Goal: Task Accomplishment & Management: Use online tool/utility

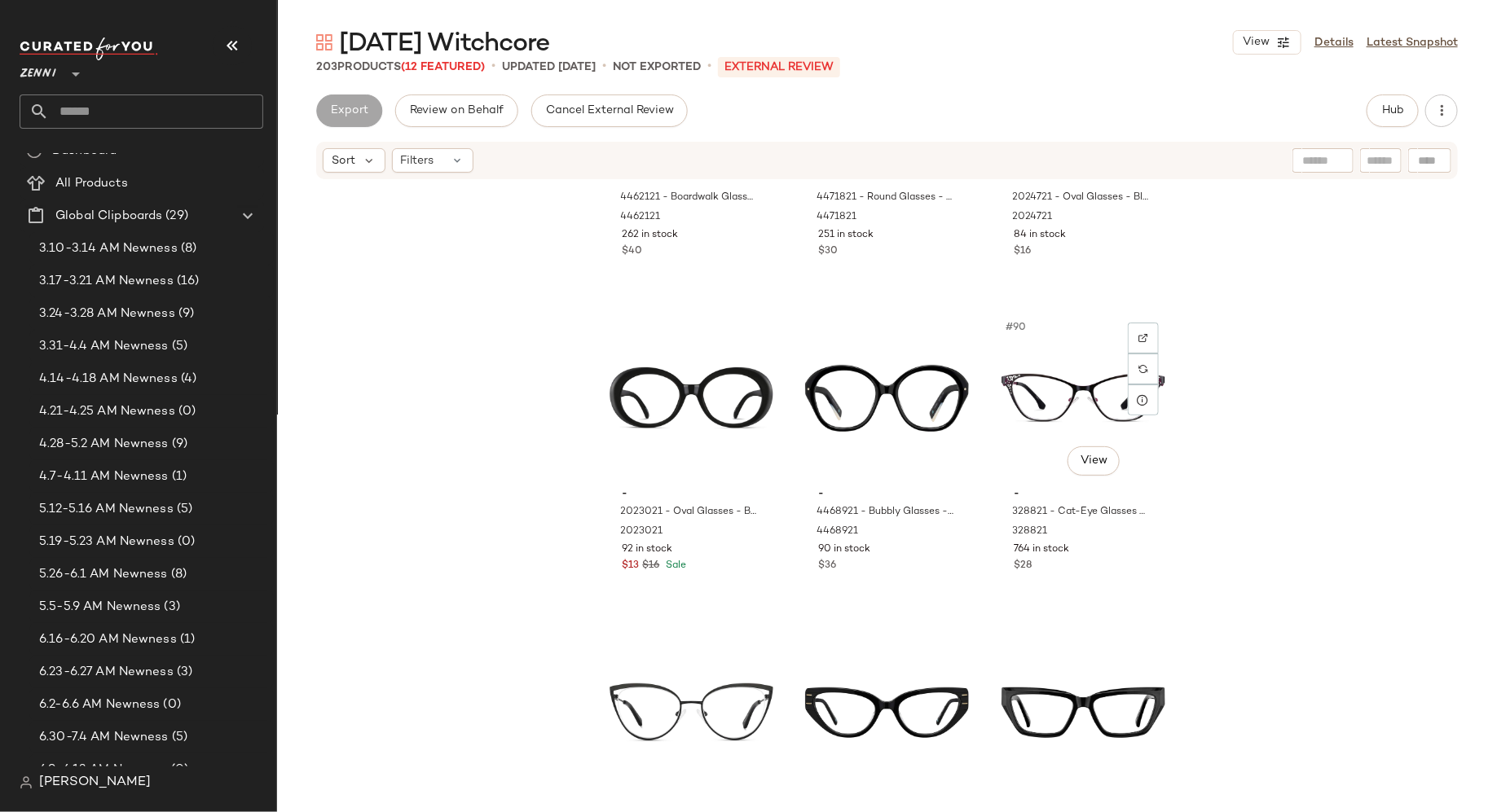
scroll to position [9019, 0]
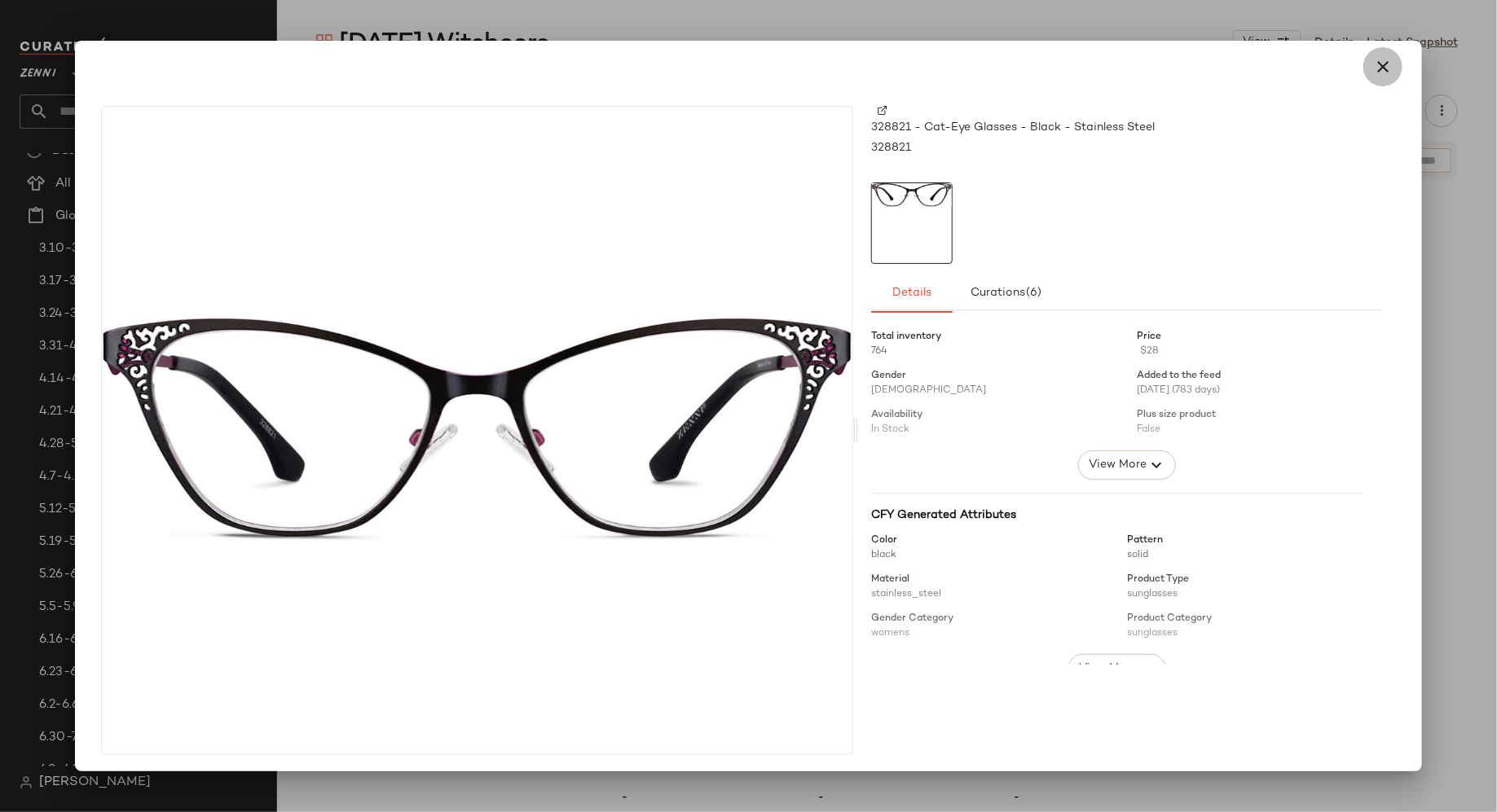
click at [1376, 67] on icon "button" at bounding box center [1383, 67] width 20 height 20
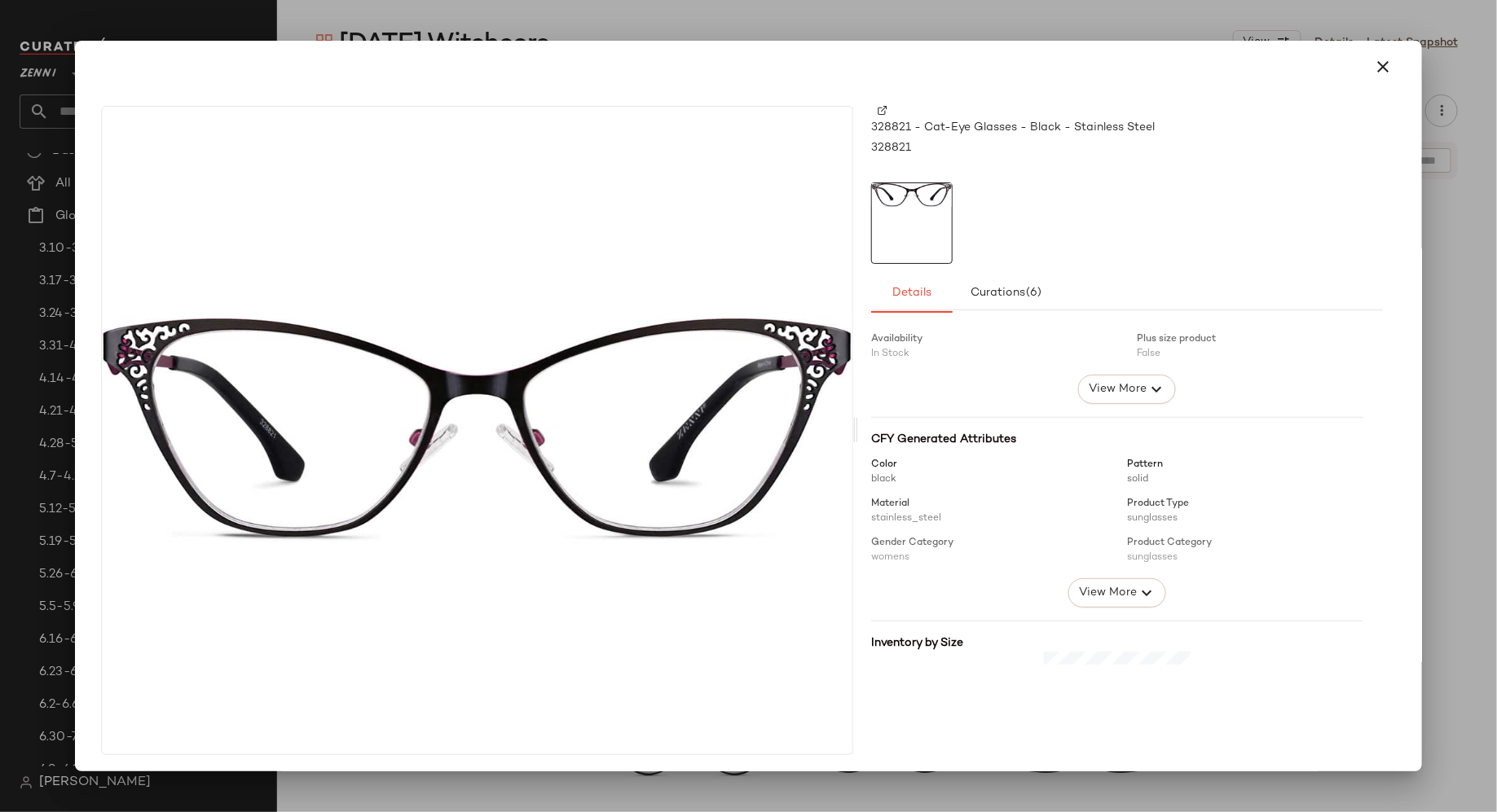
scroll to position [84, 0]
click at [1097, 584] on span "View More" at bounding box center [1107, 584] width 59 height 20
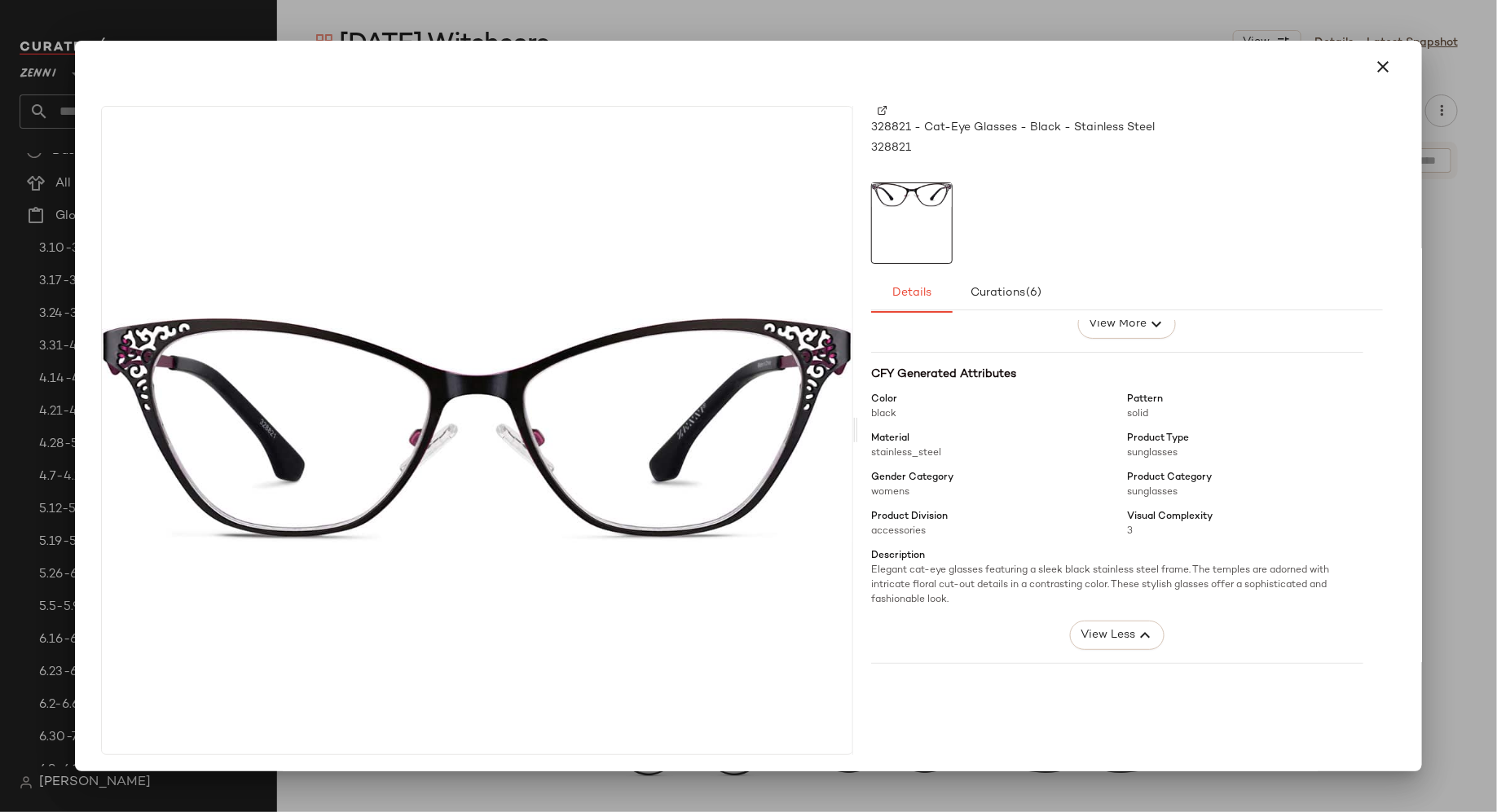
scroll to position [144, 0]
click at [1373, 71] on icon "button" at bounding box center [1383, 67] width 20 height 20
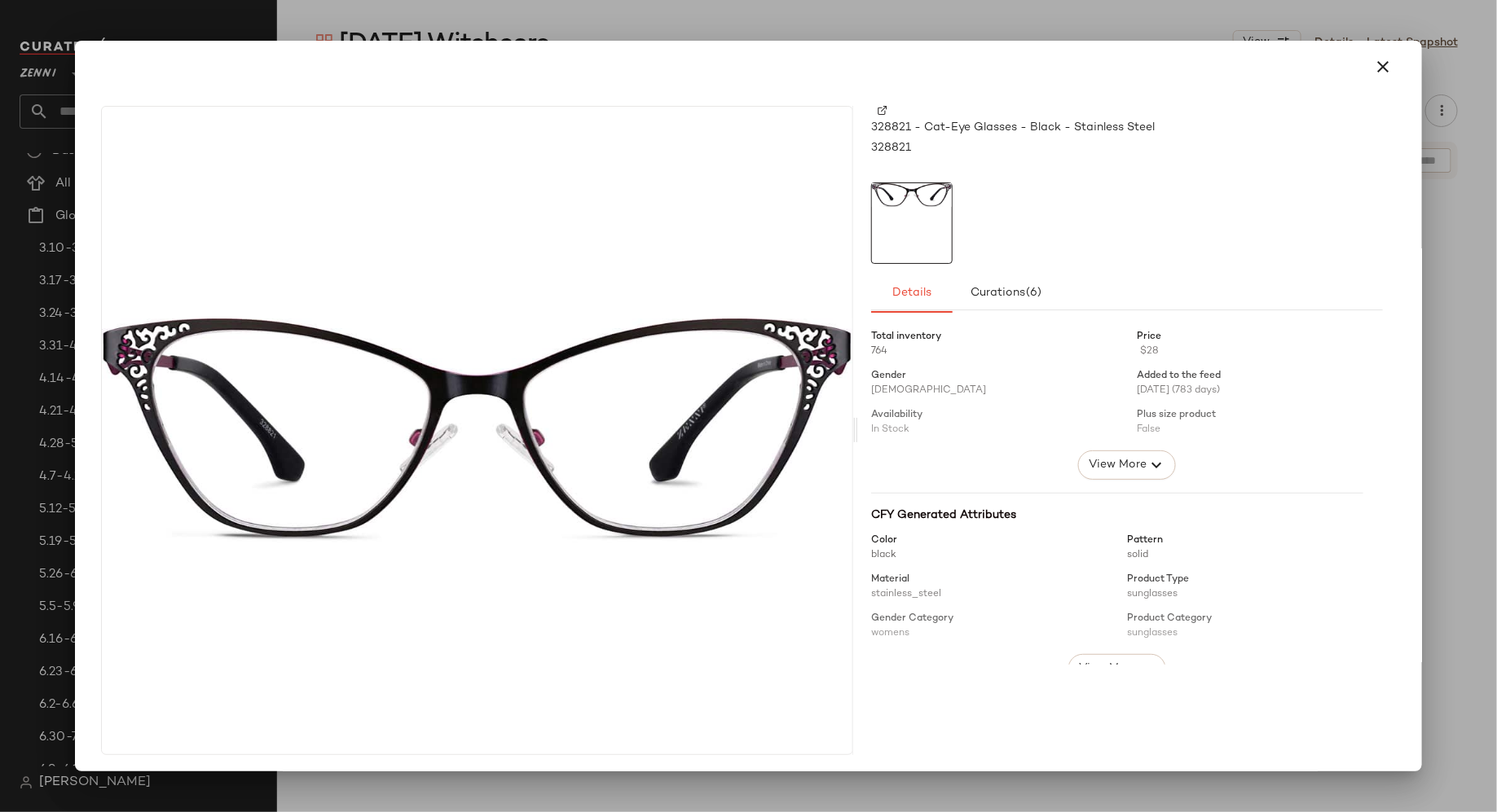
scroll to position [204, 0]
click at [1095, 468] on span "View More" at bounding box center [1107, 465] width 59 height 20
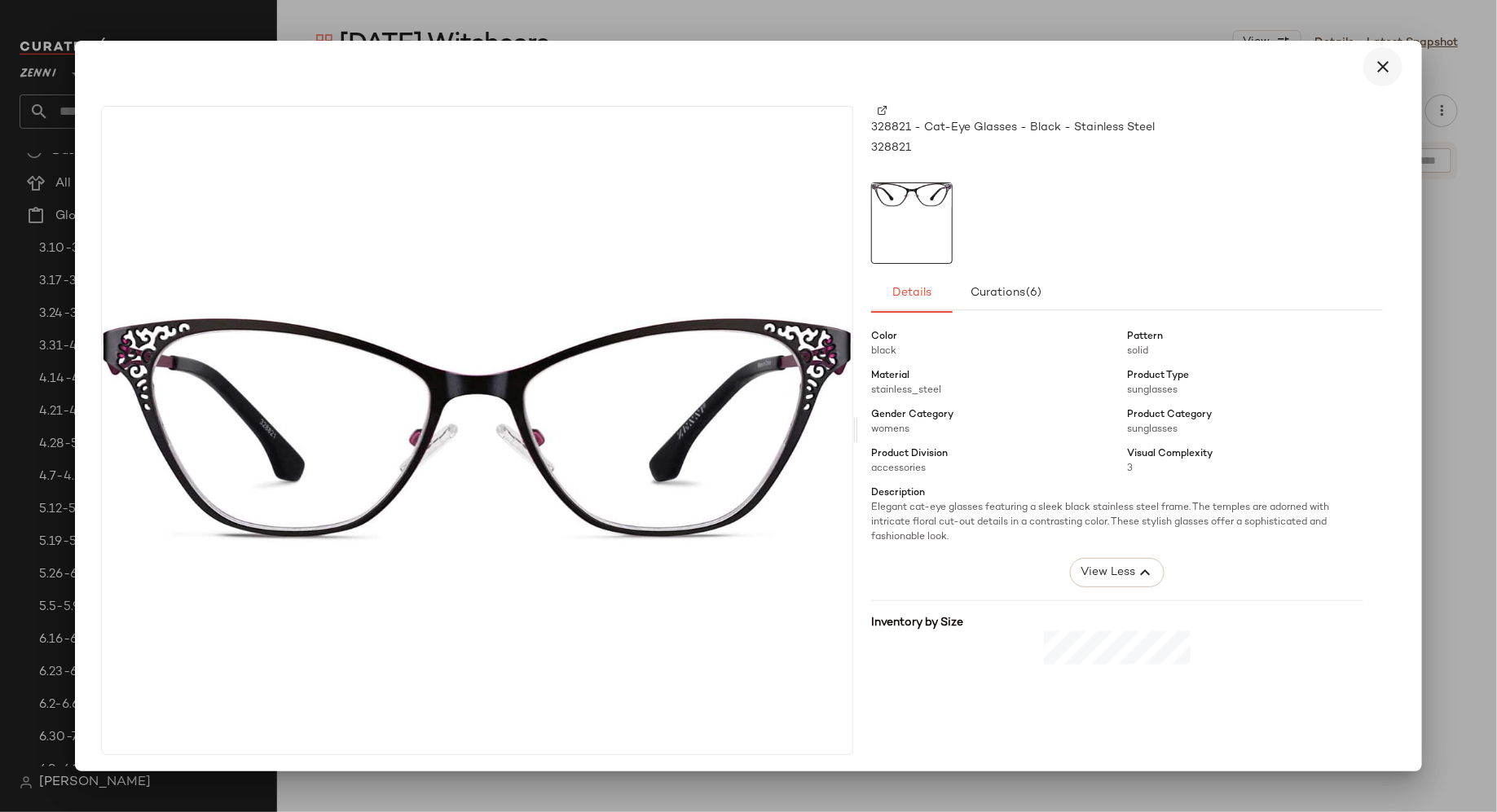
click at [1373, 67] on icon "button" at bounding box center [1383, 67] width 20 height 20
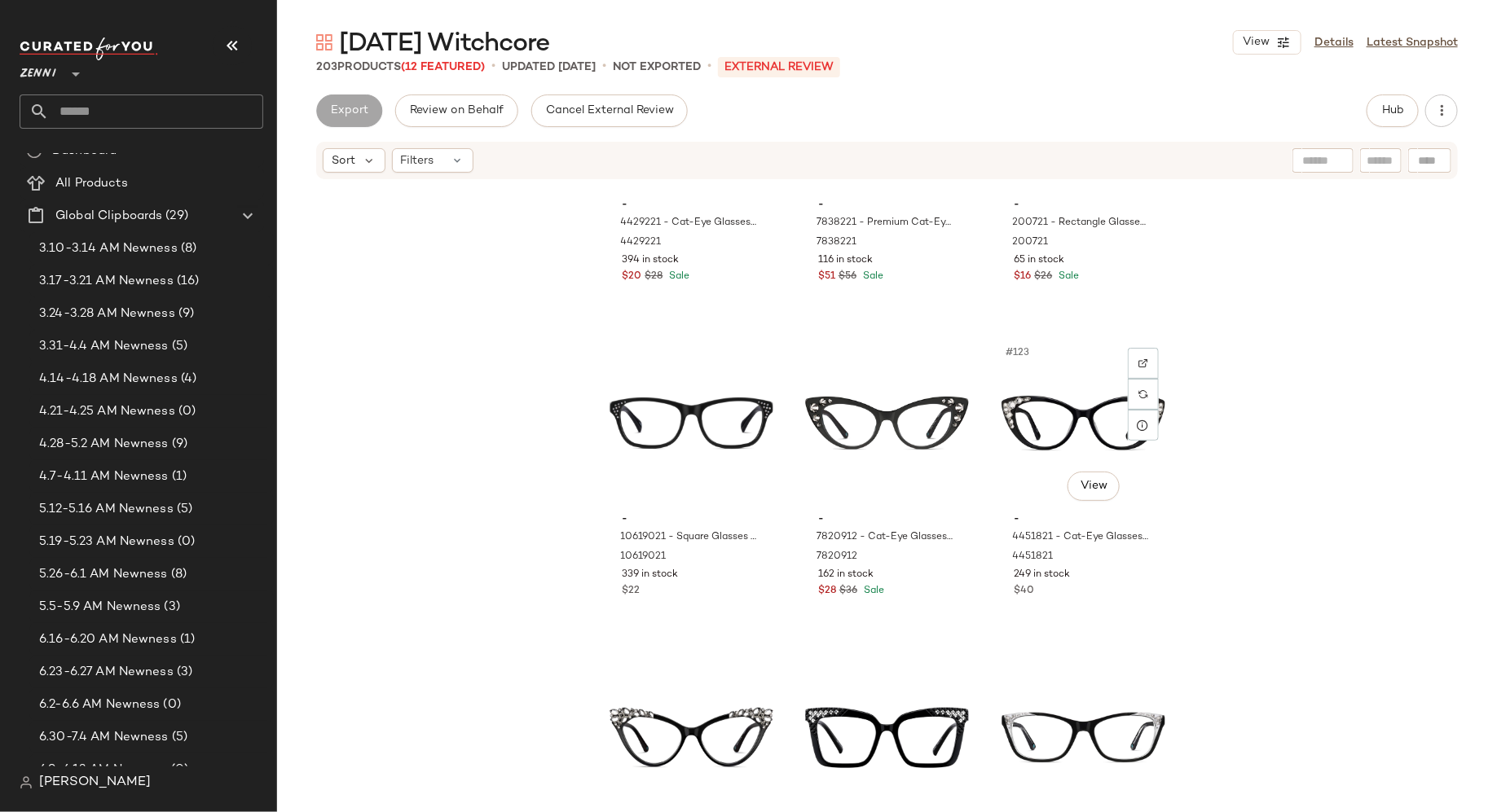
scroll to position [12445, 0]
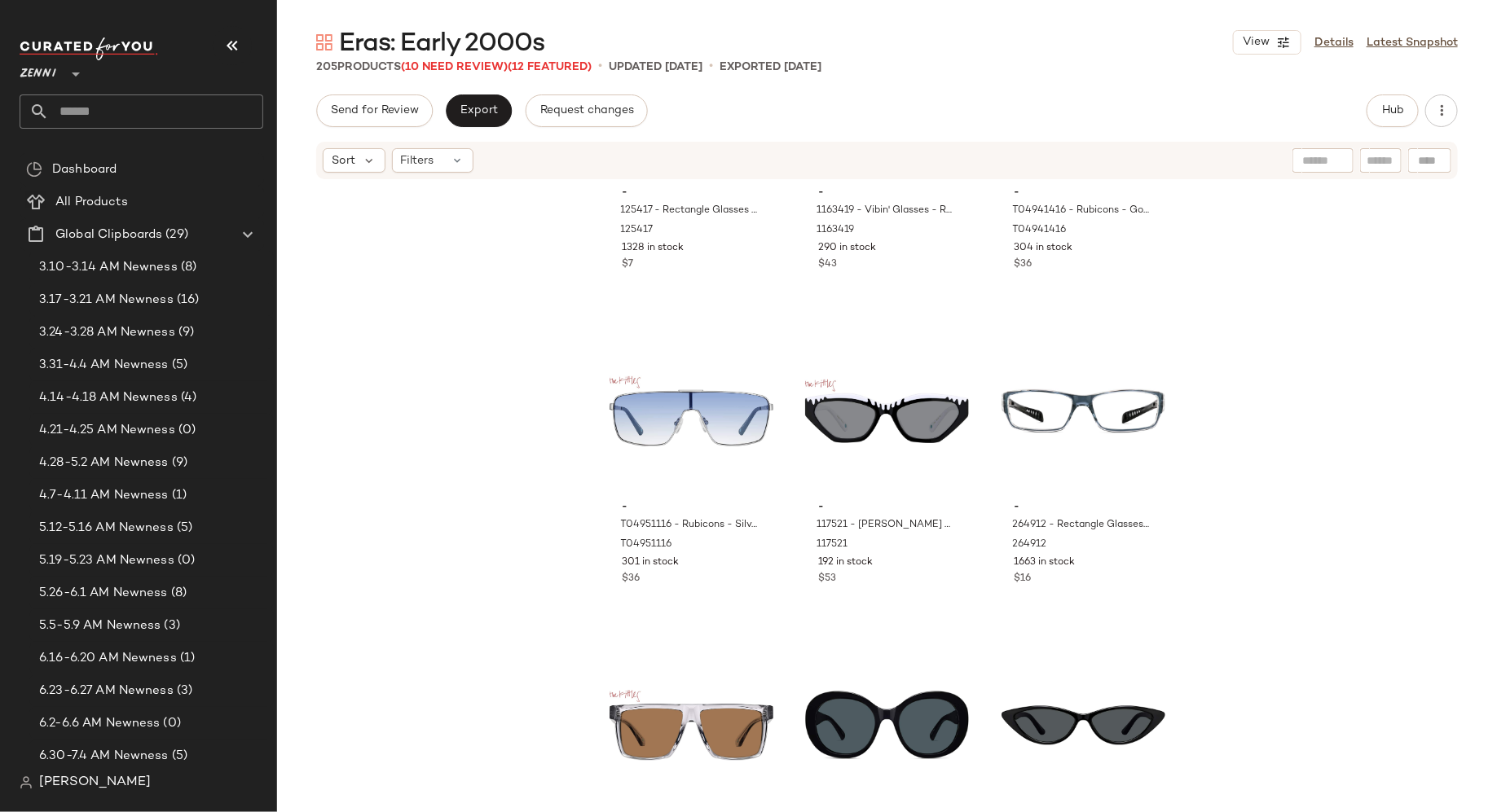
scroll to position [1447, 0]
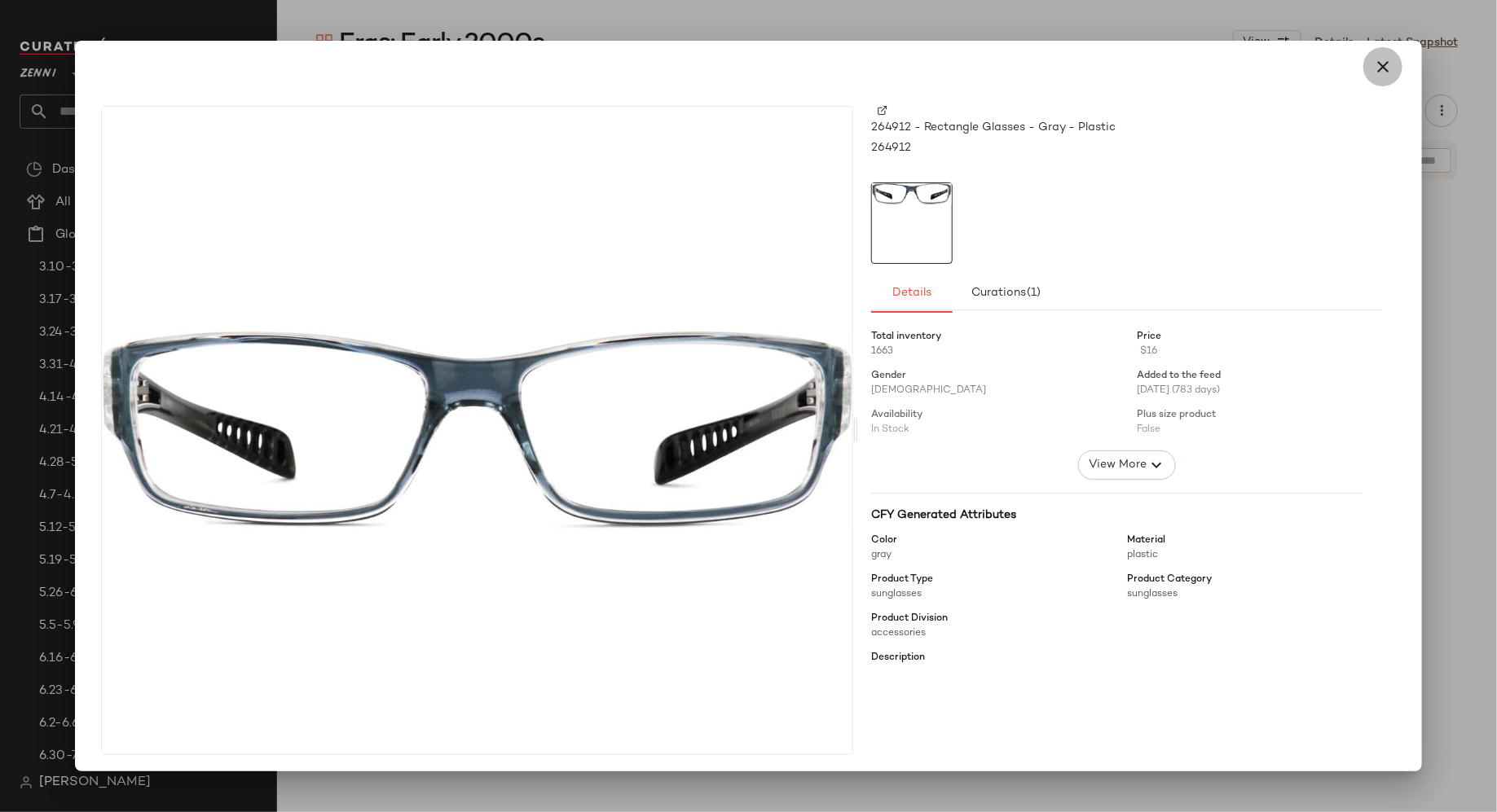
click at [1373, 69] on icon "button" at bounding box center [1383, 67] width 20 height 20
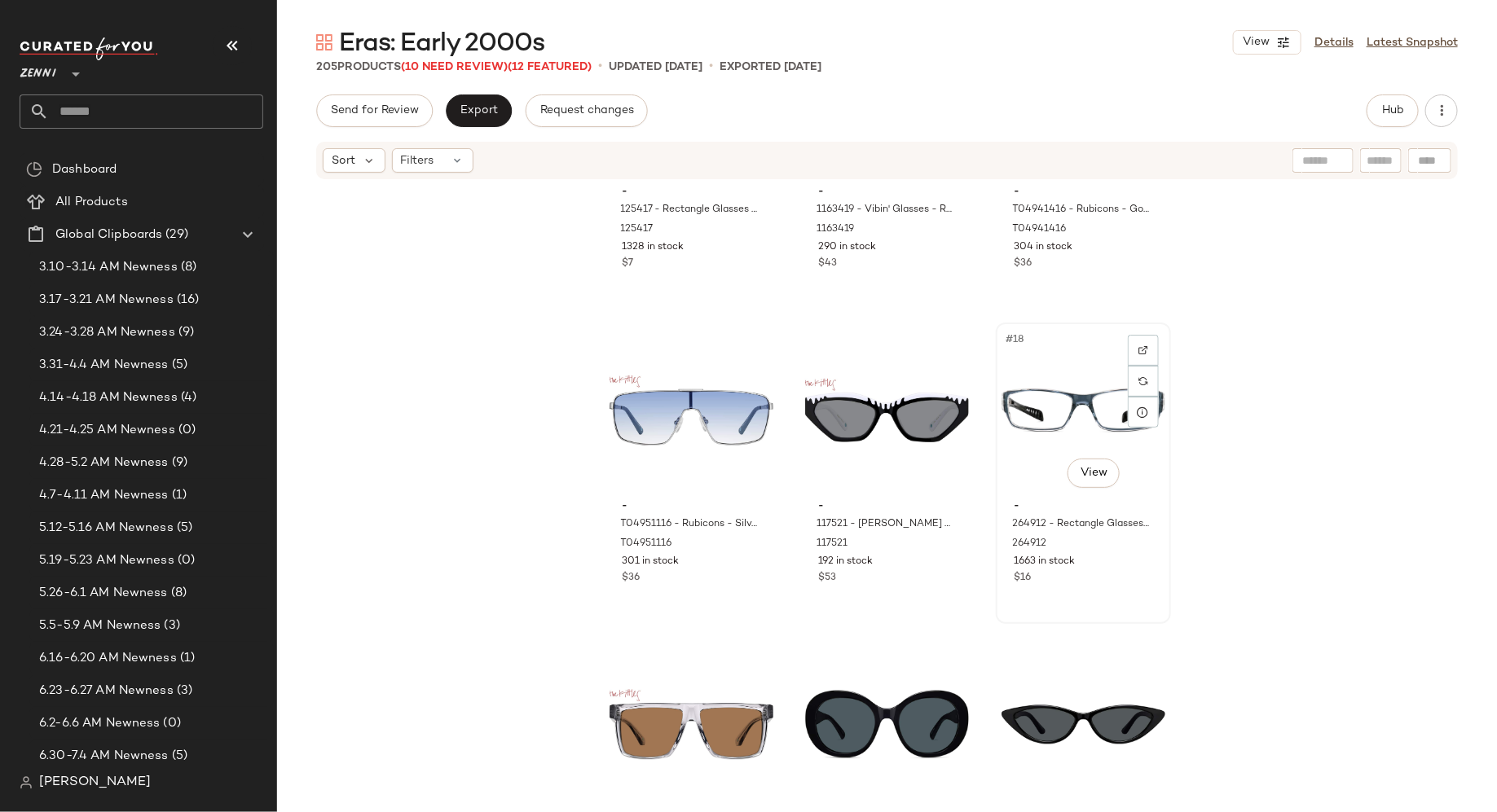
click at [1059, 393] on div "#18 View" at bounding box center [1083, 410] width 164 height 165
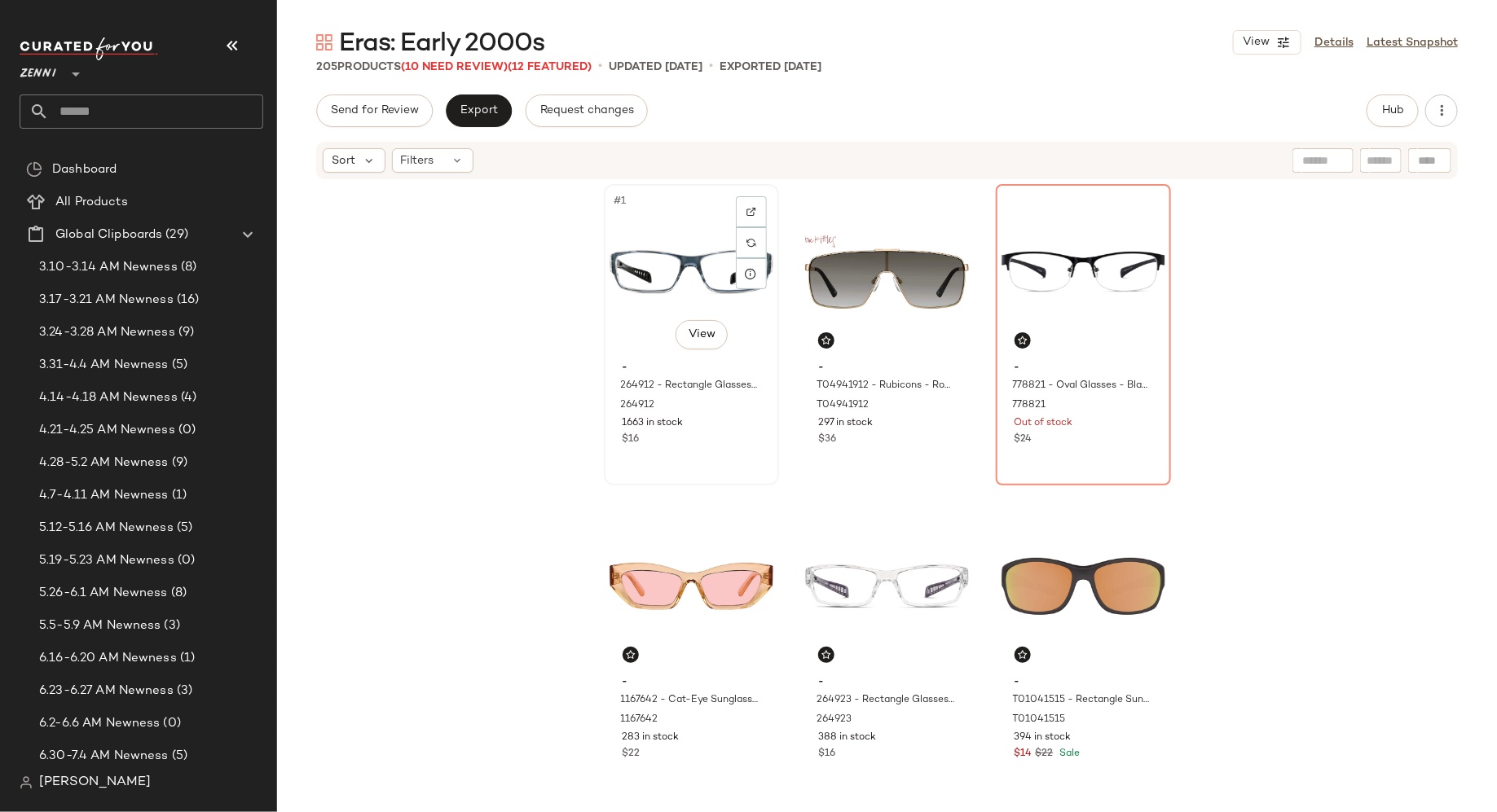
click at [658, 288] on div "#1 View" at bounding box center [692, 272] width 164 height 165
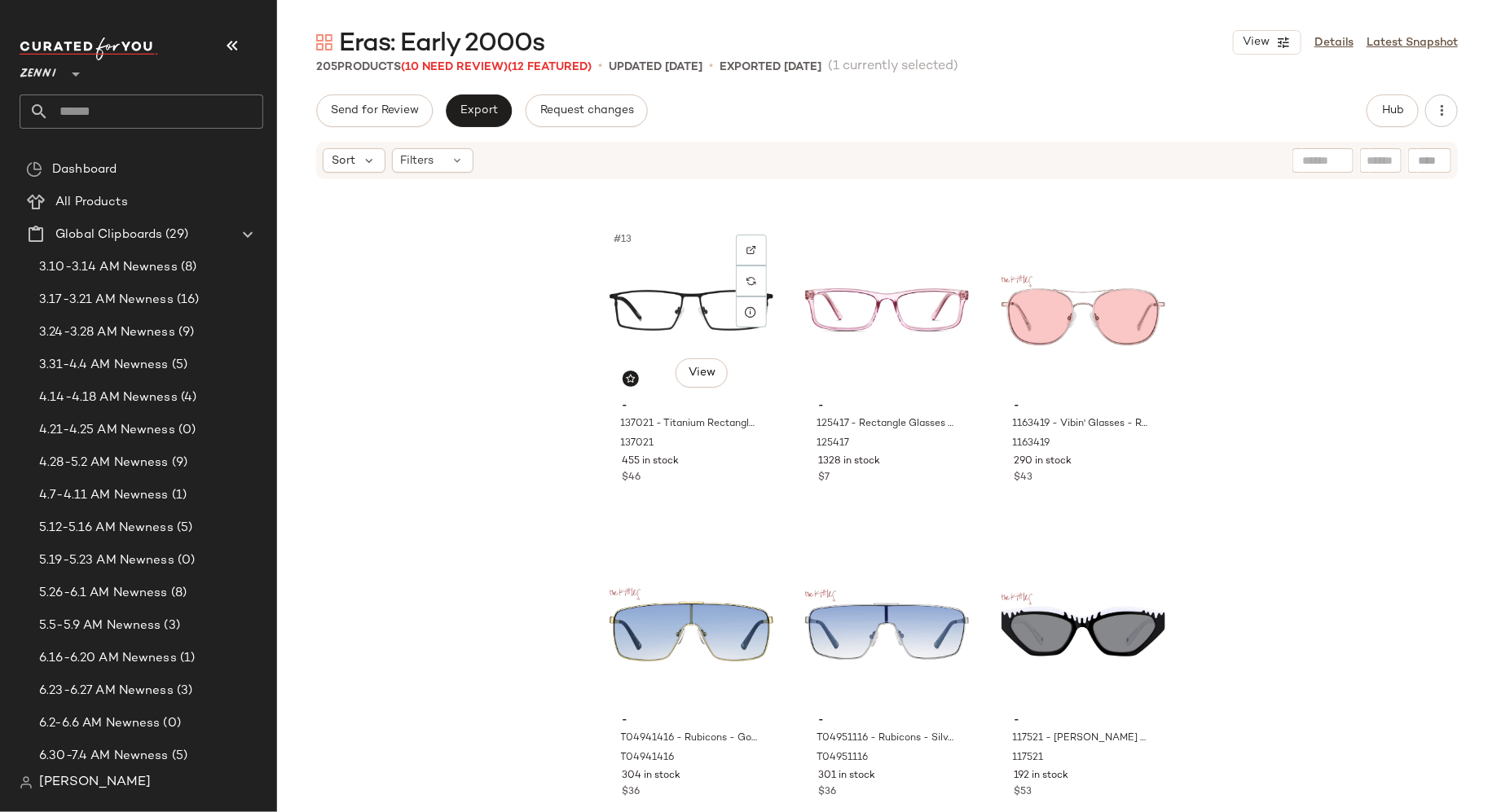
scroll to position [1237, 0]
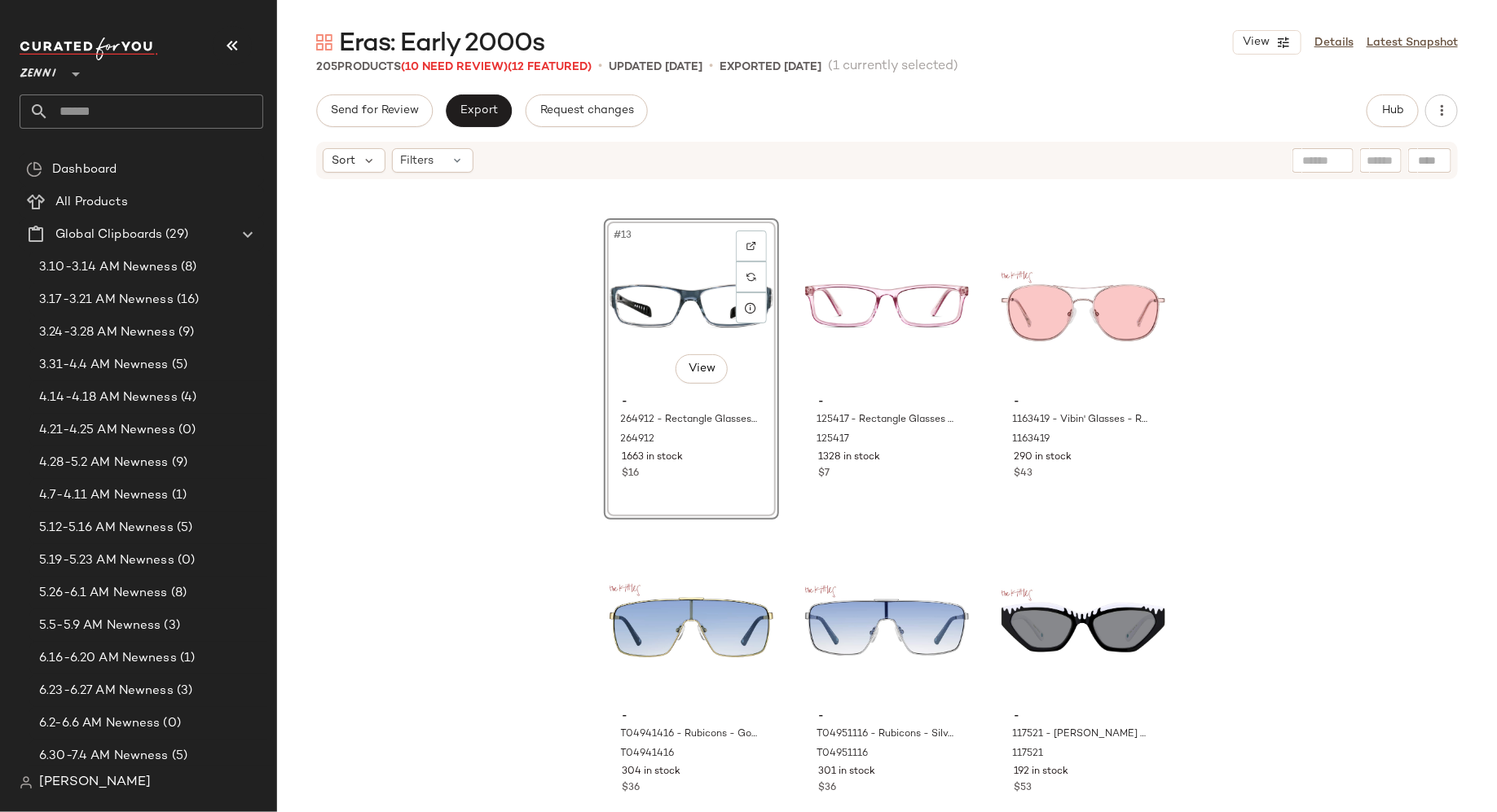
click at [792, 533] on div "- T02282112 - Half Rim Wrap-Around Sunglasses - Black with Gray Lens - Plastic …" at bounding box center [887, 494] width 1220 height 627
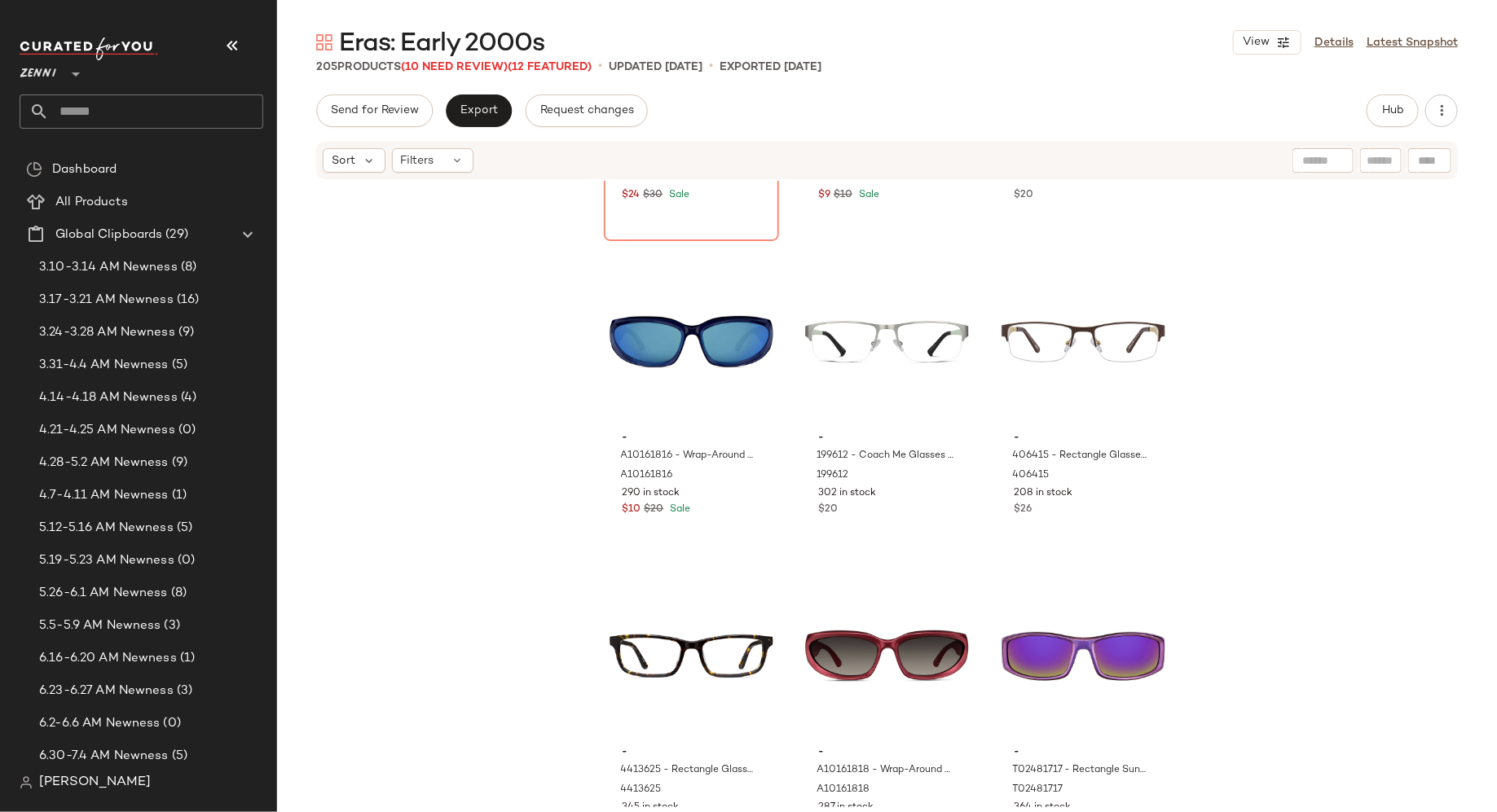
scroll to position [14765, 0]
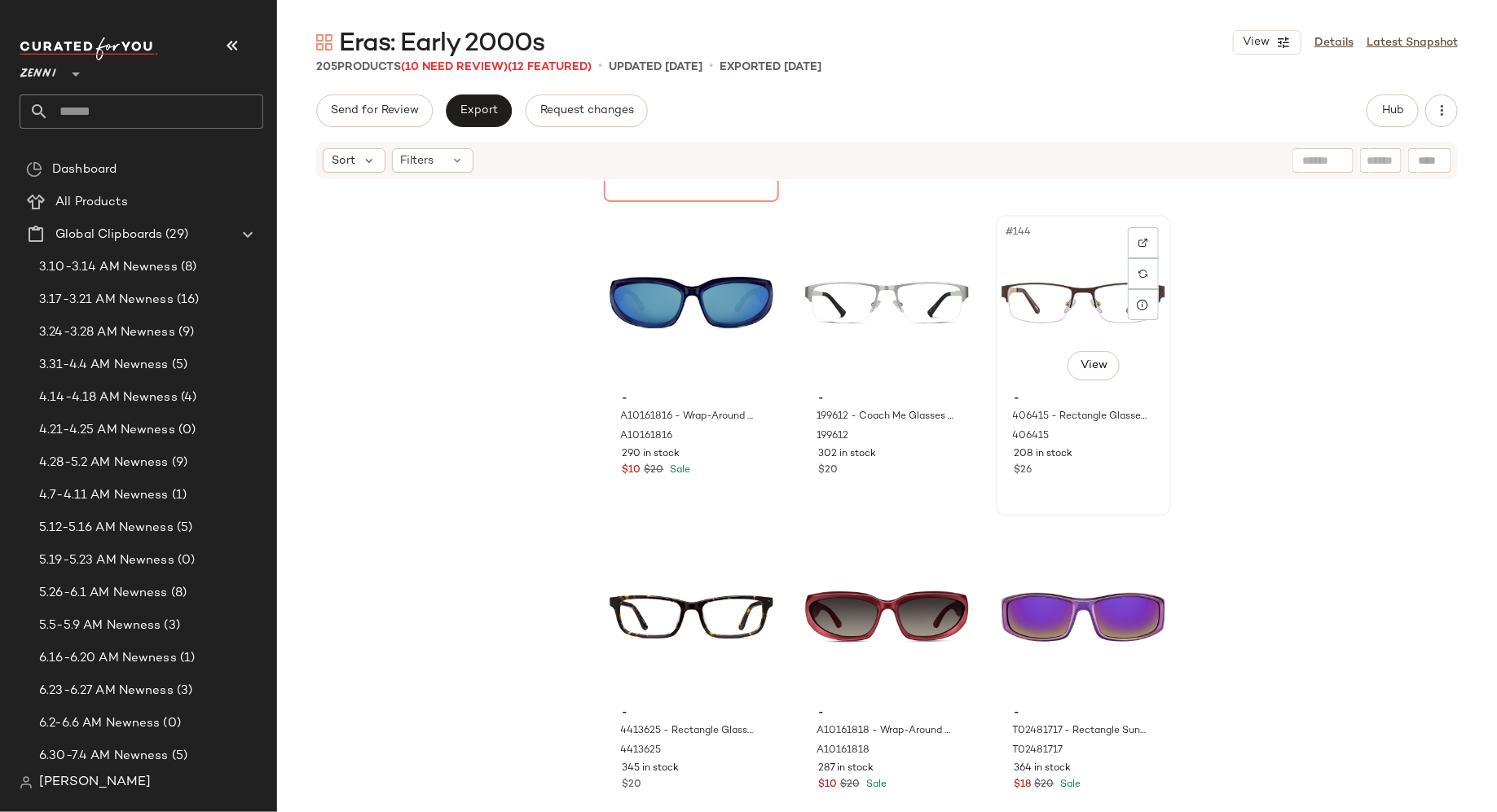
click at [1039, 316] on div "#144 View" at bounding box center [1083, 303] width 164 height 165
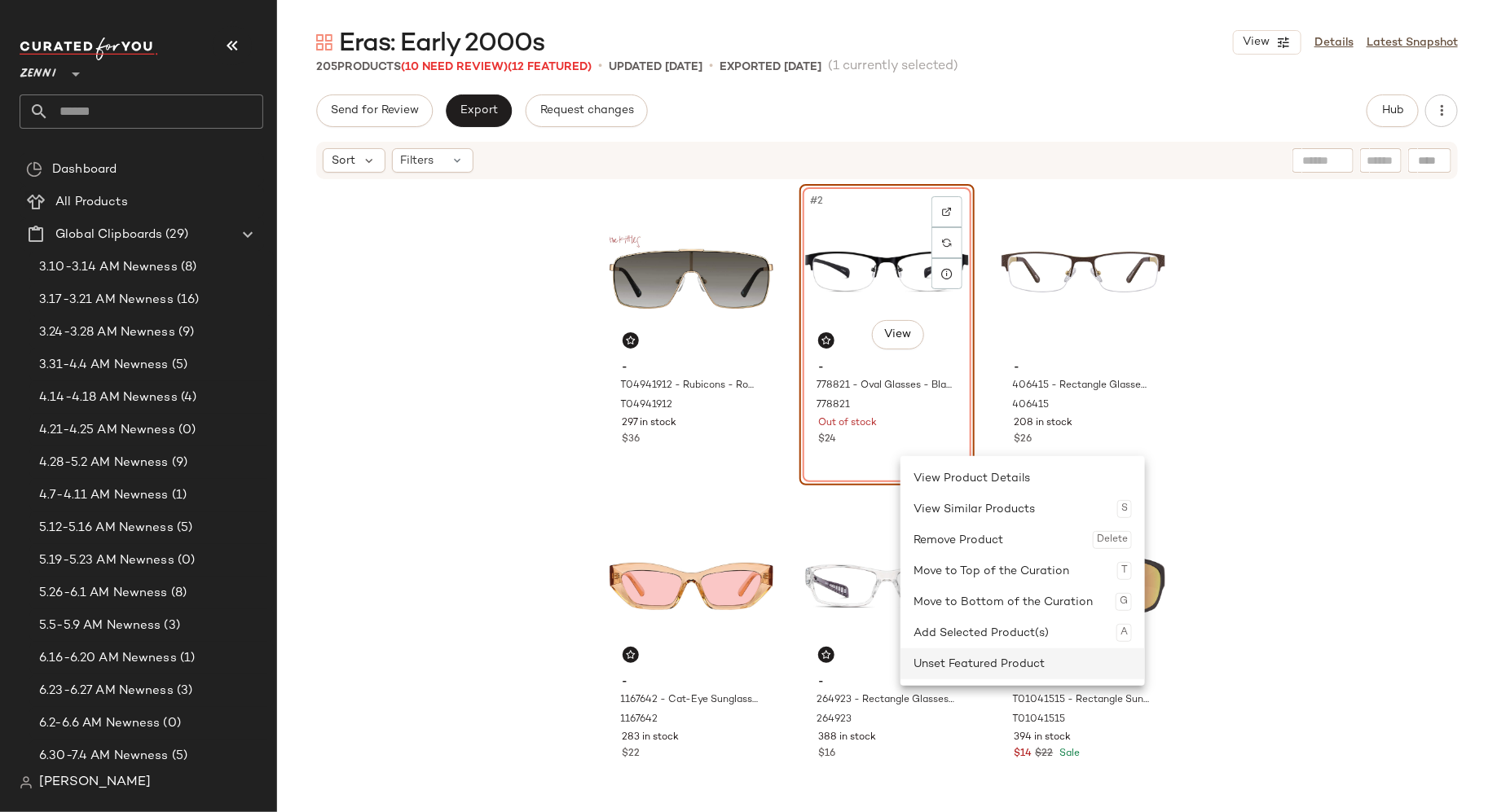
click at [936, 662] on div "Unset Featured Product" at bounding box center [1023, 664] width 218 height 31
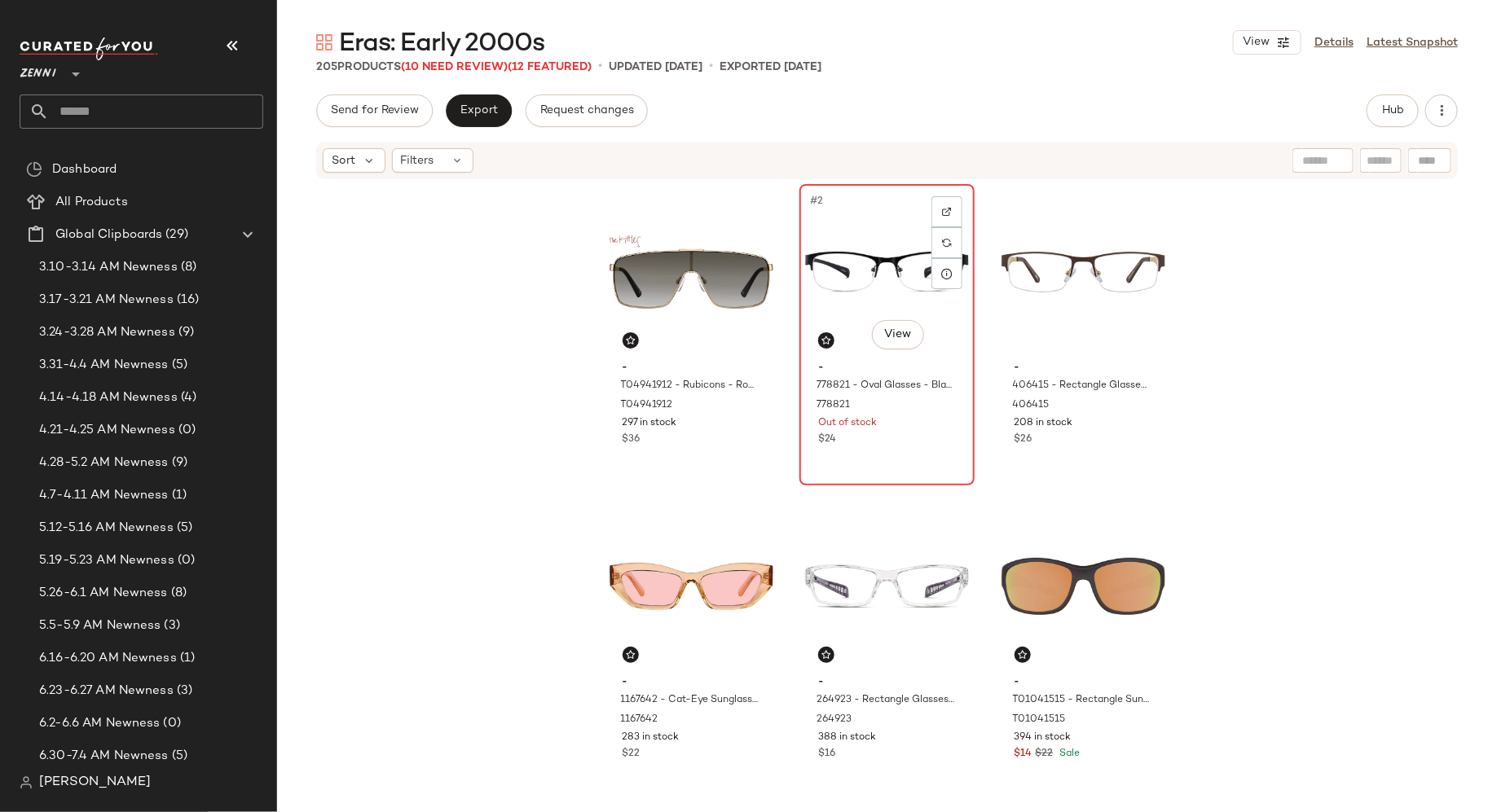
click at [878, 467] on div "#2 View - 778821 - Oval Glasses - Black - Mixed 778821 Out of stock $24" at bounding box center [887, 335] width 172 height 299
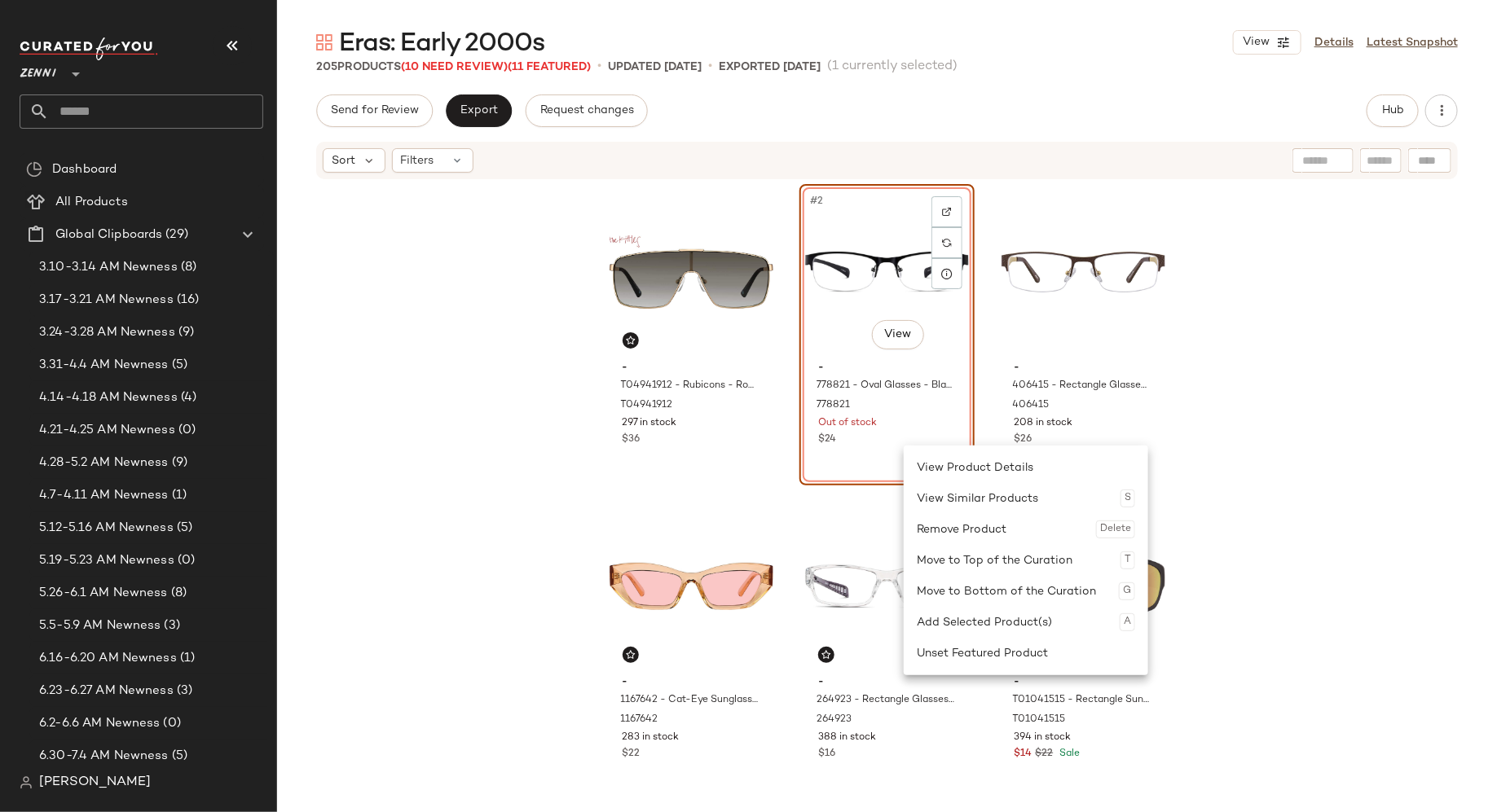
click at [866, 464] on div "#2 View - 778821 - Oval Glasses - Black - Mixed 778821 Out of stock $24" at bounding box center [886, 334] width 175 height 301
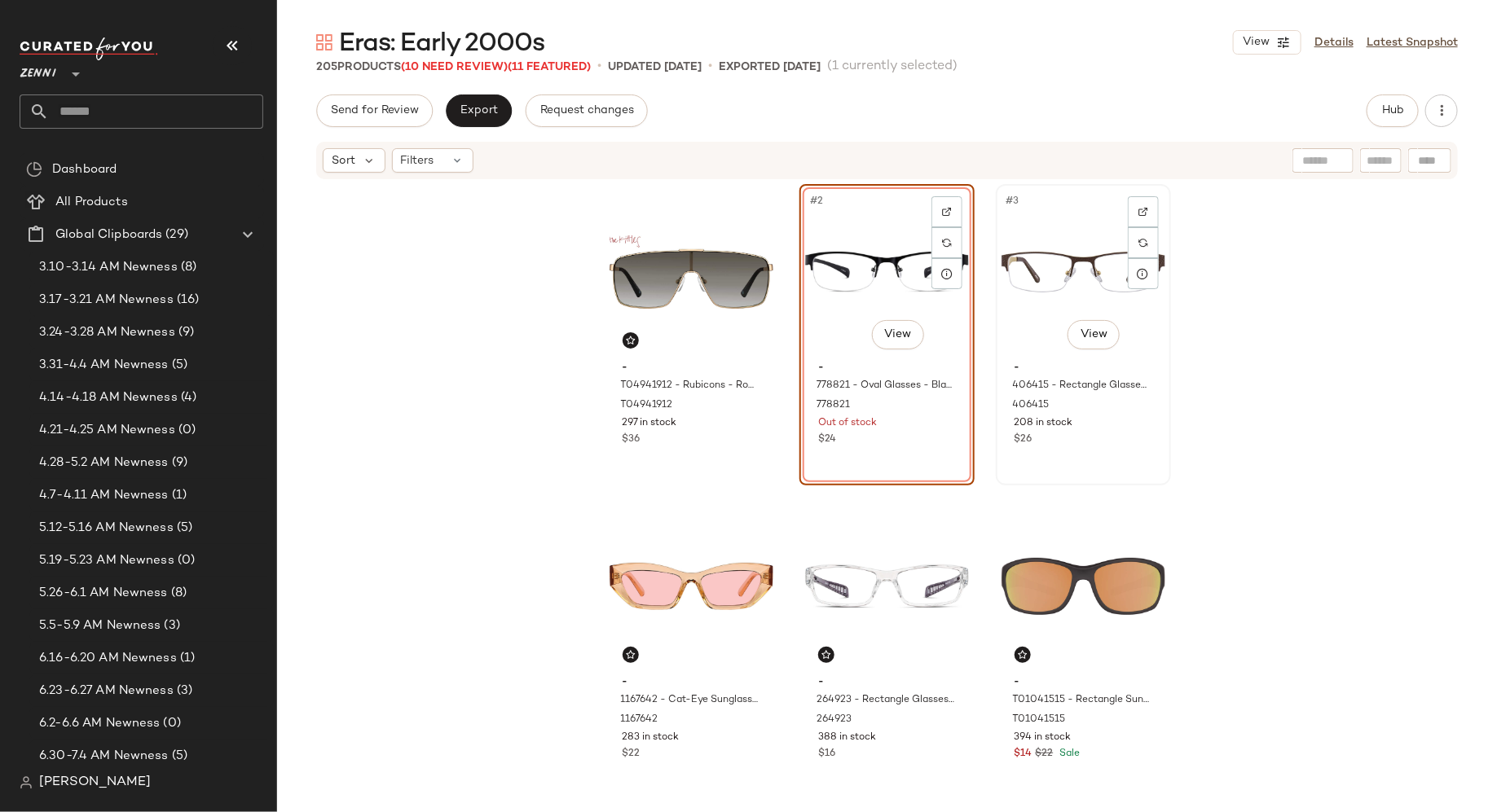
click at [1036, 468] on div "#3 View - 406415 - Rectangle Glasses - Brown - Stainless Steel 406415 208 in st…" at bounding box center [1083, 335] width 172 height 299
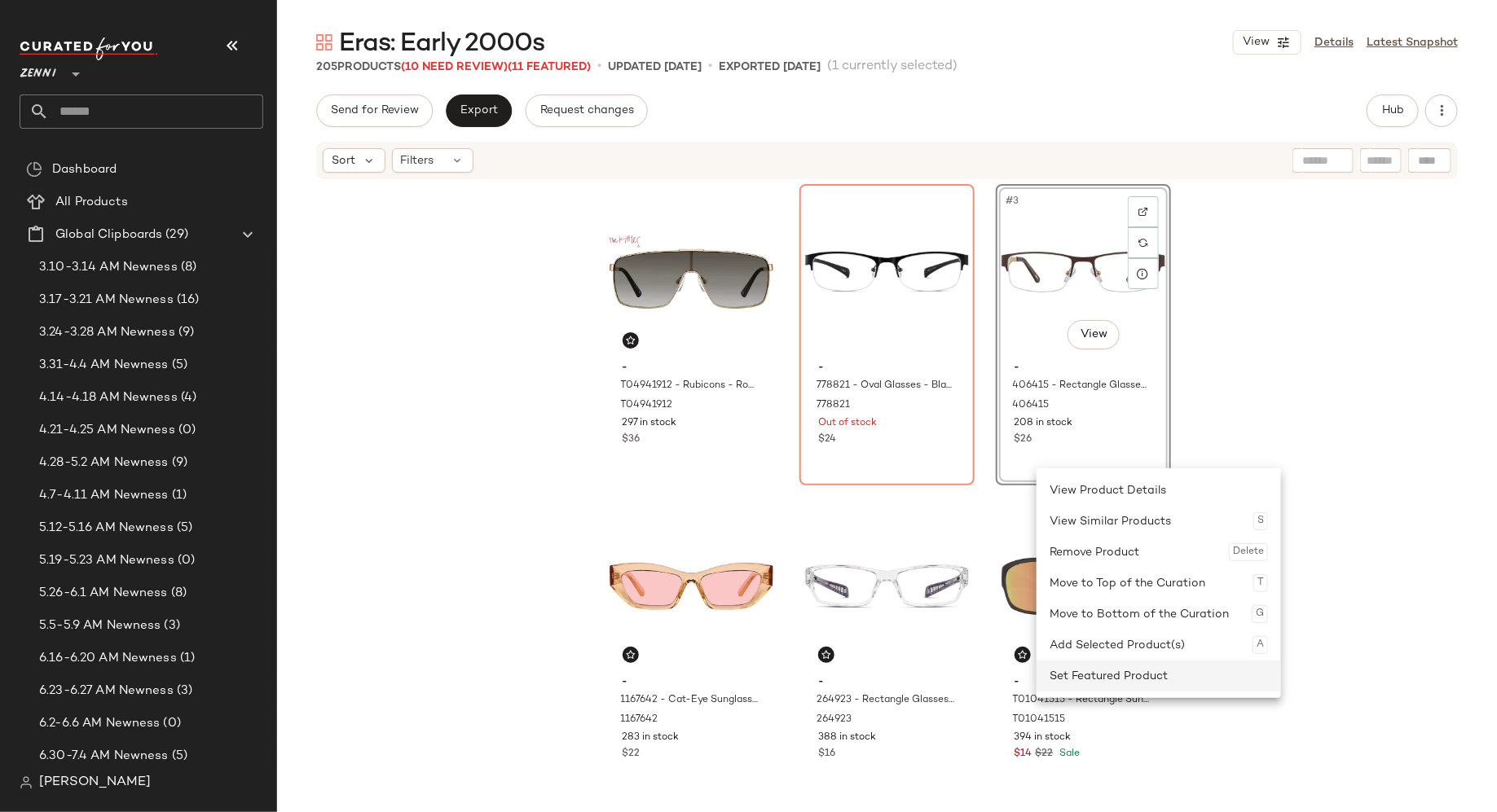
click at [1059, 667] on div "Set Featured Product" at bounding box center [1158, 676] width 218 height 31
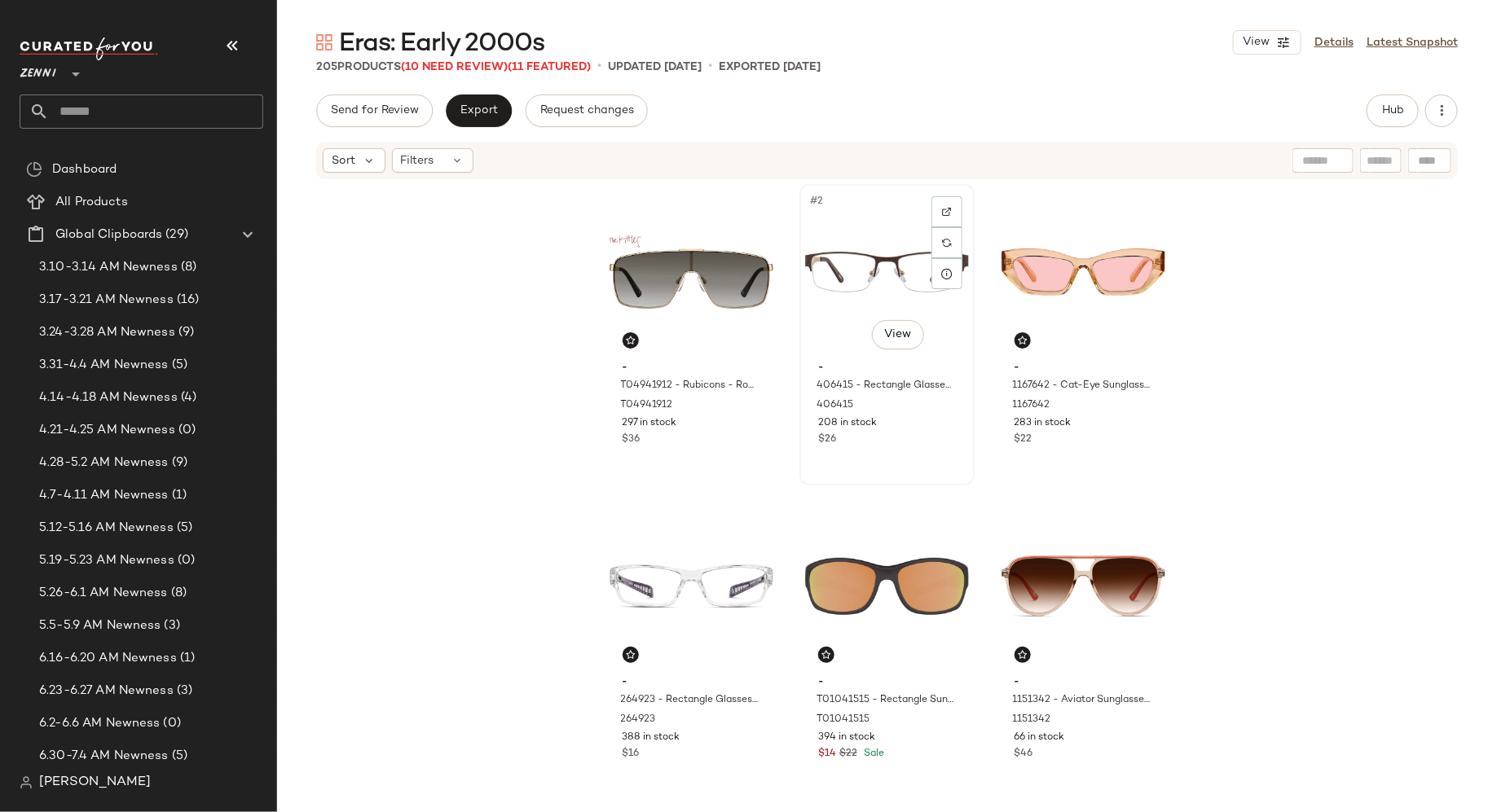
click at [906, 460] on div "#2 View - 406415 - Rectangle Glasses - Brown - Stainless Steel 406415 208 in st…" at bounding box center [887, 335] width 172 height 299
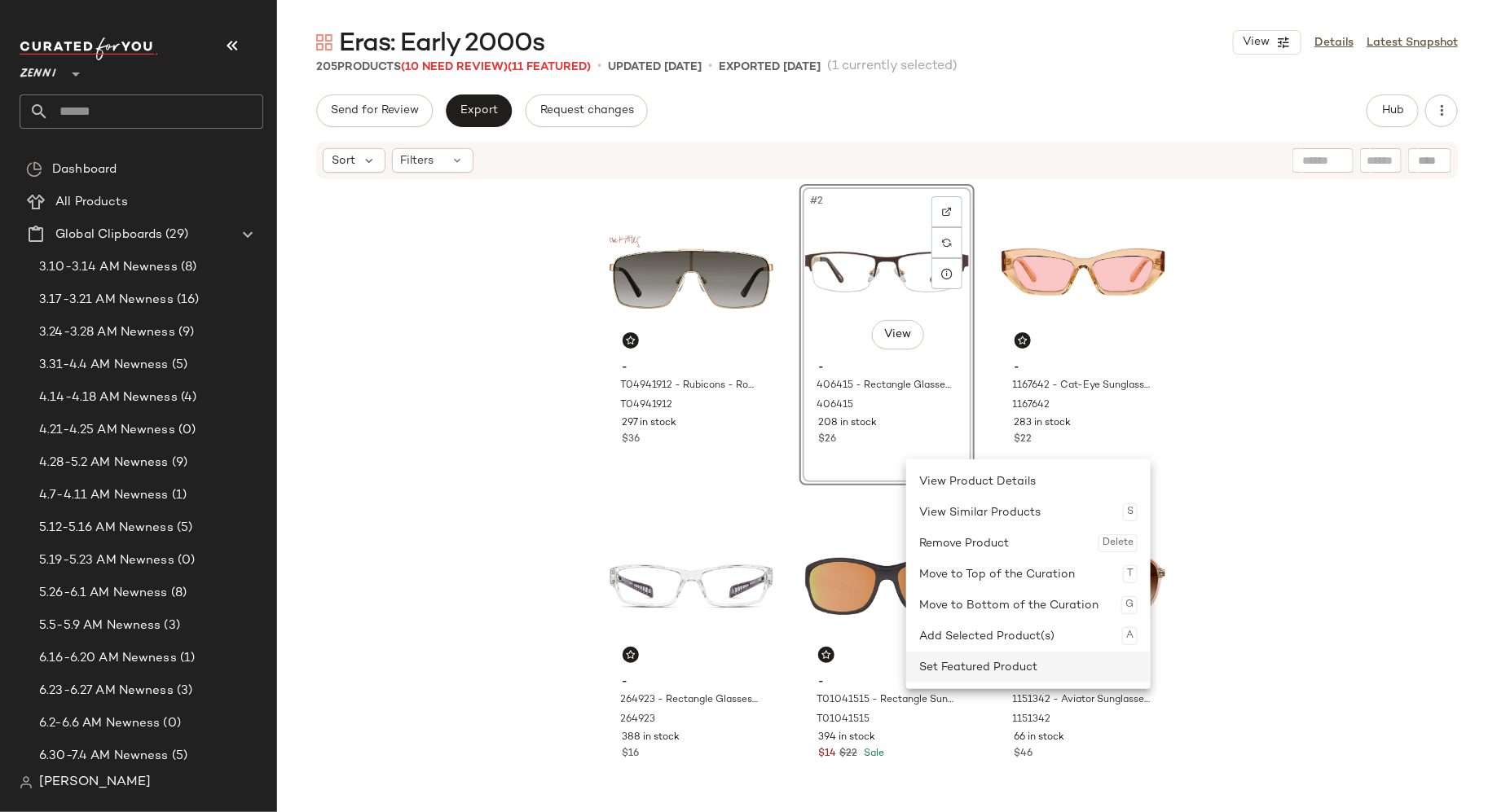
click at [926, 663] on div "Set Featured Product" at bounding box center [1029, 667] width 218 height 31
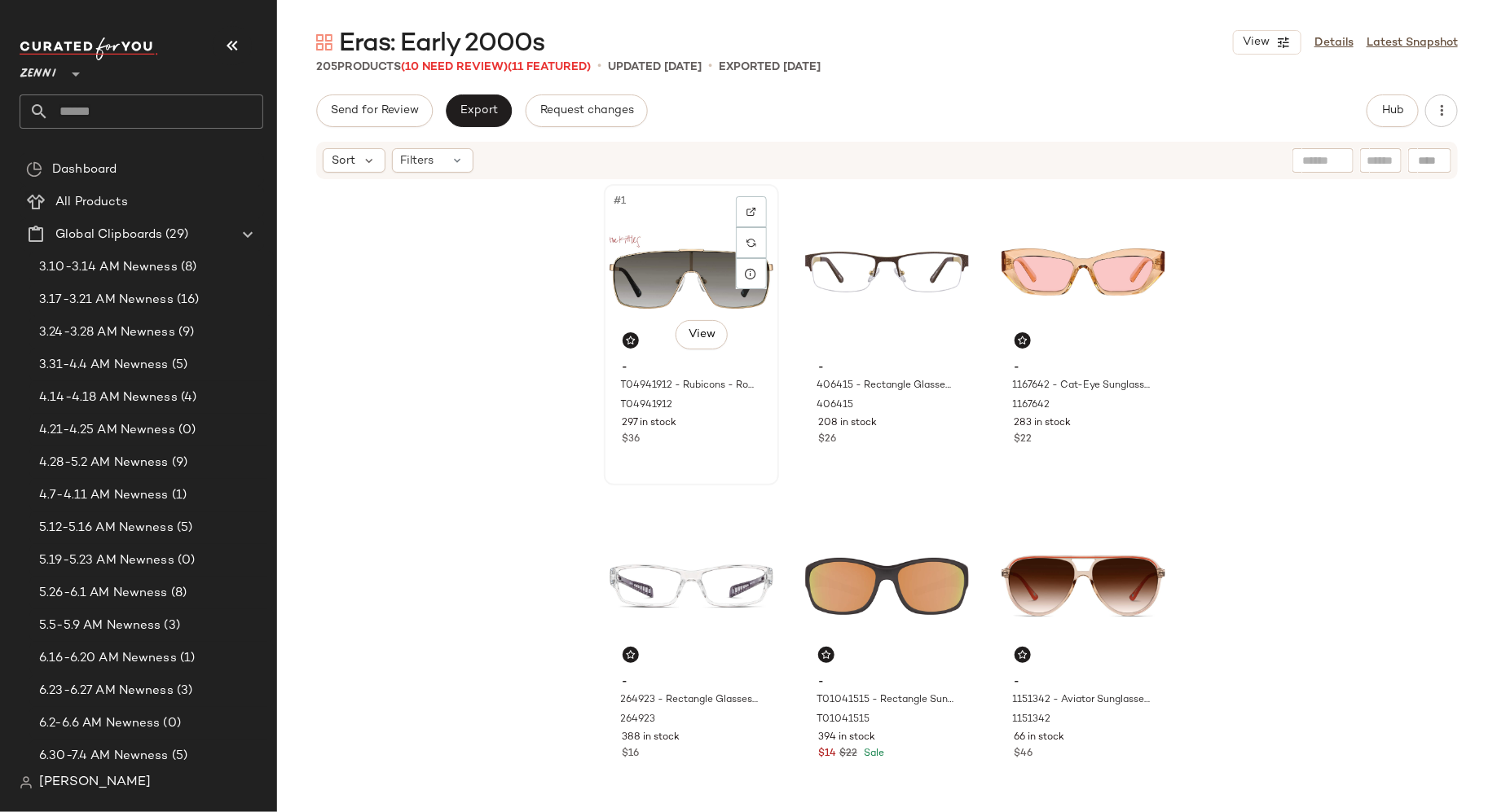
click at [712, 466] on div "#1 View - T04941912 - Rubicons - Rose Gold - Stainless Steel T04941912 297 in s…" at bounding box center [692, 335] width 172 height 299
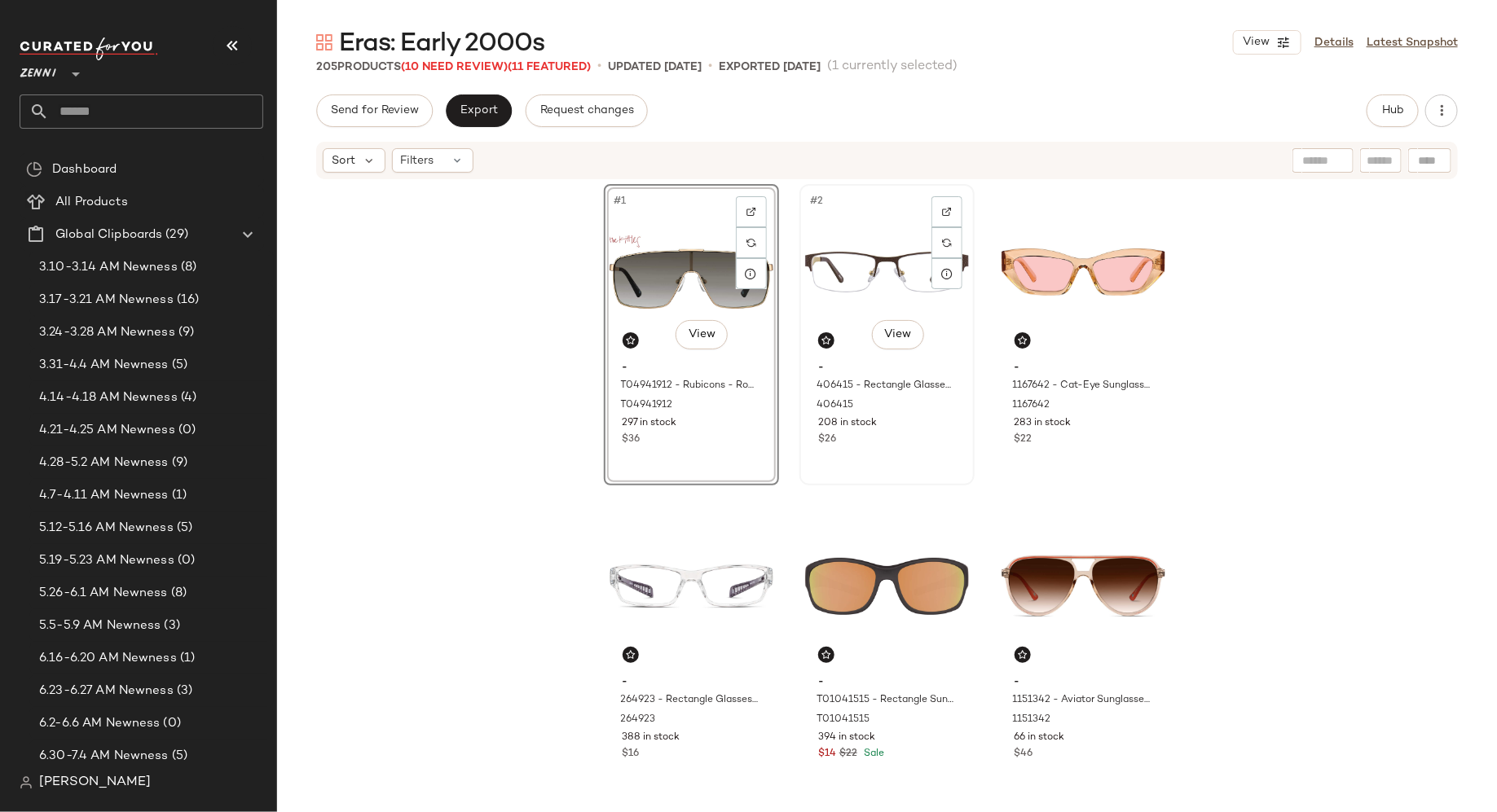
click at [865, 467] on div "#2 View - 406415 - Rectangle Glasses - Brown - Stainless Steel 406415 208 in st…" at bounding box center [887, 335] width 172 height 299
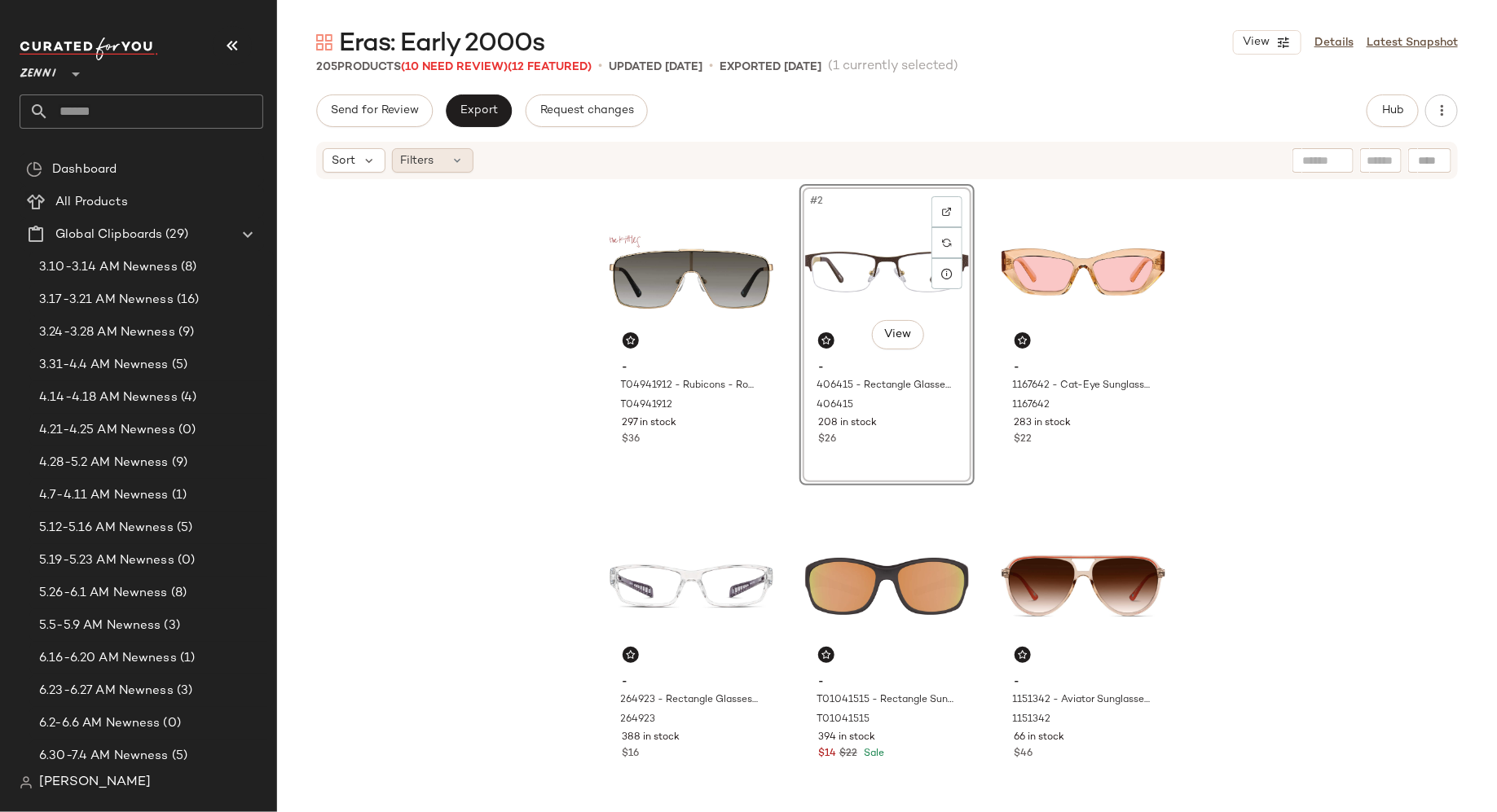
click at [453, 160] on icon at bounding box center [457, 160] width 13 height 13
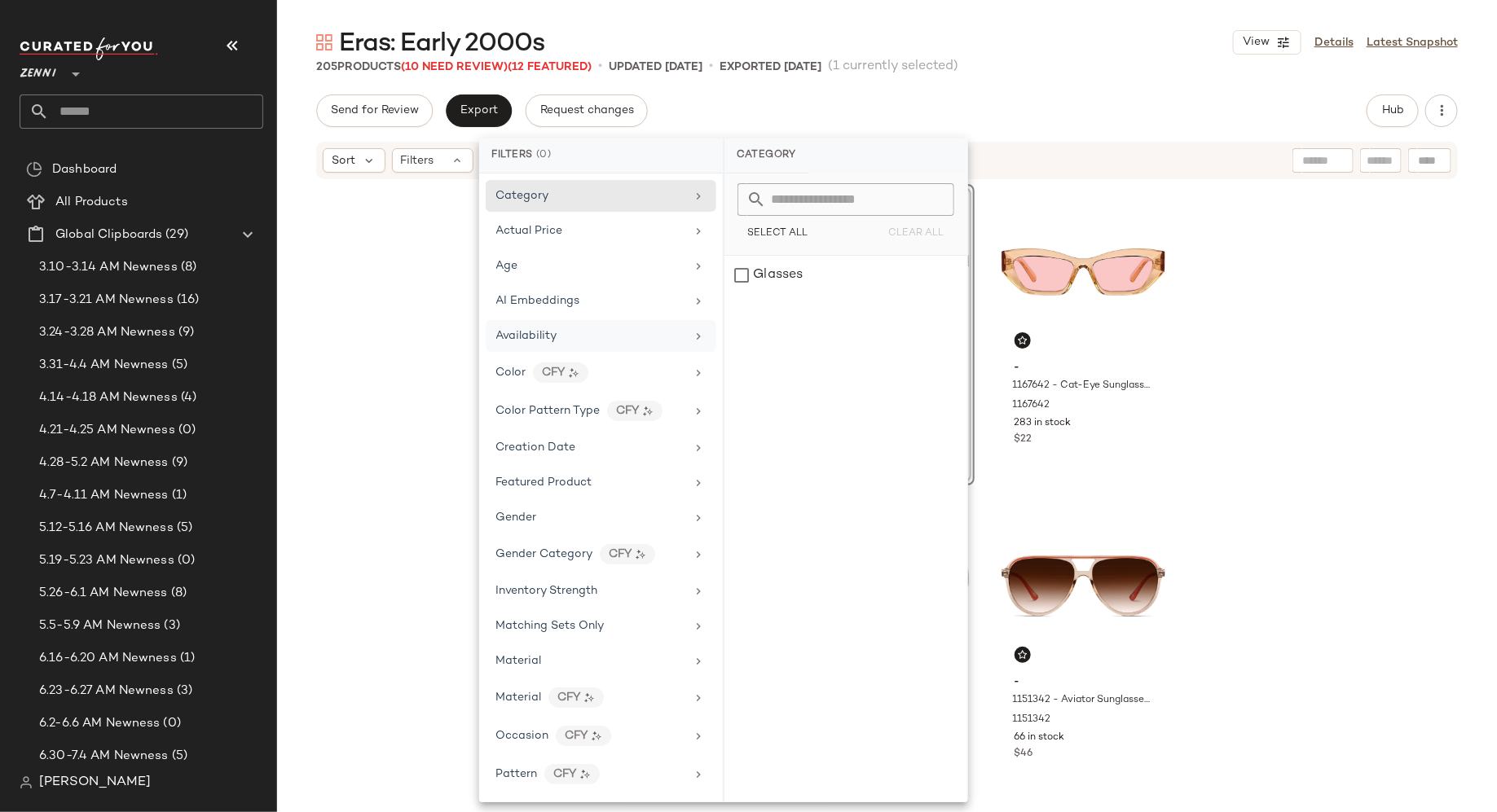
click at [583, 328] on div "Availability" at bounding box center [591, 336] width 190 height 17
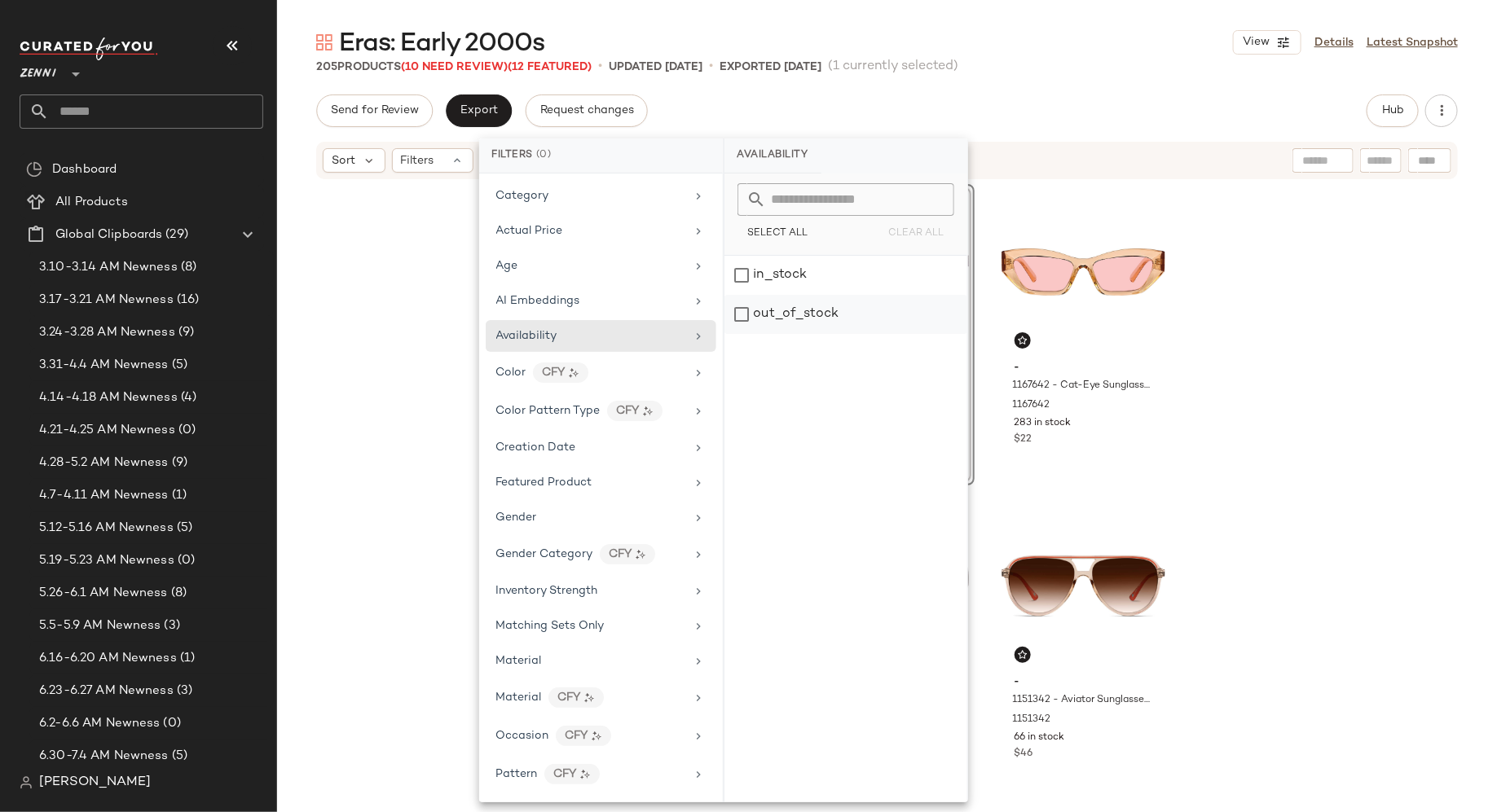
click at [742, 306] on div "out_of_stock" at bounding box center [845, 315] width 243 height 39
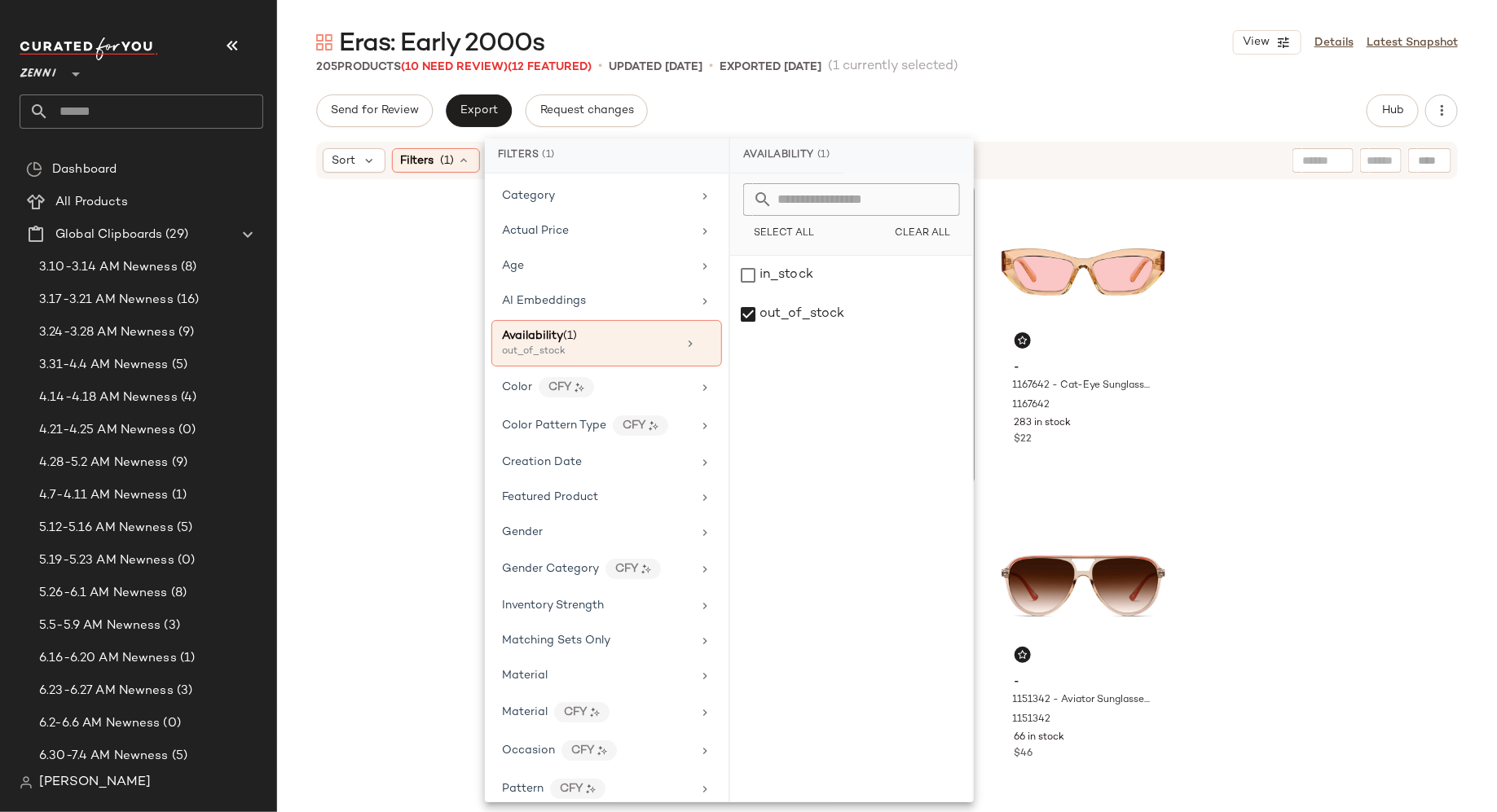
click at [398, 385] on div "- T04941912 - Rubicons - Rose Gold - Stainless Steel T04941912 297 in stock $36…" at bounding box center [887, 494] width 1220 height 627
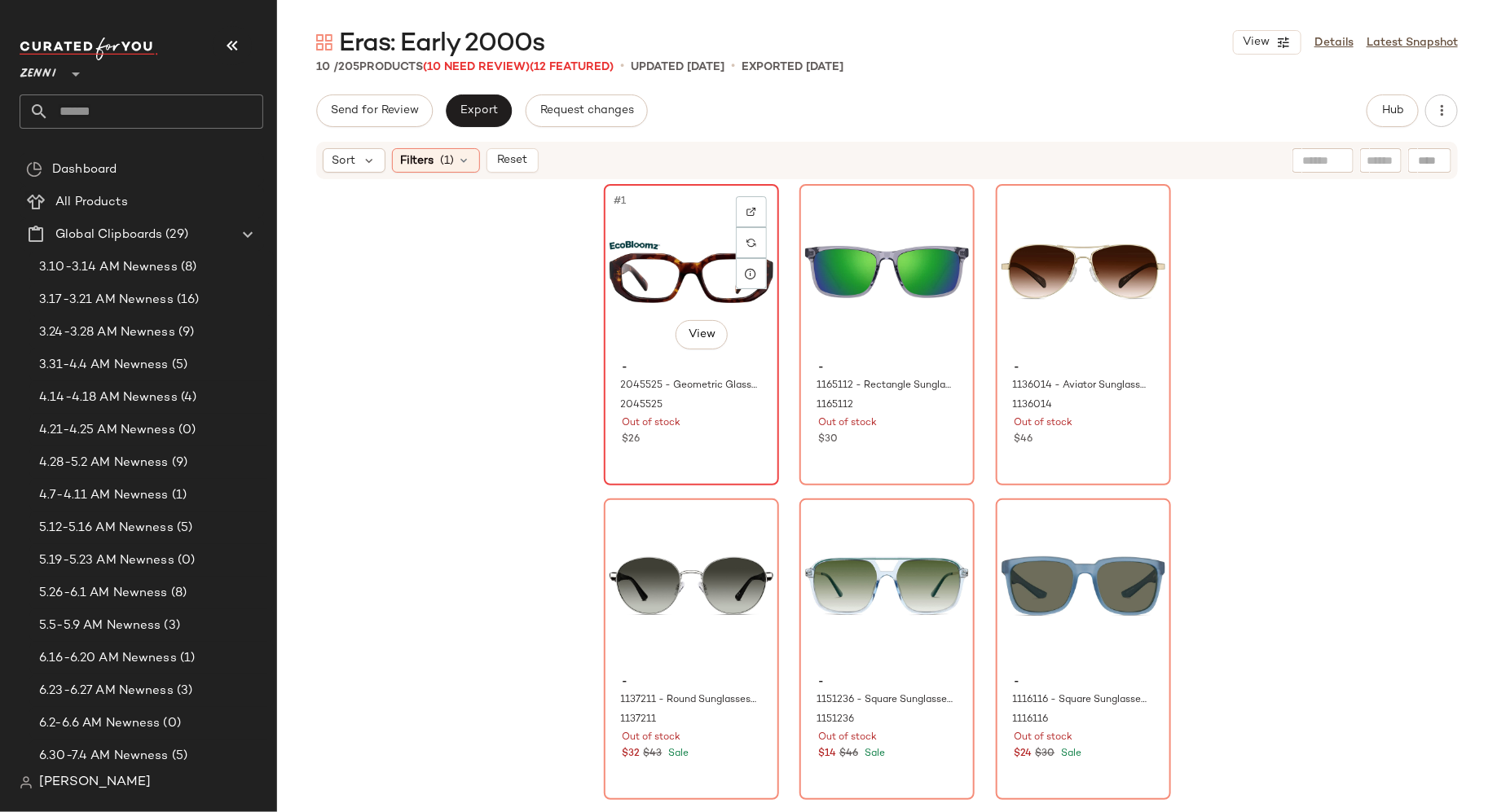
click at [725, 441] on div "$26" at bounding box center [691, 439] width 137 height 14
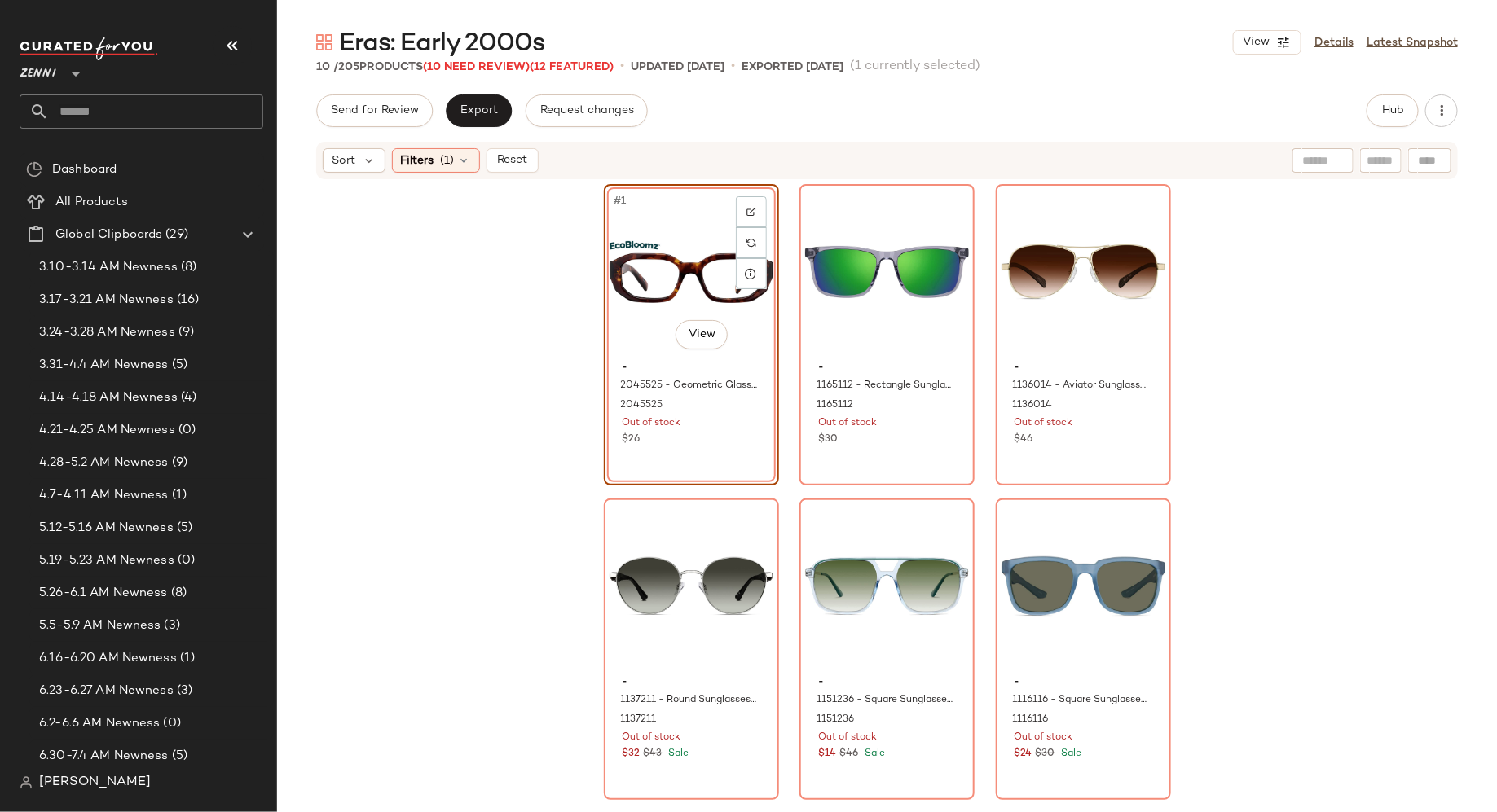
click at [713, 443] on div "#1 View - 2045525 - Geometric Glasses - Tortoiseshell - bio_based 2045525 Out o…" at bounding box center [691, 334] width 175 height 301
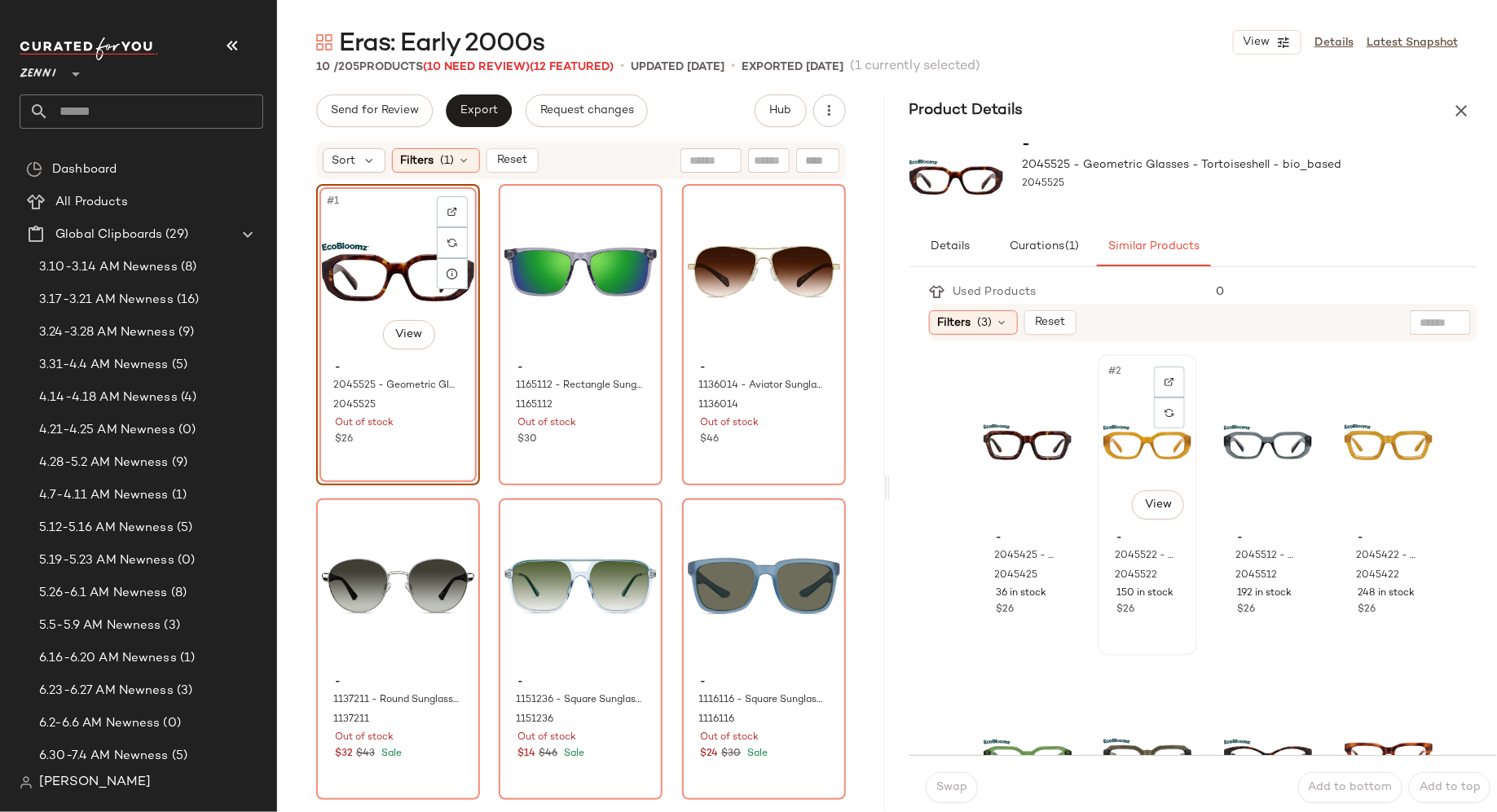
click at [1111, 450] on div "#2 View" at bounding box center [1147, 442] width 88 height 165
click at [951, 789] on span "Swap" at bounding box center [951, 787] width 32 height 13
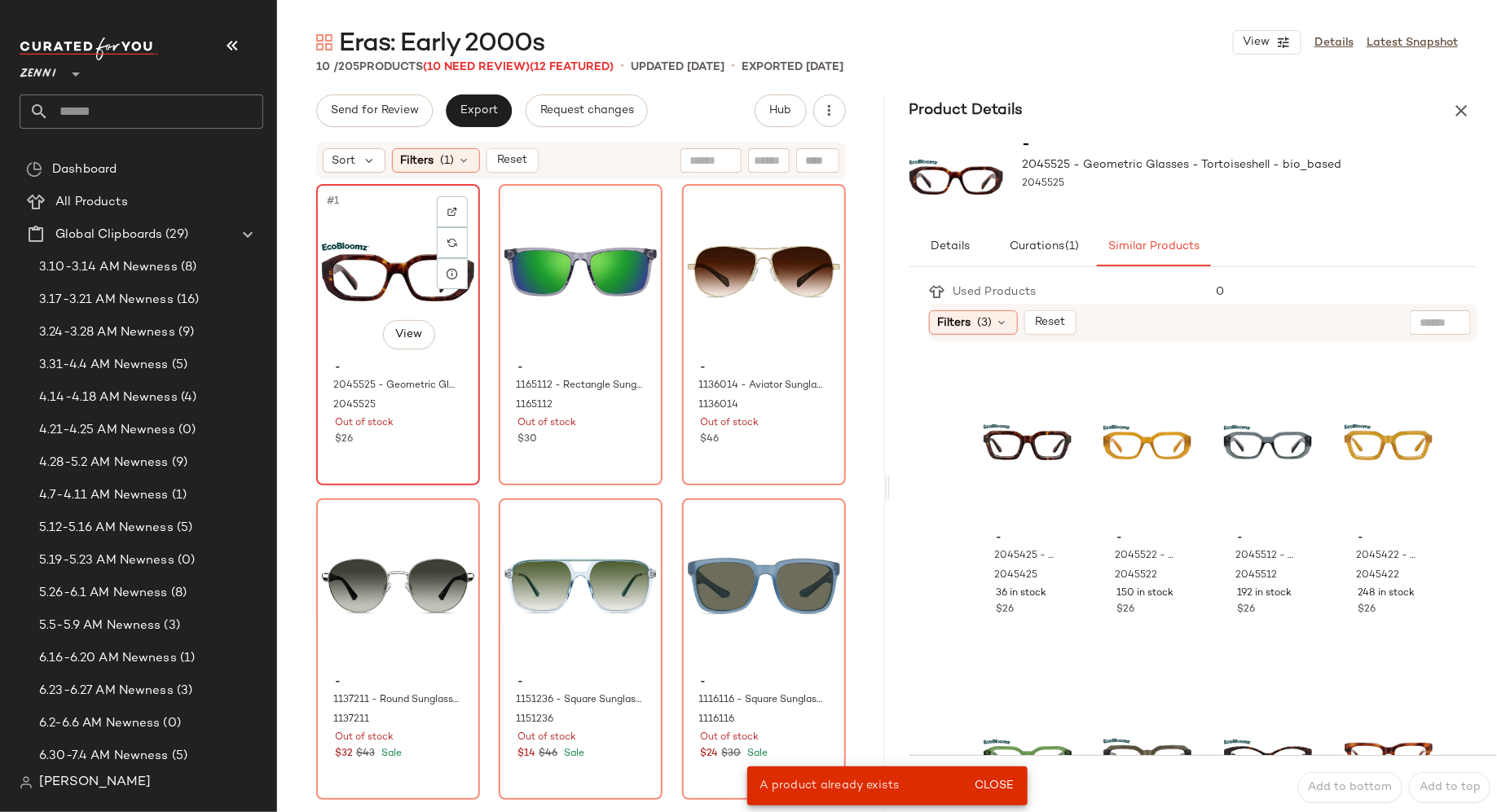
click at [386, 458] on div "#1 View - 2045525 - Geometric Glasses - Tortoiseshell - bio_based 2045525 Out o…" at bounding box center [398, 335] width 160 height 299
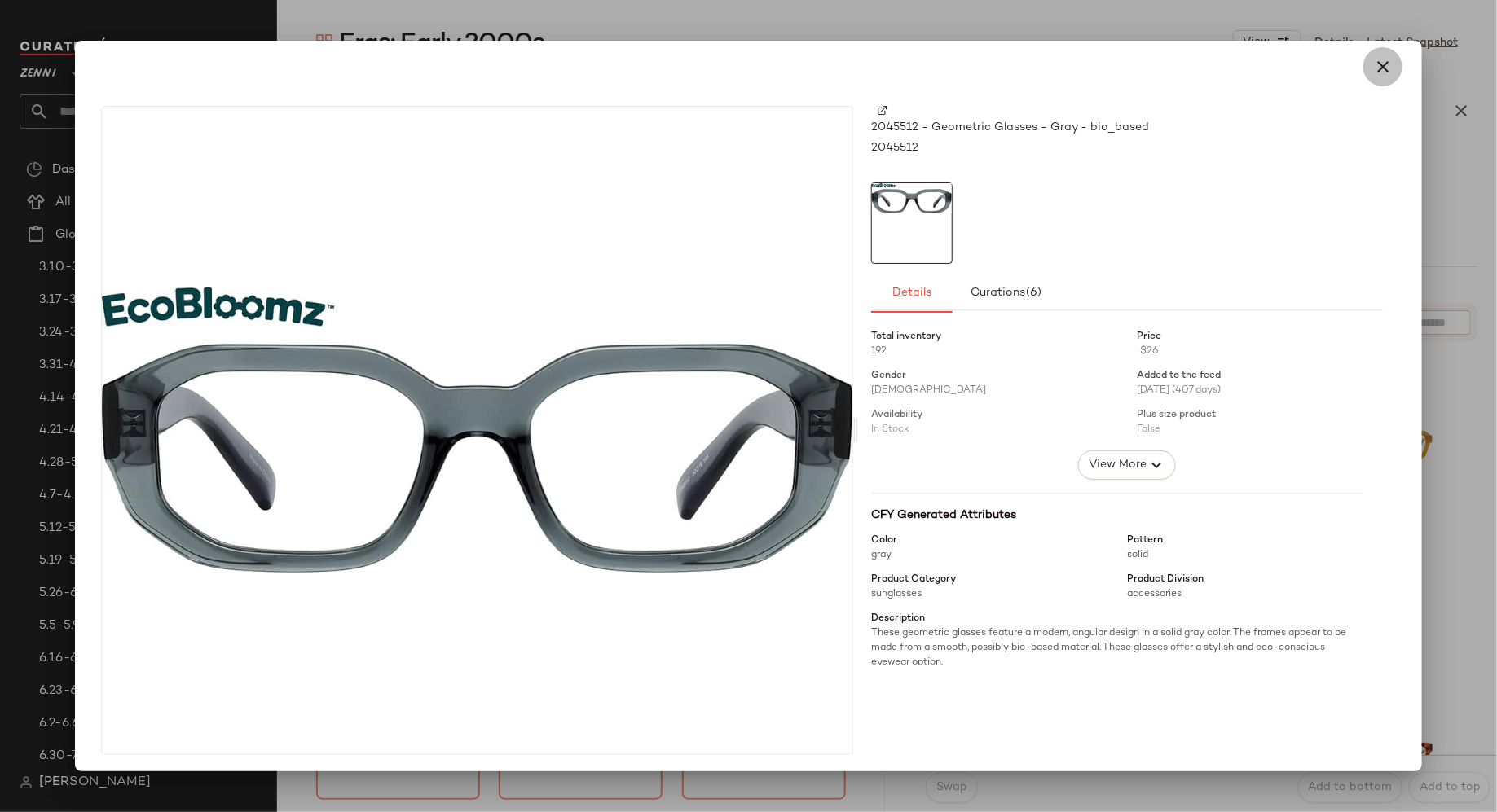
click at [1375, 63] on icon "button" at bounding box center [1383, 67] width 20 height 20
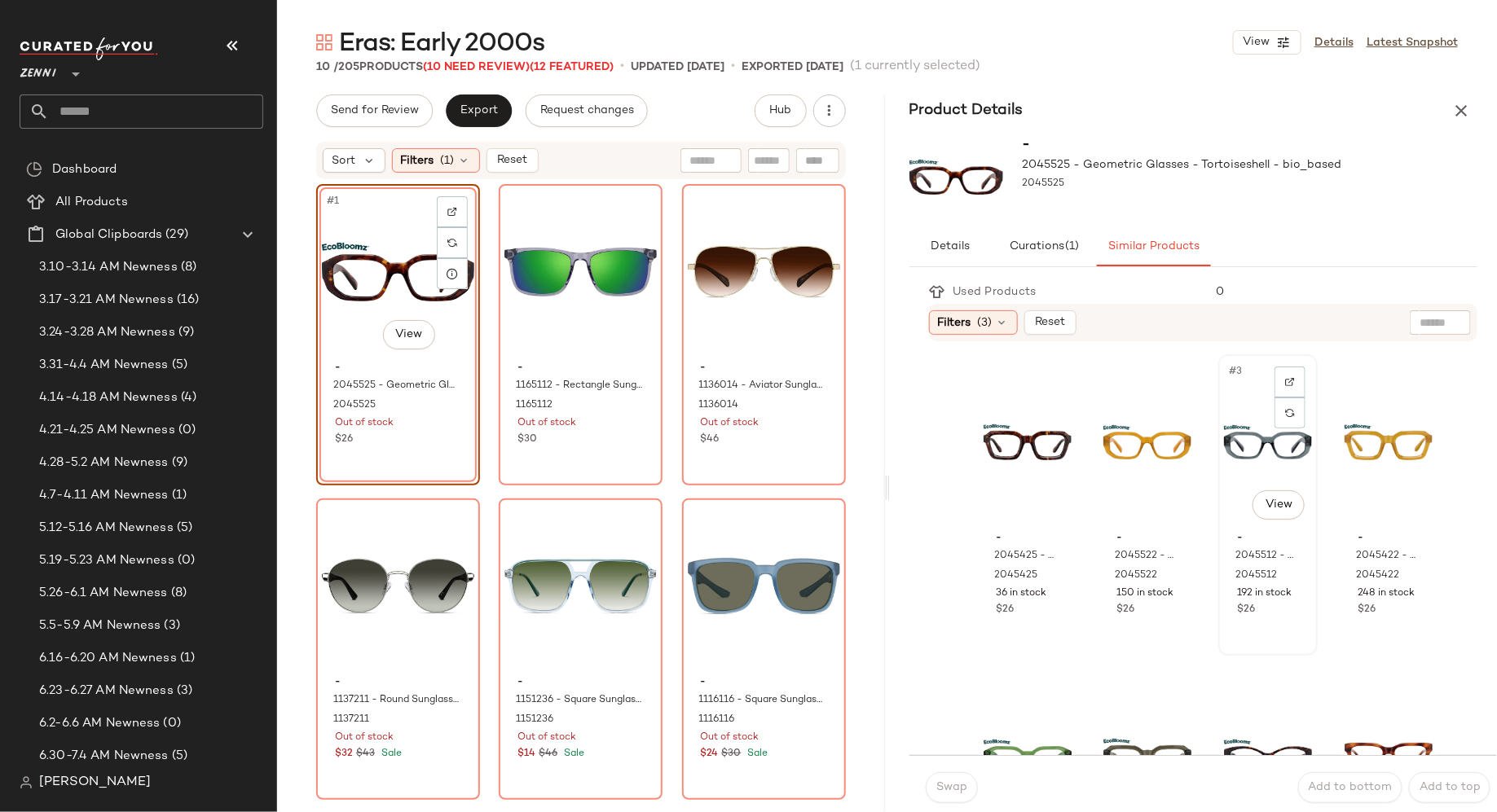
click at [1229, 629] on div "#3 View - 2045512 - Geometric Glasses - Gray - bio_based 2045512 192 in stock $…" at bounding box center [1268, 505] width 96 height 299
click at [963, 794] on span "Swap" at bounding box center [951, 787] width 32 height 13
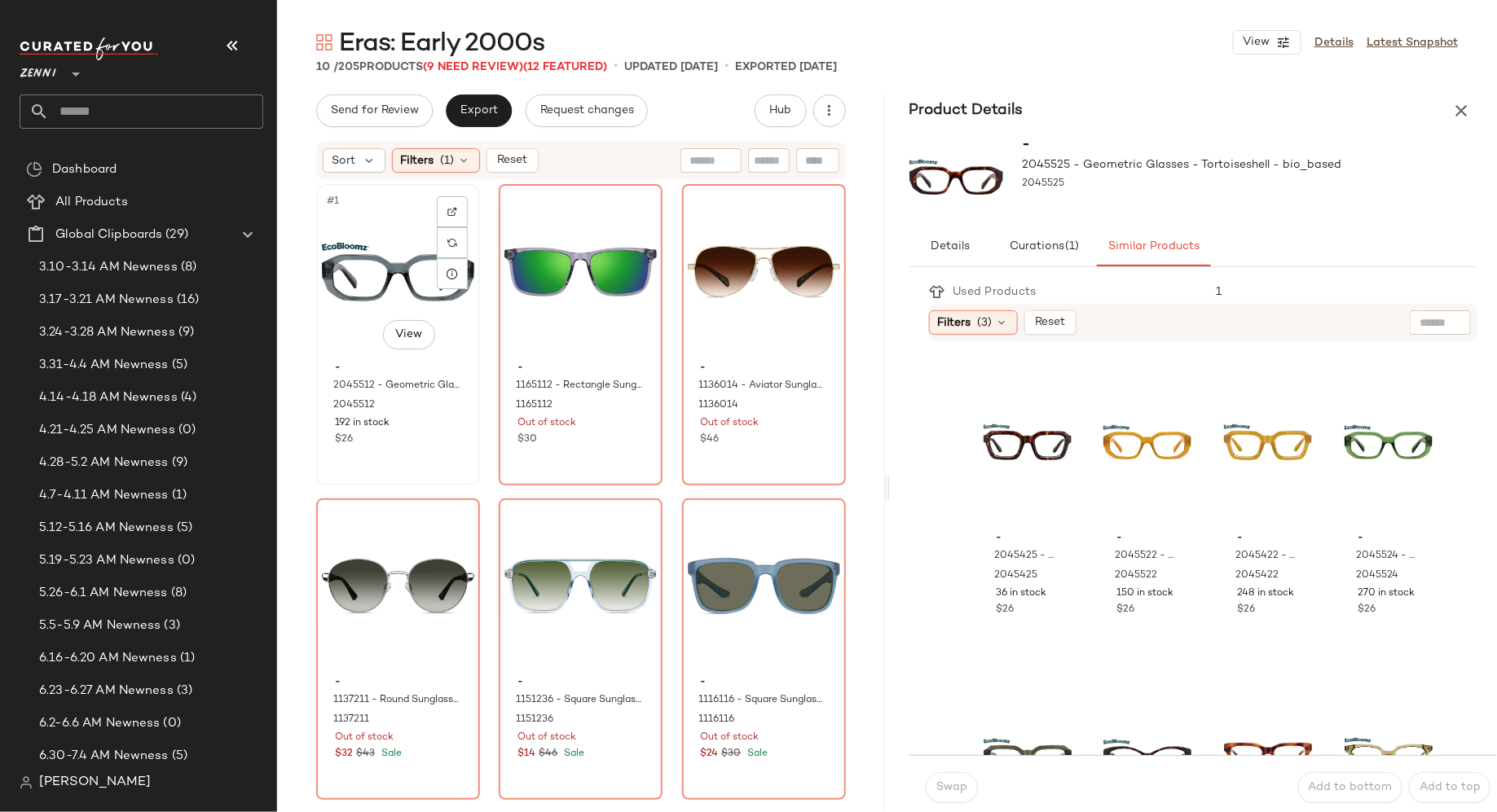
click at [432, 439] on div "$26" at bounding box center [398, 439] width 126 height 14
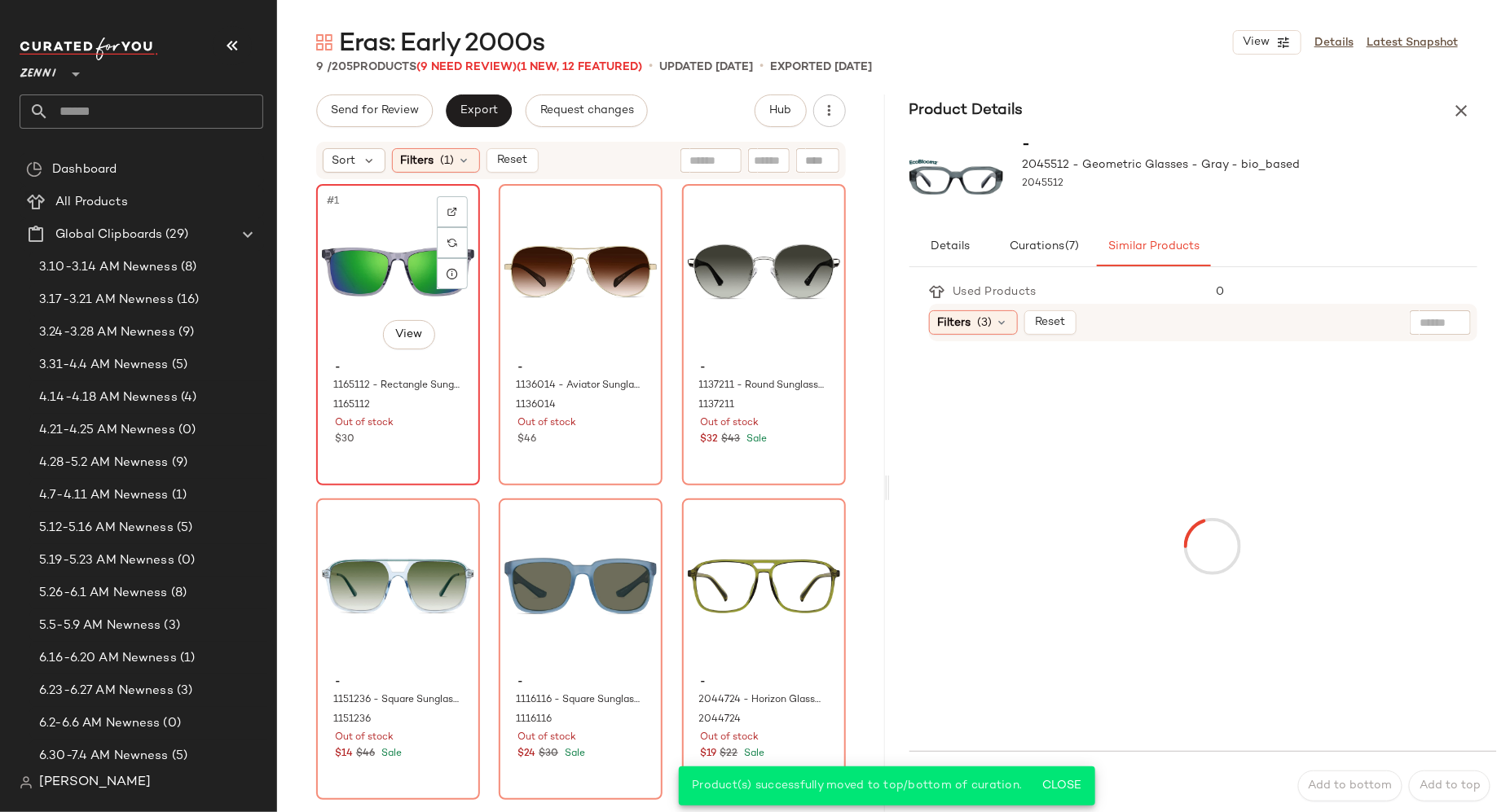
click at [431, 460] on div "#1 View - 1165112 - Rectangle Sunglasses - Gray - Plastic 1165112 Out of stock …" at bounding box center [398, 335] width 160 height 299
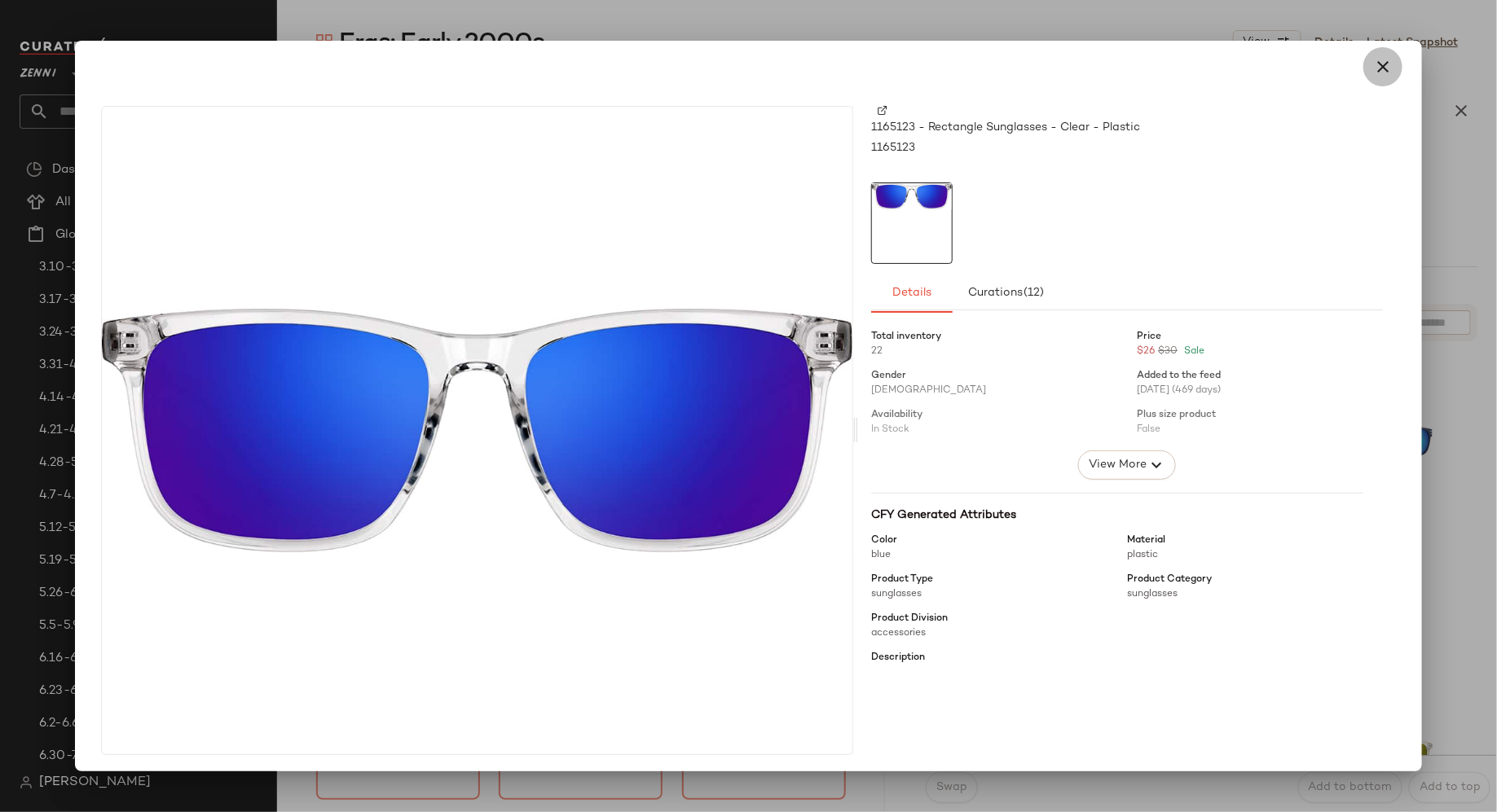
click at [1373, 63] on icon "button" at bounding box center [1383, 67] width 20 height 20
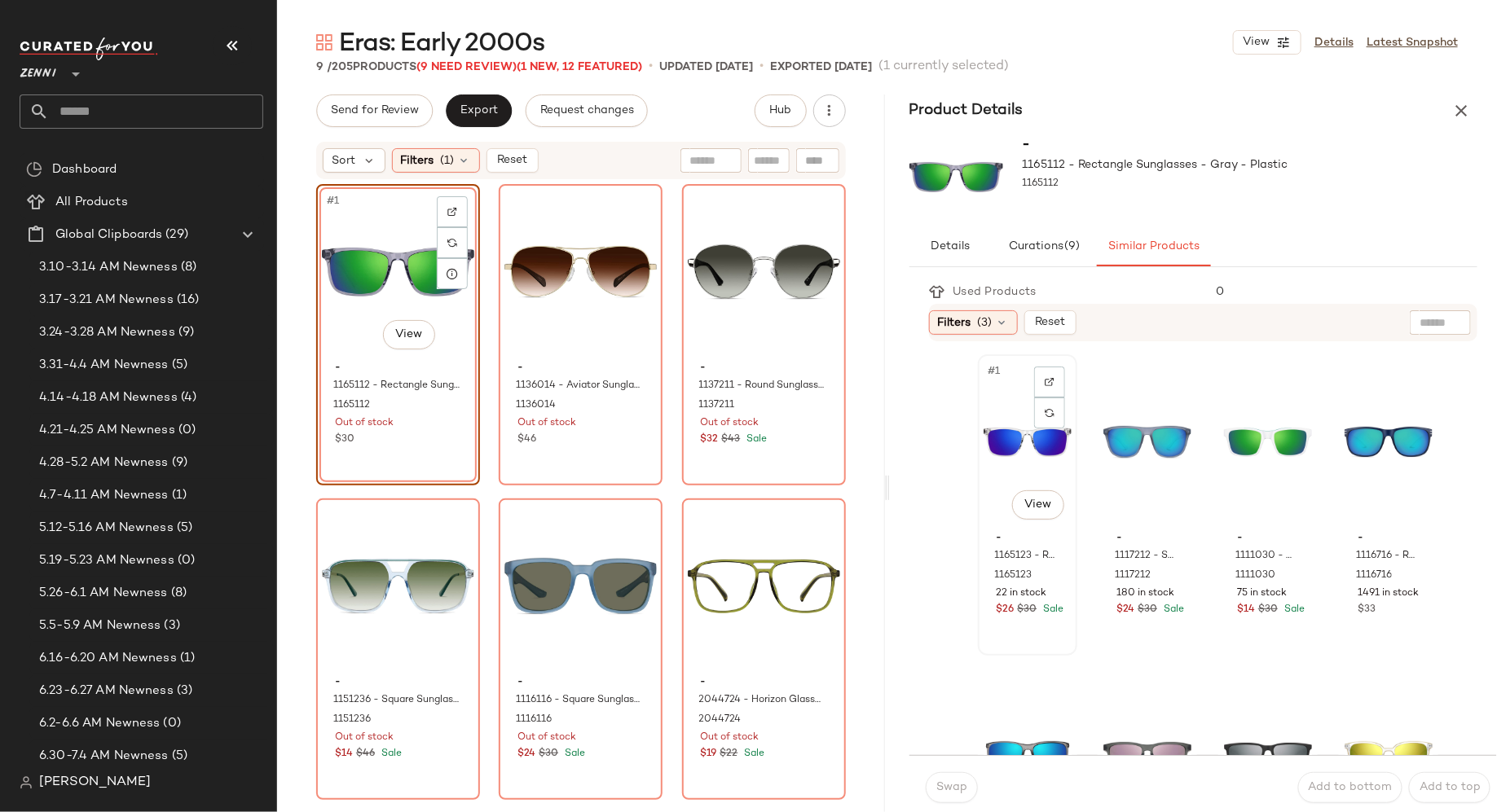
click at [1003, 453] on div "#1 View" at bounding box center [1027, 442] width 88 height 165
click at [958, 791] on span "Swap" at bounding box center [951, 787] width 32 height 13
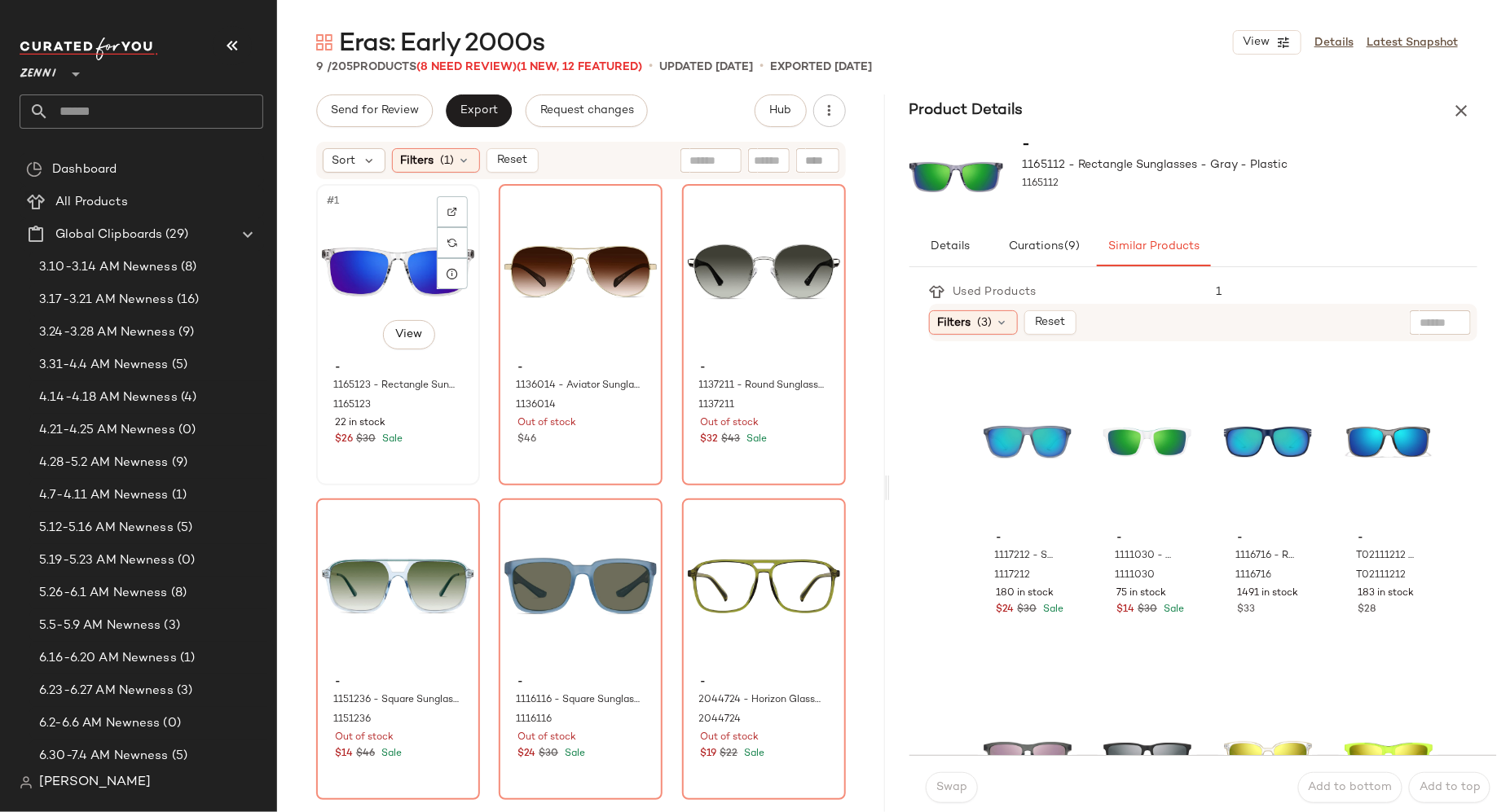
click at [418, 449] on div "#1 View - 1165123 - Rectangle Sunglasses - Clear - Plastic 1165123 22 in stock …" at bounding box center [398, 335] width 160 height 299
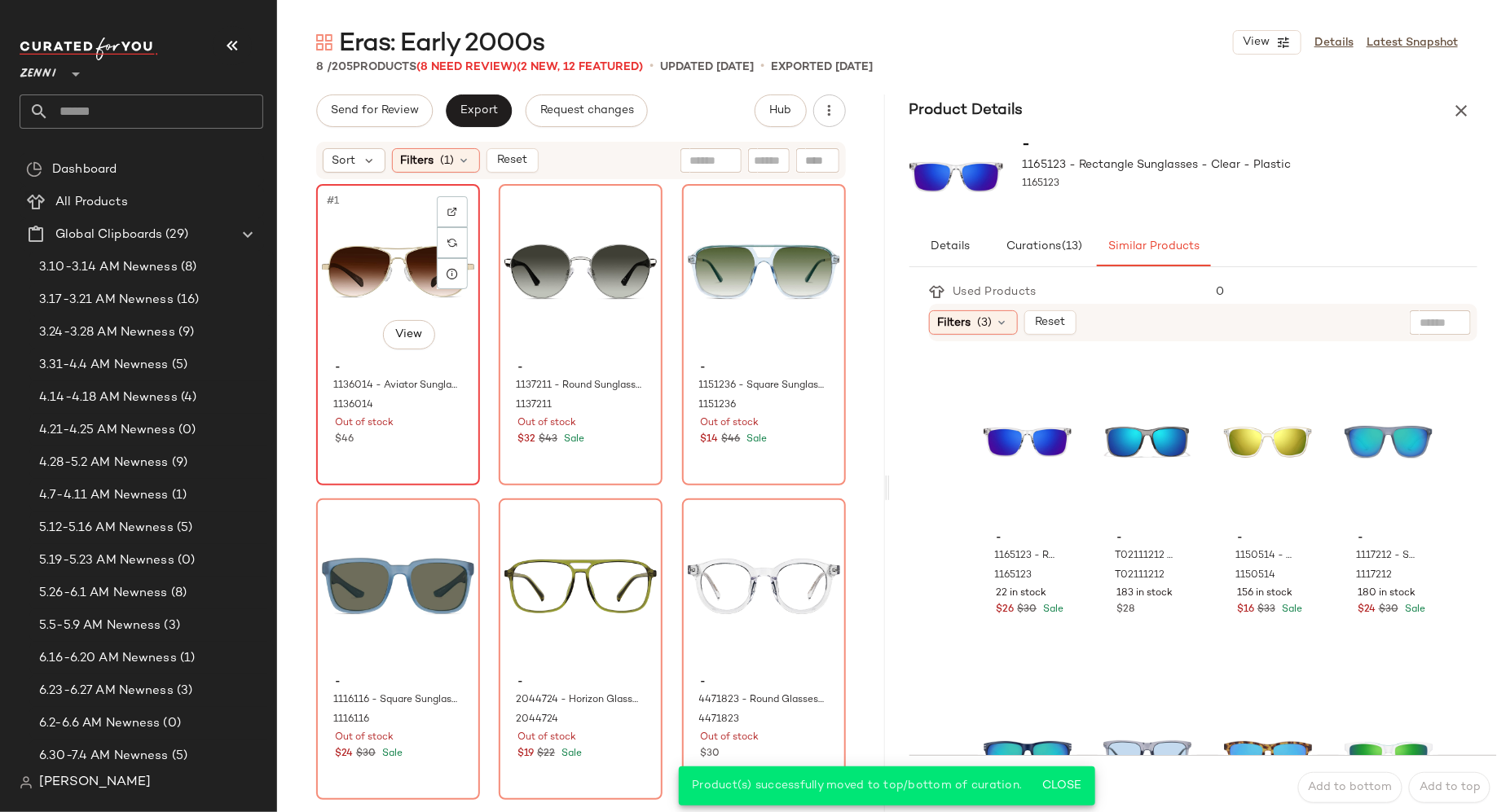
click at [430, 460] on div "#1 View - 1136014 - Aviator Sunglasses - Gold - CarbonFiber 1136014 Out of stoc…" at bounding box center [398, 335] width 160 height 299
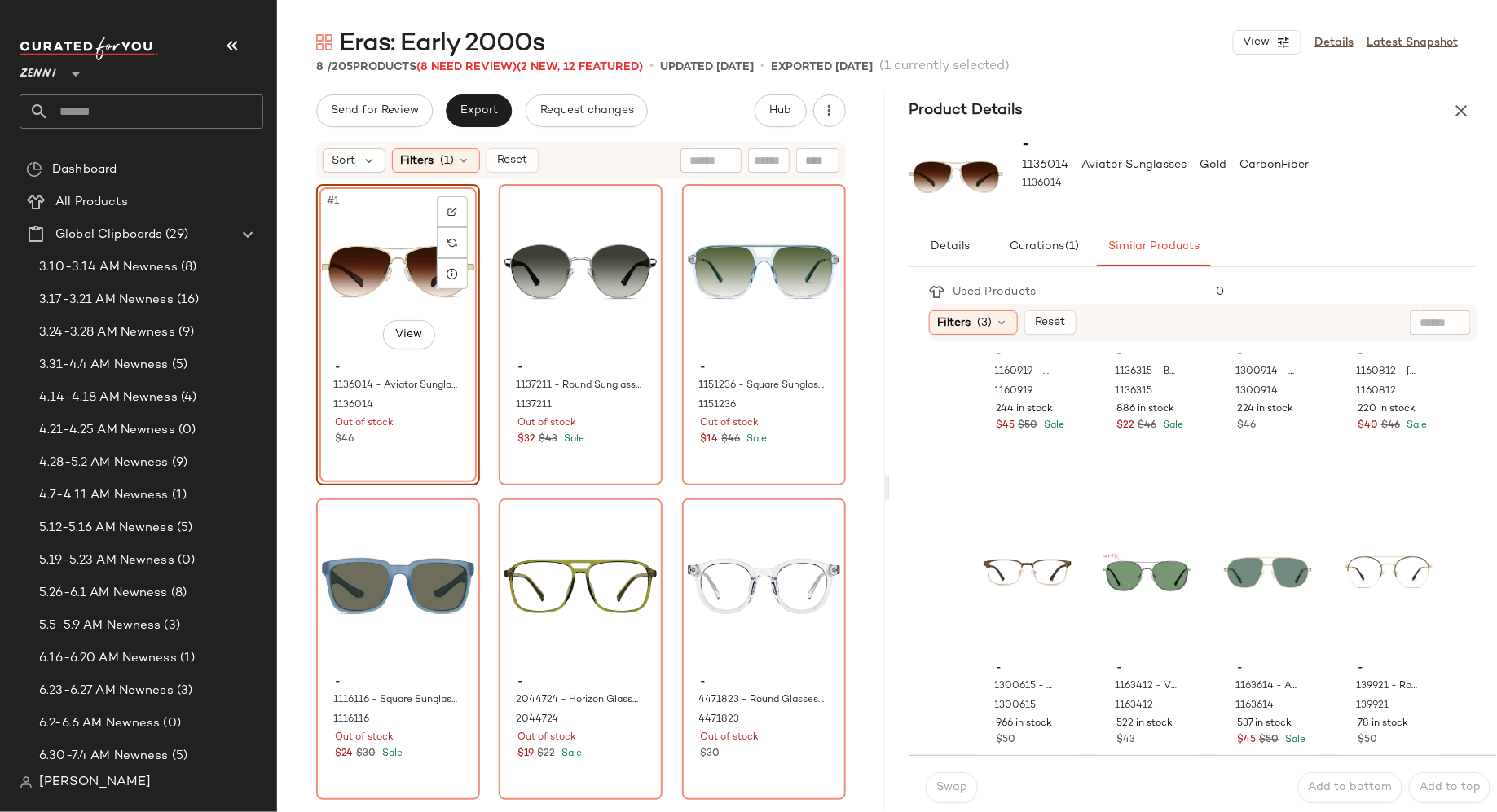
scroll to position [815, 0]
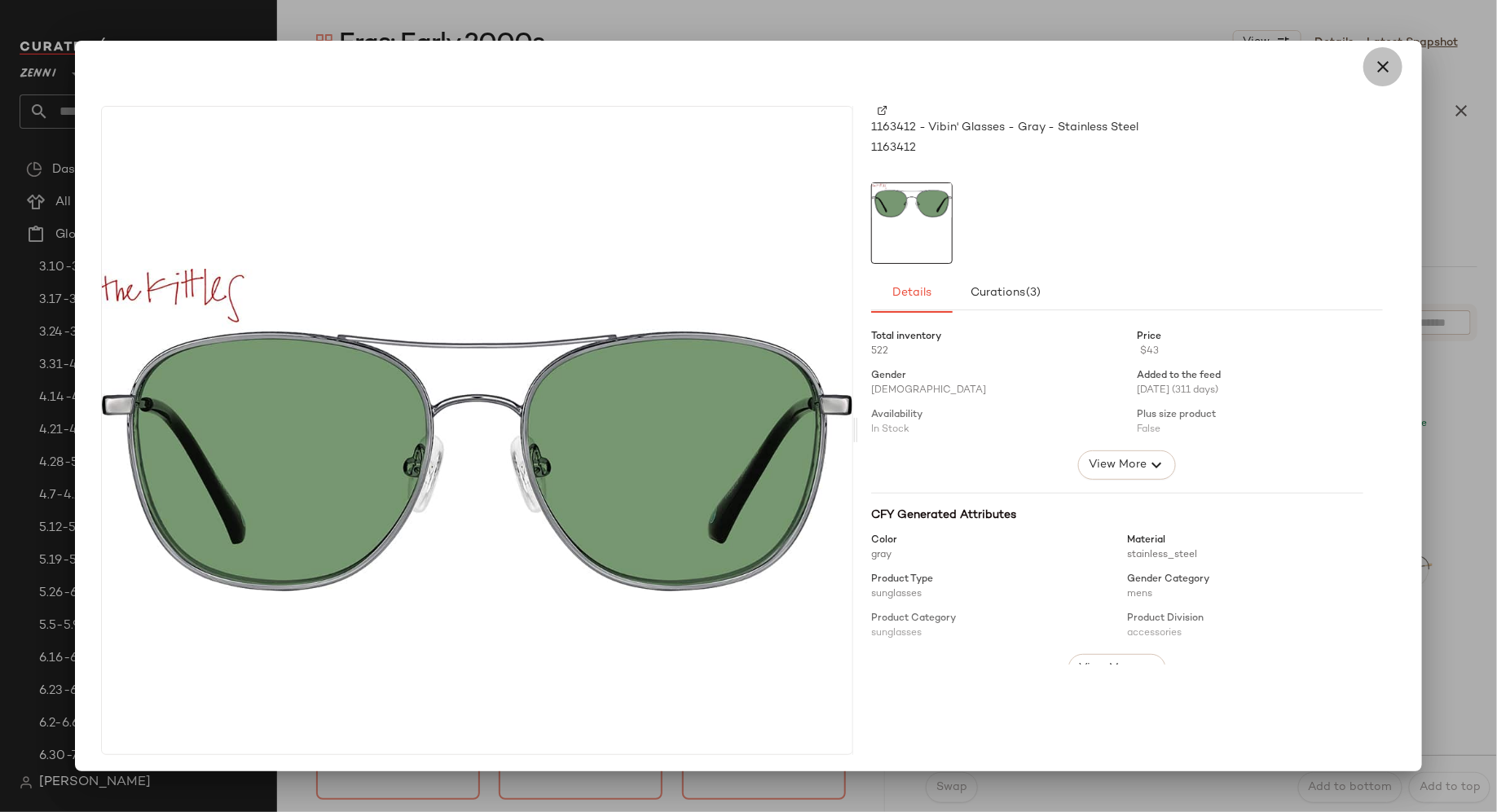
click at [1380, 70] on icon "button" at bounding box center [1383, 67] width 20 height 20
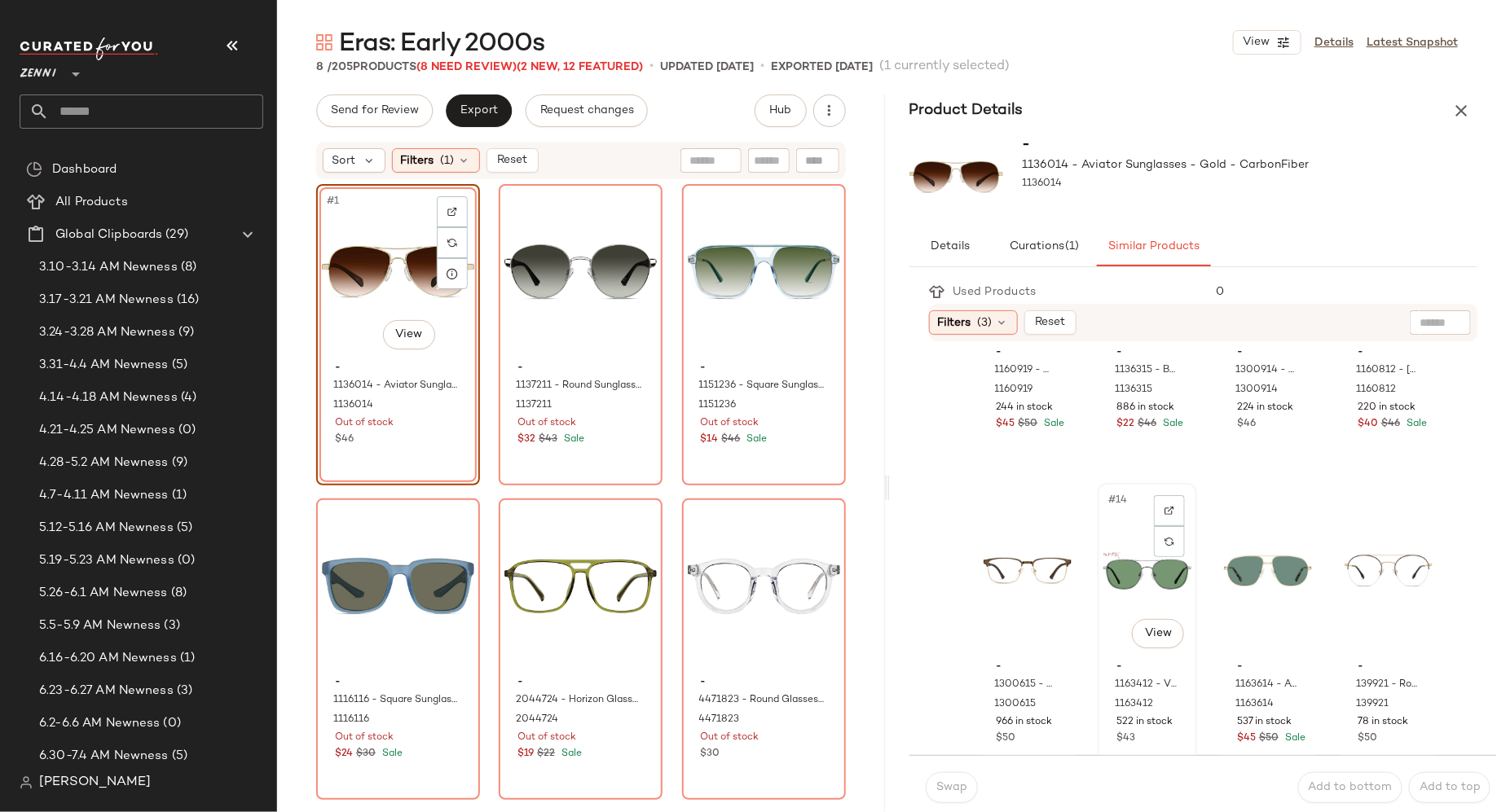
click at [1122, 573] on div "#14 View" at bounding box center [1147, 571] width 88 height 165
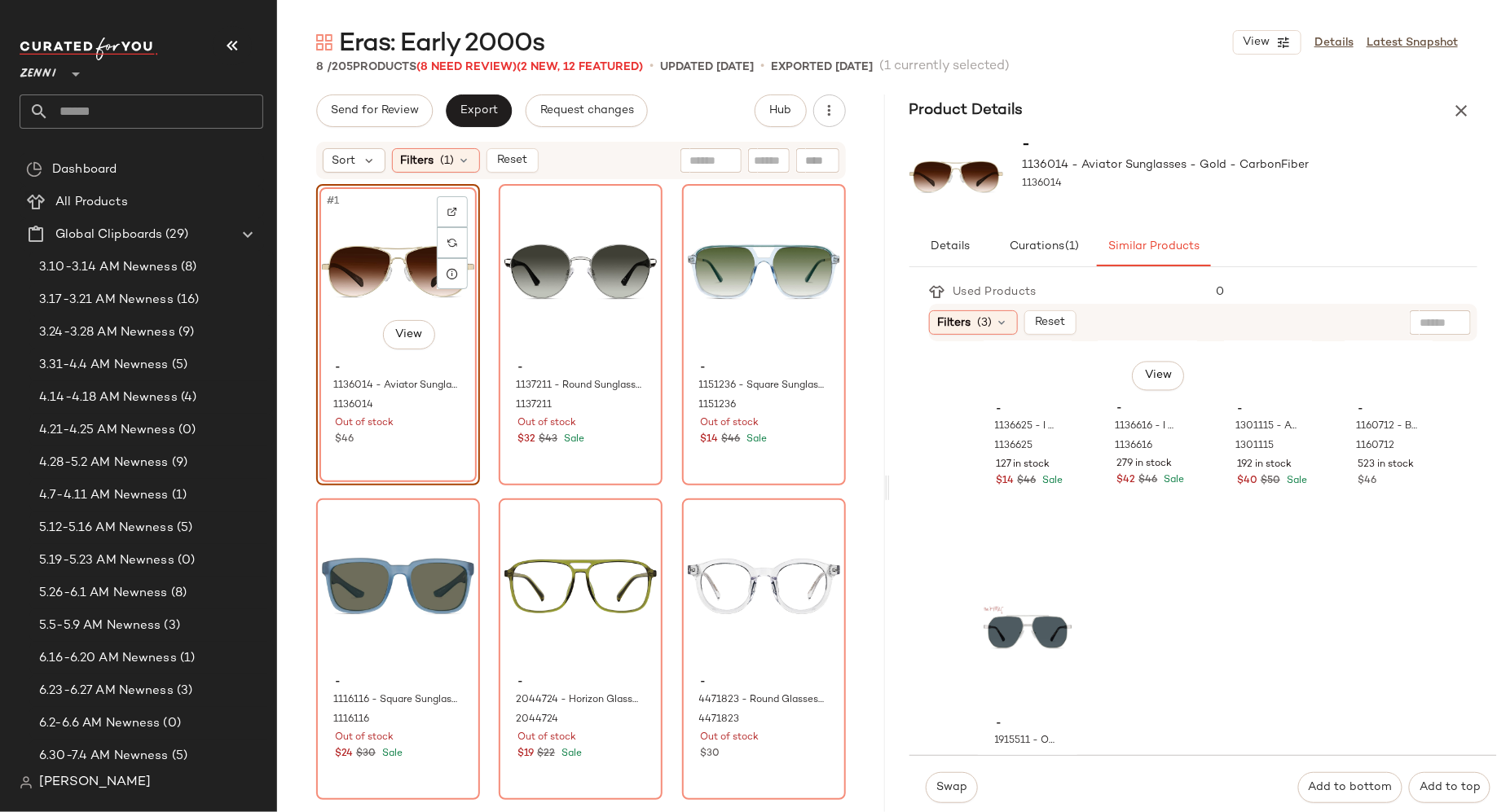
scroll to position [1706, 0]
click at [962, 785] on span "Swap" at bounding box center [951, 787] width 32 height 13
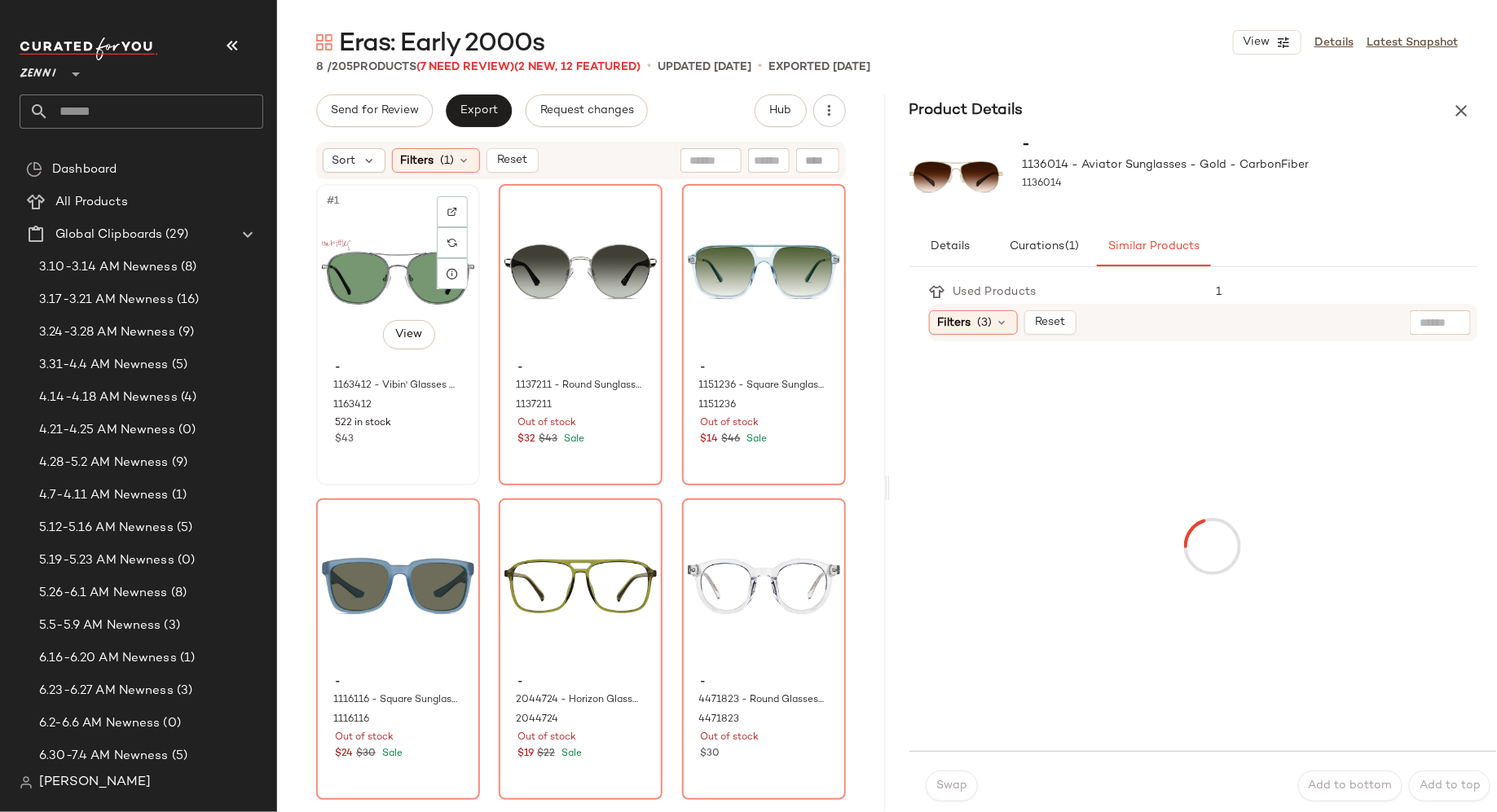
click at [378, 433] on div "$43" at bounding box center [398, 439] width 126 height 14
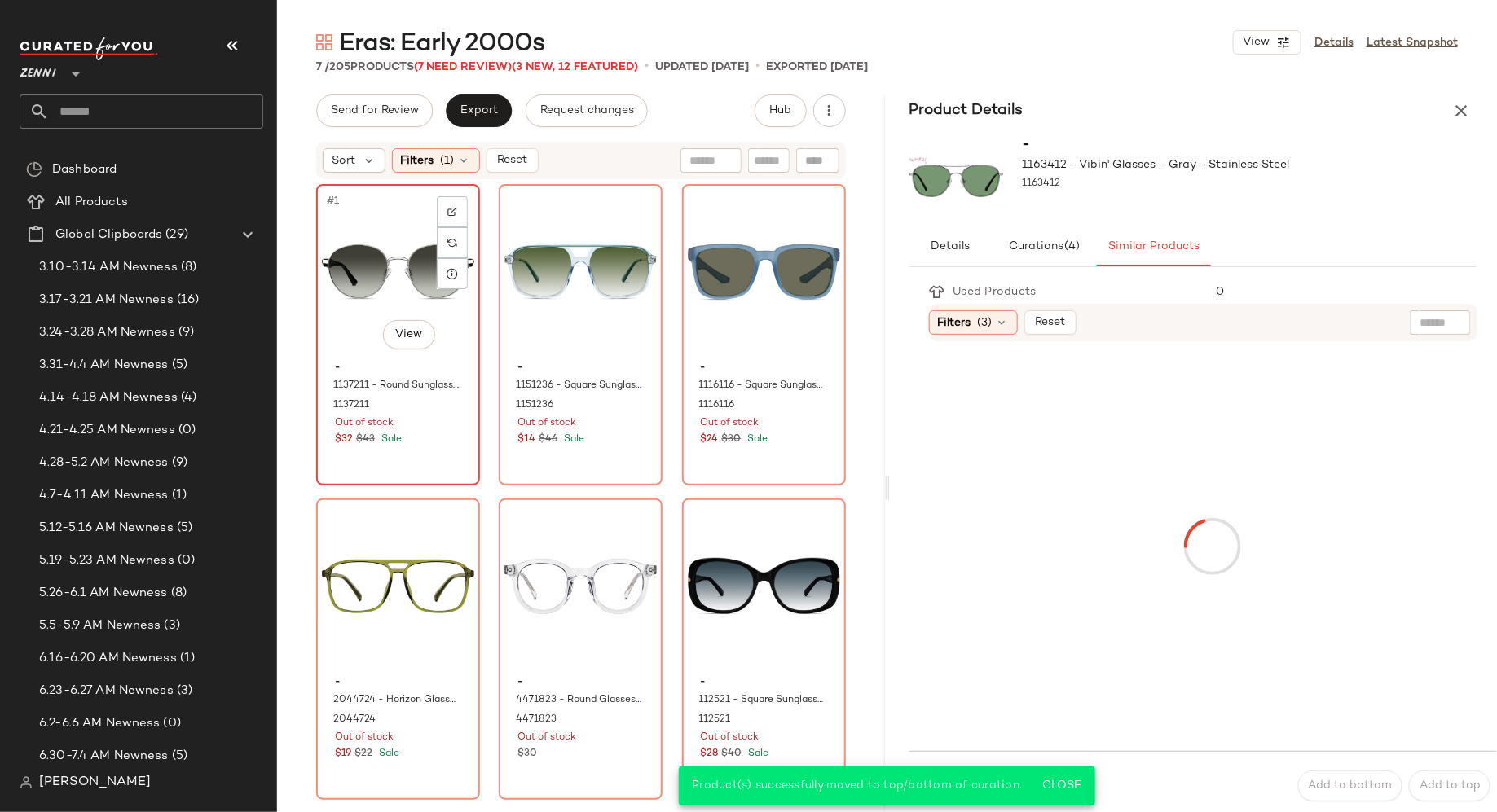
click at [380, 447] on div "- 1137211 - Round Sunglasses - Silver - Mixed 1137211 Out of stock $32 $43 Sale" at bounding box center [397, 402] width 153 height 95
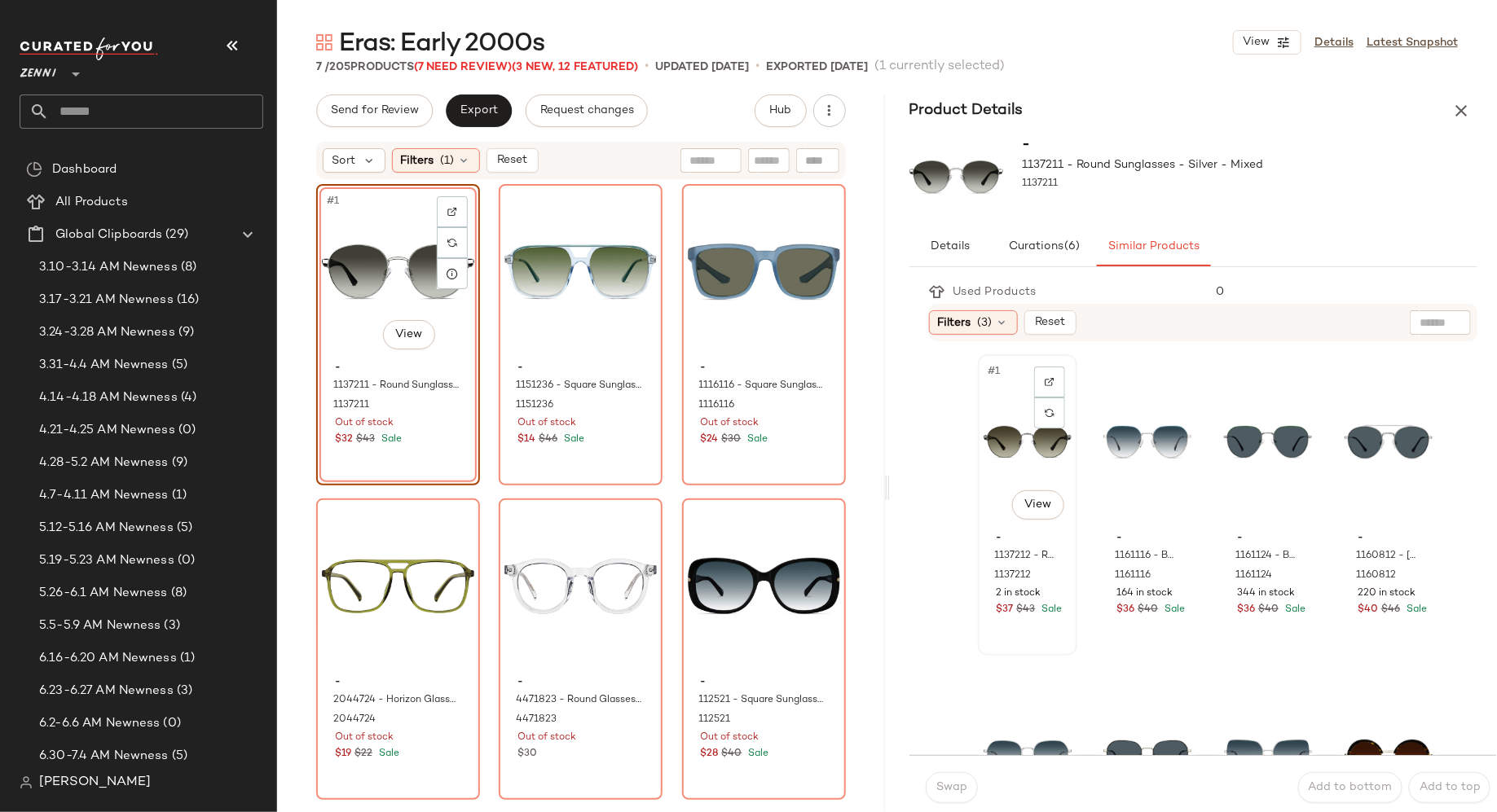
click at [1026, 636] on div "#1 View - 1137212 - Round Sunglasses - Gray - Mixed 1137212 2 in stock $37 $43 …" at bounding box center [1027, 505] width 96 height 299
click at [956, 779] on button "Swap" at bounding box center [951, 788] width 52 height 31
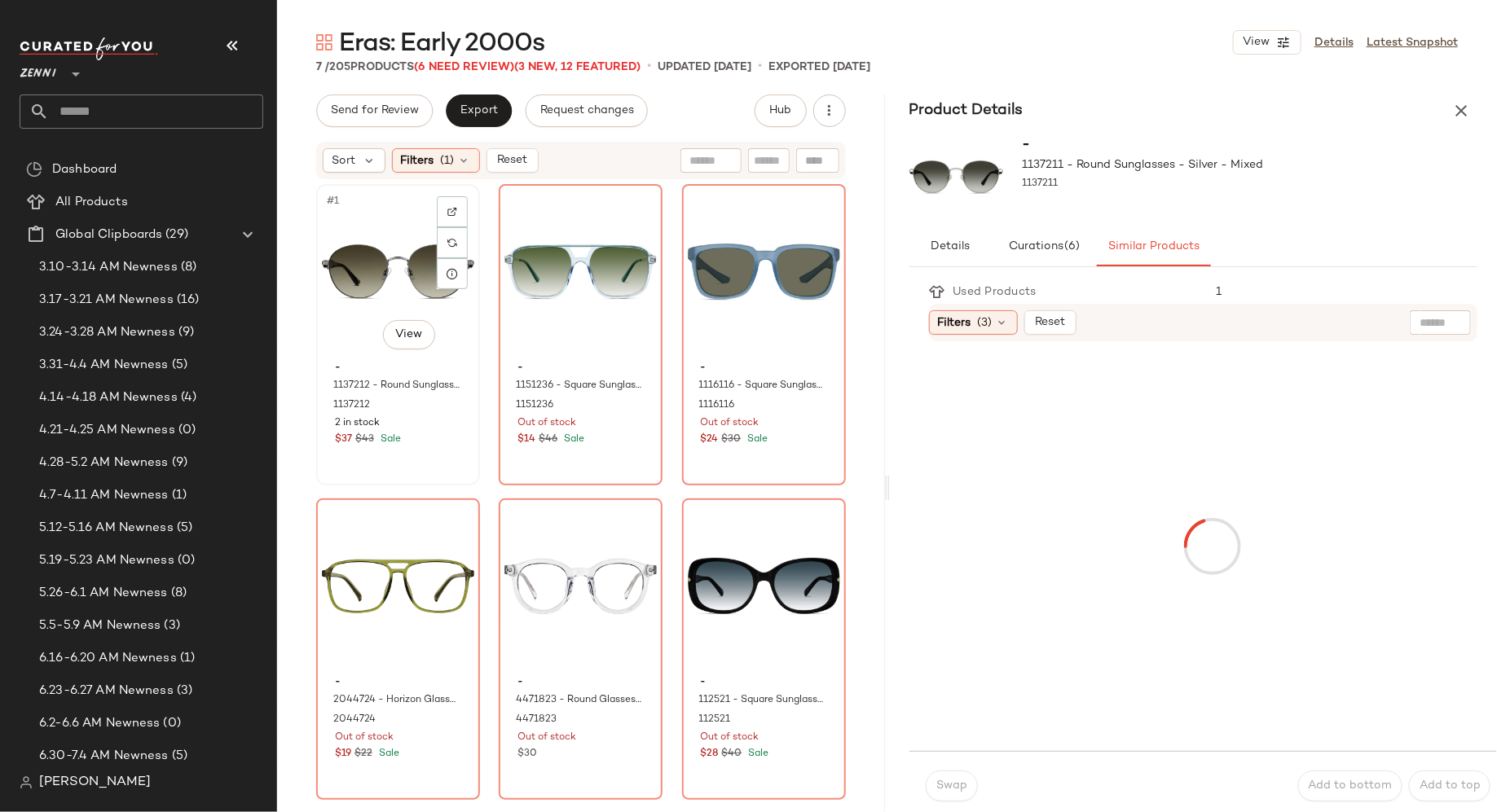
click at [367, 270] on div "#1 View" at bounding box center [397, 272] width 153 height 165
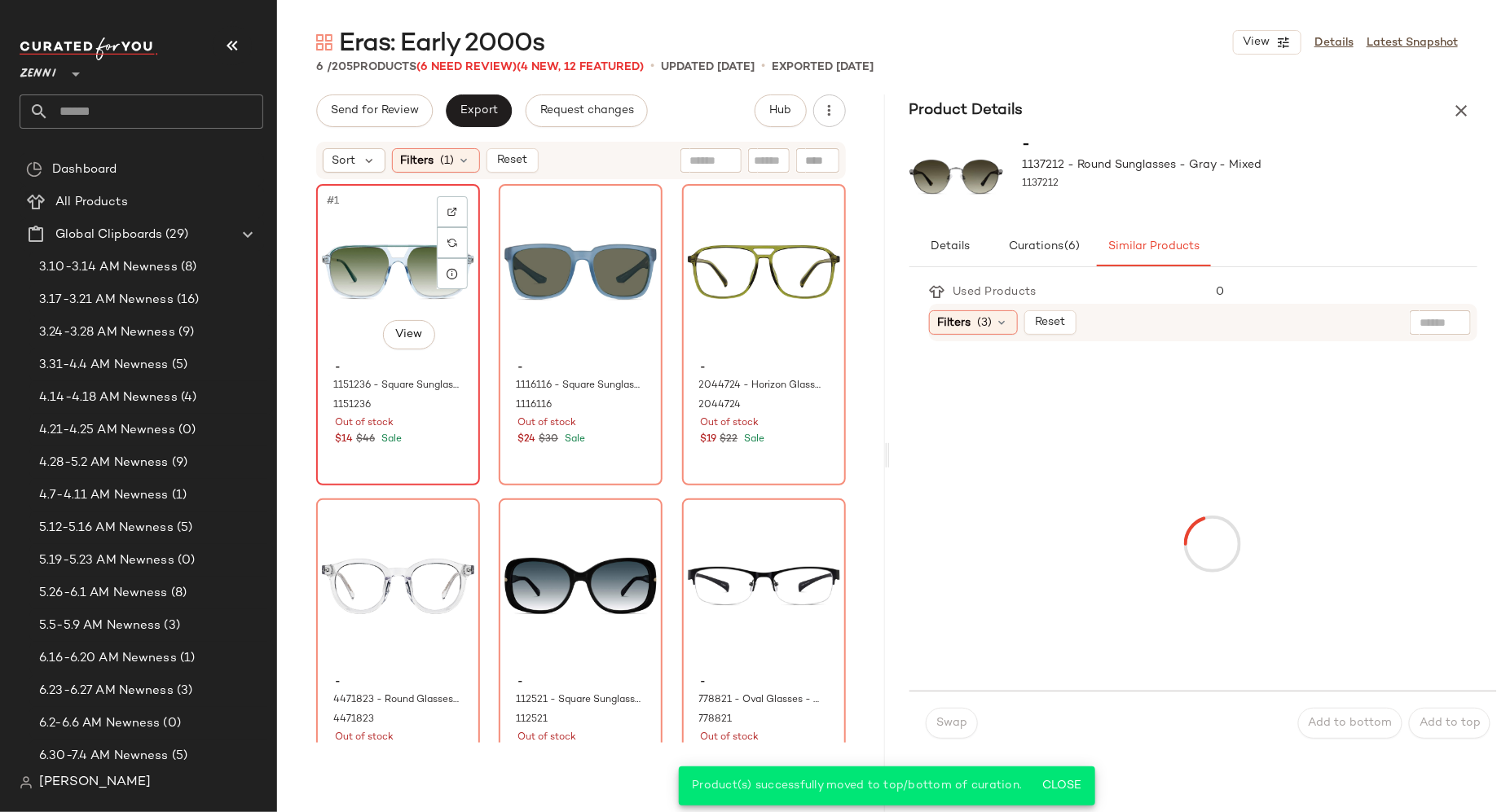
click at [440, 460] on div "#1 View - 1151236 - Square Sunglasses - Blue/Green - Mixed 1151236 Out of stock…" at bounding box center [398, 335] width 160 height 299
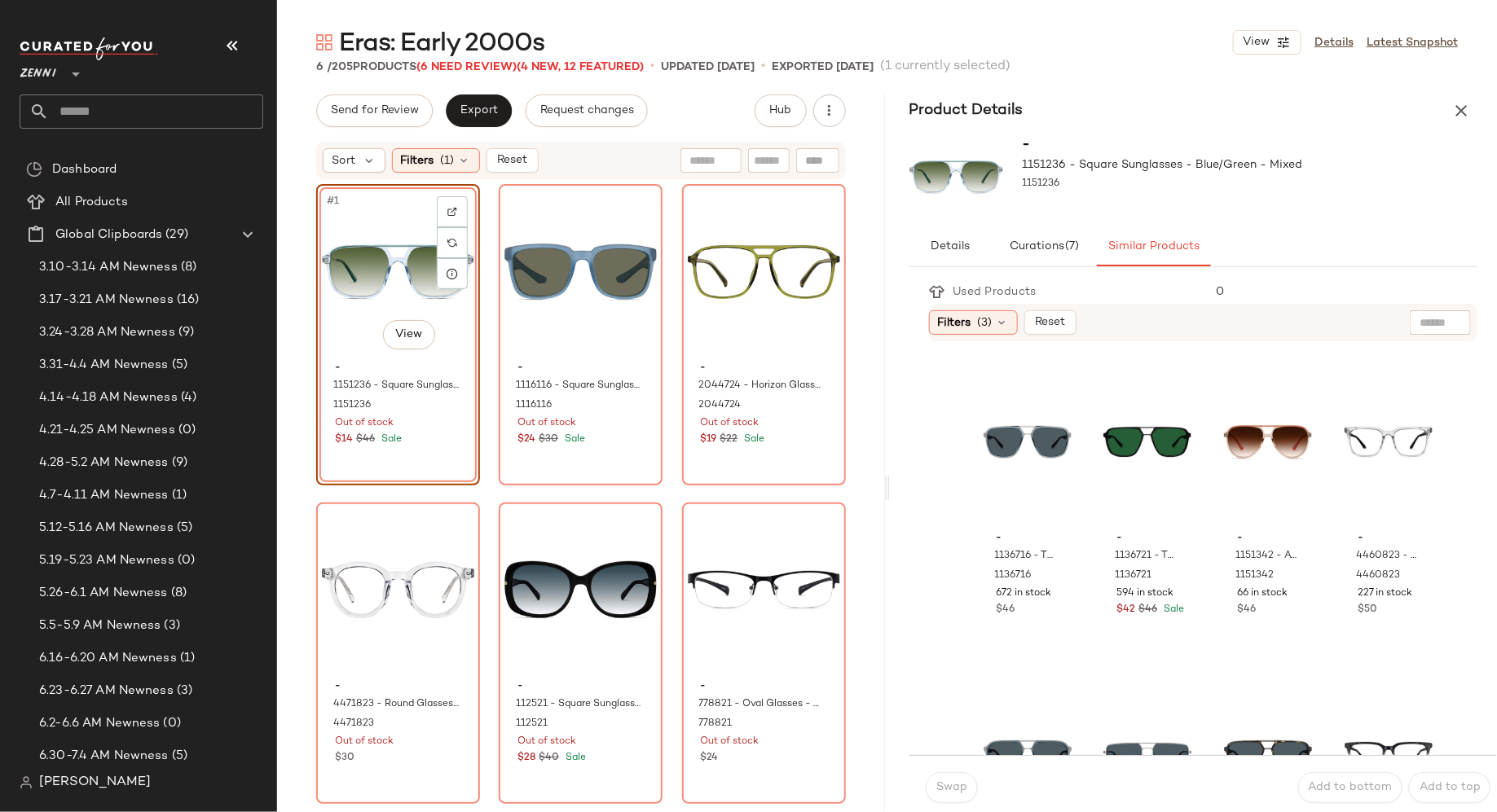
click at [467, 444] on div "#1 View - 1151236 - Square Sunglasses - Blue/Green - Mixed 1151236 Out of stock…" at bounding box center [398, 334] width 164 height 301
click at [1252, 638] on div "#3 View - 1151342 - Aviator Sunglasses - Gold - Mixed 1151342 66 in stock $46" at bounding box center [1268, 505] width 96 height 299
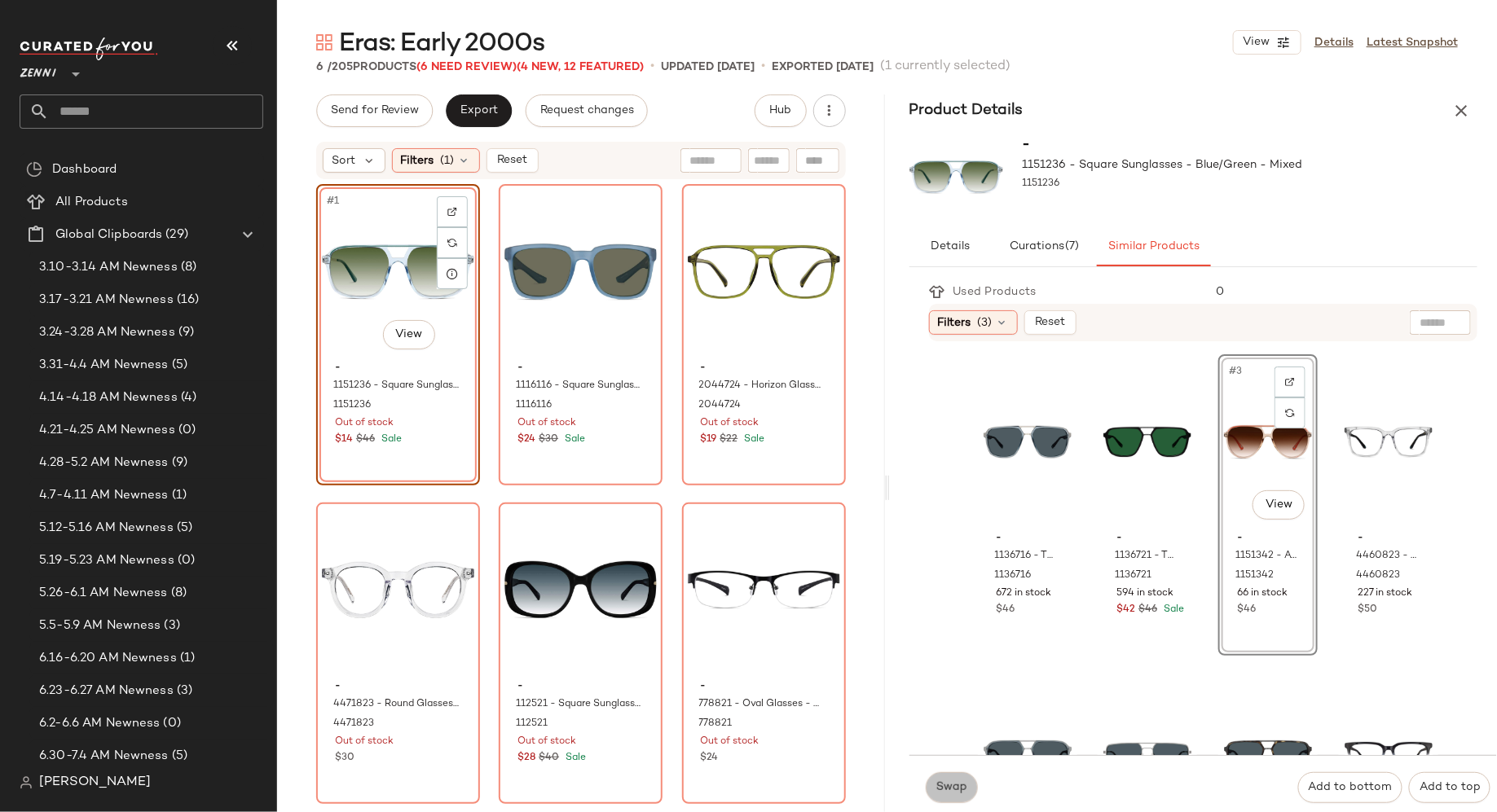
click at [950, 797] on button "Swap" at bounding box center [951, 788] width 52 height 31
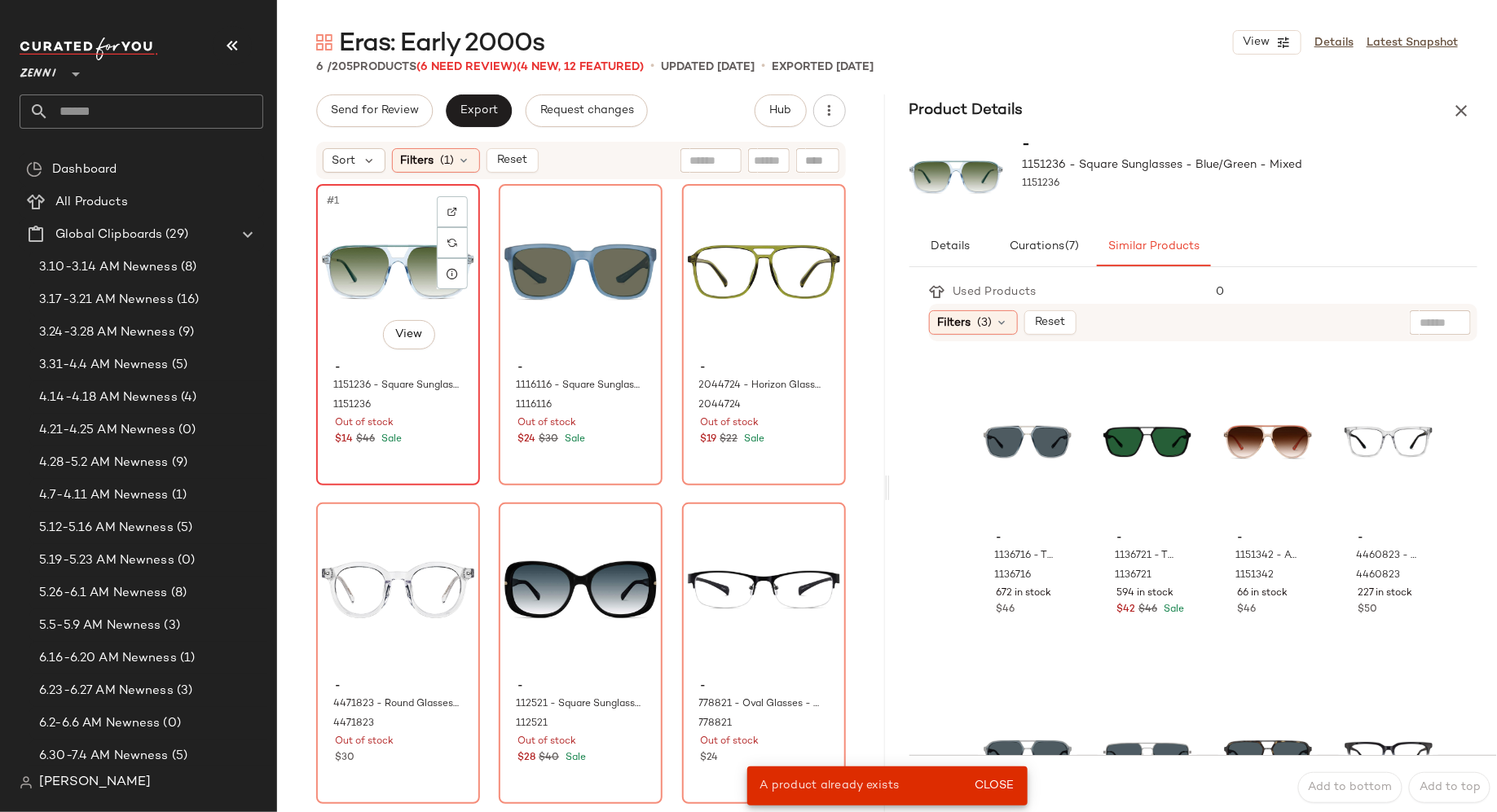
click at [447, 465] on div "#1 View - 1151236 - Square Sunglasses - Blue/Green - Mixed 1151236 Out of stock…" at bounding box center [398, 335] width 160 height 299
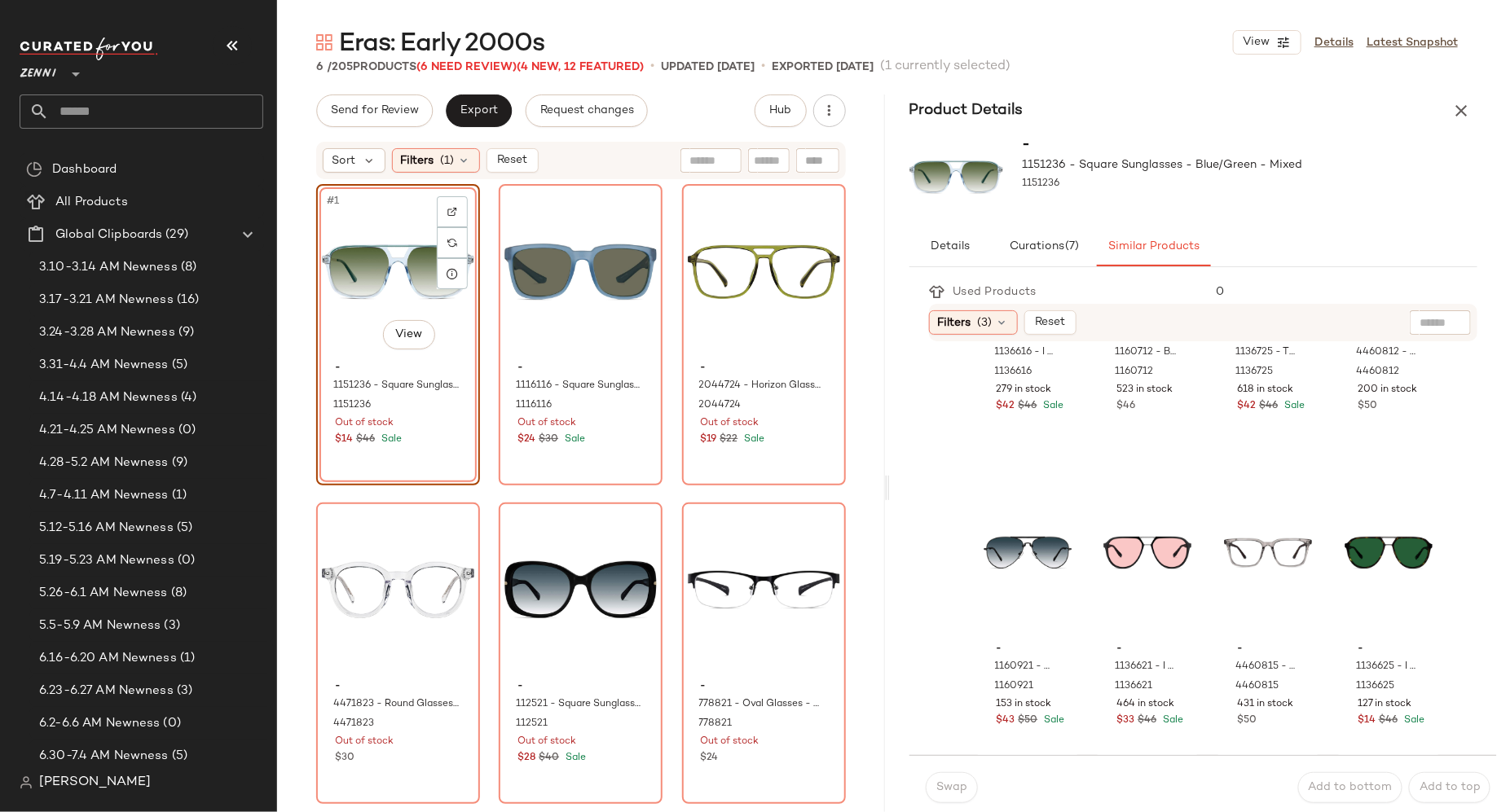
scroll to position [528, 0]
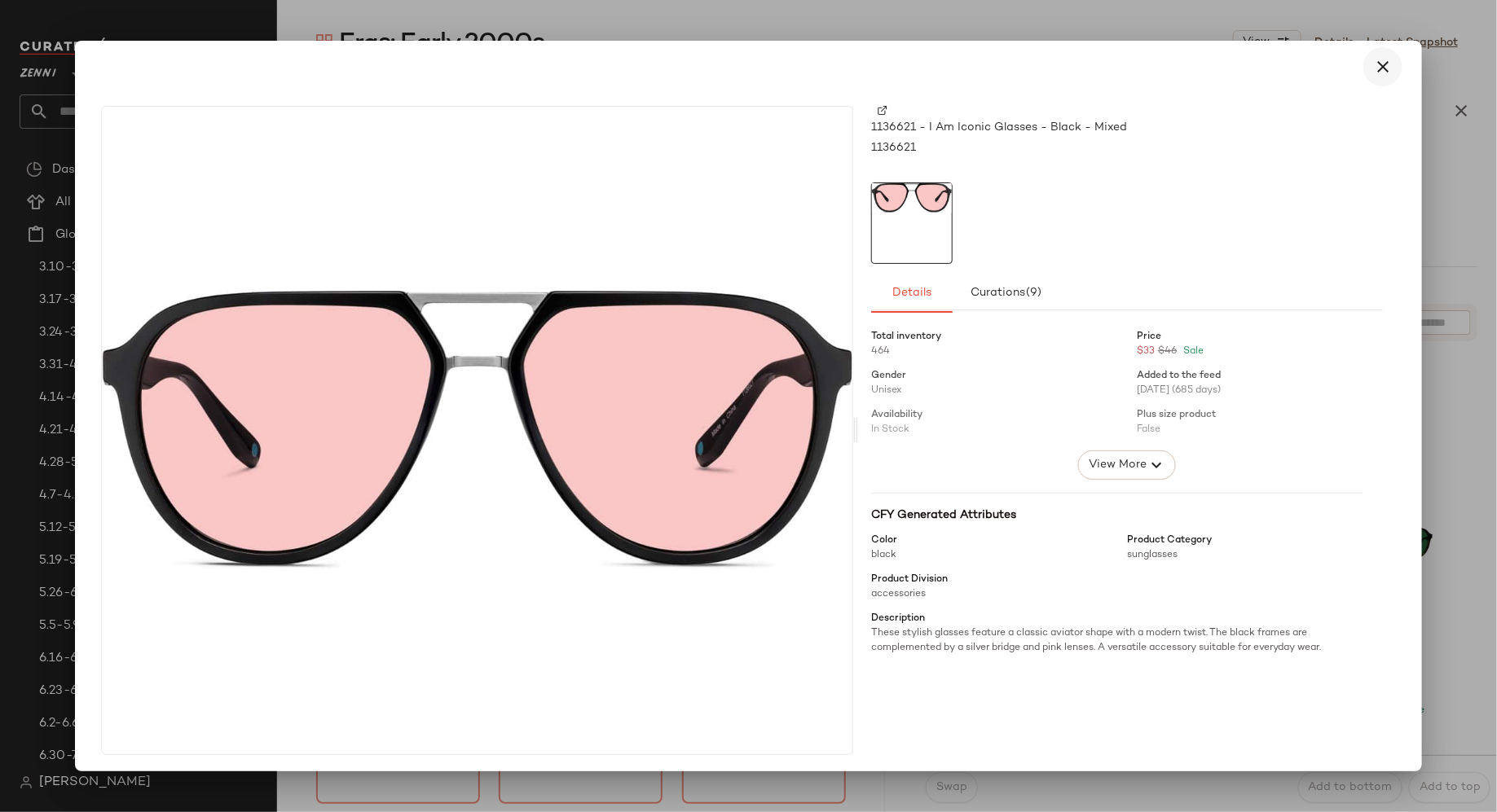
click at [1373, 60] on icon "button" at bounding box center [1383, 67] width 20 height 20
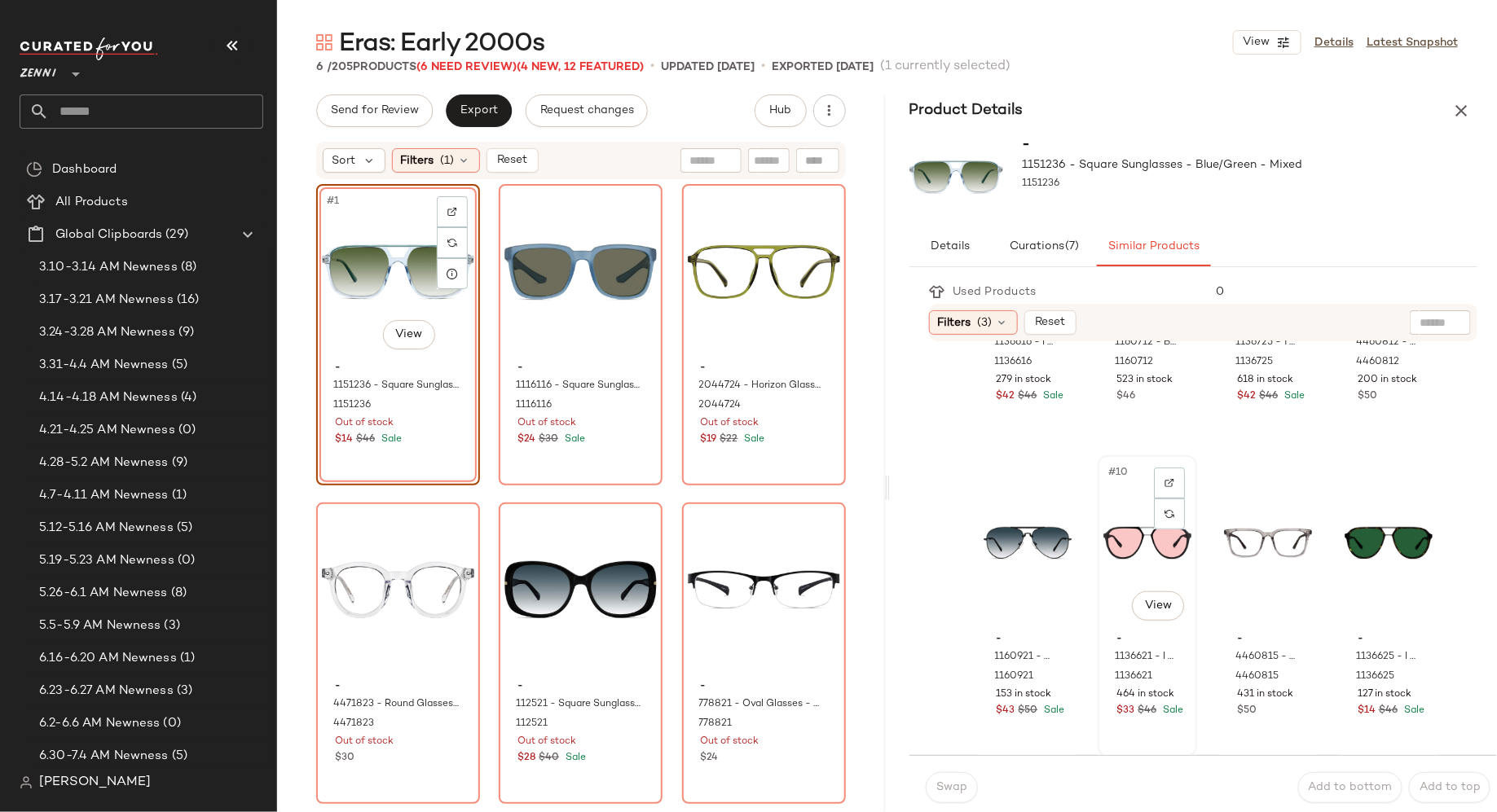
click at [1119, 545] on div "#10 View" at bounding box center [1147, 543] width 88 height 165
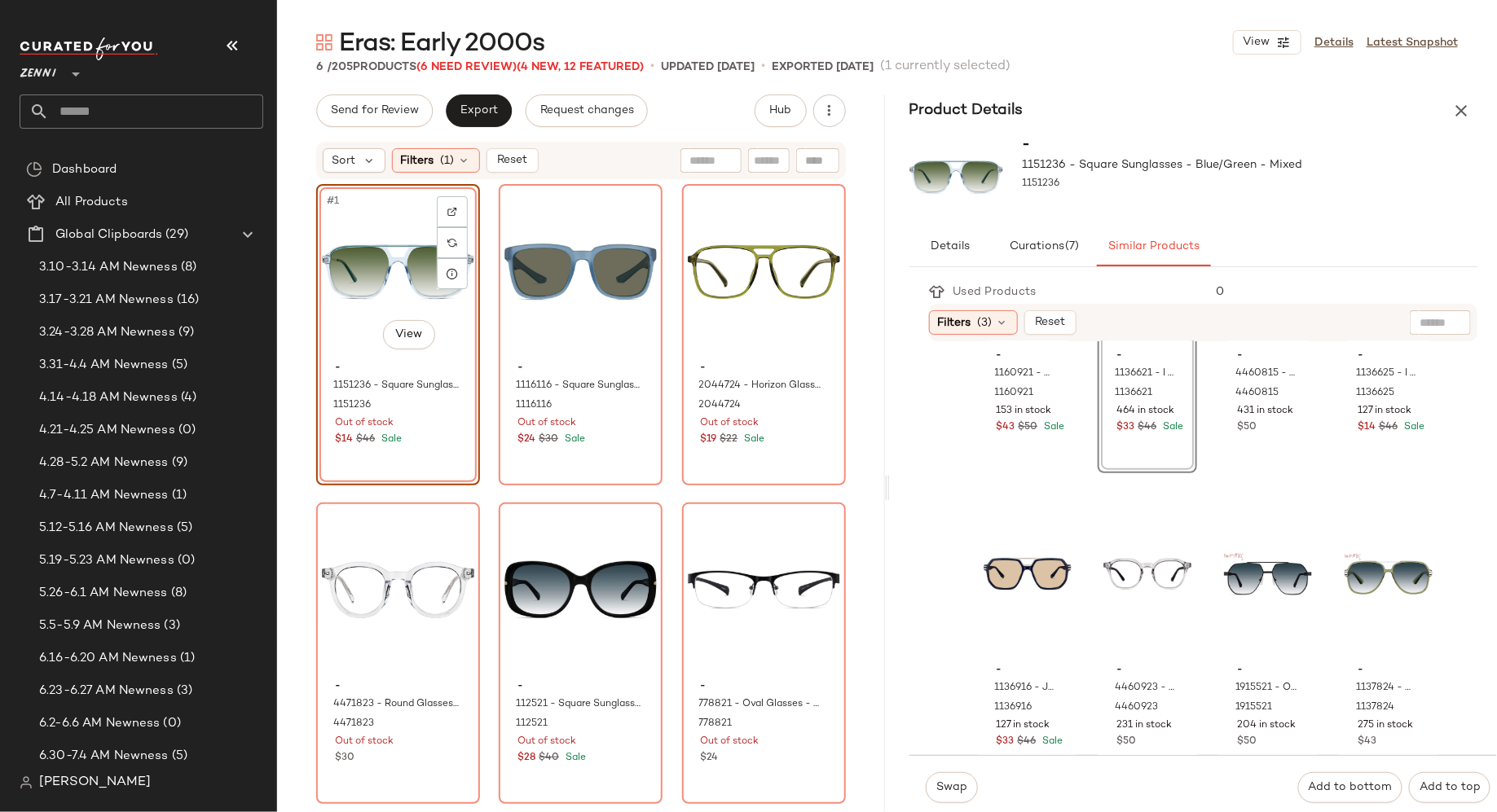
scroll to position [815, 0]
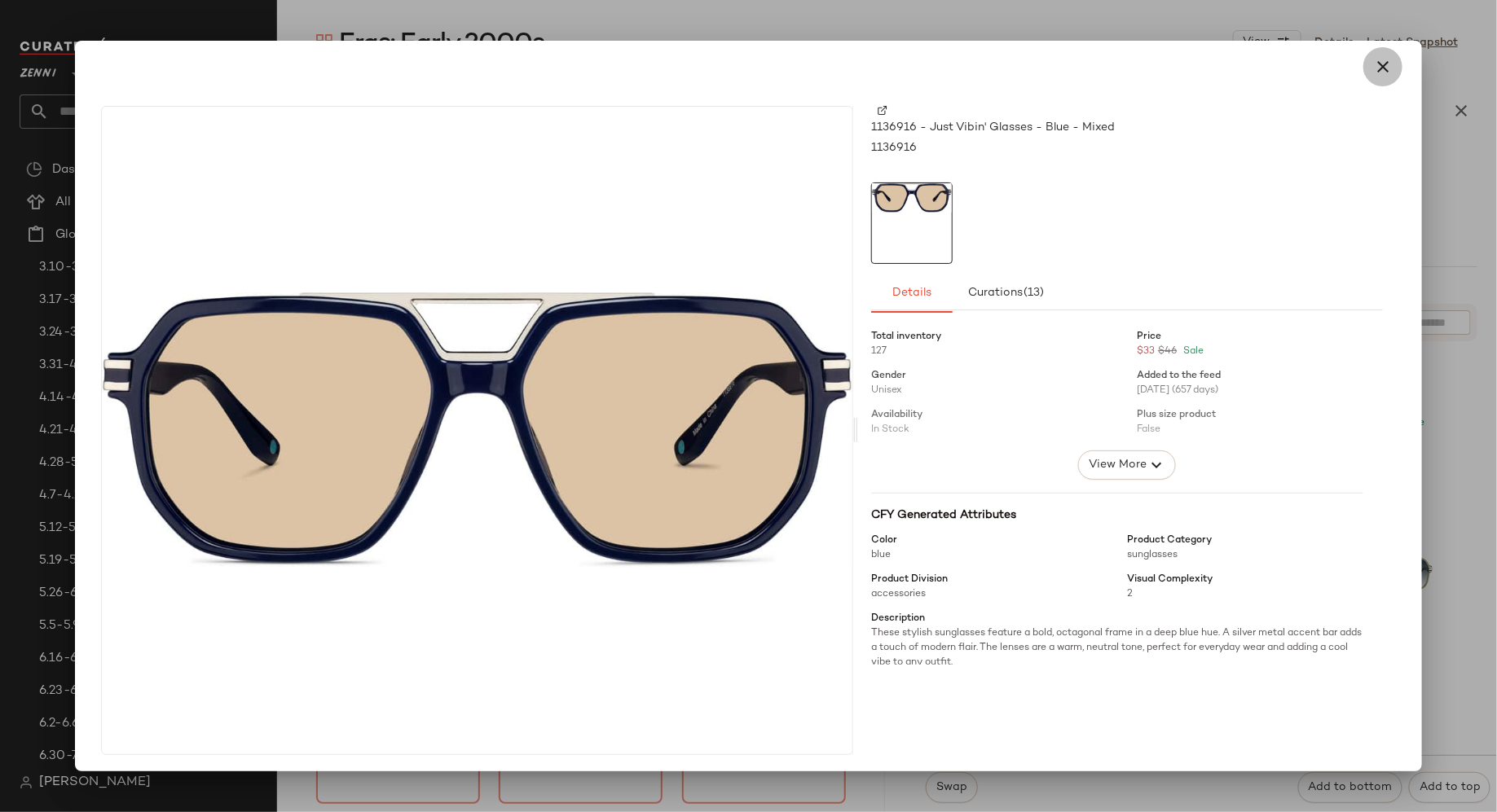
click at [1373, 64] on icon "button" at bounding box center [1383, 67] width 20 height 20
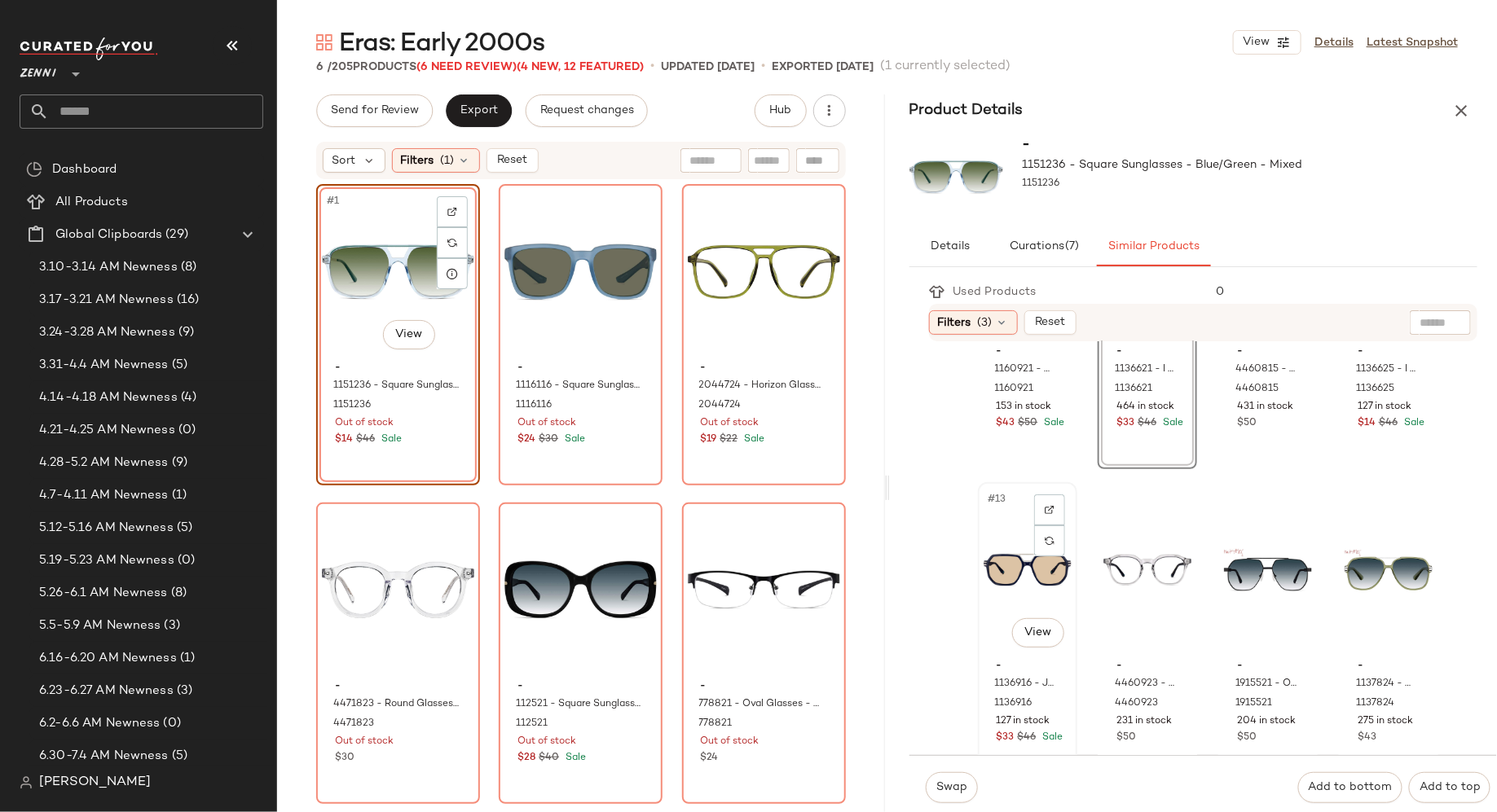
click at [1012, 606] on div "#13 View" at bounding box center [1027, 570] width 88 height 165
click at [947, 785] on span "Swap" at bounding box center [951, 787] width 32 height 13
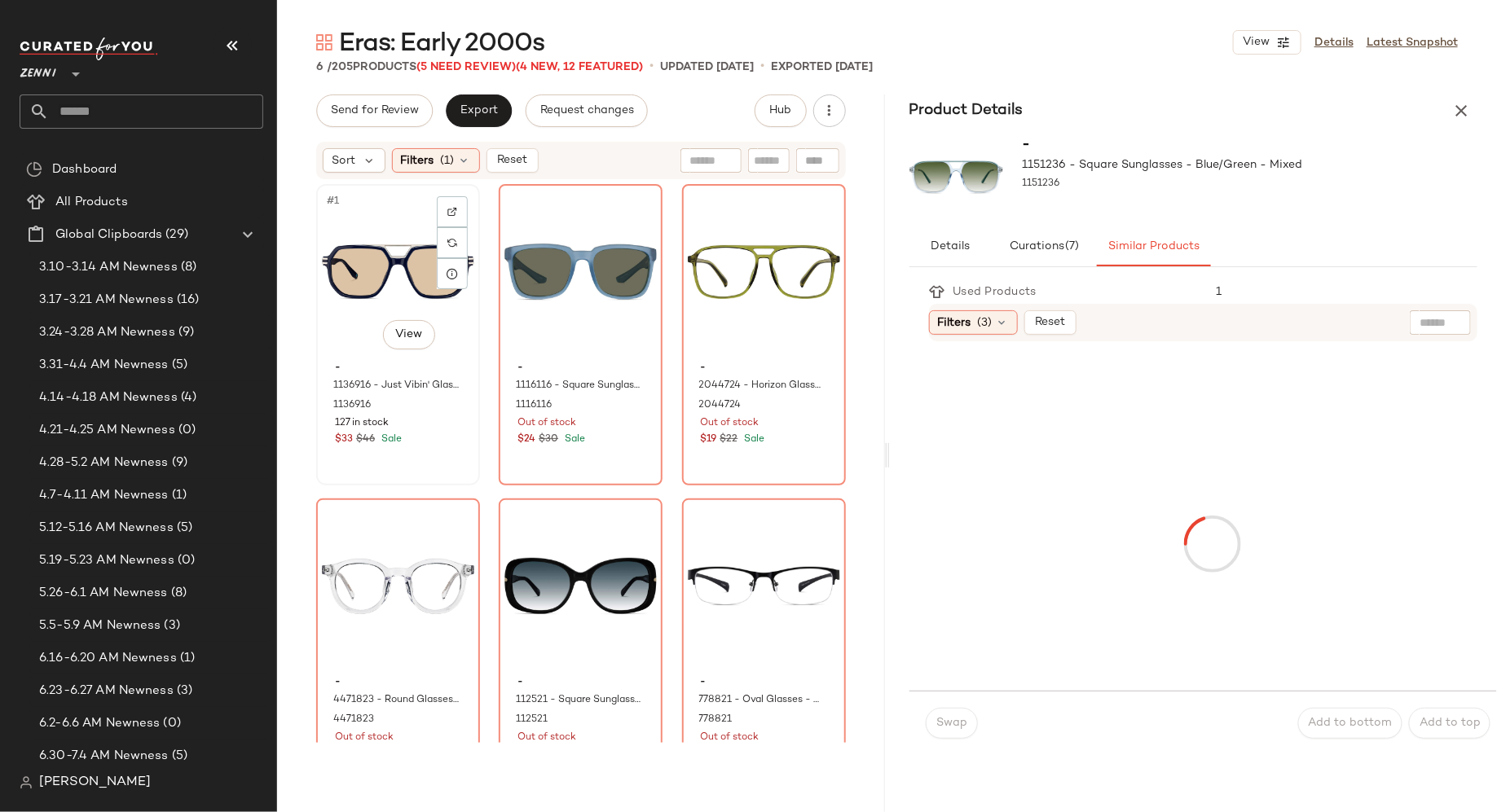
click at [426, 438] on div "$33 $46 Sale" at bounding box center [398, 439] width 126 height 14
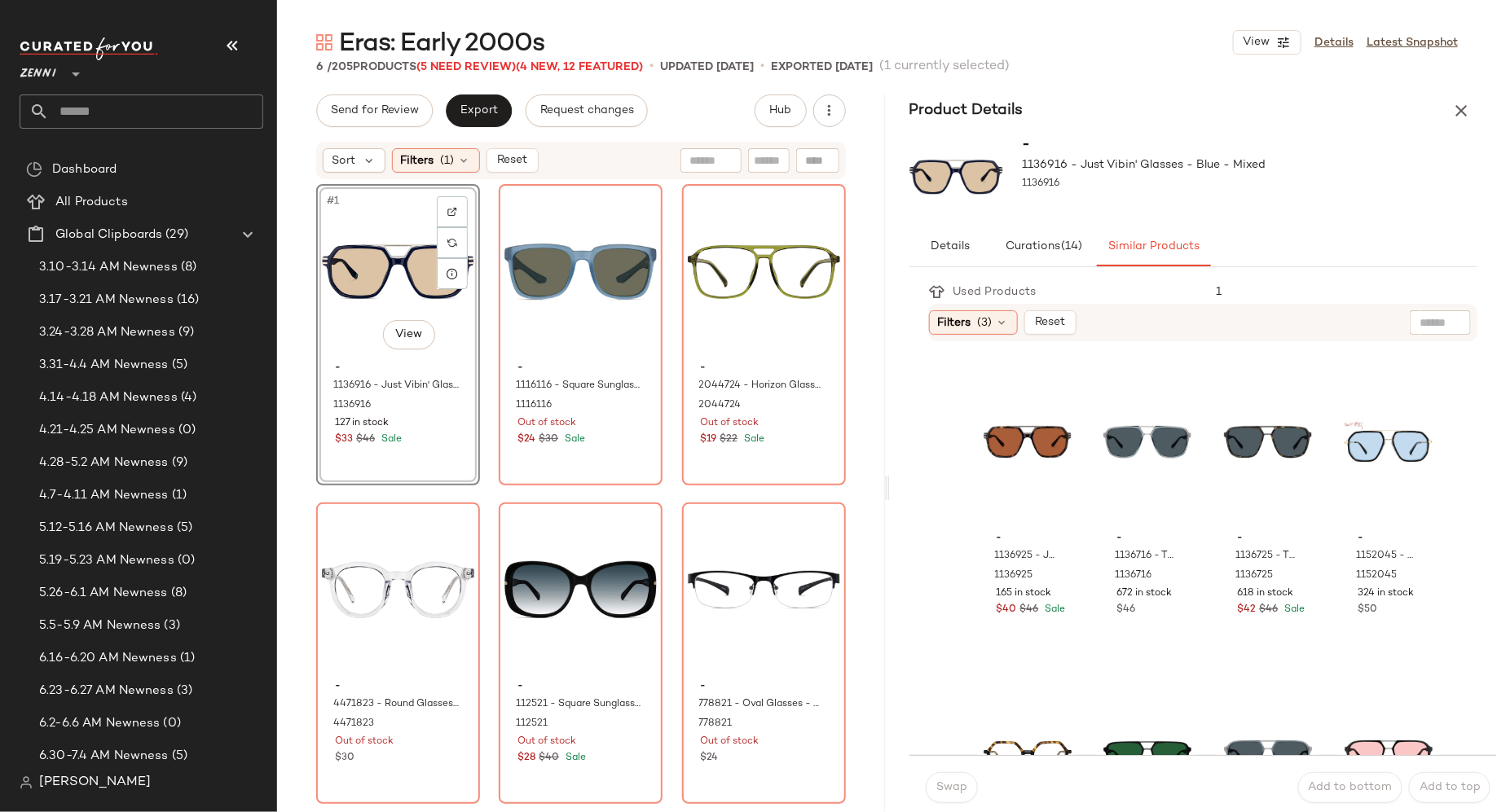
click at [422, 453] on div "#1 View - 1136916 - Just Vibin' Glasses - Blue - Mixed 1136916 127 in stock $33…" at bounding box center [398, 334] width 164 height 301
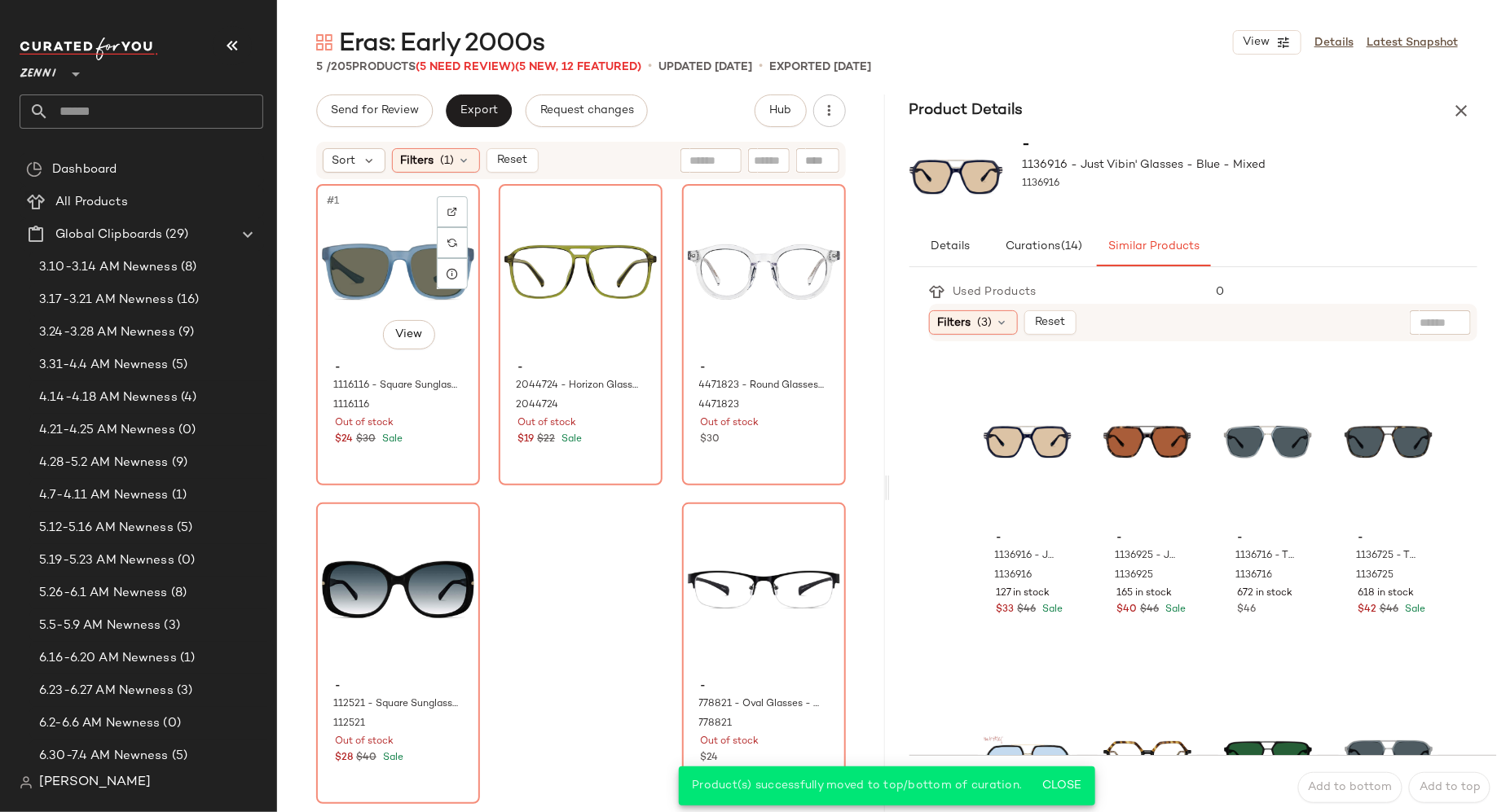
click at [422, 453] on div "#1 View - 1116116 - Square Sunglasses - Blue - Plastic 1116116 Out of stock $24…" at bounding box center [398, 335] width 160 height 299
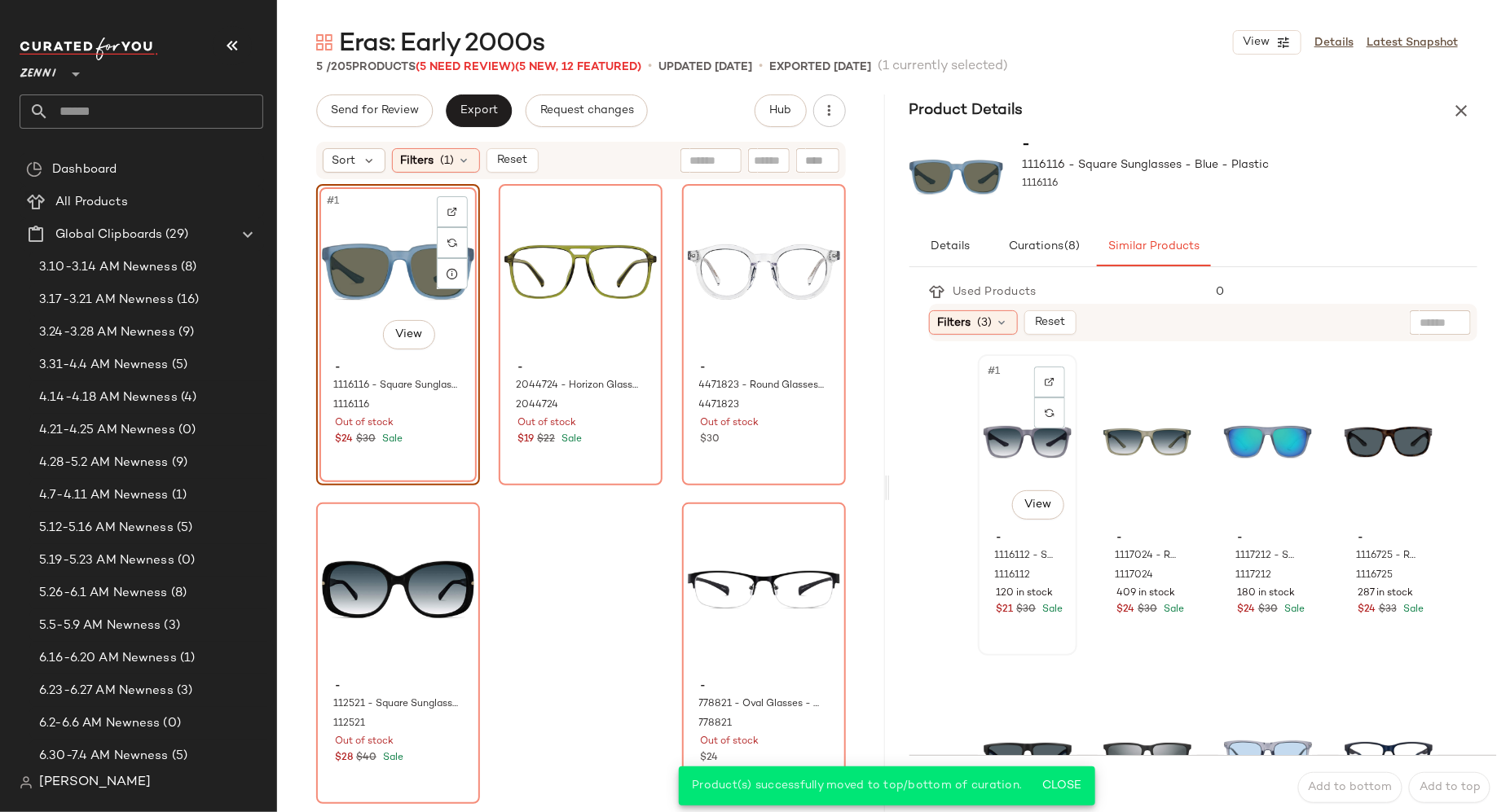
click at [988, 518] on div "#1 View" at bounding box center [1027, 442] width 88 height 165
click at [1053, 793] on button "Close" at bounding box center [1061, 786] width 53 height 29
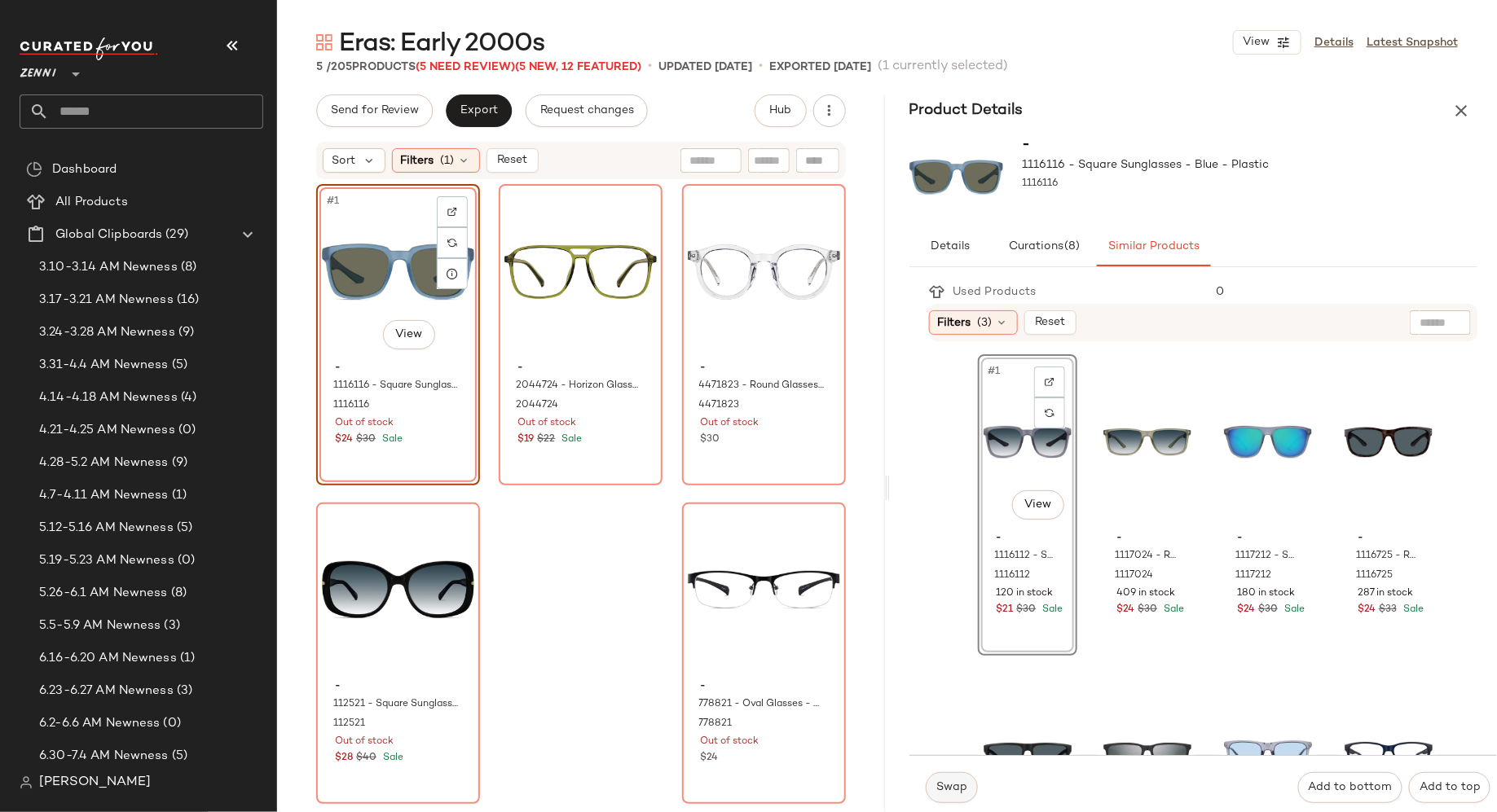
click at [949, 785] on span "Swap" at bounding box center [951, 787] width 32 height 13
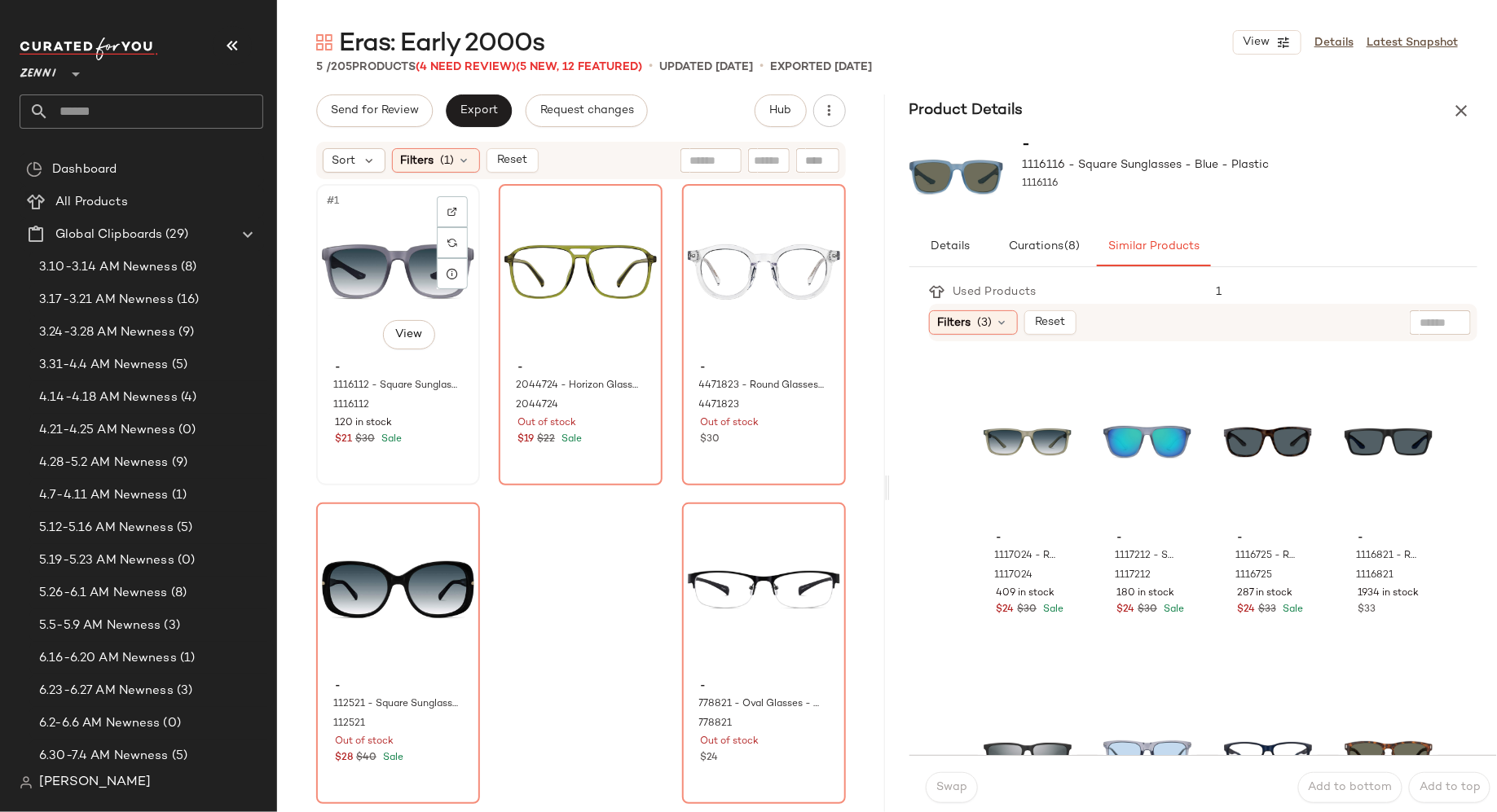
click at [339, 287] on div "#1 View" at bounding box center [397, 272] width 153 height 165
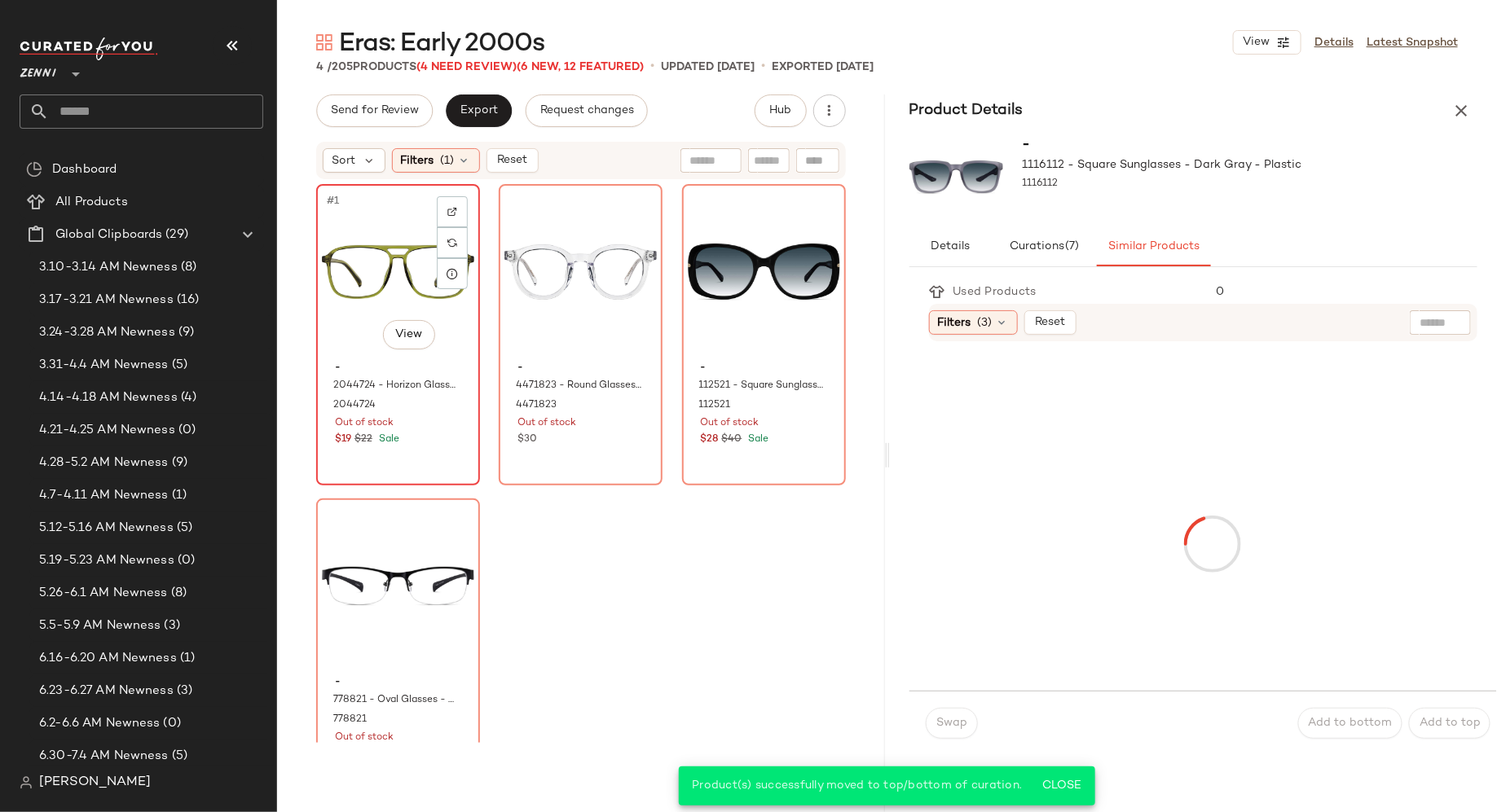
click at [415, 454] on div "#1 View - 2044724 - Horizon Glasses - Green - Plastic 2044724 Out of stock $19 …" at bounding box center [398, 335] width 160 height 299
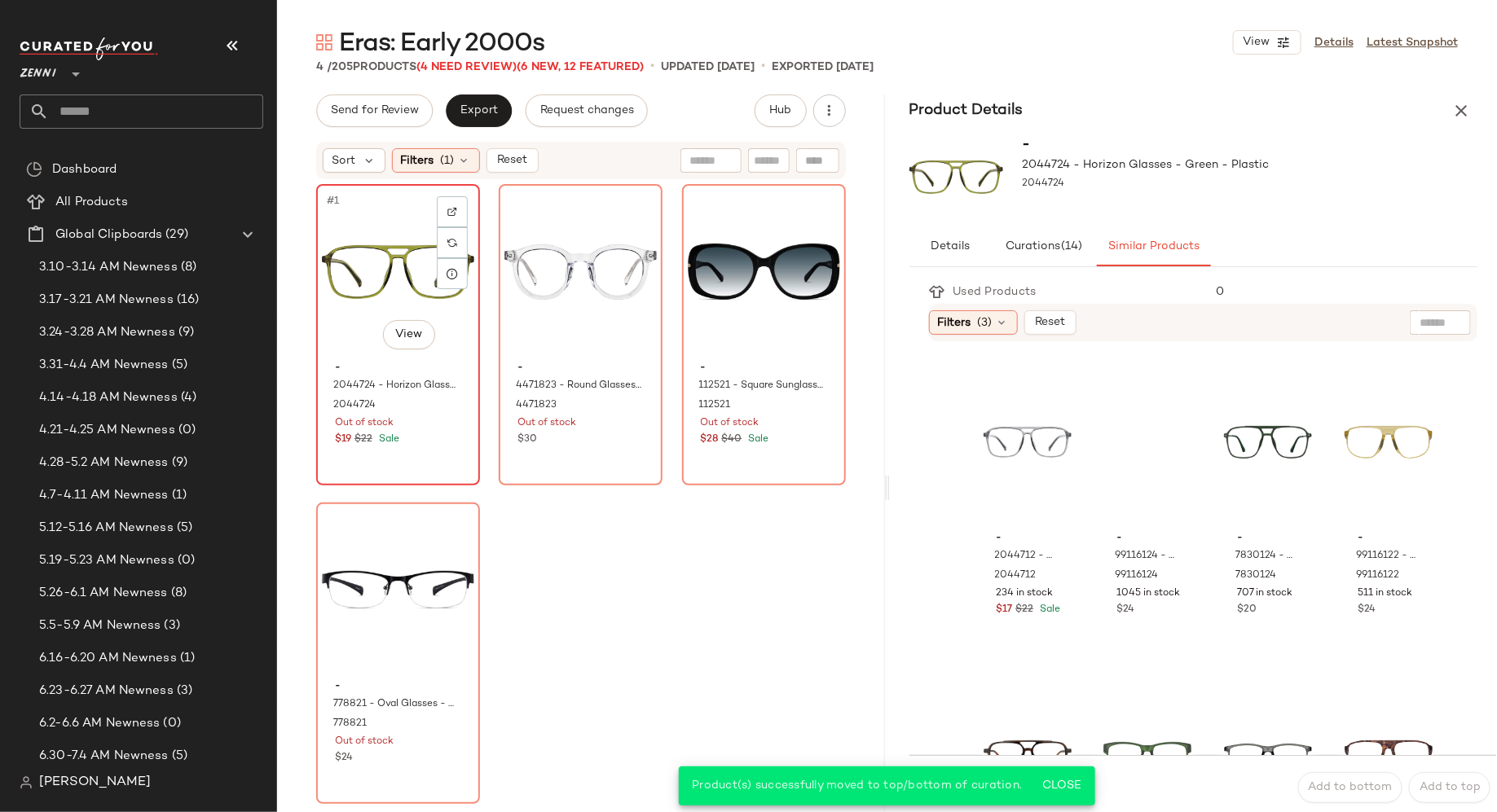
click at [436, 431] on div "- 2044724 - Horizon Glasses - Green - Plastic 2044724 Out of stock $19 $22 Sale" at bounding box center [397, 402] width 153 height 95
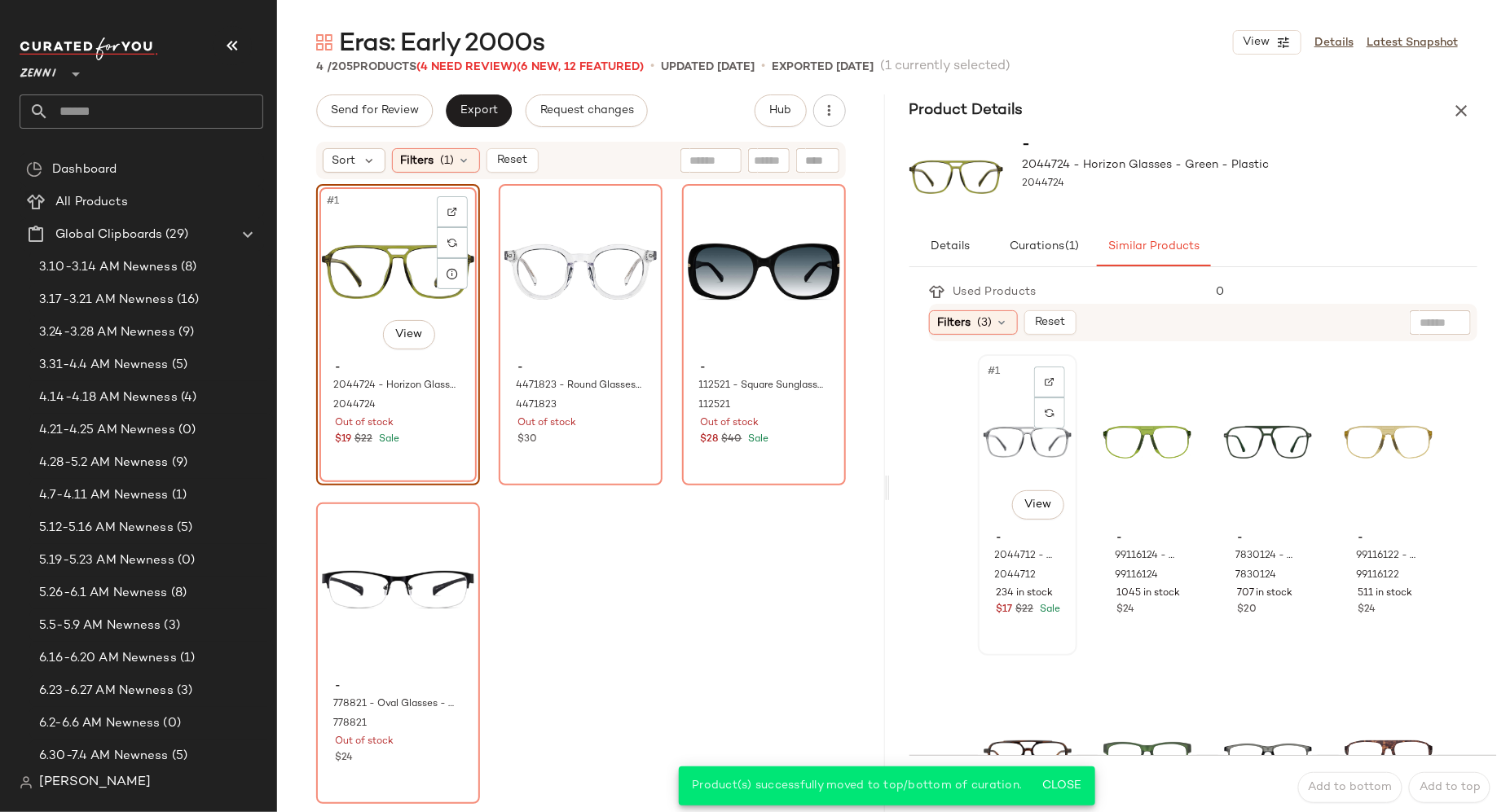
click at [995, 511] on div "#1 View" at bounding box center [1027, 442] width 88 height 165
click at [1065, 788] on div "Swap Add to bottom Add to top" at bounding box center [1204, 787] width 589 height 64
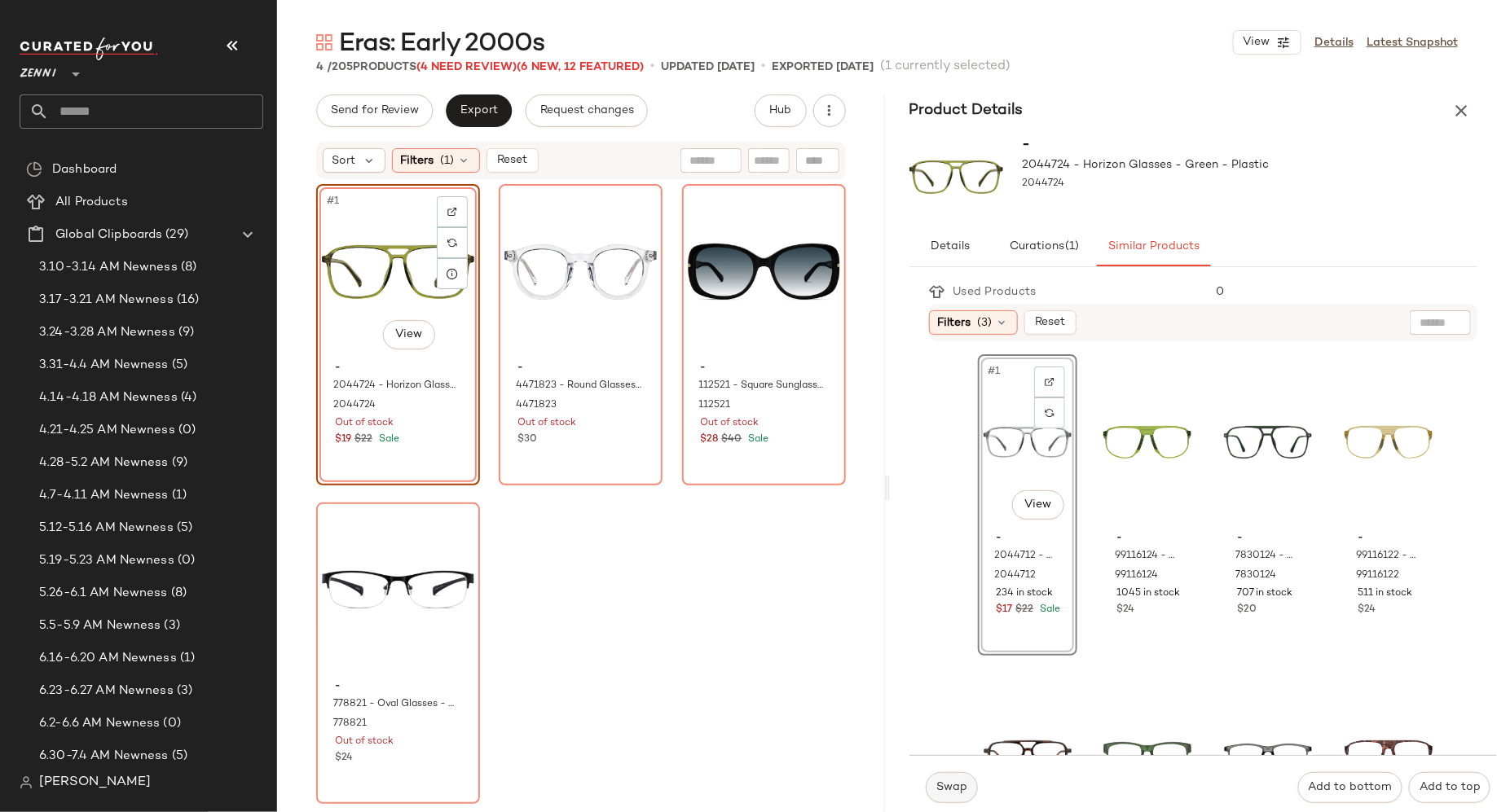
click at [958, 784] on span "Swap" at bounding box center [951, 787] width 32 height 13
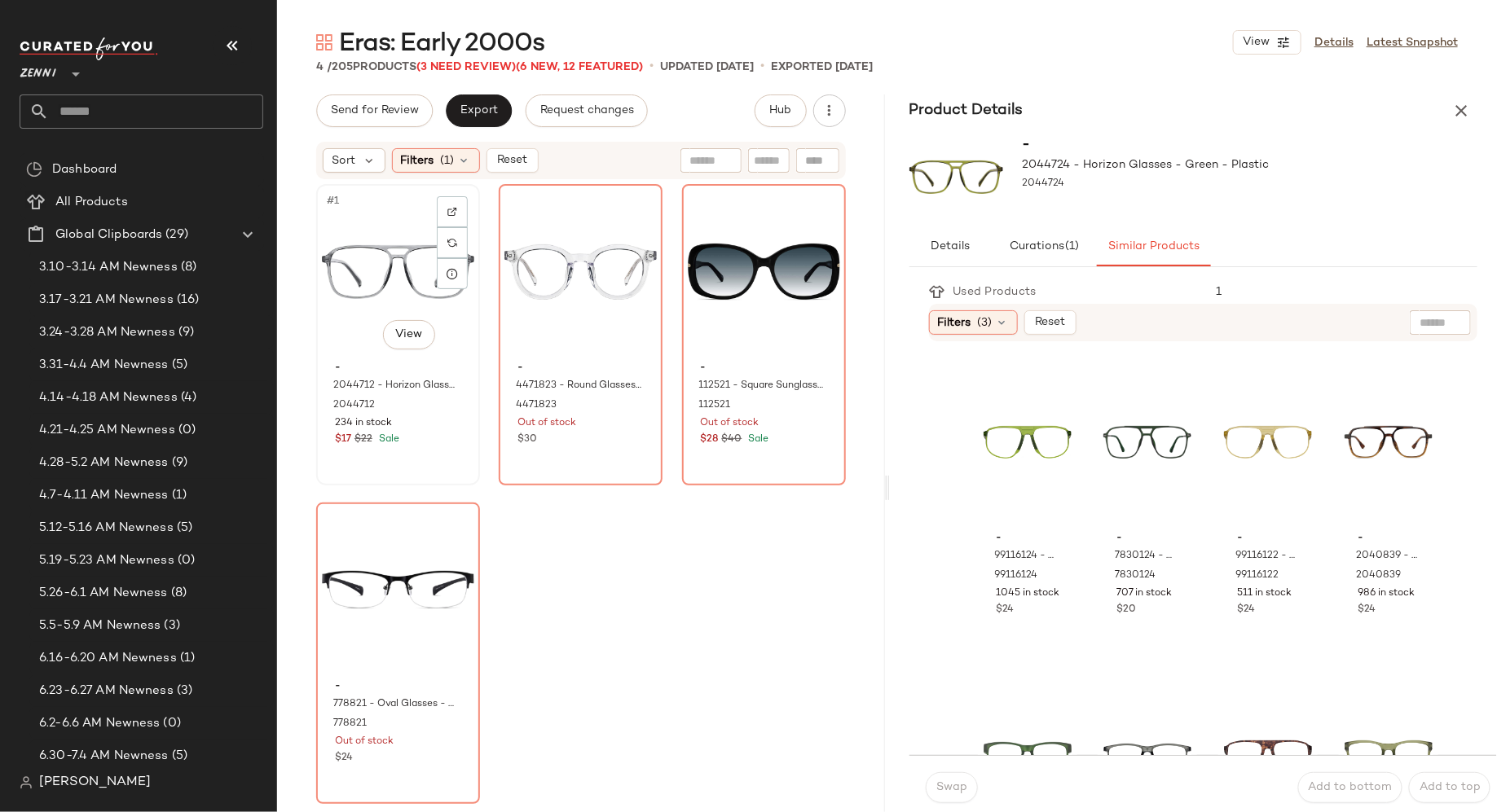
click at [345, 341] on div "#1 View" at bounding box center [397, 272] width 153 height 165
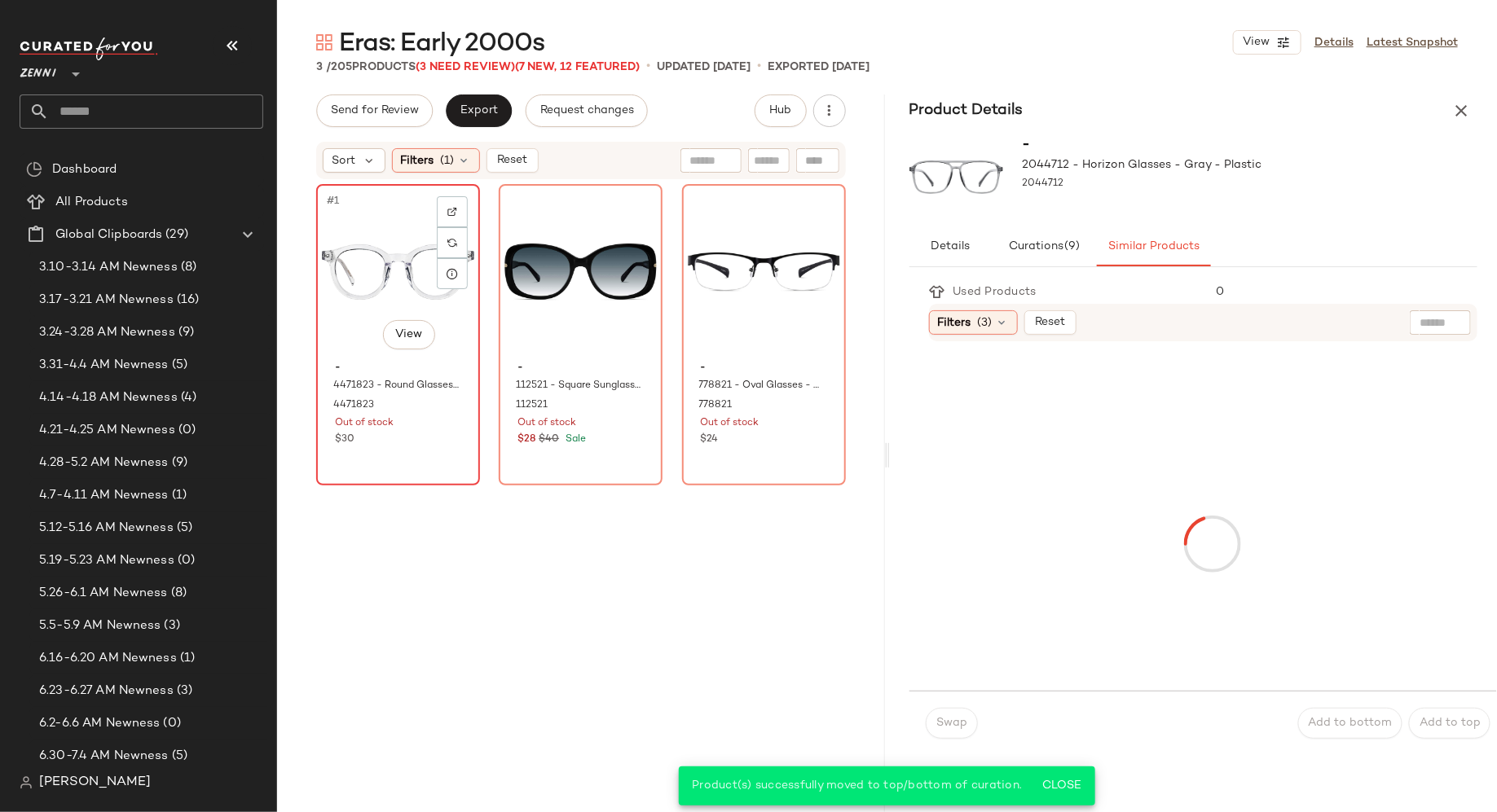
click at [431, 464] on div "#1 View - 4471823 - Round Glasses - Clear - Acetate 4471823 Out of stock $30" at bounding box center [398, 335] width 160 height 299
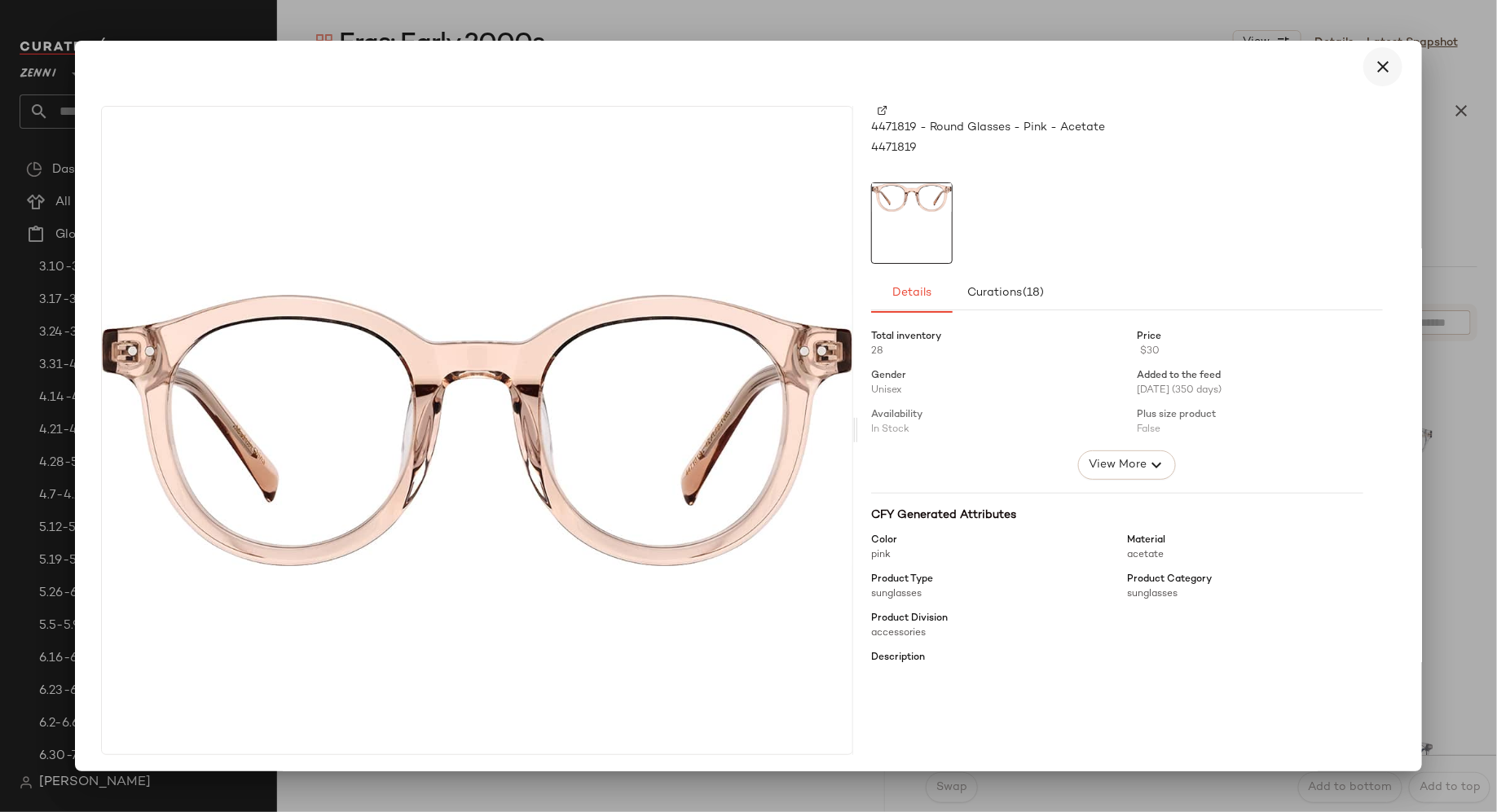
click at [1375, 61] on icon "button" at bounding box center [1383, 67] width 20 height 20
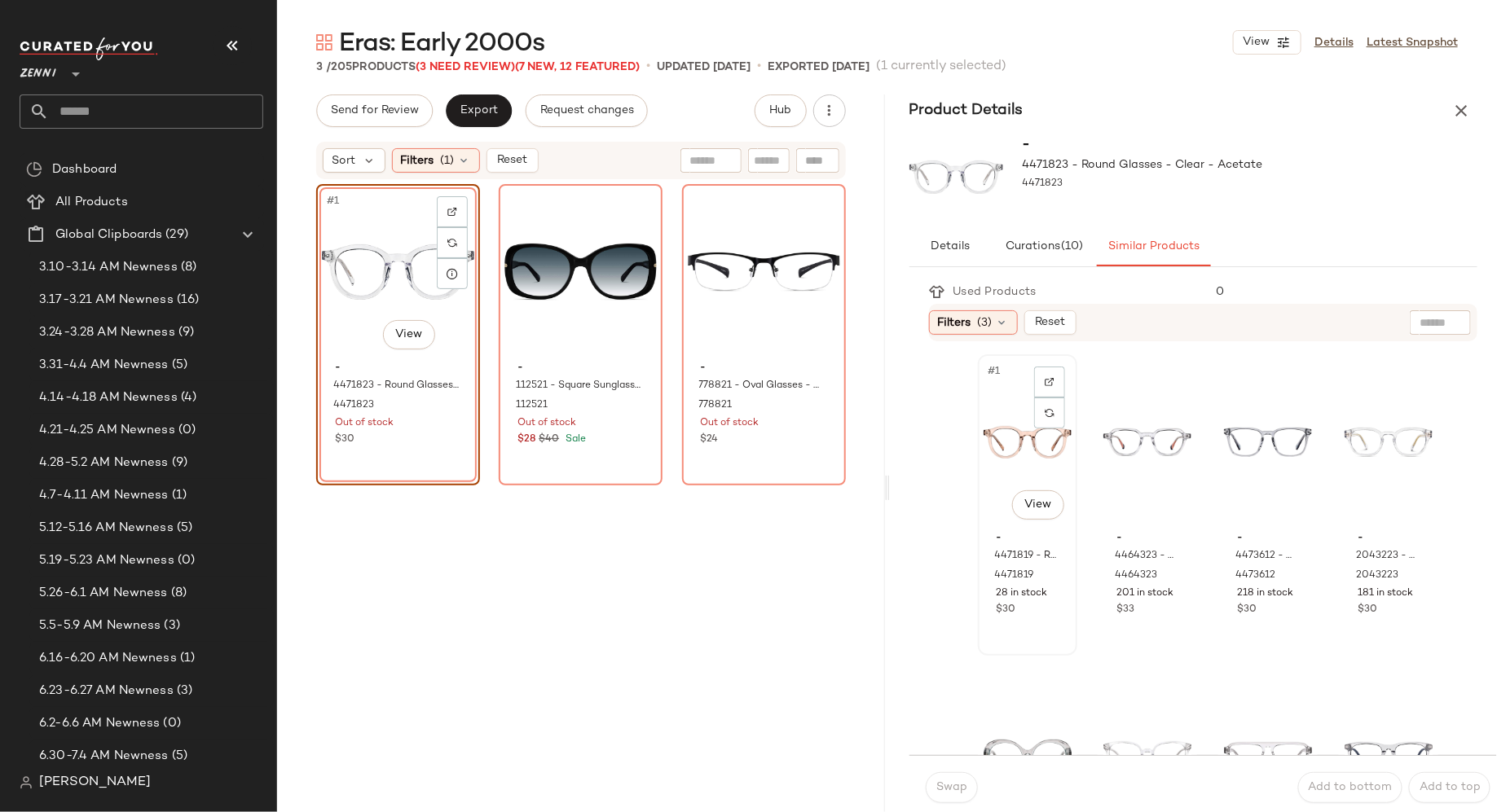
click at [995, 508] on div "#1 View" at bounding box center [1027, 442] width 88 height 165
click at [949, 793] on span "Swap" at bounding box center [951, 787] width 32 height 13
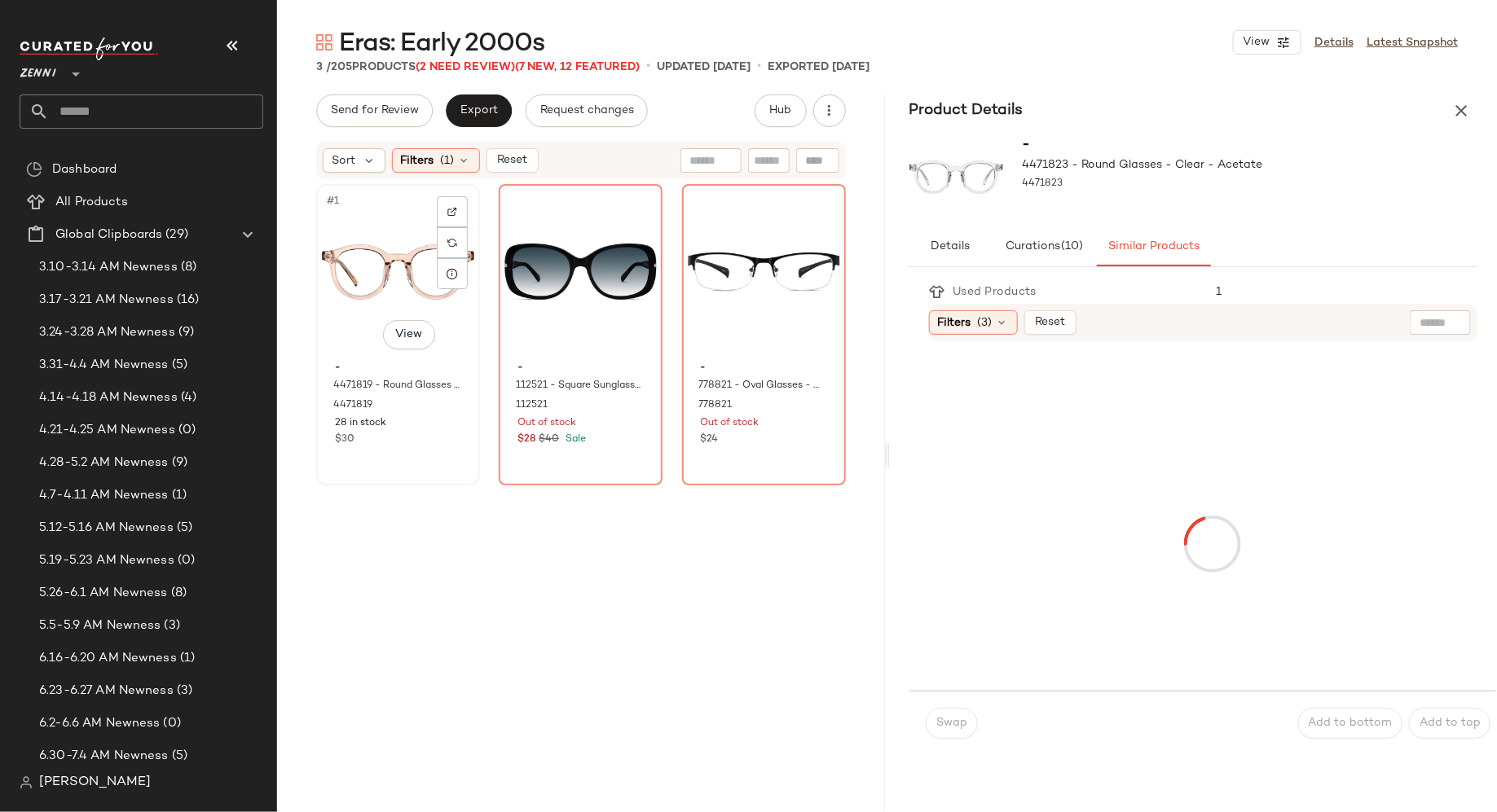
click at [425, 452] on div "#1 View - 4471819 - Round Glasses - Pink - Acetate 4471819 28 in stock $30" at bounding box center [398, 335] width 160 height 299
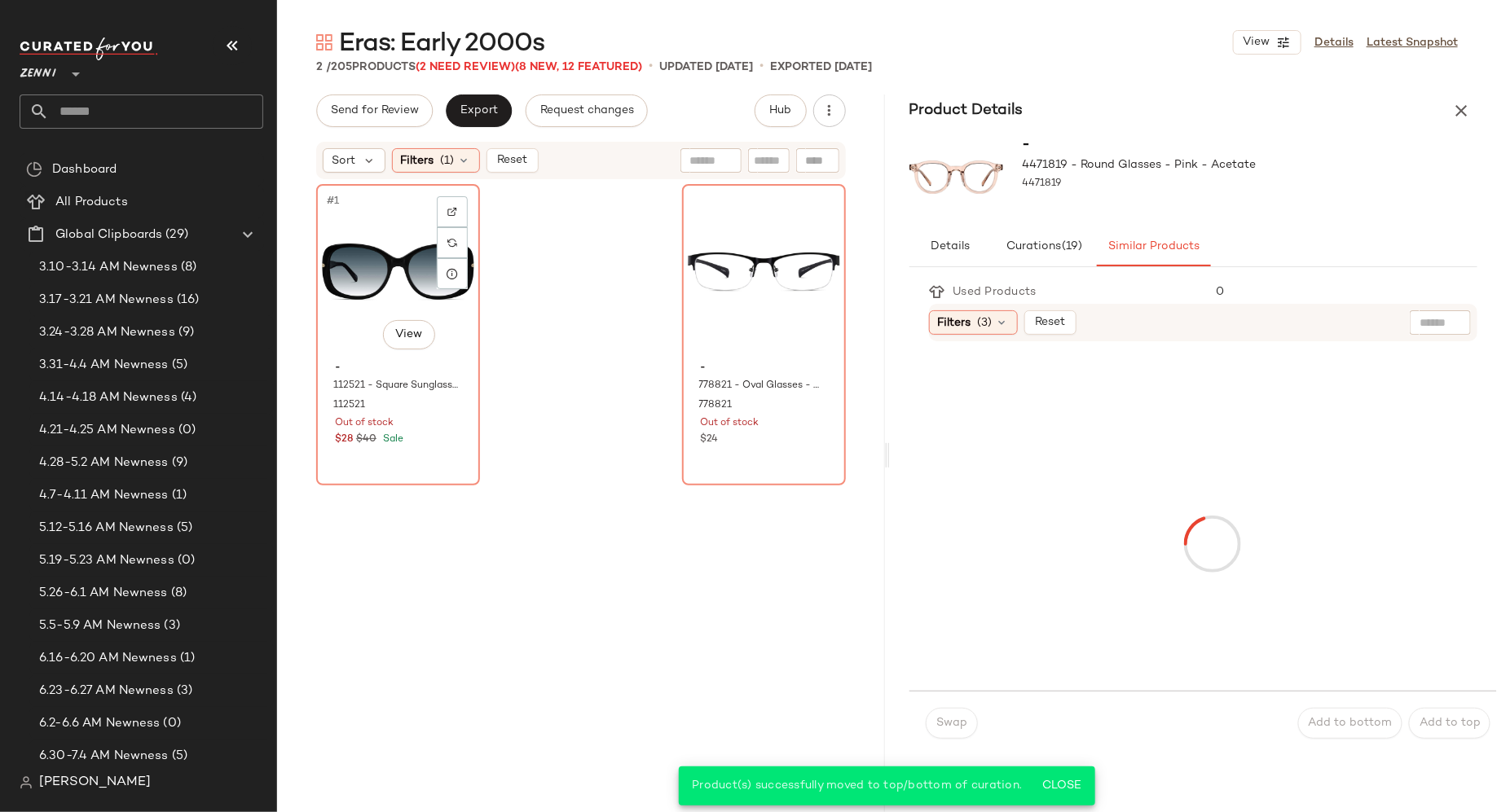
click at [425, 452] on div "#1 View - 112521 - Square Sunglasses - Black - Acetate 112521 Out of stock $28 …" at bounding box center [398, 335] width 160 height 299
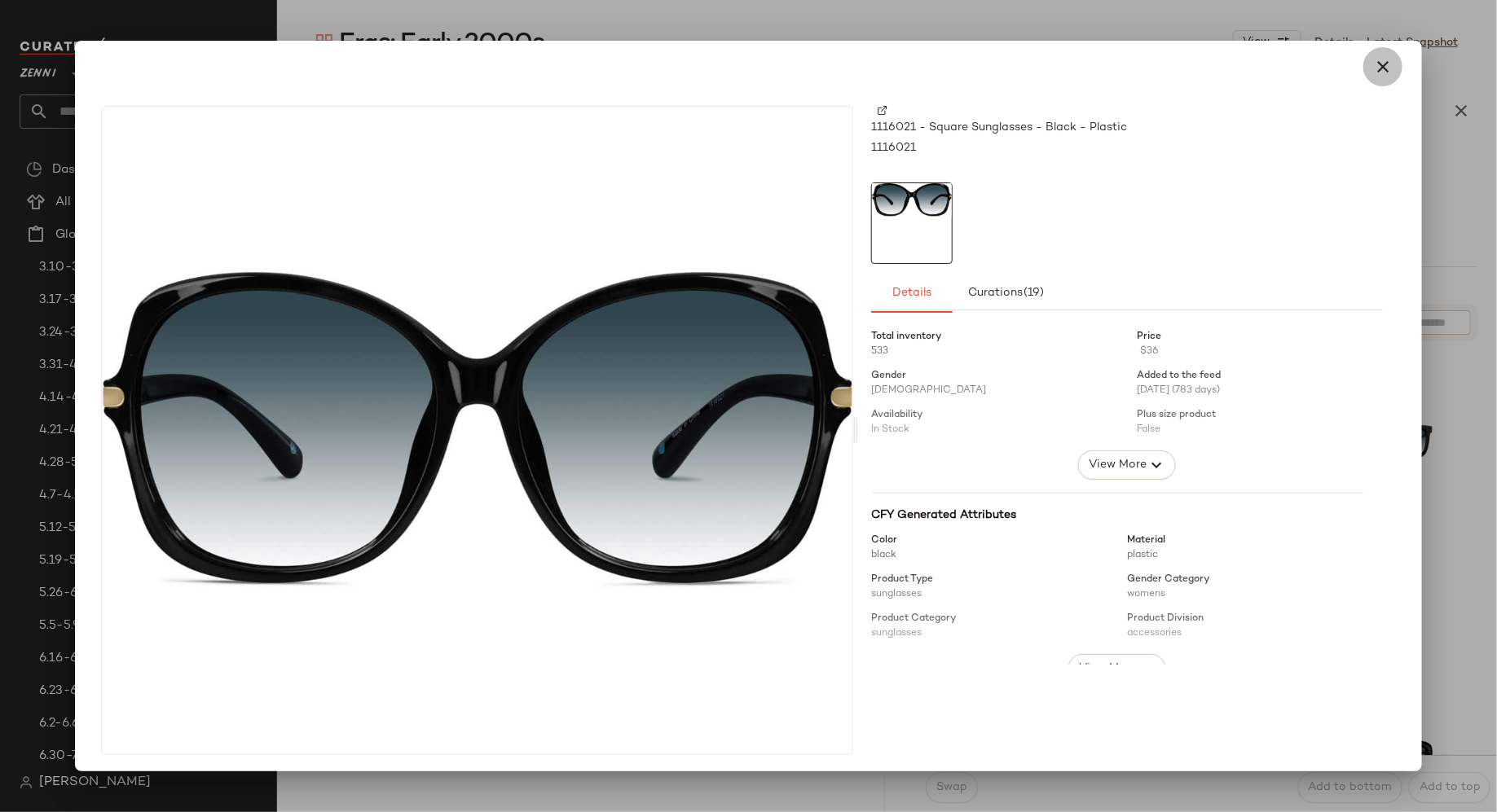
click at [1376, 66] on icon "button" at bounding box center [1383, 67] width 20 height 20
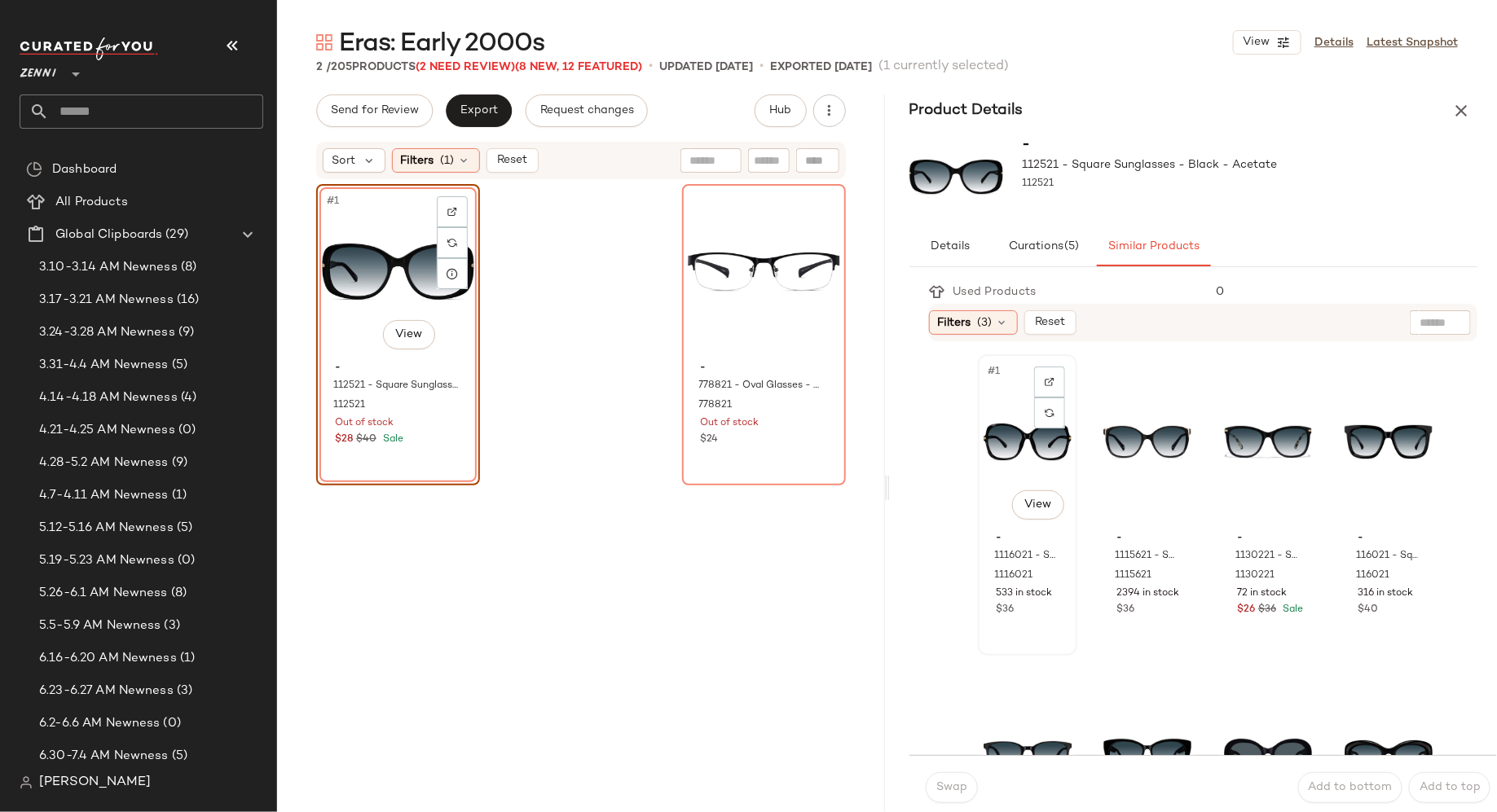
click at [1013, 455] on div "#1 View" at bounding box center [1027, 442] width 88 height 165
click at [966, 792] on span "Swap" at bounding box center [951, 787] width 32 height 13
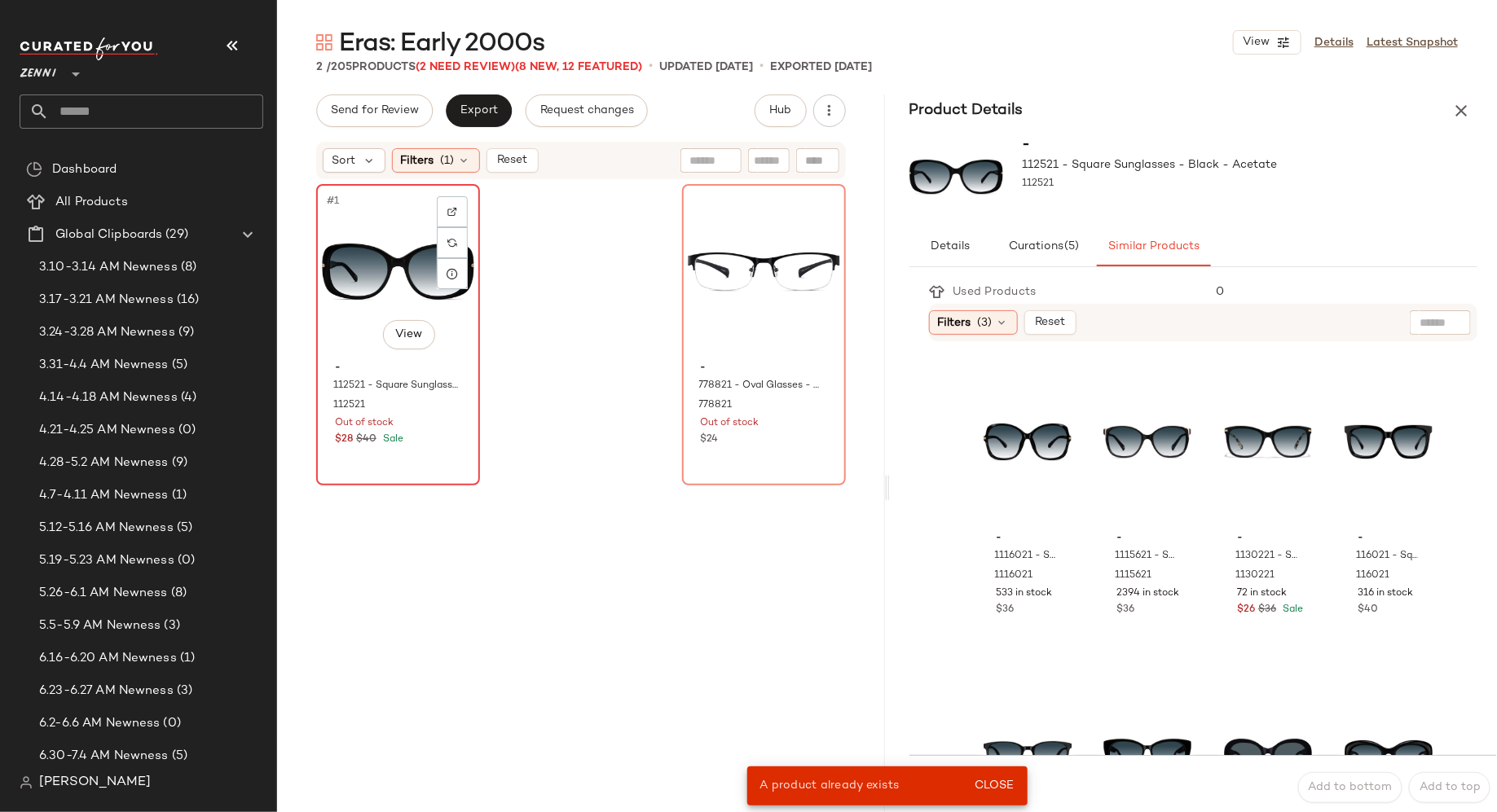
click at [348, 304] on div "#1 View" at bounding box center [397, 272] width 153 height 165
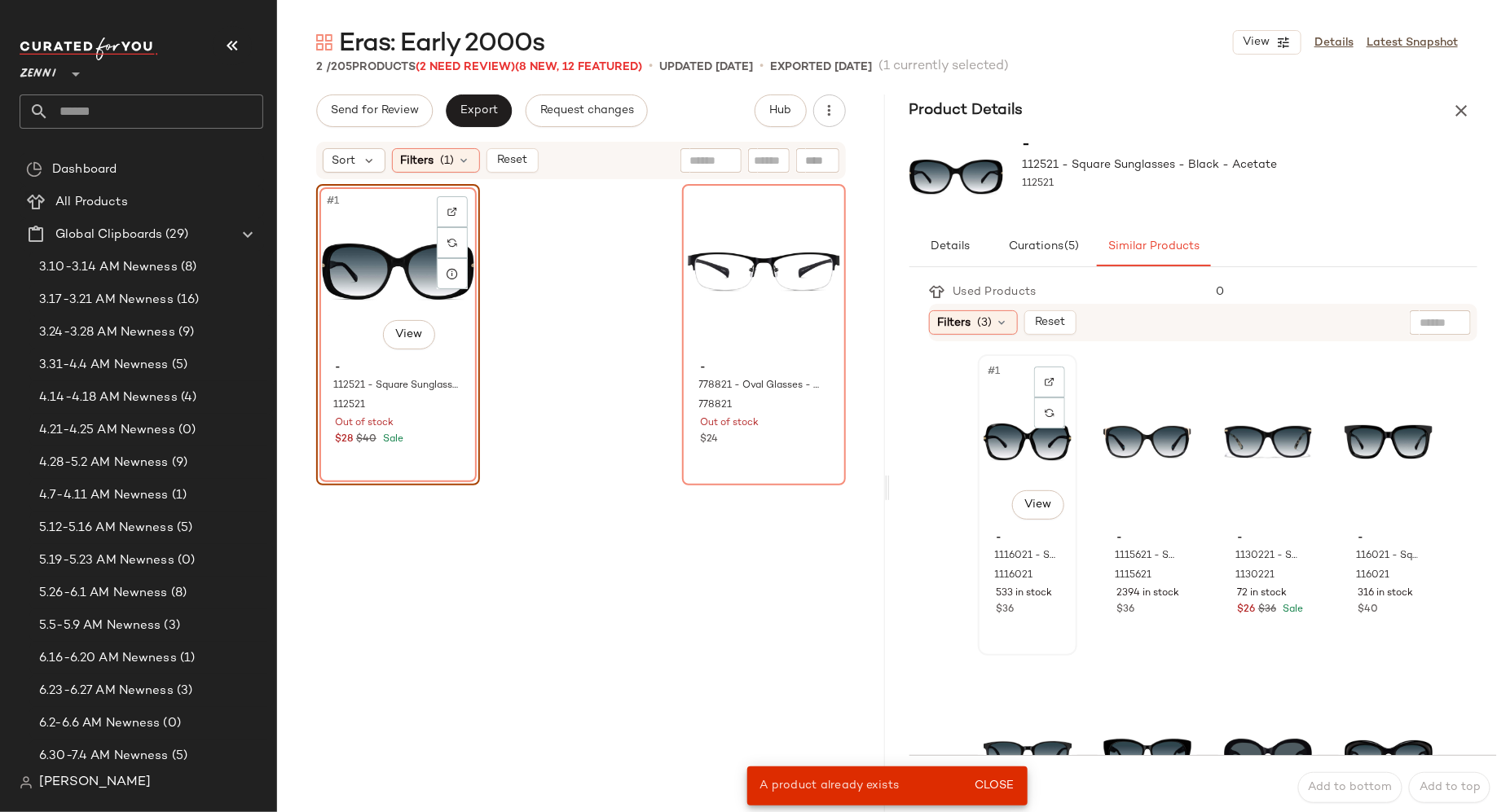
click at [1007, 441] on div "#1 View" at bounding box center [1027, 442] width 88 height 165
click at [992, 788] on span "Close" at bounding box center [994, 786] width 40 height 13
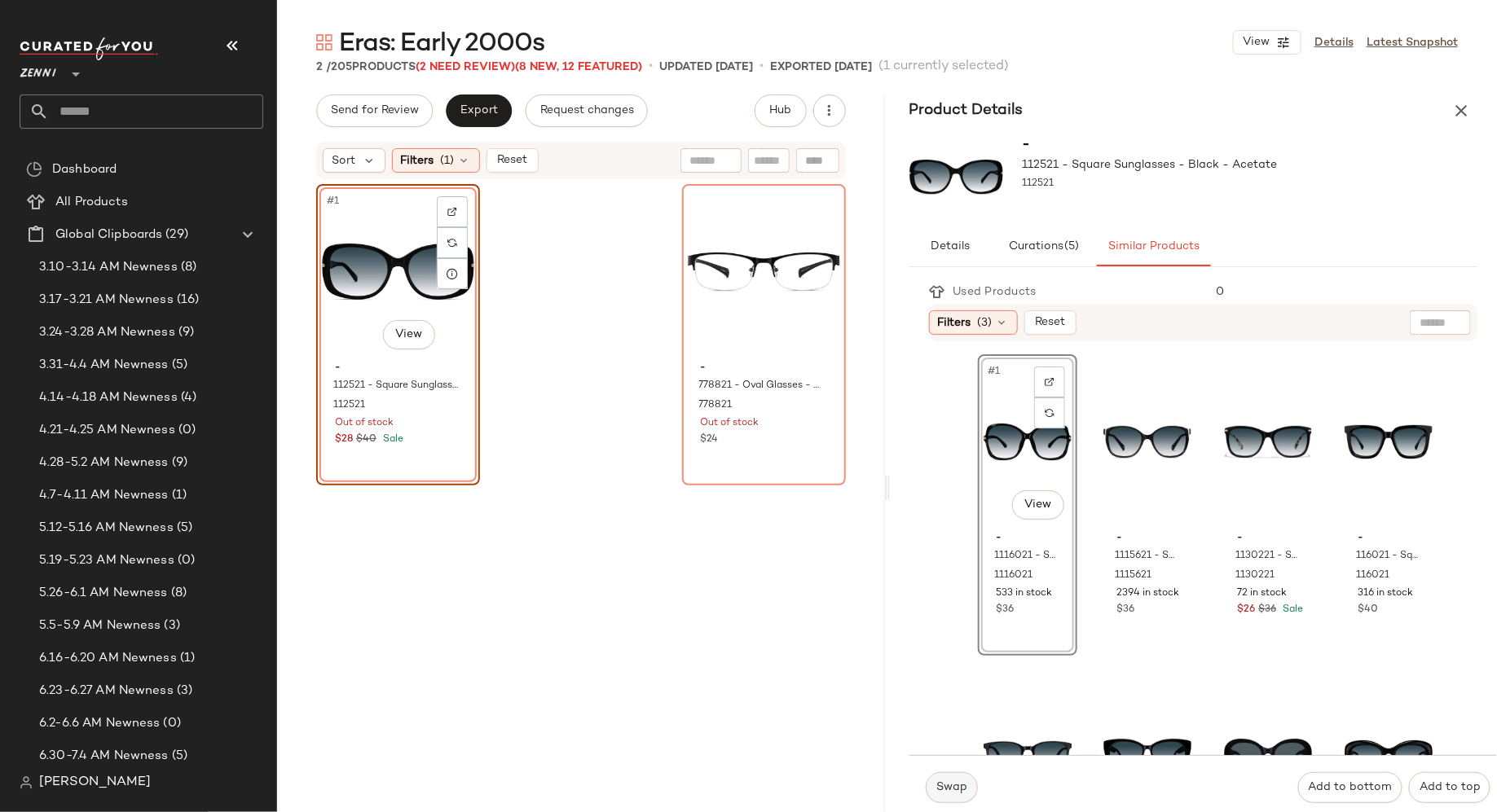
click at [948, 786] on span "Swap" at bounding box center [951, 787] width 32 height 13
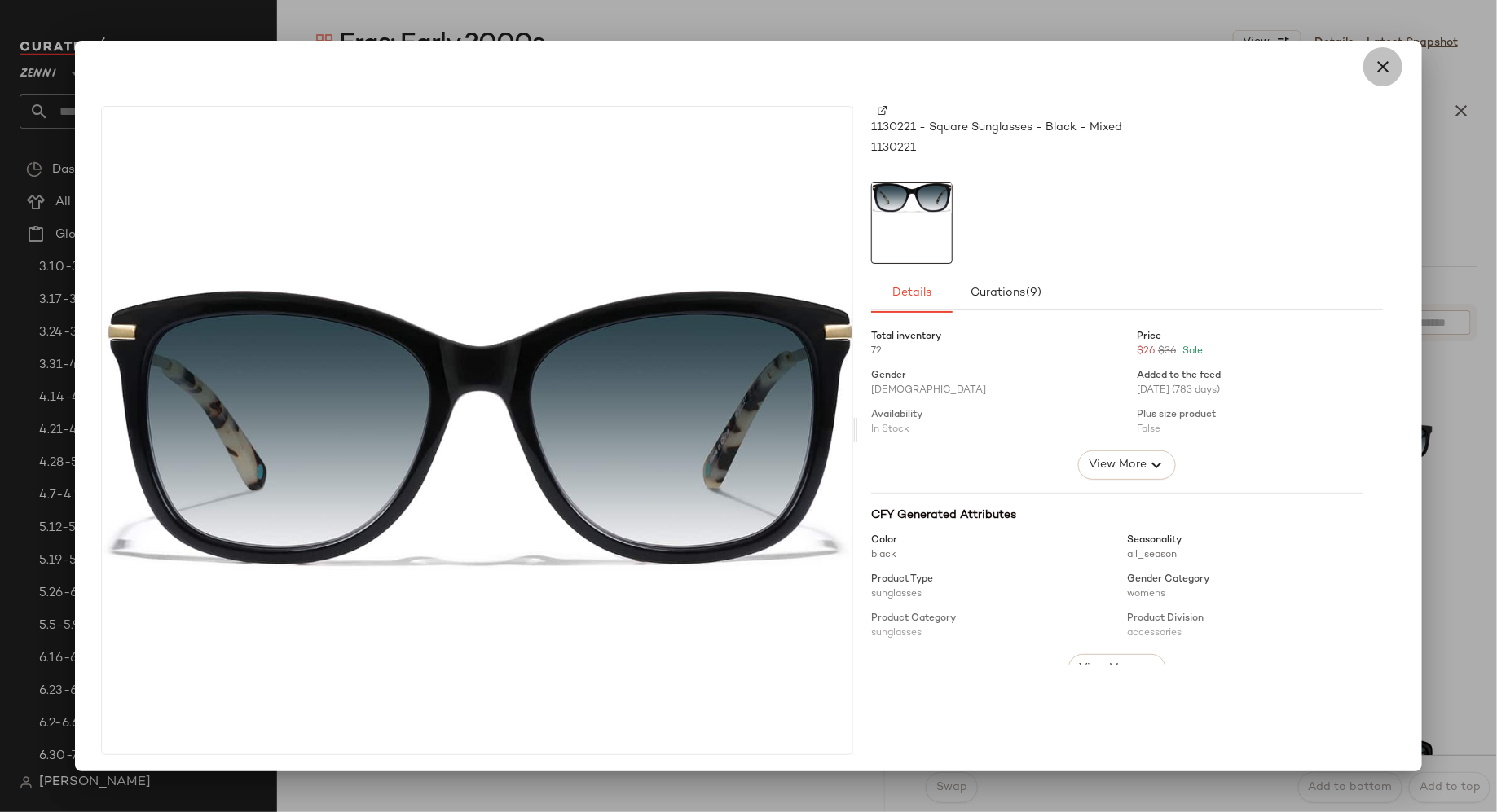
click at [1374, 62] on icon "button" at bounding box center [1383, 67] width 20 height 20
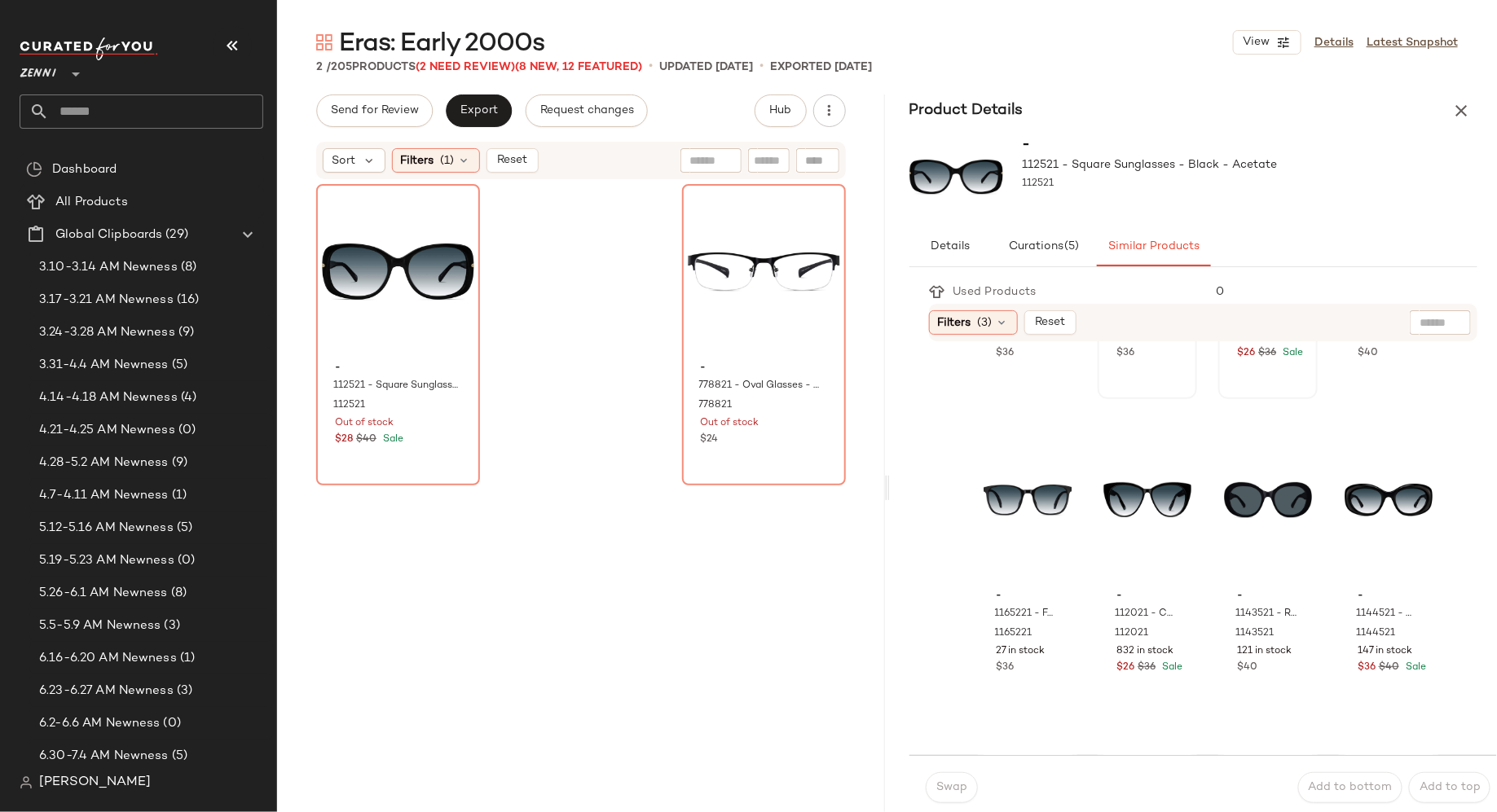
scroll to position [291, 0]
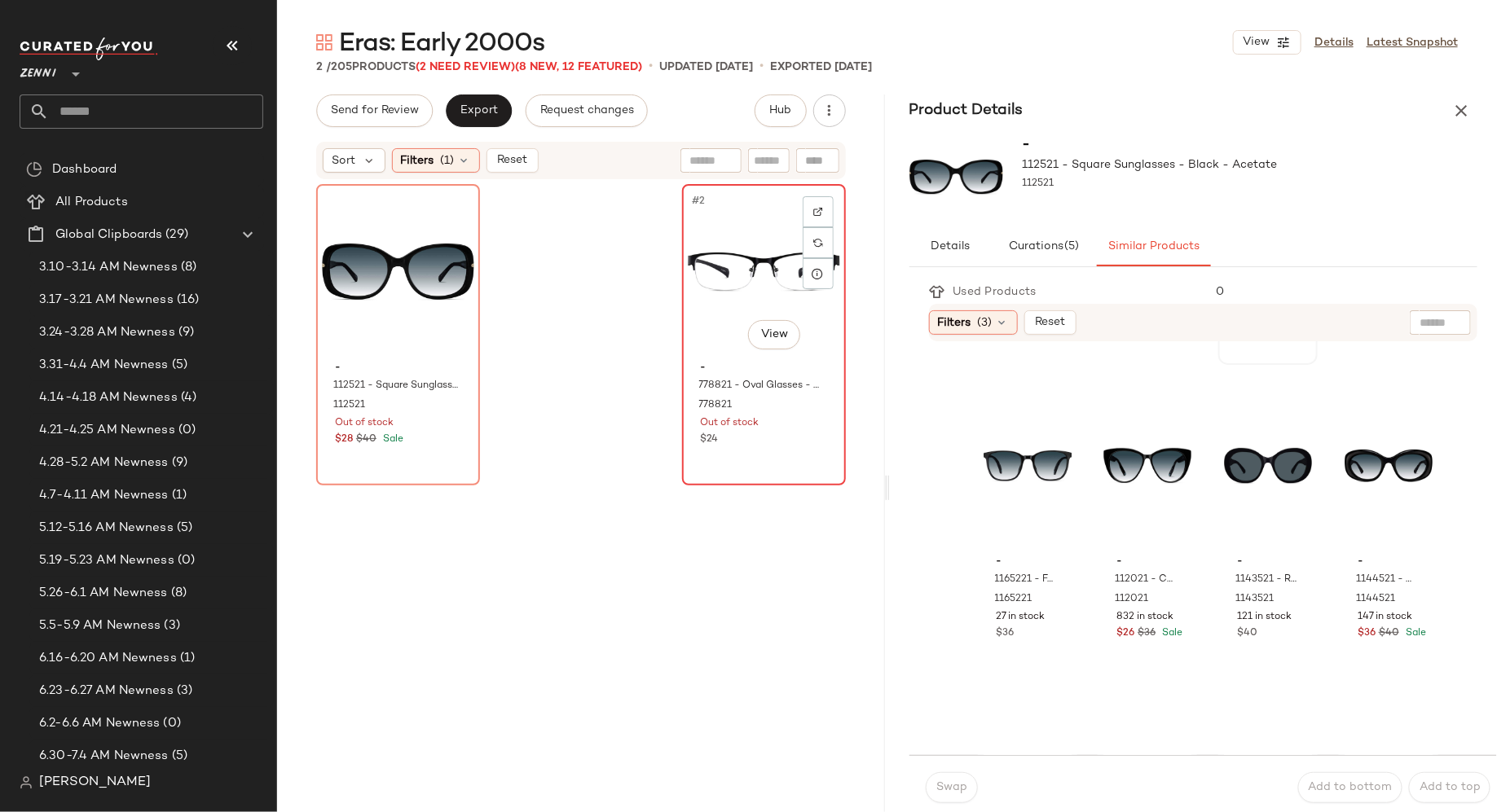
click at [716, 316] on div "#2 View" at bounding box center [763, 272] width 153 height 165
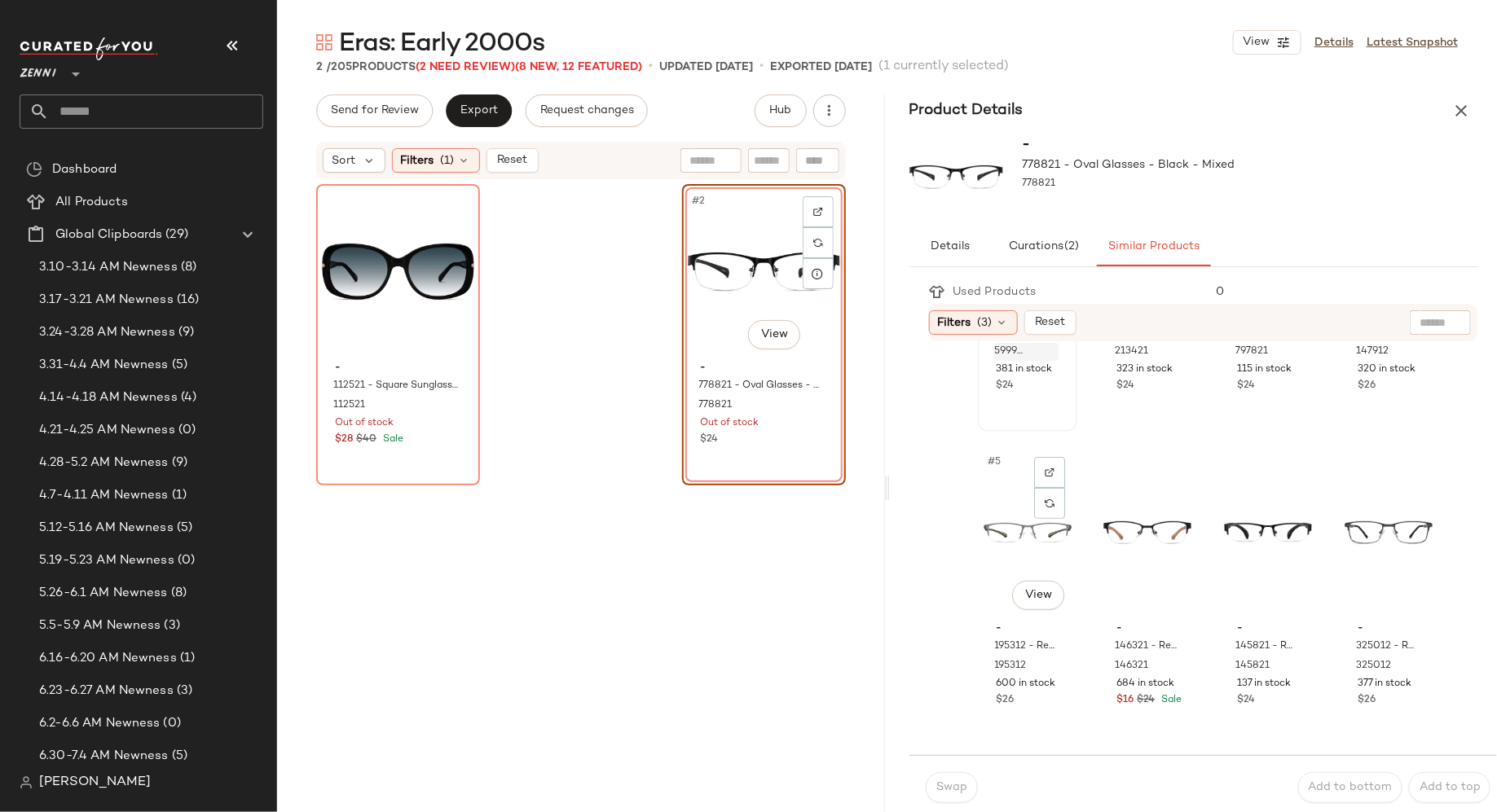
scroll to position [238, 0]
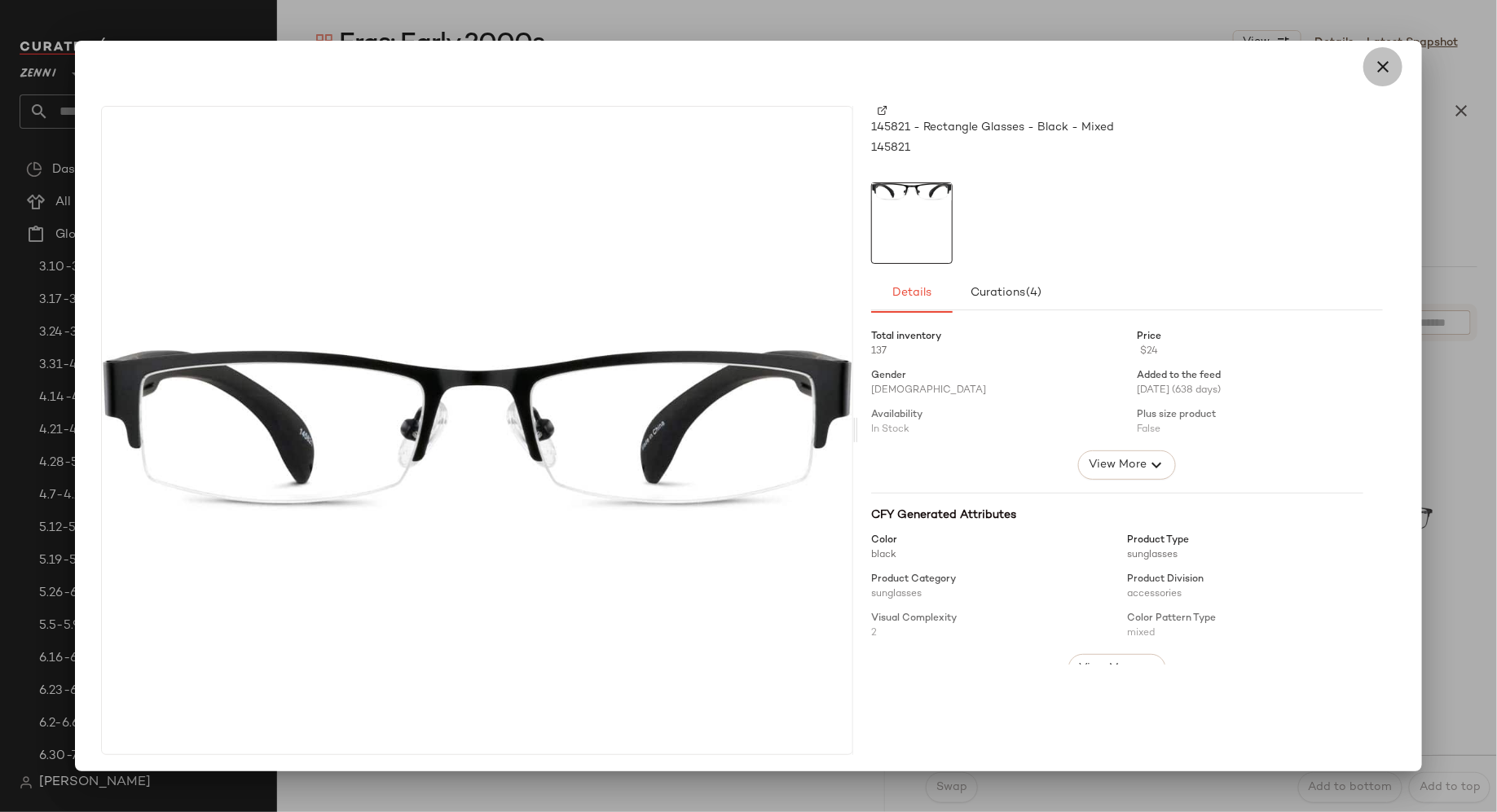
click at [1378, 65] on icon "button" at bounding box center [1383, 67] width 20 height 20
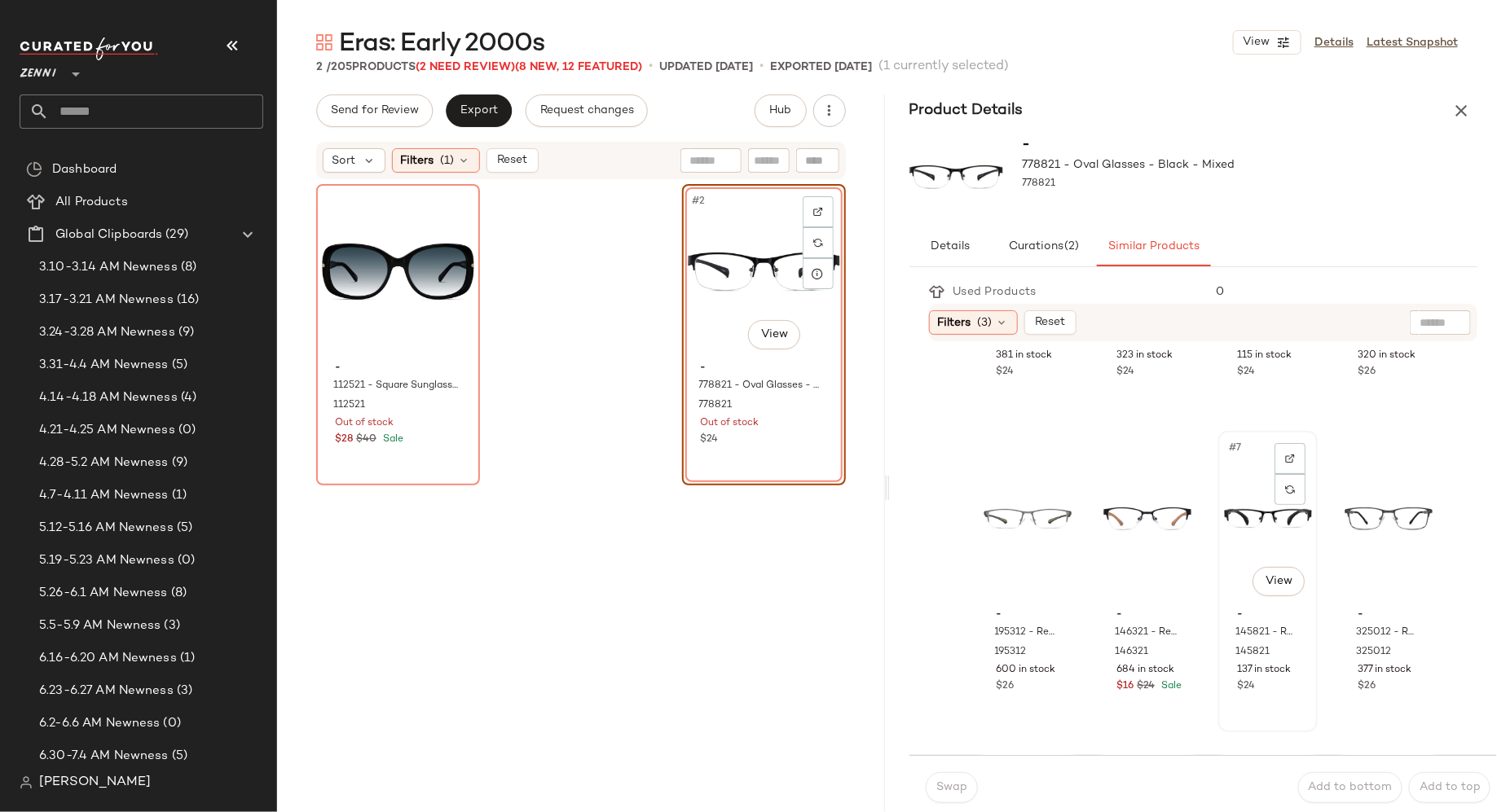
click at [1226, 530] on div "#7 View" at bounding box center [1268, 519] width 88 height 165
click at [949, 798] on button "Swap" at bounding box center [951, 788] width 52 height 31
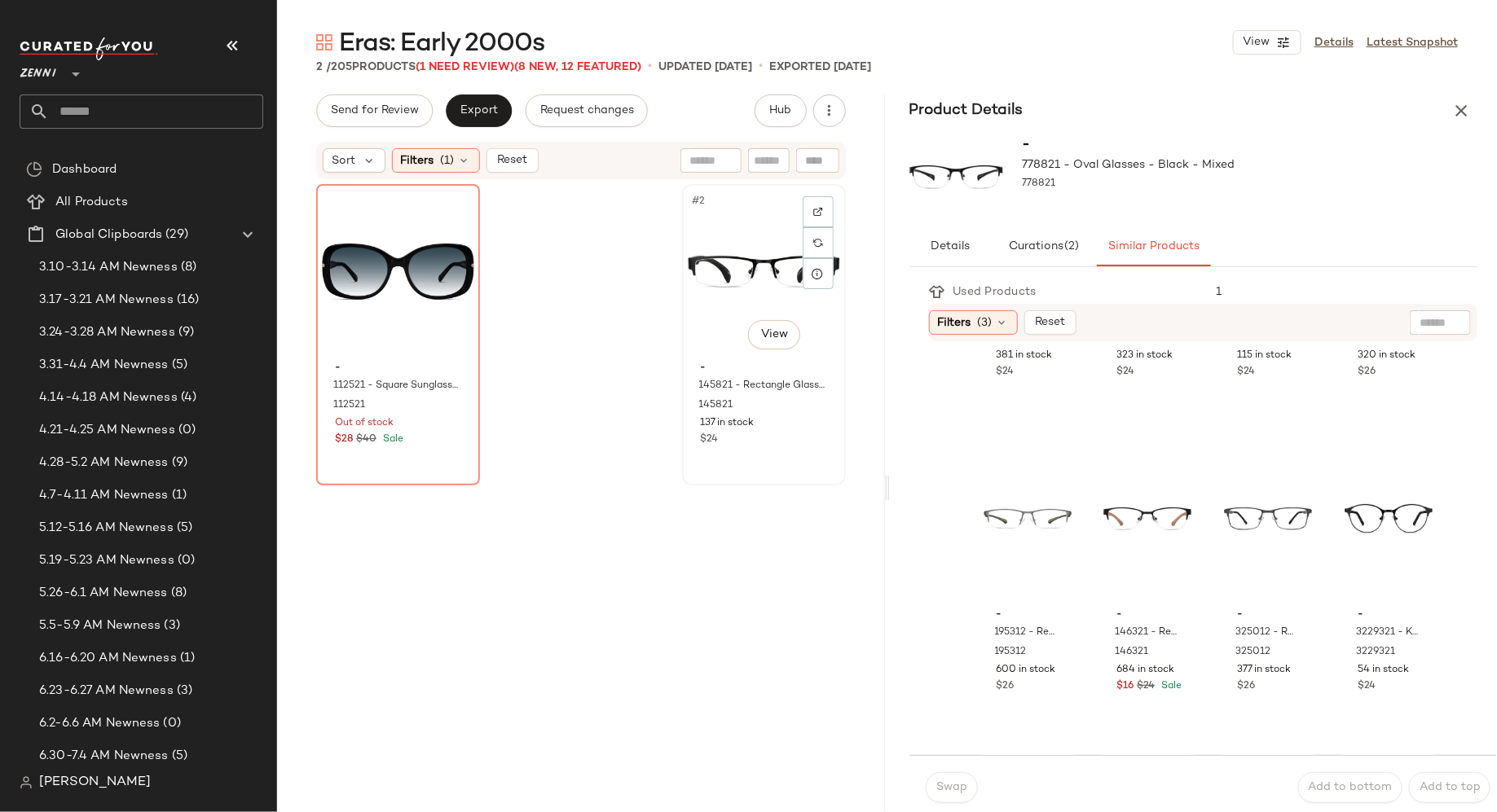
click at [711, 267] on div "#2 View" at bounding box center [763, 272] width 153 height 165
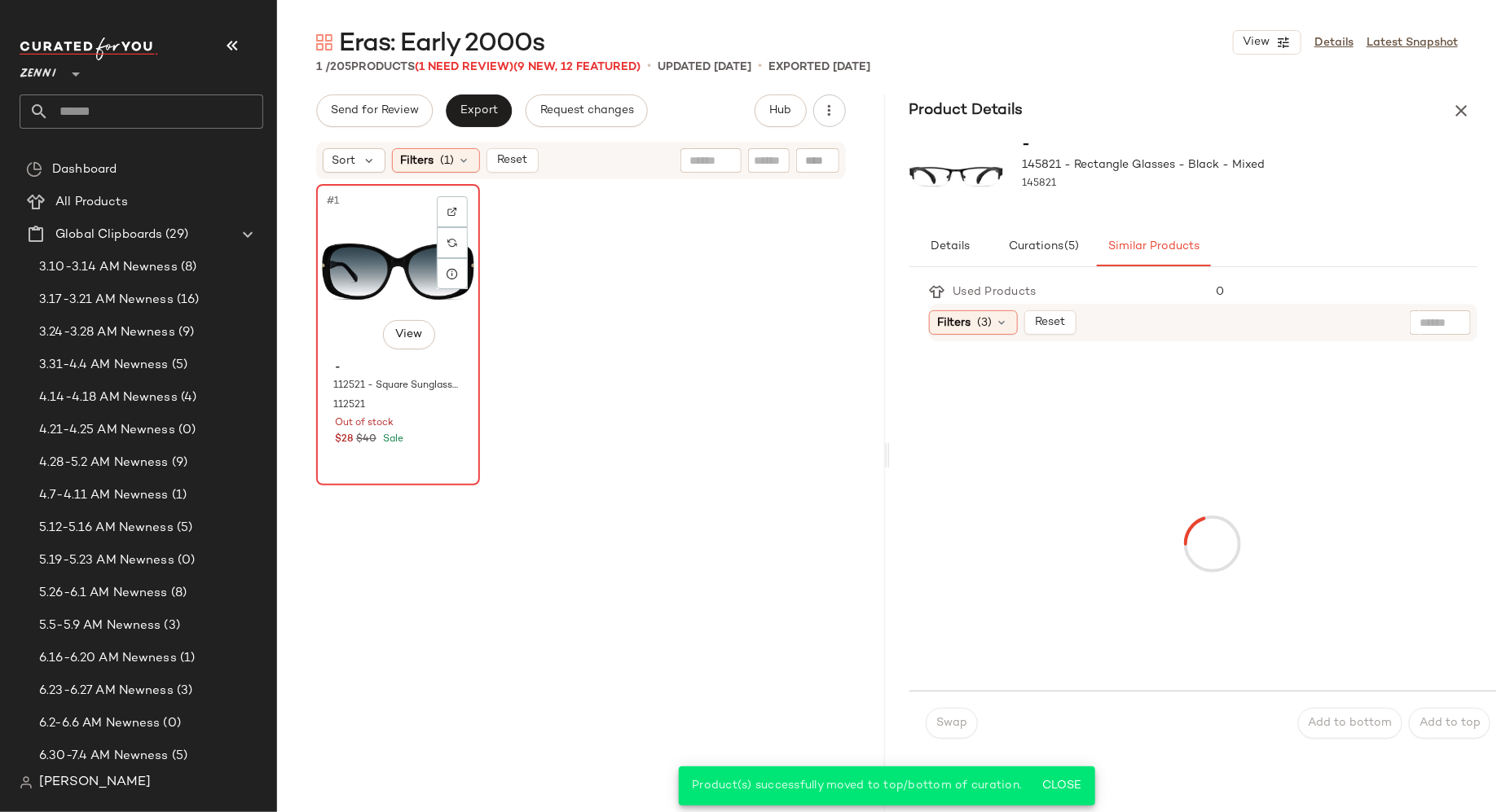
click at [397, 296] on div "#1 View" at bounding box center [397, 272] width 153 height 165
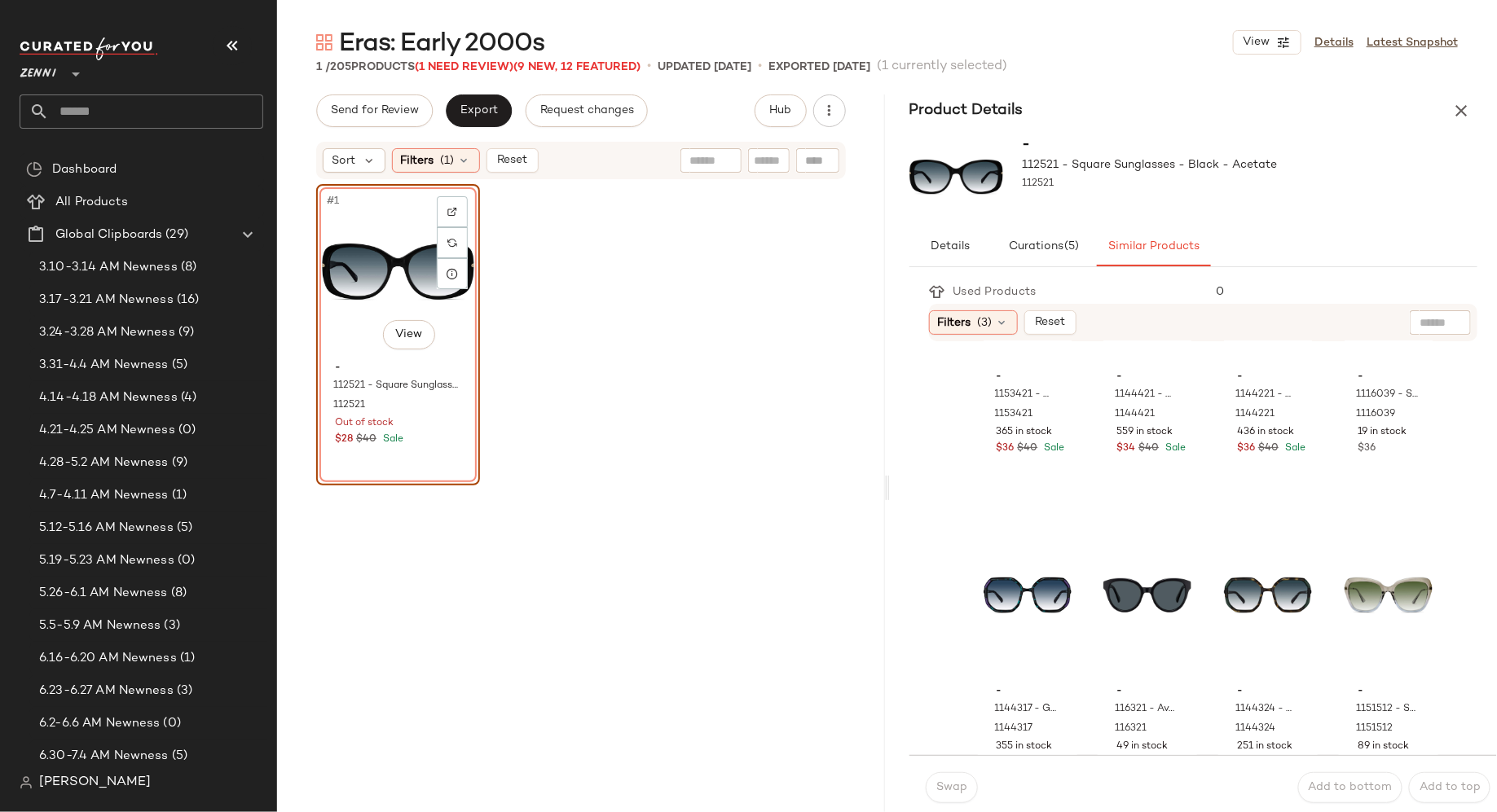
scroll to position [811, 0]
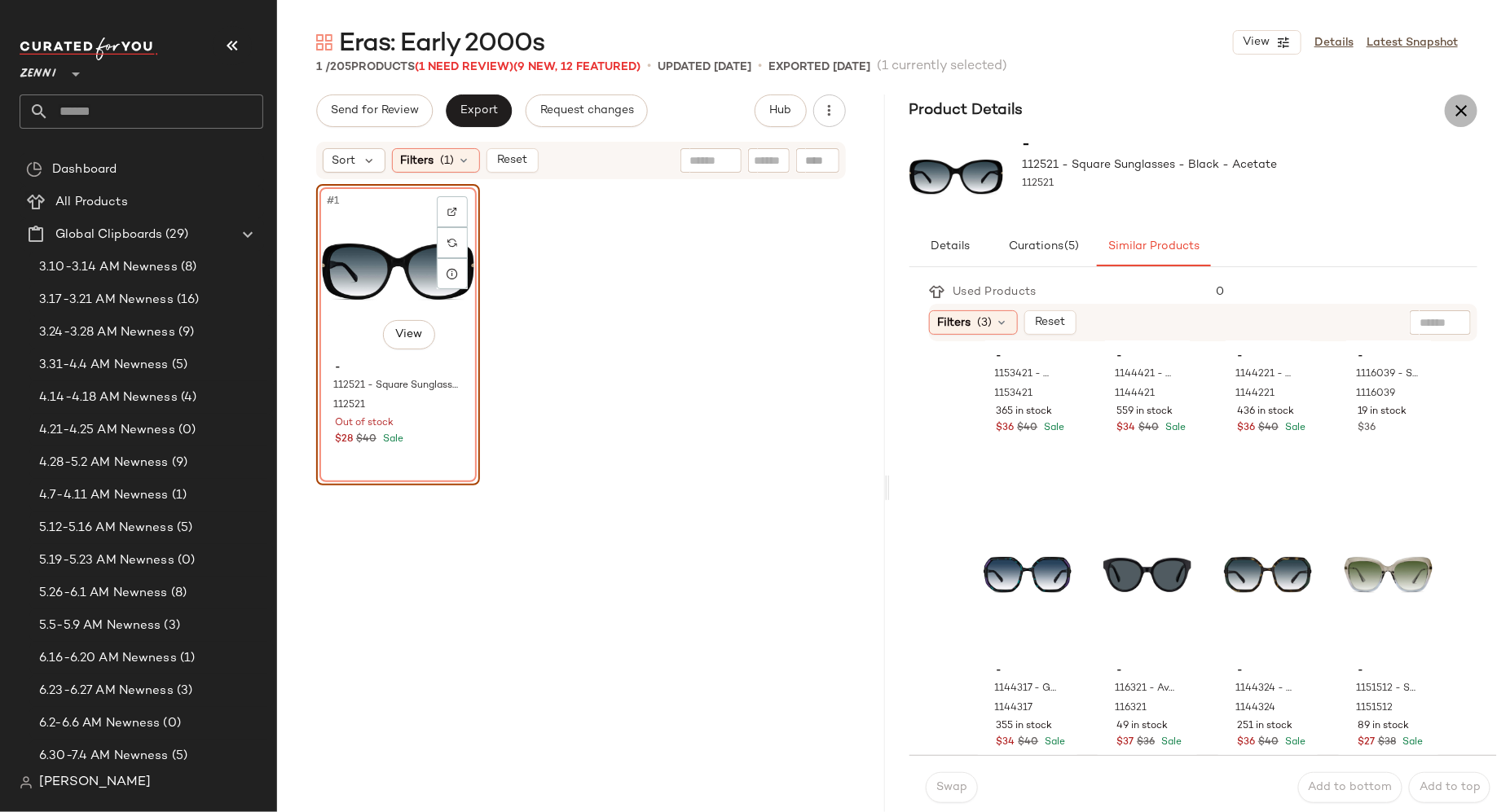
click at [1466, 110] on icon "button" at bounding box center [1460, 110] width 20 height 20
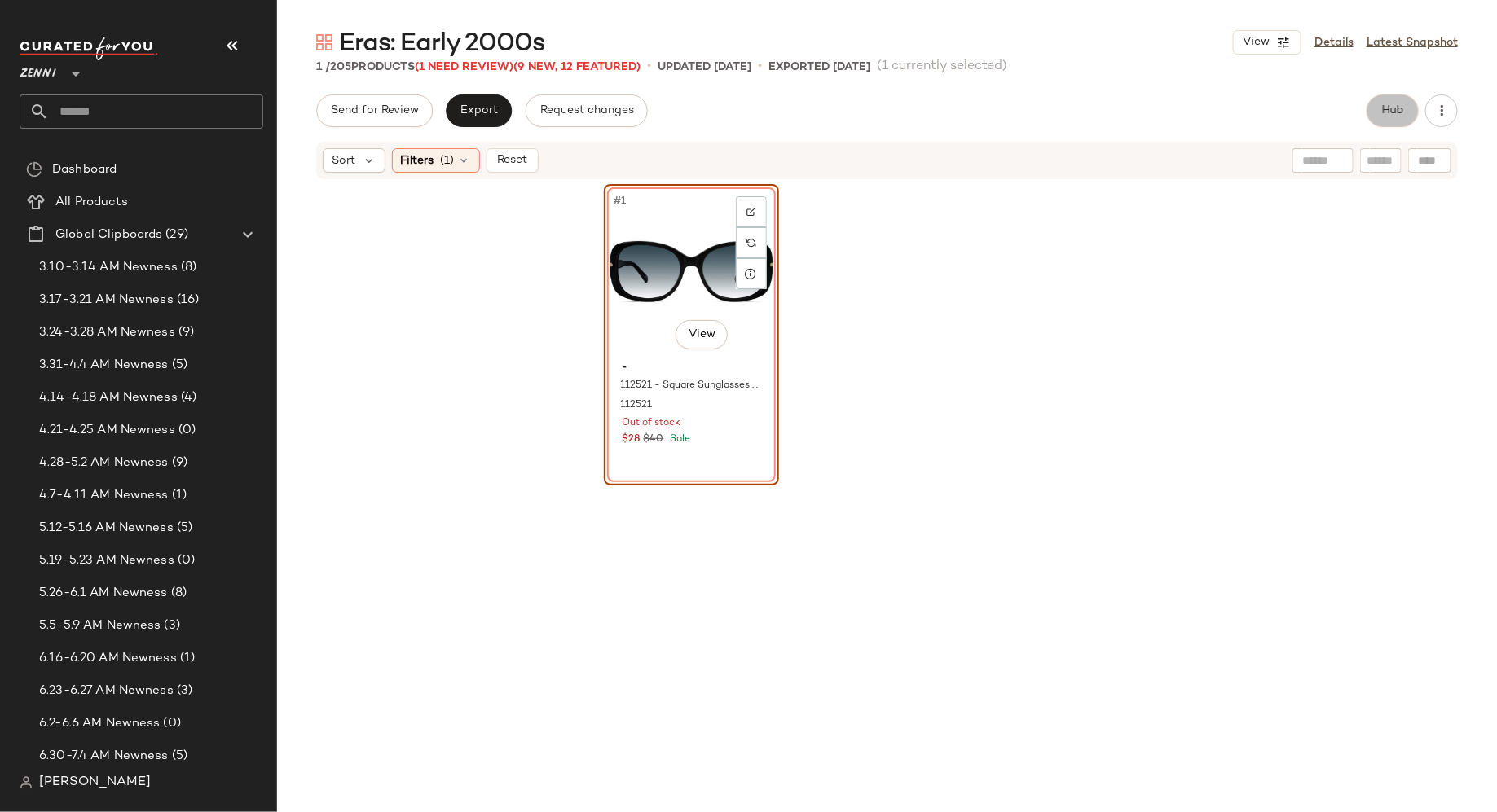
click at [1376, 119] on button "Hub" at bounding box center [1392, 111] width 52 height 32
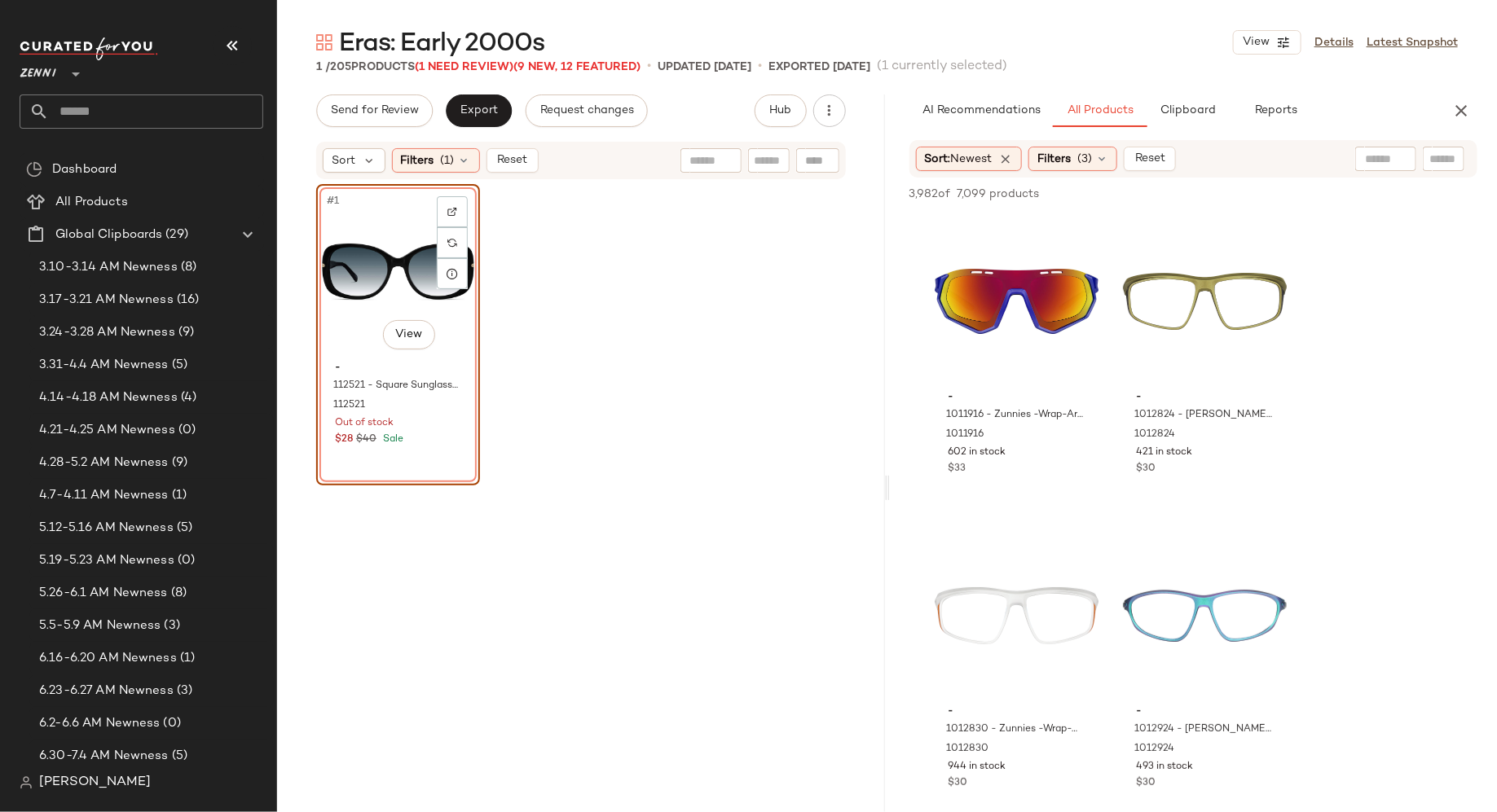
click at [1438, 163] on input "text" at bounding box center [1443, 160] width 28 height 17
type input "**********"
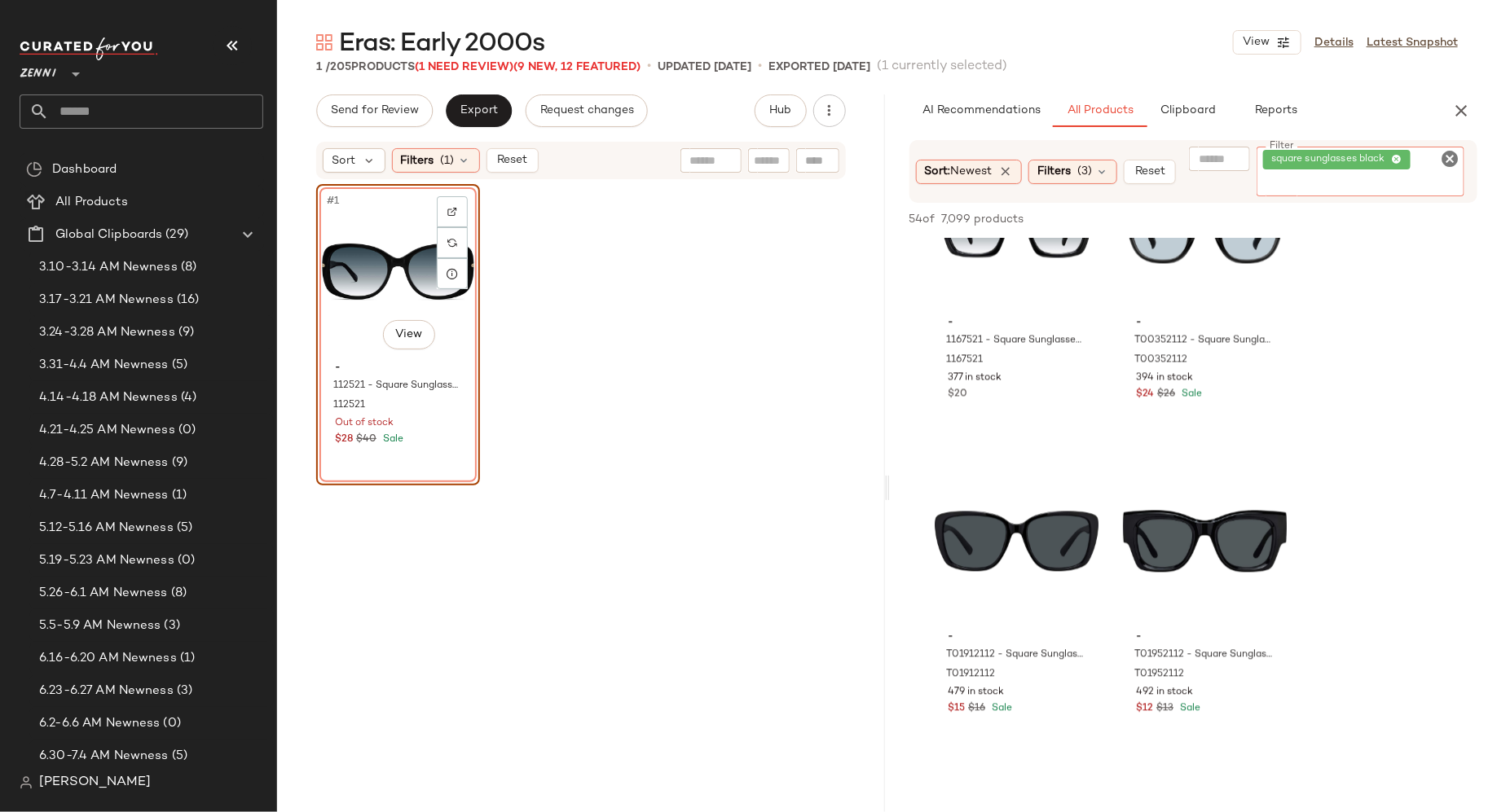
scroll to position [1677, 0]
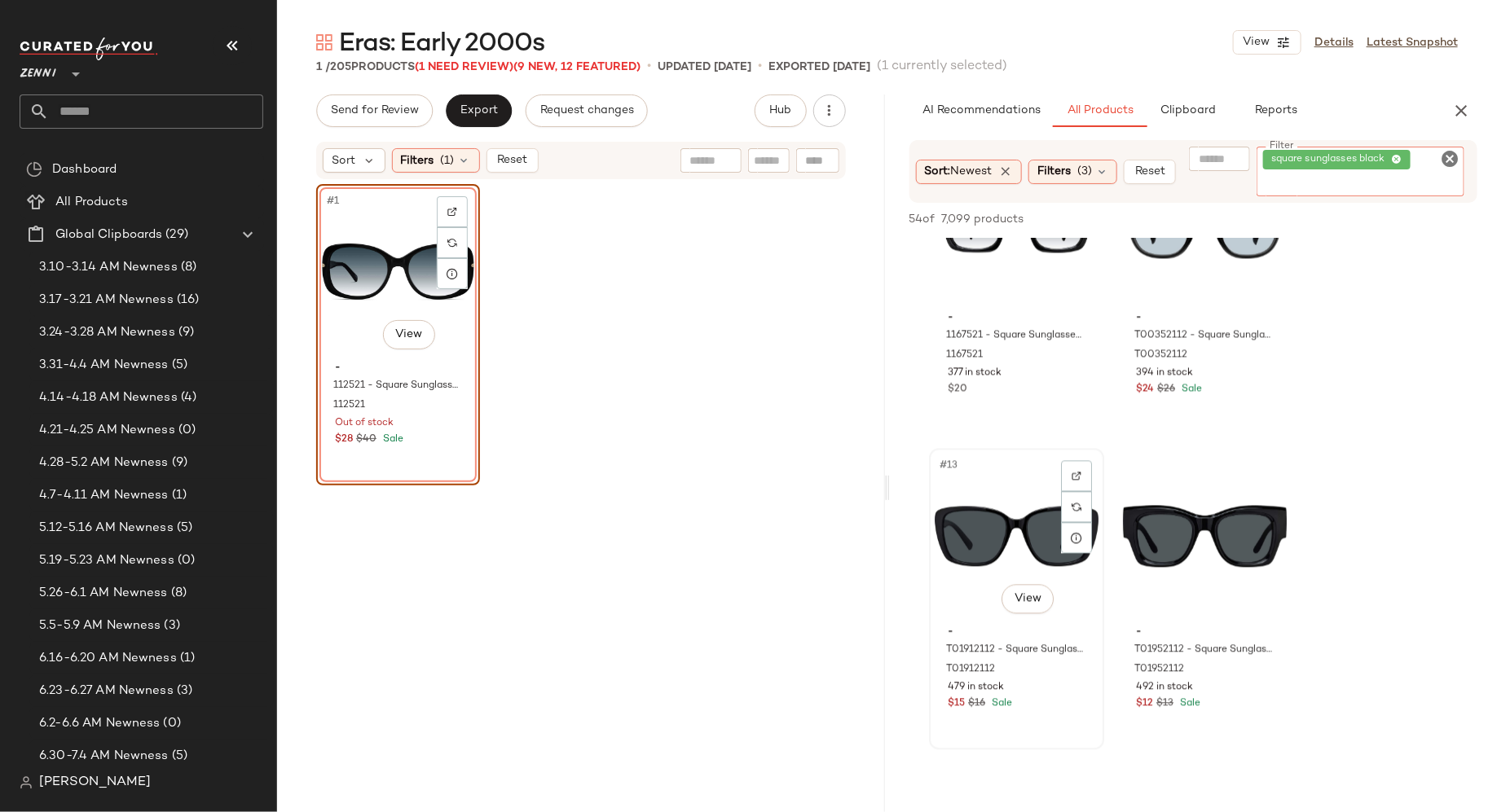
click at [970, 538] on div "#13 View" at bounding box center [1017, 536] width 164 height 165
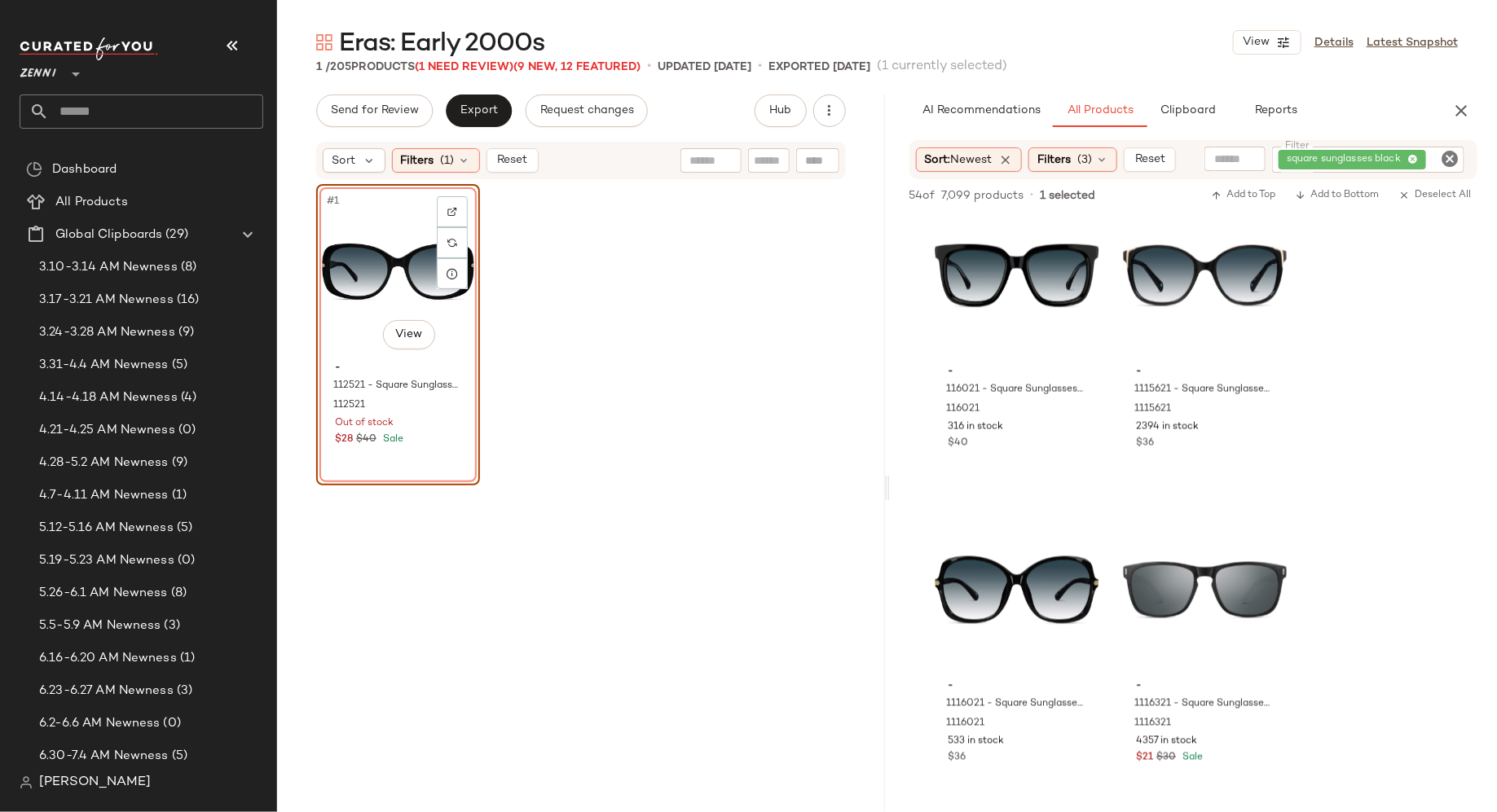
scroll to position [7267, 0]
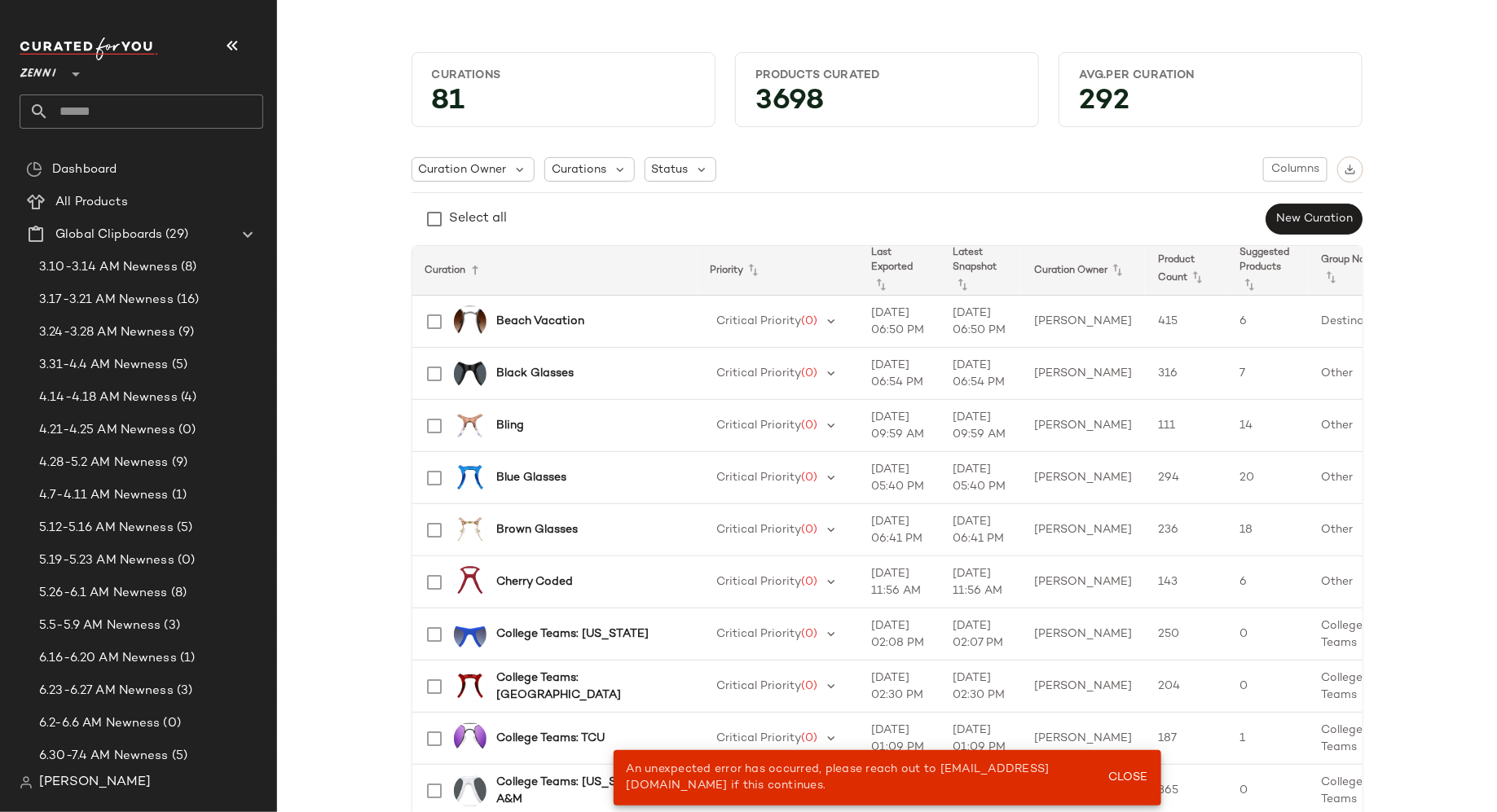
click at [172, 119] on input "text" at bounding box center [155, 112] width 214 height 34
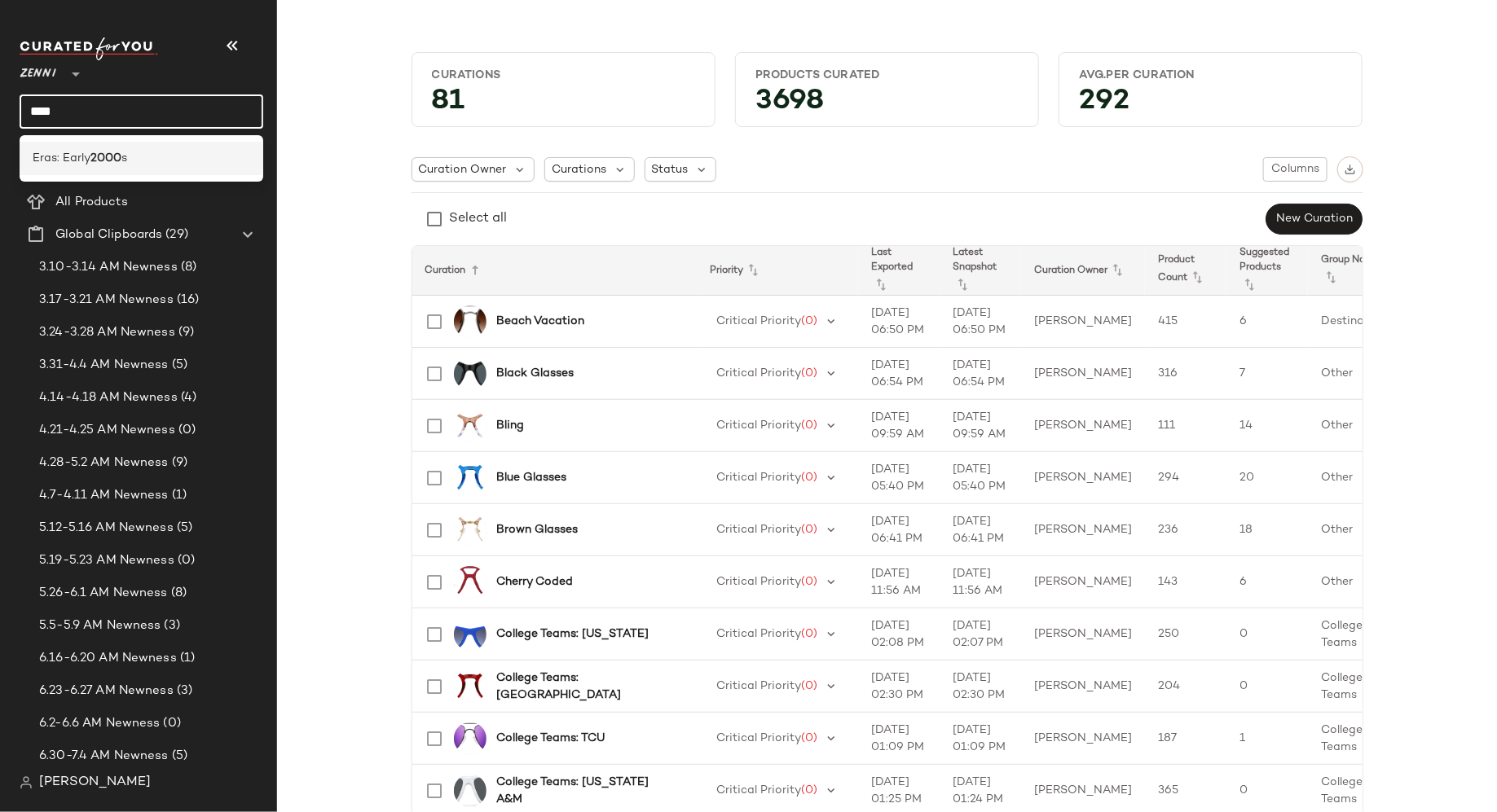
type input "****"
click at [170, 154] on div "Eras: Early 2000 s" at bounding box center [141, 159] width 218 height 17
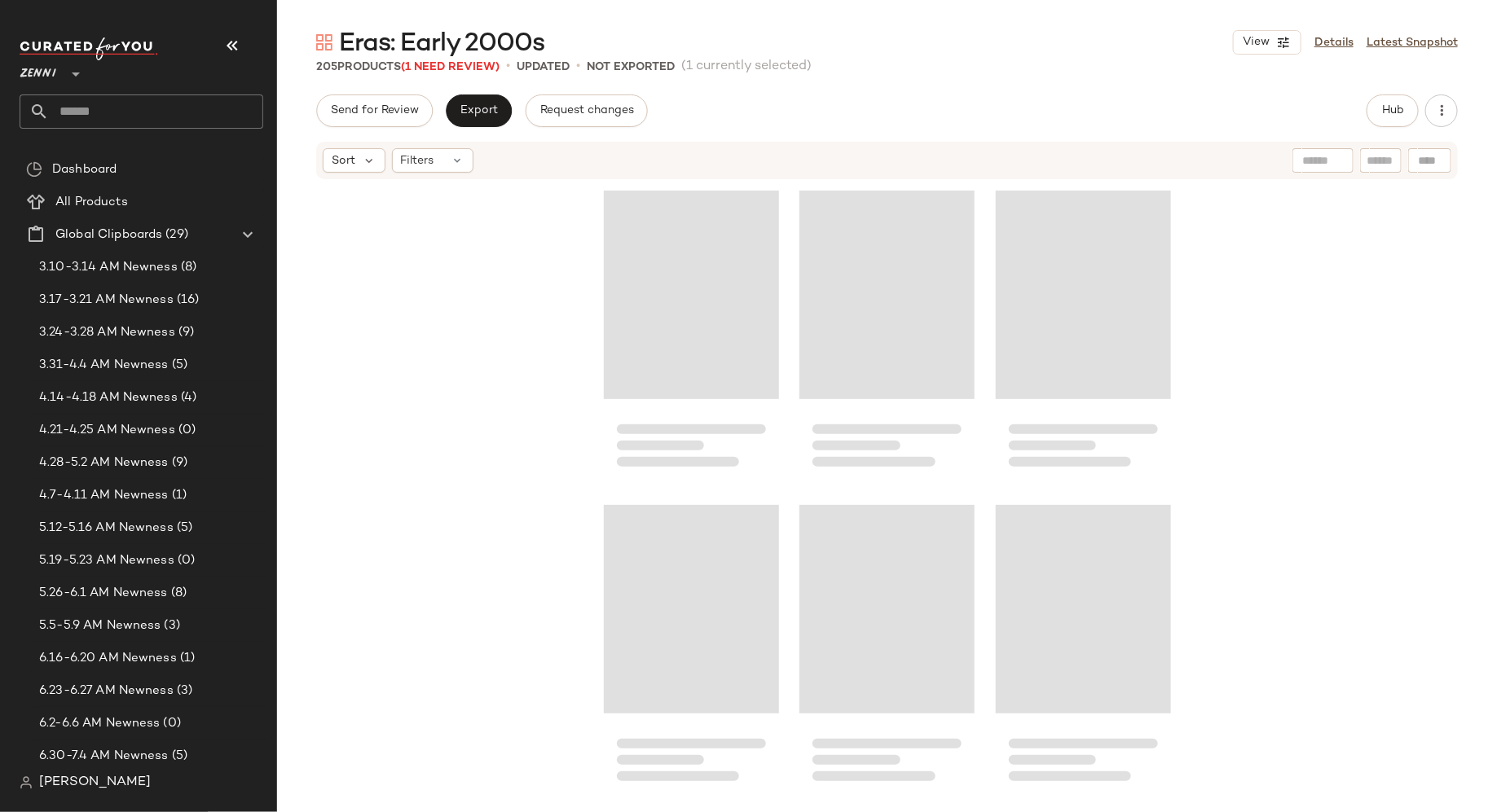
scroll to position [19816, 0]
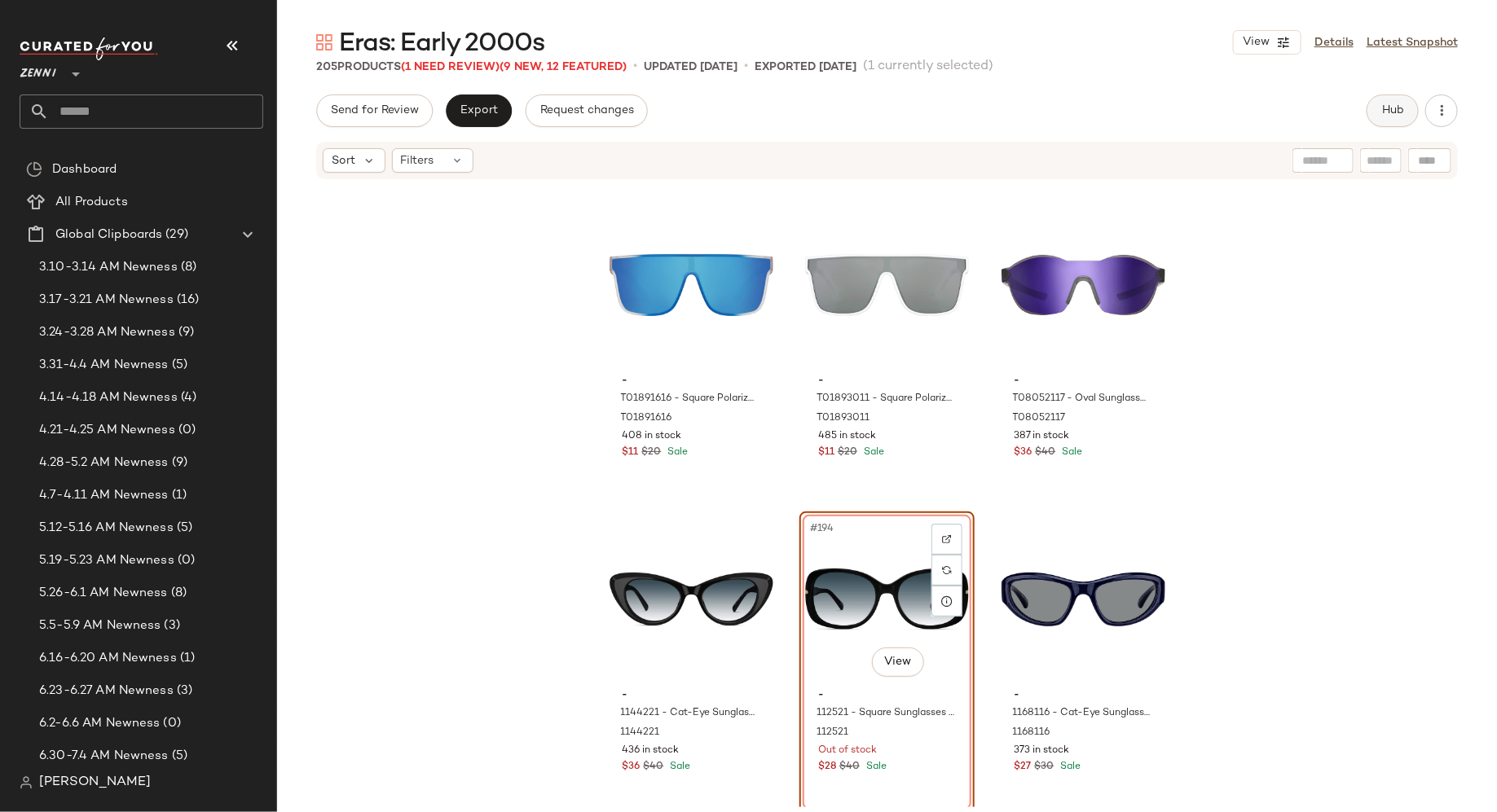
click at [1395, 116] on span "Hub" at bounding box center [1392, 110] width 23 height 13
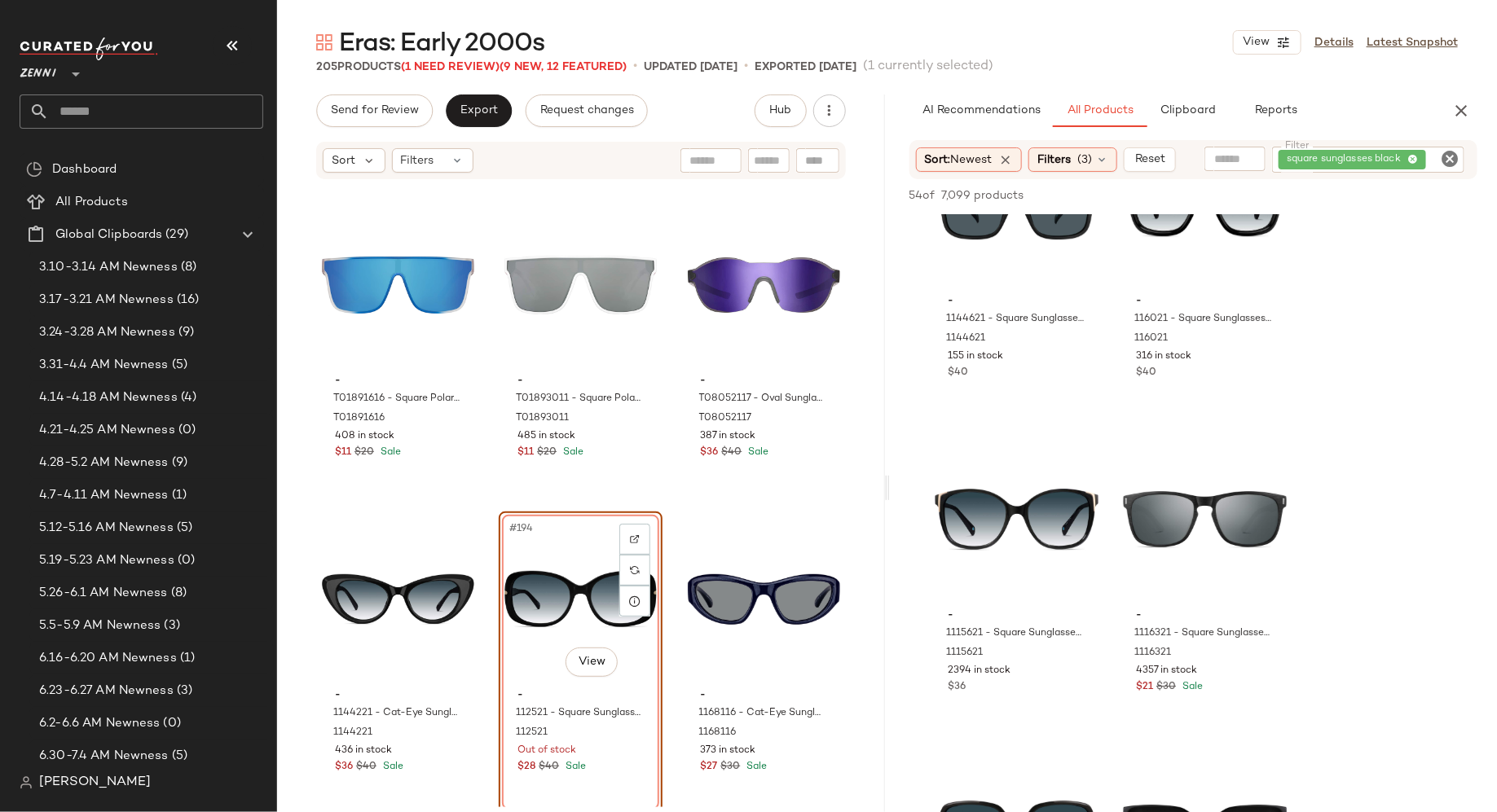
scroll to position [5768, 0]
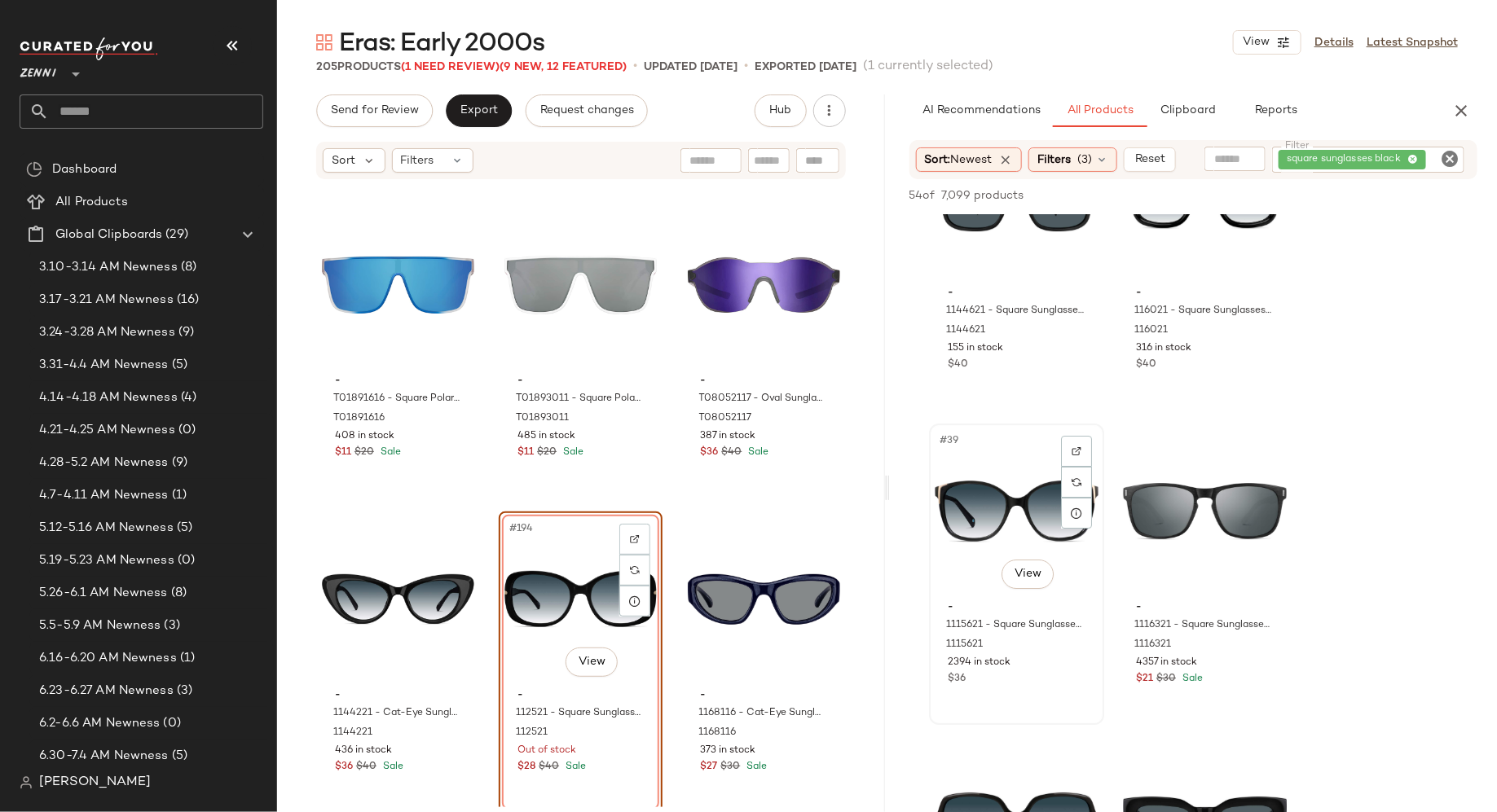
click at [984, 524] on div "#39 View" at bounding box center [1017, 511] width 164 height 165
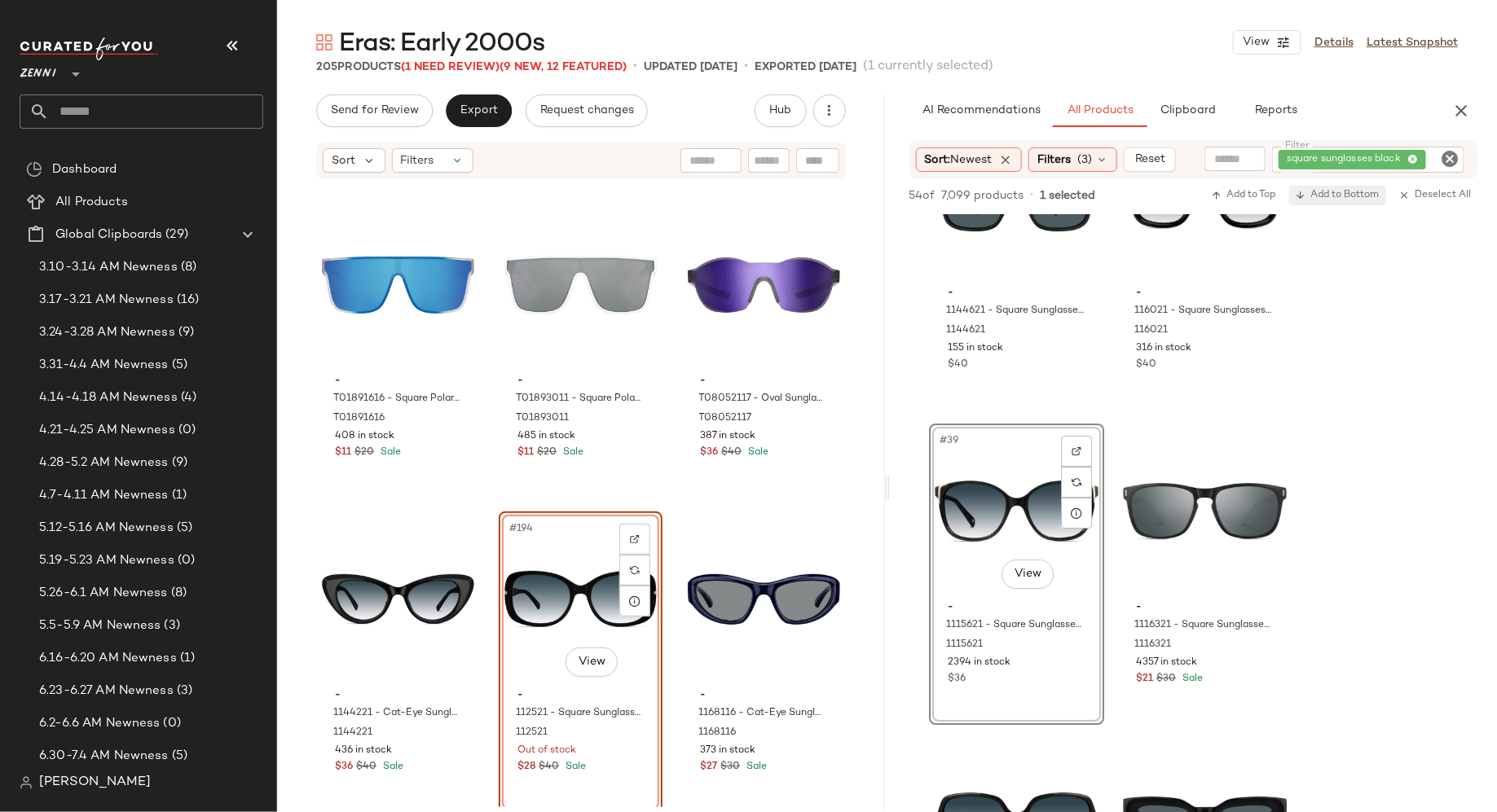
click at [1333, 187] on button "Add to Bottom" at bounding box center [1337, 195] width 97 height 20
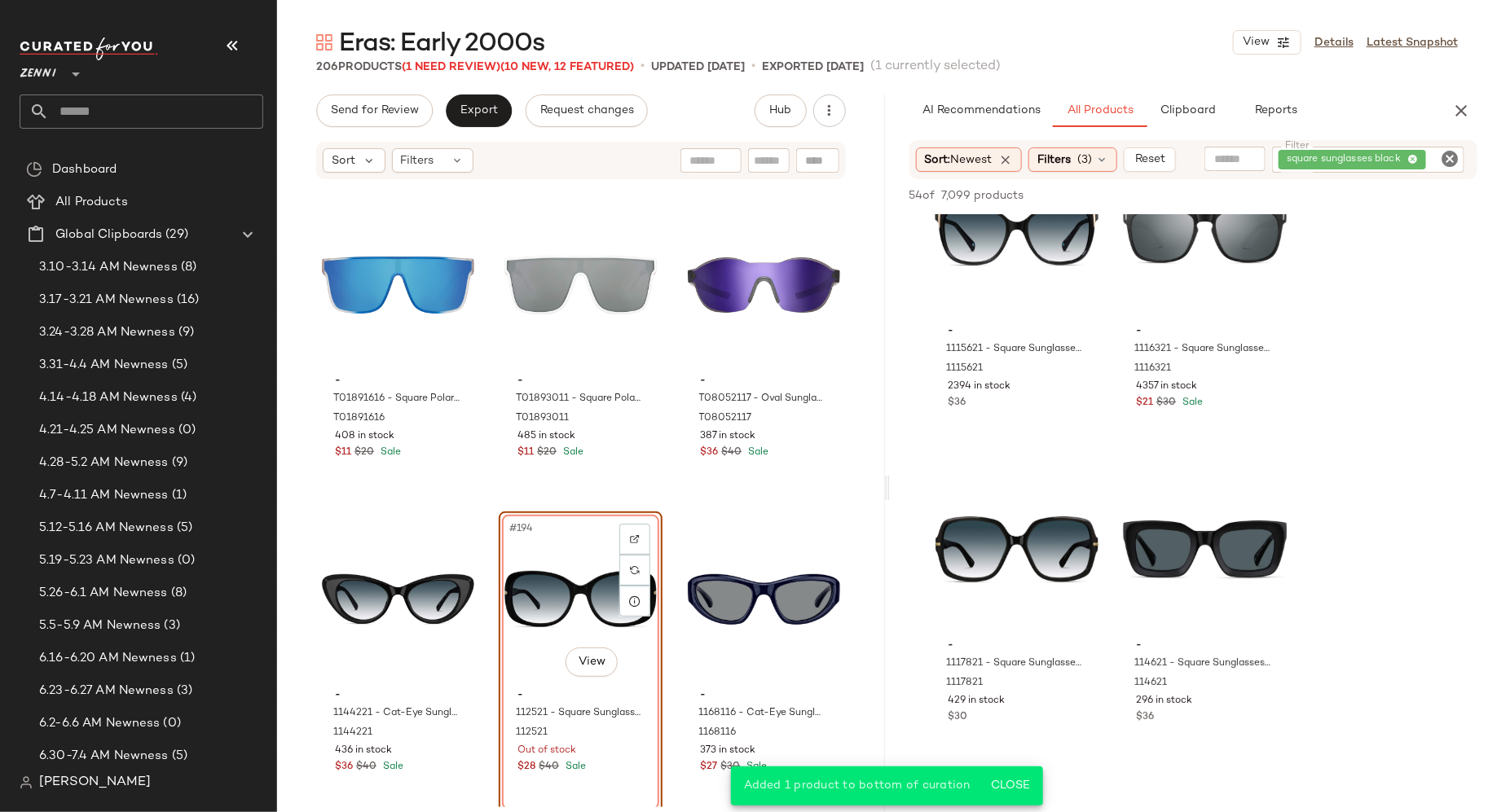
scroll to position [6058, 0]
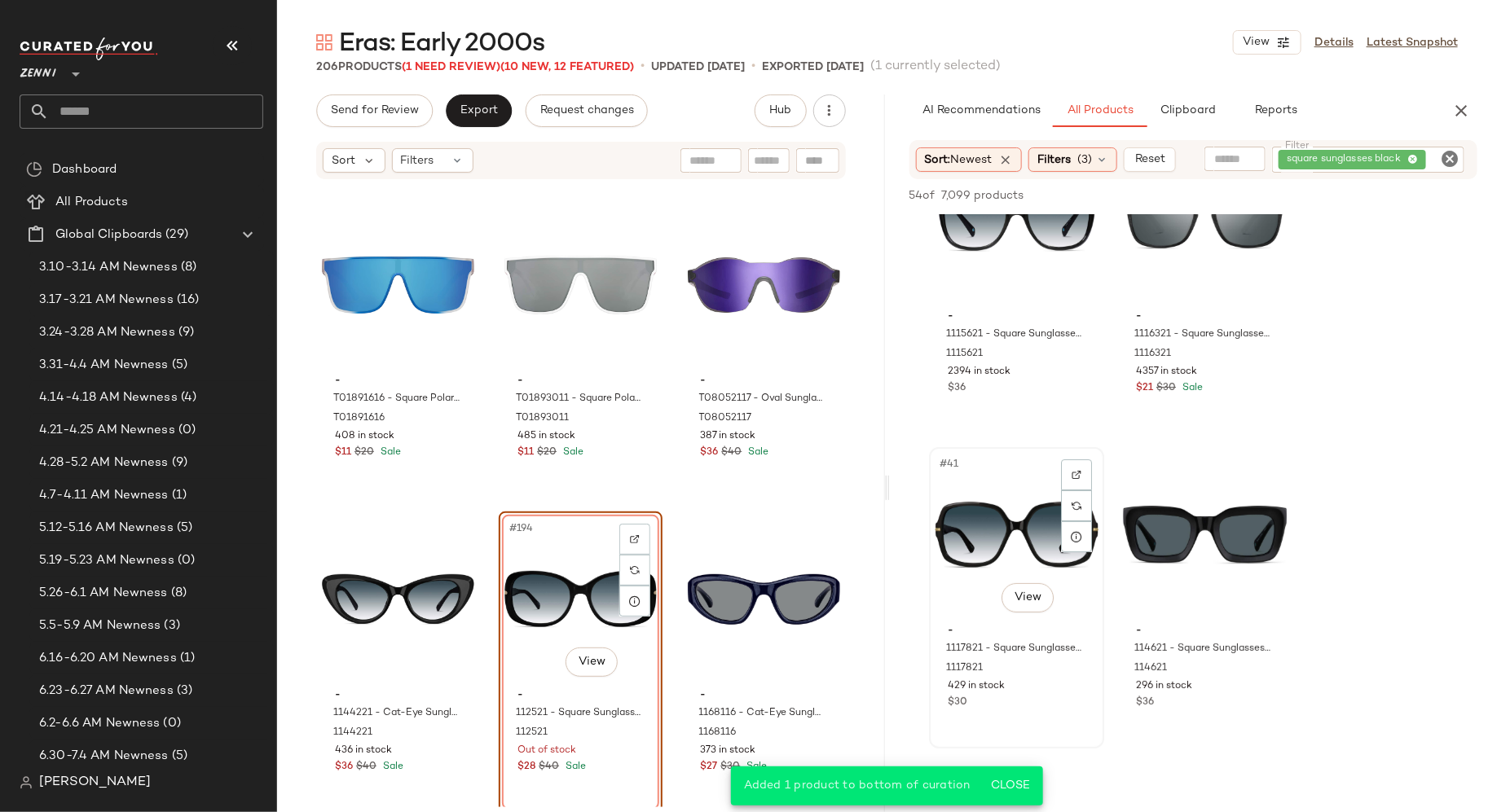
click at [1009, 536] on div "#41 View" at bounding box center [1017, 535] width 164 height 165
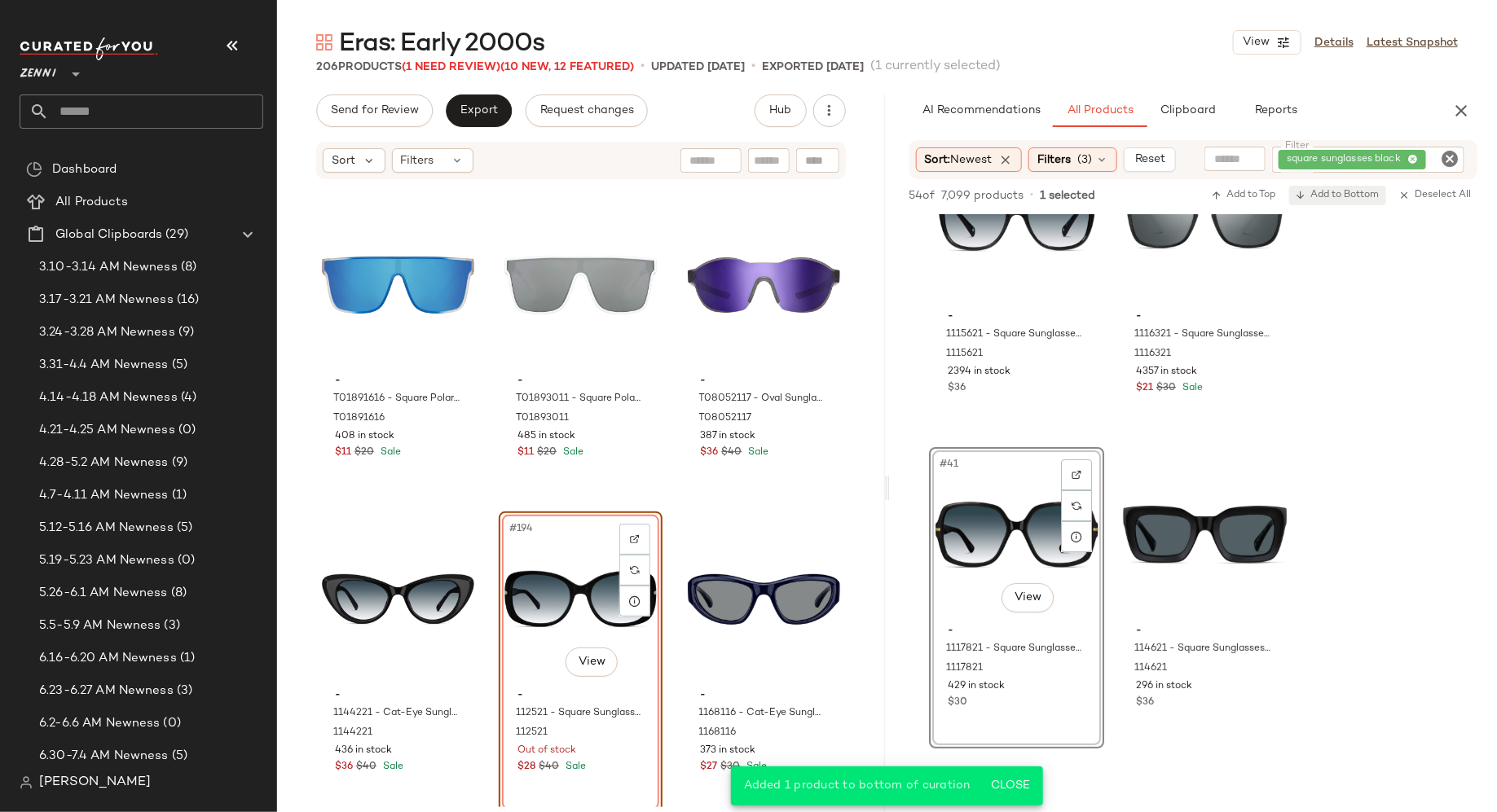
click at [1350, 192] on span "Add to Bottom" at bounding box center [1337, 195] width 84 height 11
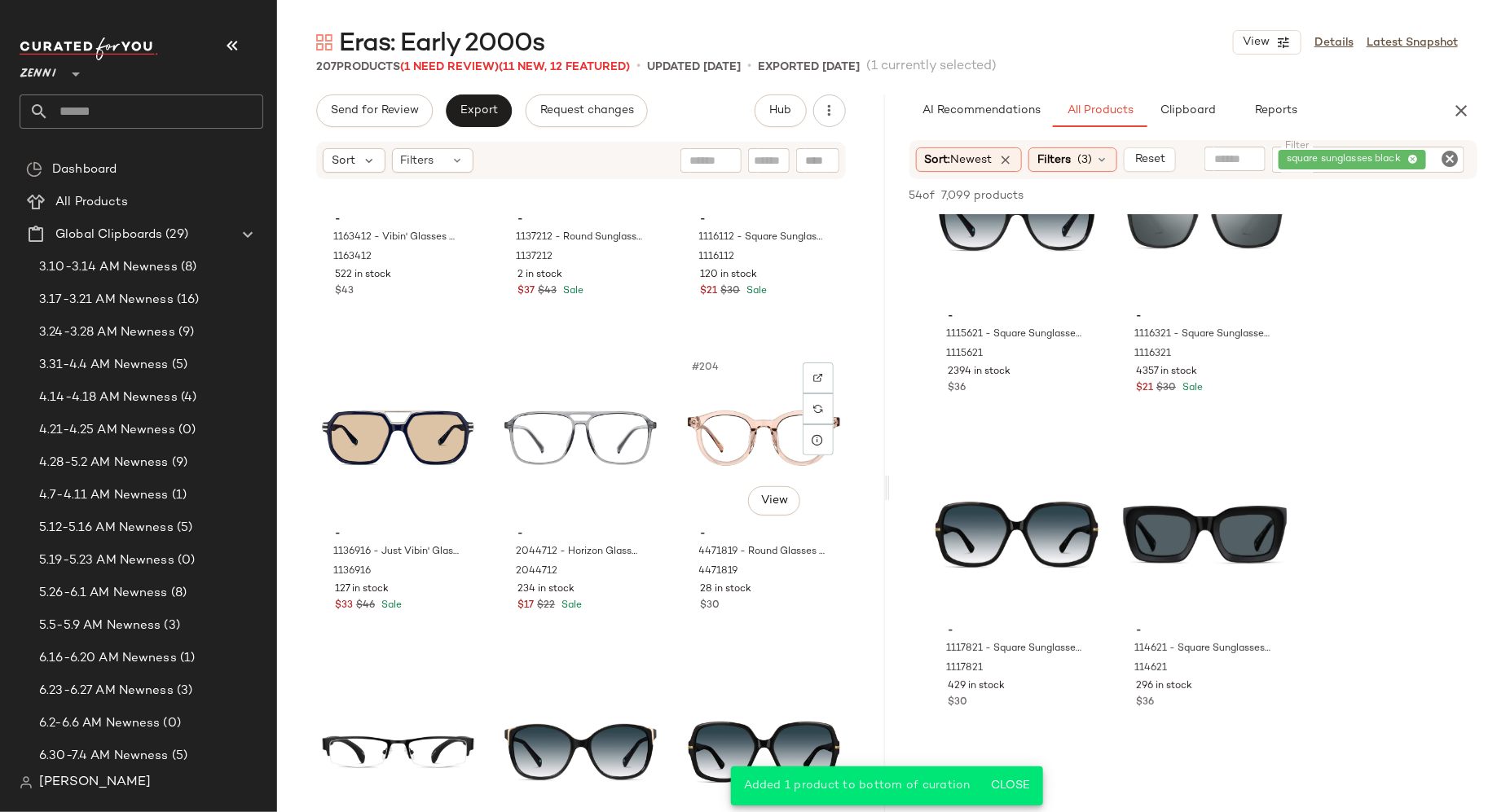
scroll to position [21078, 0]
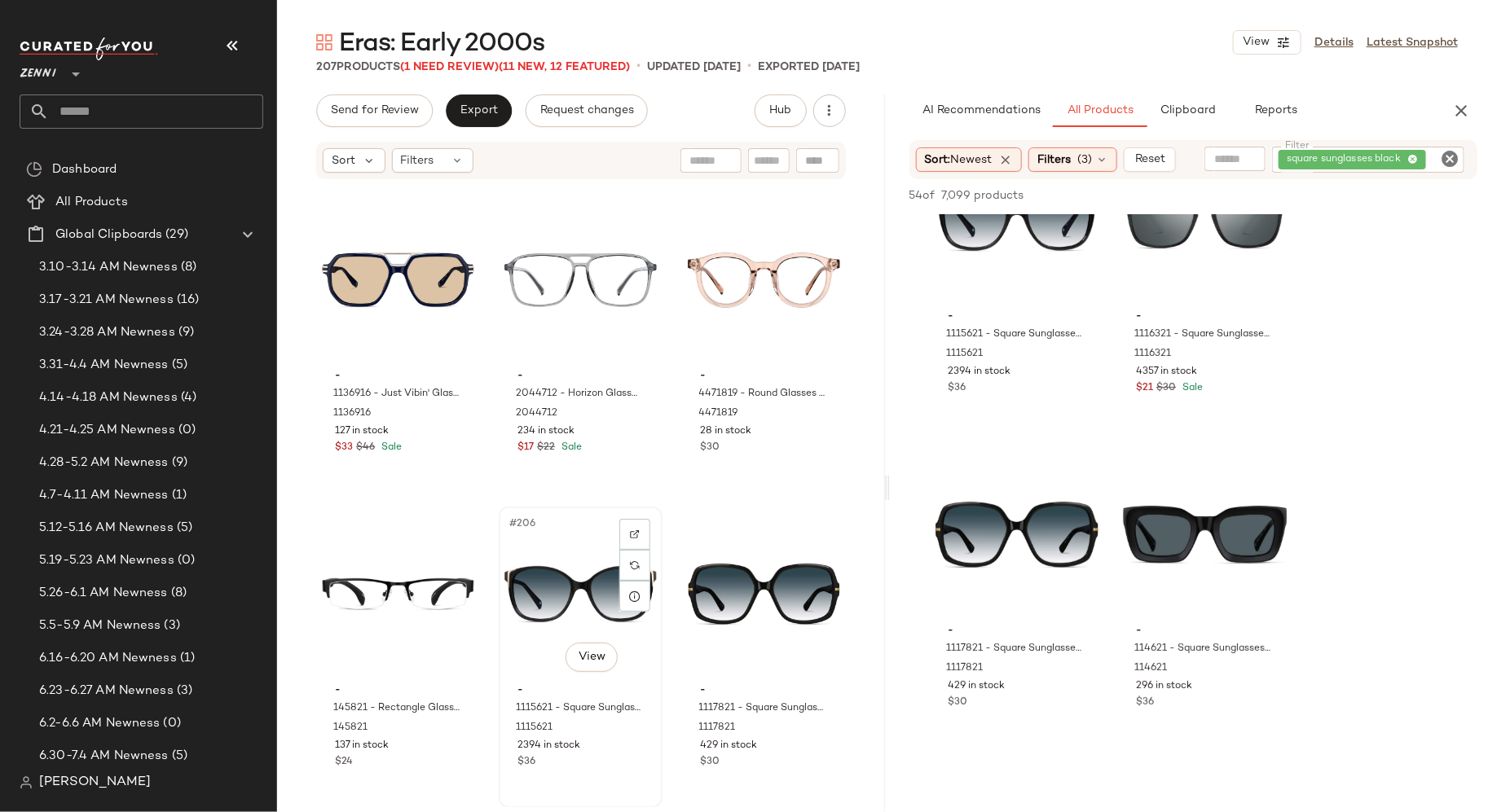
click at [540, 597] on div "#206 View" at bounding box center [580, 594] width 153 height 165
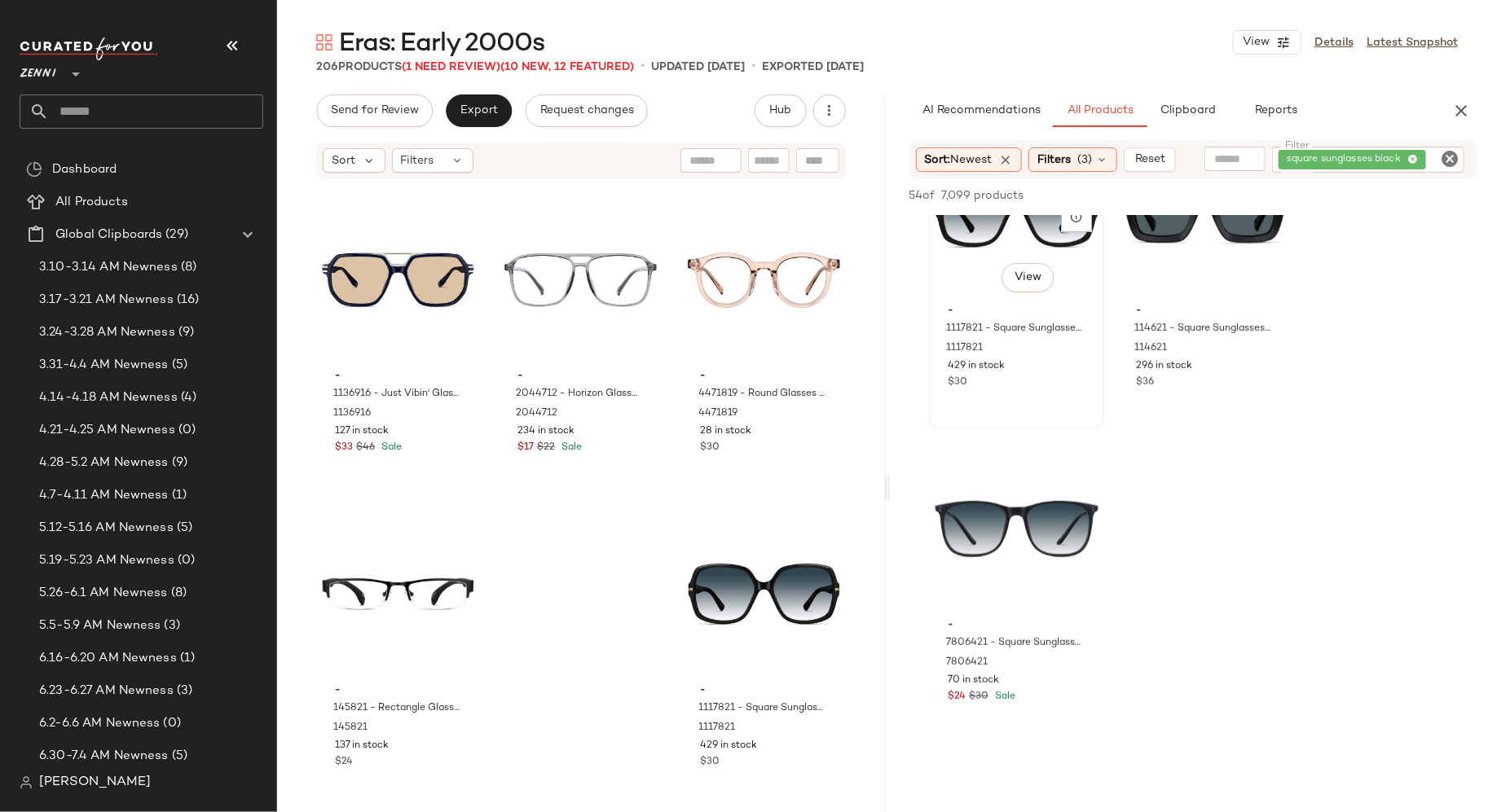
scroll to position [6383, 0]
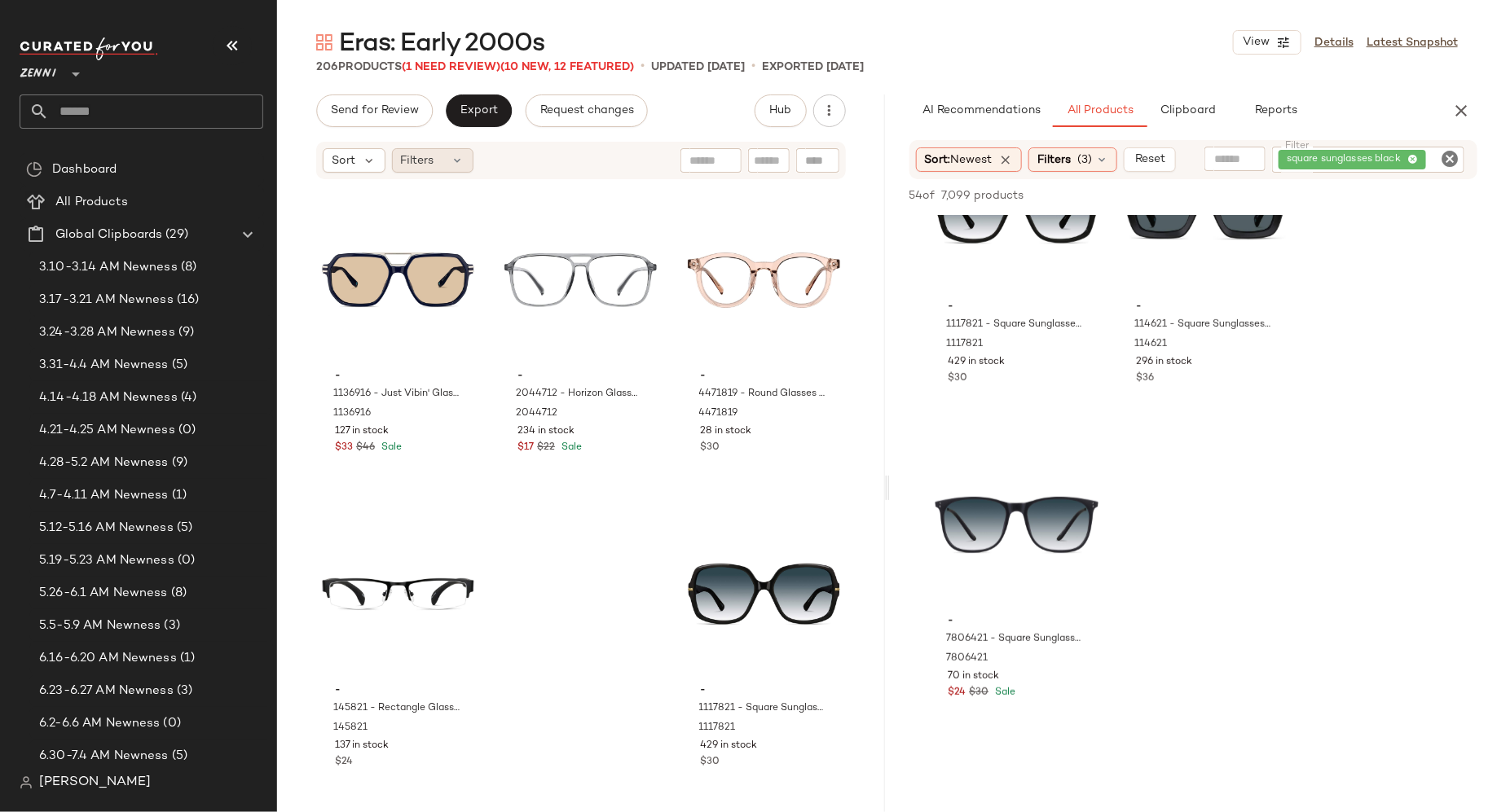
click at [459, 163] on icon at bounding box center [457, 160] width 13 height 13
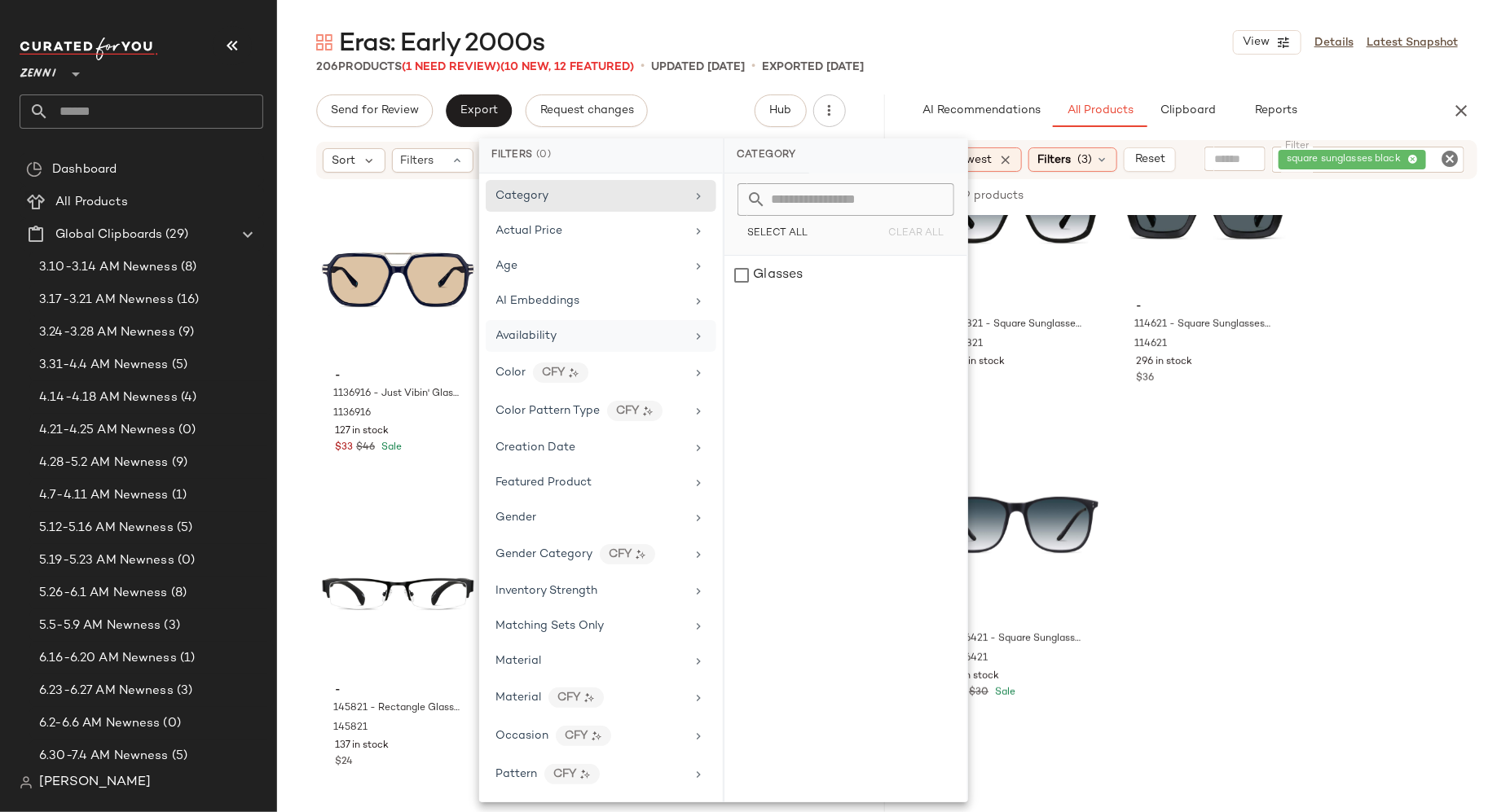
click at [596, 323] on div "Availability" at bounding box center [601, 335] width 230 height 32
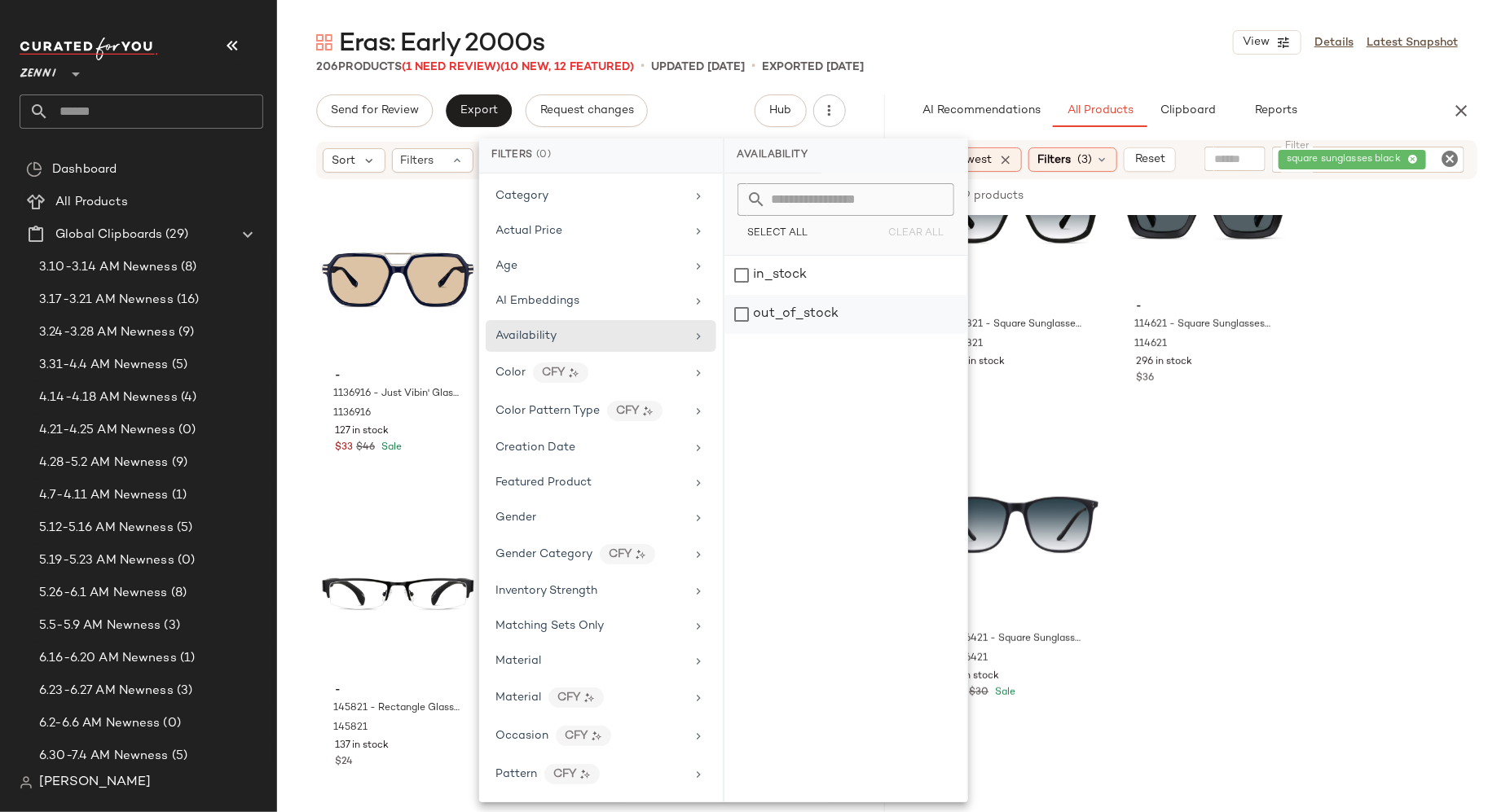
click at [738, 316] on div "out_of_stock" at bounding box center [845, 315] width 243 height 39
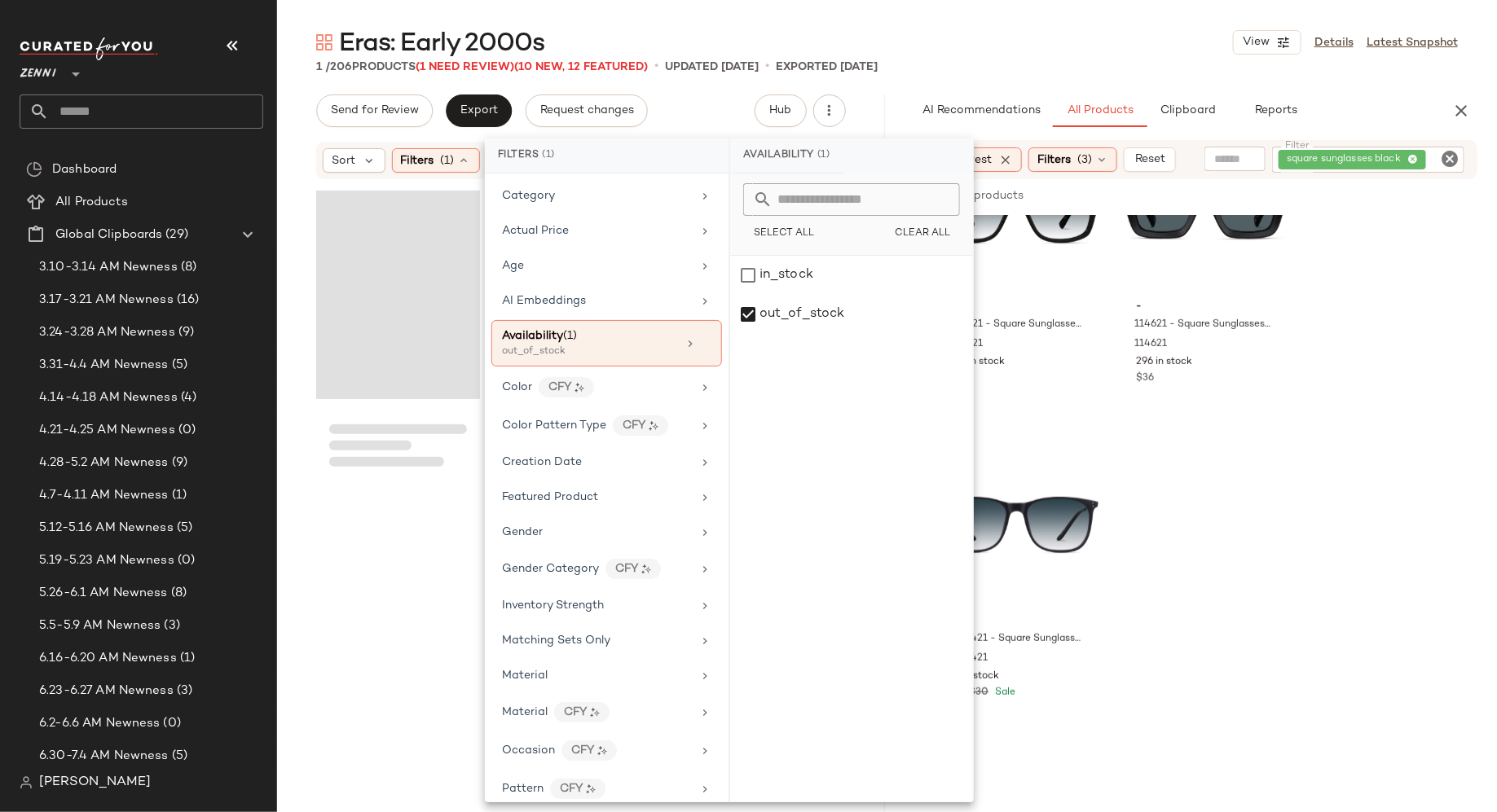
click at [300, 486] on div at bounding box center [581, 494] width 608 height 627
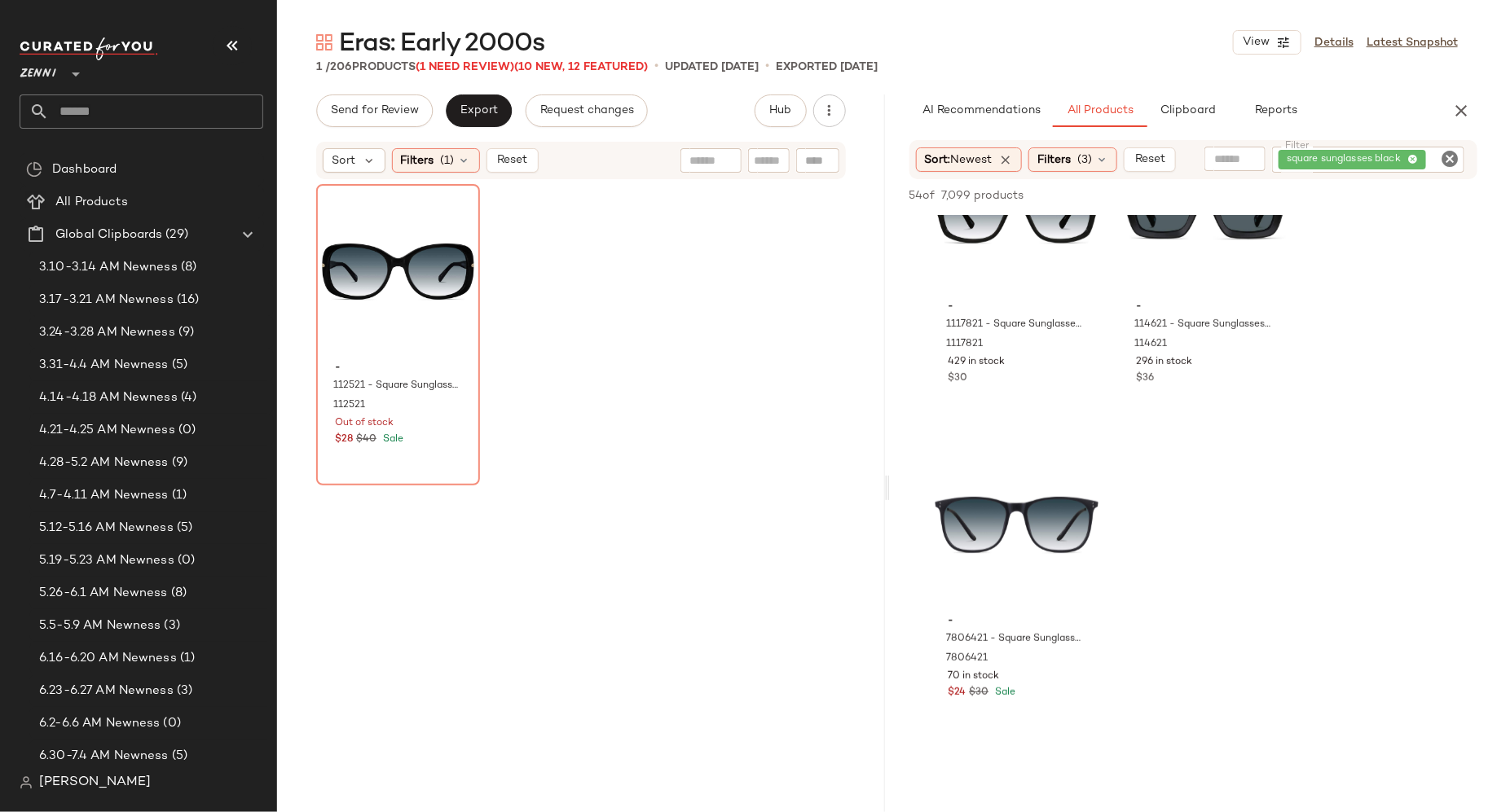
click at [1442, 154] on icon "Clear Filter" at bounding box center [1449, 159] width 20 height 20
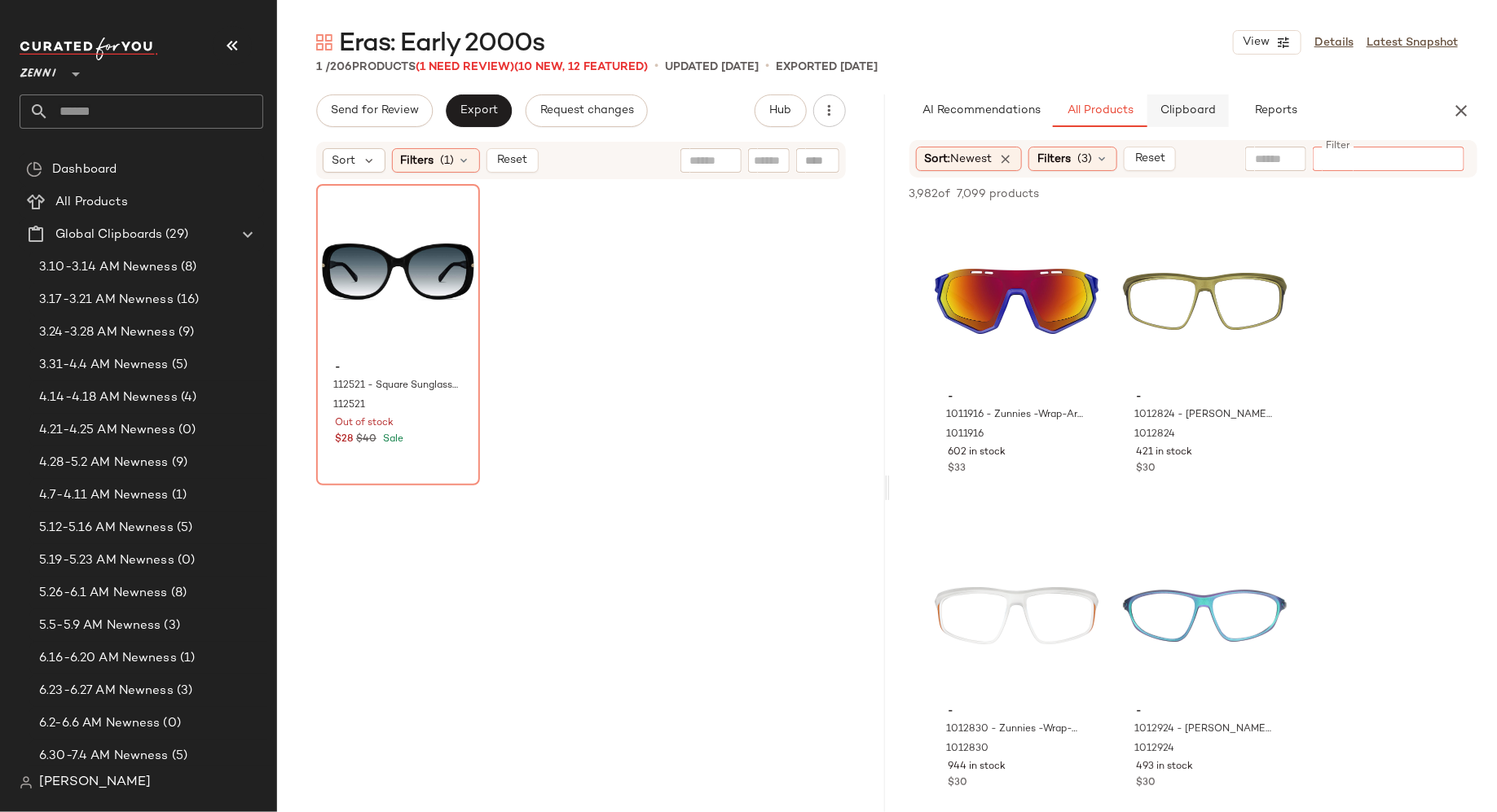
click at [1191, 110] on span "Clipboard" at bounding box center [1187, 110] width 56 height 13
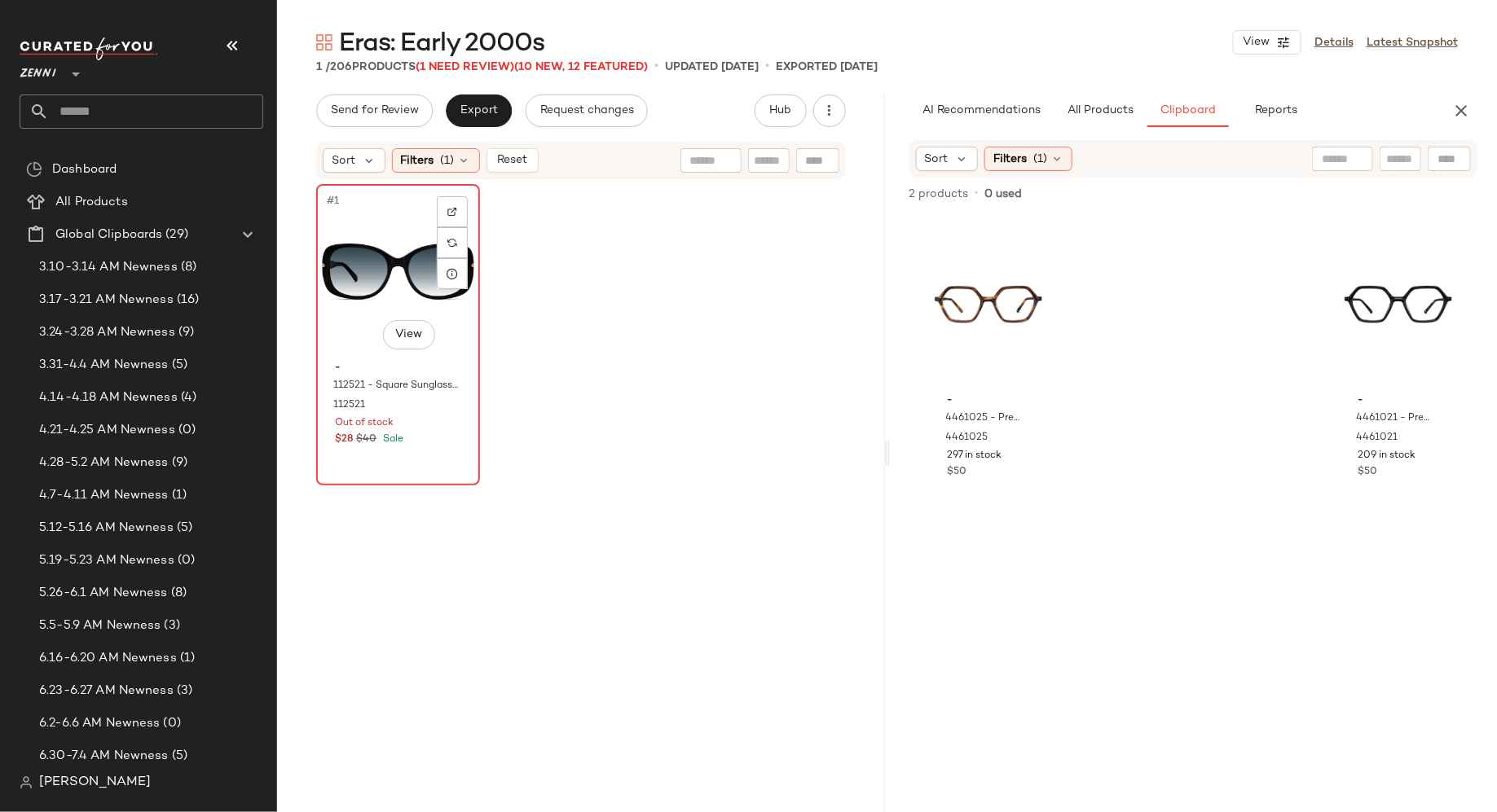
click at [350, 330] on div "#1 View" at bounding box center [397, 272] width 153 height 165
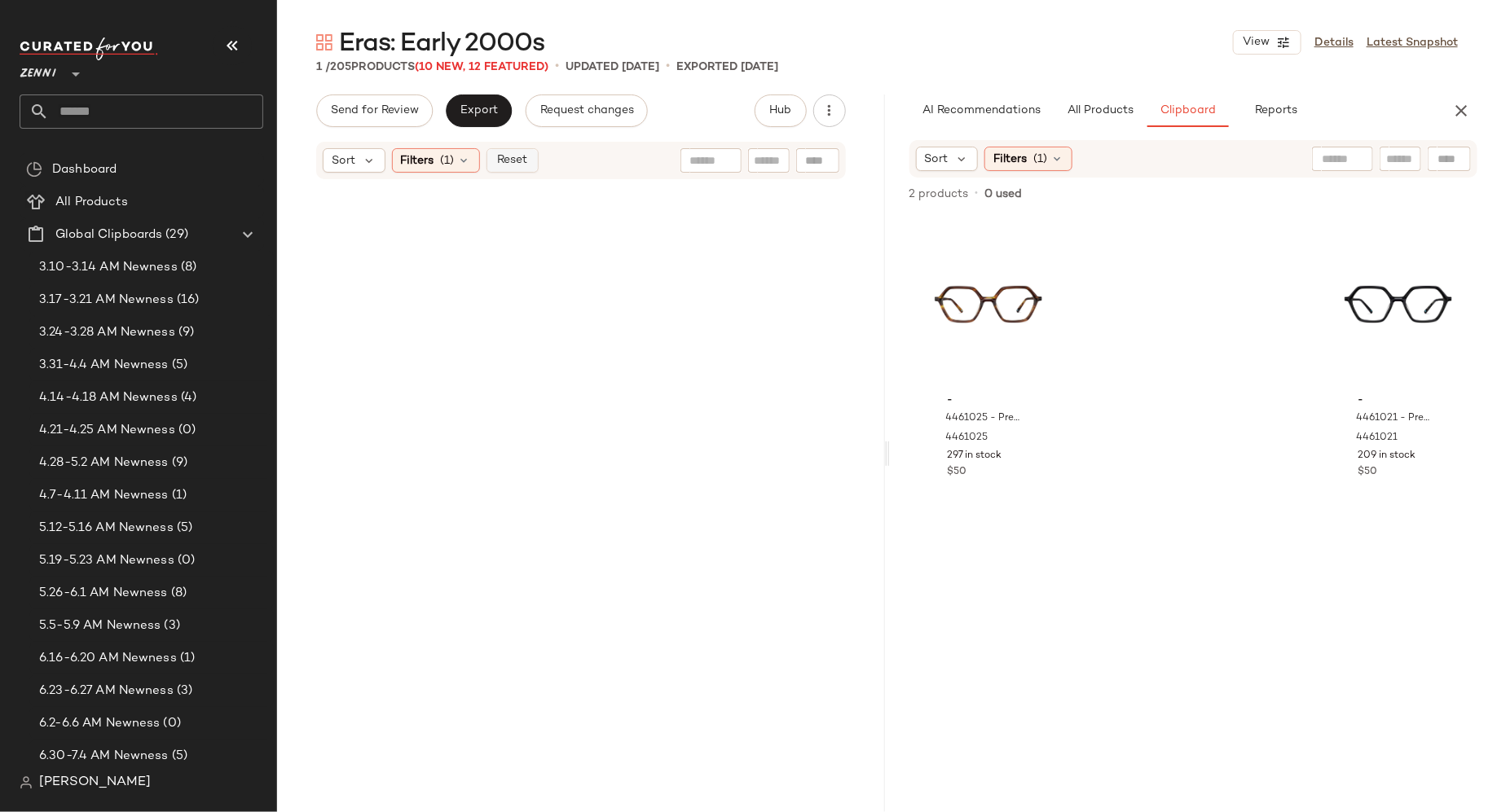
click at [518, 155] on span "Reset" at bounding box center [512, 160] width 31 height 13
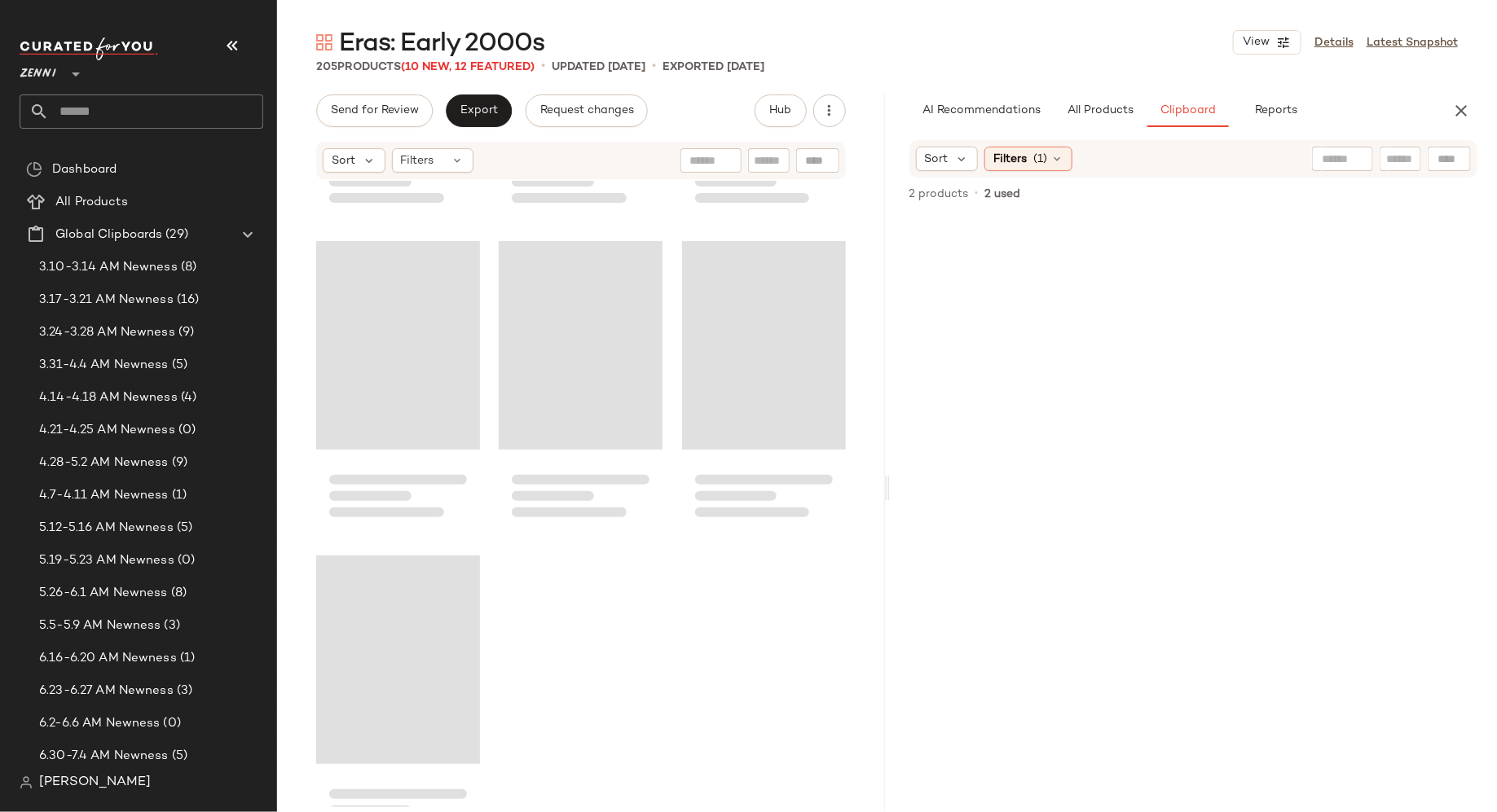
scroll to position [21078, 0]
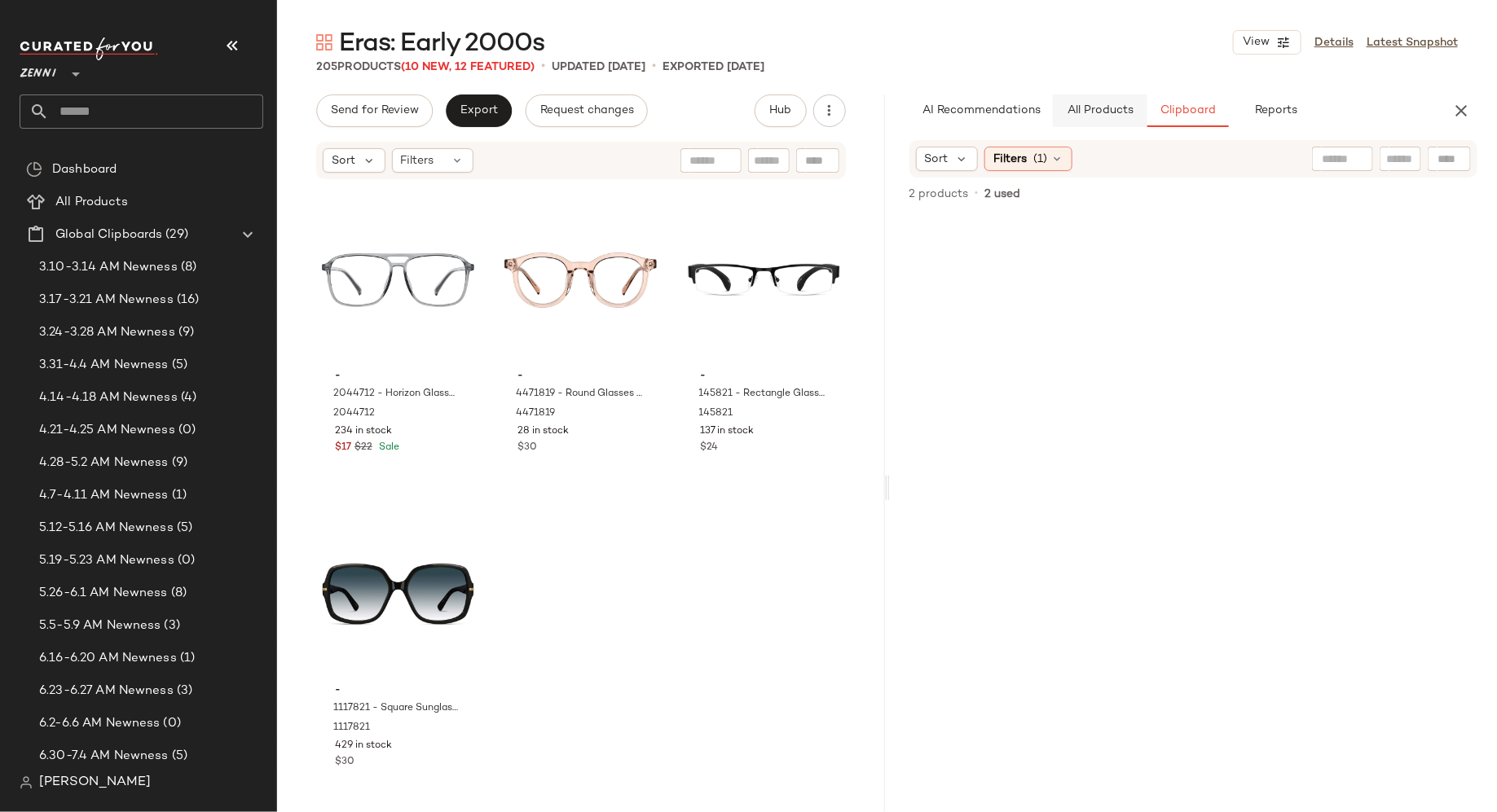
click at [1103, 105] on span "All Products" at bounding box center [1100, 110] width 67 height 13
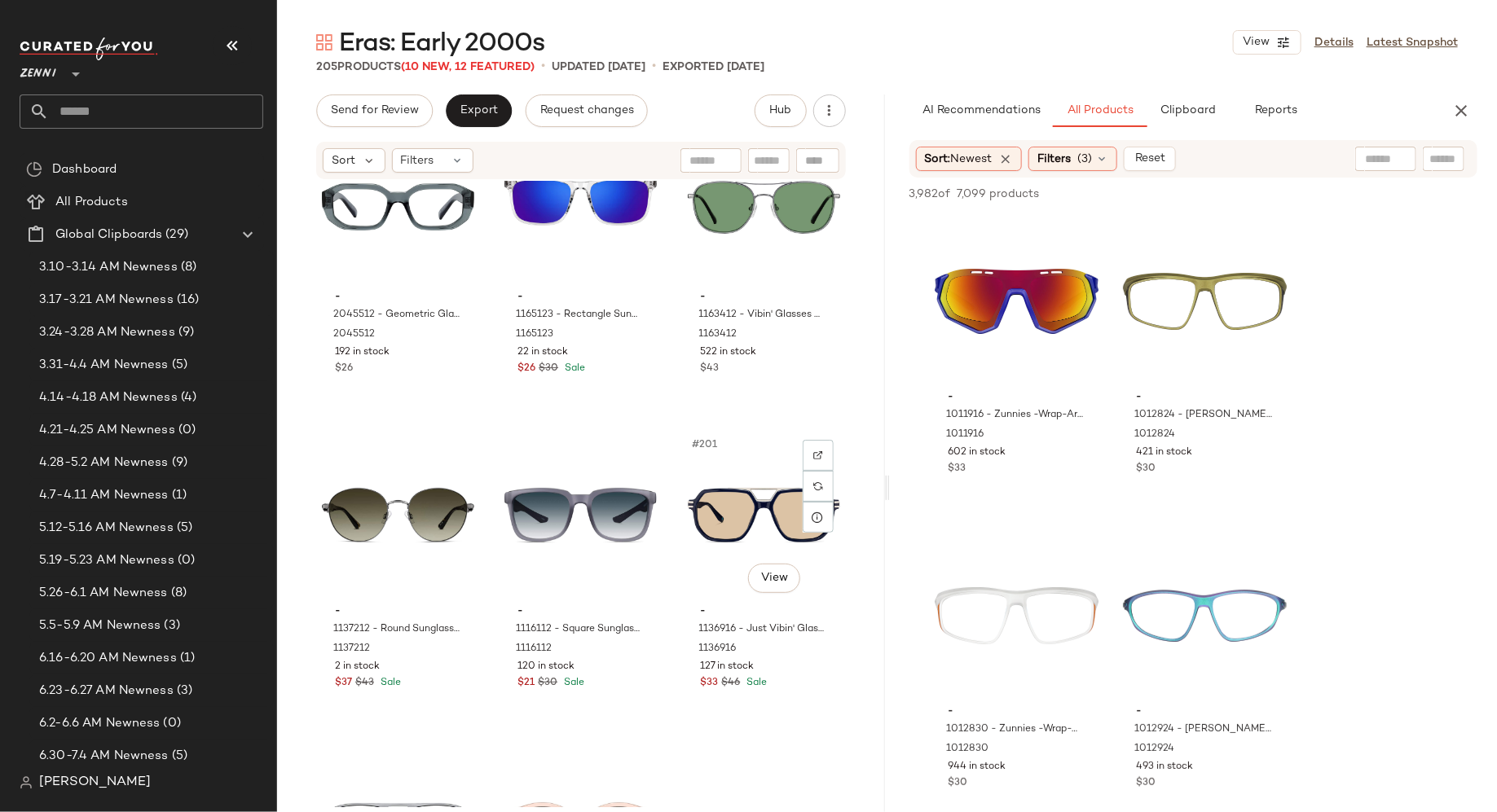
scroll to position [20531, 0]
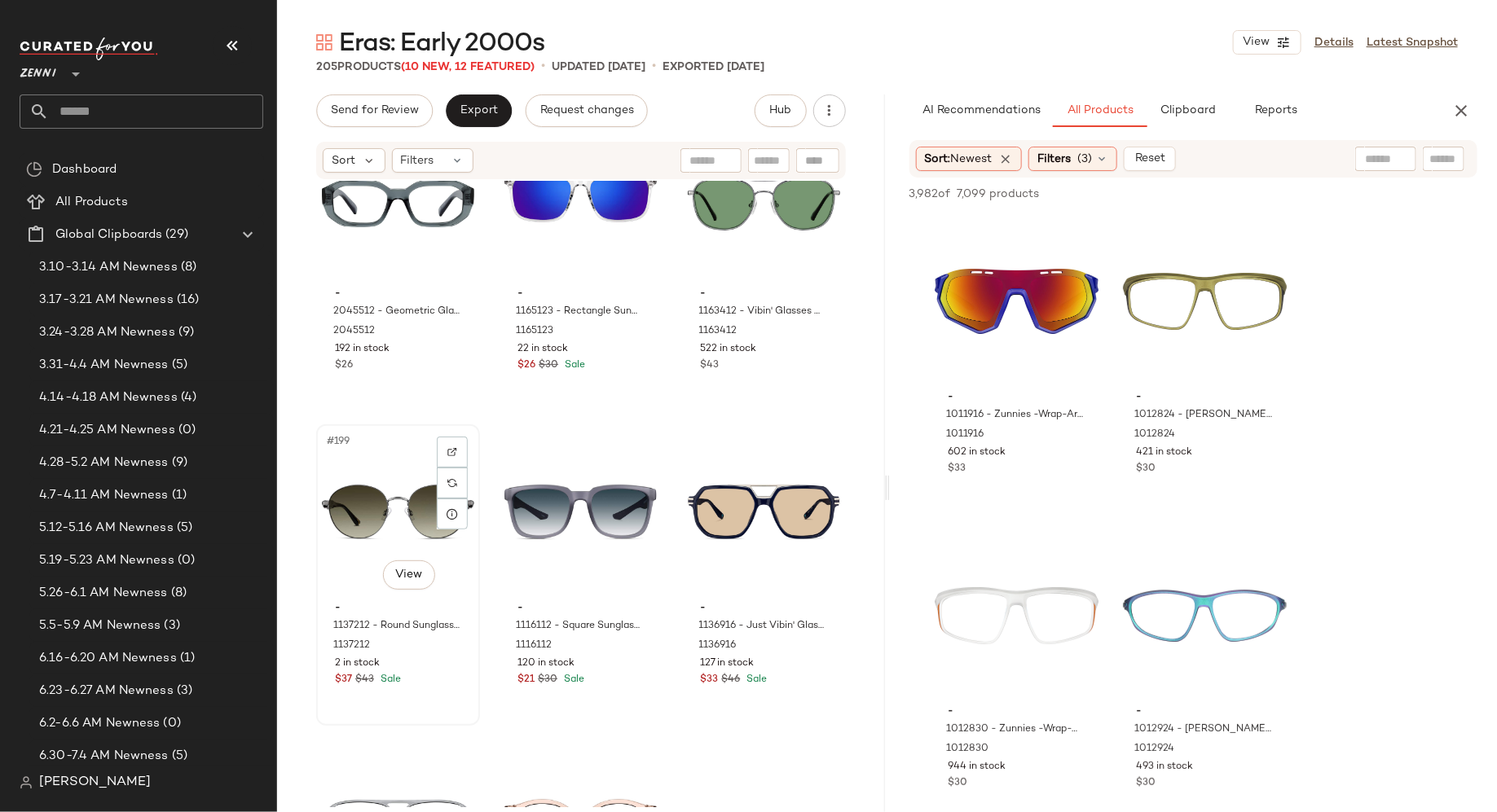
click at [416, 668] on div "2 in stock" at bounding box center [398, 664] width 126 height 14
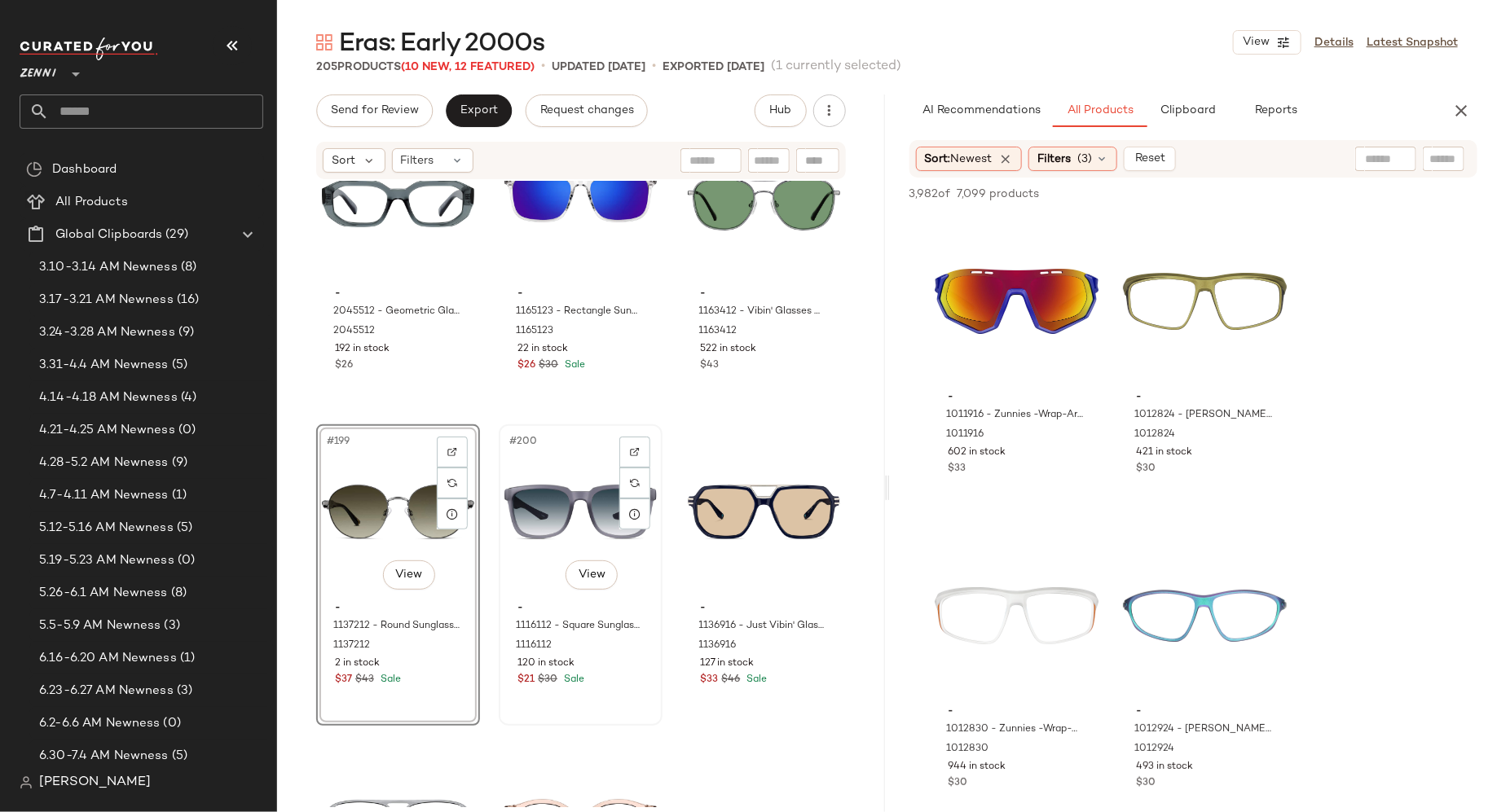
click at [606, 687] on div "- 1116112 - Square Sunglasses - Dark Gray - Plastic 1116112 120 in stock $21 $3…" at bounding box center [580, 641] width 153 height 95
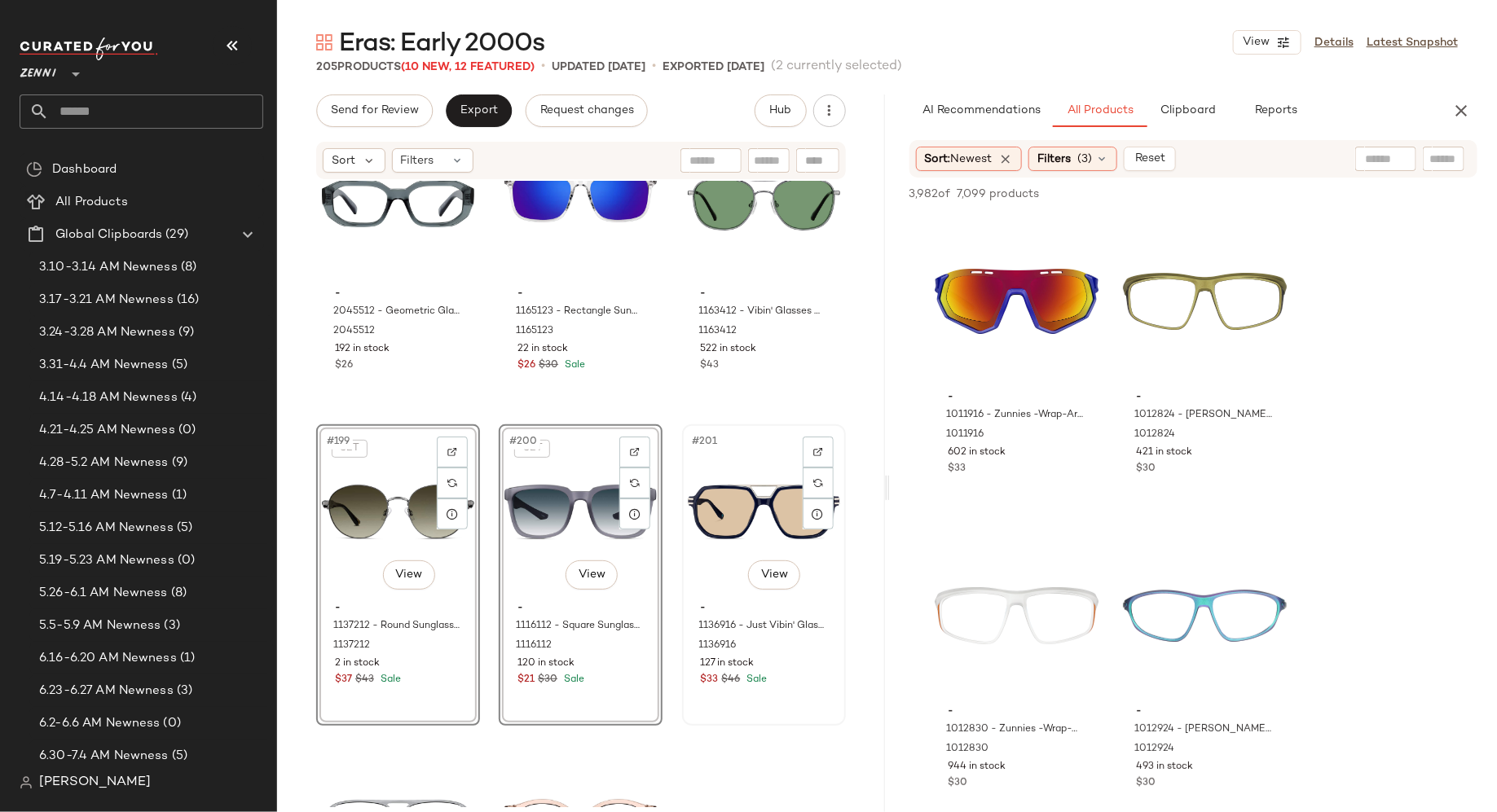
click at [807, 682] on div "$33 $46 Sale" at bounding box center [764, 680] width 126 height 14
click at [600, 391] on div "#197 View - 1165123 - Rectangle Sunglasses - Clear - Plastic 1165123 22 in stoc…" at bounding box center [581, 261] width 160 height 299
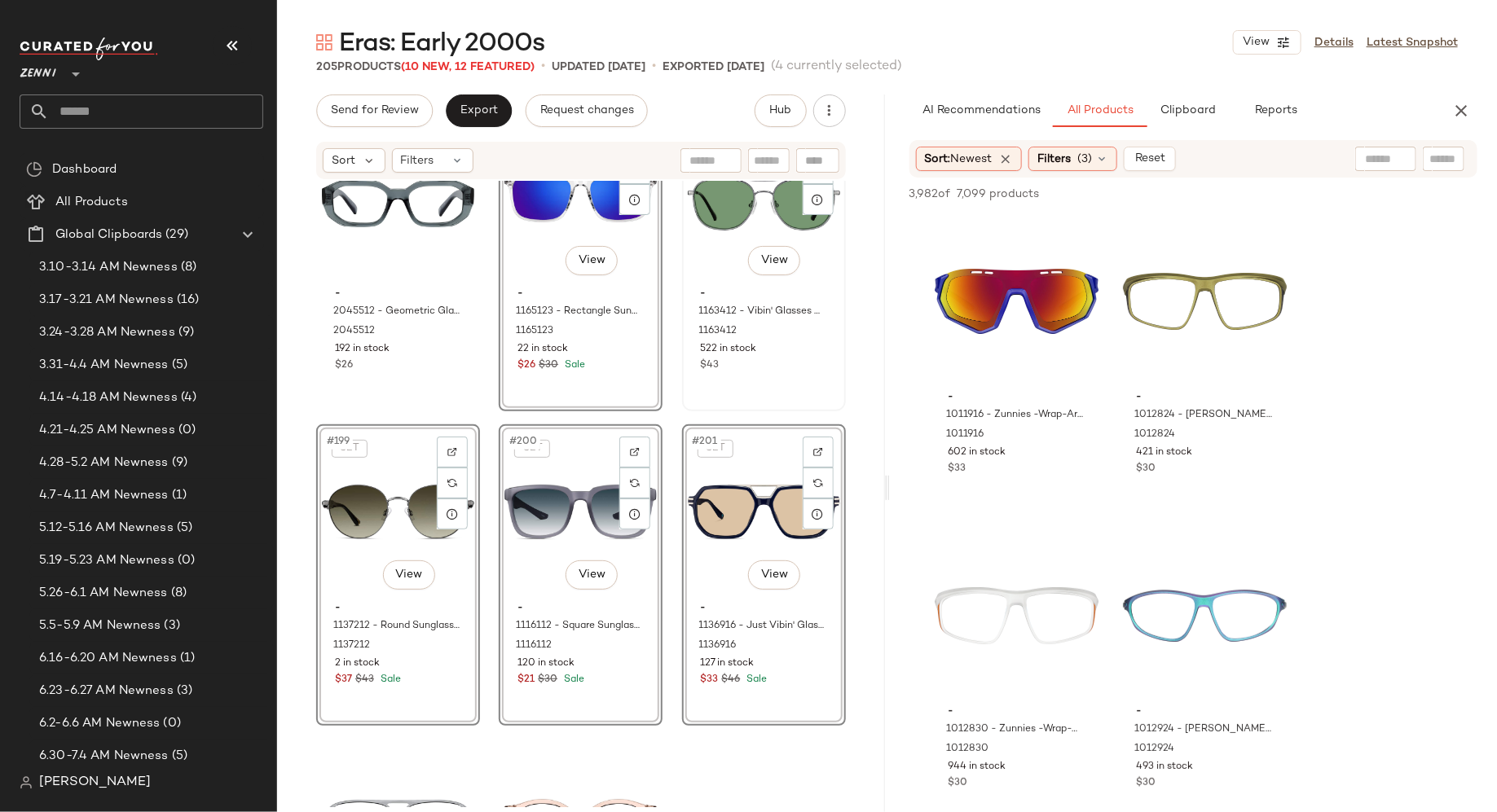
click at [740, 394] on div "#198 View - 1163412 - Vibin' Glasses - Gray - Stainless Steel 1163412 522 in st…" at bounding box center [764, 261] width 160 height 299
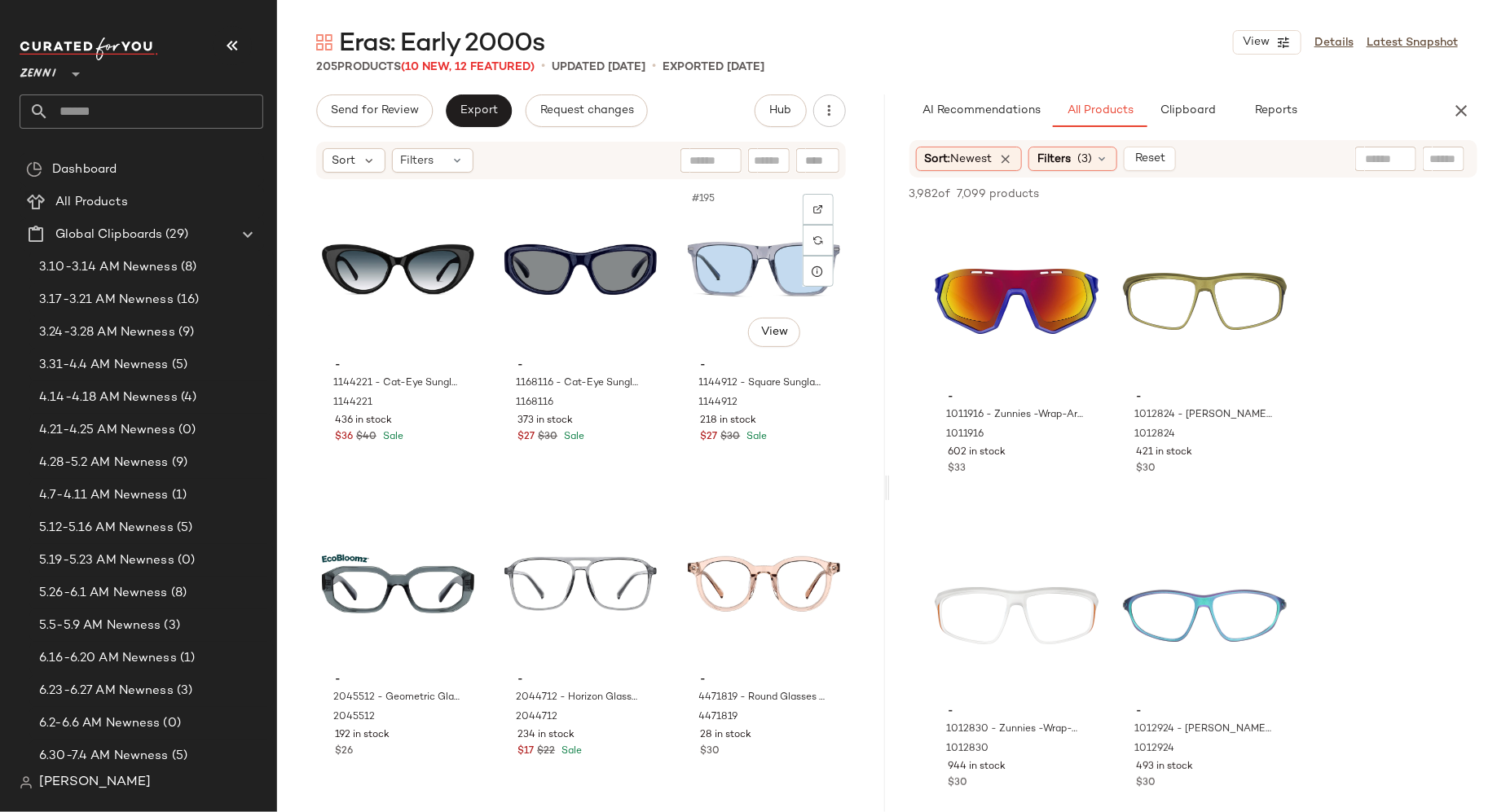
scroll to position [20184, 0]
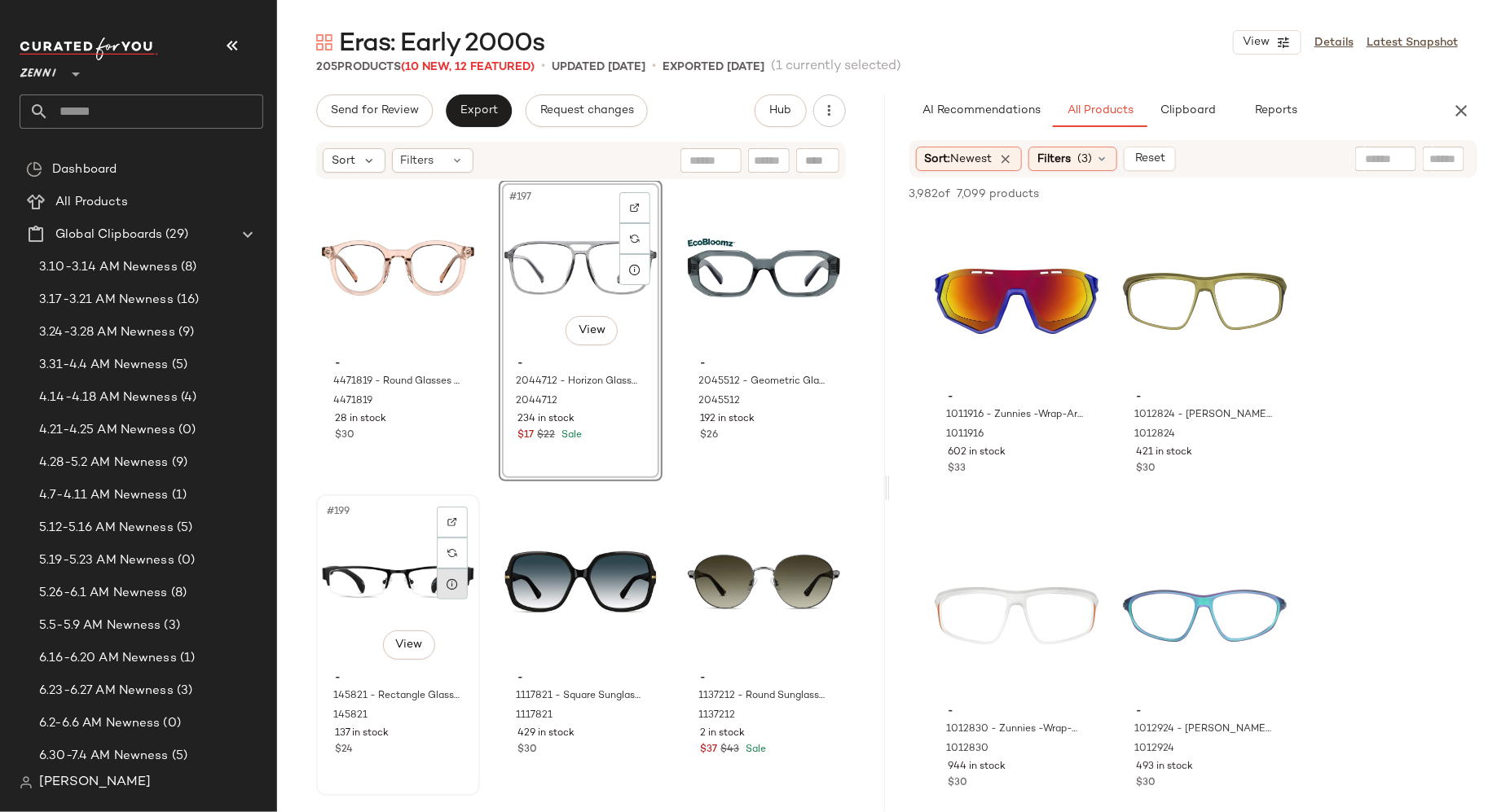
scroll to position [20472, 0]
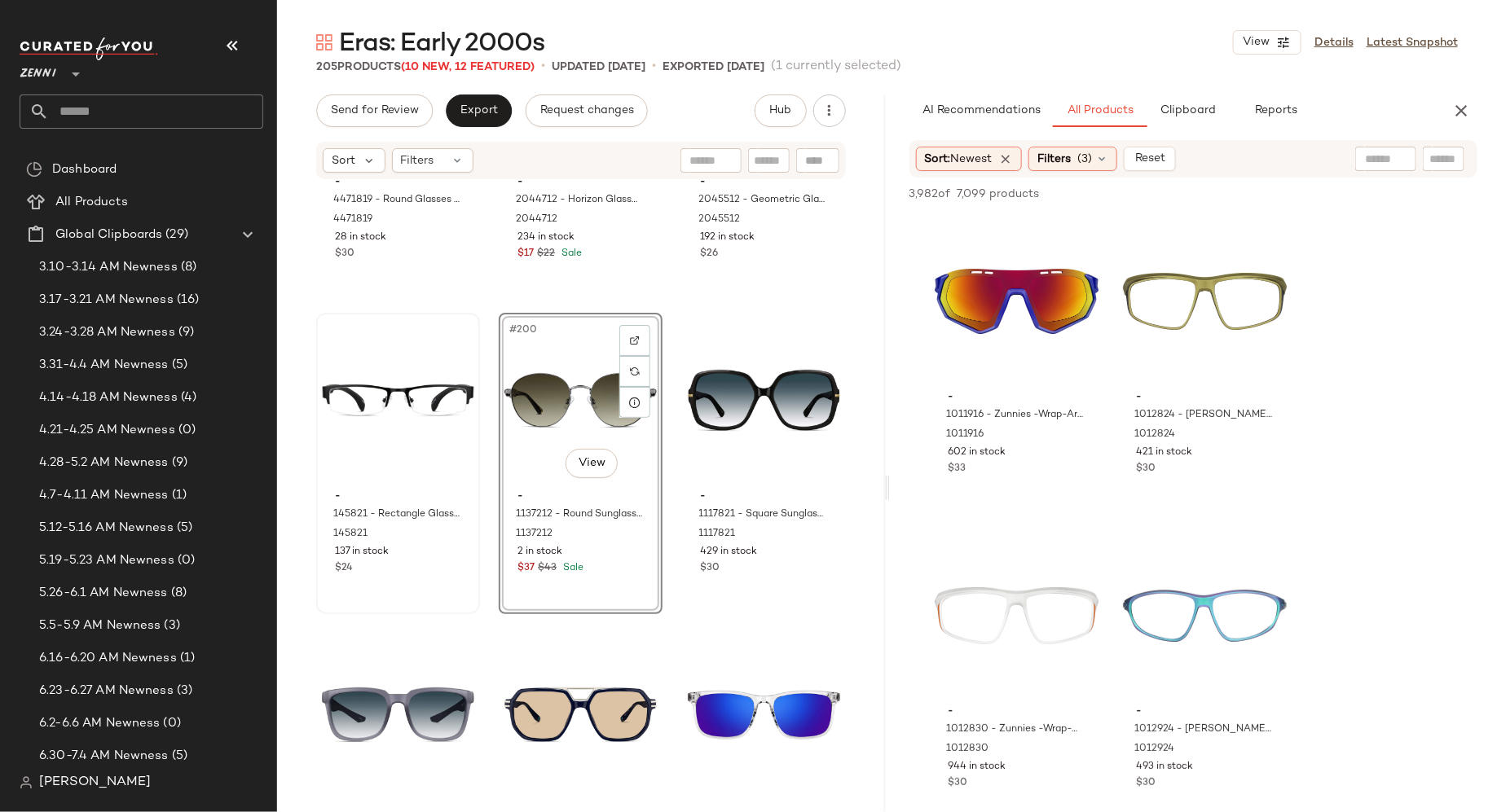
scroll to position [20640, 0]
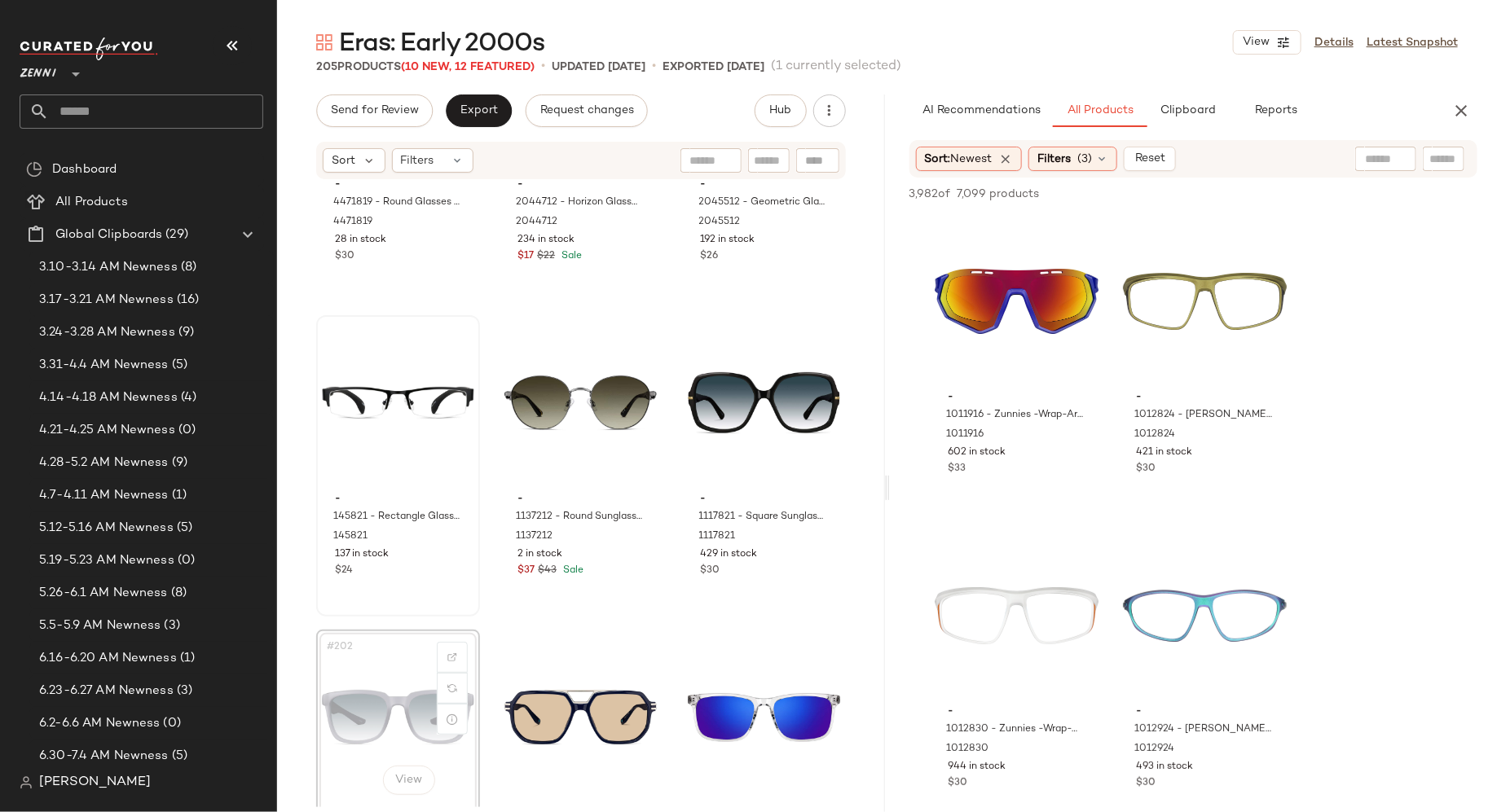
scroll to position [20651, 0]
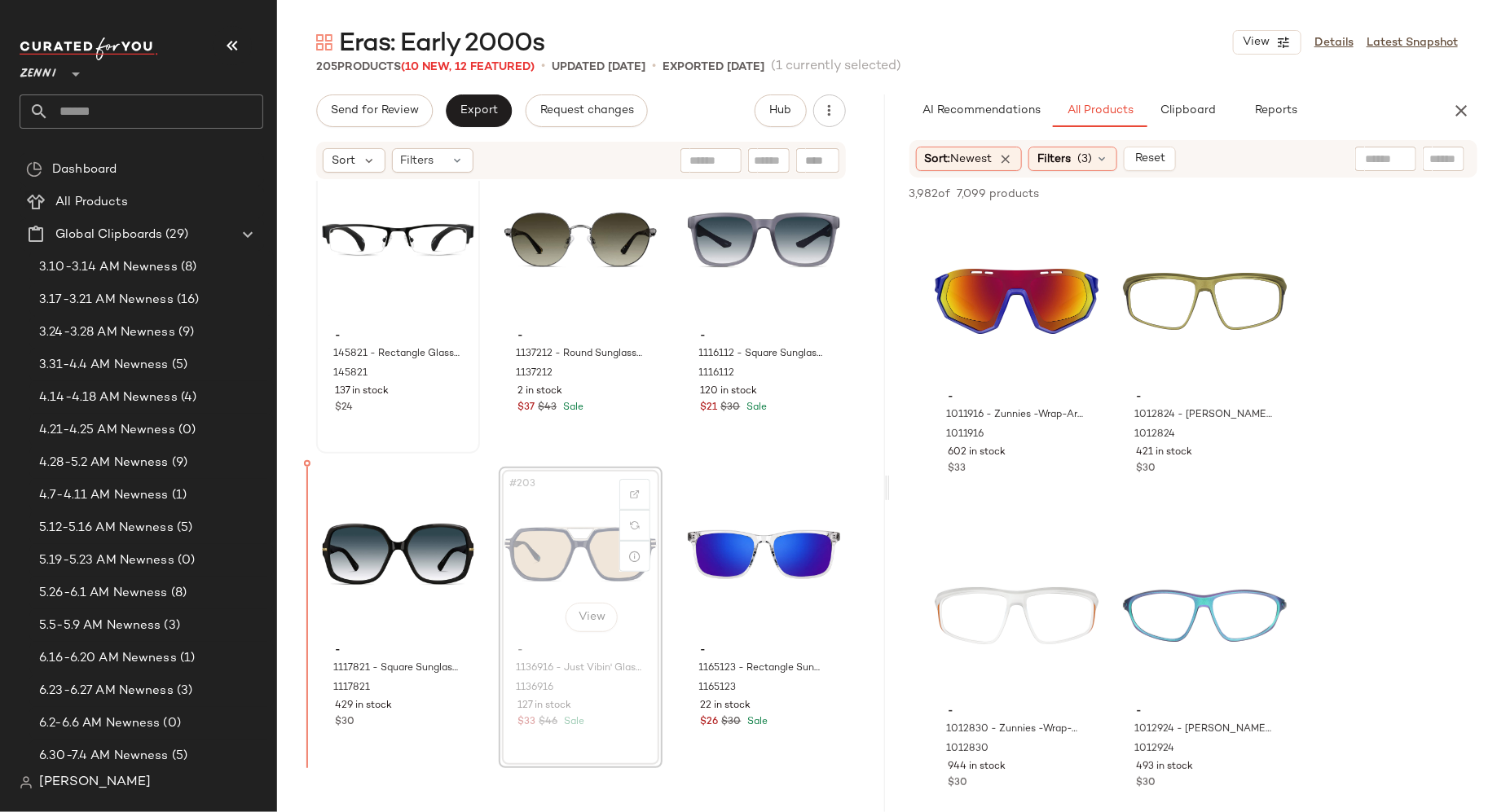
scroll to position [20806, 0]
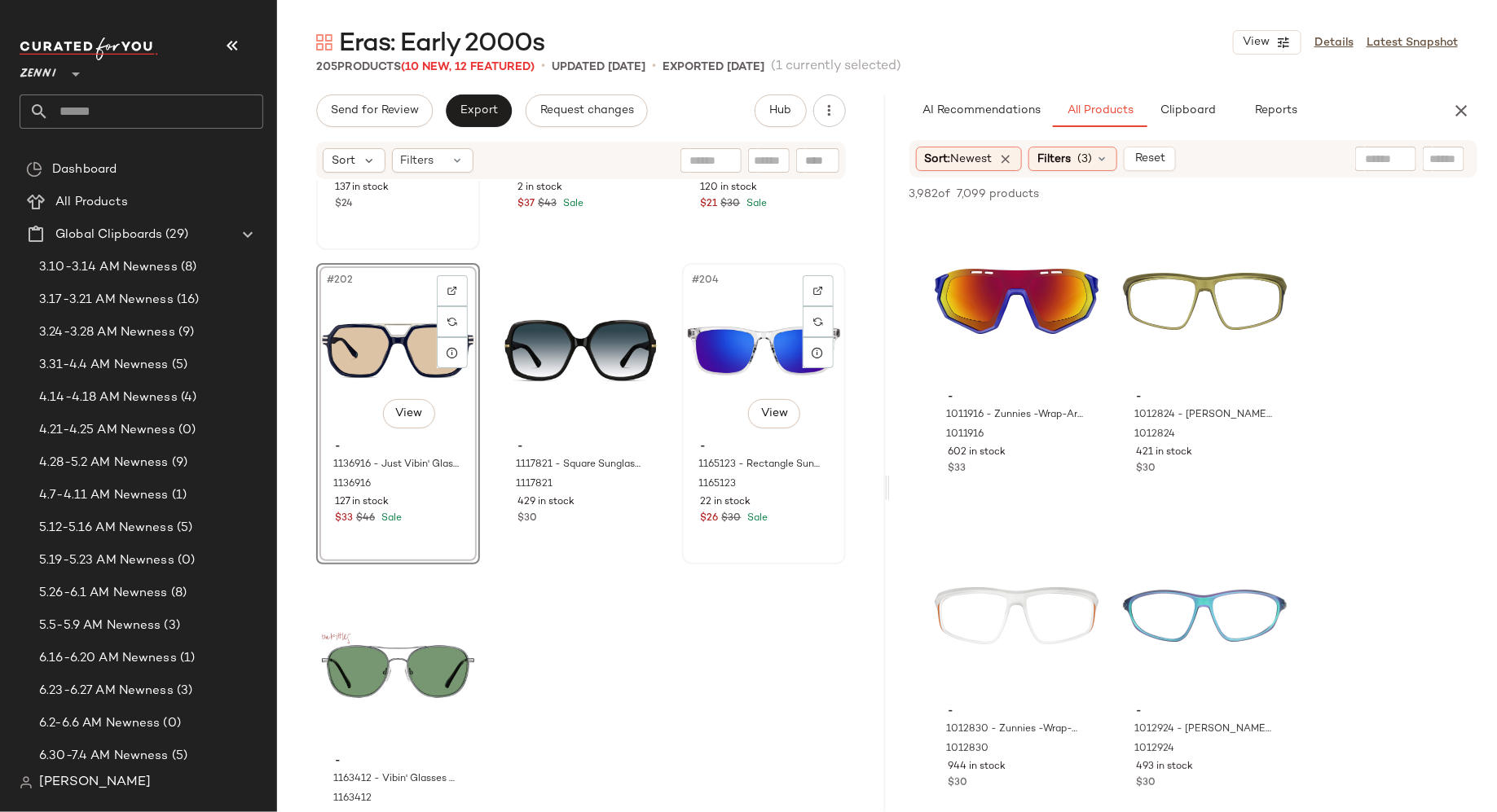
scroll to position [21078, 0]
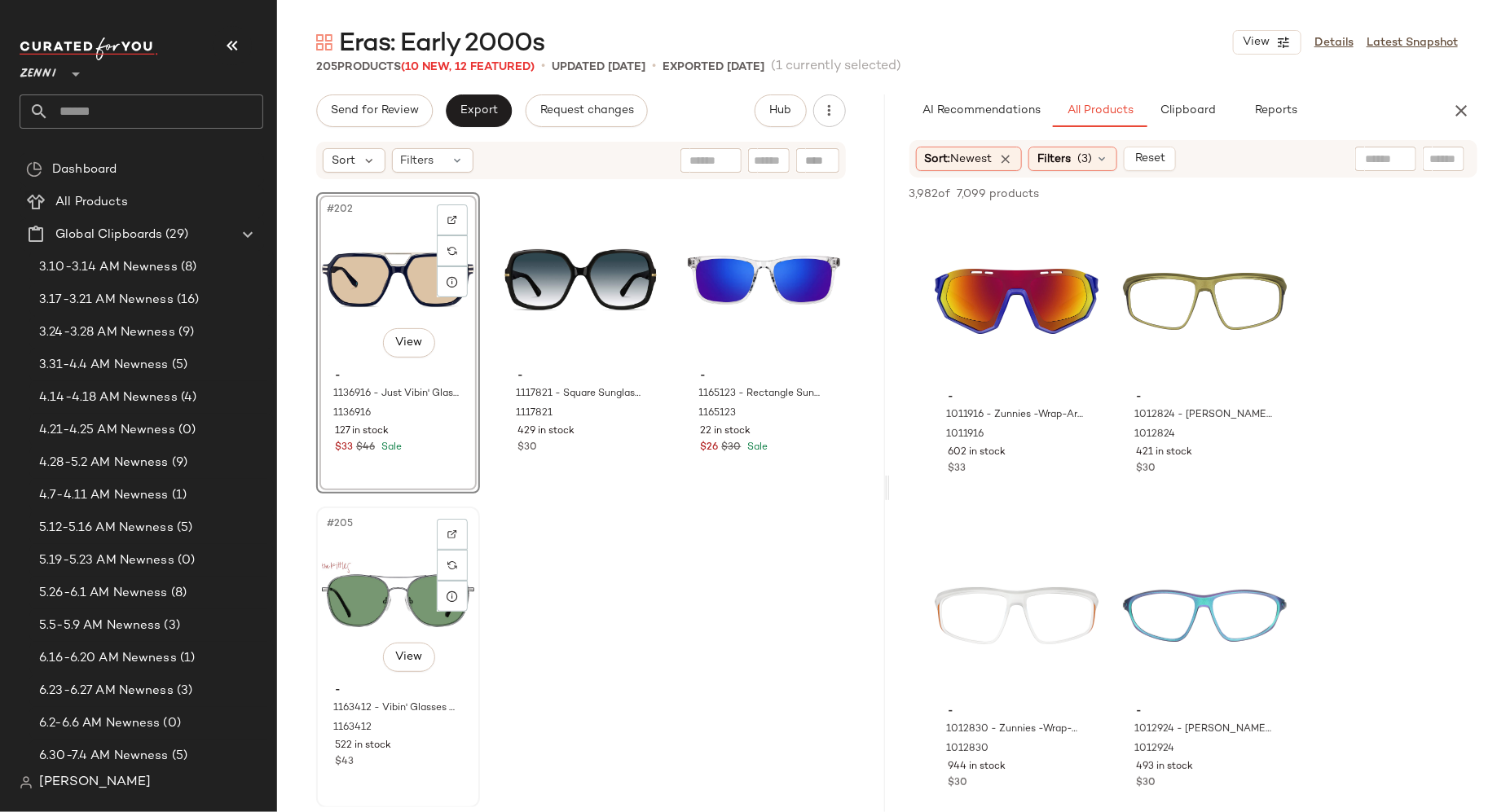
click at [385, 601] on div "#205 View" at bounding box center [397, 594] width 153 height 165
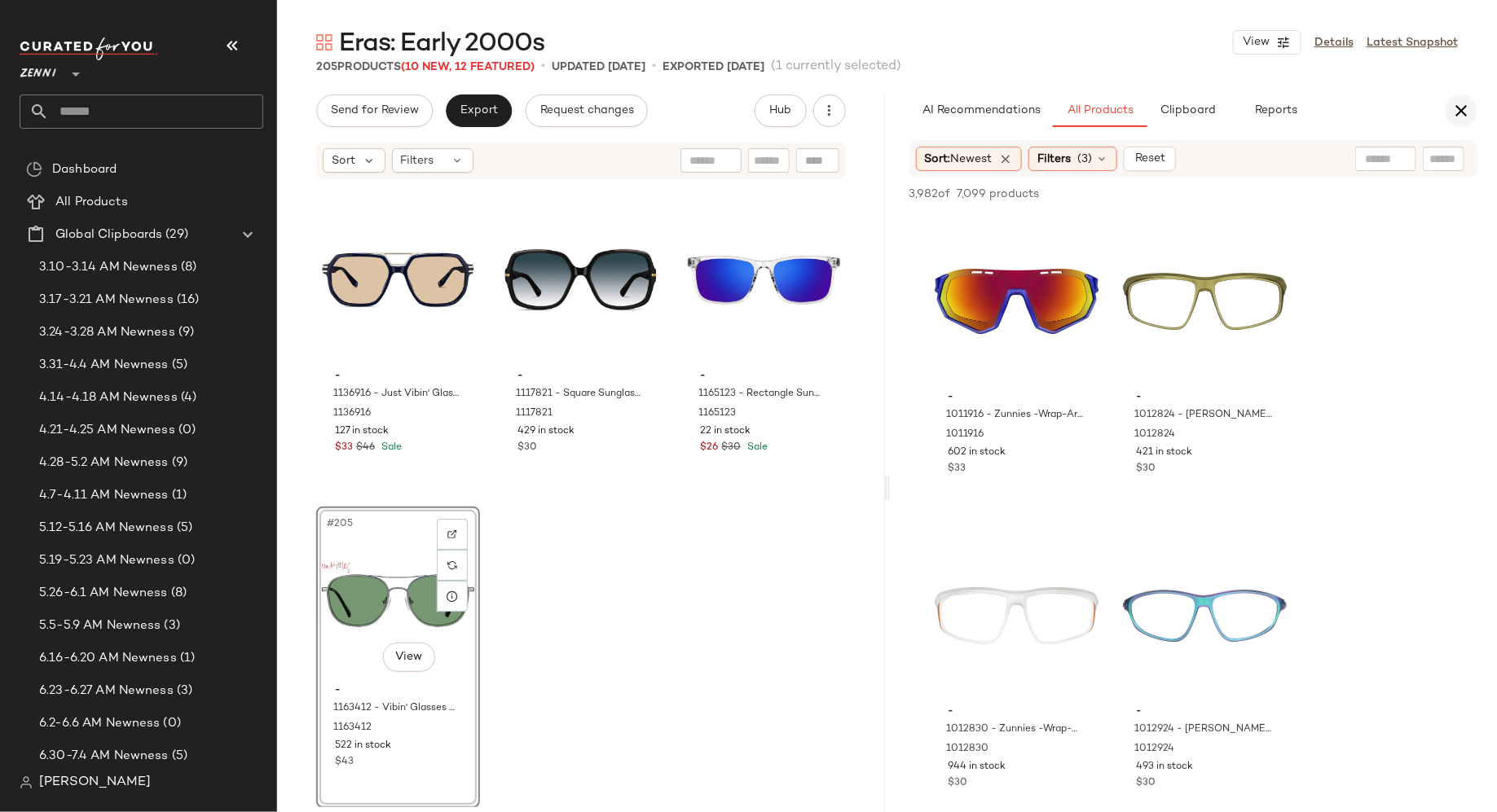
click at [1459, 105] on icon "button" at bounding box center [1460, 110] width 20 height 20
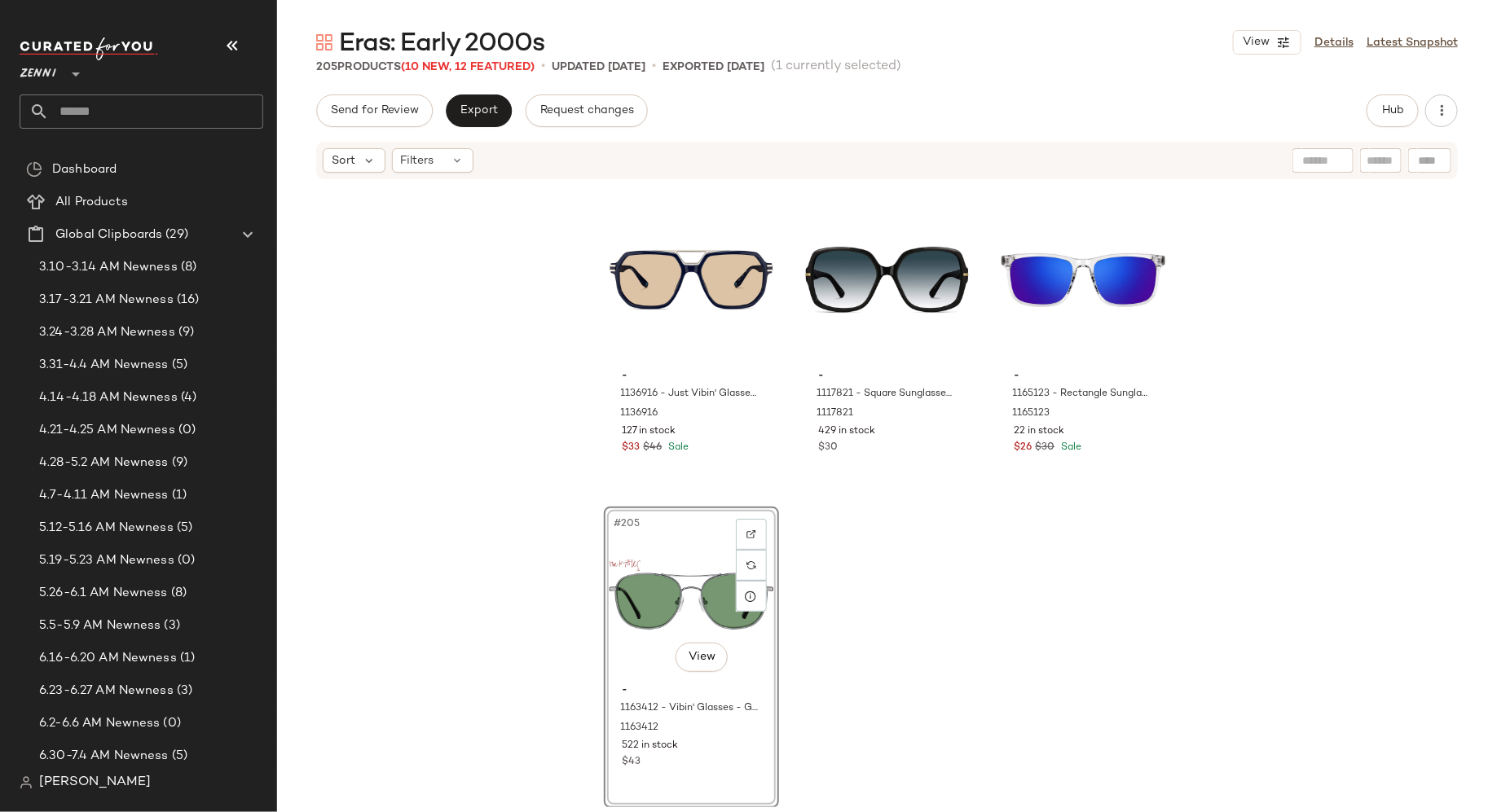
click at [666, 569] on div "#205 View" at bounding box center [692, 594] width 164 height 165
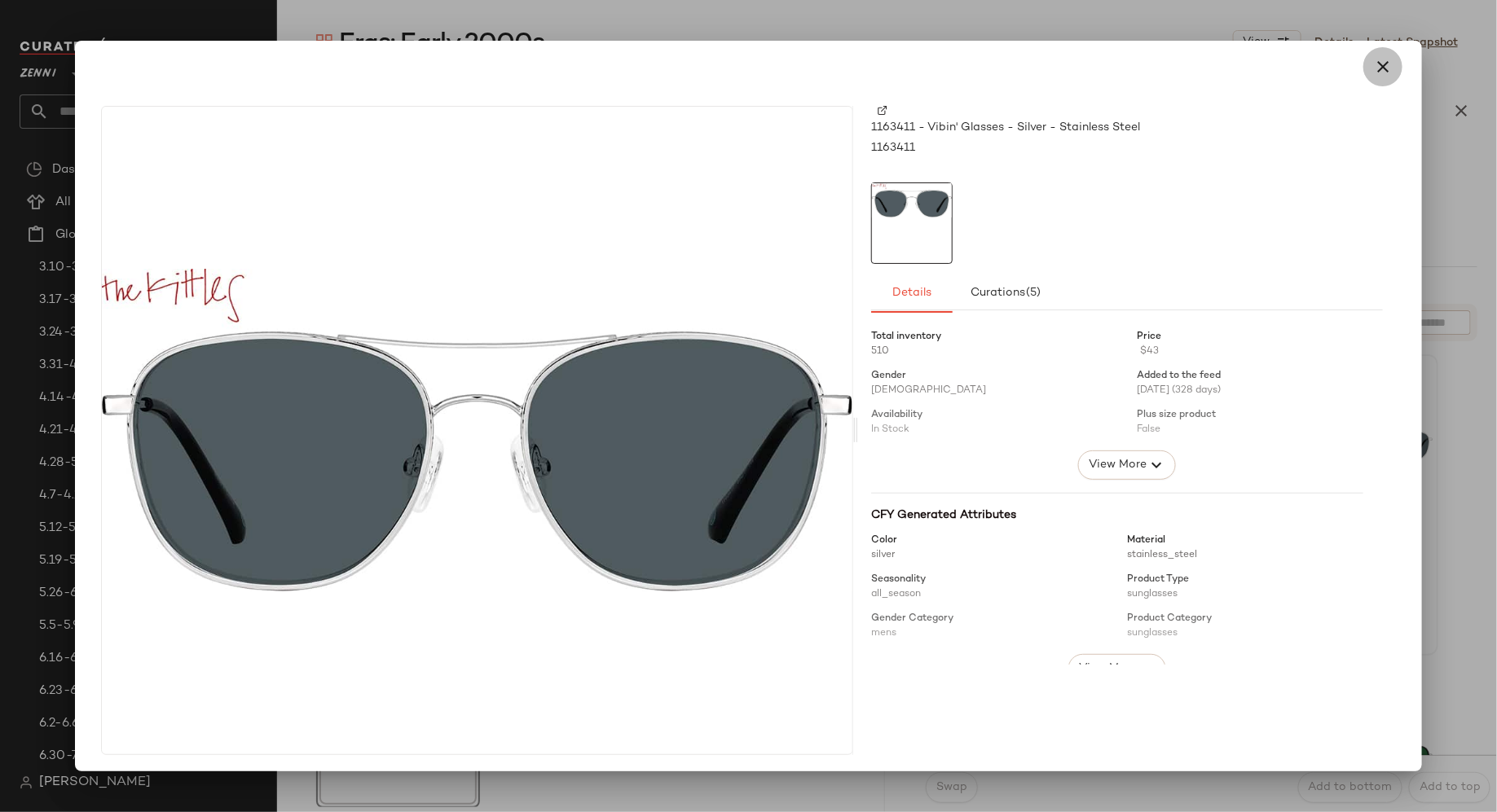
click at [1373, 67] on icon "button" at bounding box center [1383, 67] width 20 height 20
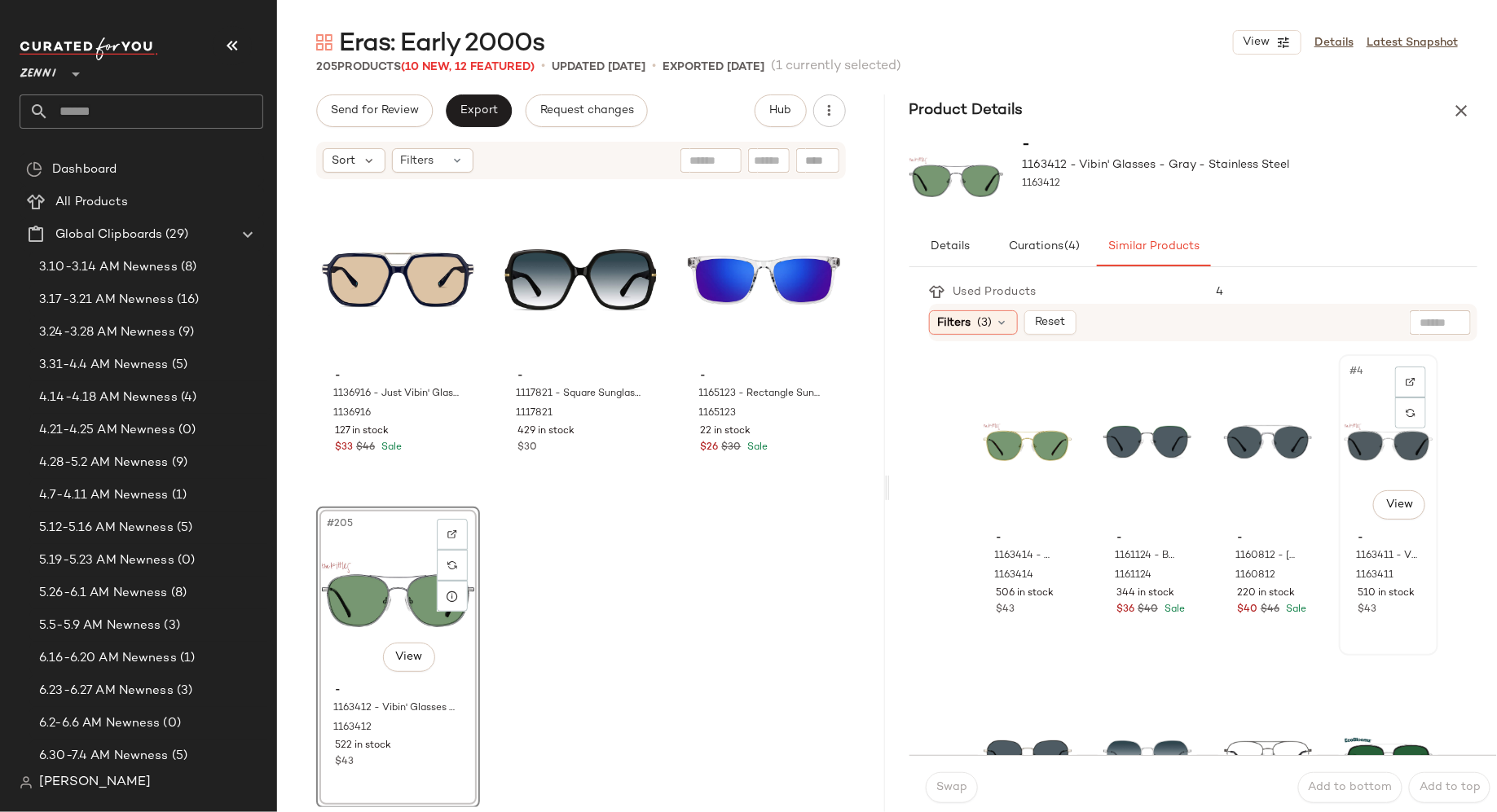
click at [1355, 446] on div "#4 View" at bounding box center [1388, 442] width 88 height 165
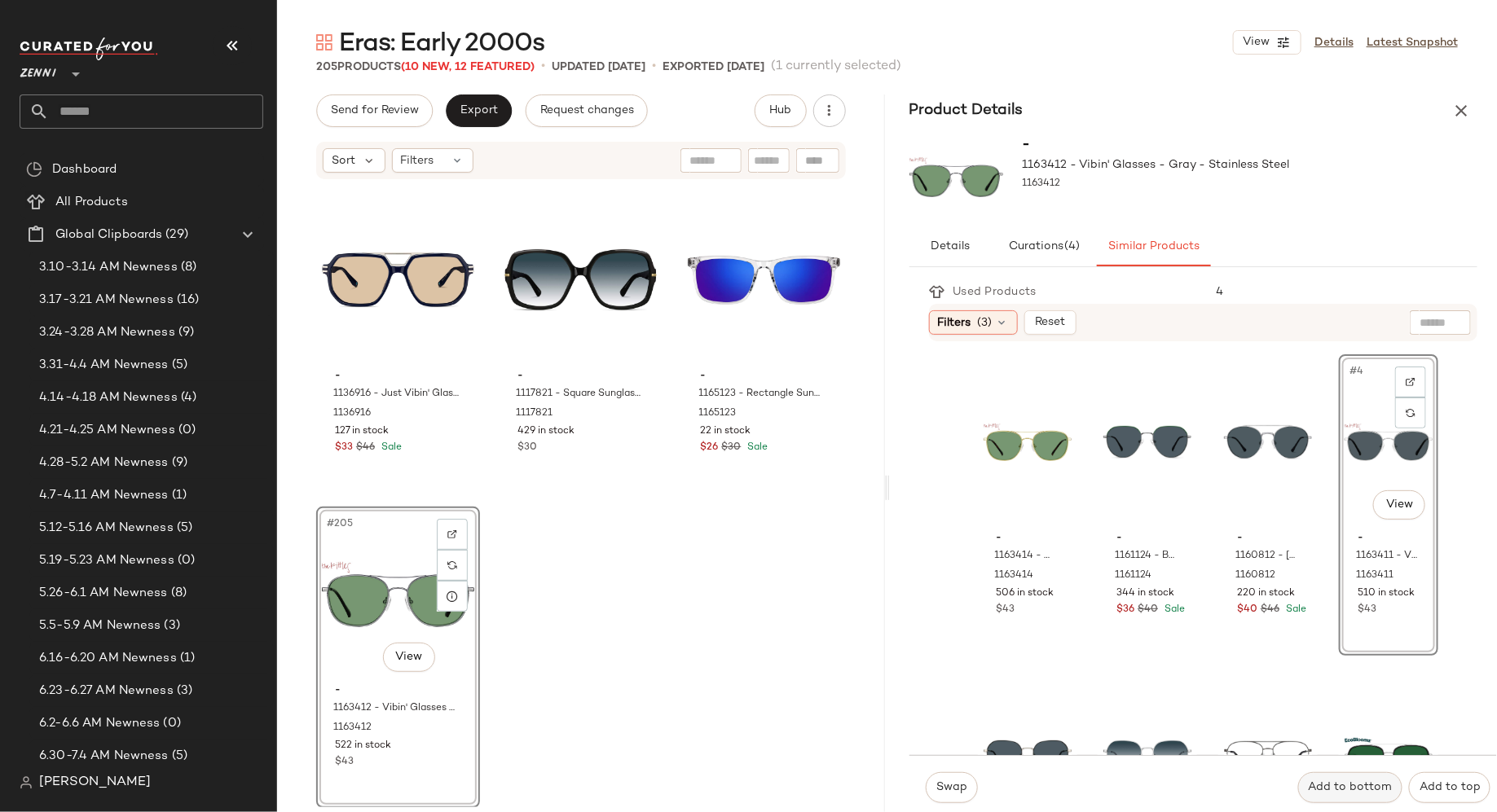
click at [1338, 793] on span "Add to bottom" at bounding box center [1349, 787] width 84 height 13
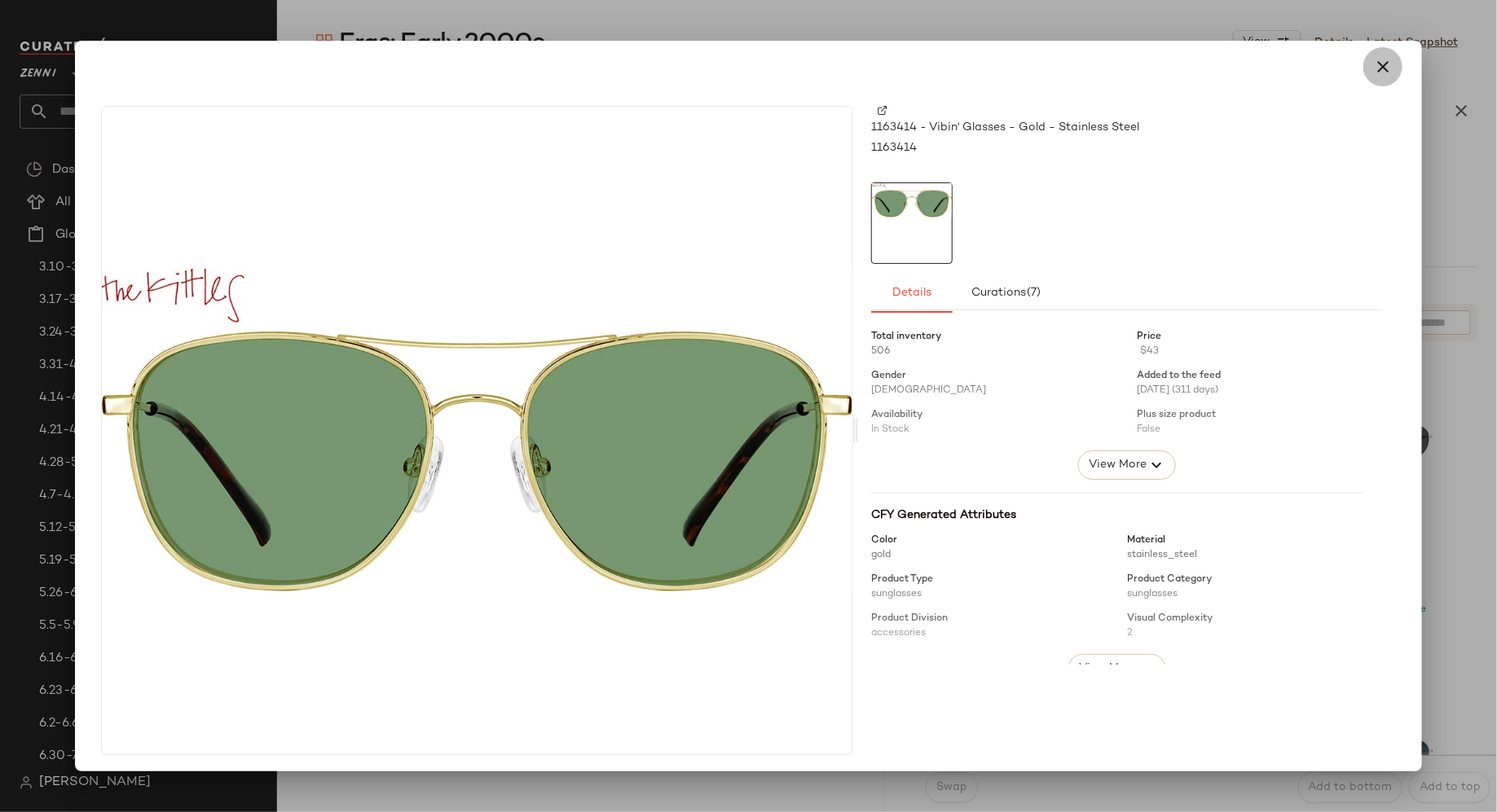
click at [1378, 68] on icon "button" at bounding box center [1383, 67] width 20 height 20
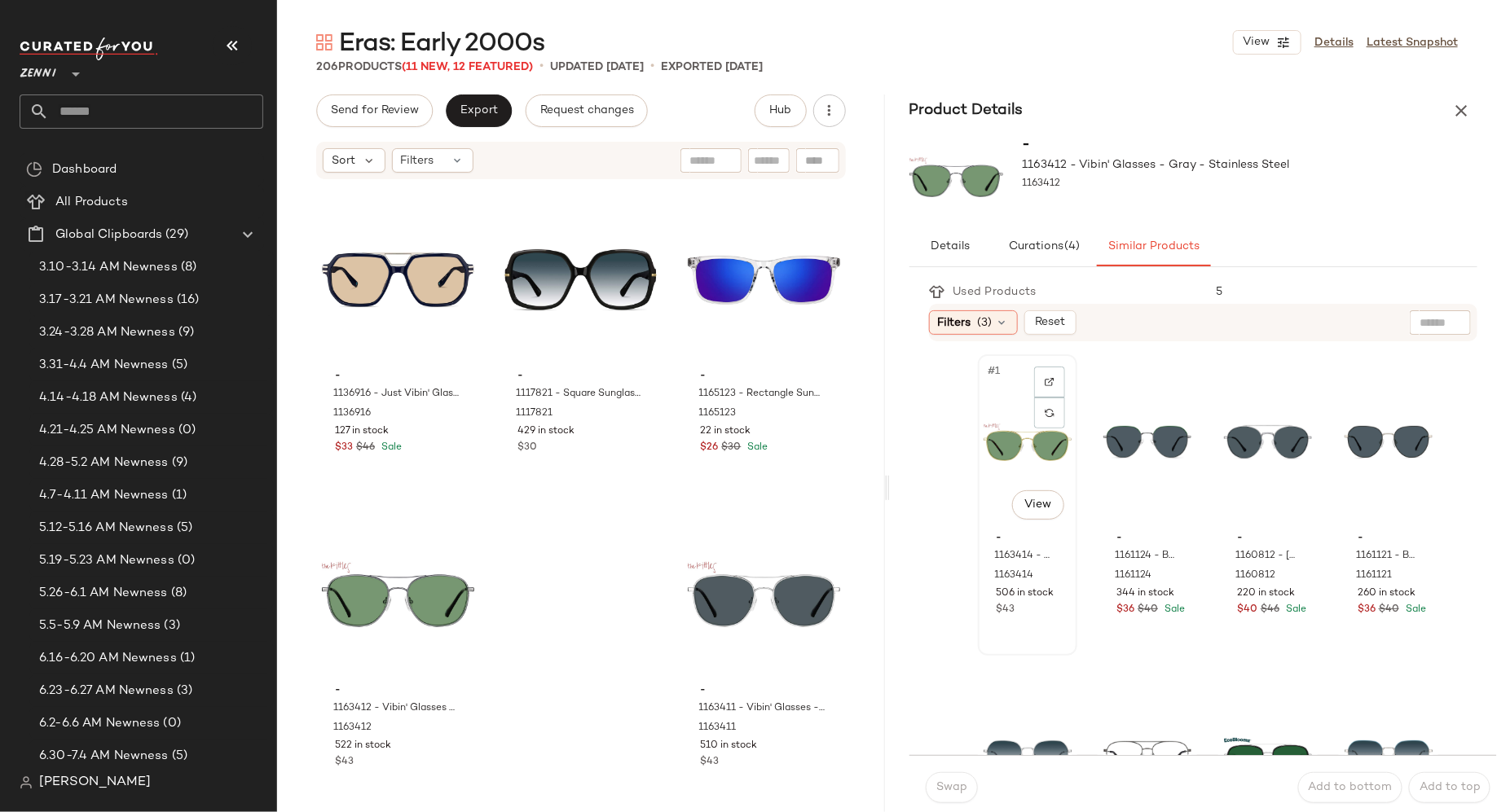
click at [997, 473] on div "#1 View" at bounding box center [1027, 442] width 88 height 165
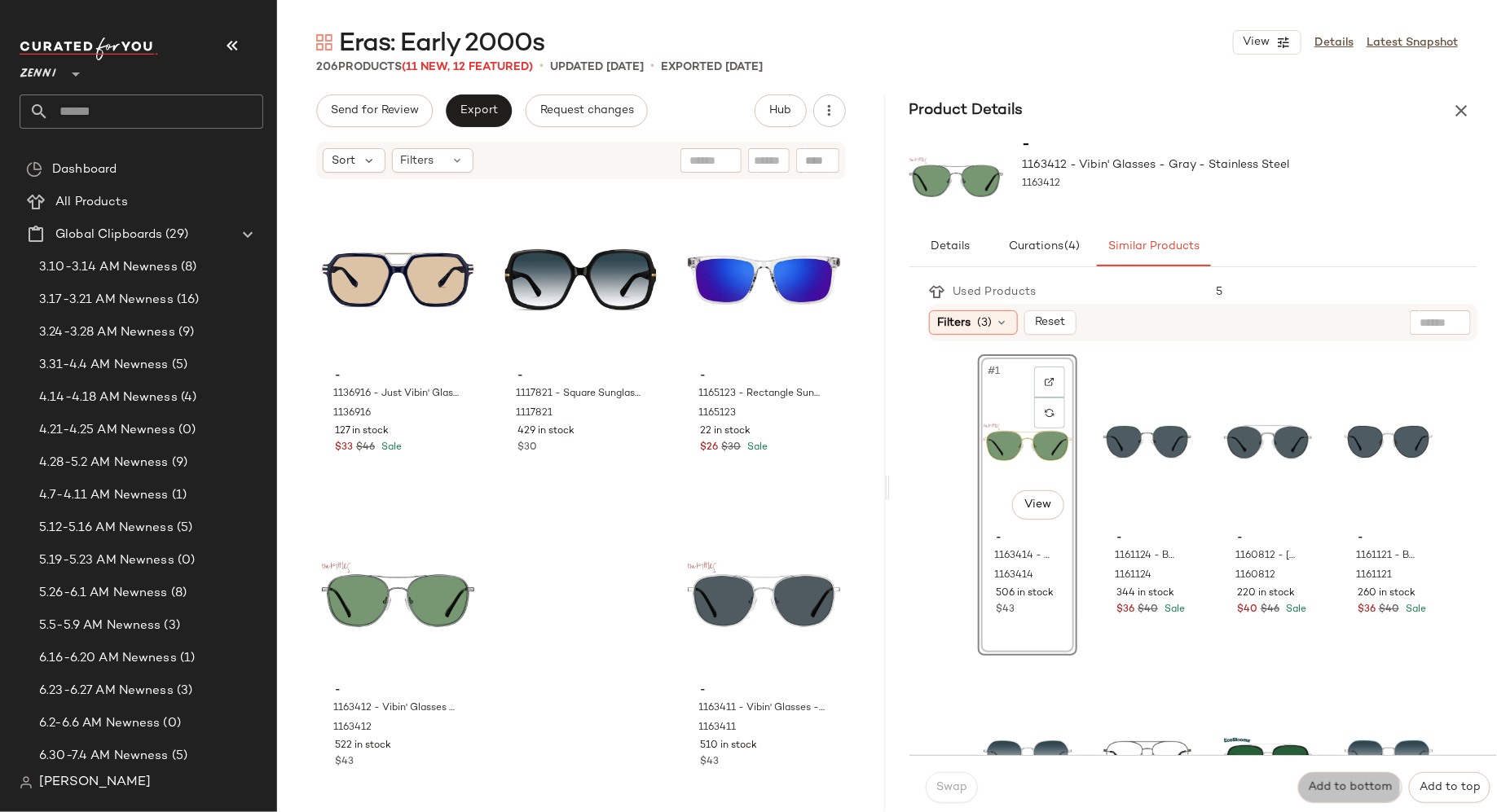
click at [1363, 778] on button "Add to bottom" at bounding box center [1350, 788] width 104 height 31
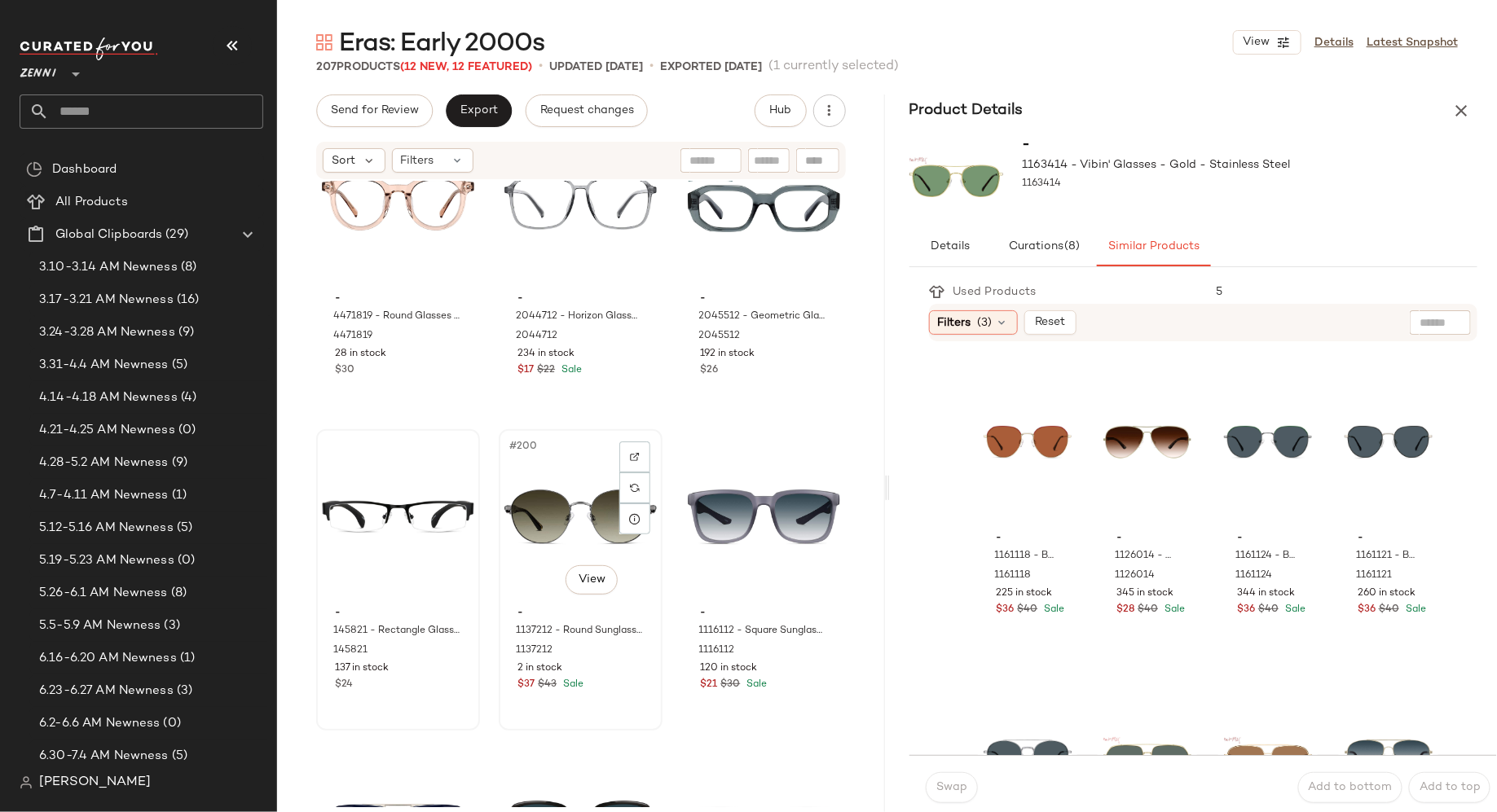
scroll to position [20524, 0]
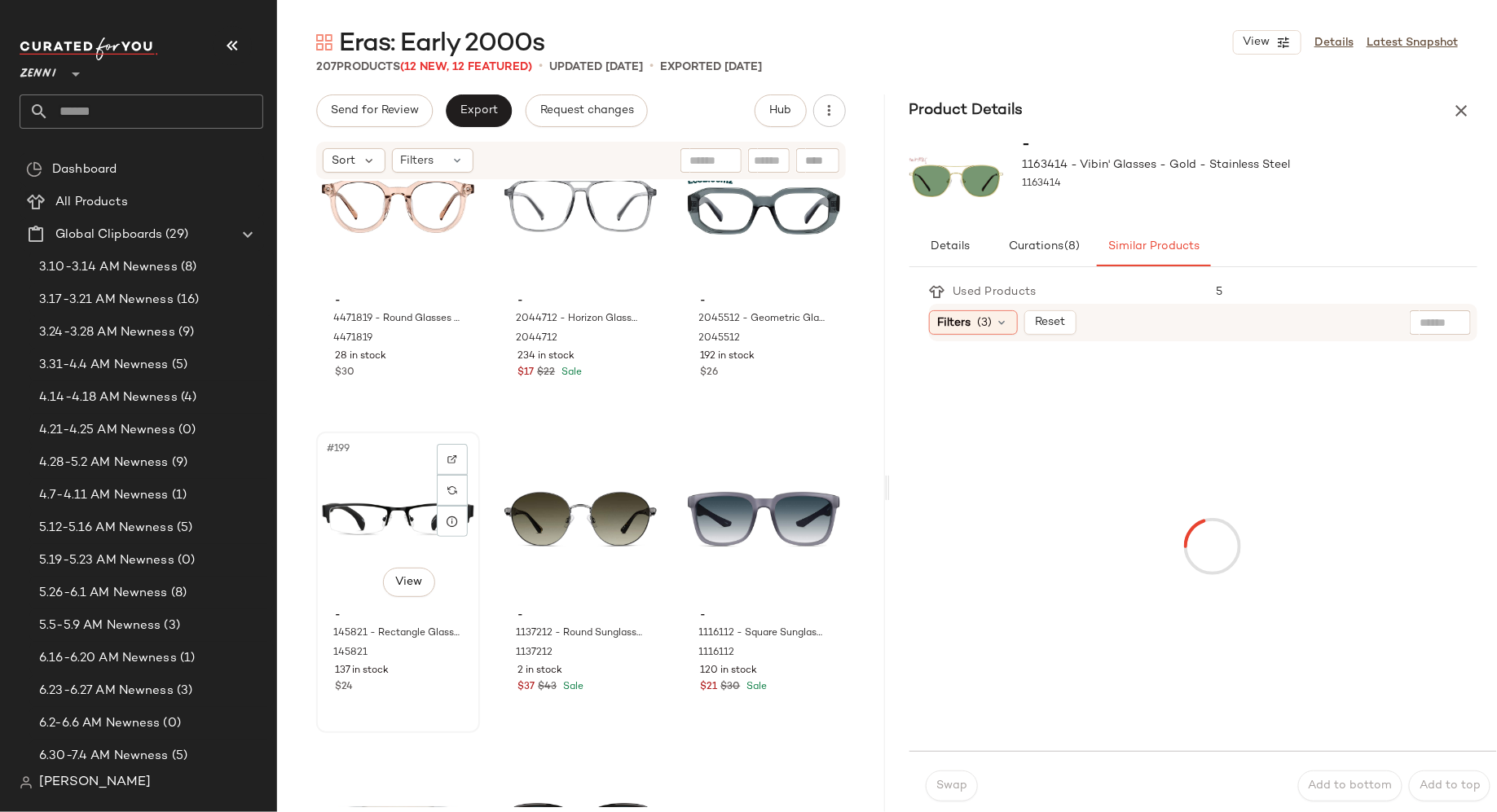
click at [361, 530] on div "#199 View" at bounding box center [397, 519] width 153 height 165
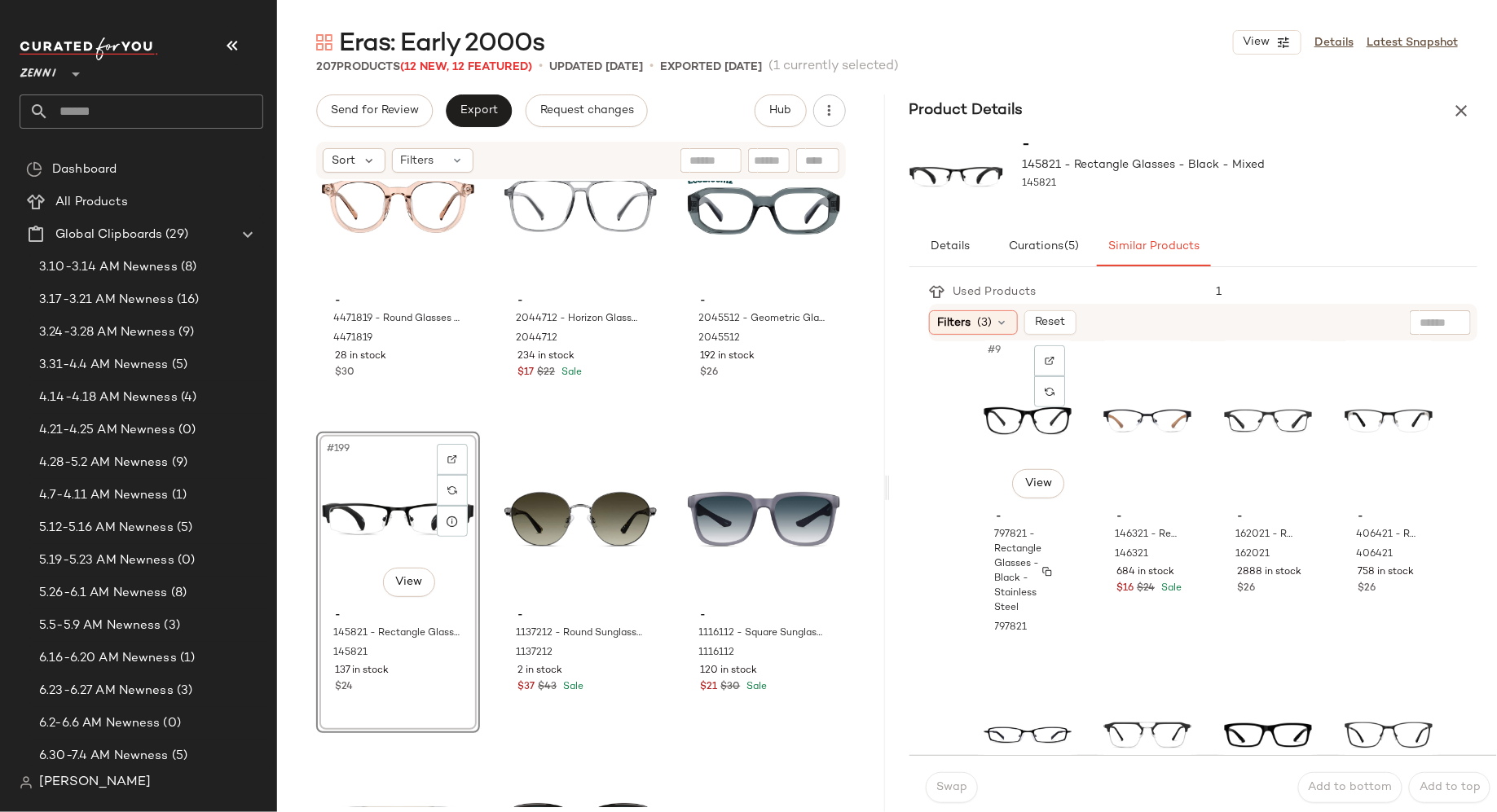
scroll to position [658, 0]
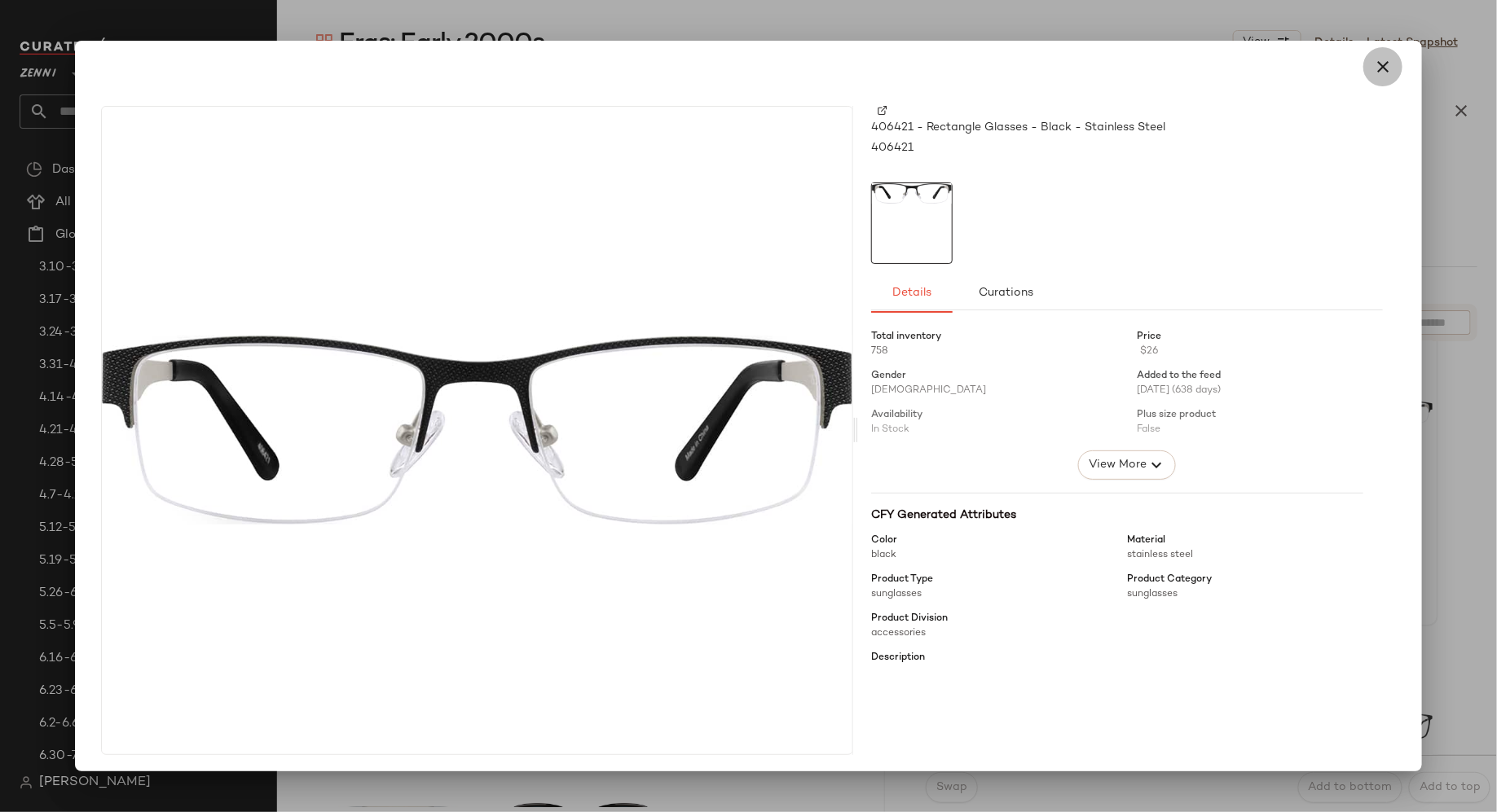
click at [1378, 62] on icon "button" at bounding box center [1383, 67] width 20 height 20
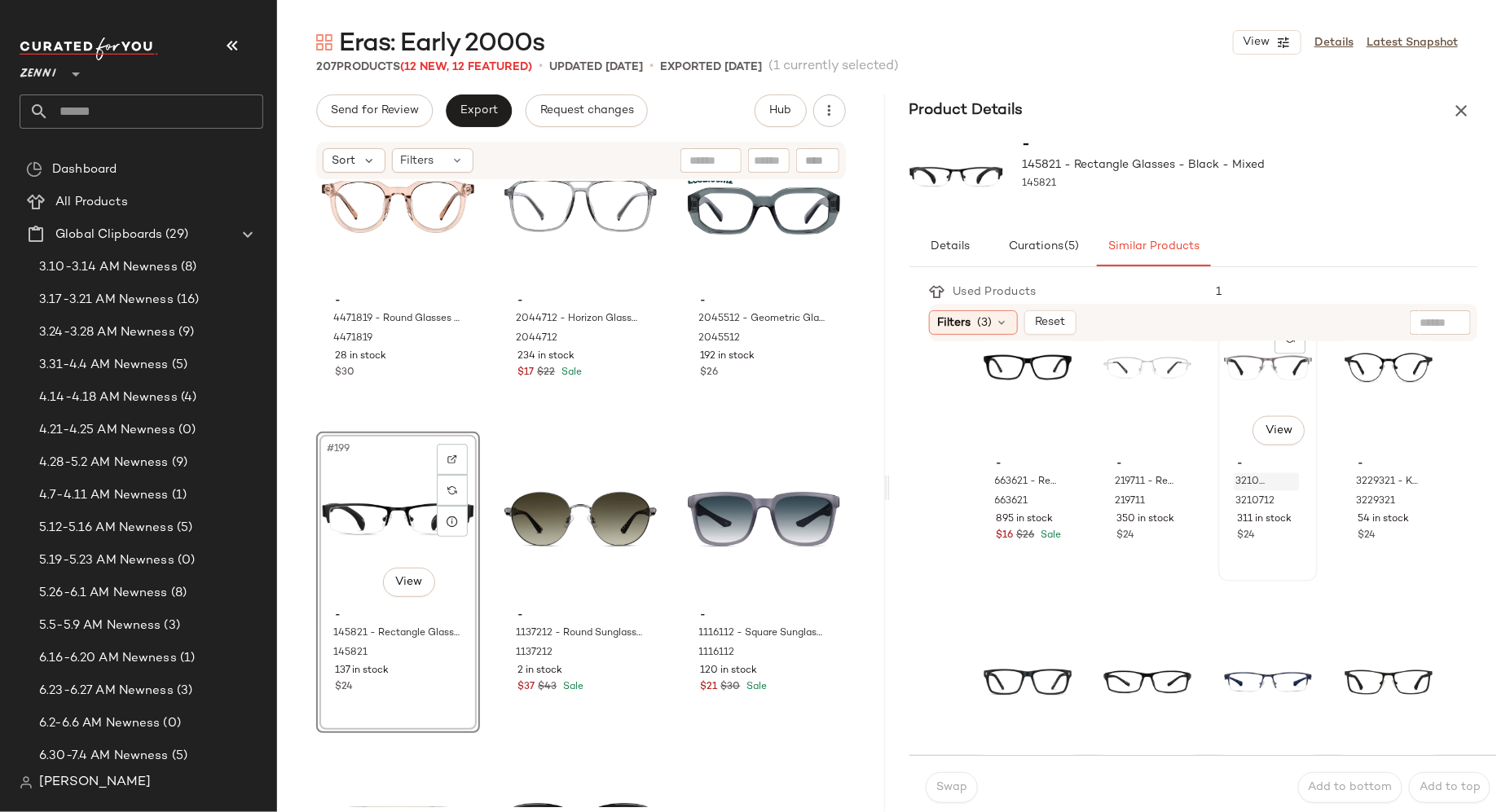
scroll to position [1471, 0]
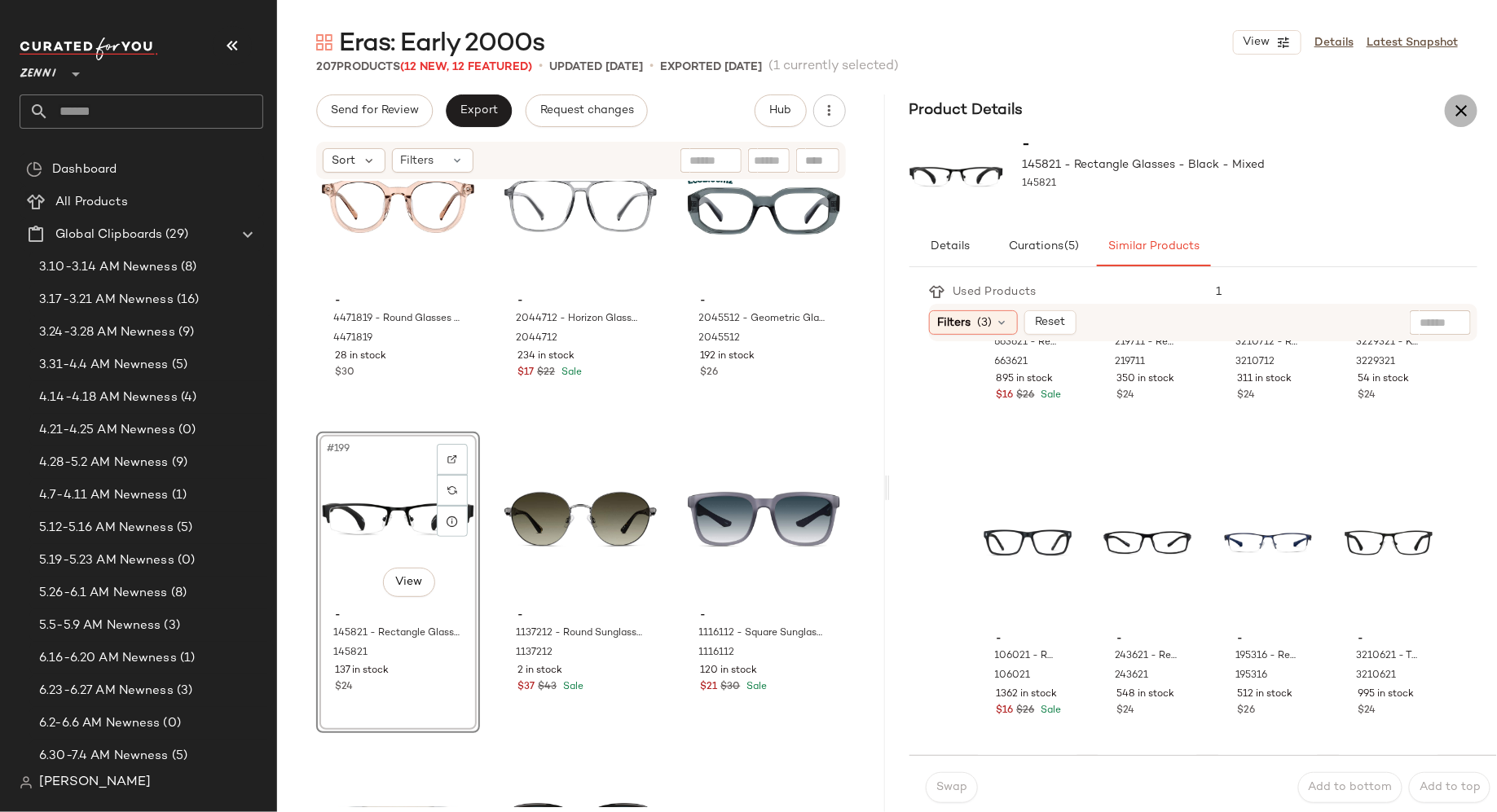
click at [1455, 114] on icon "button" at bounding box center [1460, 110] width 20 height 20
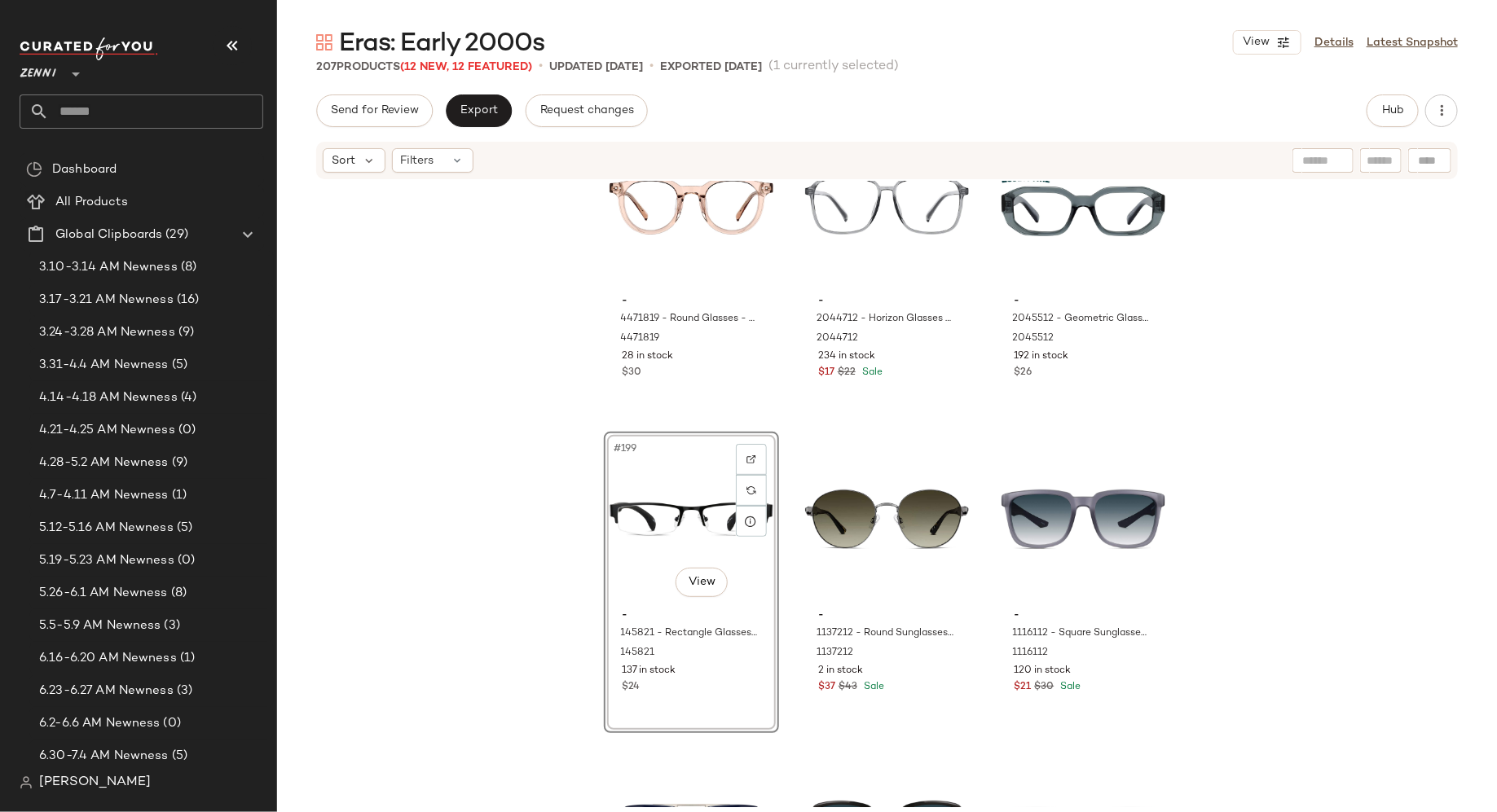
click at [526, 506] on div "- 4471819 - Round Glasses - Pink - Acetate 4471819 28 in stock $30 - 2044712 - …" at bounding box center [887, 494] width 1220 height 627
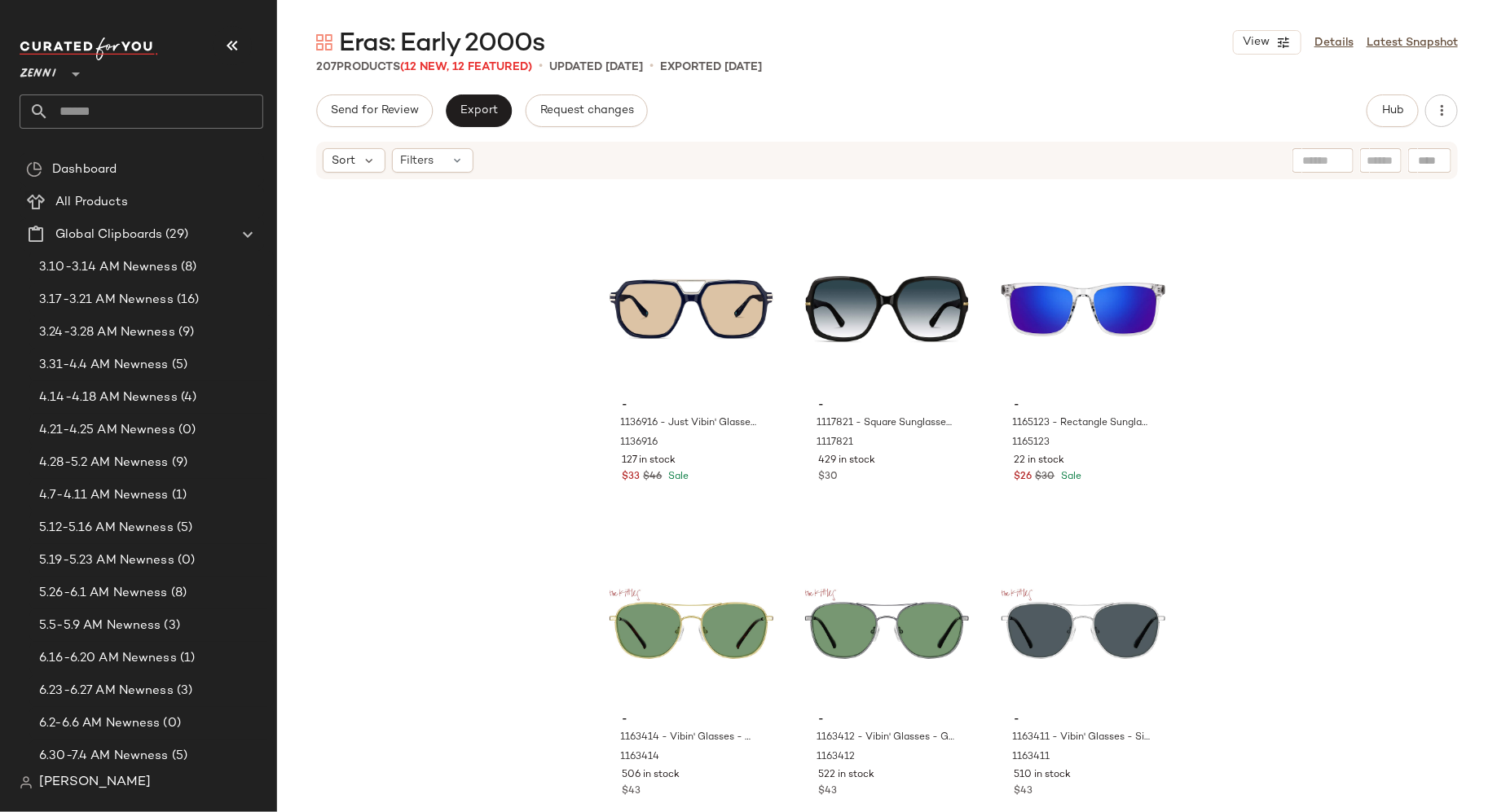
scroll to position [21078, 0]
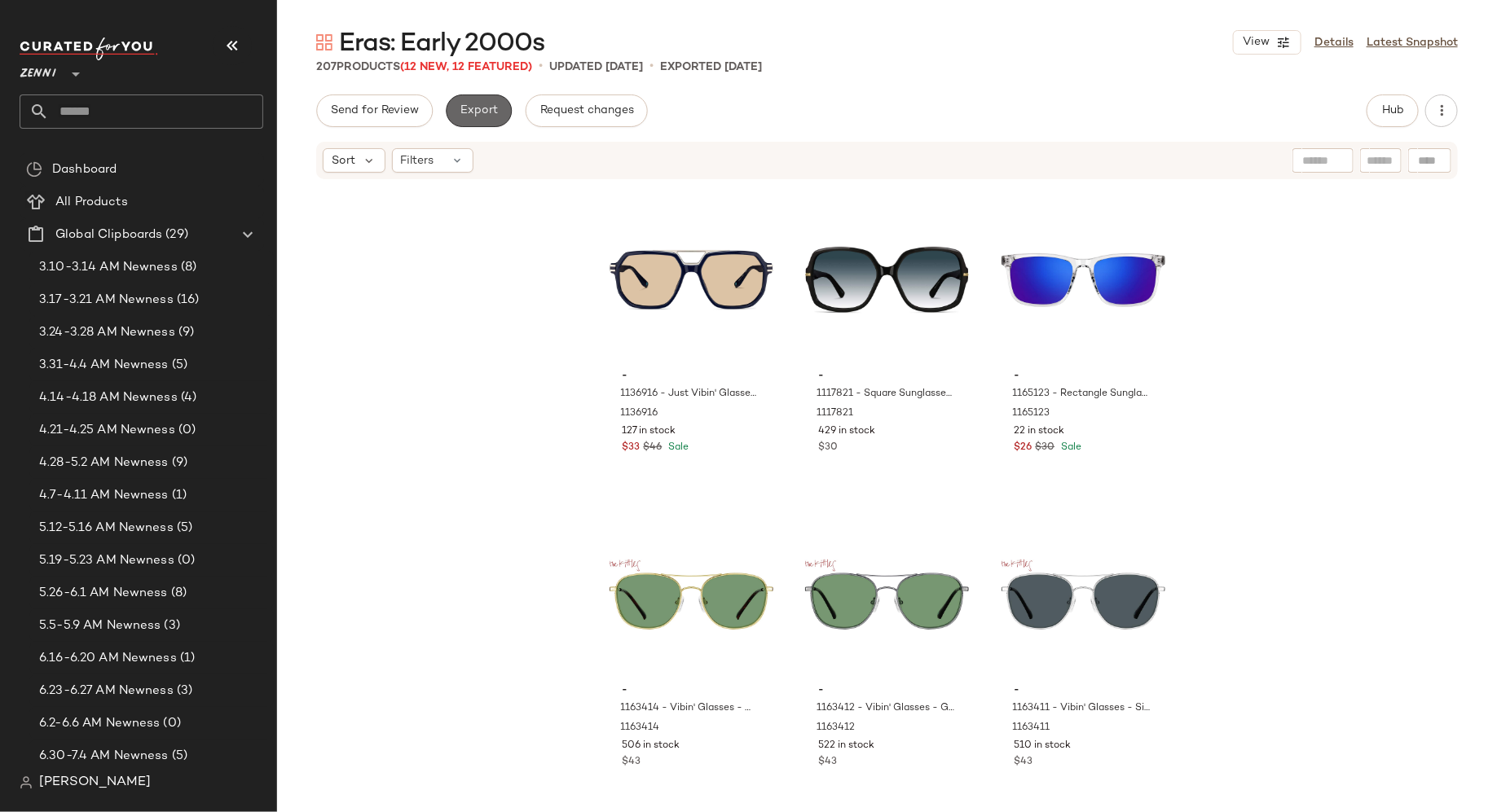
click at [481, 119] on button "Export" at bounding box center [479, 111] width 66 height 32
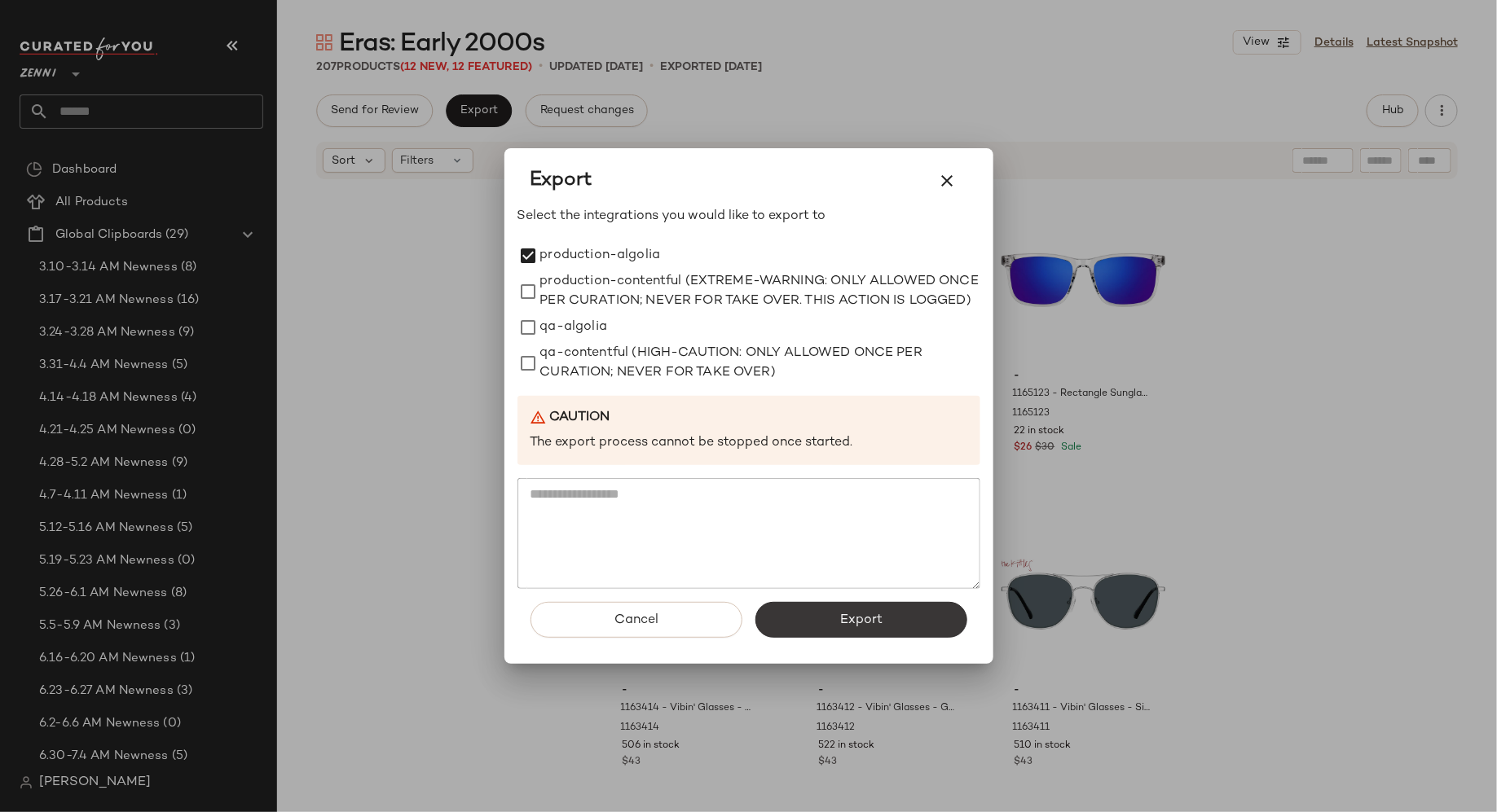
click at [885, 632] on button "Export" at bounding box center [862, 620] width 212 height 36
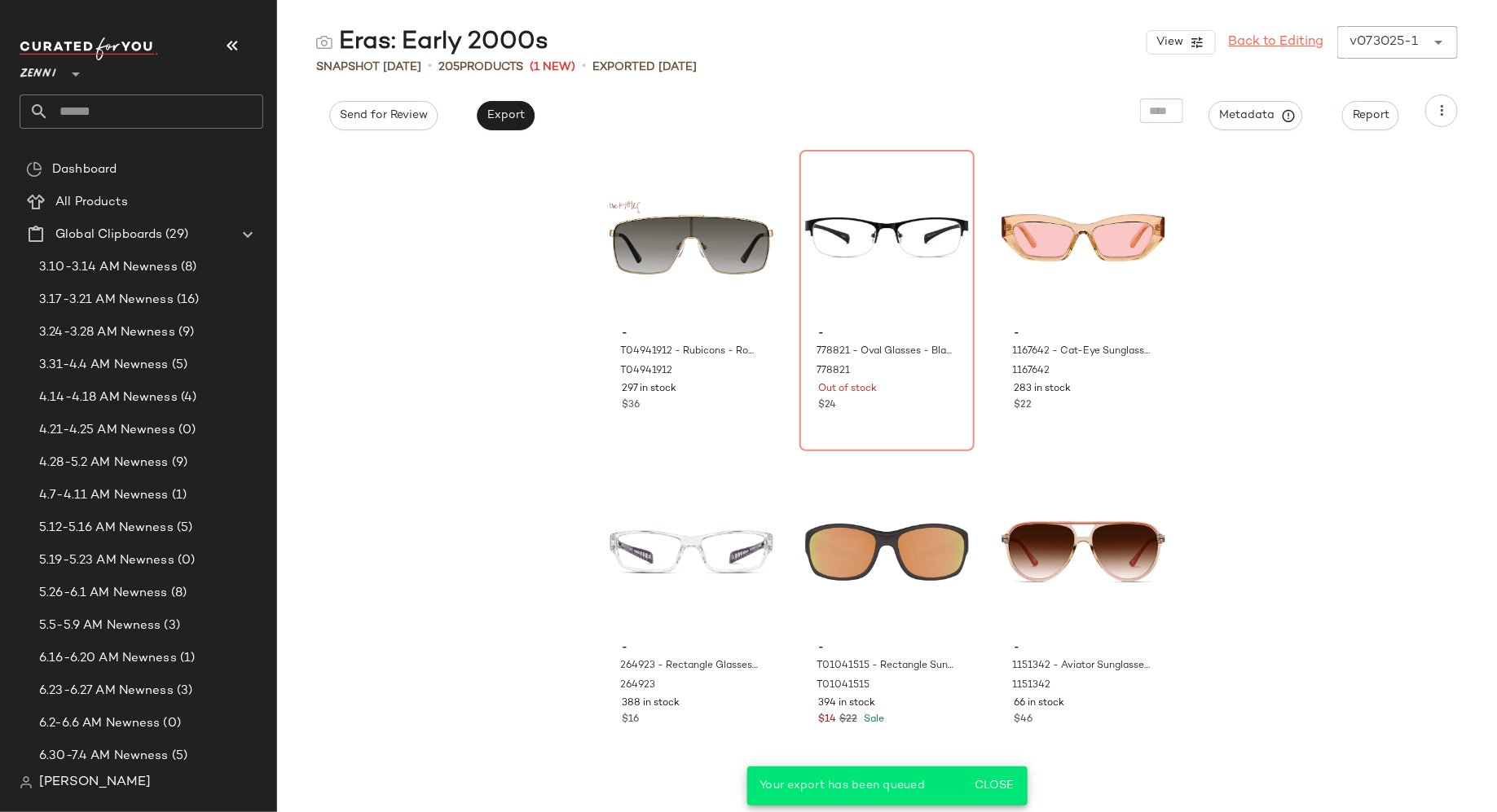
click at [1286, 38] on link "Back to Editing" at bounding box center [1277, 42] width 96 height 20
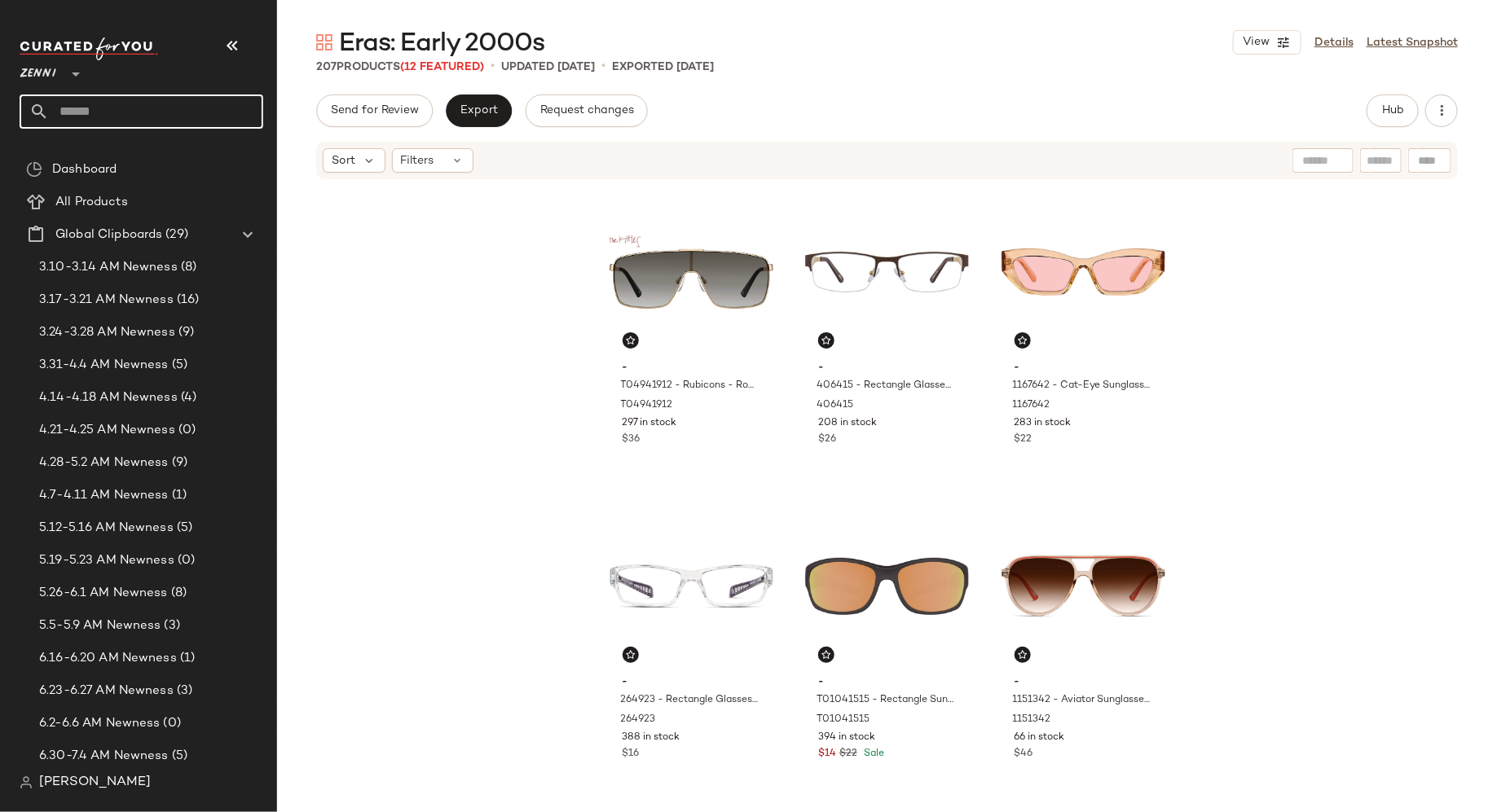
click at [214, 110] on input "text" at bounding box center [155, 112] width 214 height 34
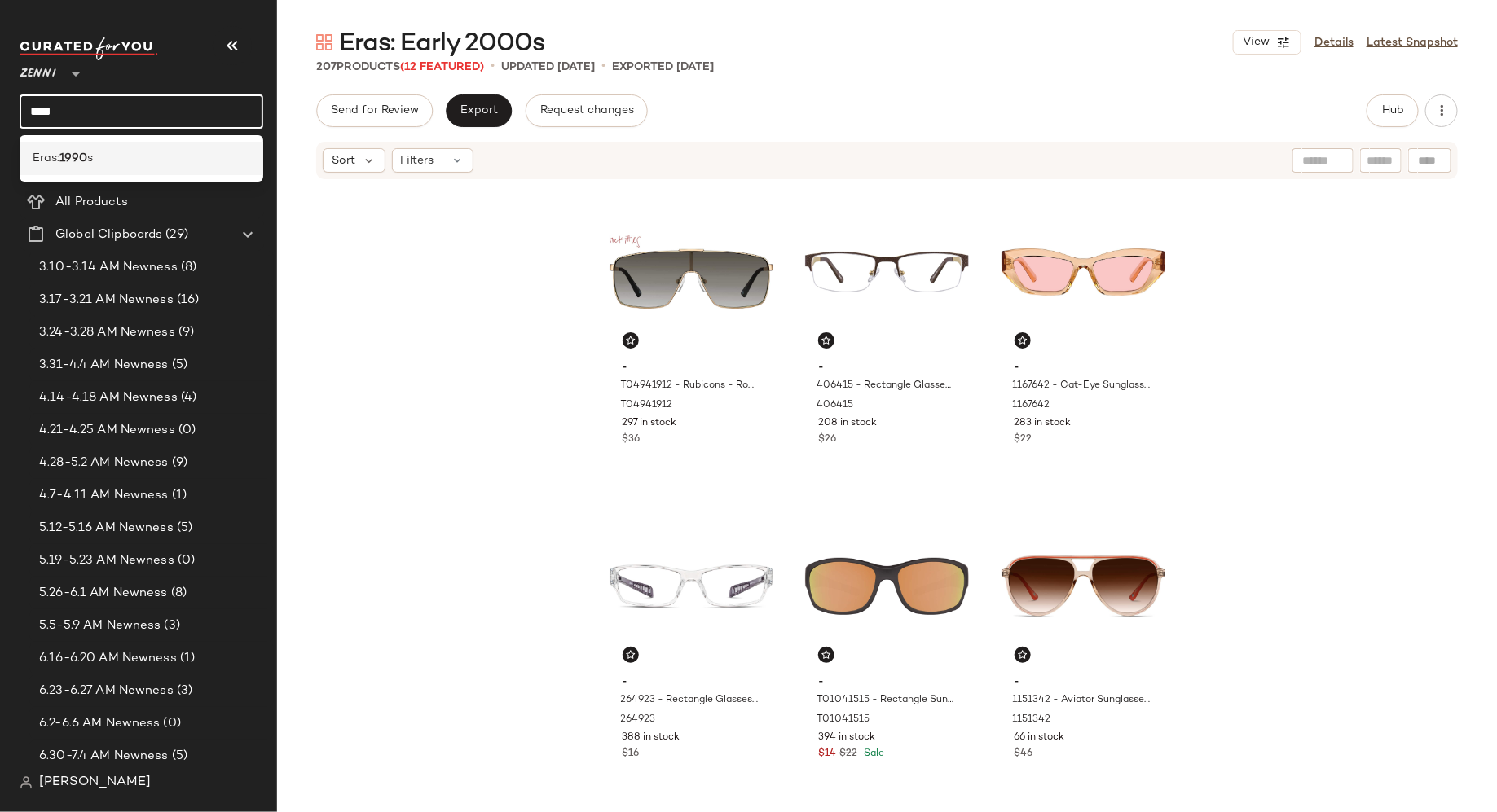
type input "****"
click at [199, 166] on div "Eras: 1990 s" at bounding box center [141, 159] width 218 height 17
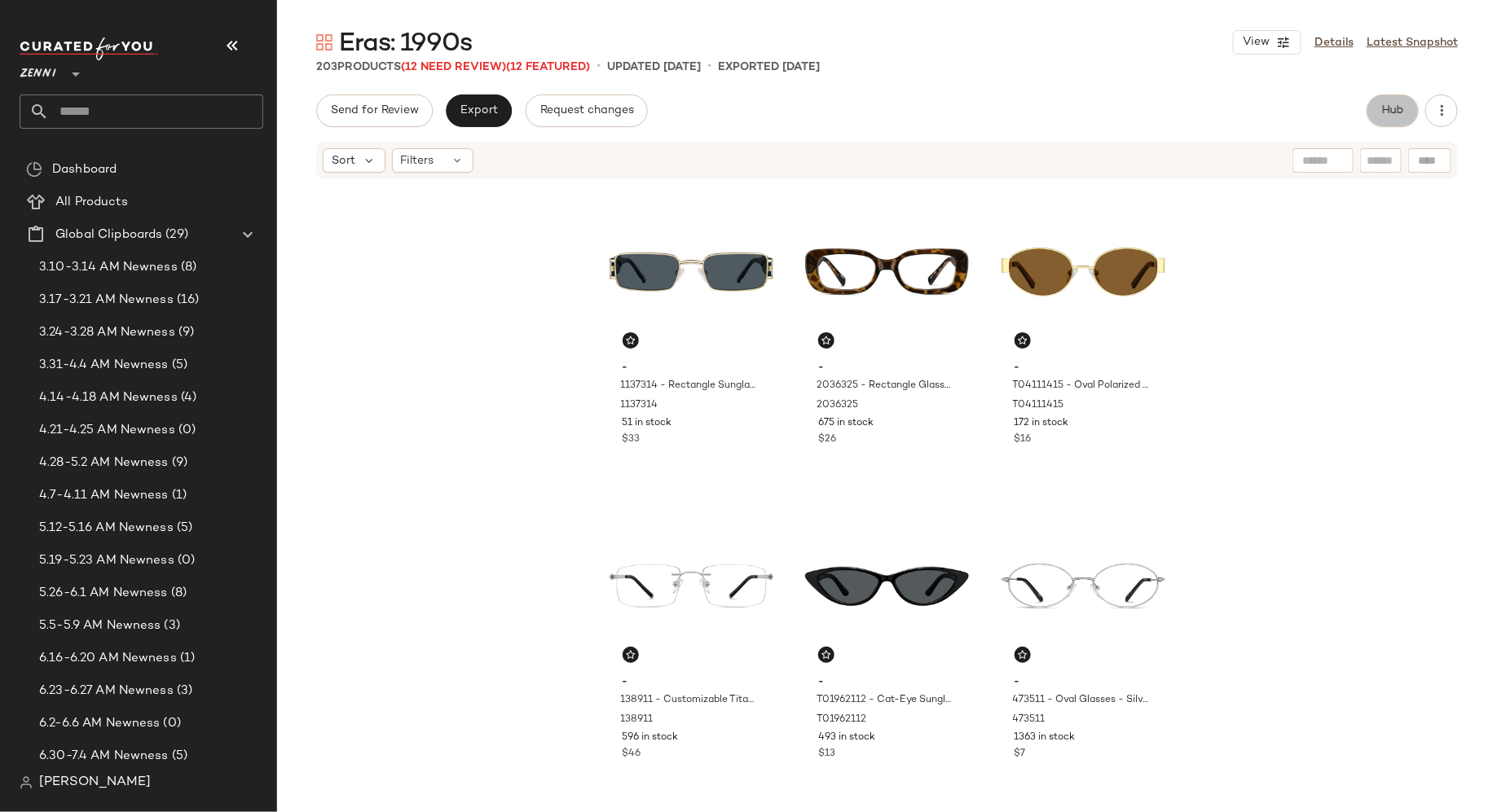
click at [1395, 116] on span "Hub" at bounding box center [1392, 110] width 23 height 13
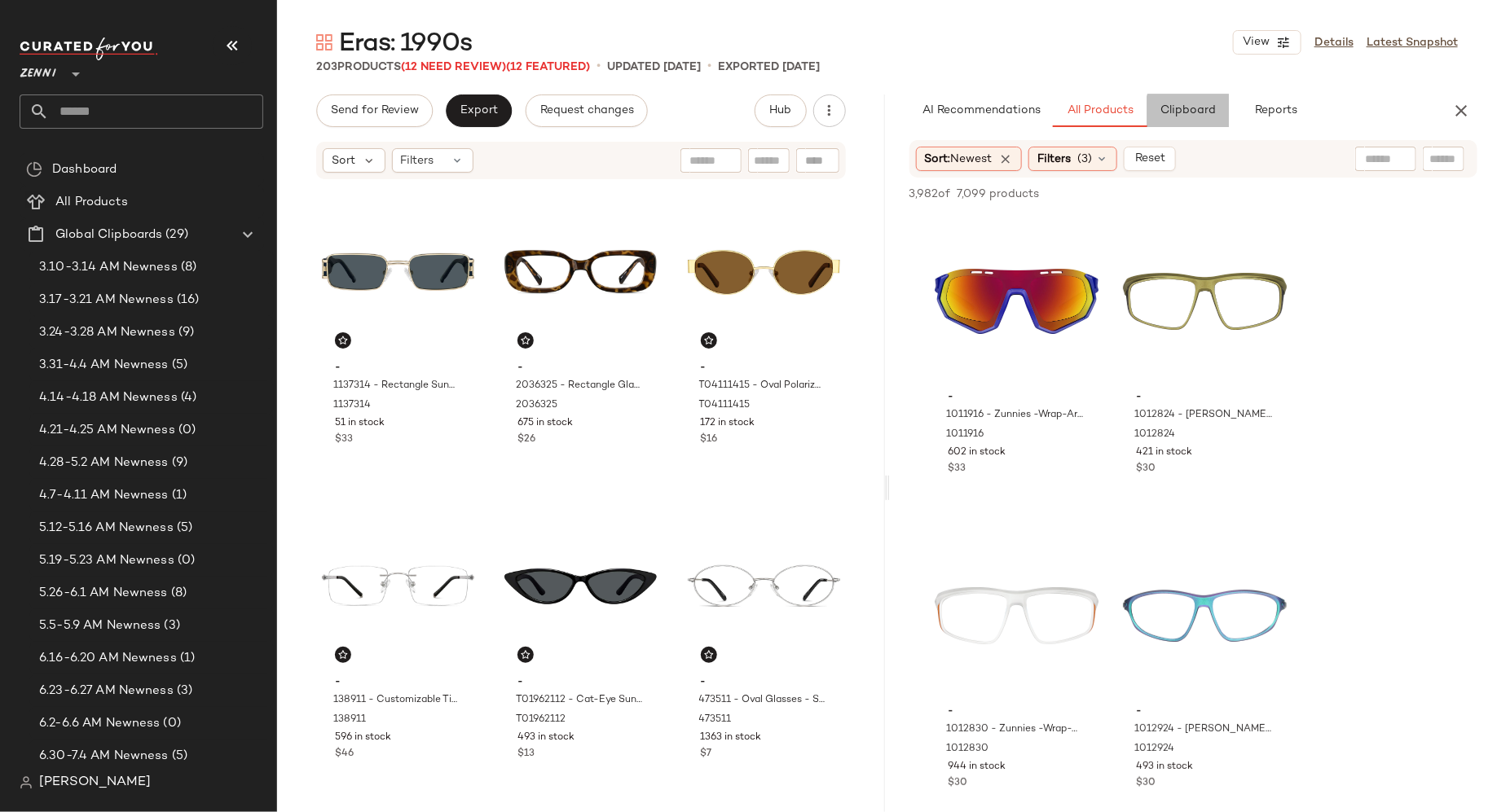
click at [1192, 107] on span "Clipboard" at bounding box center [1187, 110] width 56 height 13
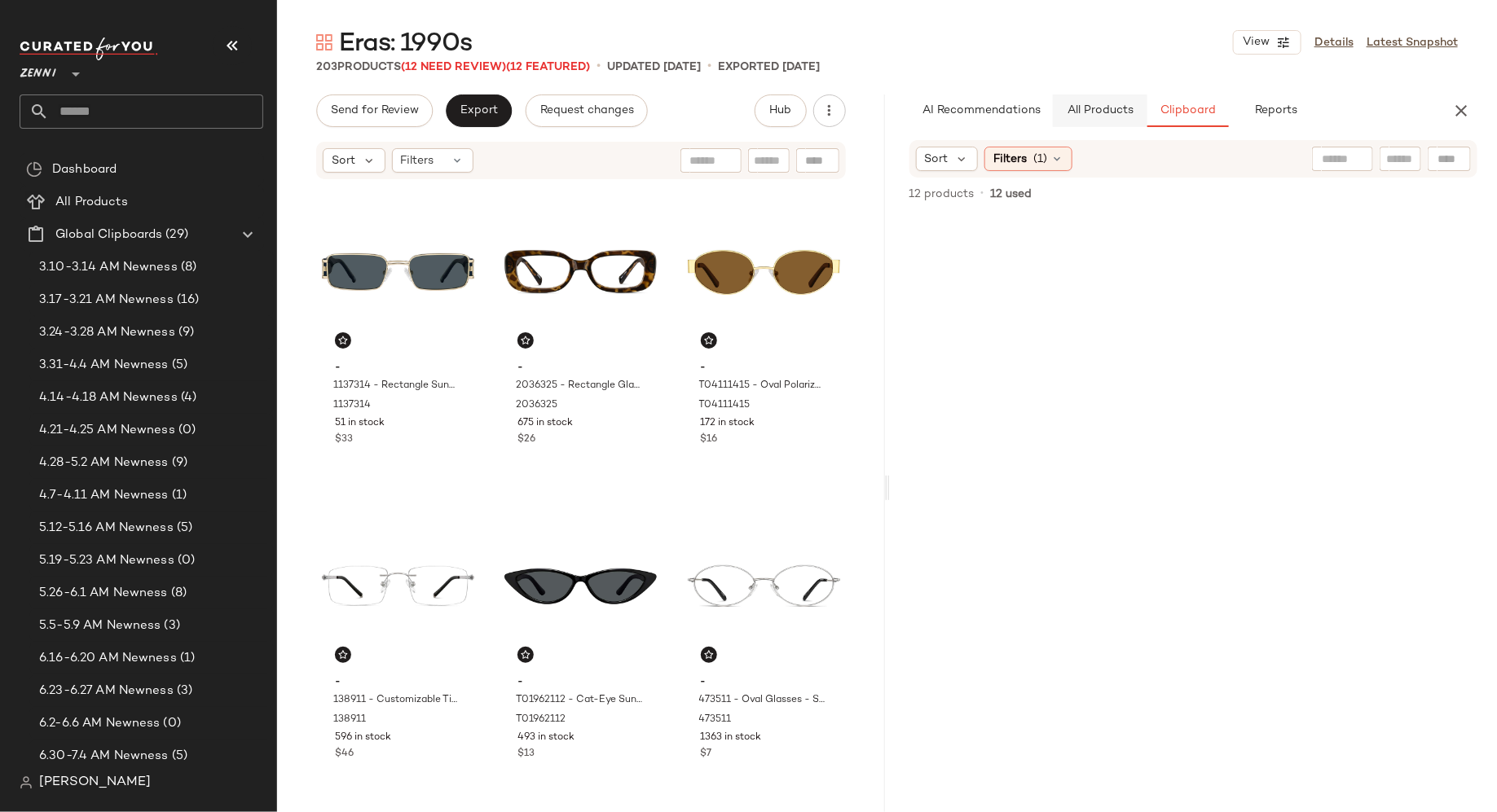
click at [1094, 106] on span "All Products" at bounding box center [1100, 110] width 67 height 13
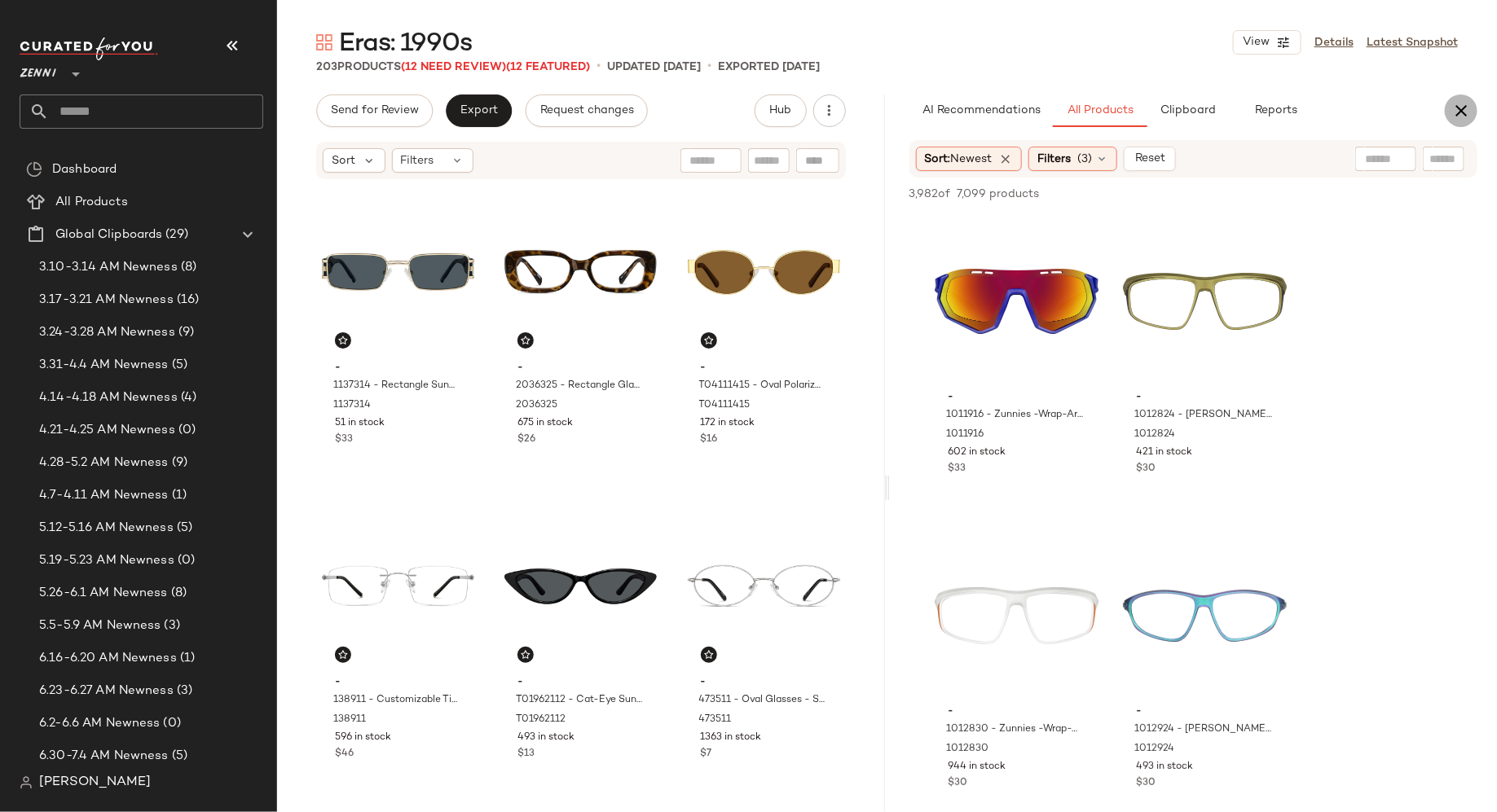
click at [1469, 113] on icon "button" at bounding box center [1460, 110] width 20 height 20
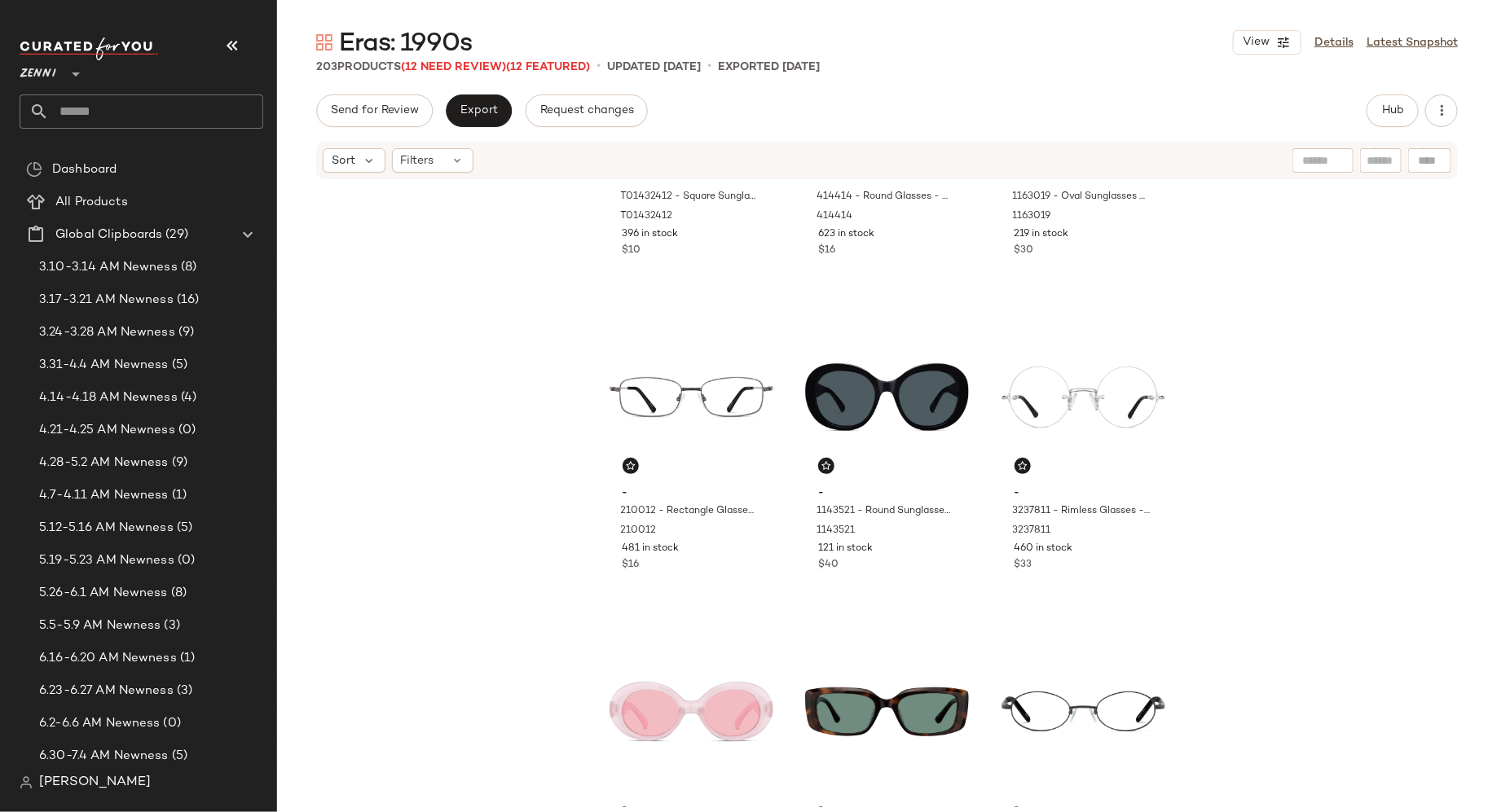
scroll to position [832, 0]
click at [451, 160] on icon at bounding box center [457, 160] width 13 height 13
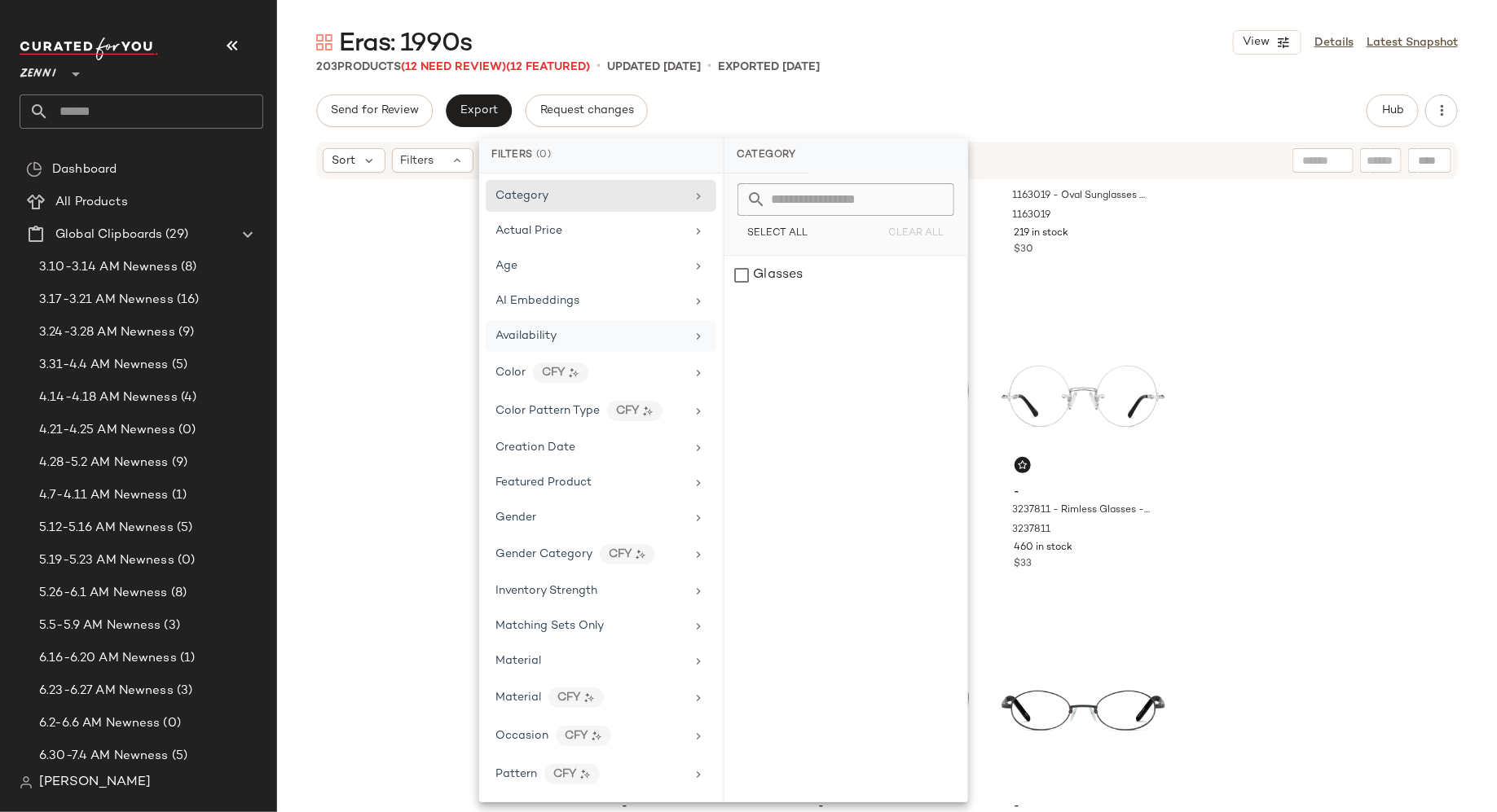
click at [543, 320] on div "Availability" at bounding box center [601, 335] width 230 height 32
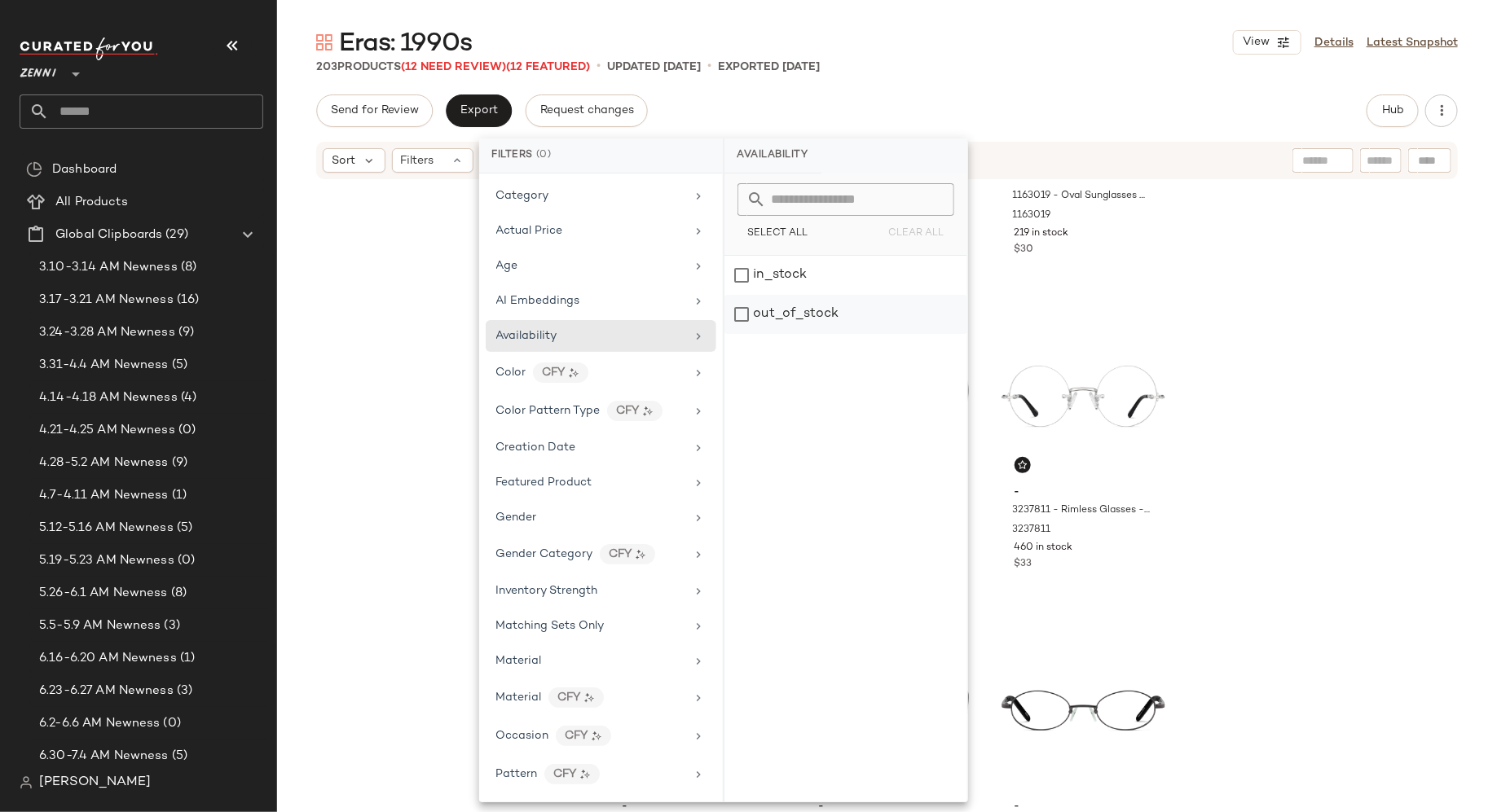
click at [743, 313] on div "out_of_stock" at bounding box center [845, 315] width 243 height 39
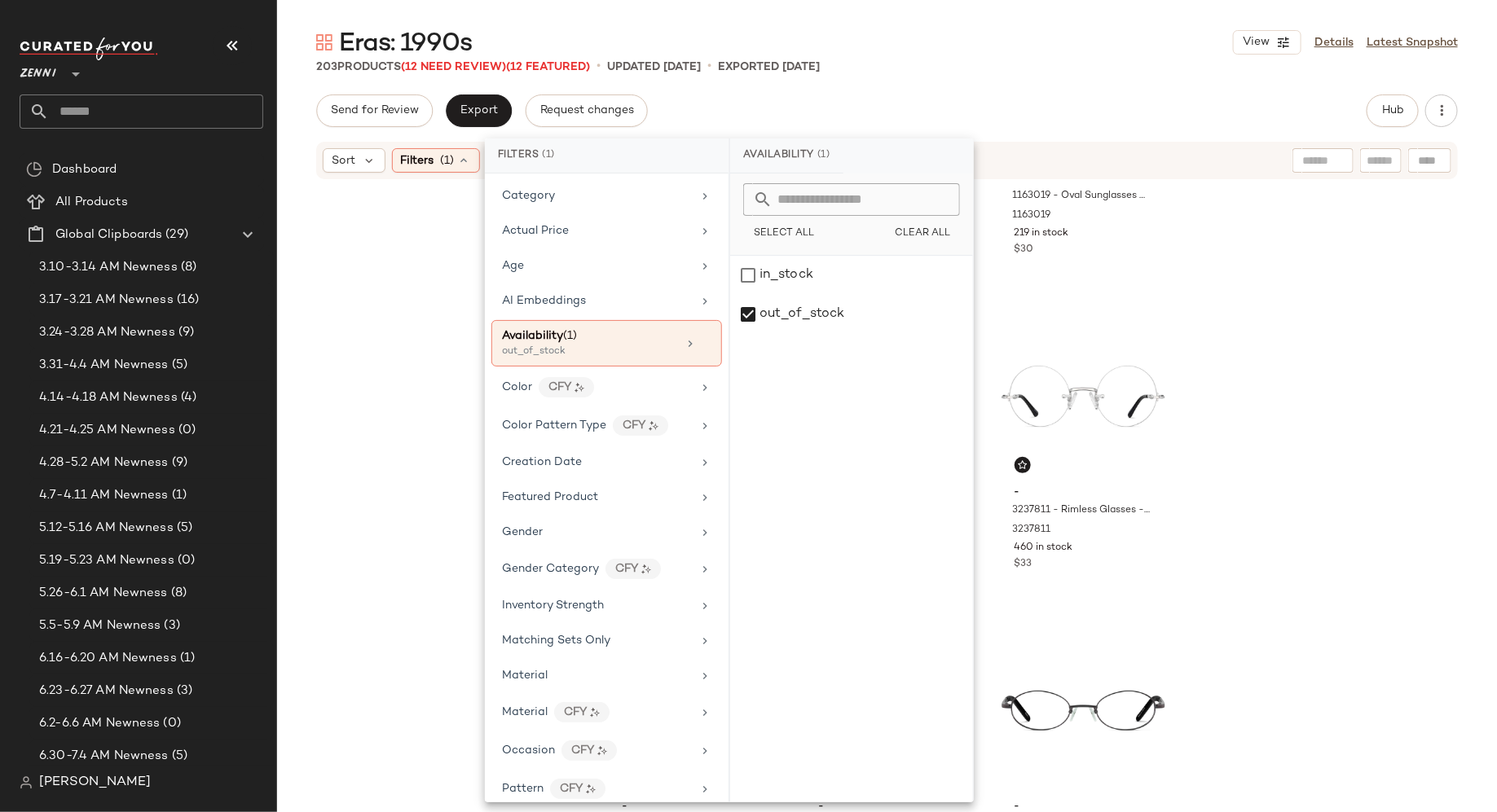
click at [431, 329] on div "- T01432412 - Square Sunglasses - Green - Plastic T01432412 396 in stock $10 - …" at bounding box center [887, 494] width 1220 height 627
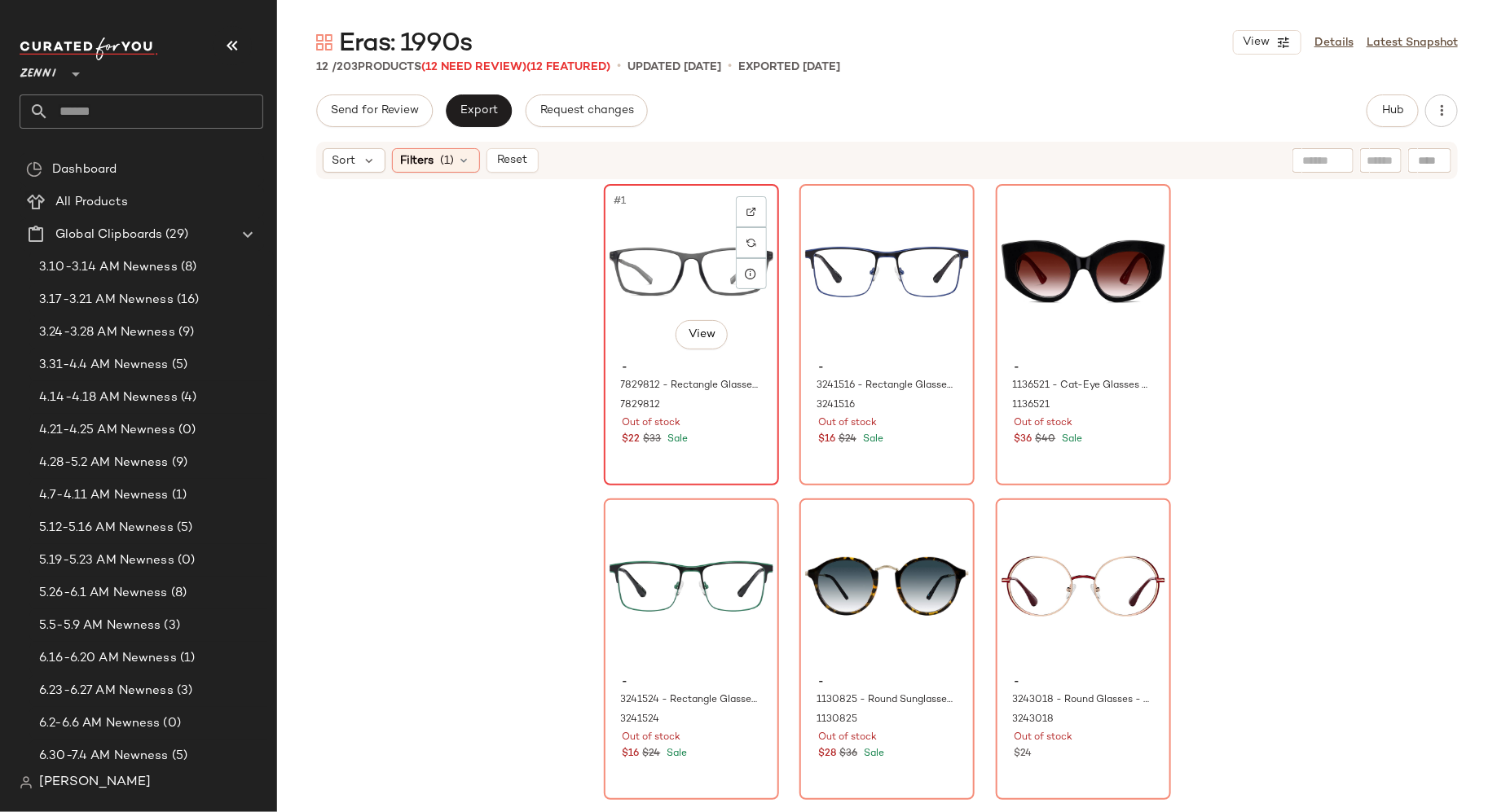
click at [648, 339] on div "#1 View" at bounding box center [692, 272] width 164 height 165
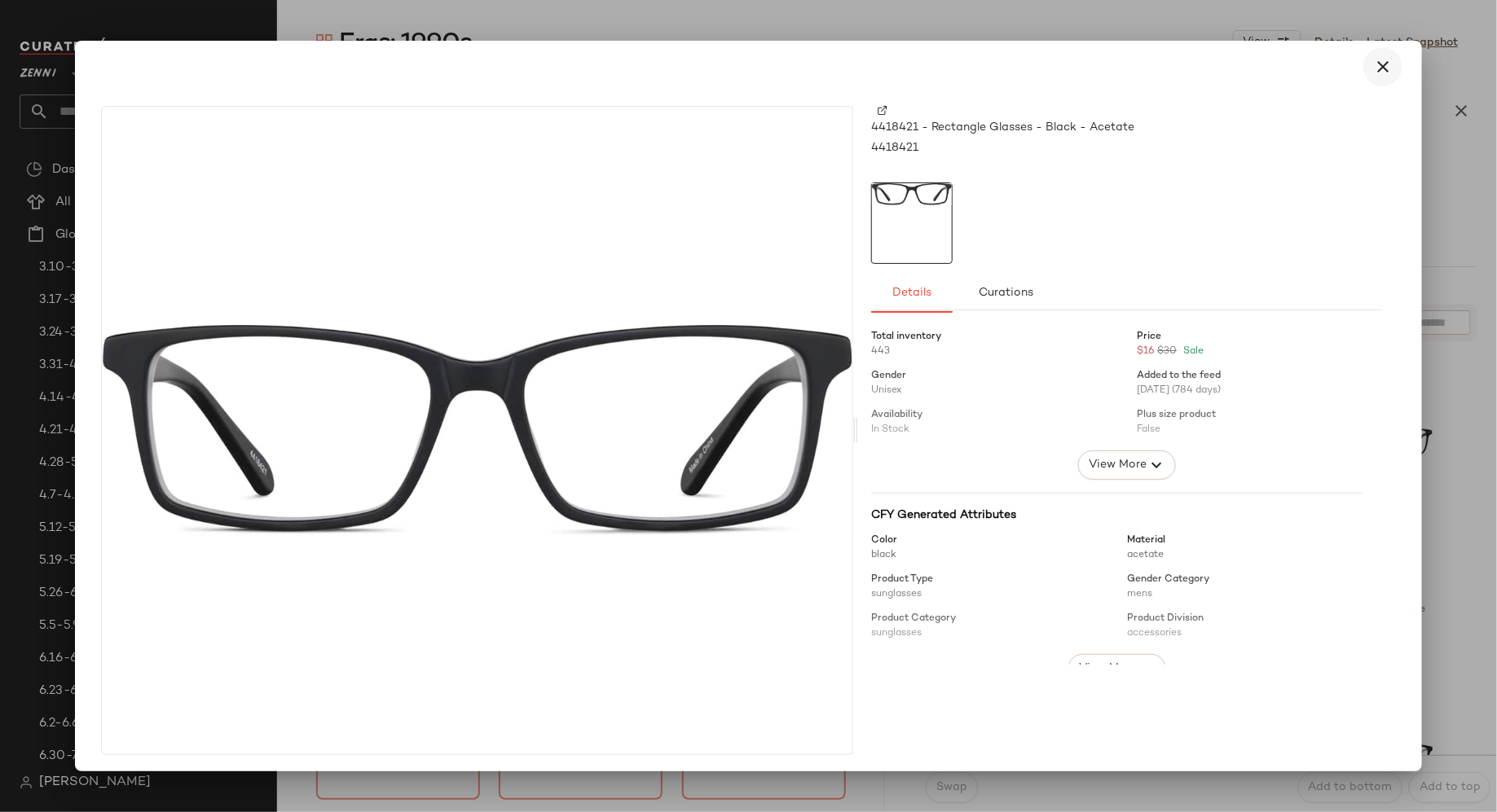
click at [1373, 67] on icon "button" at bounding box center [1383, 67] width 20 height 20
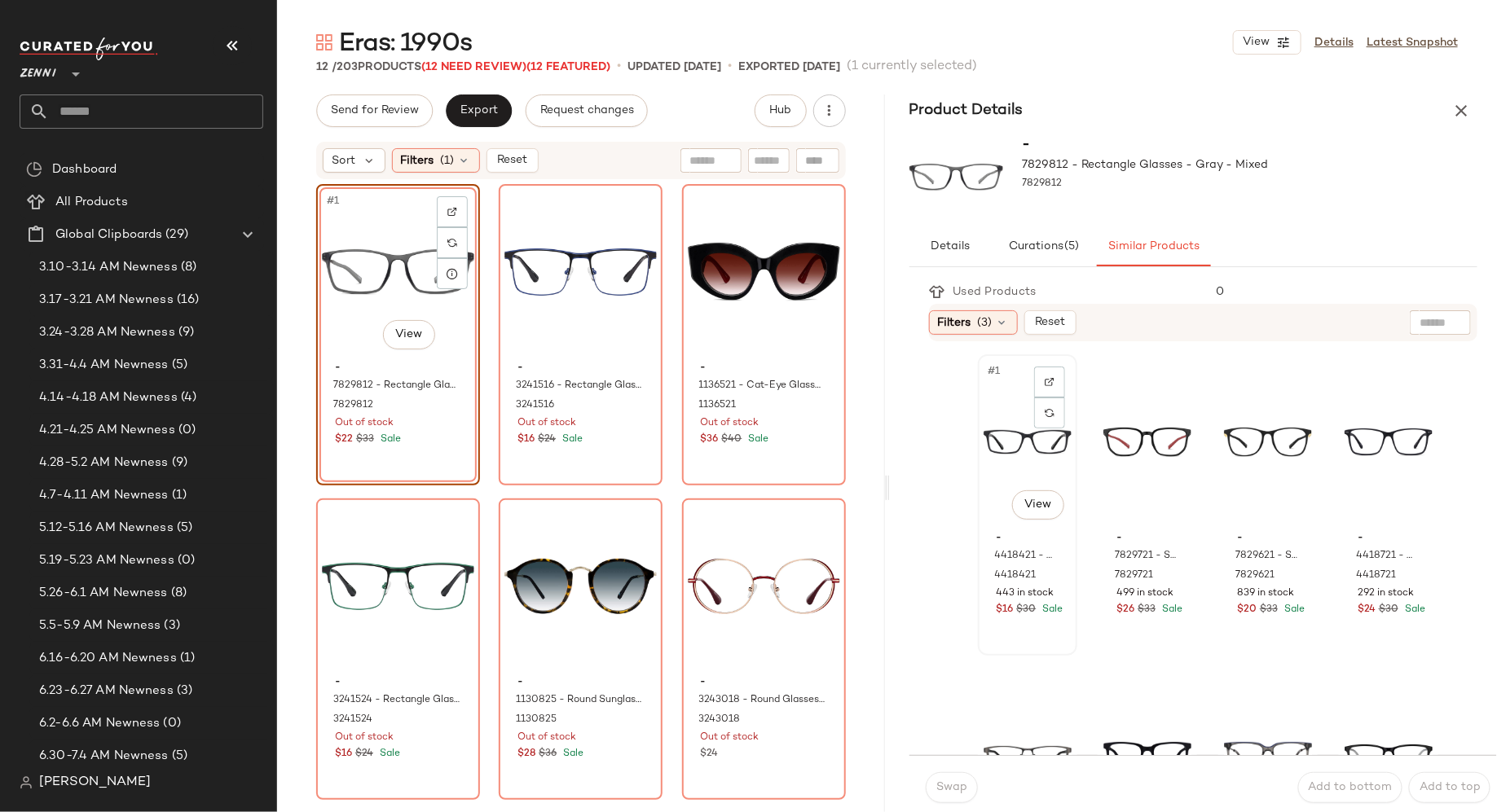
click at [990, 471] on div "#1 View" at bounding box center [1027, 442] width 88 height 165
click at [943, 789] on span "Swap" at bounding box center [951, 787] width 32 height 13
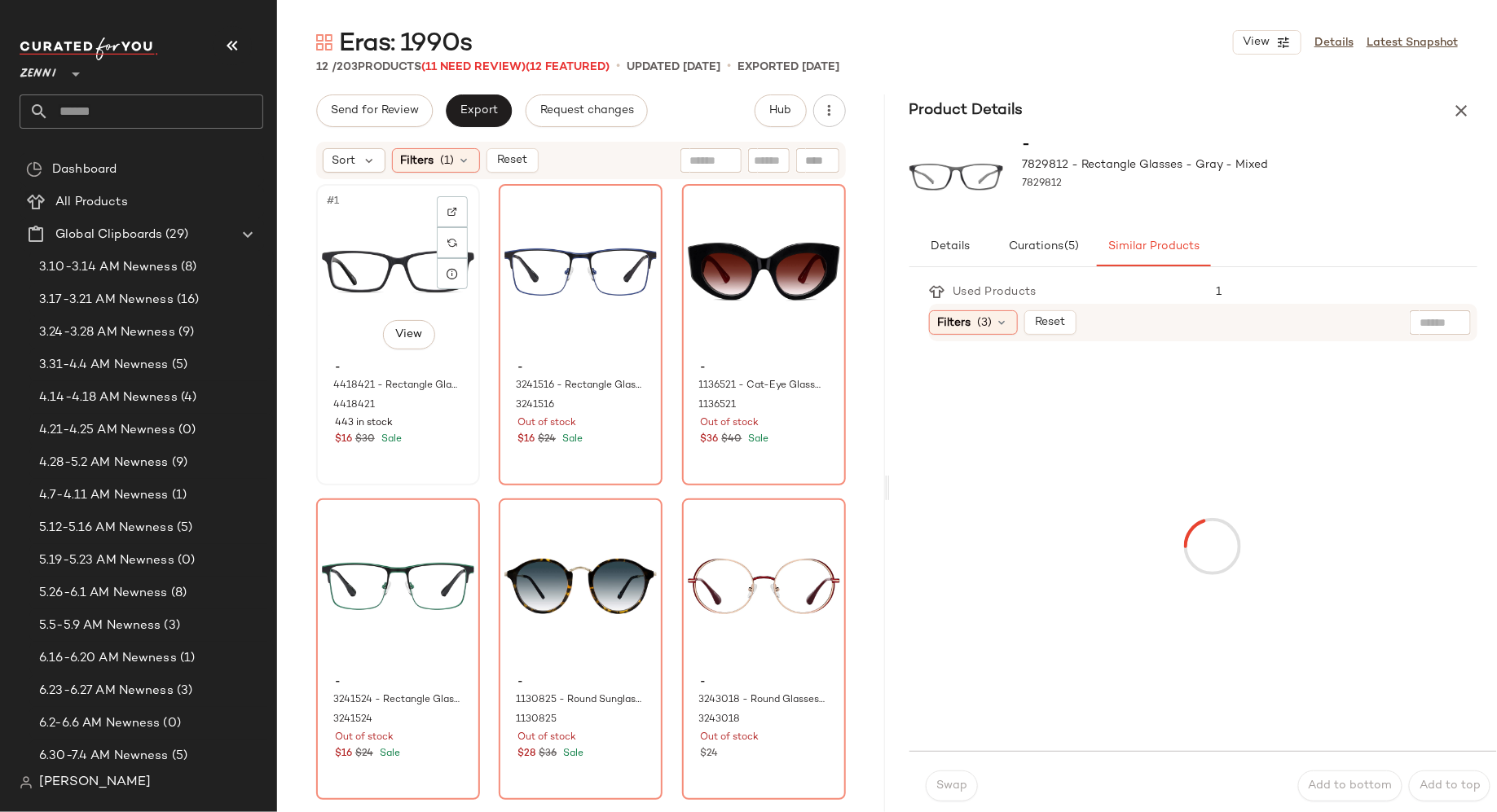
click at [349, 282] on div "#1 View" at bounding box center [397, 272] width 153 height 165
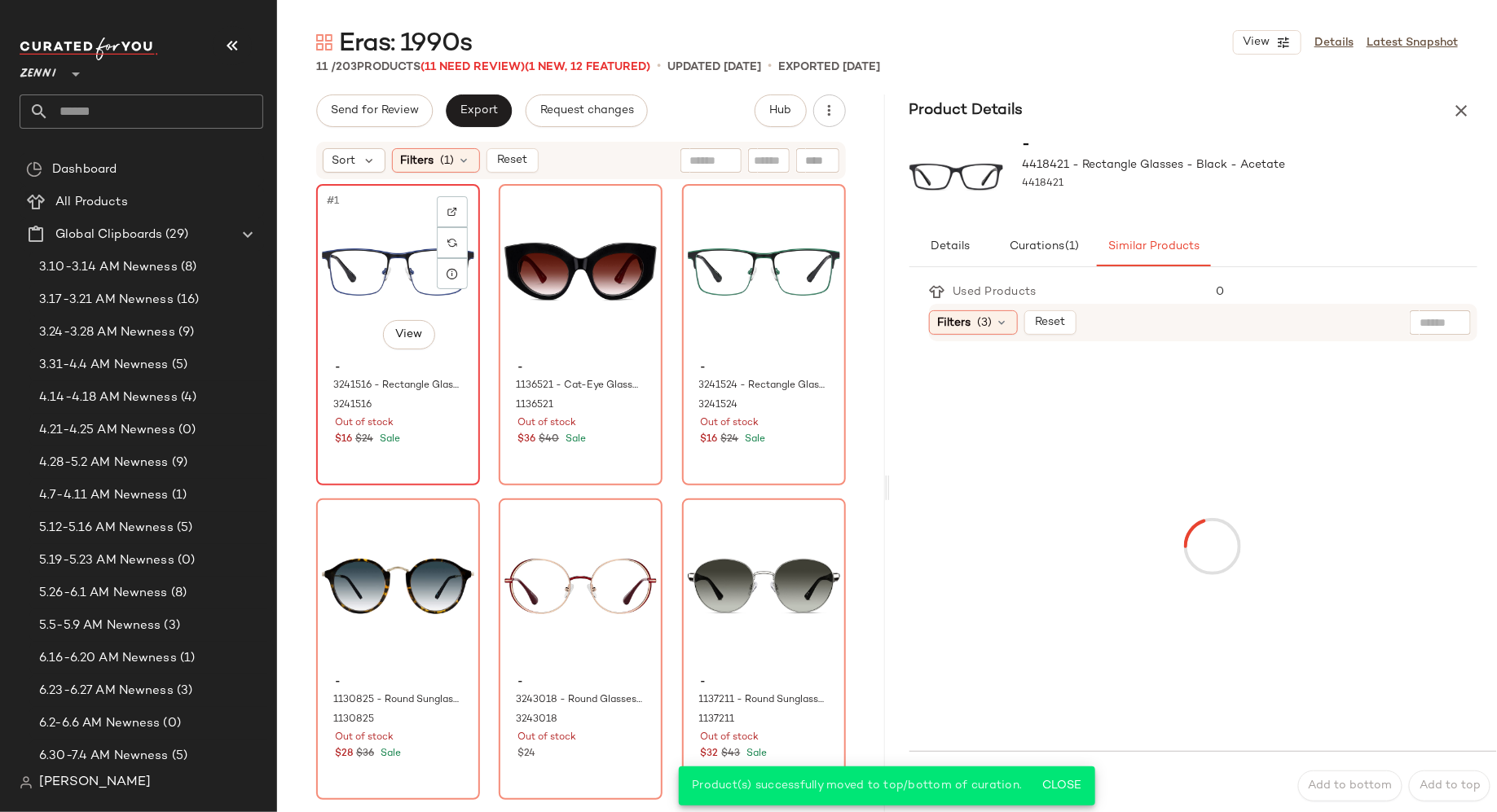
click at [348, 342] on div "#1 View" at bounding box center [397, 272] width 153 height 165
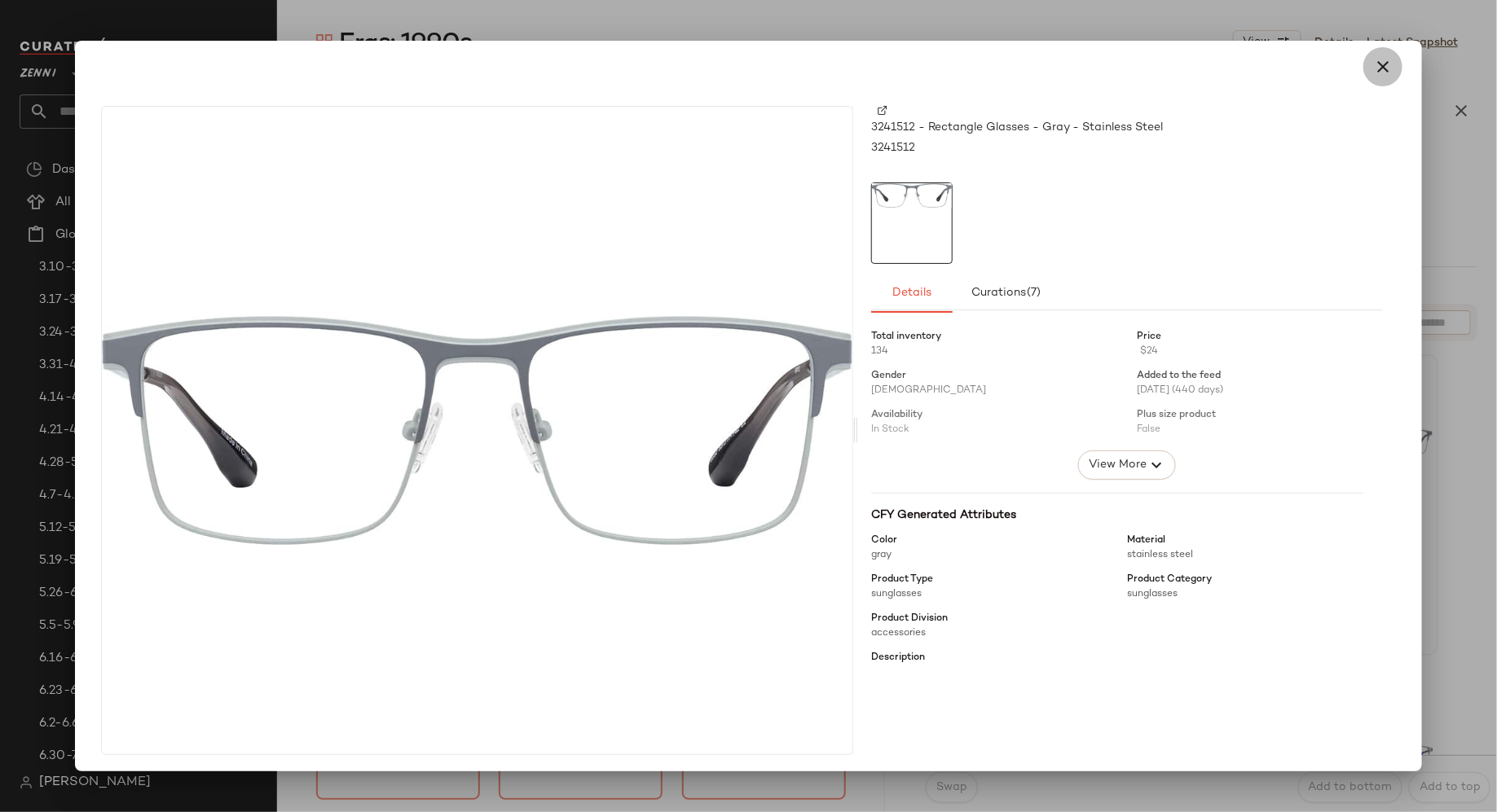
click at [1369, 55] on button "button" at bounding box center [1383, 67] width 39 height 39
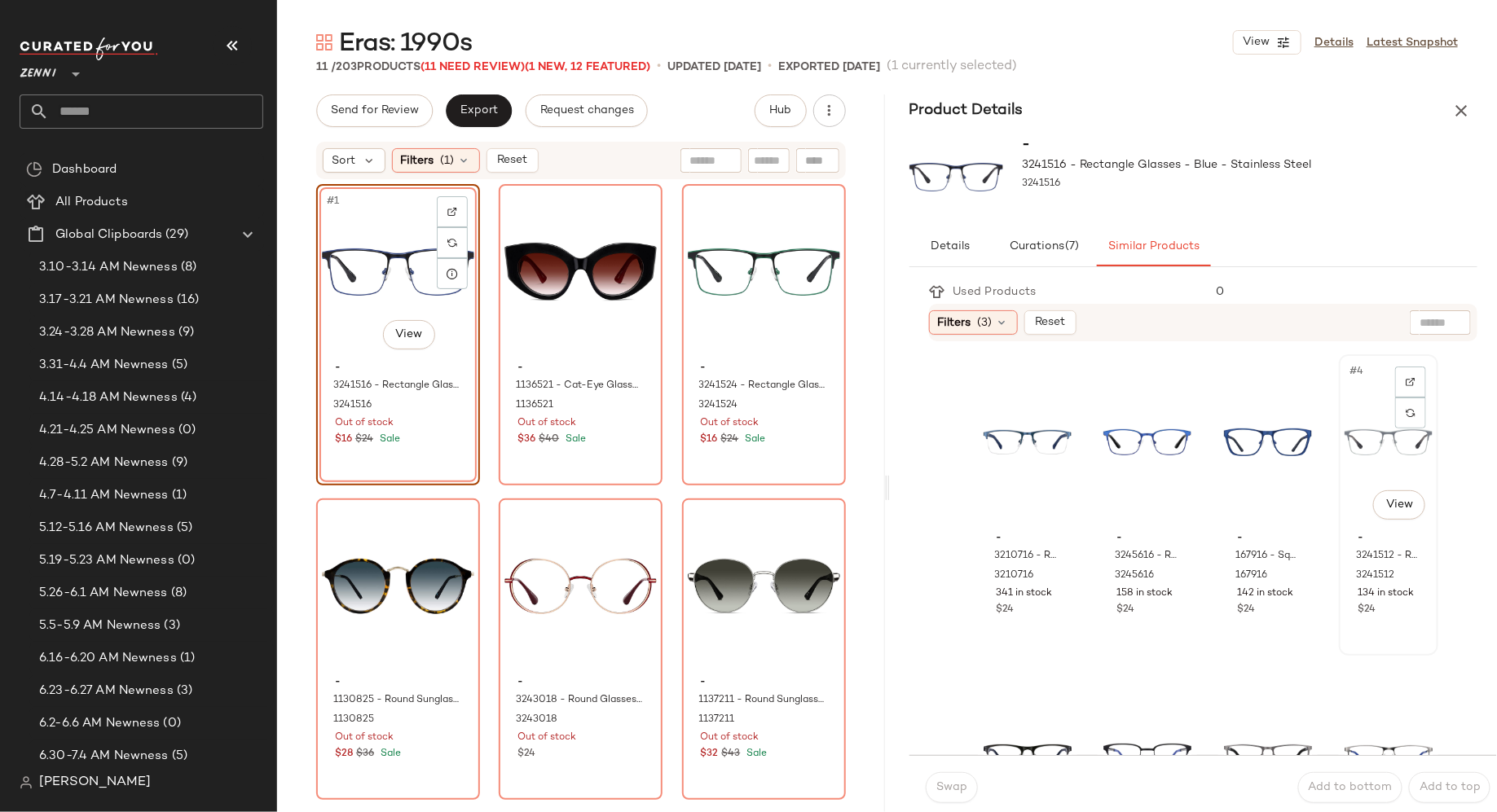
click at [1344, 458] on div "#4 View" at bounding box center [1388, 442] width 88 height 165
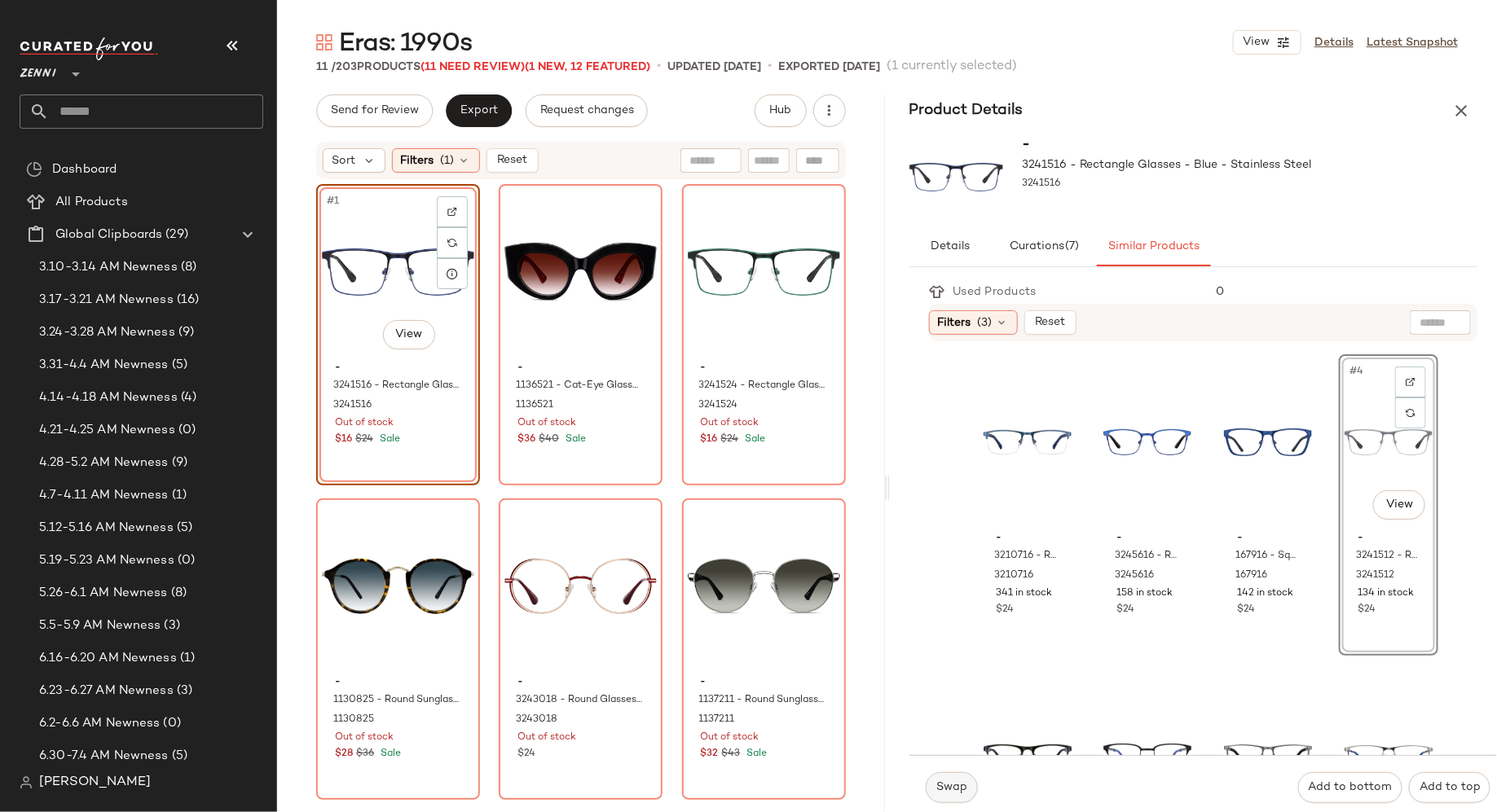
click at [943, 795] on button "Swap" at bounding box center [951, 788] width 52 height 31
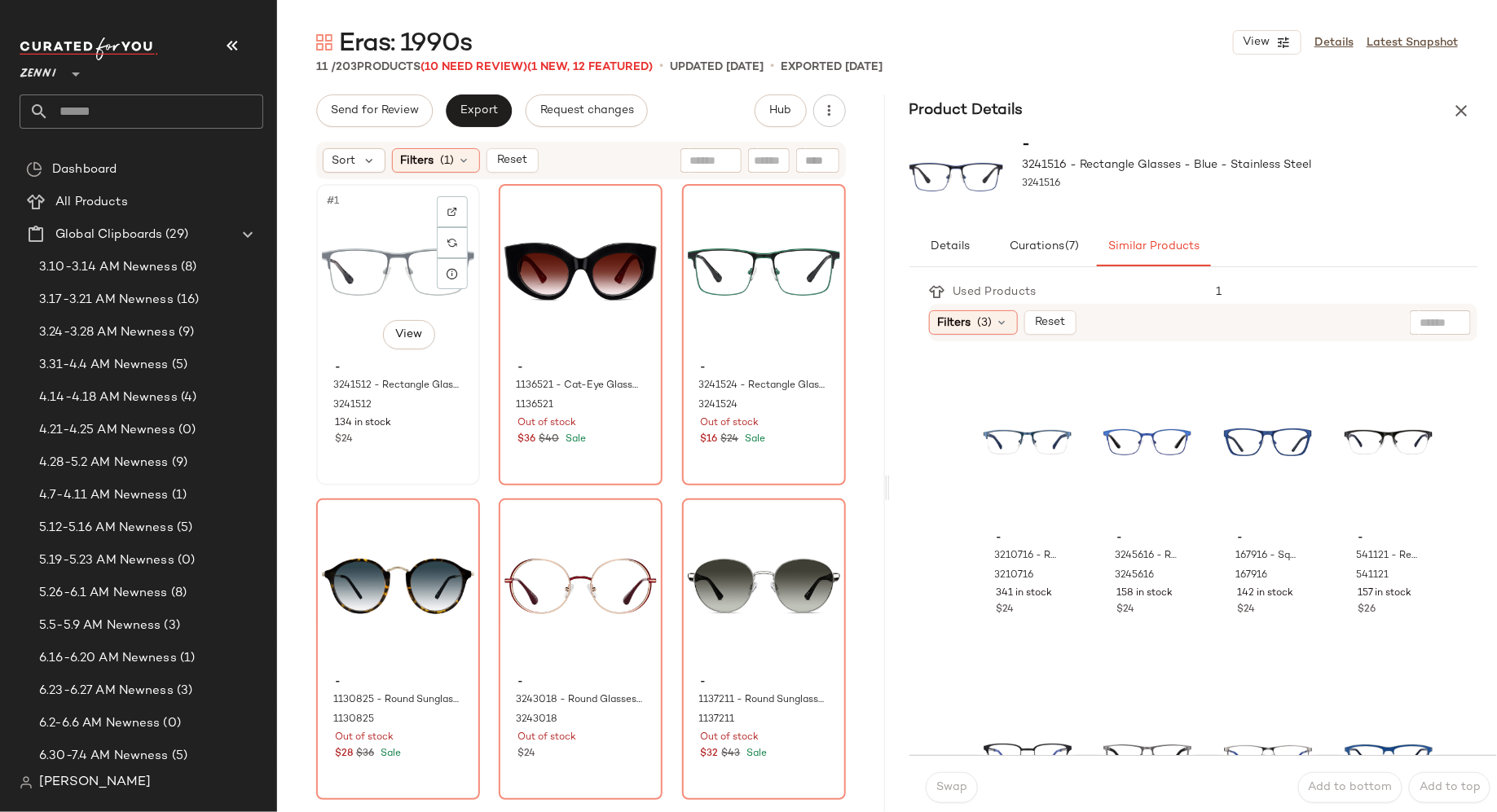
click at [354, 310] on div "#1 View" at bounding box center [397, 272] width 153 height 165
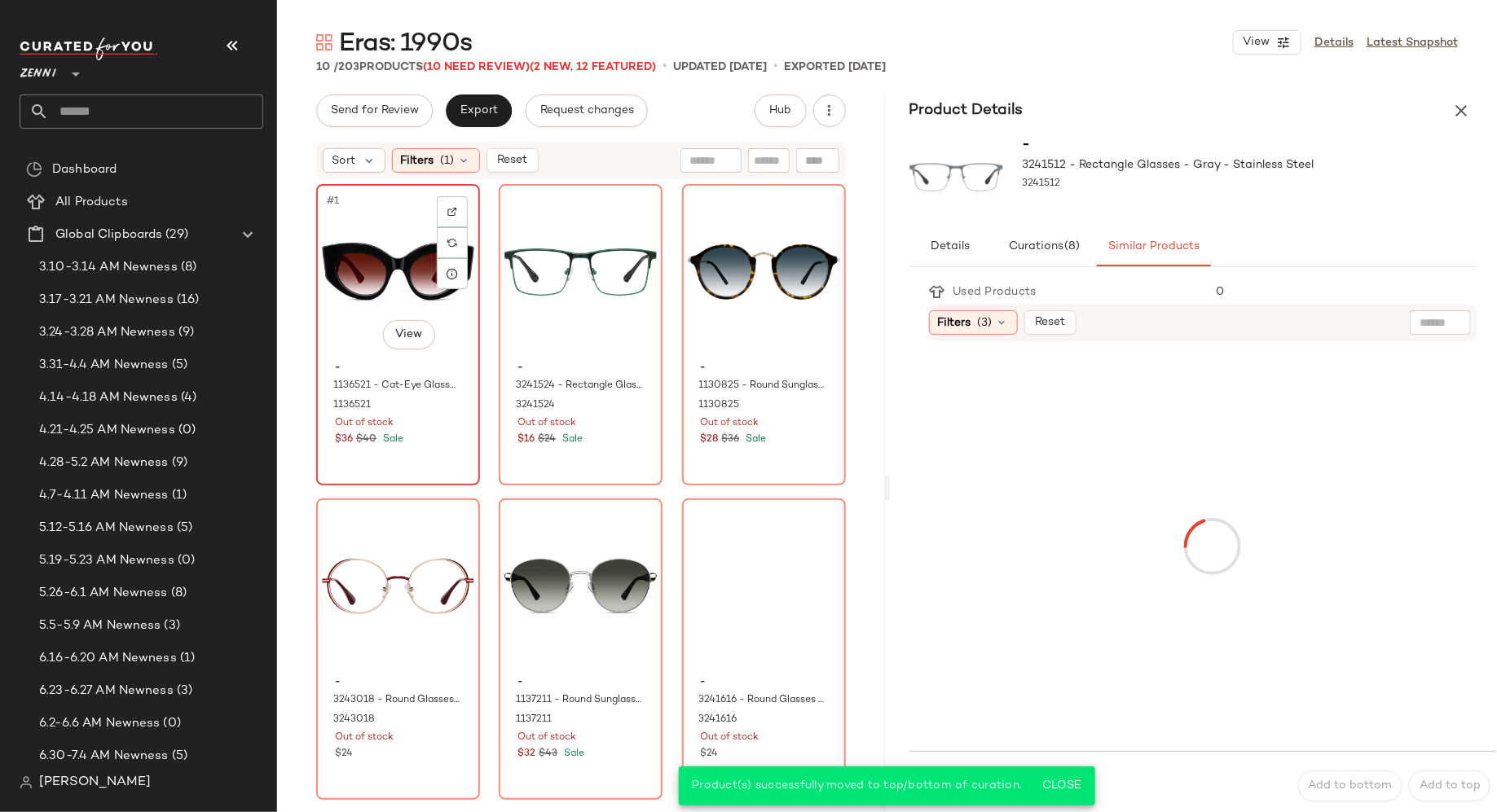
click at [418, 469] on div "#1 View - 1136521 - Cat-Eye Glasses - Black - Acetate 1136521 Out of stock $36 …" at bounding box center [398, 335] width 160 height 299
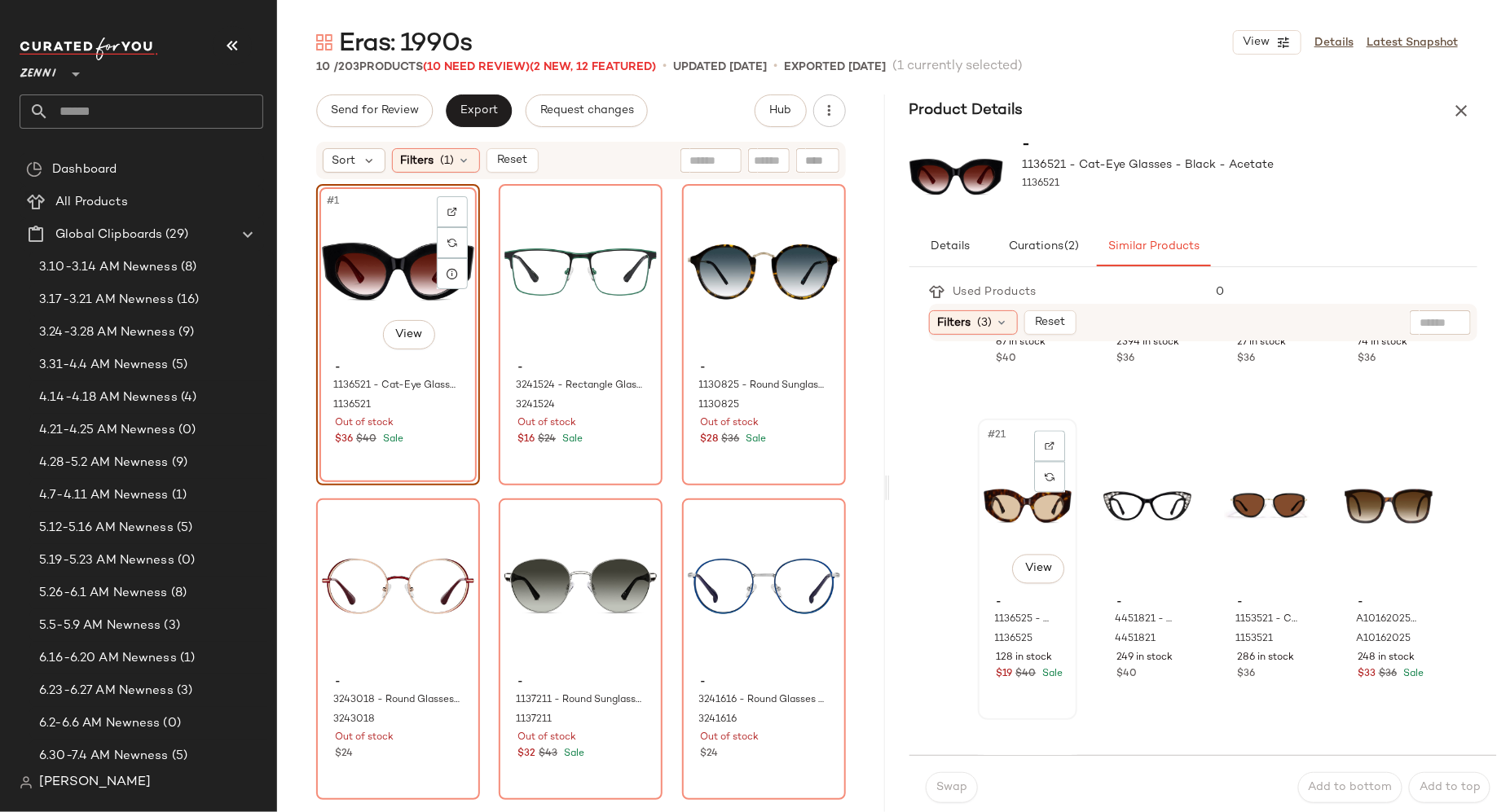
scroll to position [1517, 0]
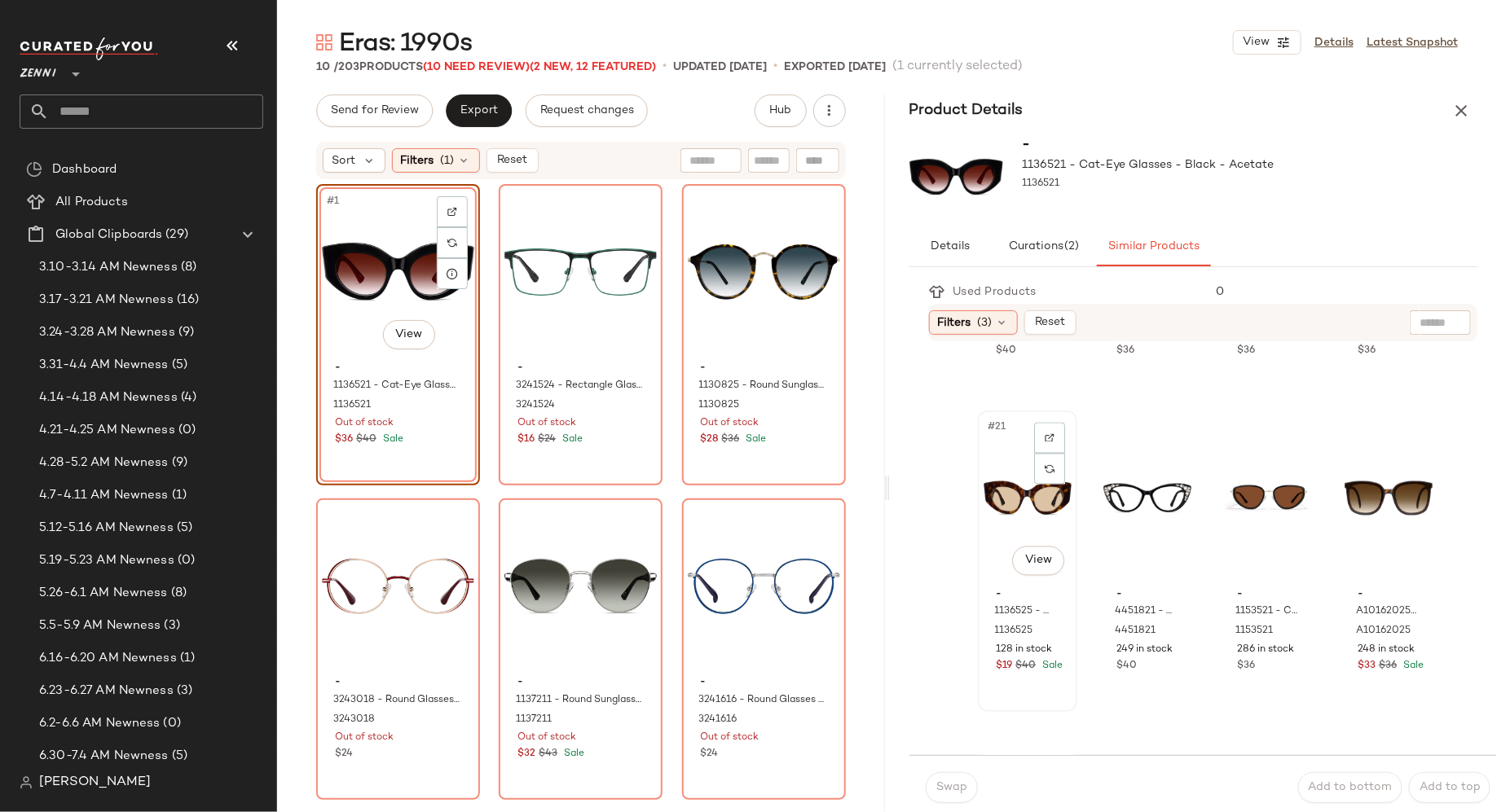
click at [999, 503] on div "#21 View" at bounding box center [1027, 498] width 88 height 165
click at [951, 792] on span "Swap" at bounding box center [951, 787] width 32 height 13
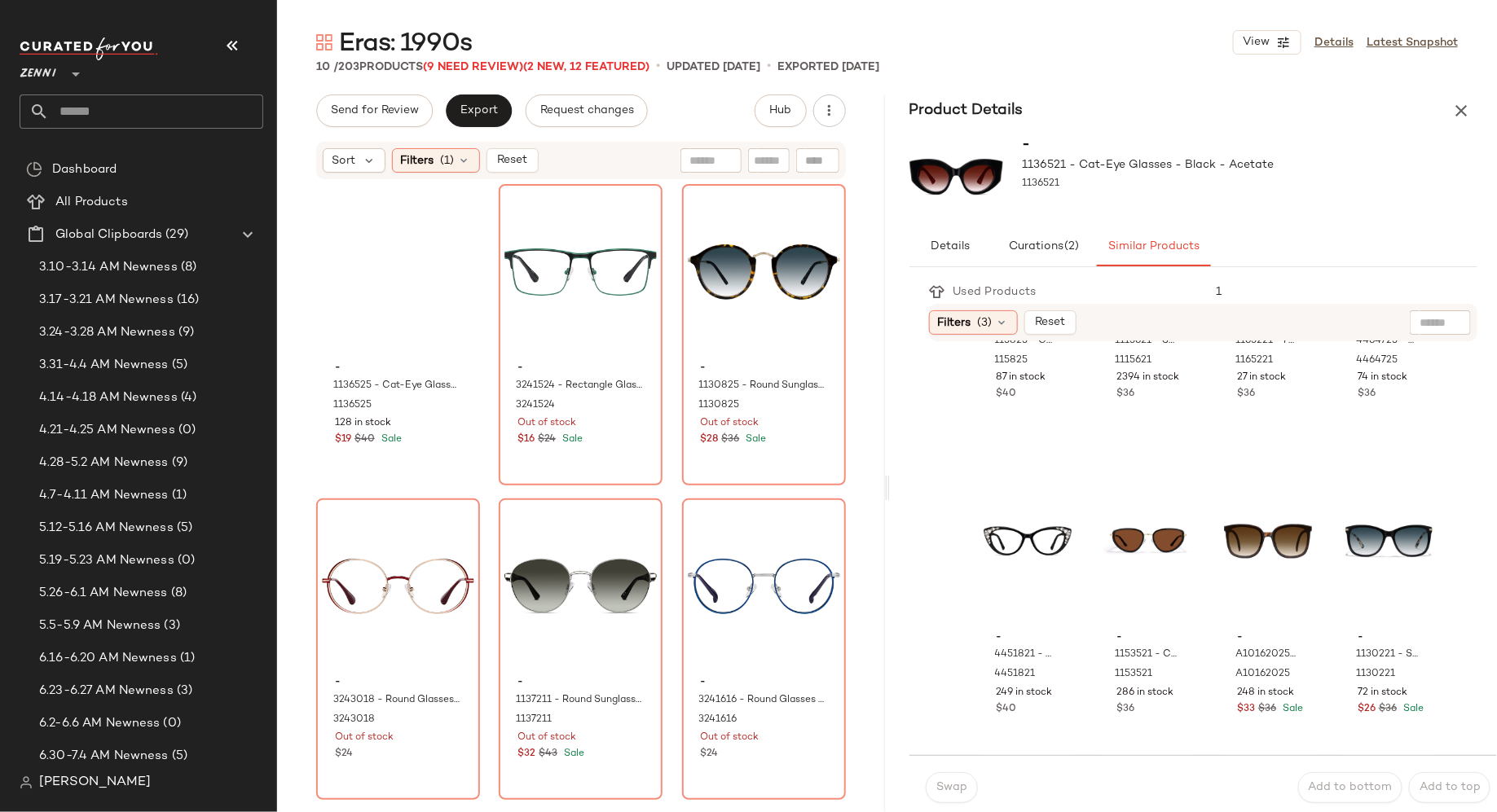
scroll to position [1471, 0]
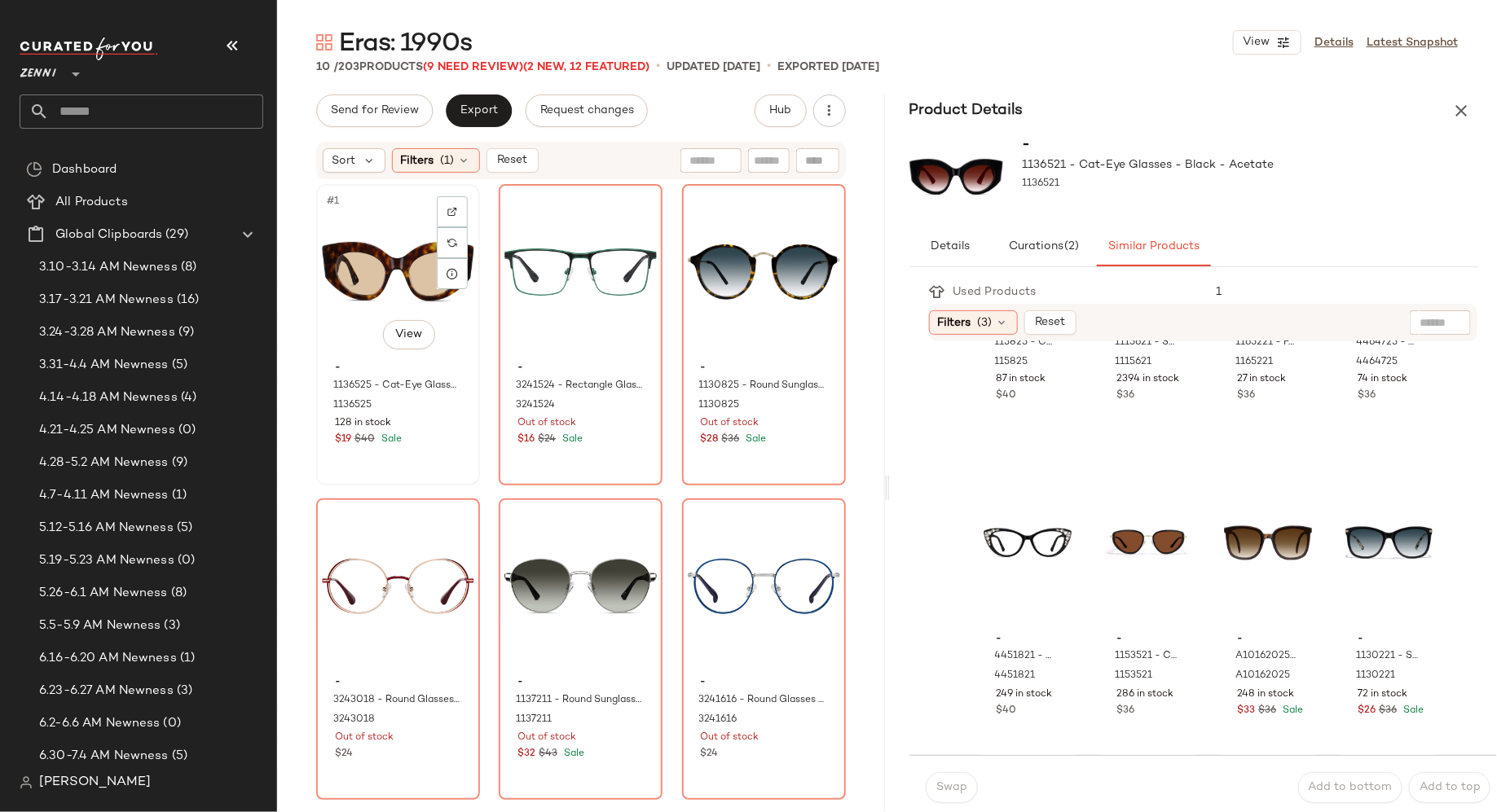
click at [369, 304] on div "#1 View" at bounding box center [397, 272] width 153 height 165
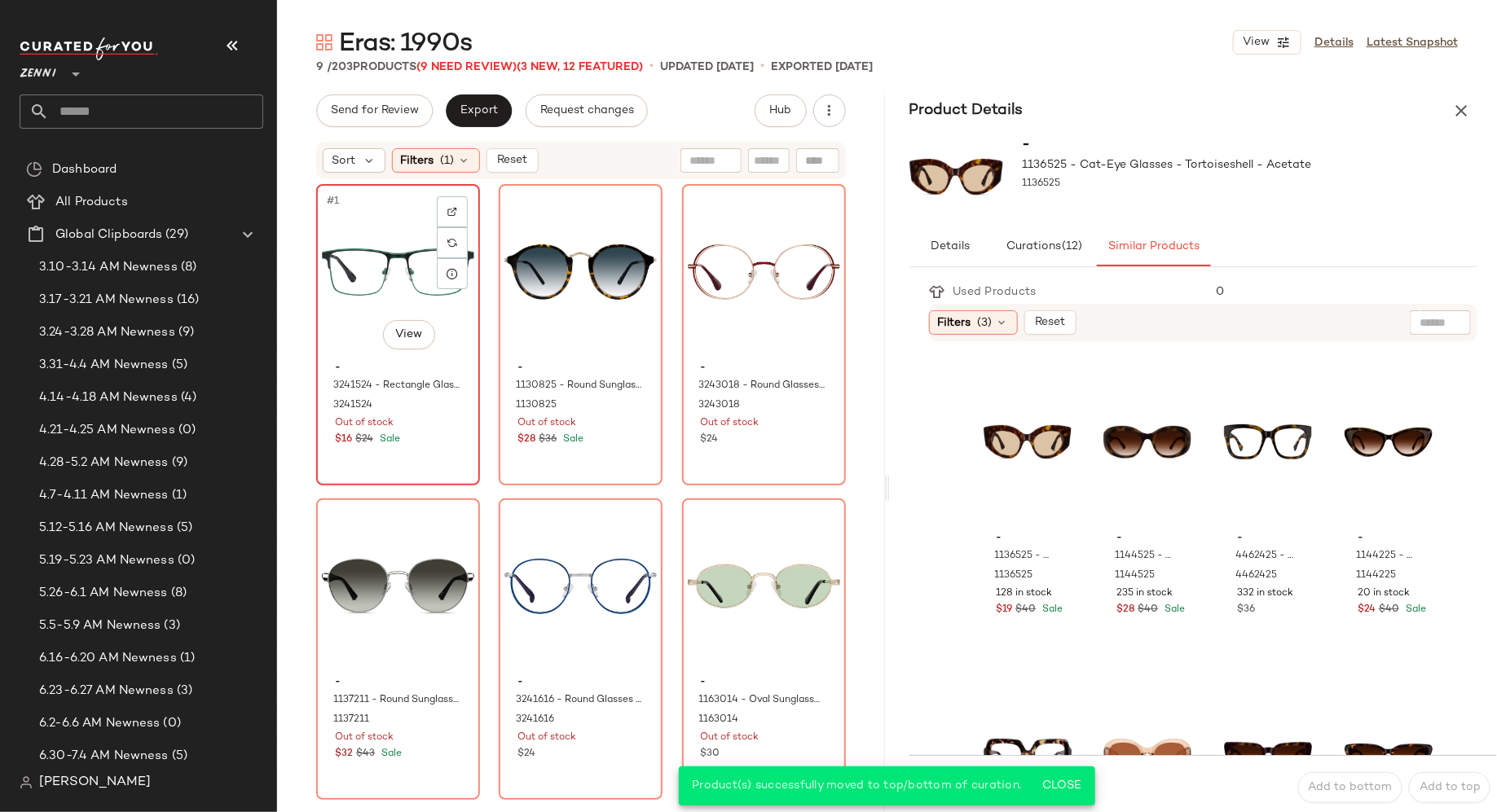
click at [424, 452] on div "#1 View - 3241524 - Rectangle Glasses - Green - Stainless Steel 3241524 Out of …" at bounding box center [398, 335] width 160 height 299
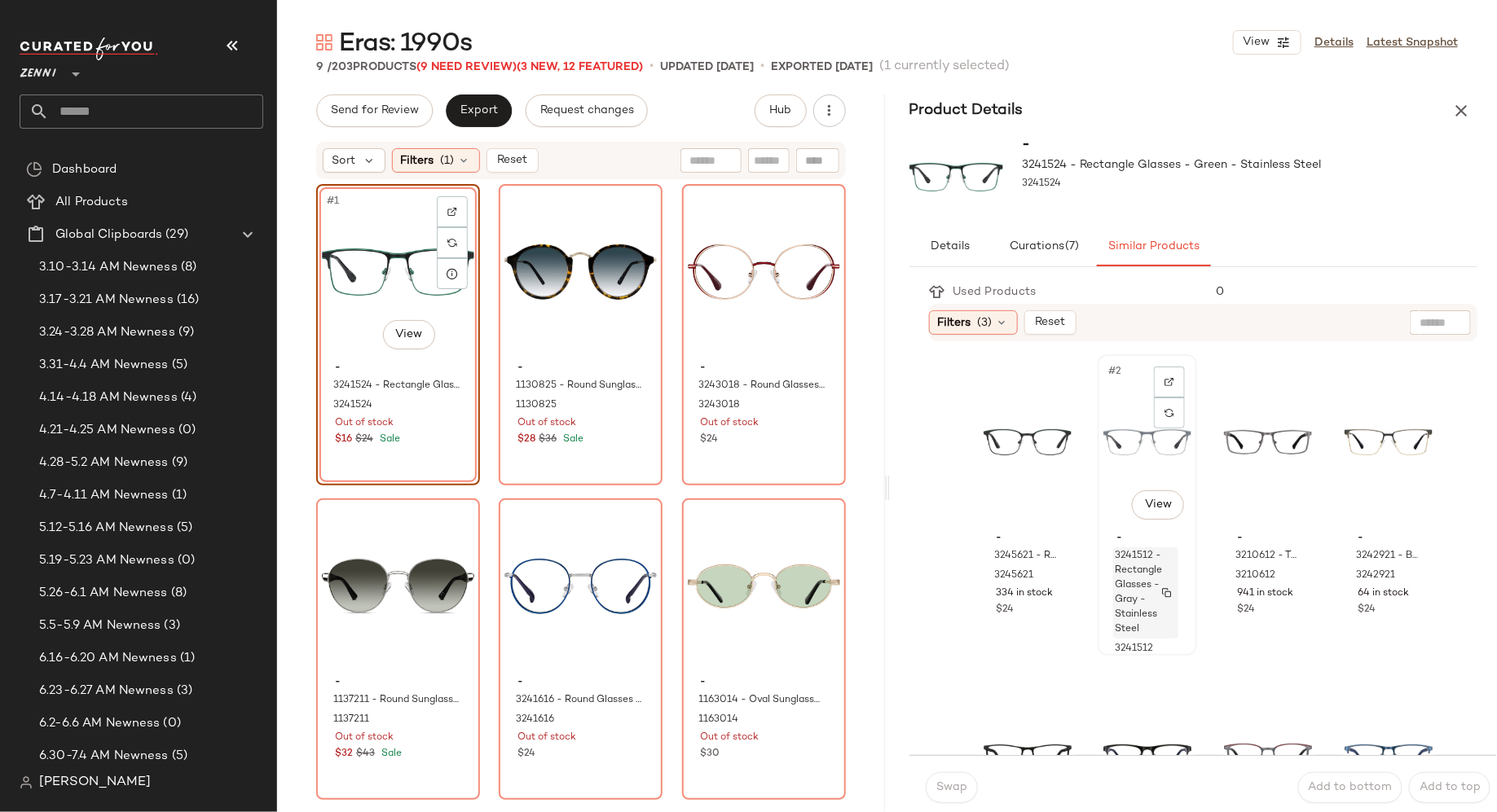
click at [1117, 564] on span "3241512 - Rectangle Glasses - Gray - Stainless Steel" at bounding box center [1138, 593] width 47 height 88
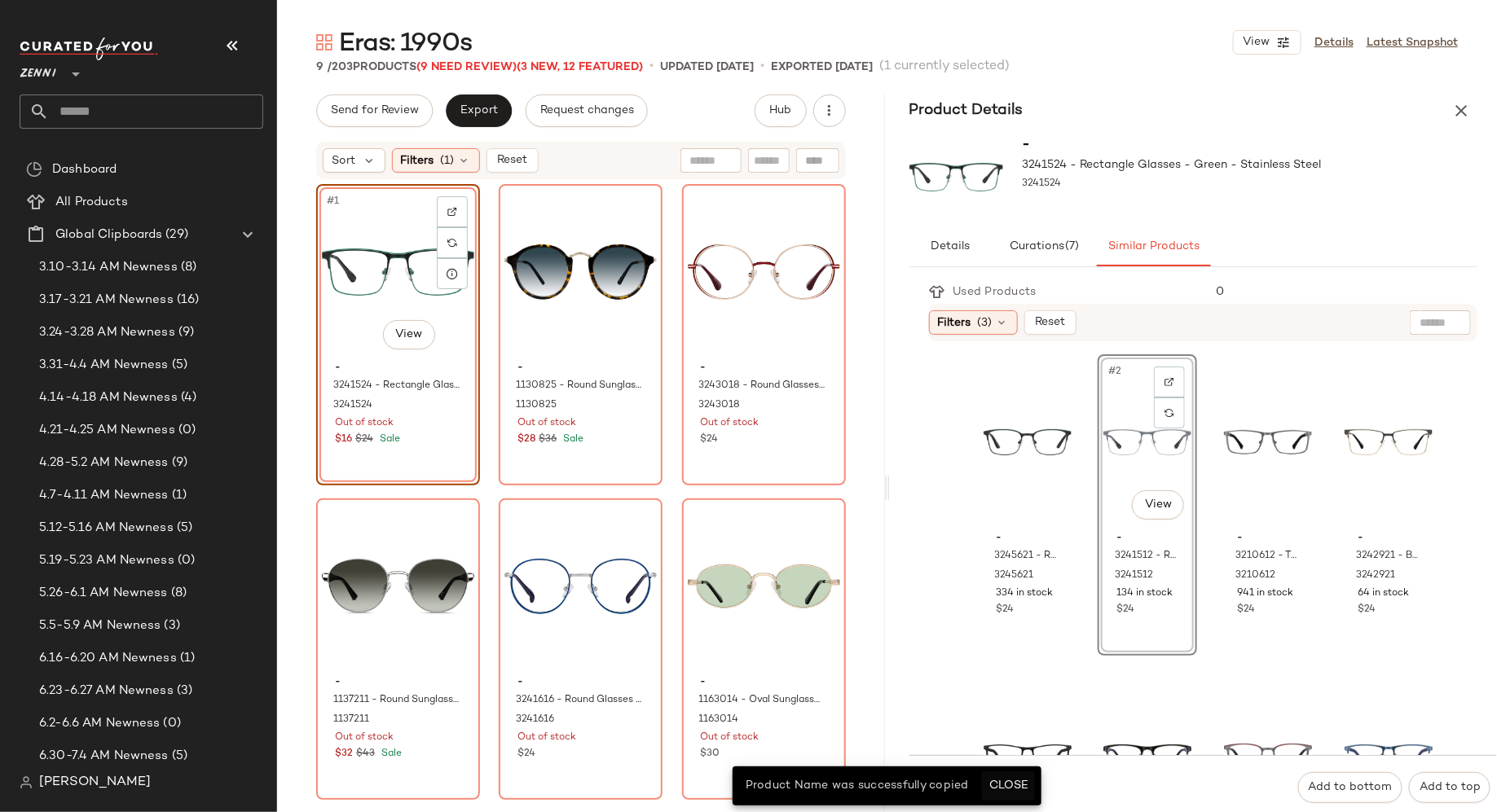
click at [1002, 786] on span "Close" at bounding box center [1008, 786] width 40 height 13
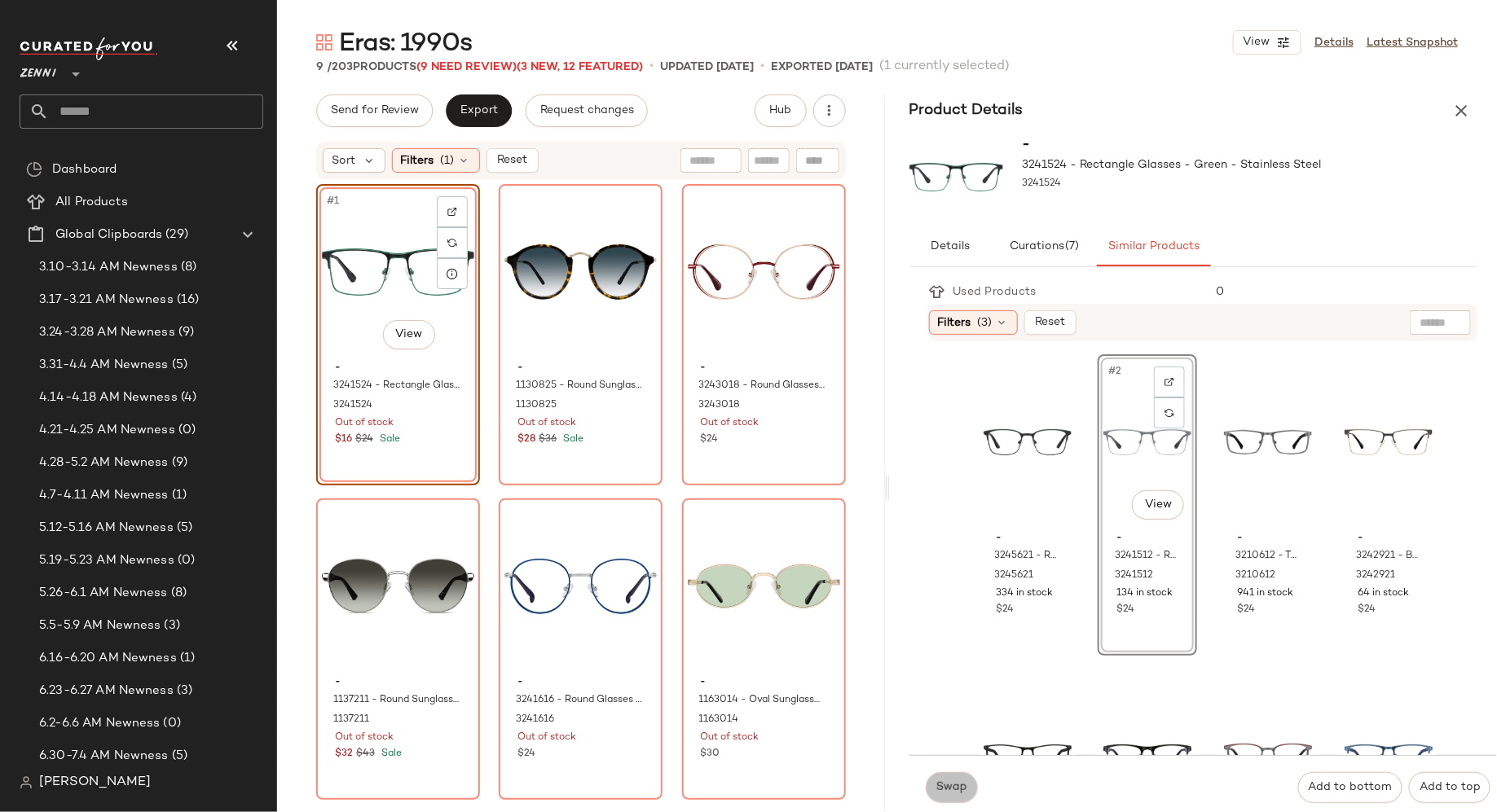
click at [949, 792] on span "Swap" at bounding box center [951, 787] width 32 height 13
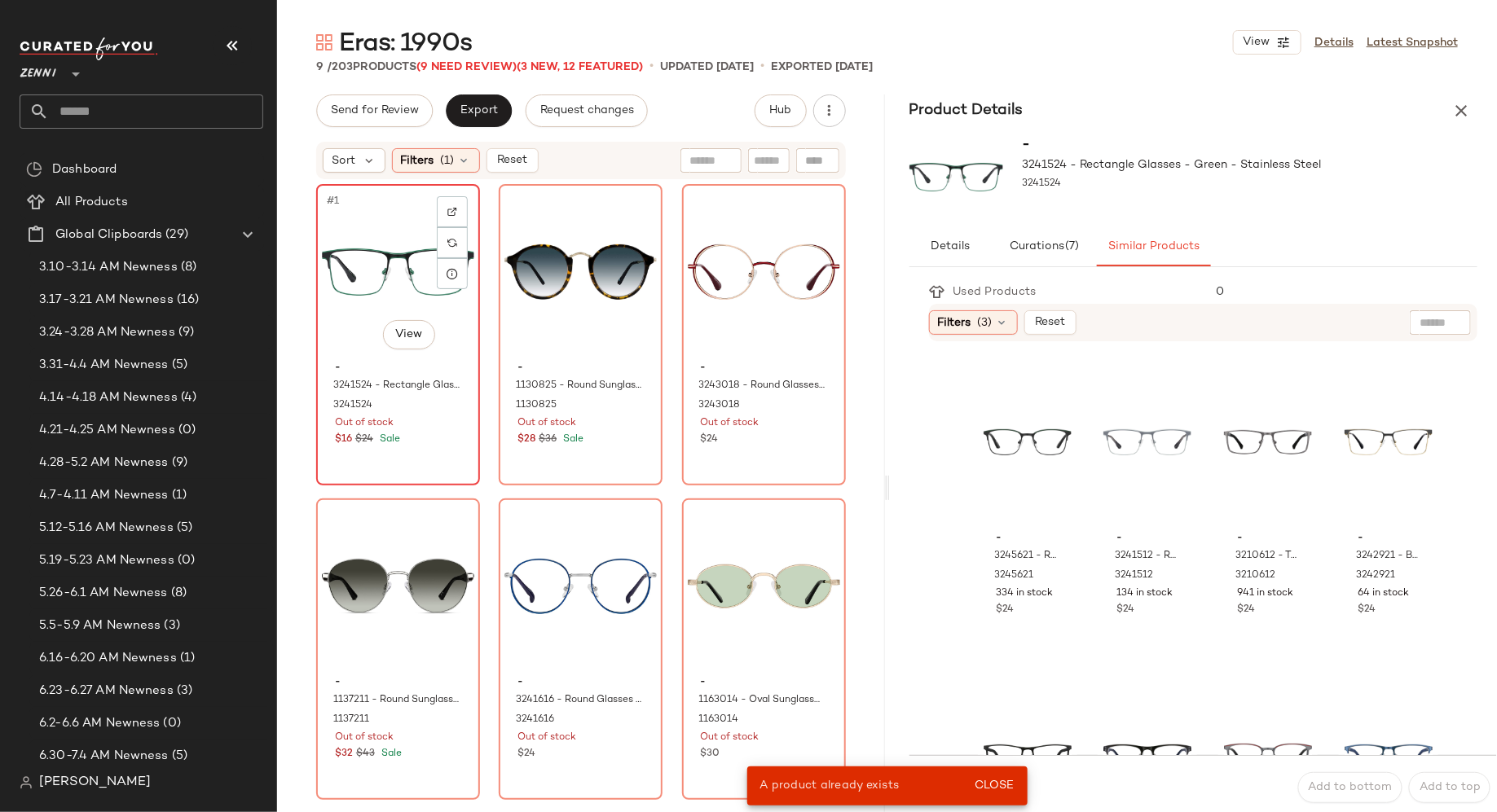
click at [421, 453] on div "#1 View - 3241524 - Rectangle Glasses - Green - Stainless Steel 3241524 Out of …" at bounding box center [398, 335] width 160 height 299
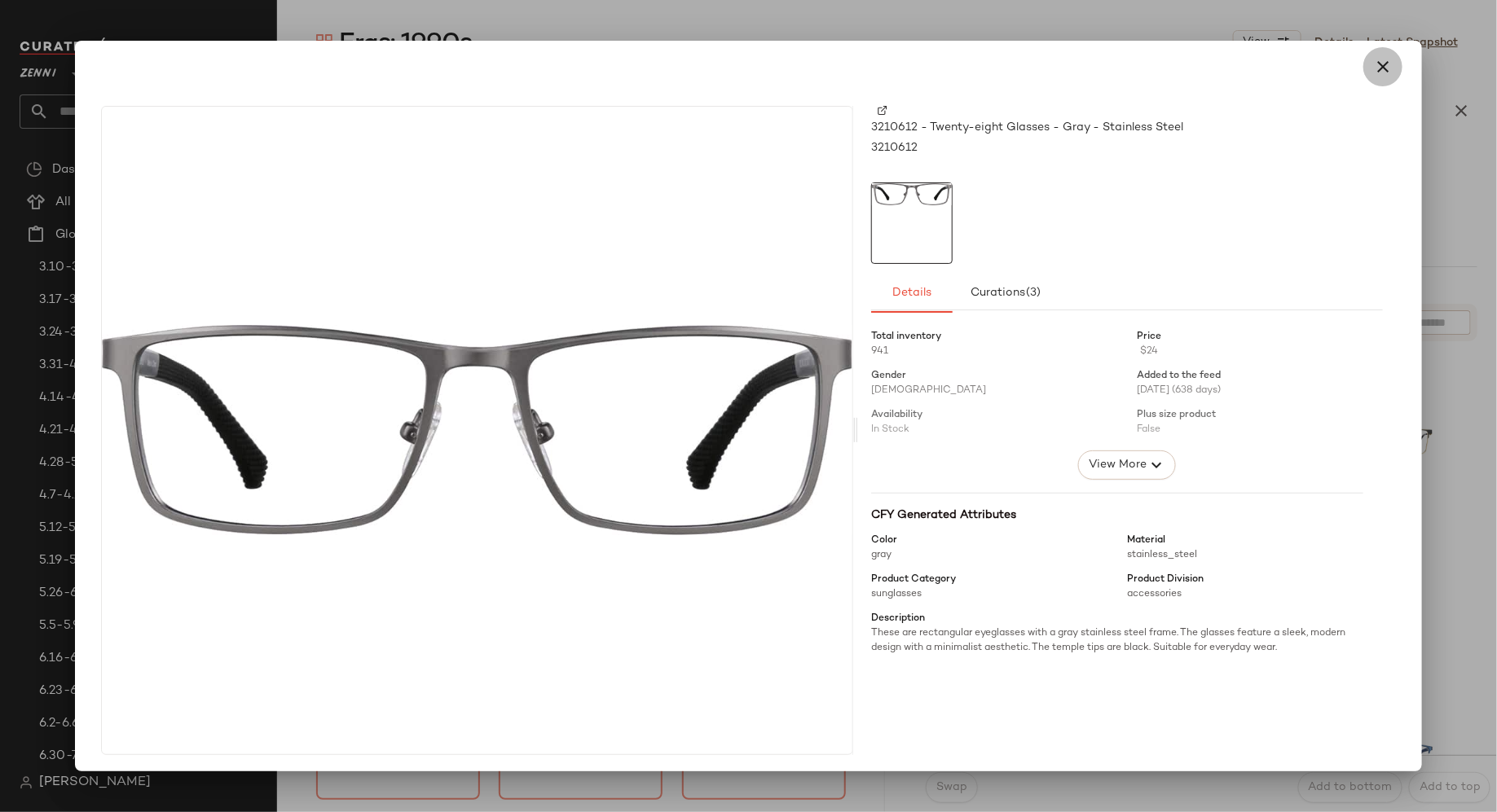
click at [1377, 66] on icon "button" at bounding box center [1383, 67] width 20 height 20
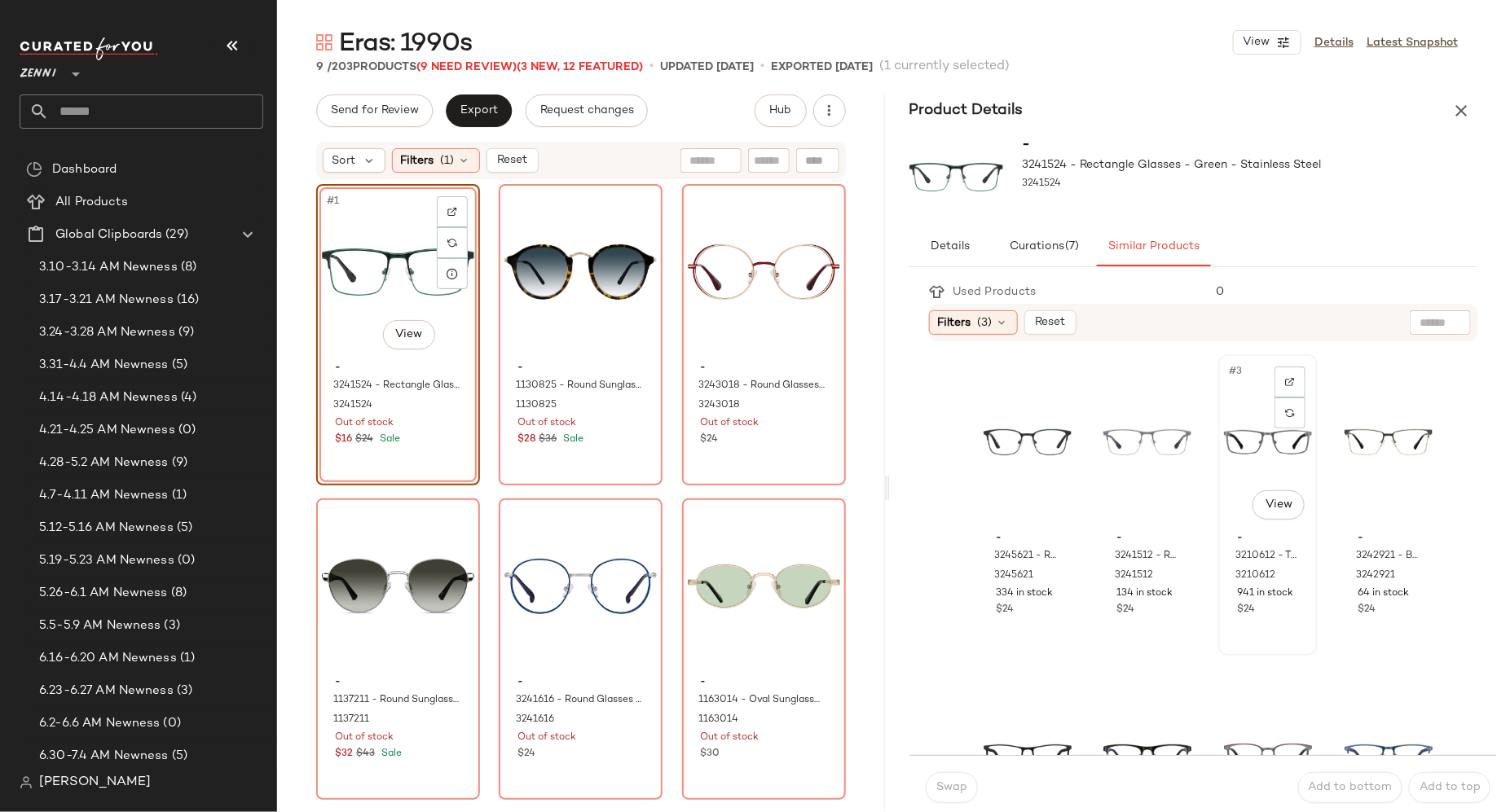
click at [1226, 474] on div "#3 View" at bounding box center [1268, 442] width 88 height 165
click at [959, 784] on span "Swap" at bounding box center [951, 787] width 32 height 13
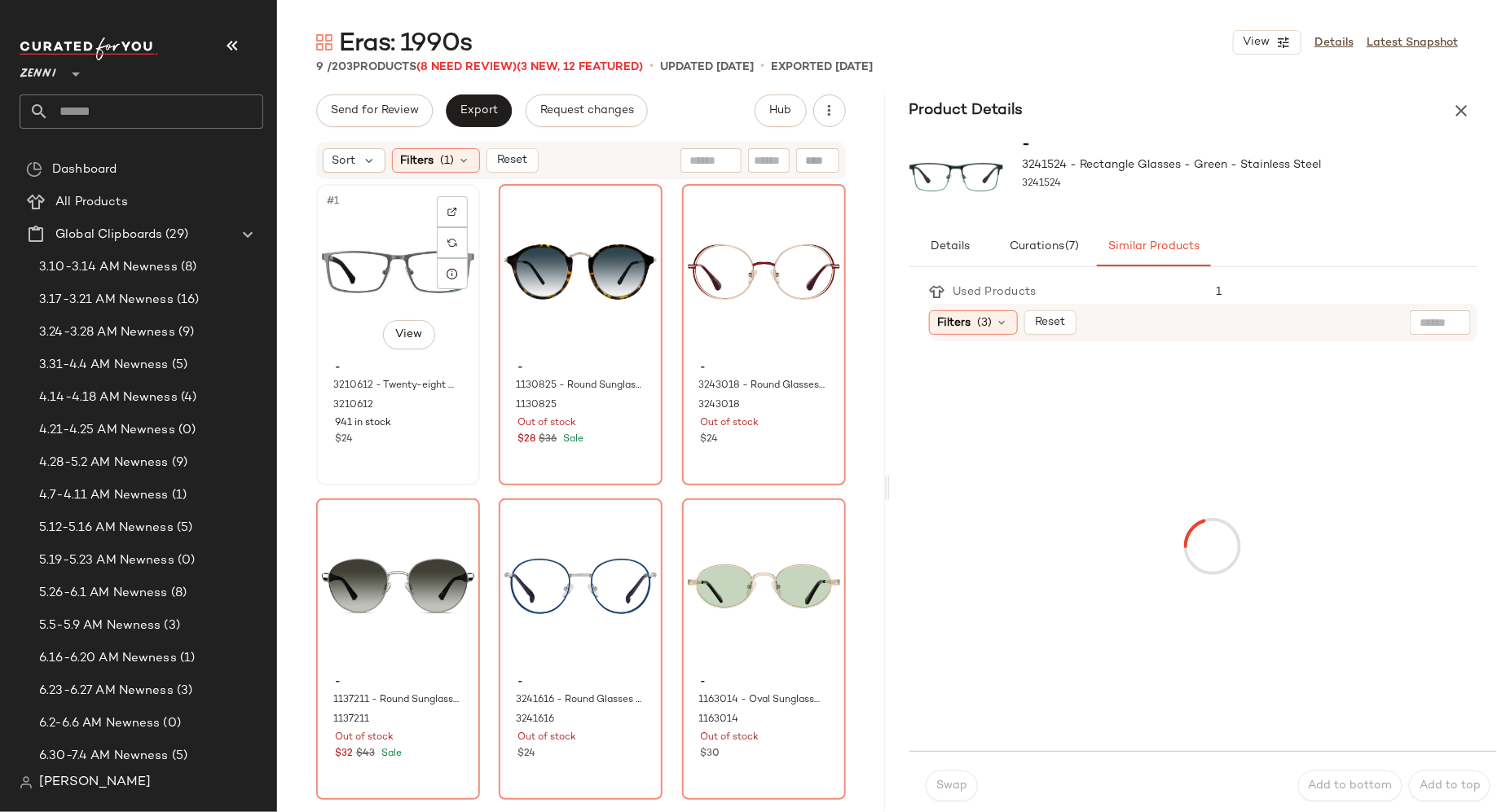
click at [397, 420] on div "941 in stock" at bounding box center [398, 423] width 126 height 14
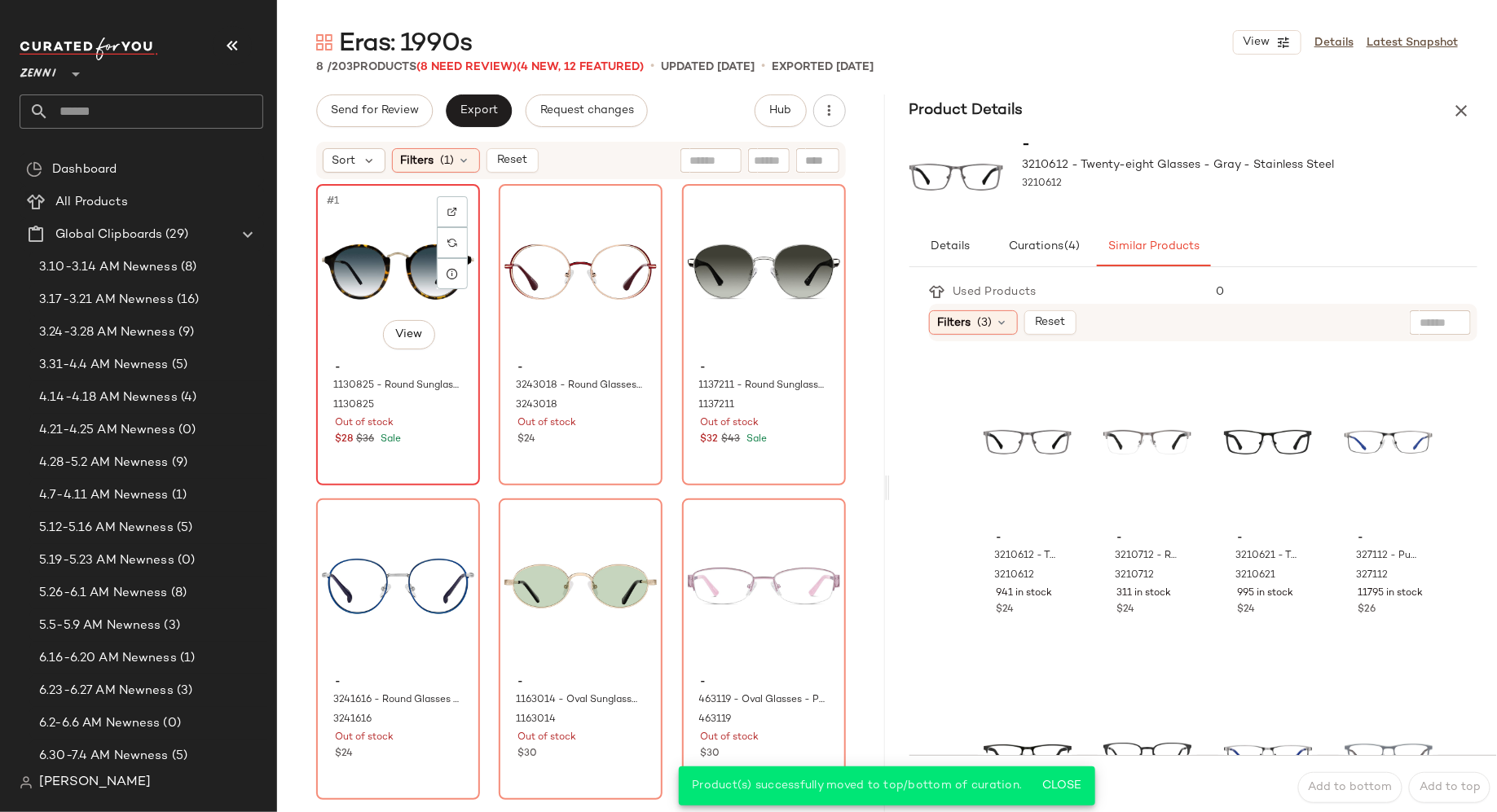
click at [438, 466] on div "#1 View - 1130825 - Round Sunglasses - Tortoiseshell - Mixed 1130825 Out of sto…" at bounding box center [398, 335] width 160 height 299
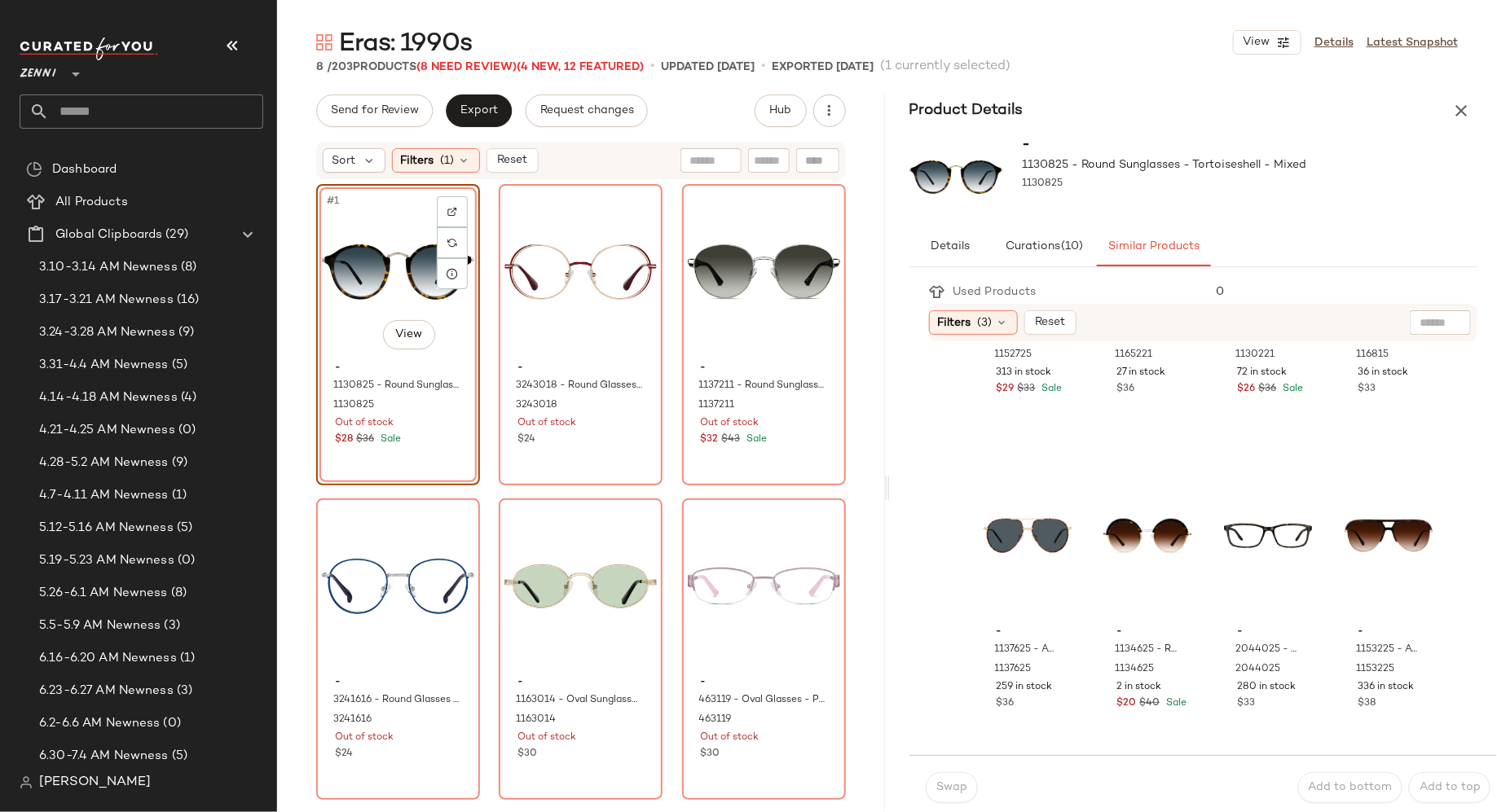
scroll to position [856, 0]
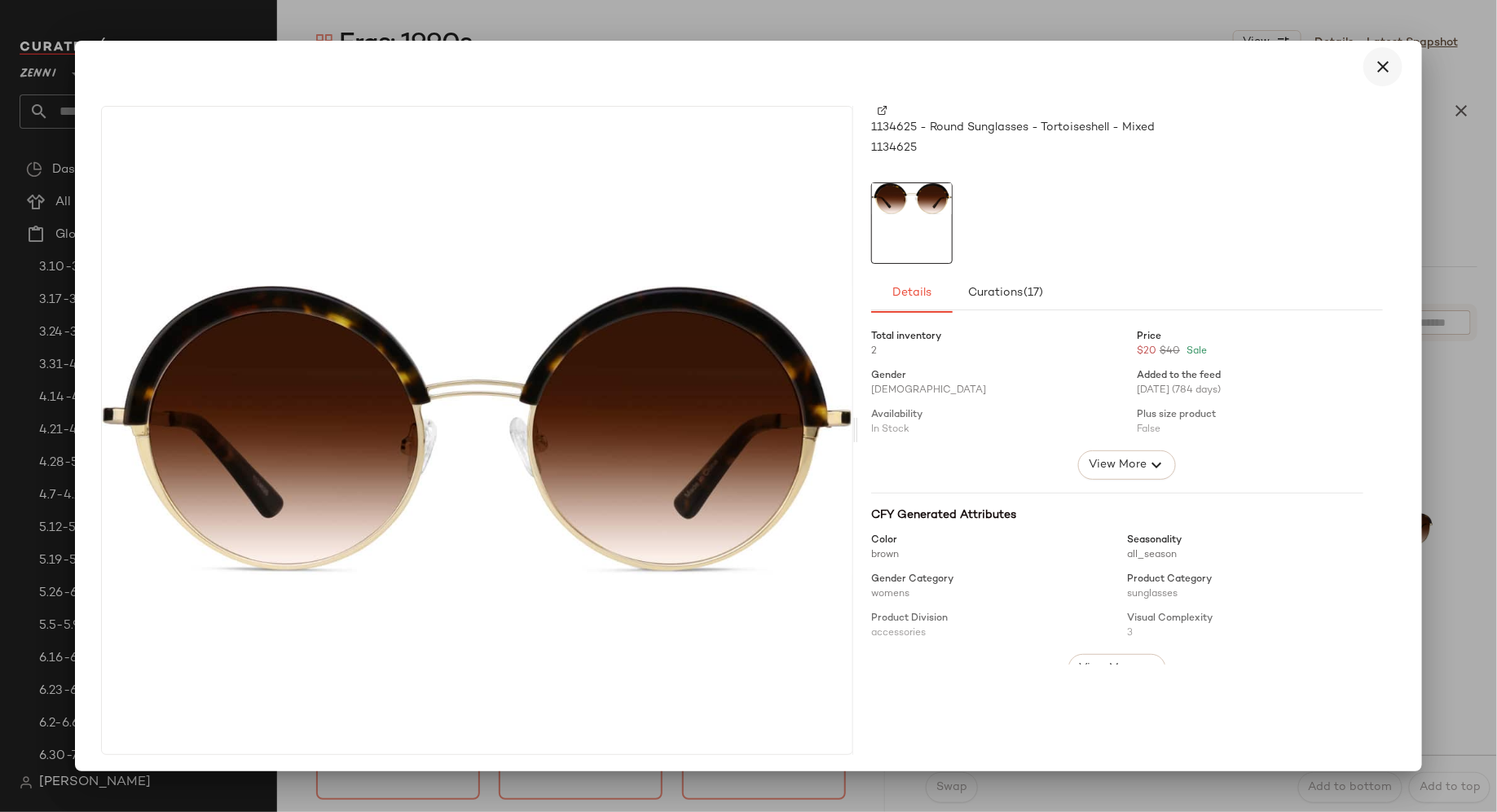
click at [1377, 66] on icon "button" at bounding box center [1383, 67] width 20 height 20
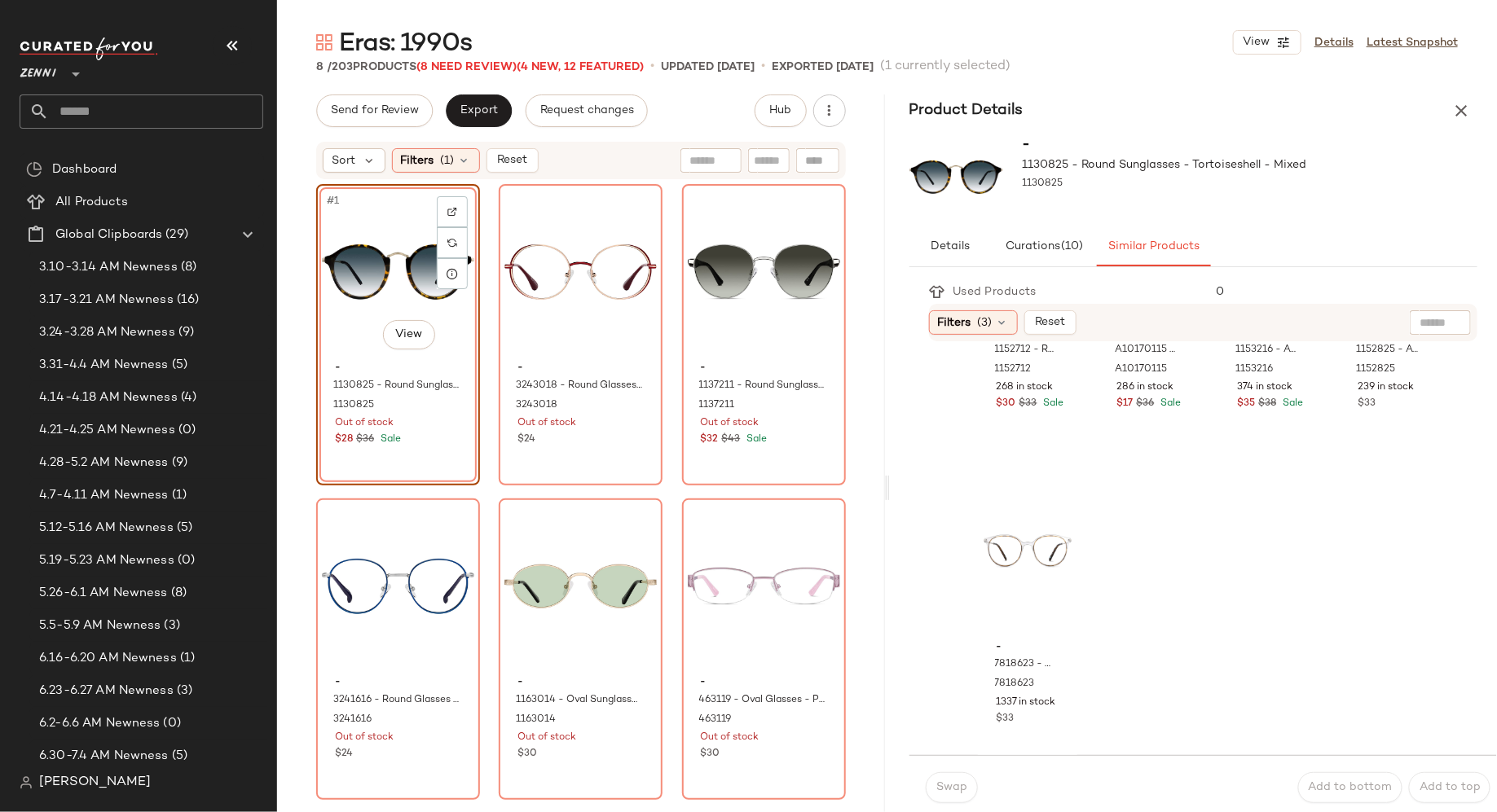
scroll to position [1786, 0]
click at [616, 447] on div "- 3243018 - Round Glasses - Red - Stainless Steel 3243018 Out of stock $24" at bounding box center [580, 402] width 153 height 95
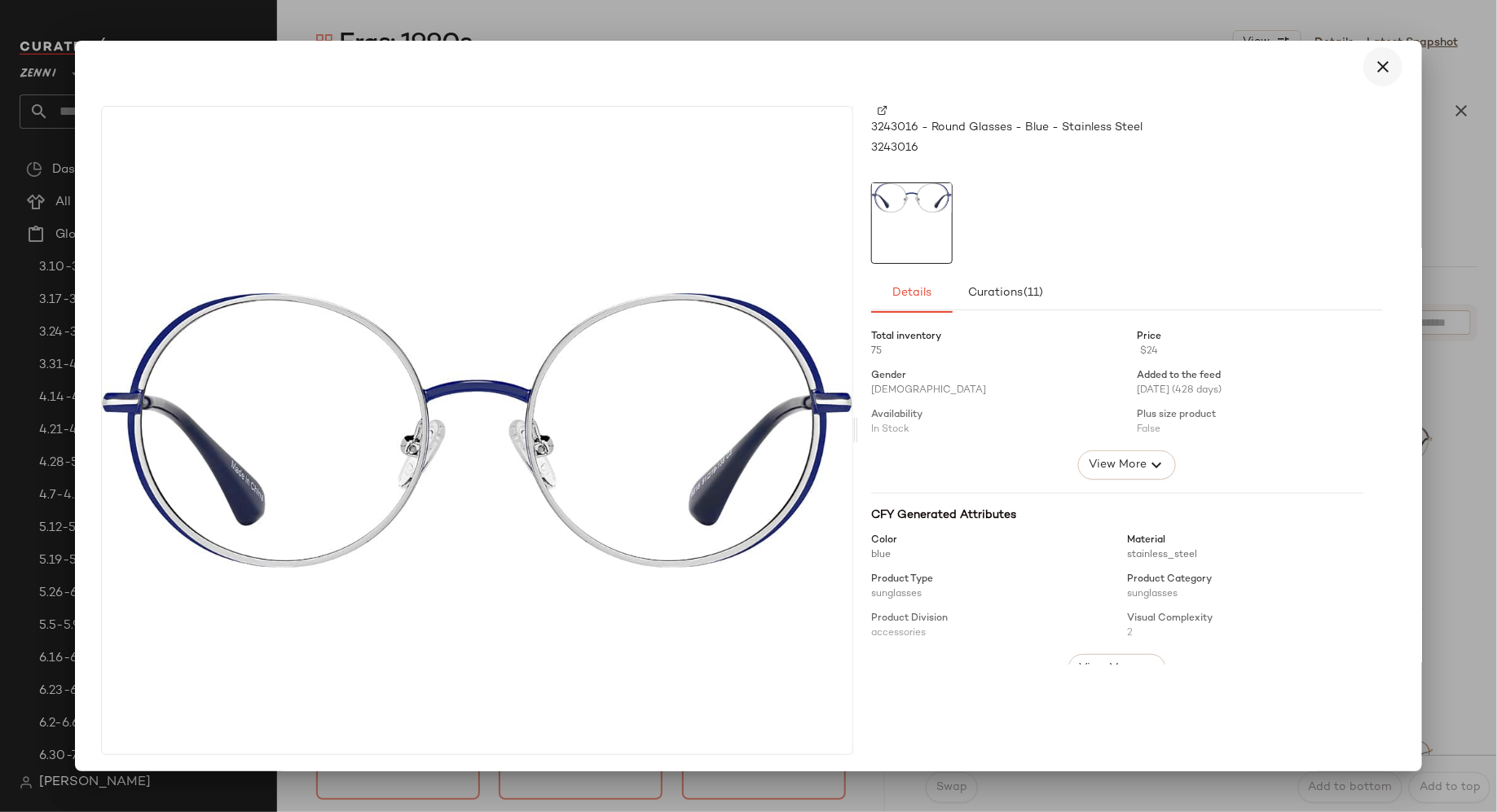
click at [1373, 70] on icon "button" at bounding box center [1383, 67] width 20 height 20
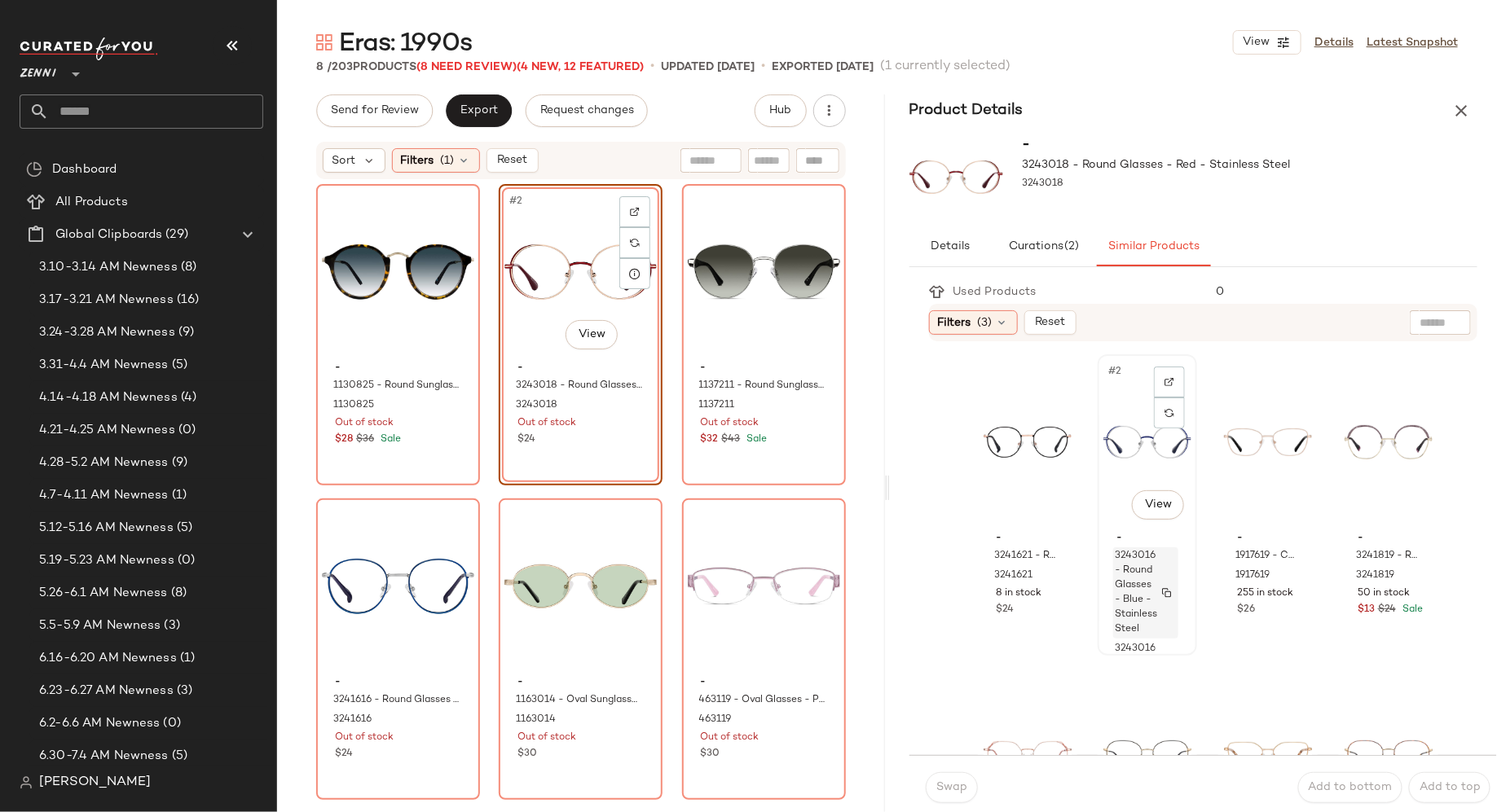
click at [1144, 597] on span "3243016 - Round Glasses - Blue - Stainless Steel" at bounding box center [1136, 593] width 43 height 88
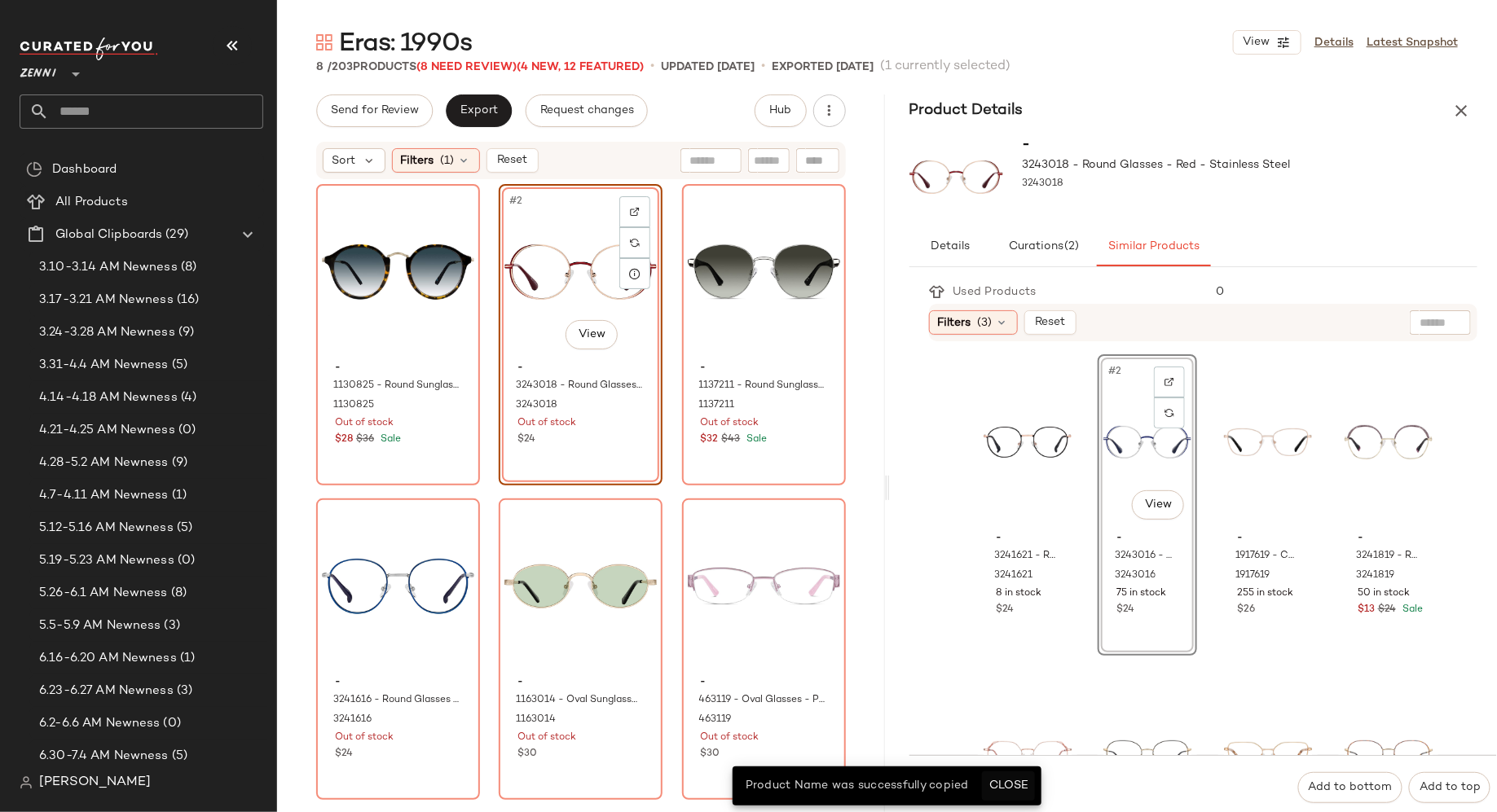
click at [1011, 787] on span "Close" at bounding box center [1008, 786] width 40 height 13
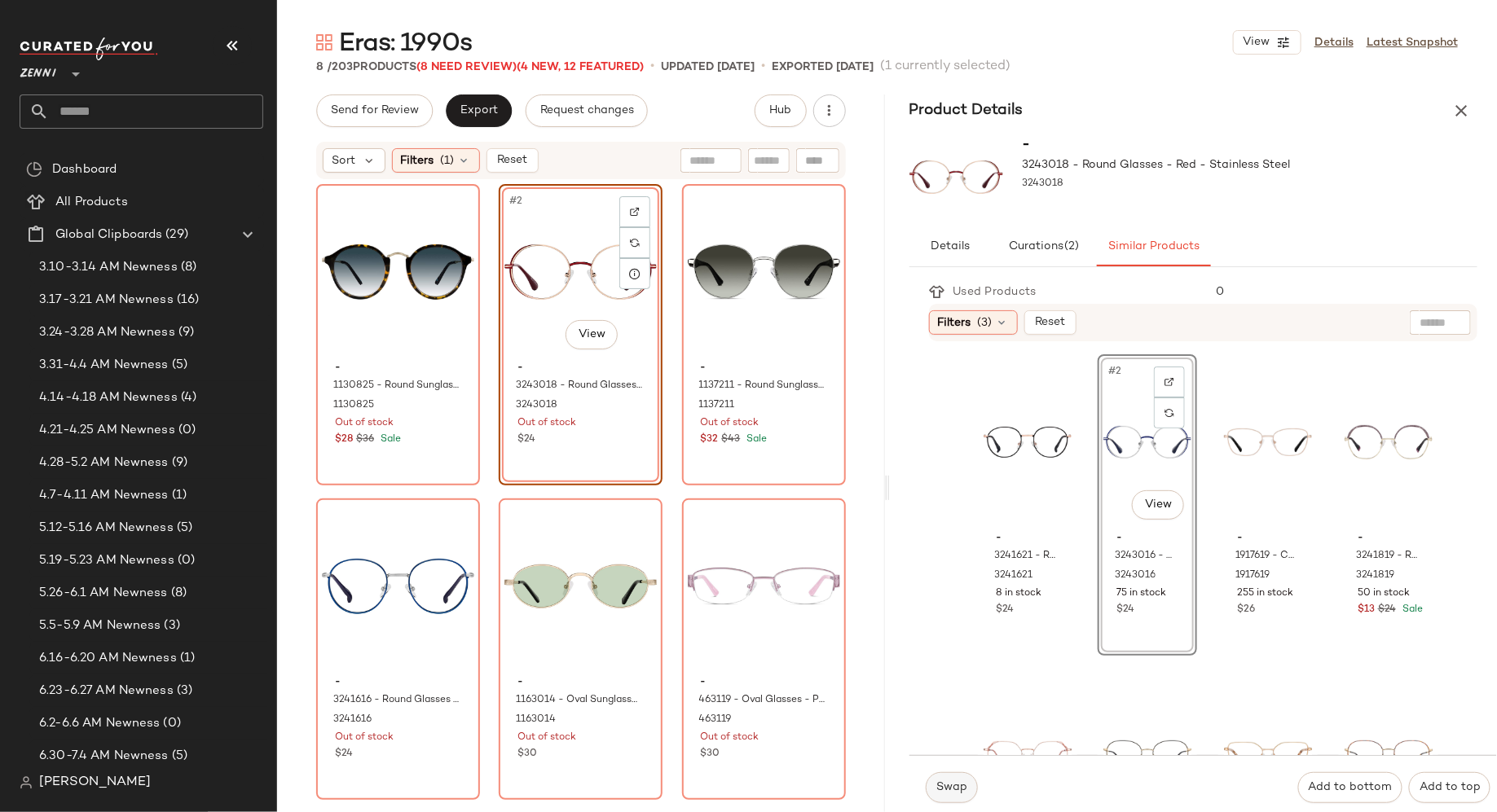
click at [939, 786] on span "Swap" at bounding box center [951, 787] width 32 height 13
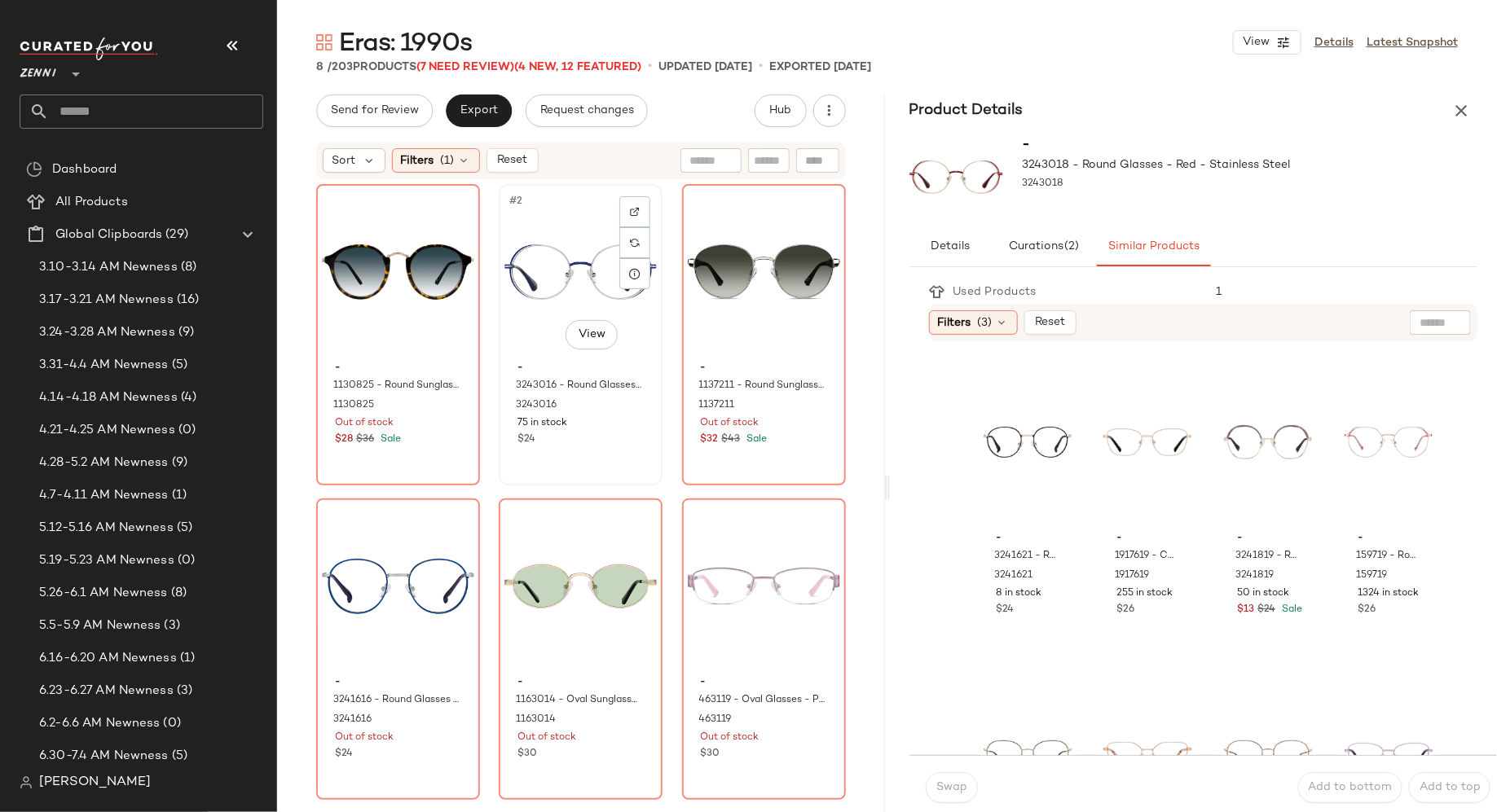
click at [609, 454] on div "#2 View - 3243016 - Round Glasses - Blue - Stainless Steel 3243016 75 in stock …" at bounding box center [581, 335] width 160 height 299
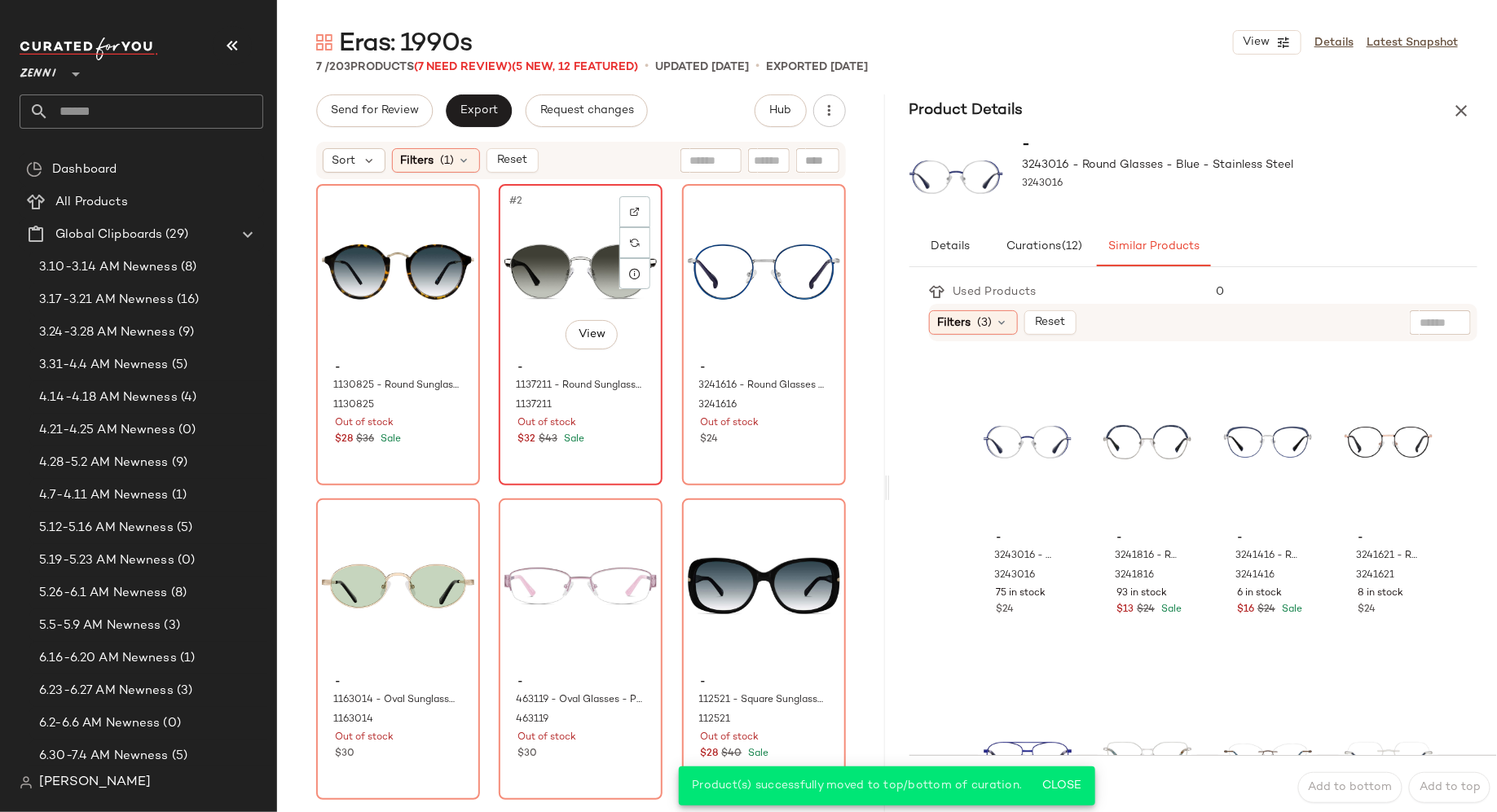
click at [616, 456] on div "#2 View - 1137211 - Round Sunglasses - Silver - Mixed 1137211 Out of stock $32 …" at bounding box center [581, 335] width 160 height 299
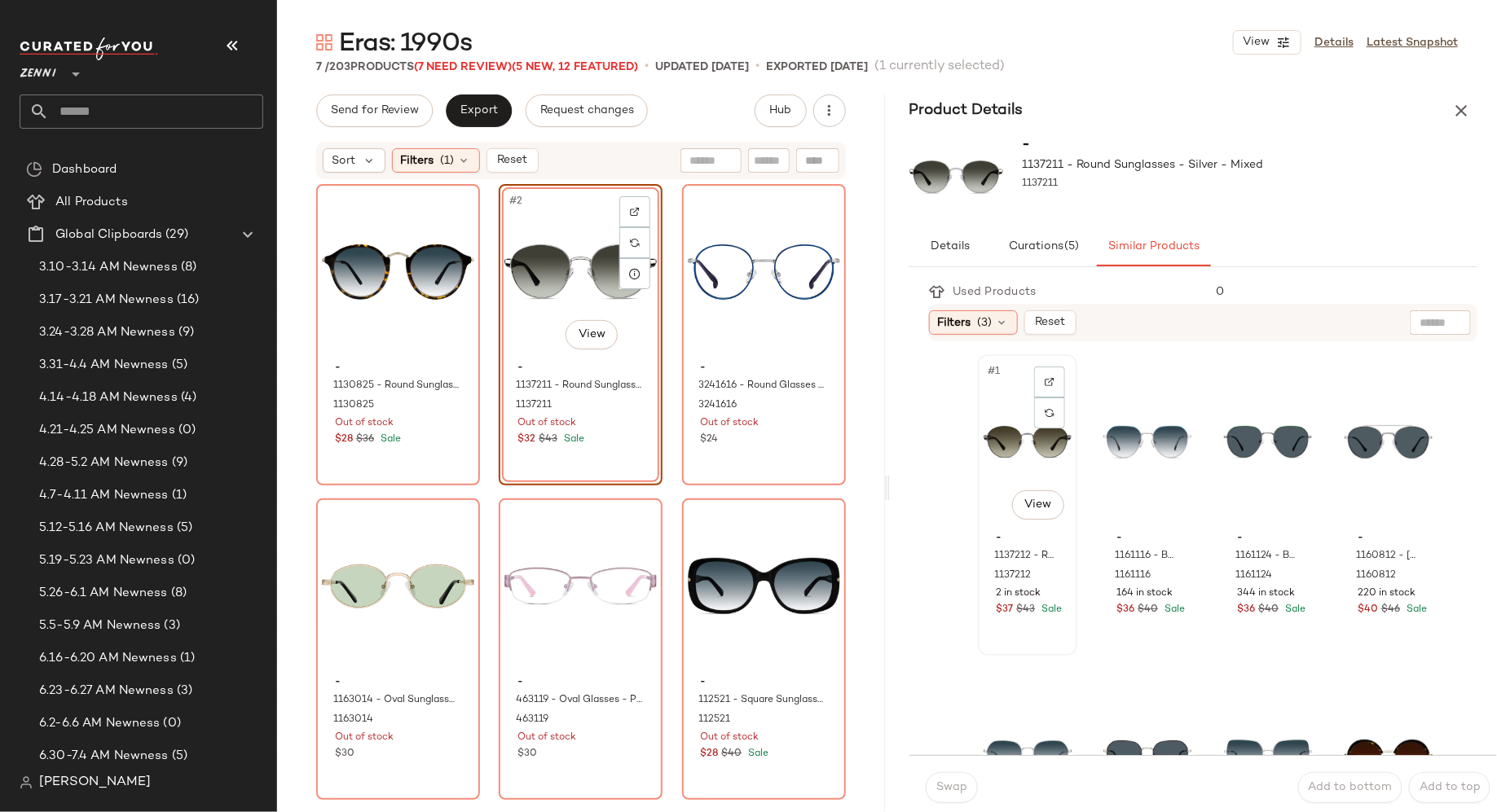
click at [1027, 630] on div "#1 View - 1137212 - Round Sunglasses - Gray - Mixed 1137212 2 in stock $37 $43 …" at bounding box center [1027, 505] width 96 height 299
click at [961, 783] on span "Swap" at bounding box center [951, 787] width 32 height 13
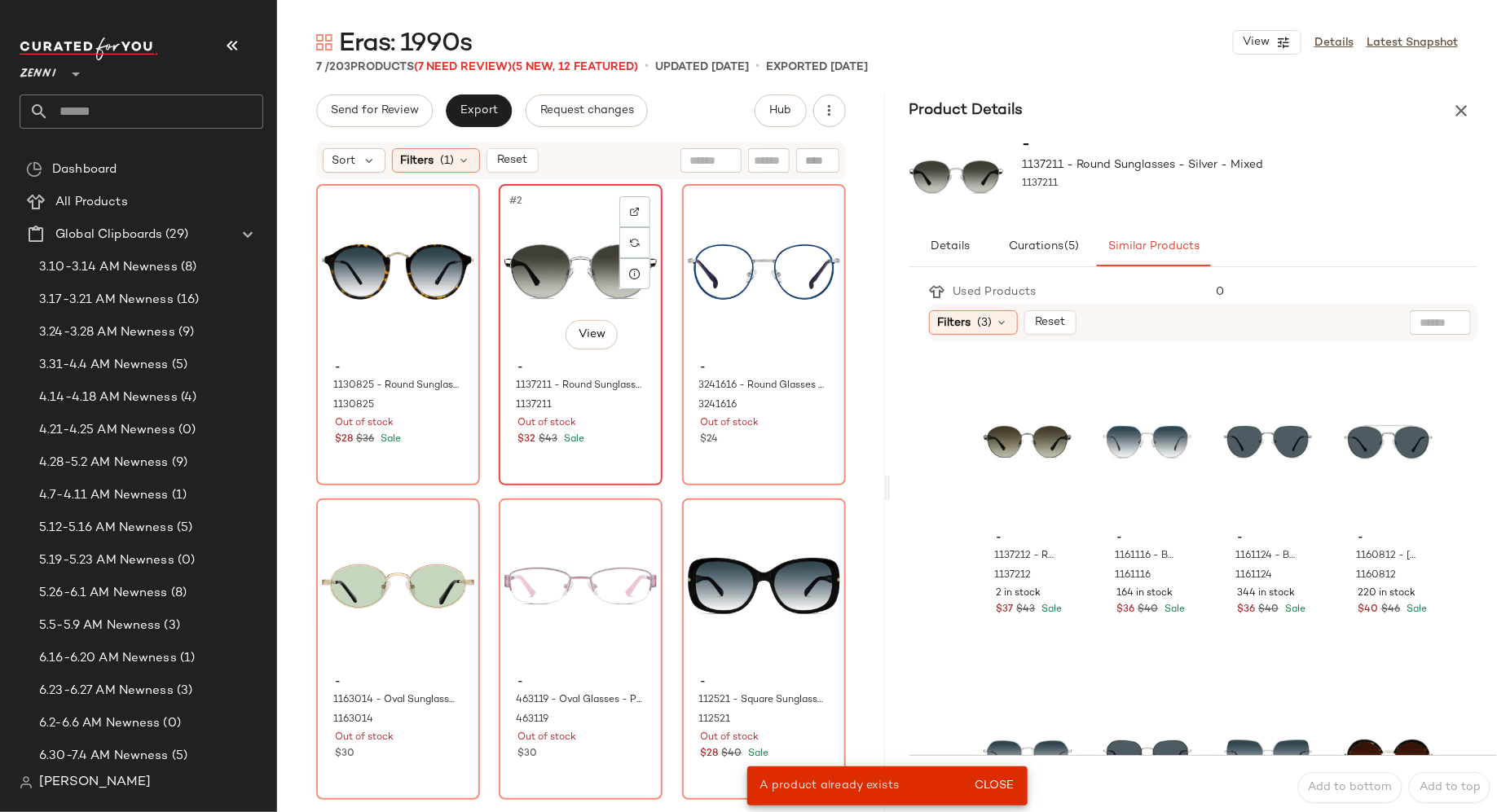
click at [596, 461] on div "#2 View - 1137211 - Round Sunglasses - Silver - Mixed 1137211 Out of stock $32 …" at bounding box center [581, 335] width 160 height 299
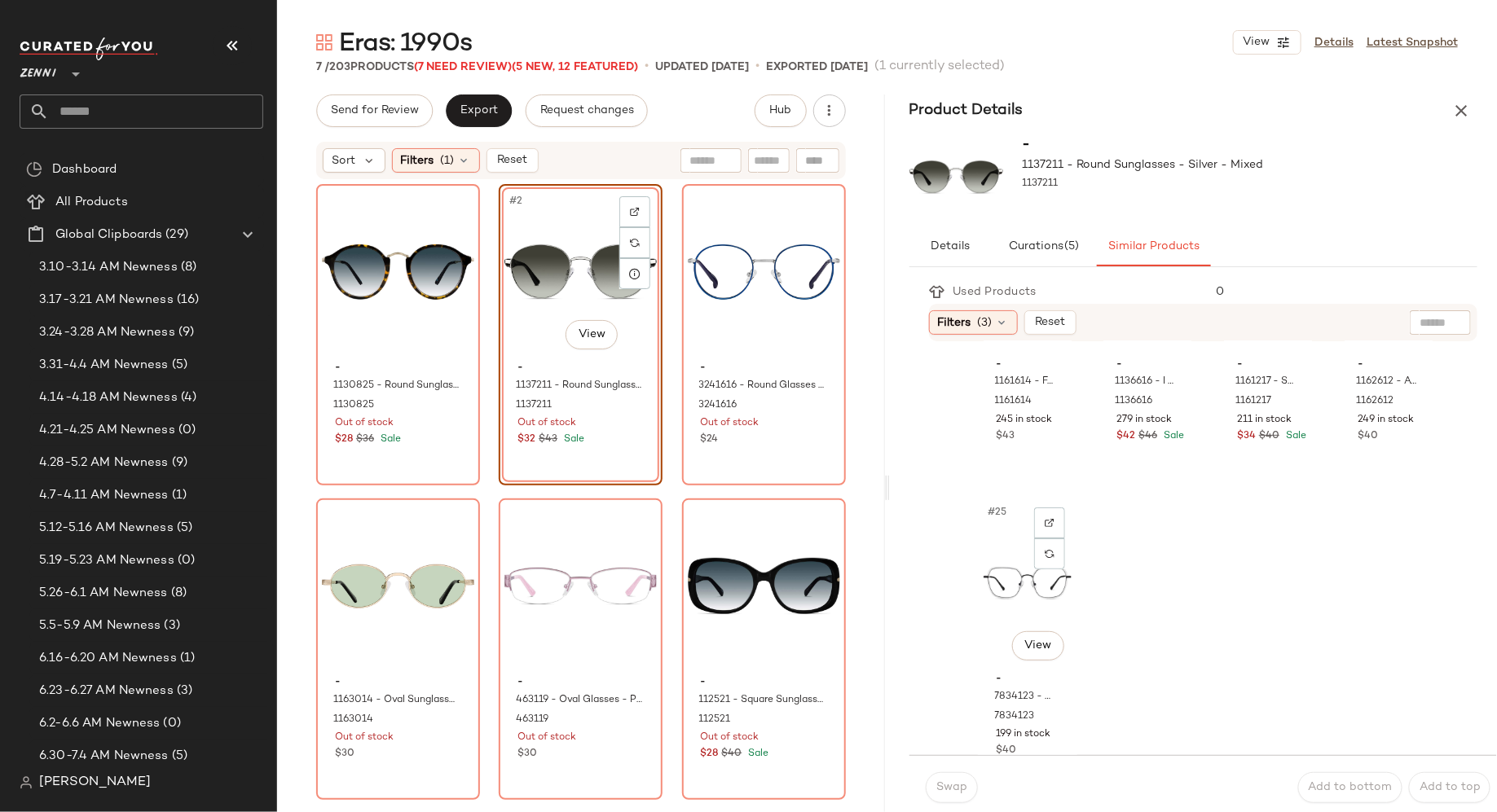
scroll to position [1786, 0]
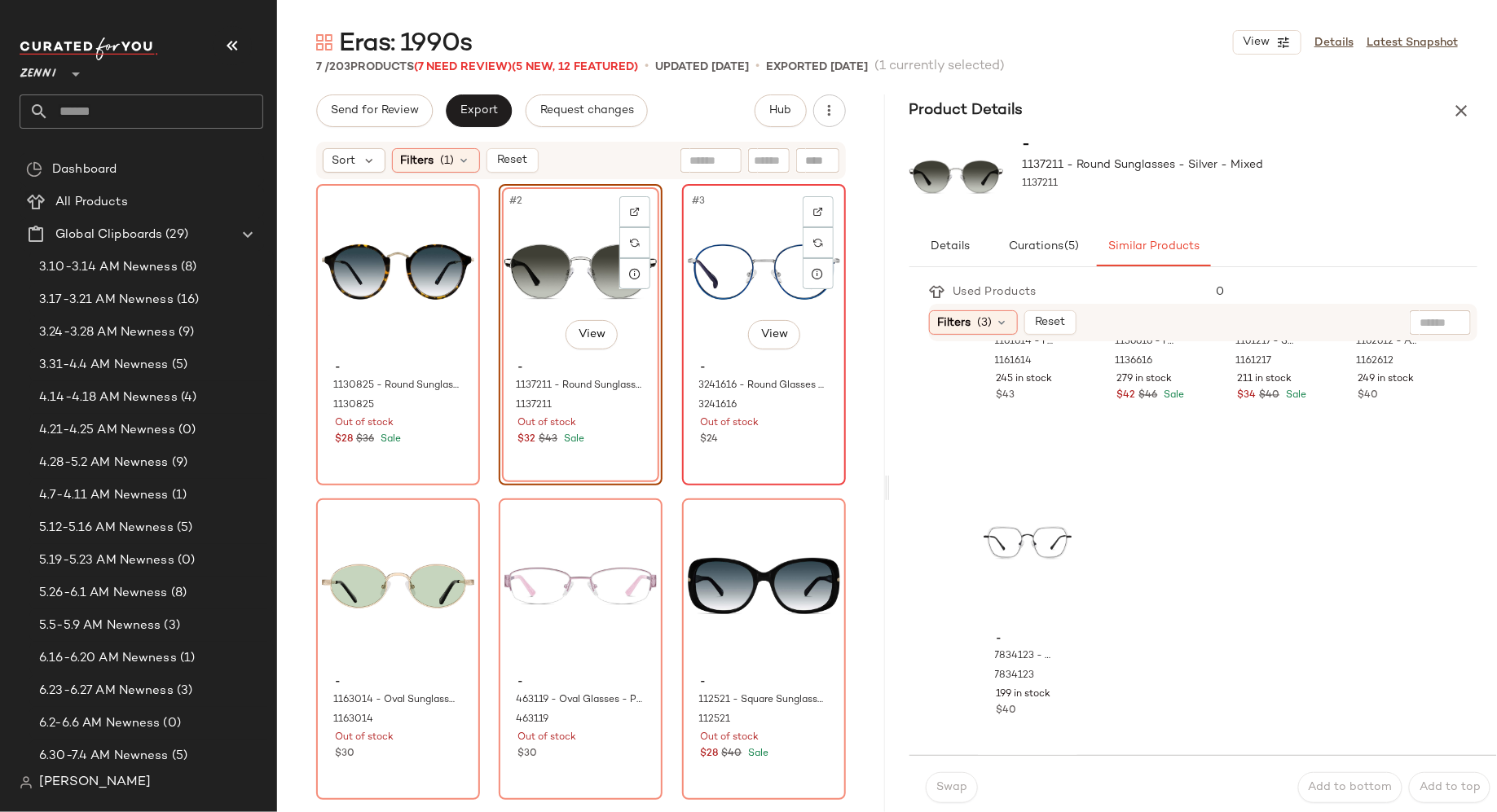
click at [782, 470] on div "#3 View - 3241616 - Round Glasses - Blue - Stainless Steel 3241616 Out of stock…" at bounding box center [764, 335] width 160 height 299
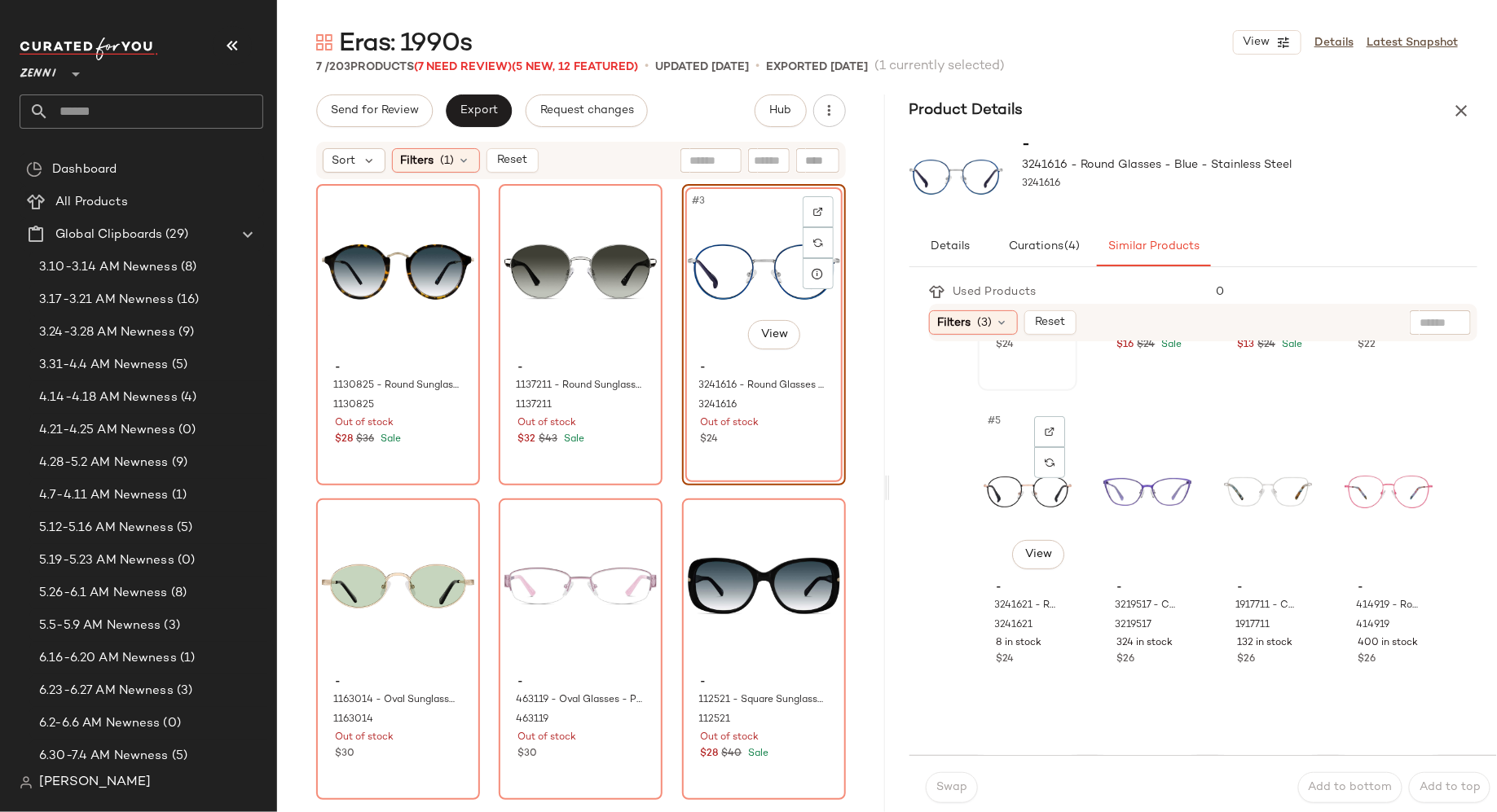
scroll to position [273, 0]
click at [1031, 658] on div "$24" at bounding box center [1027, 652] width 62 height 14
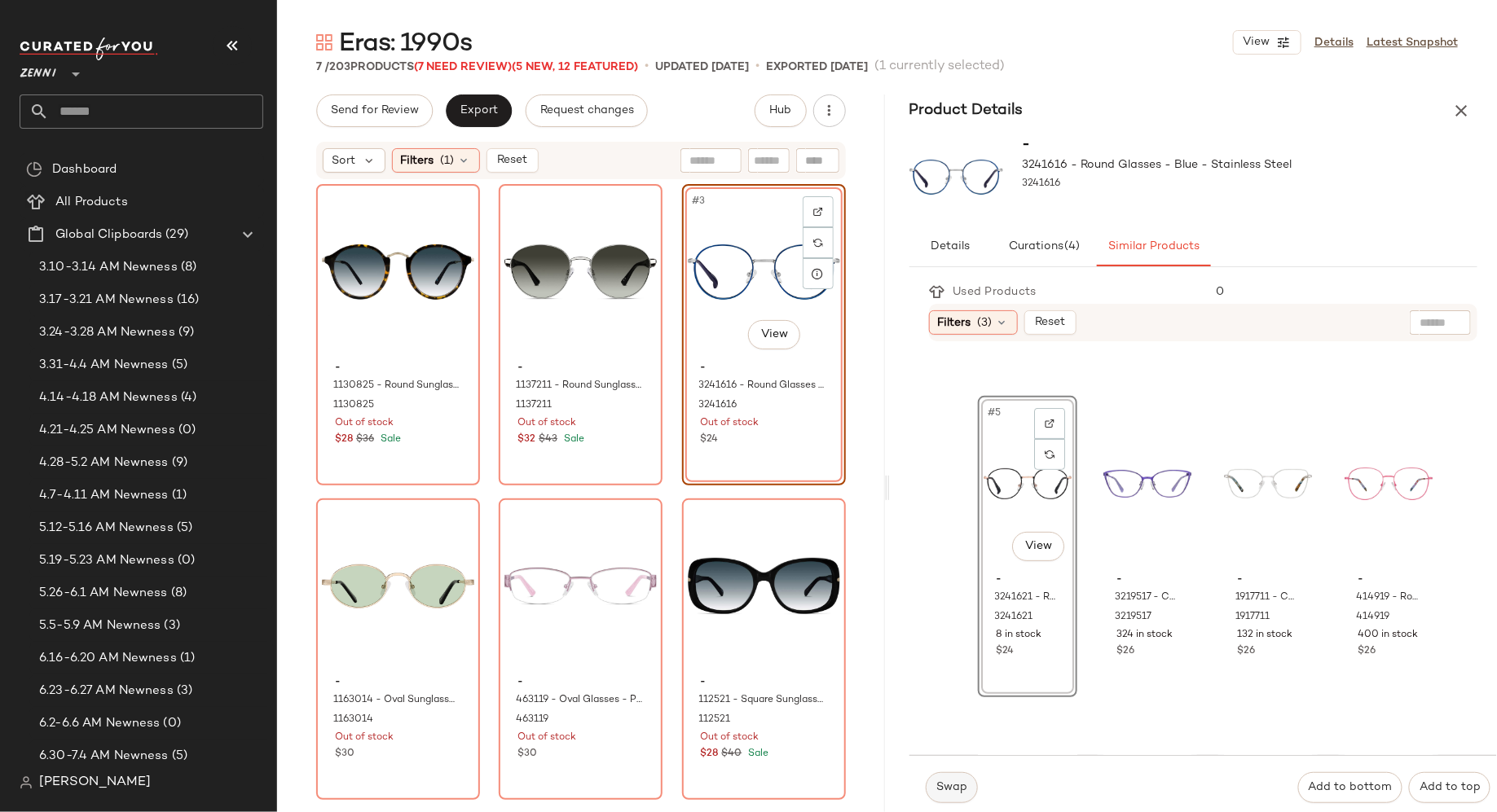
click at [958, 786] on span "Swap" at bounding box center [951, 787] width 32 height 13
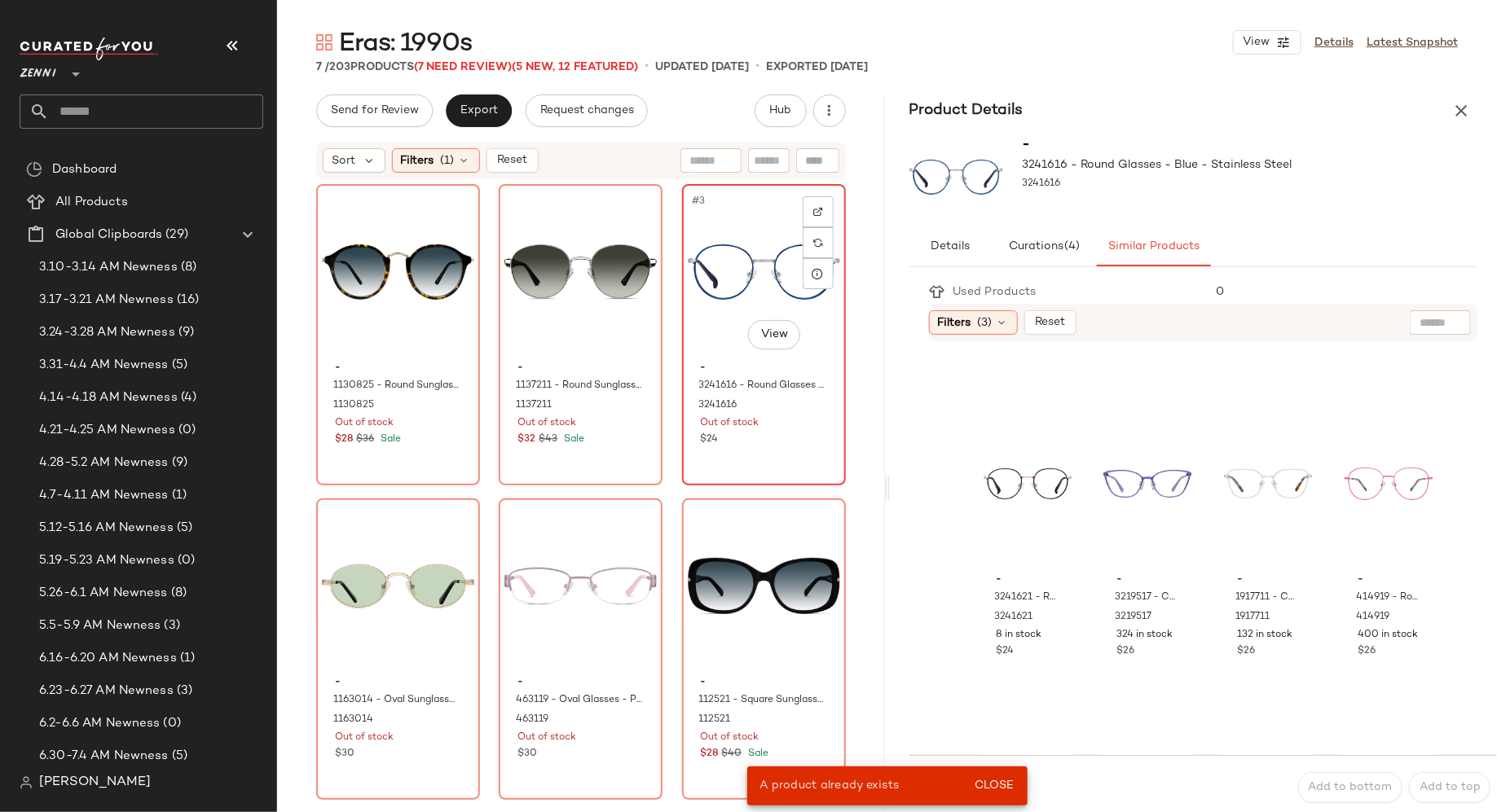
click at [818, 453] on div "#3 View - 3241616 - Round Glasses - Blue - Stainless Steel 3241616 Out of stock…" at bounding box center [764, 335] width 160 height 299
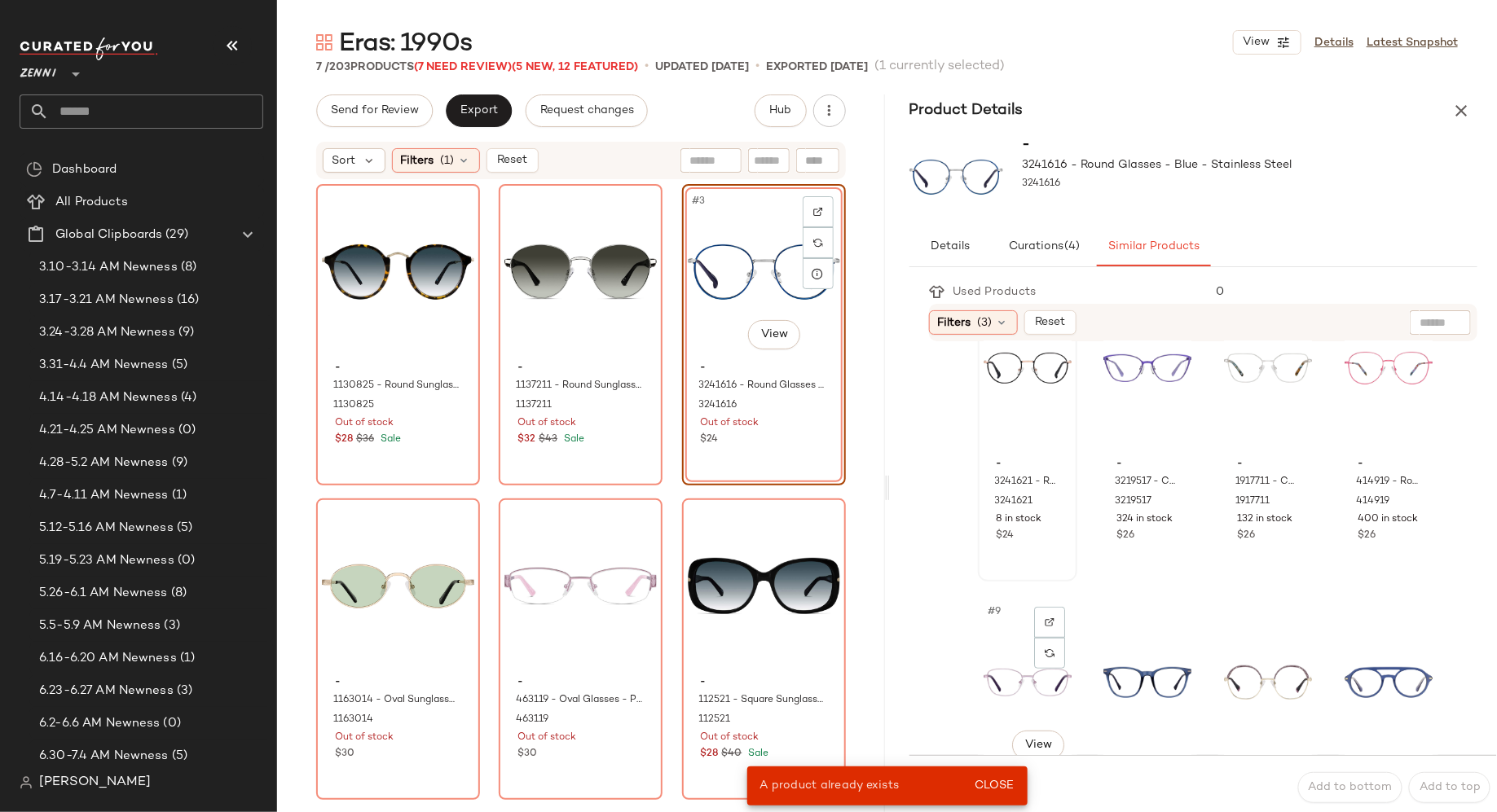
scroll to position [387, 0]
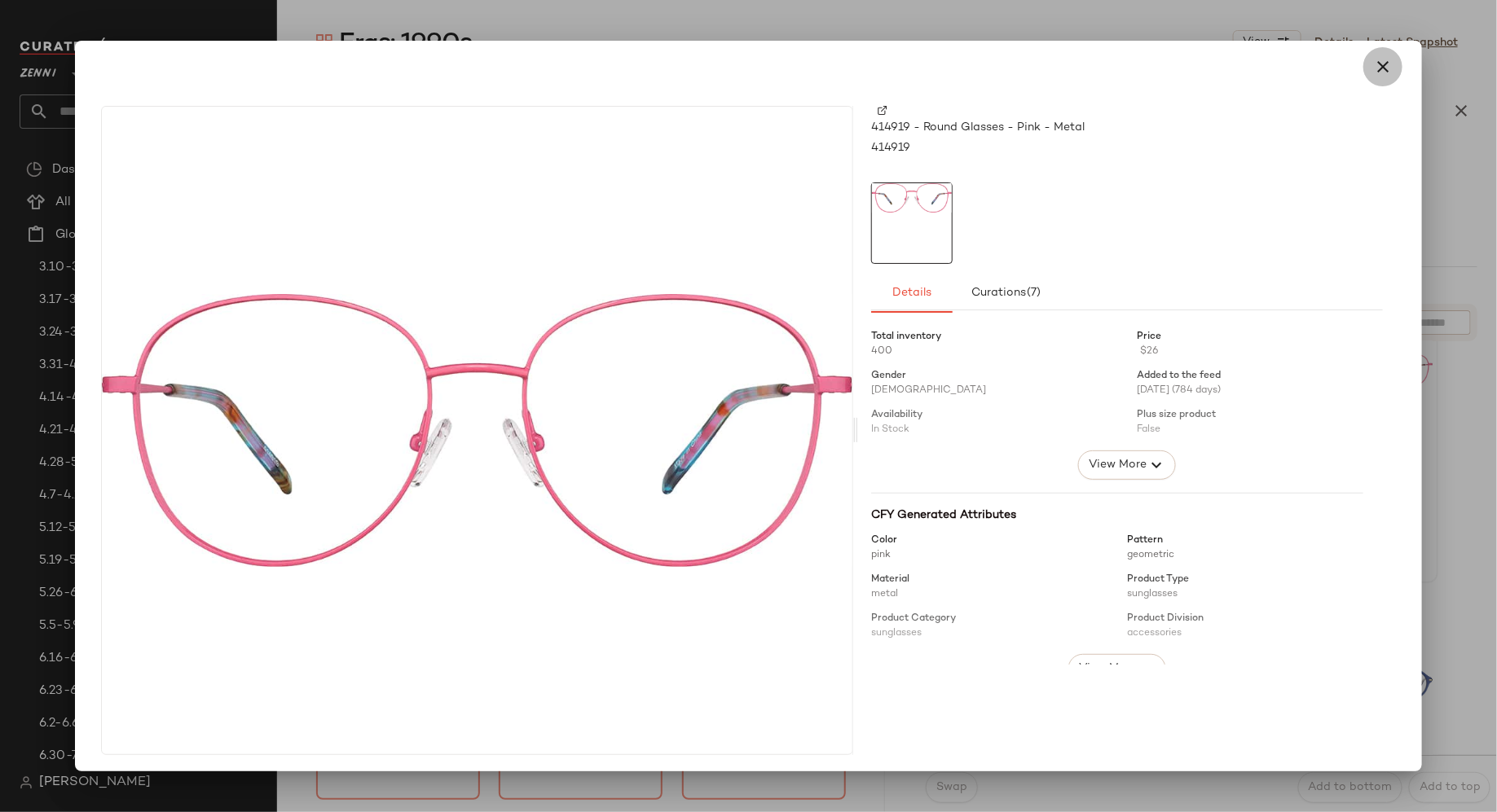
click at [1373, 70] on icon "button" at bounding box center [1383, 67] width 20 height 20
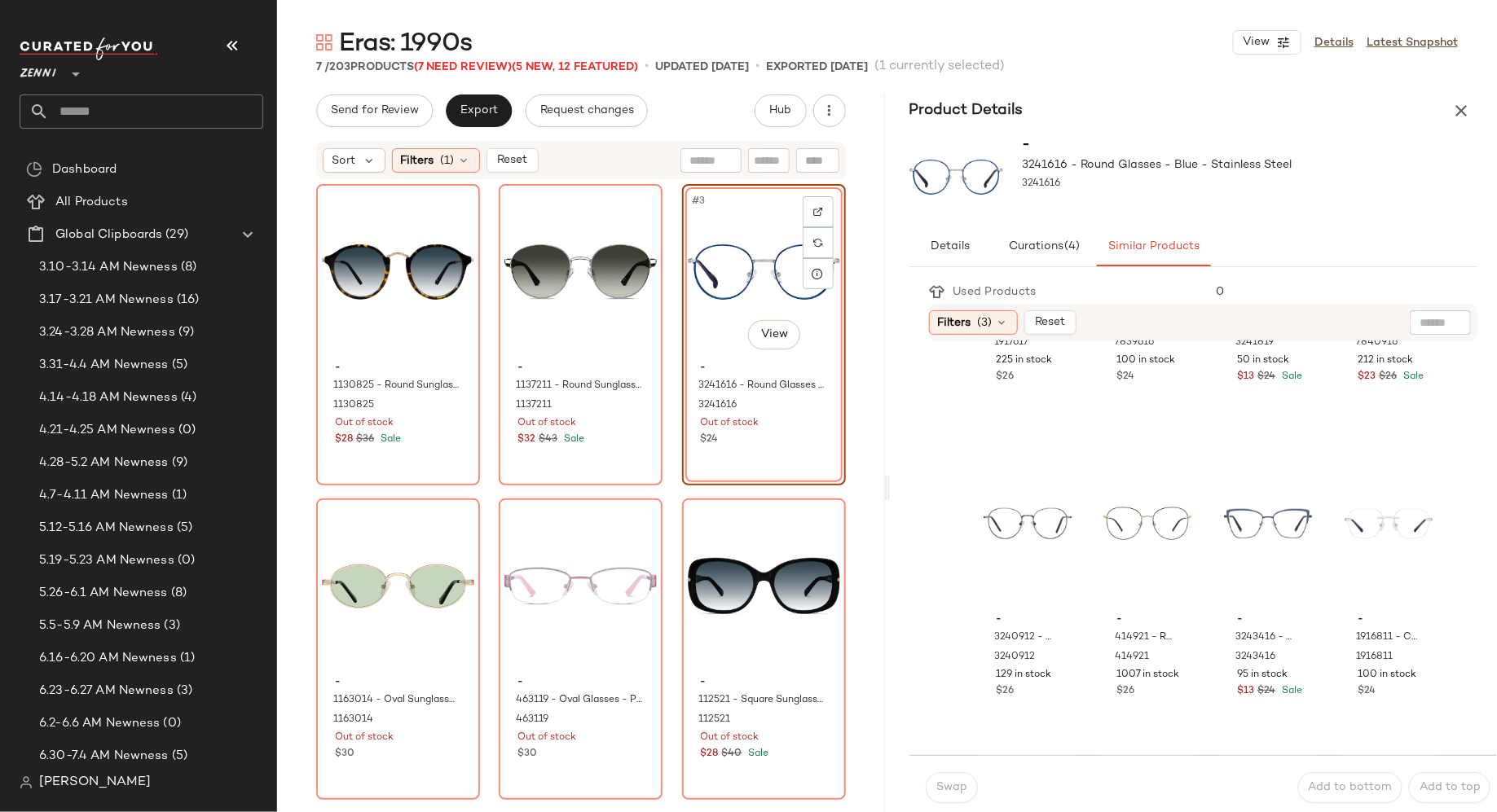
scroll to position [896, 0]
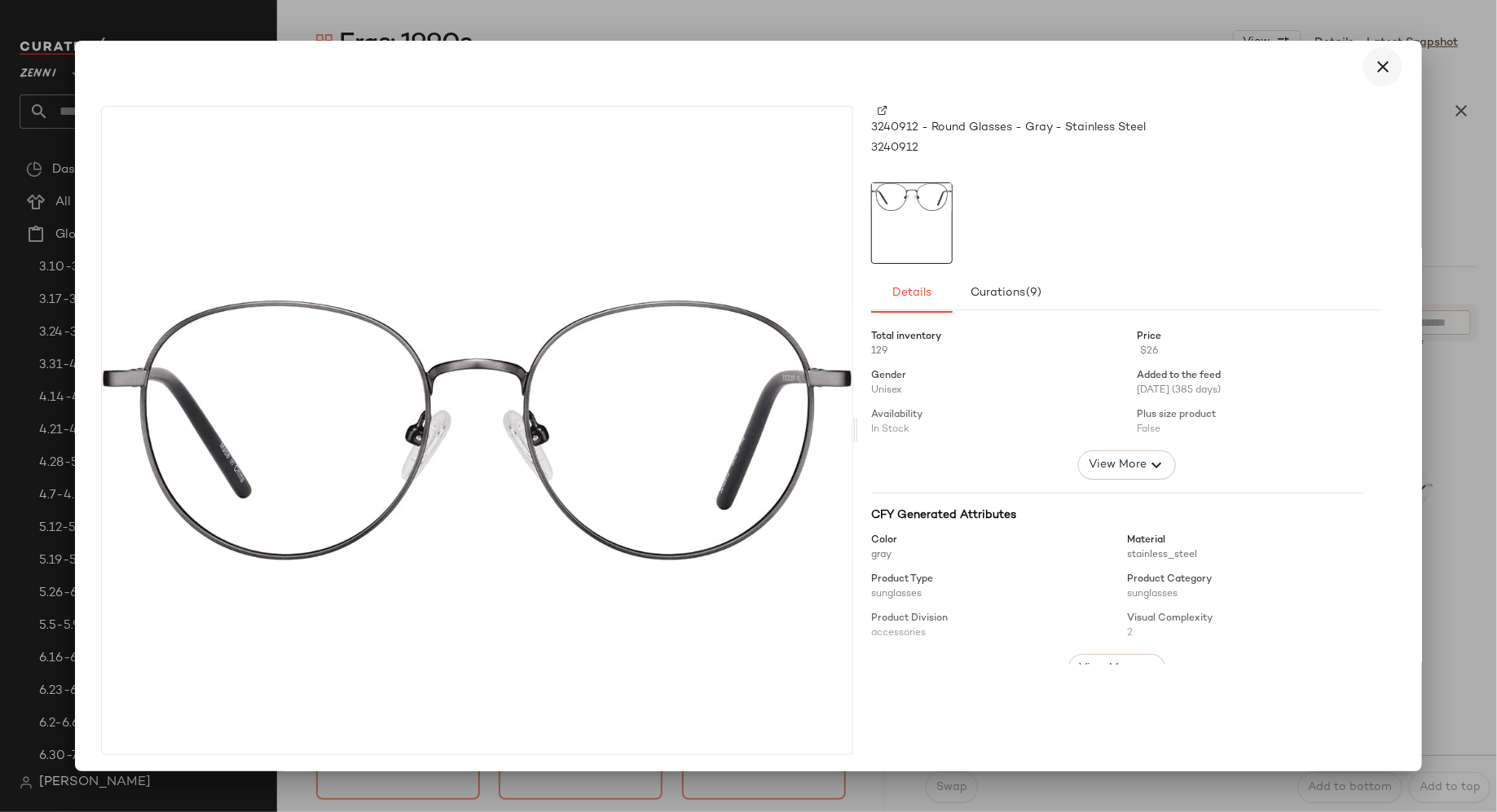
click at [1379, 71] on icon "button" at bounding box center [1383, 67] width 20 height 20
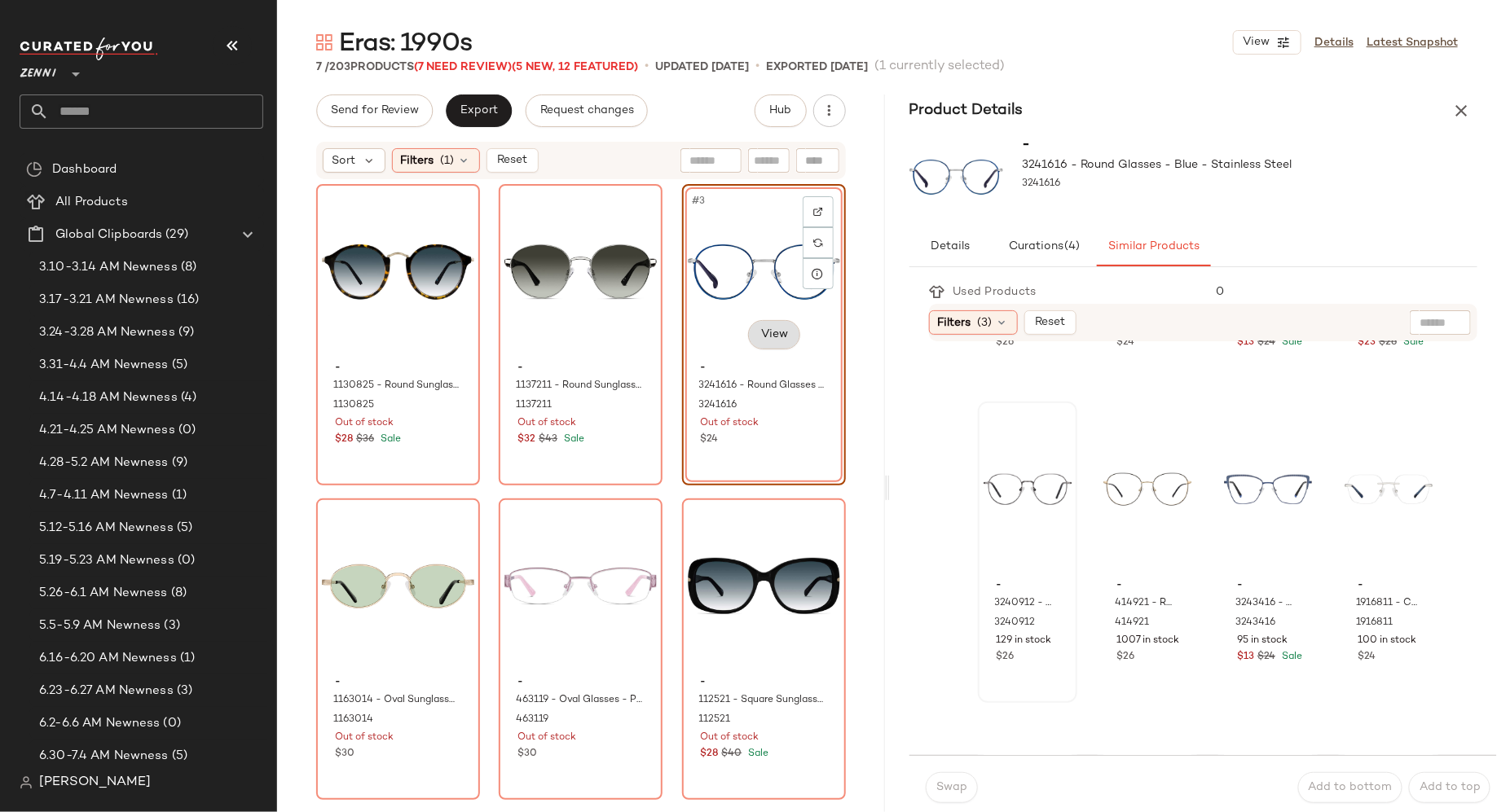
click at [764, 338] on body "Zenni ** Dashboard All Products Global Clipboards (29) 3.10-3.14 AM Newness (8)…" at bounding box center [748, 406] width 1497 height 812
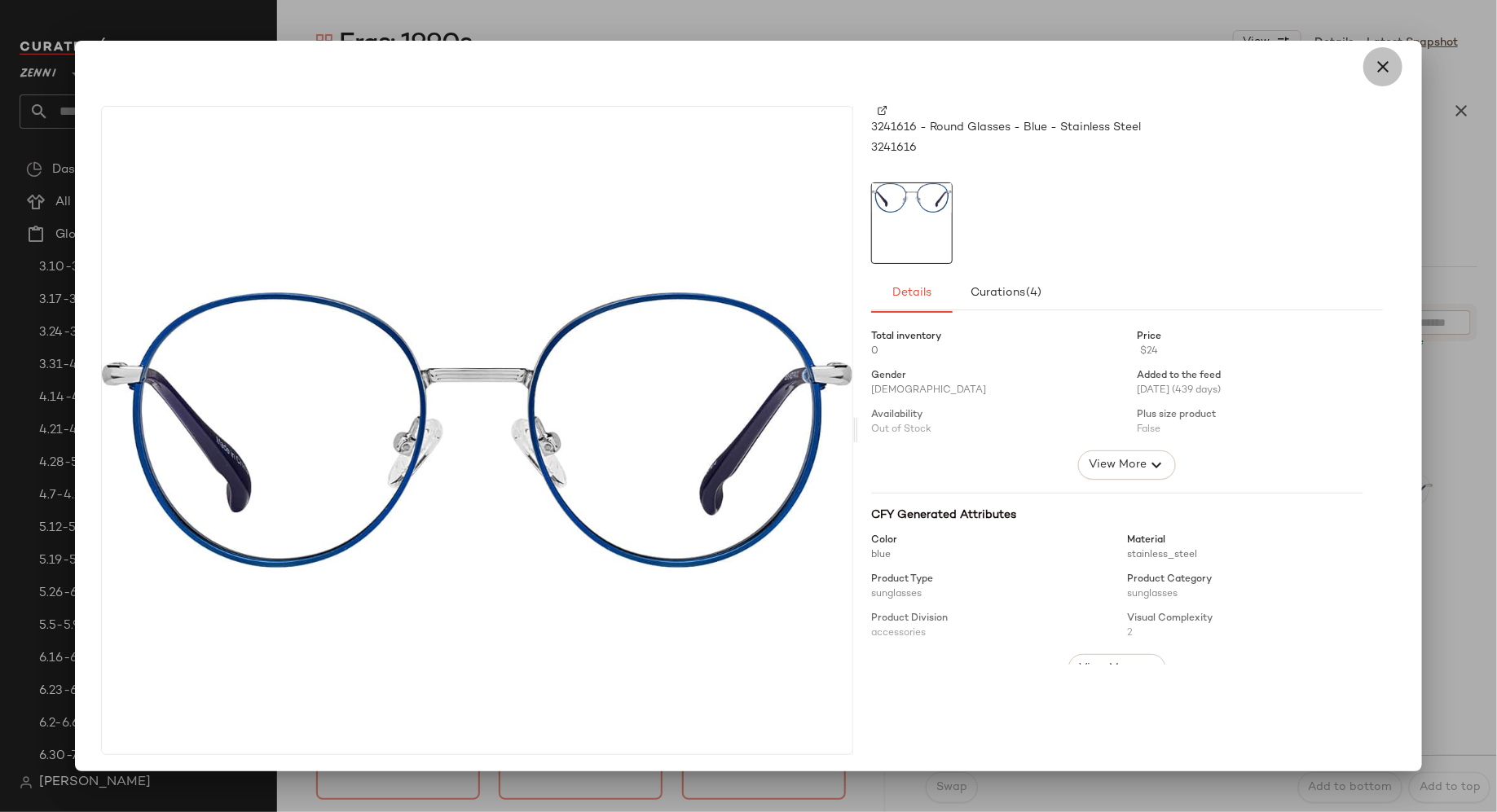
click at [1373, 74] on icon "button" at bounding box center [1383, 67] width 20 height 20
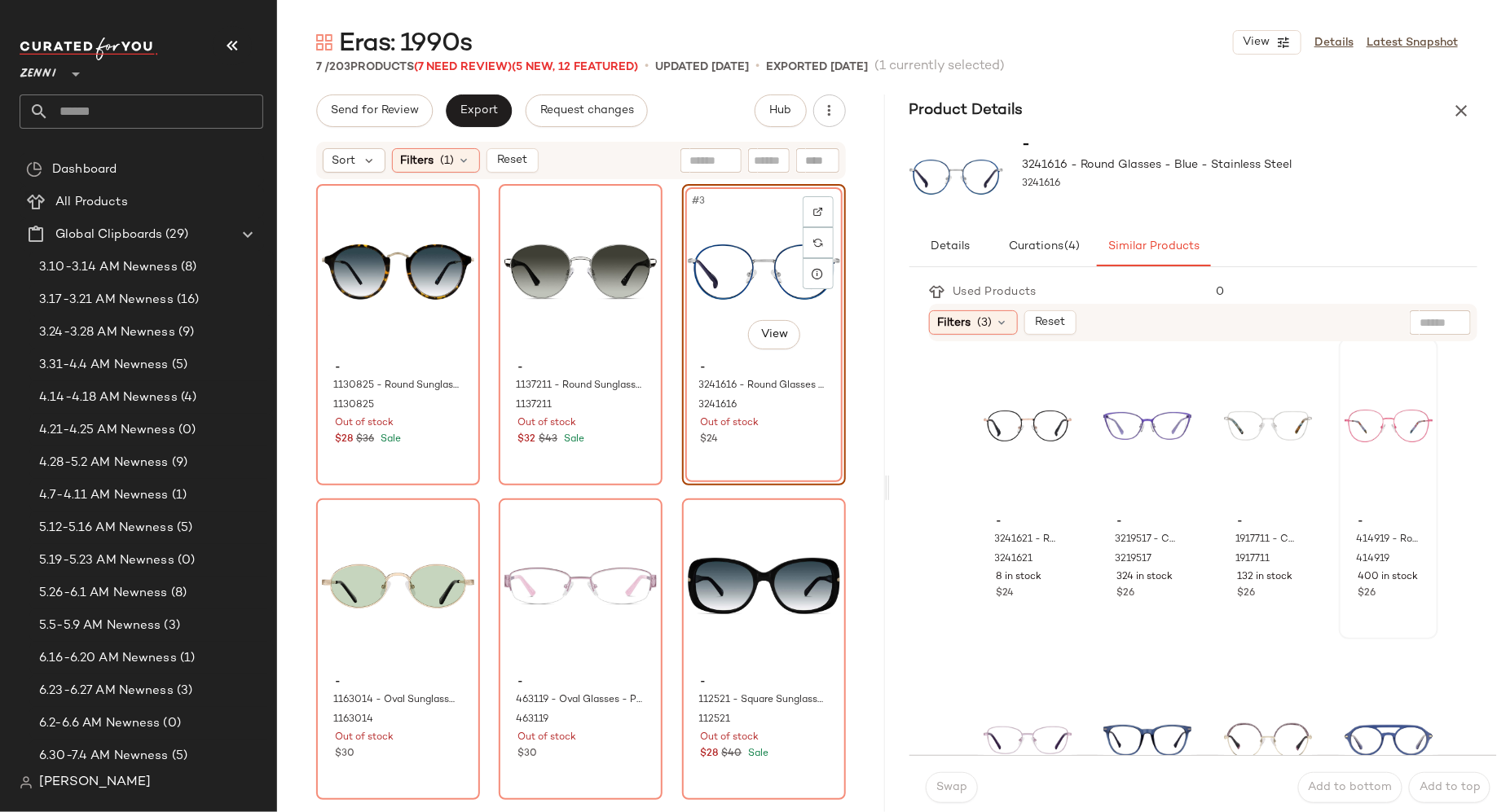
scroll to position [218, 0]
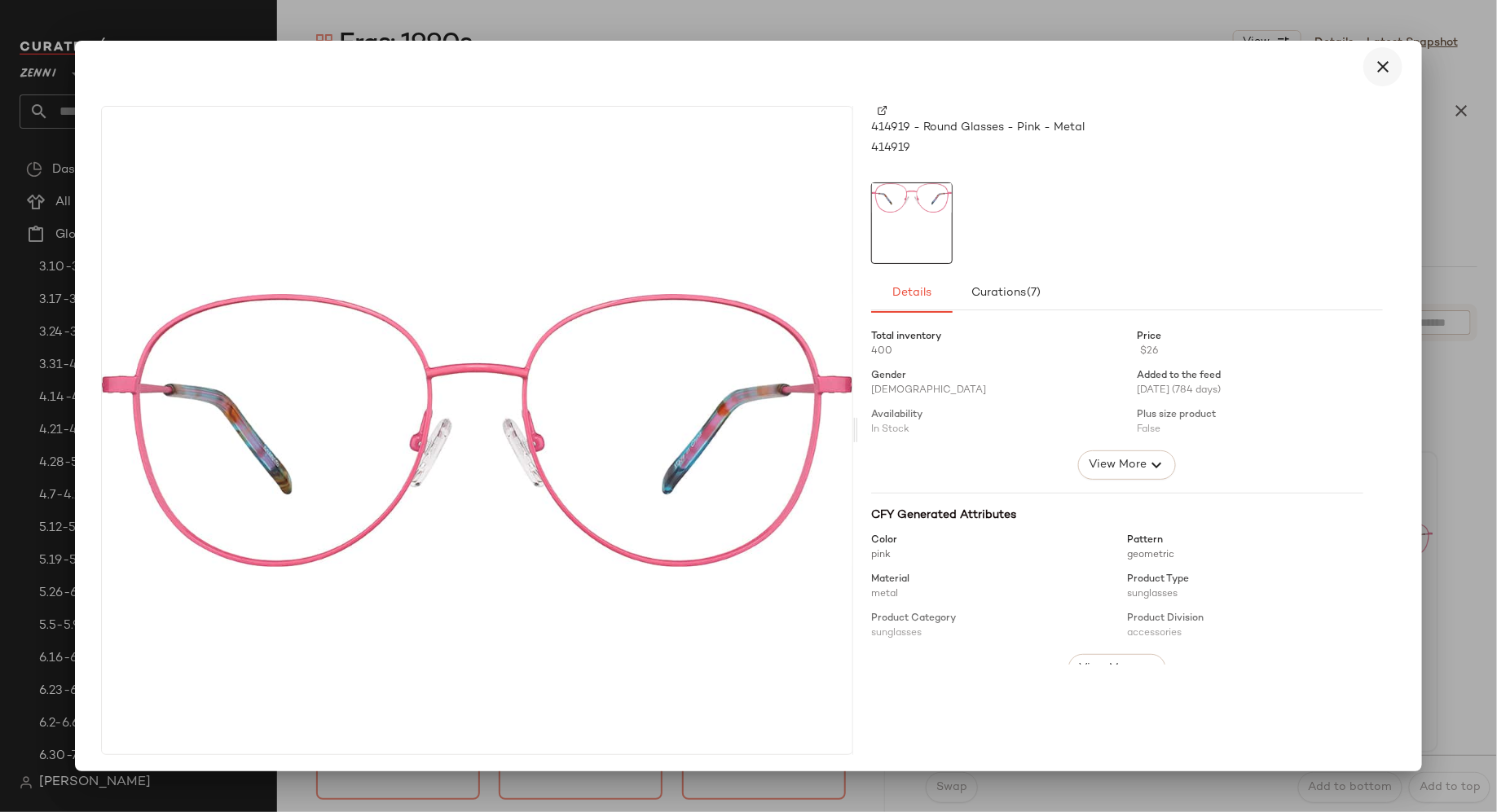
click at [1374, 64] on icon "button" at bounding box center [1383, 67] width 20 height 20
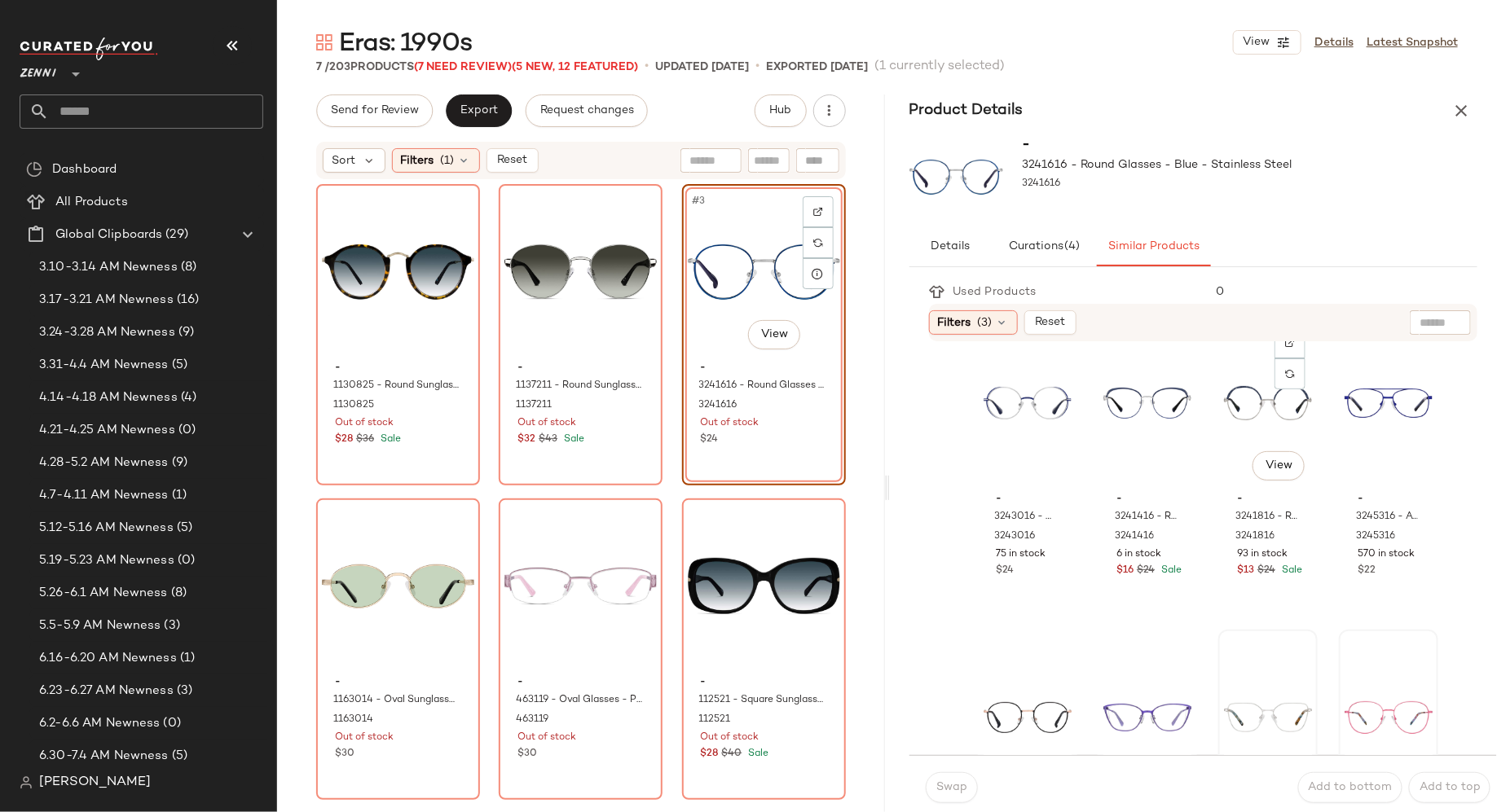
scroll to position [42, 0]
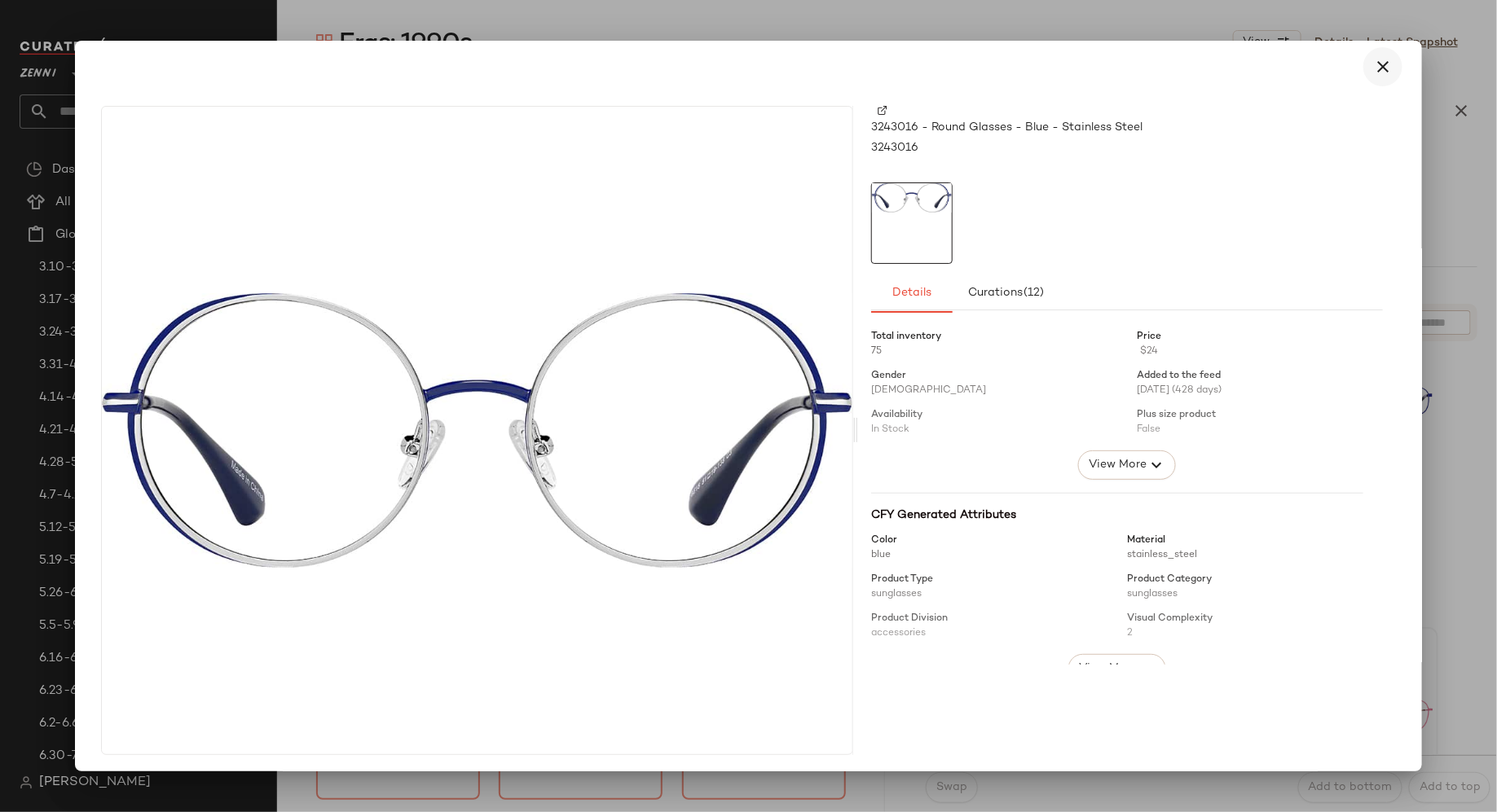
click at [1373, 67] on icon "button" at bounding box center [1383, 67] width 20 height 20
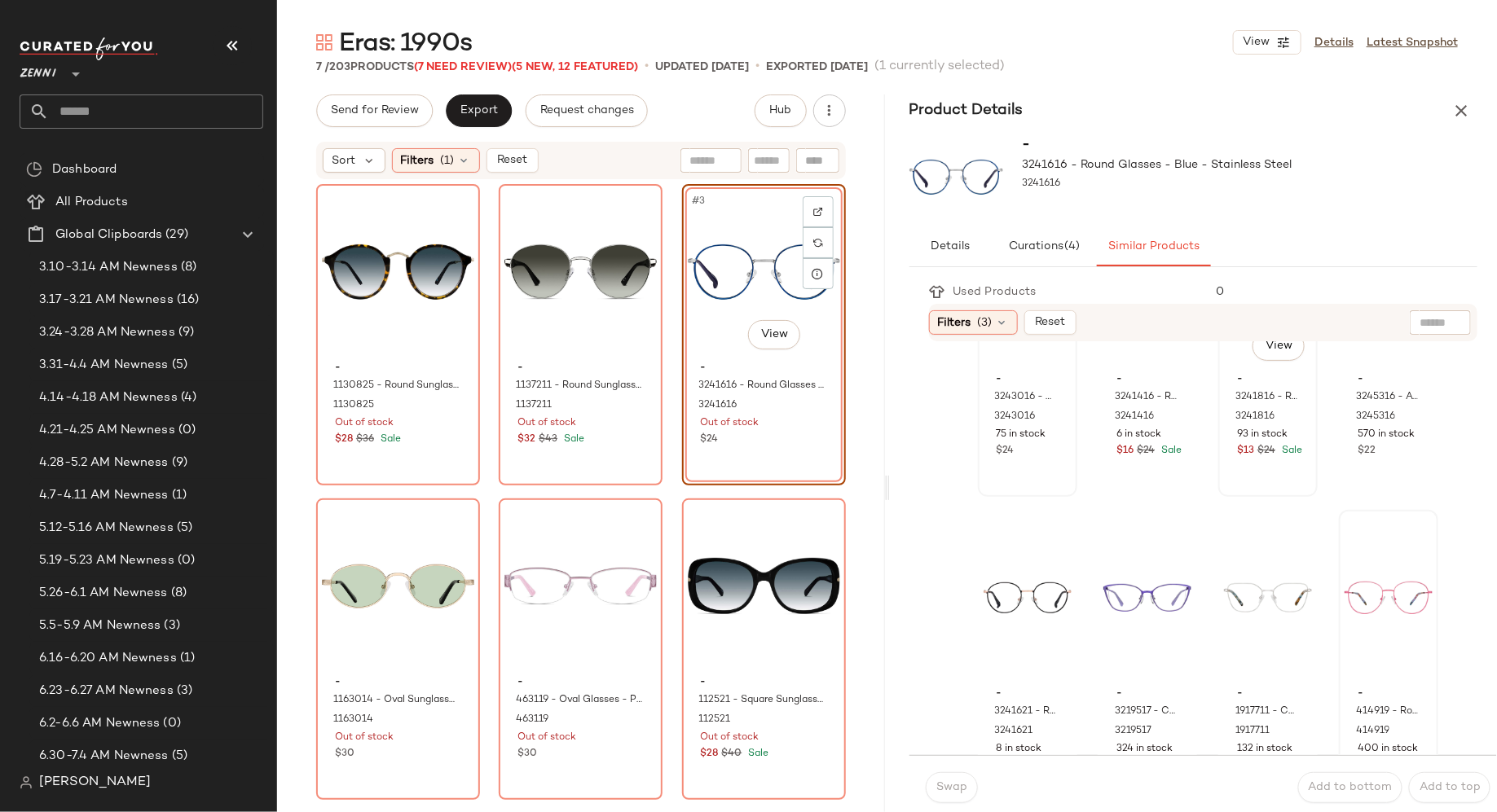
scroll to position [169, 0]
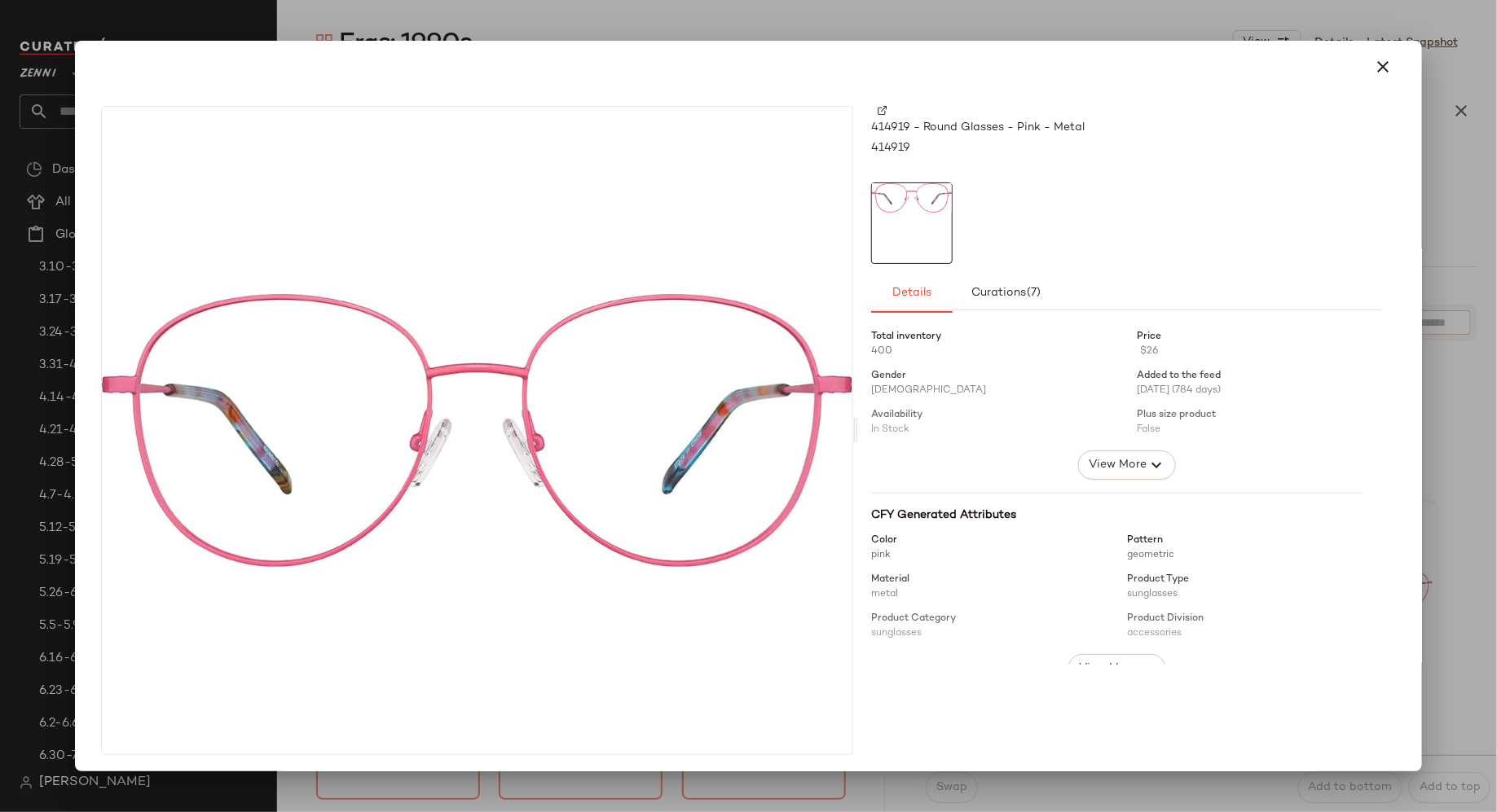
click at [878, 108] on img at bounding box center [882, 110] width 9 height 9
click at [1376, 72] on icon "button" at bounding box center [1383, 67] width 20 height 20
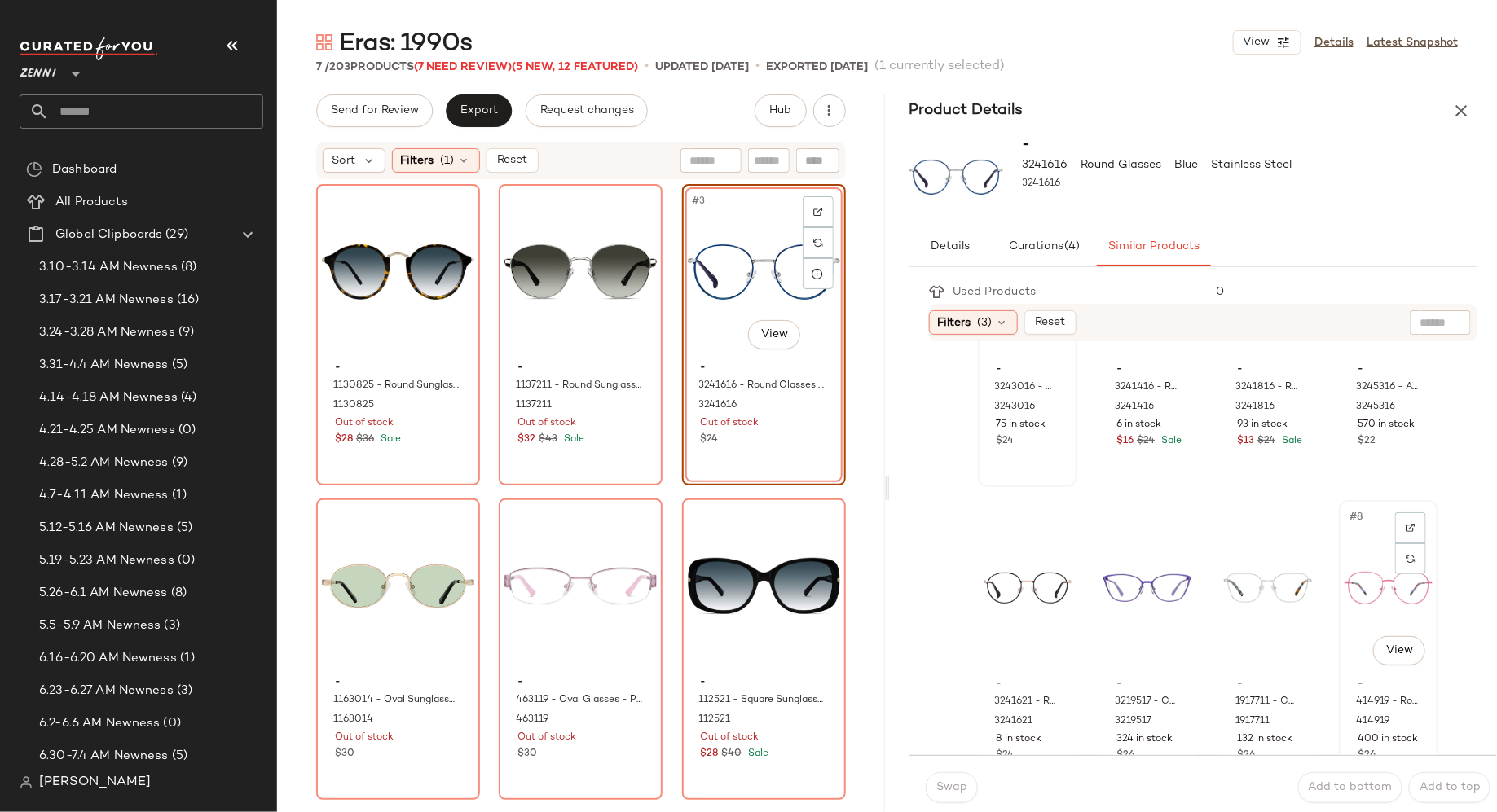
click at [1344, 575] on div "#8 View" at bounding box center [1388, 588] width 88 height 165
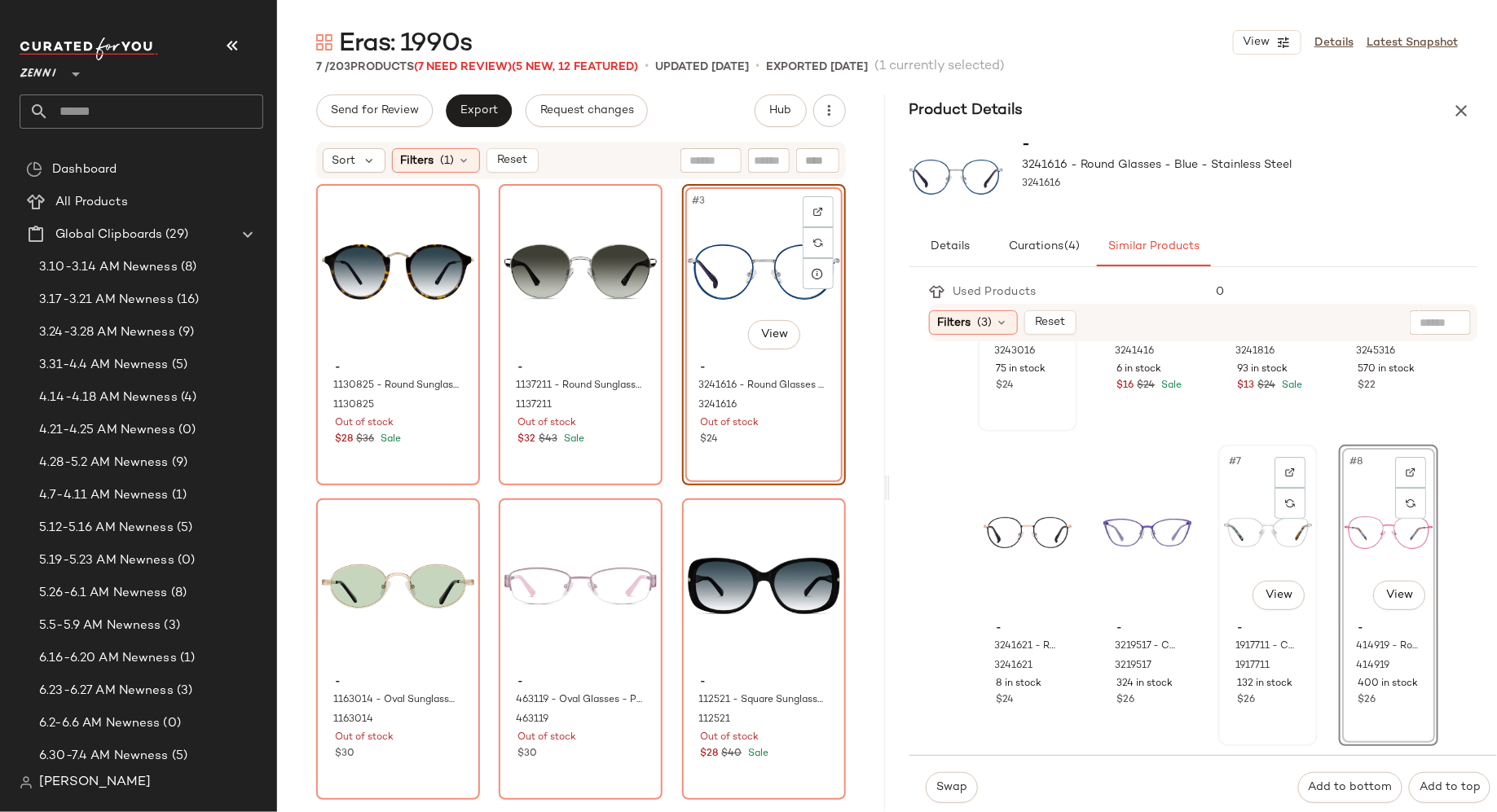
scroll to position [234, 0]
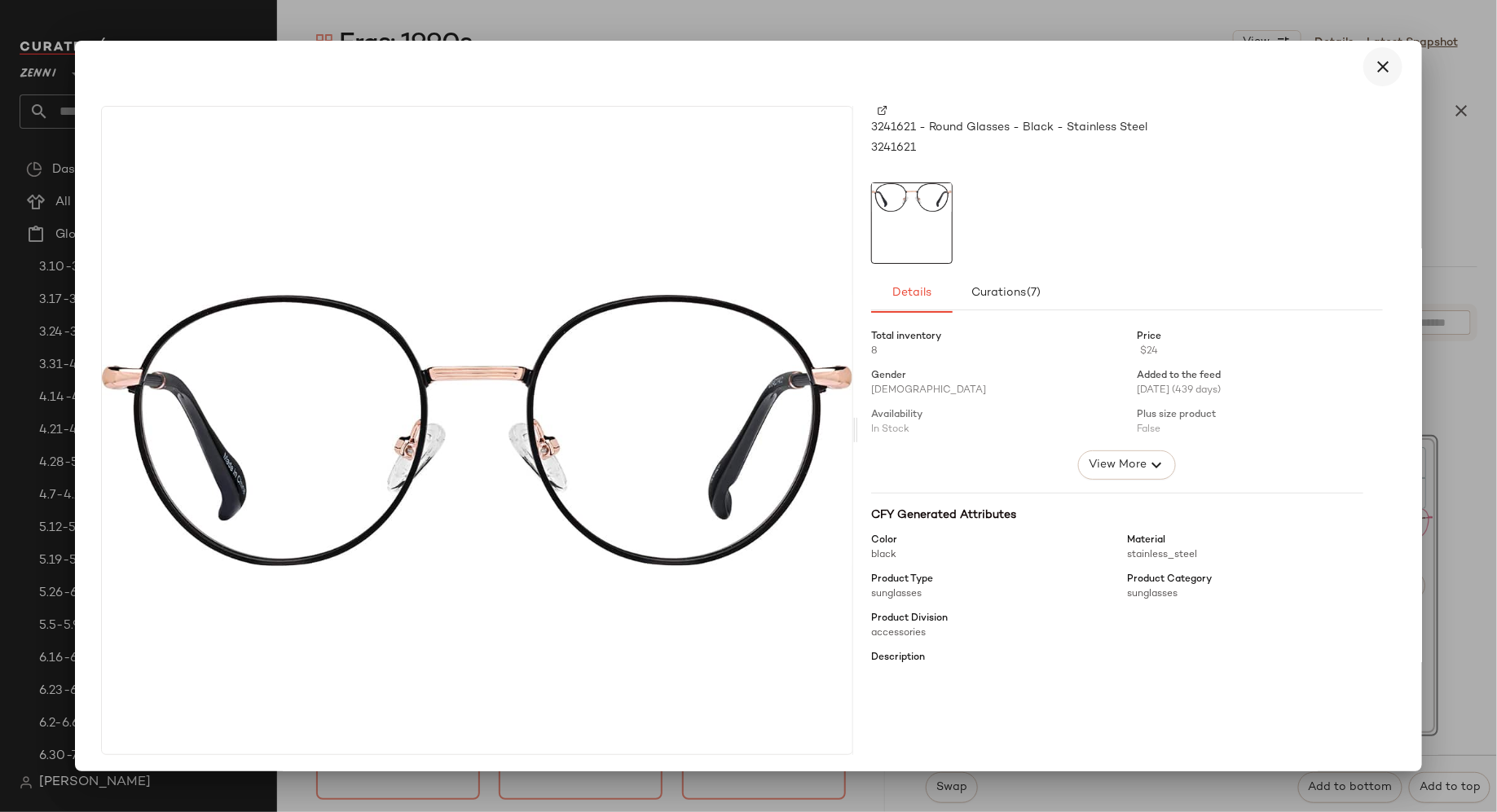
click at [1375, 67] on icon "button" at bounding box center [1383, 67] width 20 height 20
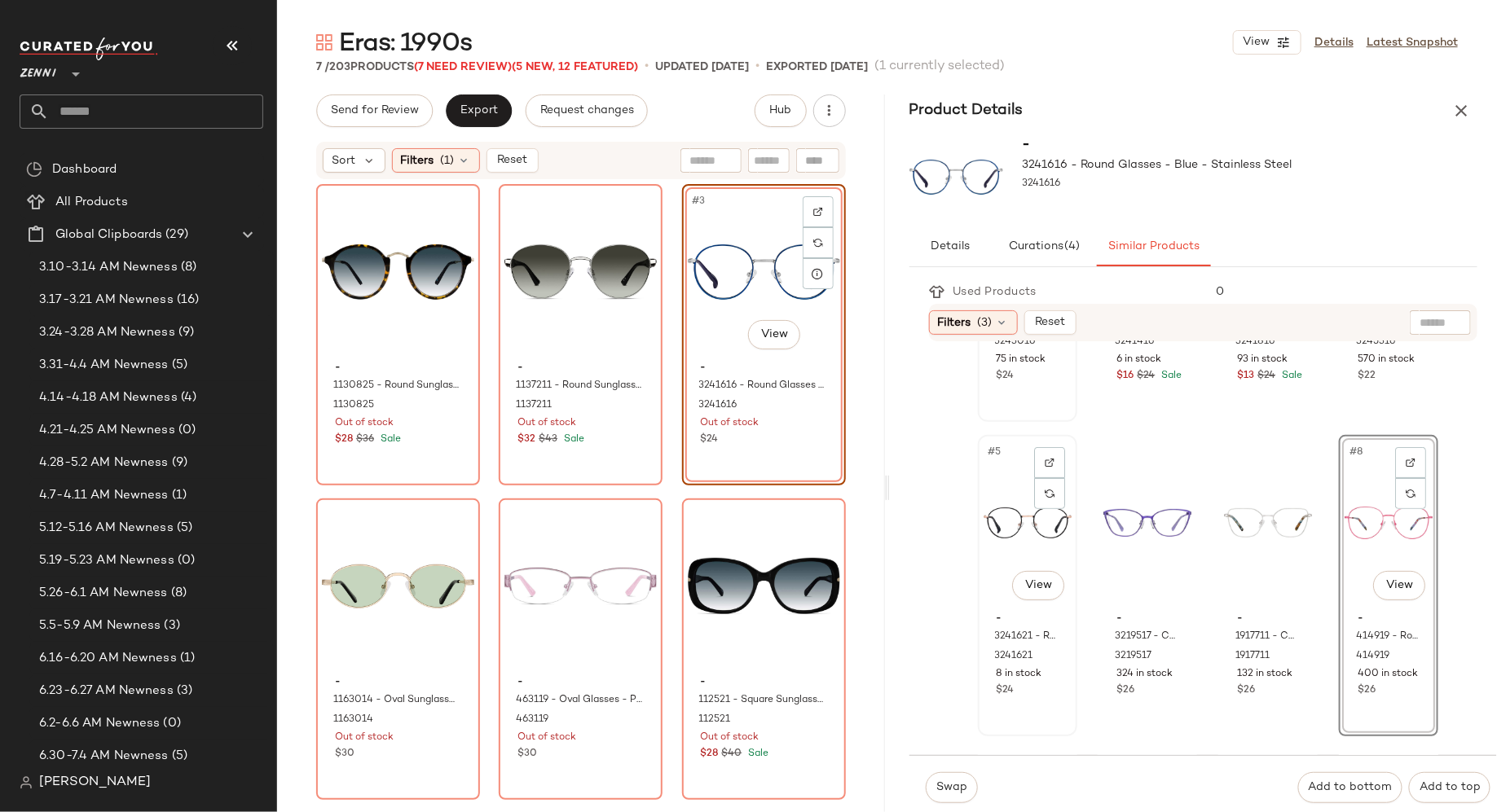
click at [1024, 507] on div "#5 View" at bounding box center [1027, 523] width 88 height 165
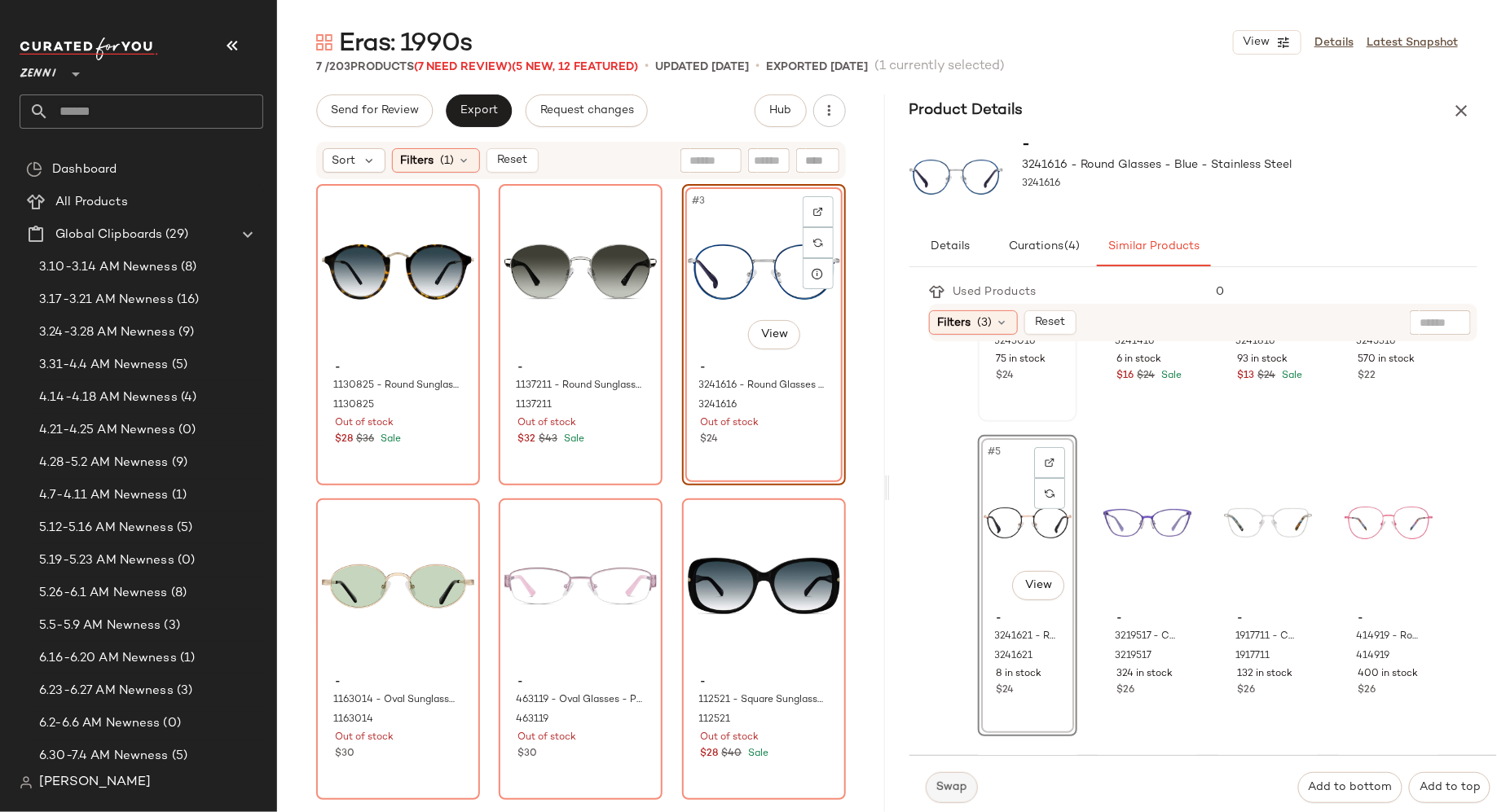
click at [960, 791] on span "Swap" at bounding box center [951, 787] width 32 height 13
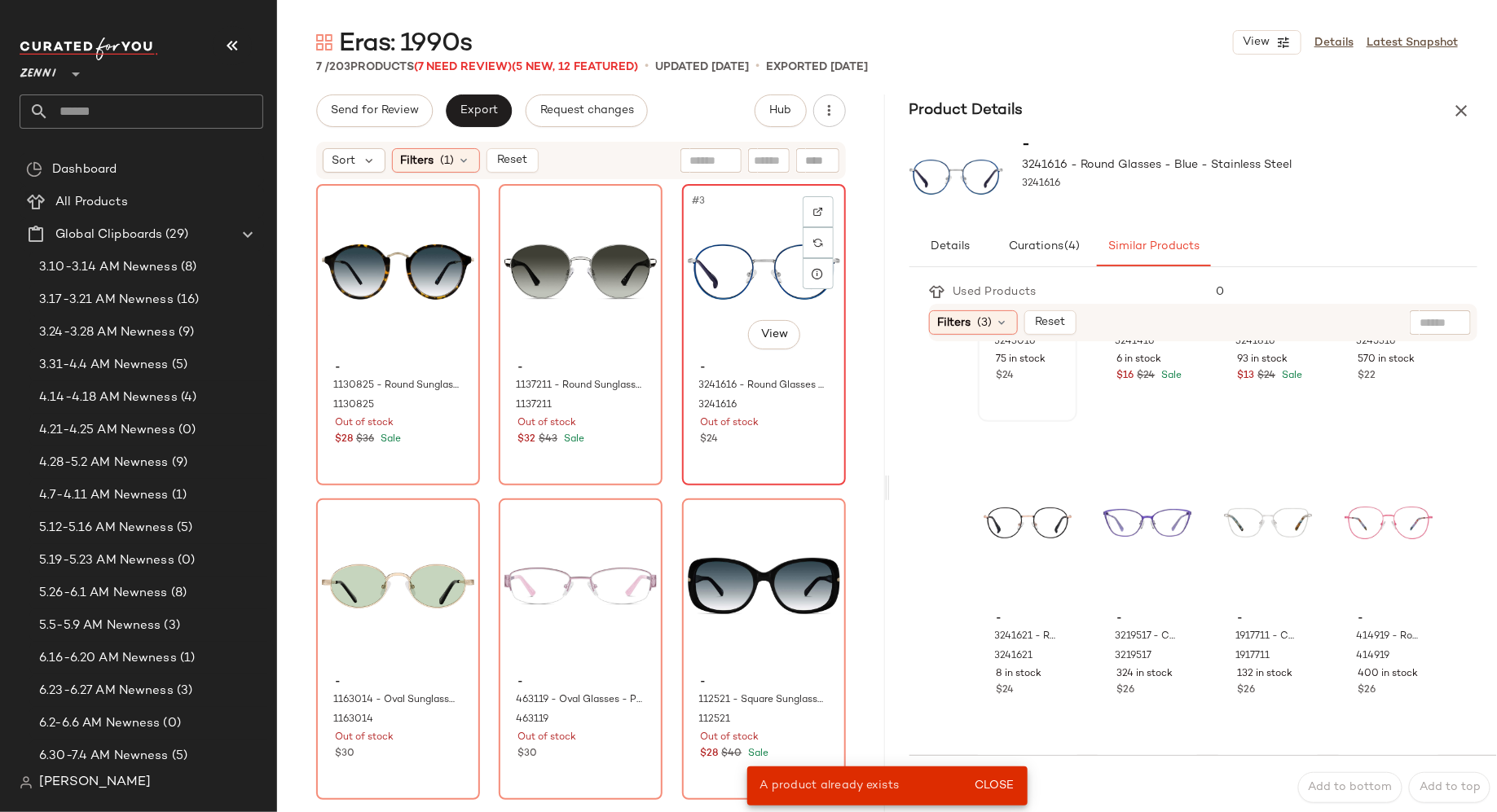
click at [722, 320] on div "#3 View" at bounding box center [763, 272] width 153 height 165
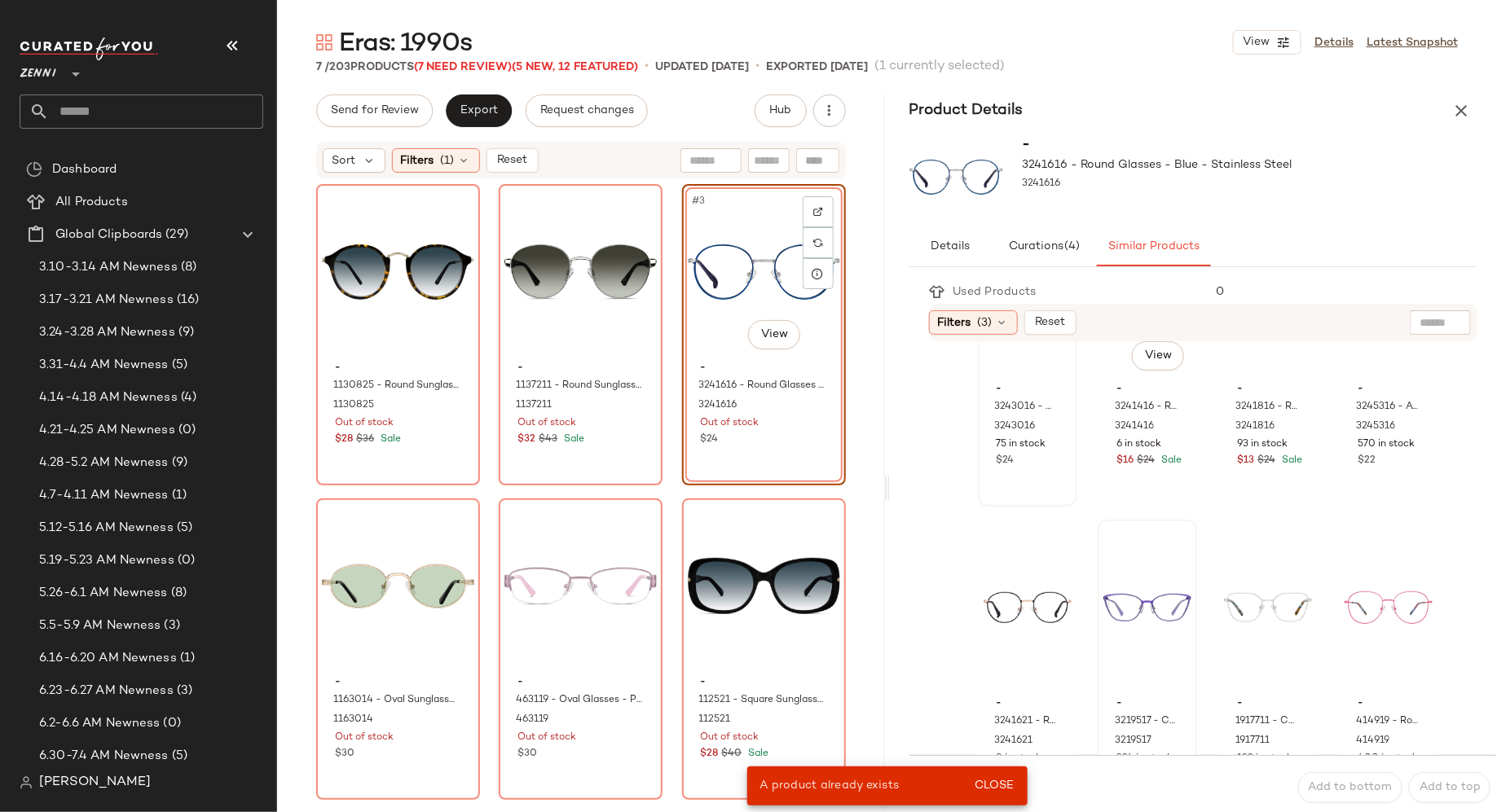
scroll to position [218, 0]
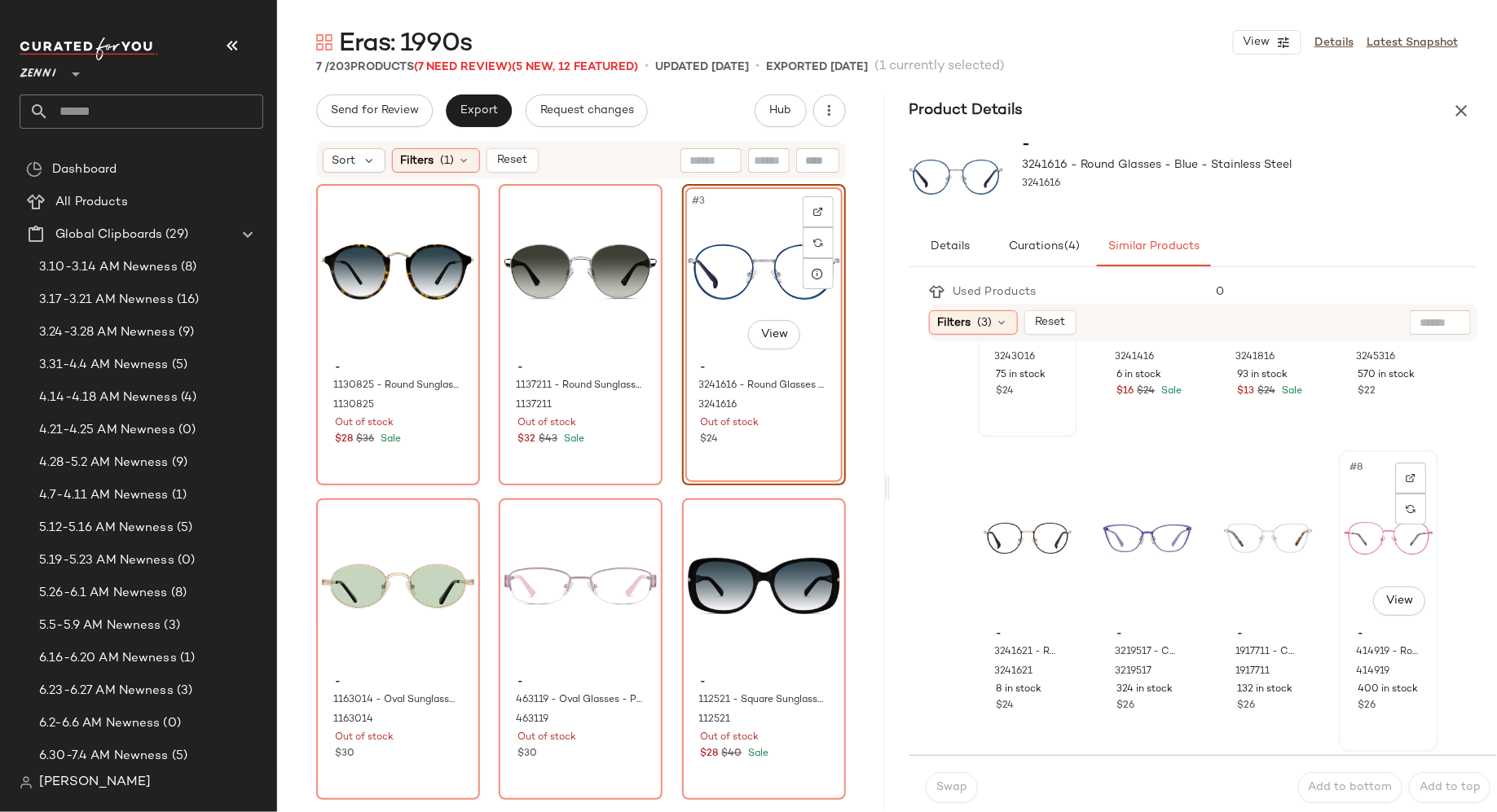
click at [1348, 553] on div "#8 View" at bounding box center [1388, 538] width 88 height 165
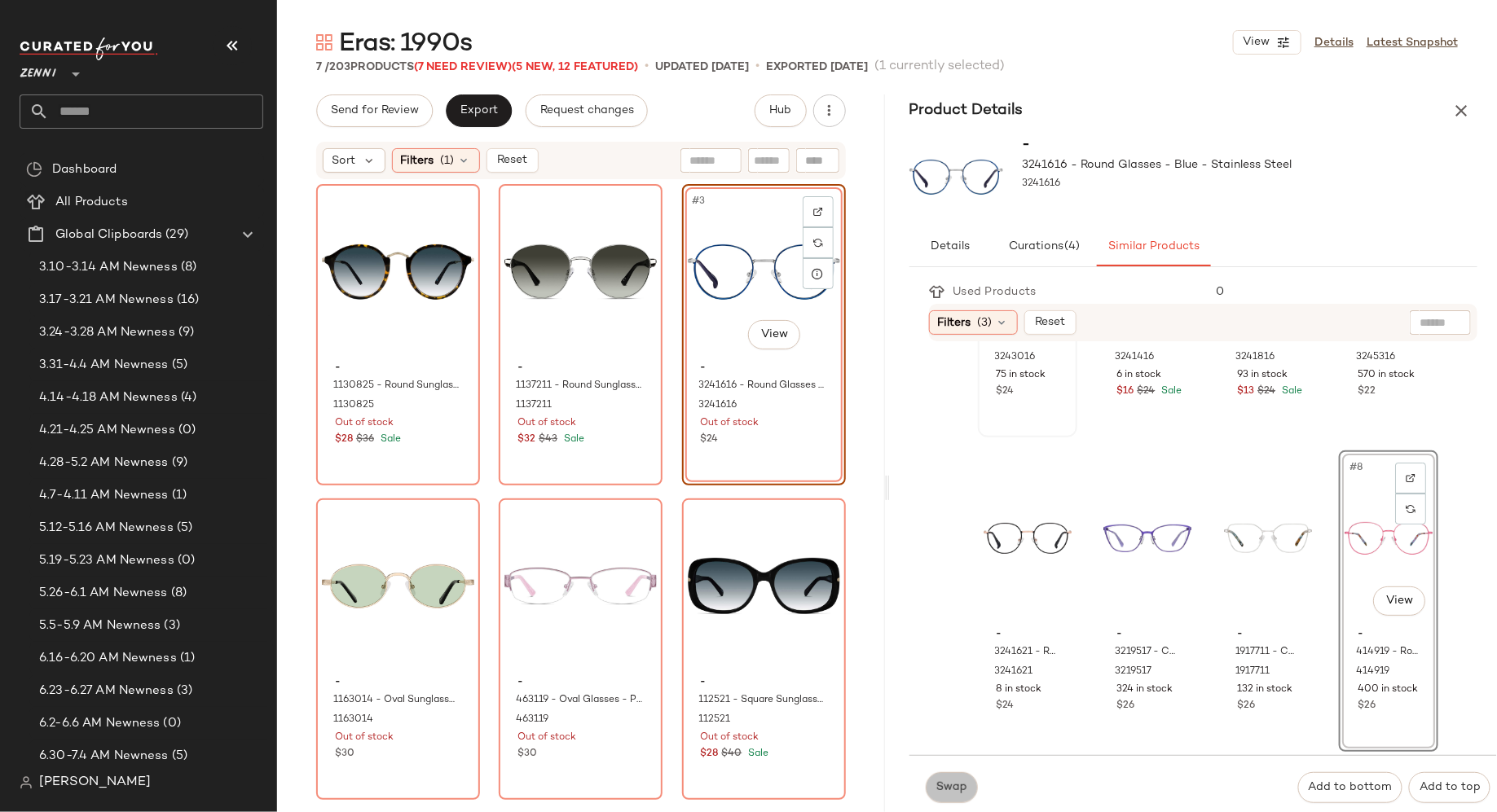
click at [966, 787] on button "Swap" at bounding box center [951, 788] width 52 height 31
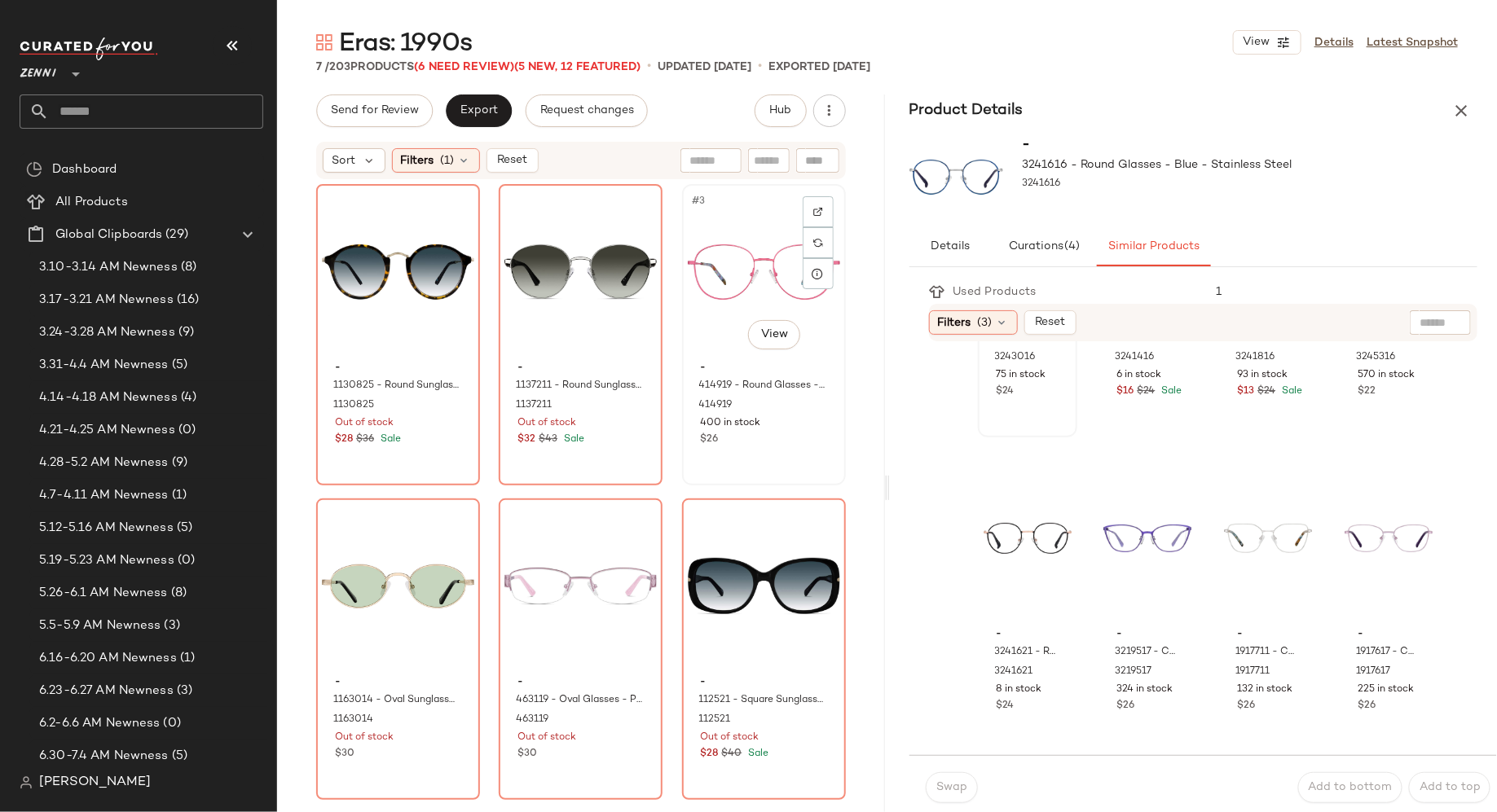
click at [736, 455] on div "#3 View - 414919 - Round Glasses - Pink - Metal 414919 400 in stock $26" at bounding box center [764, 335] width 160 height 299
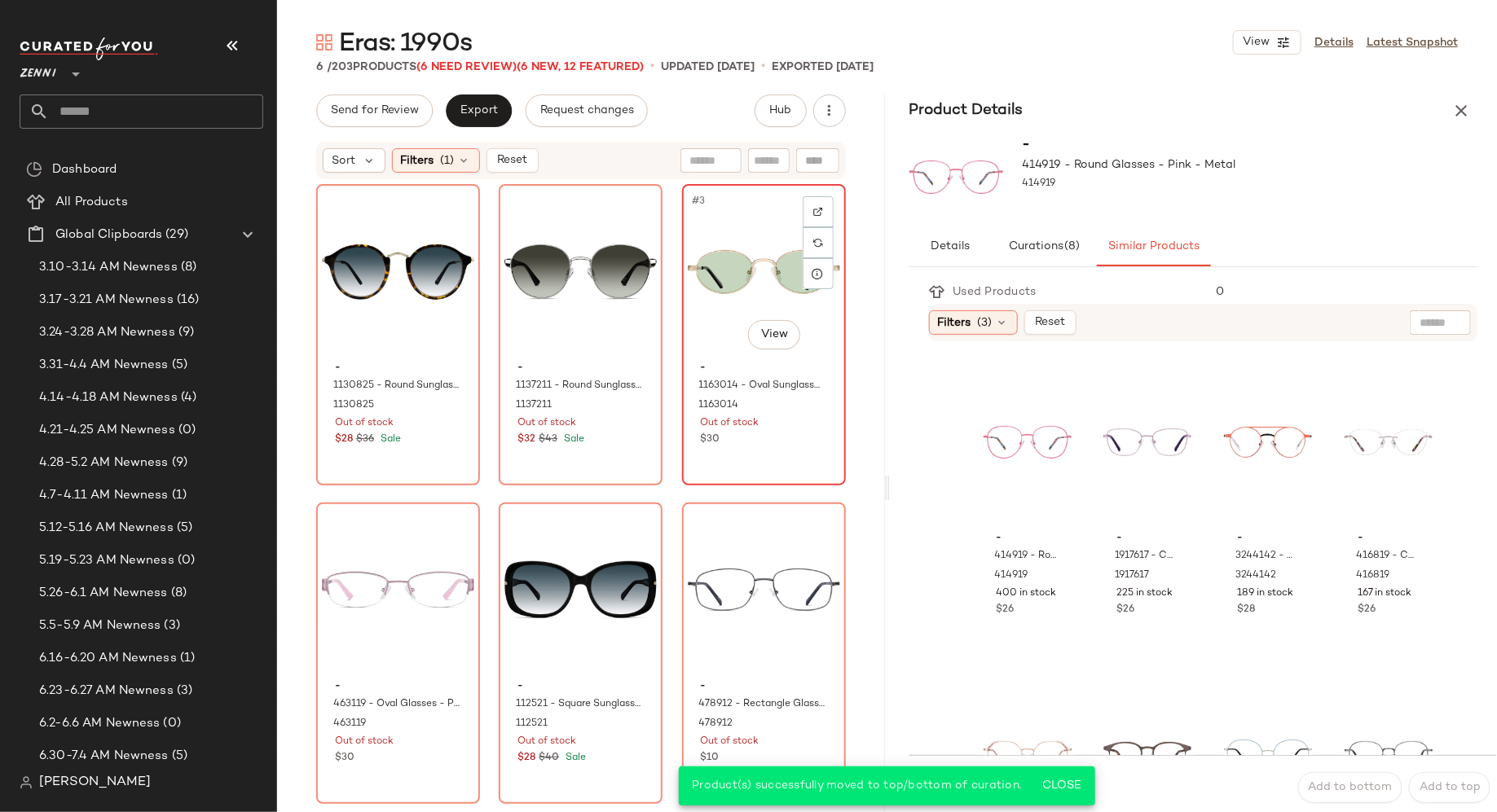
click at [740, 452] on div "#3 View - 1163014 - Oval Sunglasses - Gold - Stainless Steel 1163014 Out of sto…" at bounding box center [764, 335] width 160 height 299
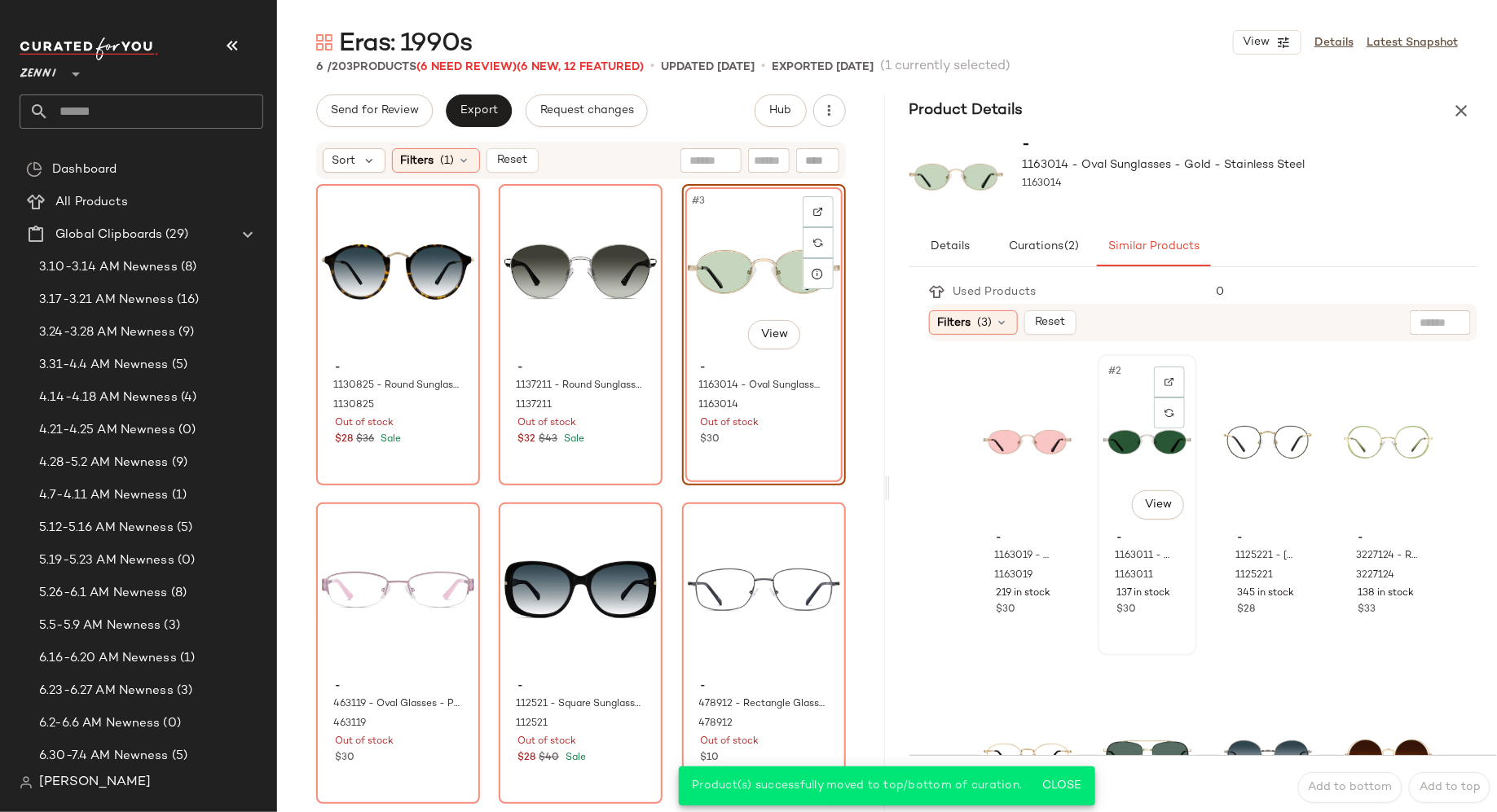
click at [1147, 632] on div "#2 View - 1163011 - Oval Sunglasses - Silver - Stainless Steel 1163011 137 in s…" at bounding box center [1147, 505] width 96 height 299
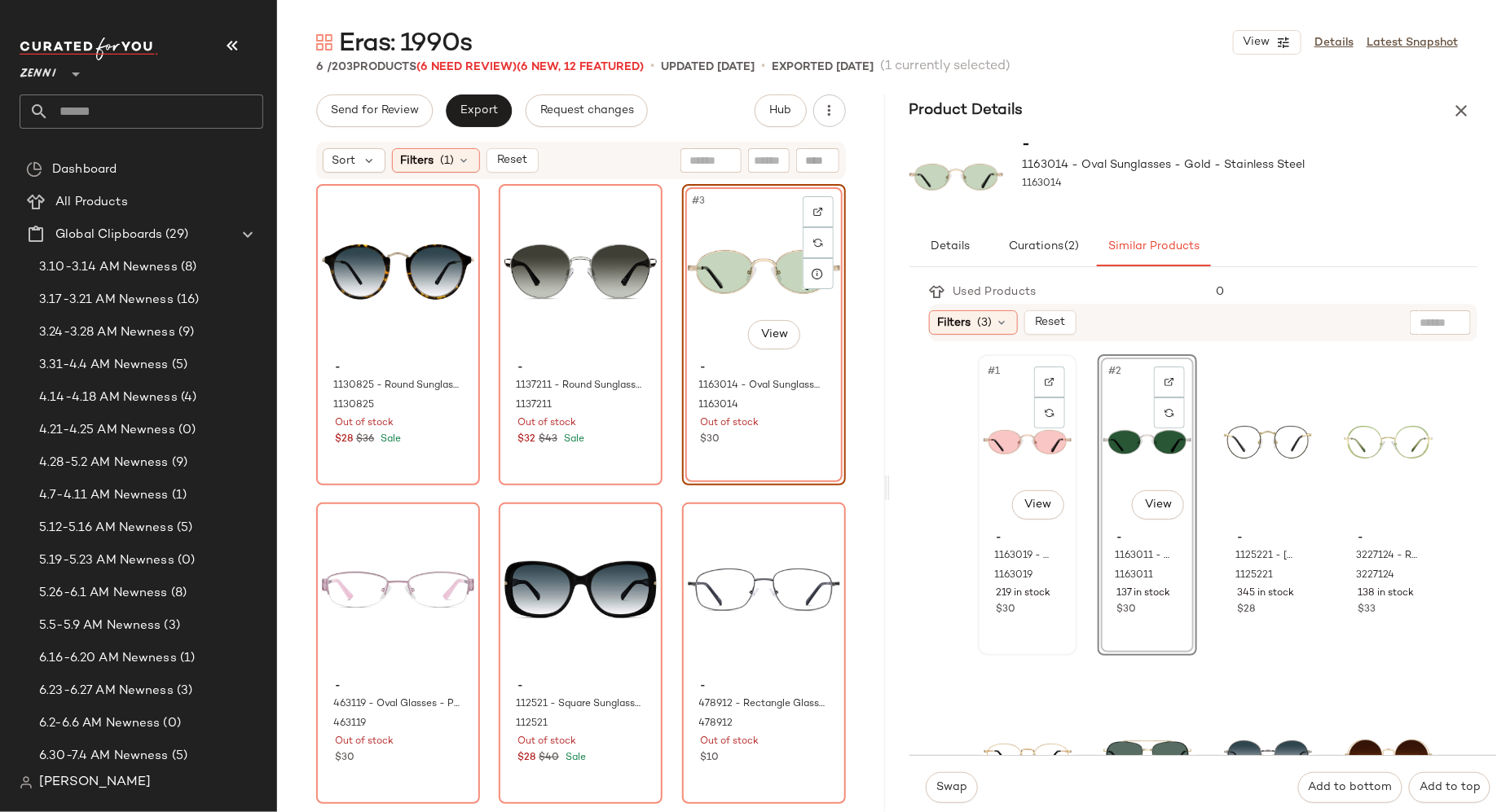
click at [1001, 443] on div "#1 View" at bounding box center [1027, 442] width 88 height 165
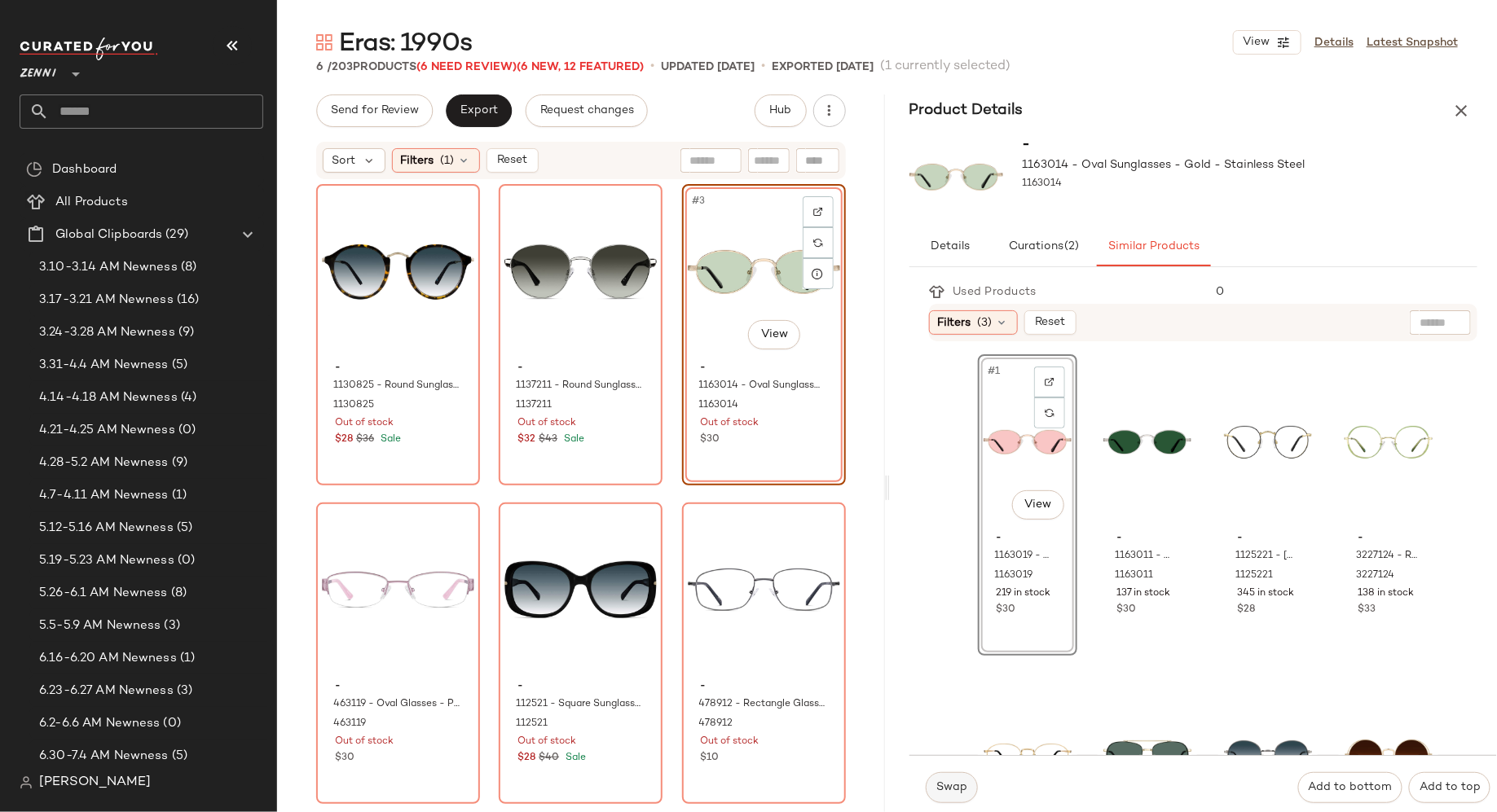
click at [944, 797] on button "Swap" at bounding box center [951, 788] width 52 height 31
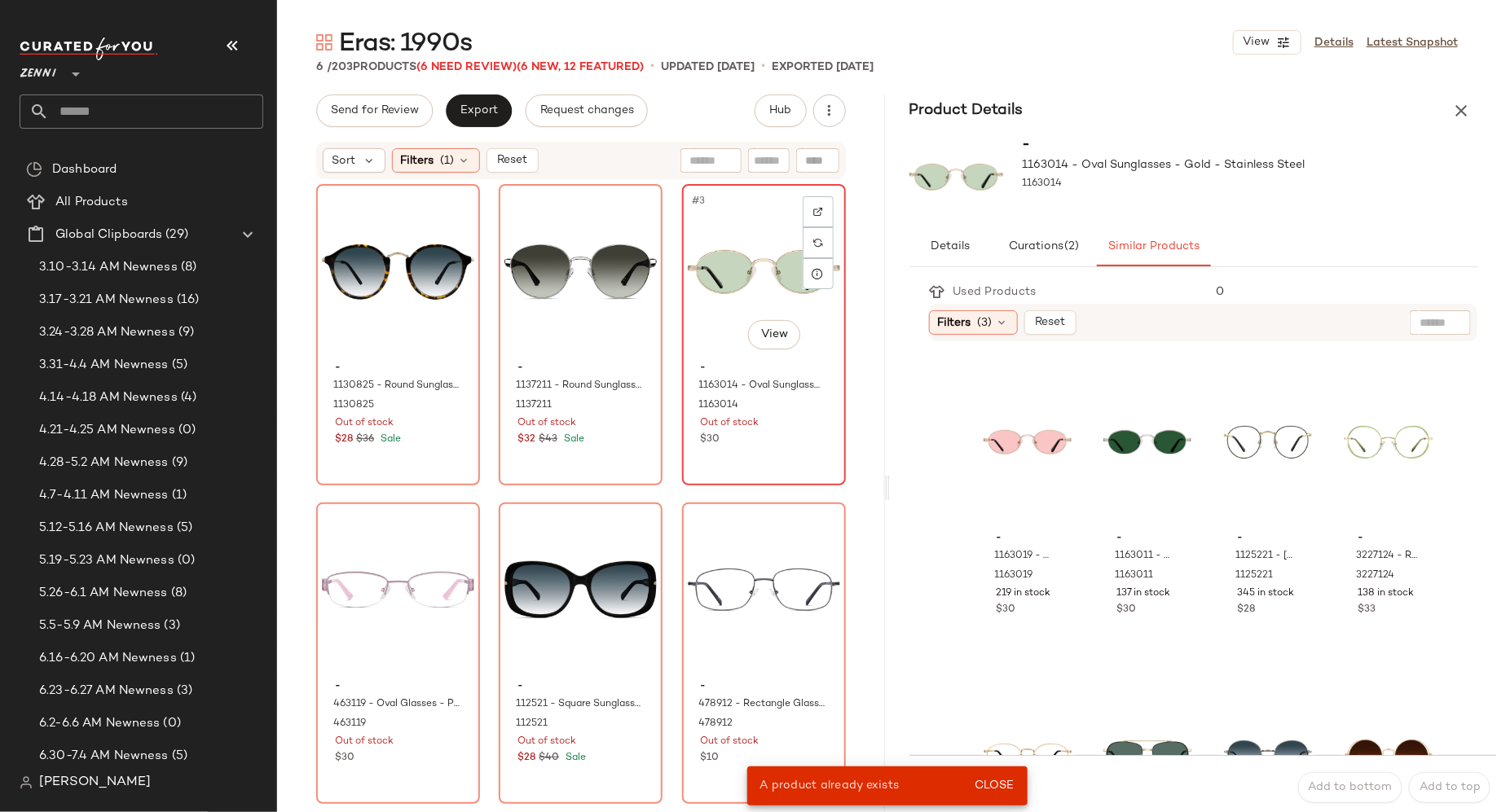
click at [780, 449] on div "#3 View - 1163014 - Oval Sunglasses - Gold - Stainless Steel 1163014 Out of sto…" at bounding box center [764, 335] width 160 height 299
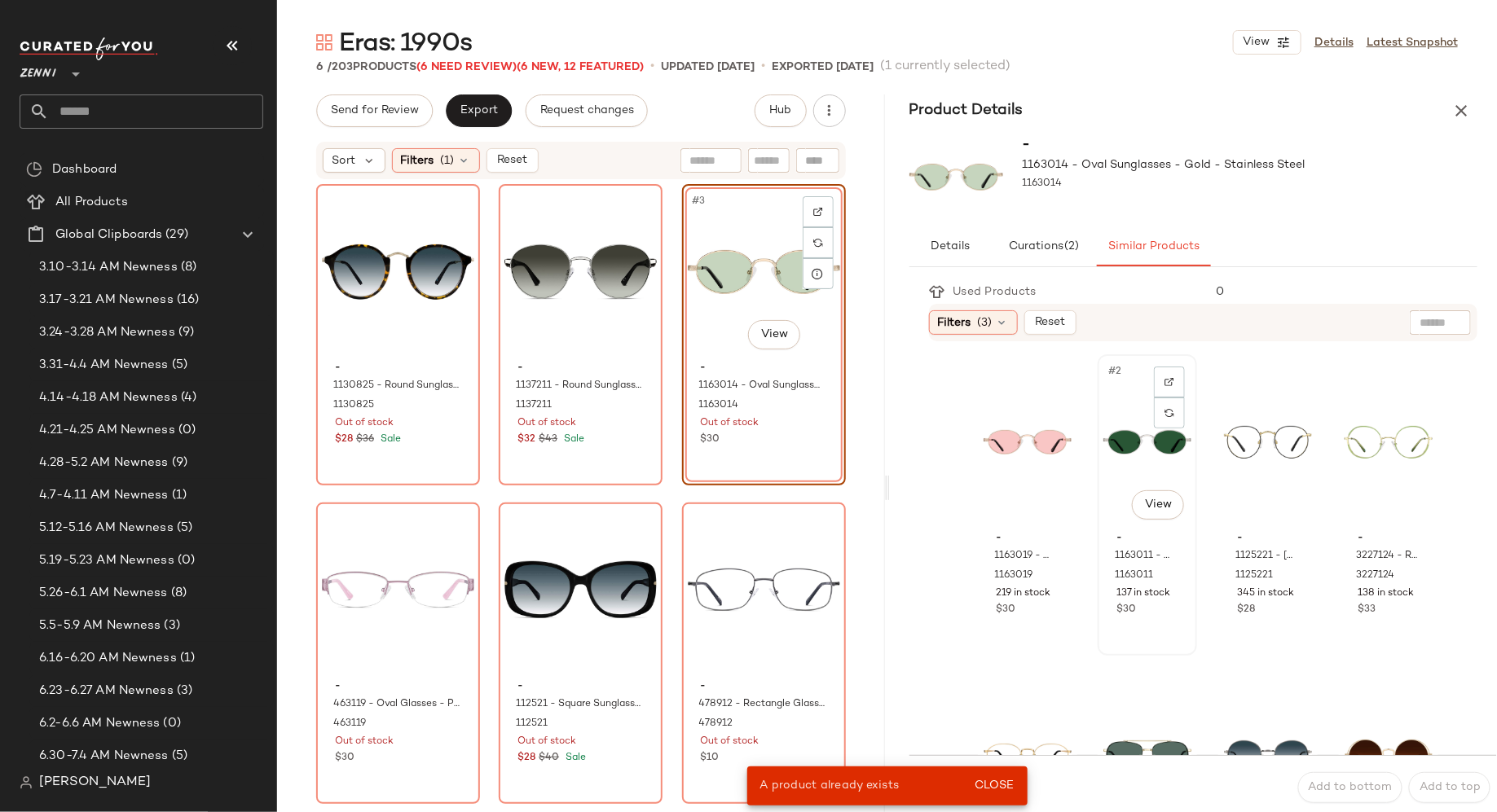
click at [1134, 443] on div "#2 View" at bounding box center [1147, 442] width 88 height 165
click at [992, 783] on span "Close" at bounding box center [994, 786] width 40 height 13
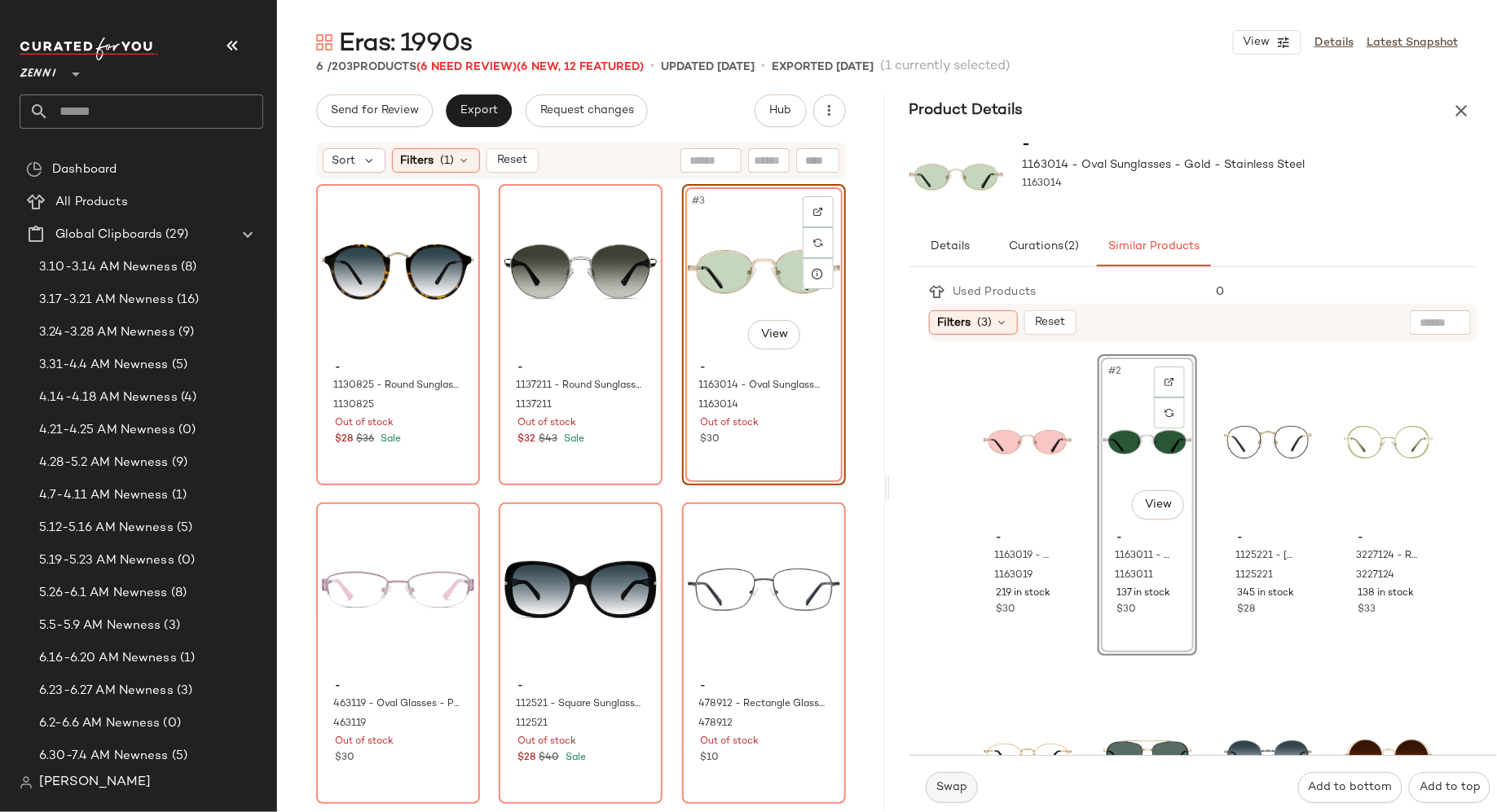
click at [952, 785] on span "Swap" at bounding box center [951, 787] width 32 height 13
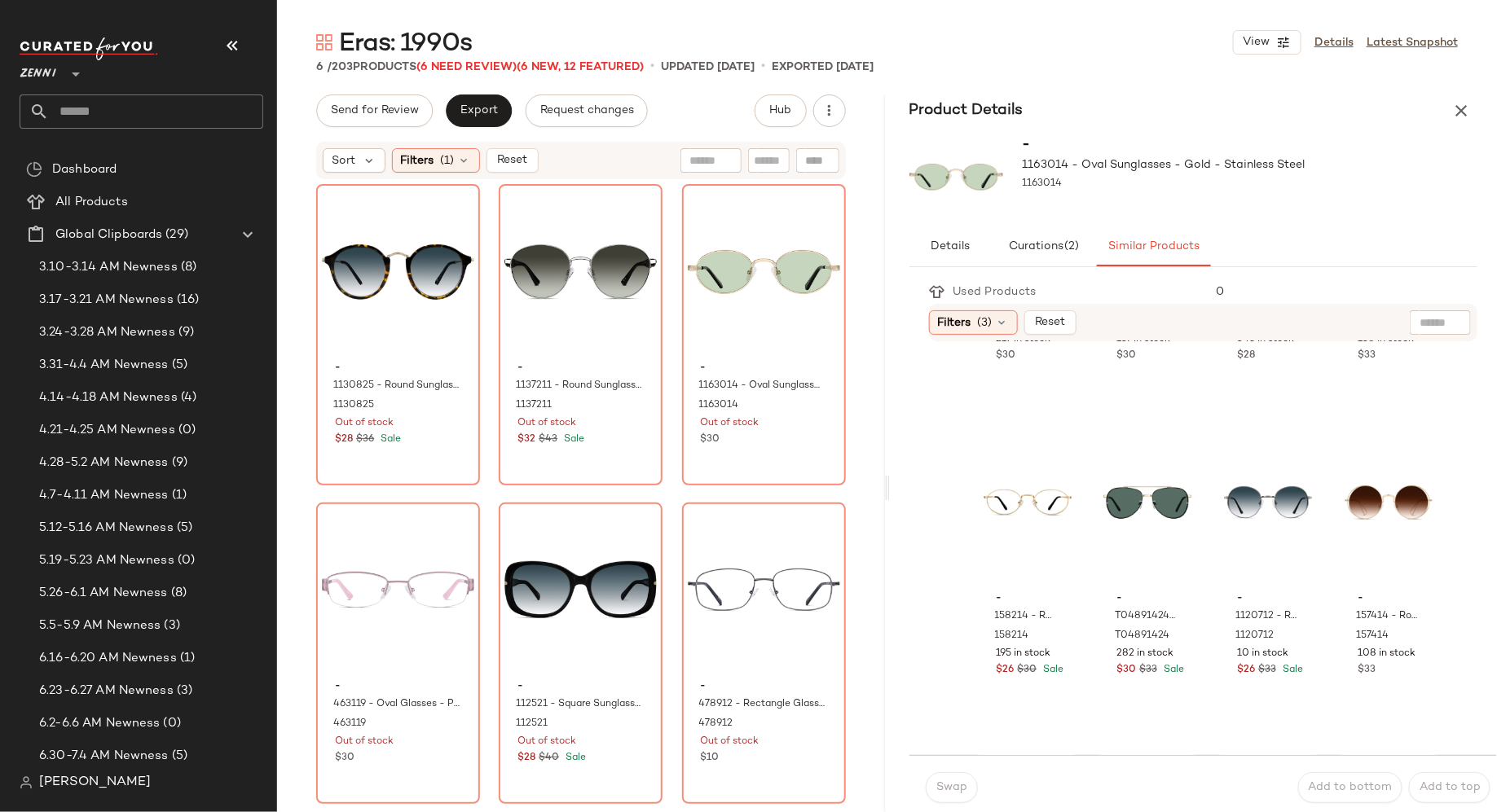
scroll to position [257, 0]
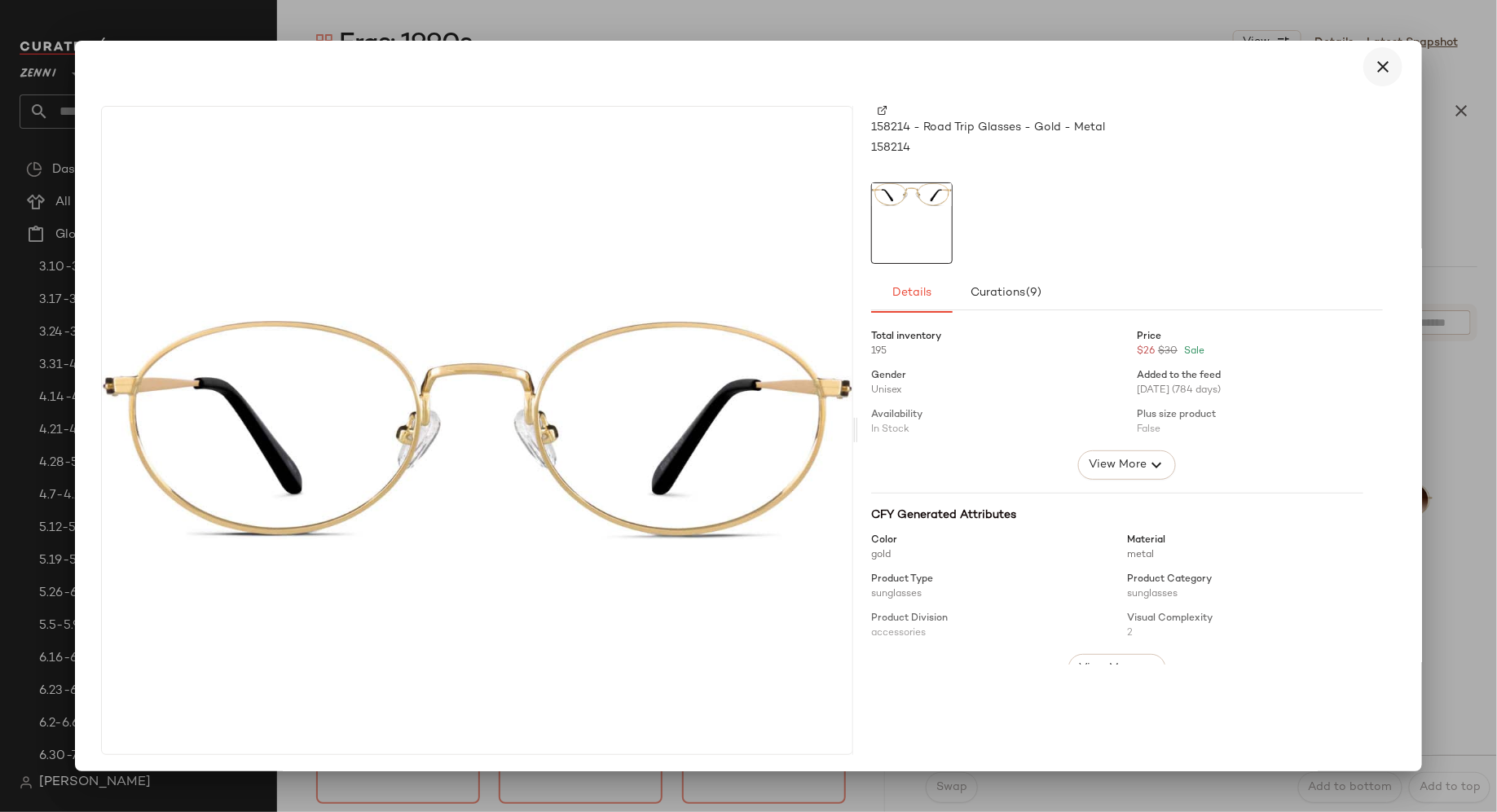
click at [1373, 64] on icon "button" at bounding box center [1383, 67] width 20 height 20
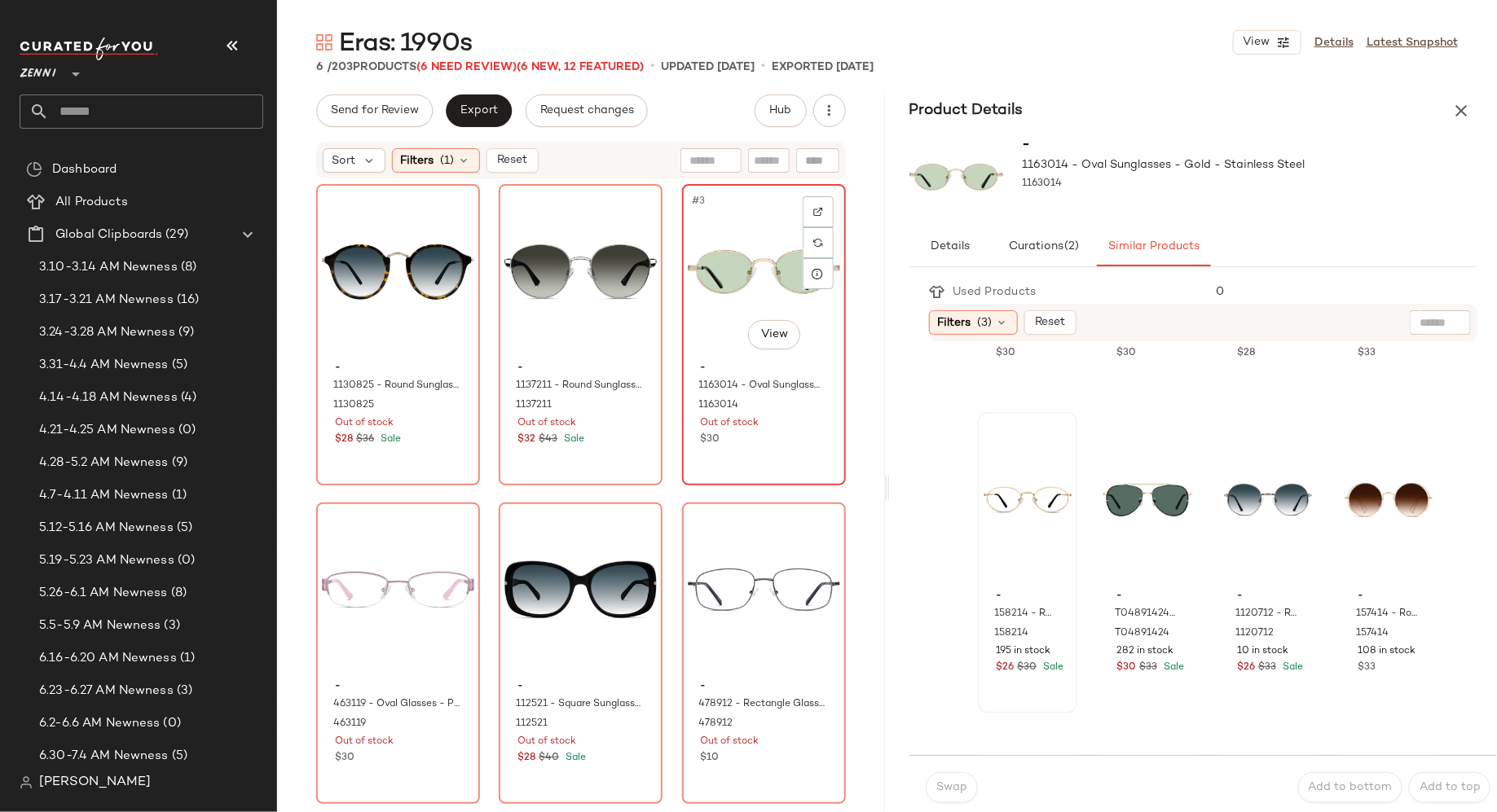
click at [768, 461] on div "#3 View - 1163014 - Oval Sunglasses - Gold - Stainless Steel 1163014 Out of sto…" at bounding box center [764, 335] width 160 height 299
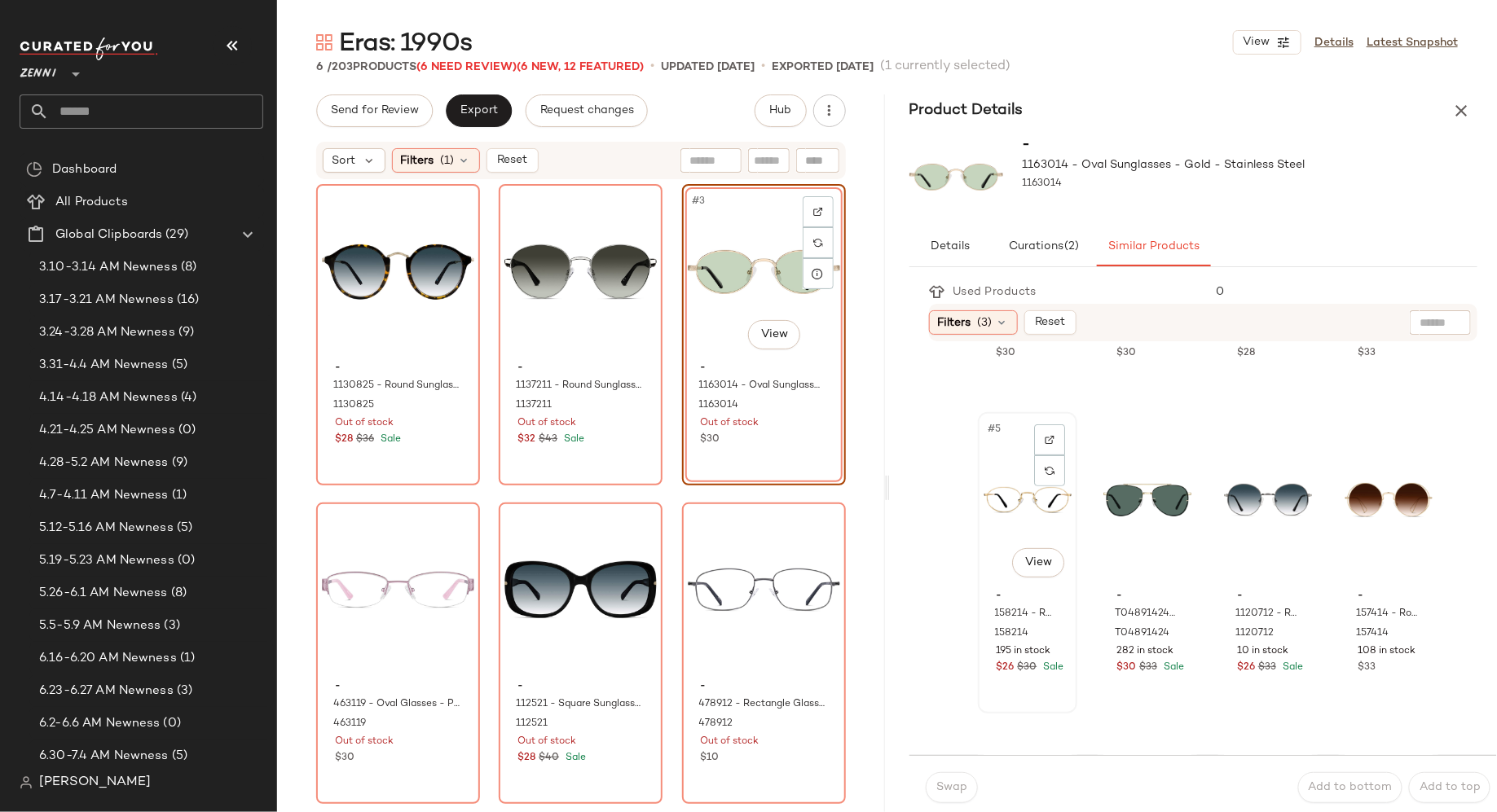
click at [1013, 527] on div "#5 View" at bounding box center [1027, 500] width 88 height 165
click at [943, 791] on span "Swap" at bounding box center [951, 787] width 32 height 13
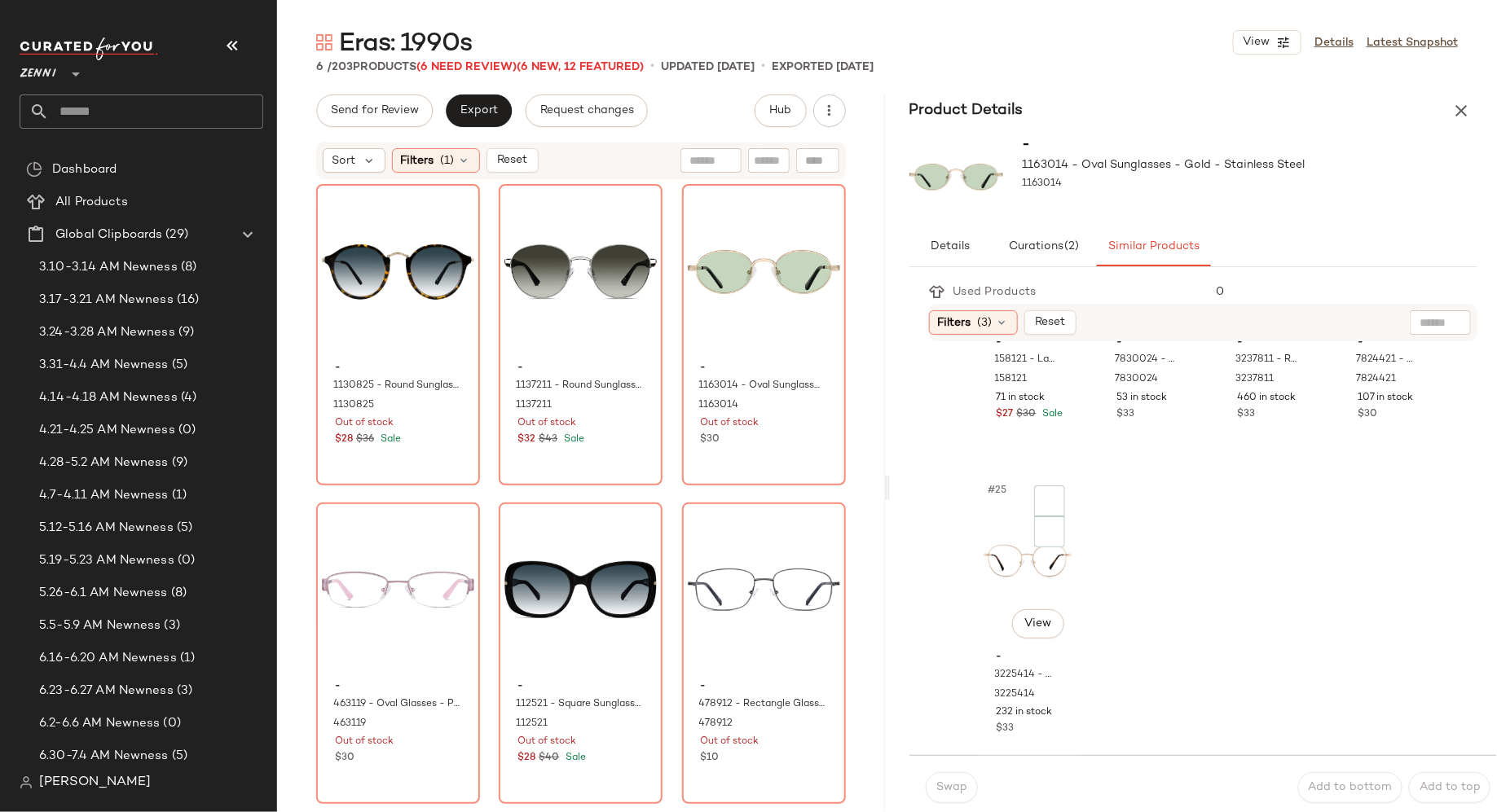
scroll to position [1786, 0]
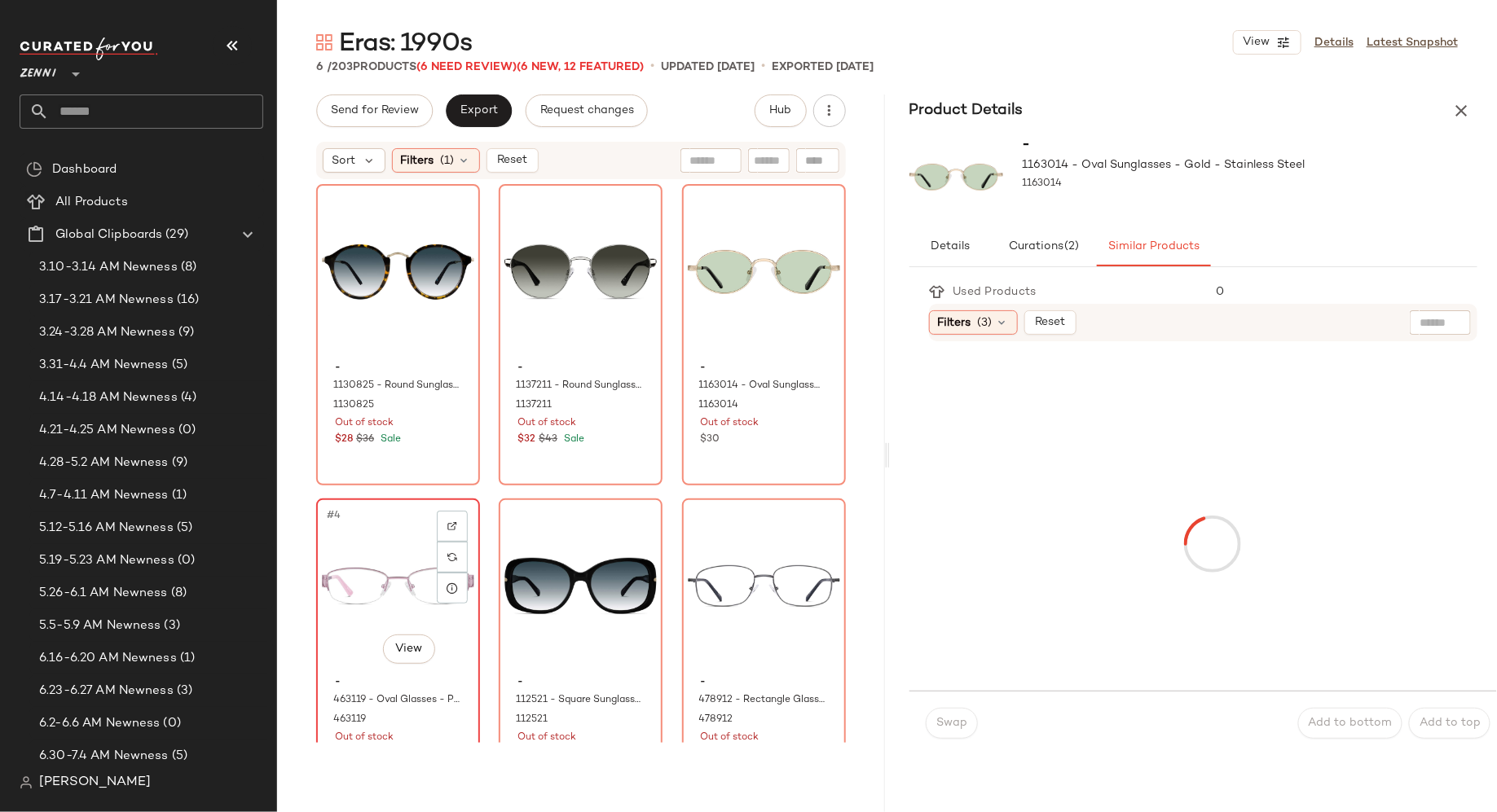
click at [342, 639] on div "#4 View" at bounding box center [397, 586] width 153 height 165
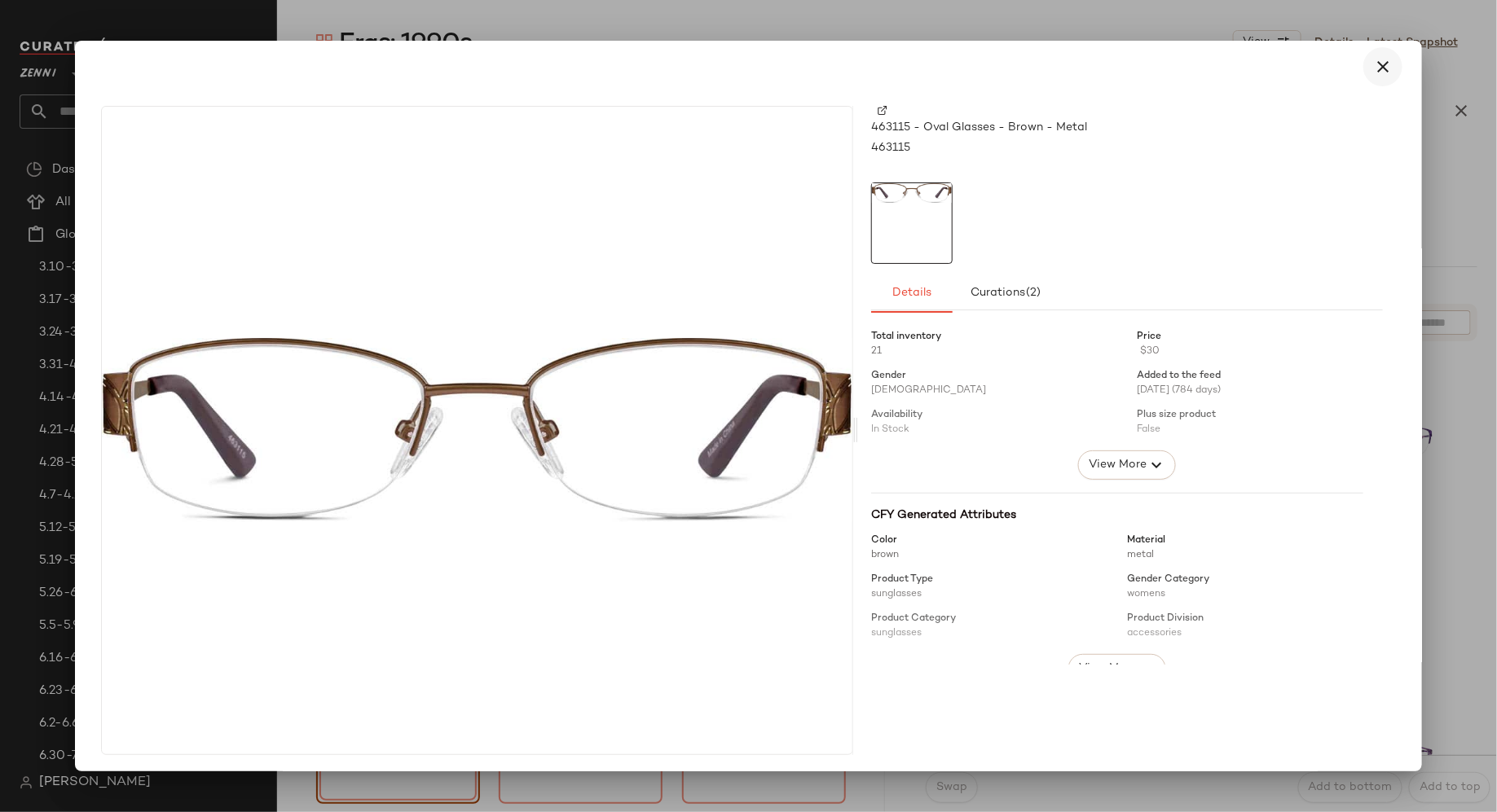
click at [1378, 65] on icon "button" at bounding box center [1383, 67] width 20 height 20
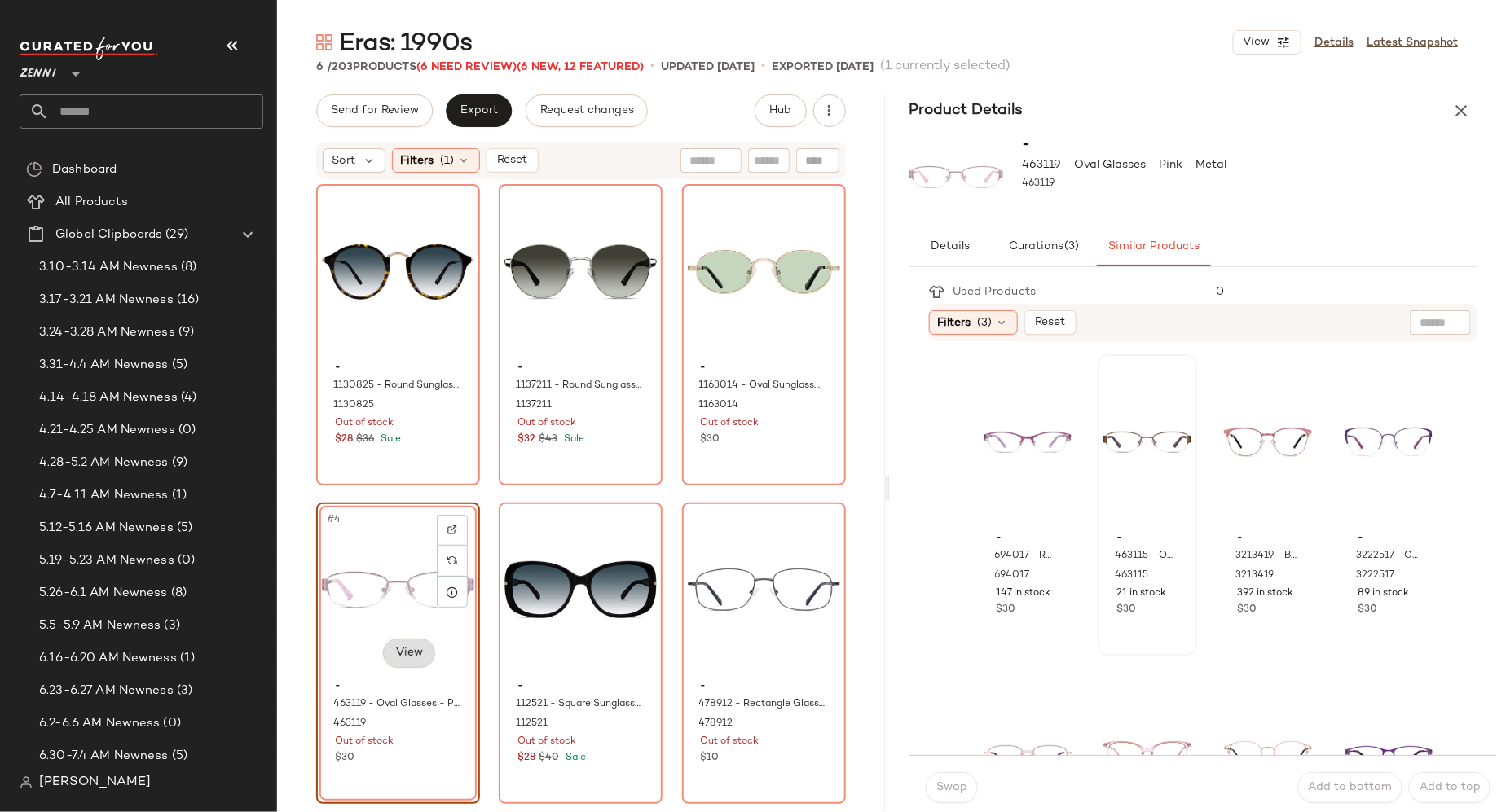
click at [401, 652] on body "Zenni ** Dashboard All Products Global Clipboards (29) 3.10-3.14 AM Newness (8)…" at bounding box center [748, 406] width 1497 height 812
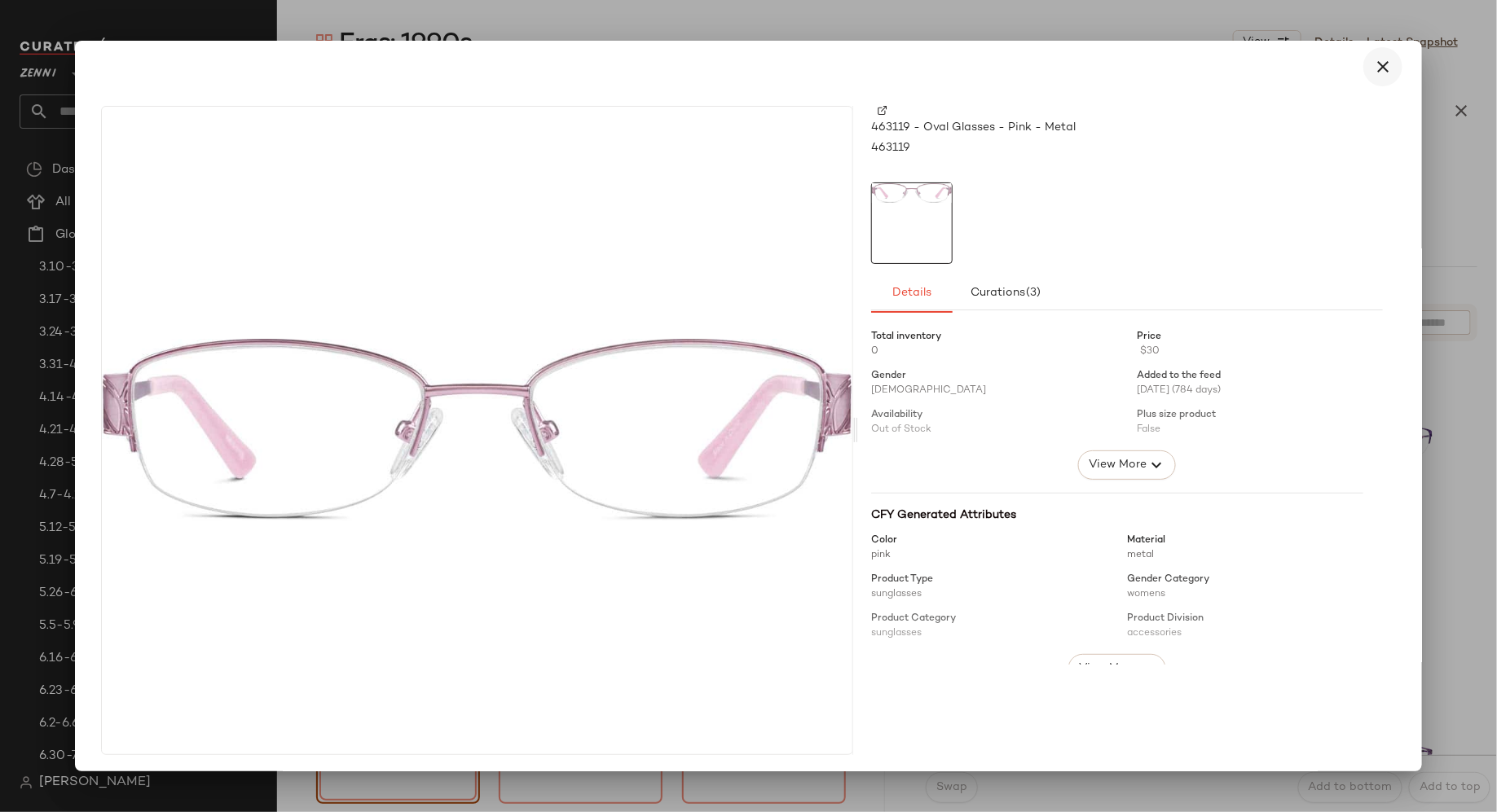
click at [1373, 72] on icon "button" at bounding box center [1383, 67] width 20 height 20
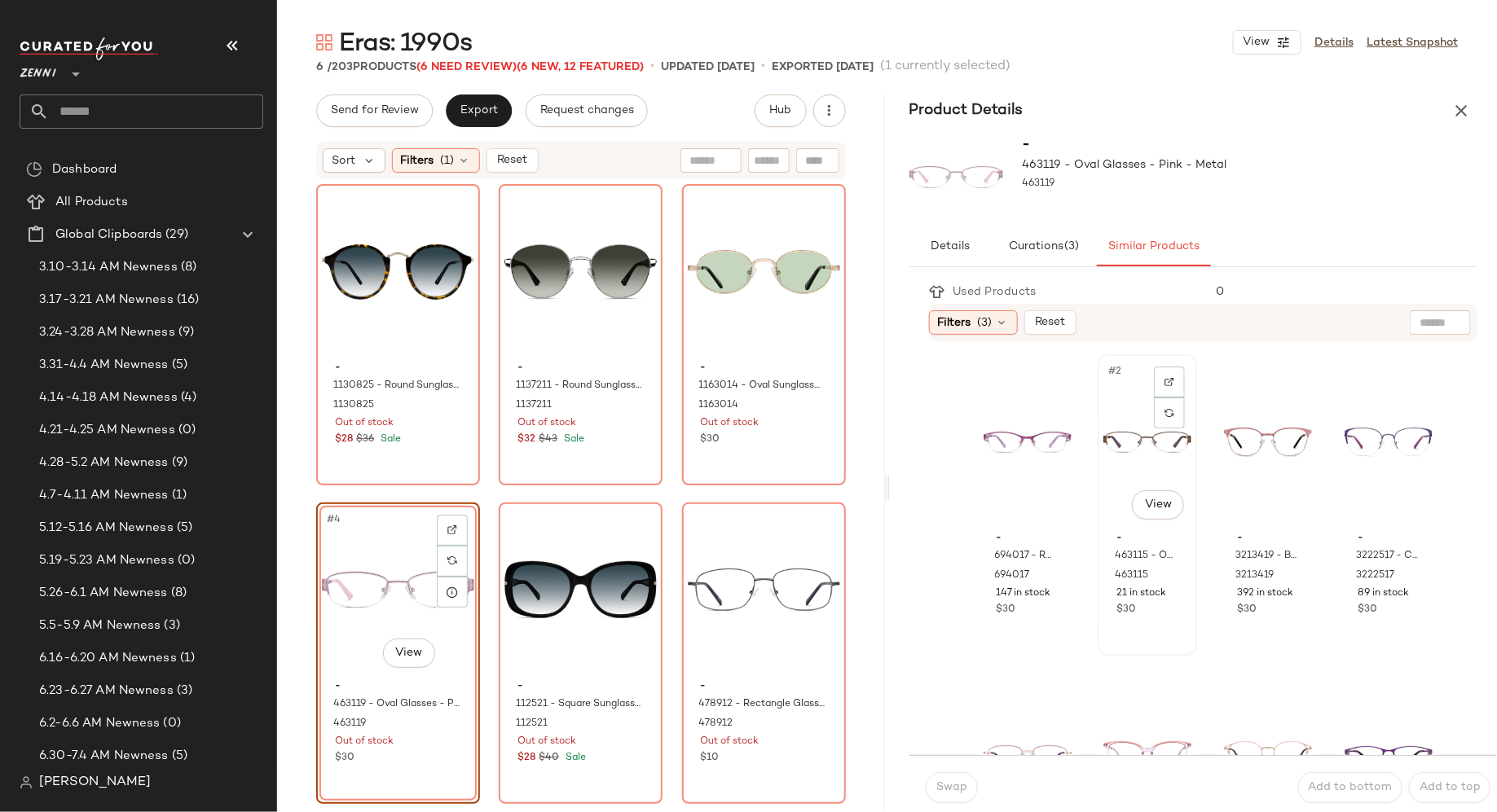
click at [1133, 457] on div "#2 View" at bounding box center [1147, 442] width 88 height 165
click at [950, 792] on span "Swap" at bounding box center [951, 787] width 32 height 13
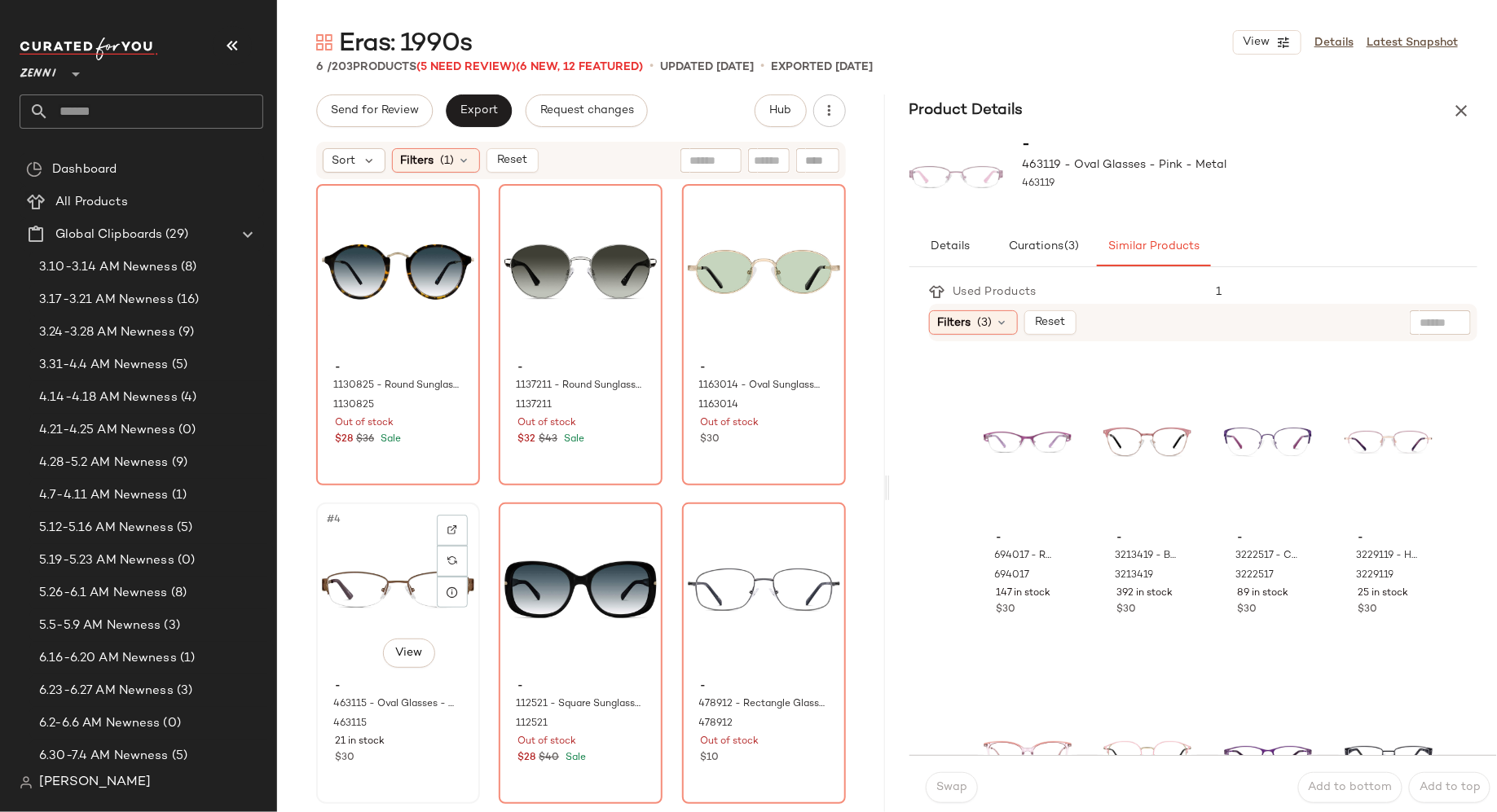
click at [367, 545] on div "#4 View" at bounding box center [397, 590] width 153 height 165
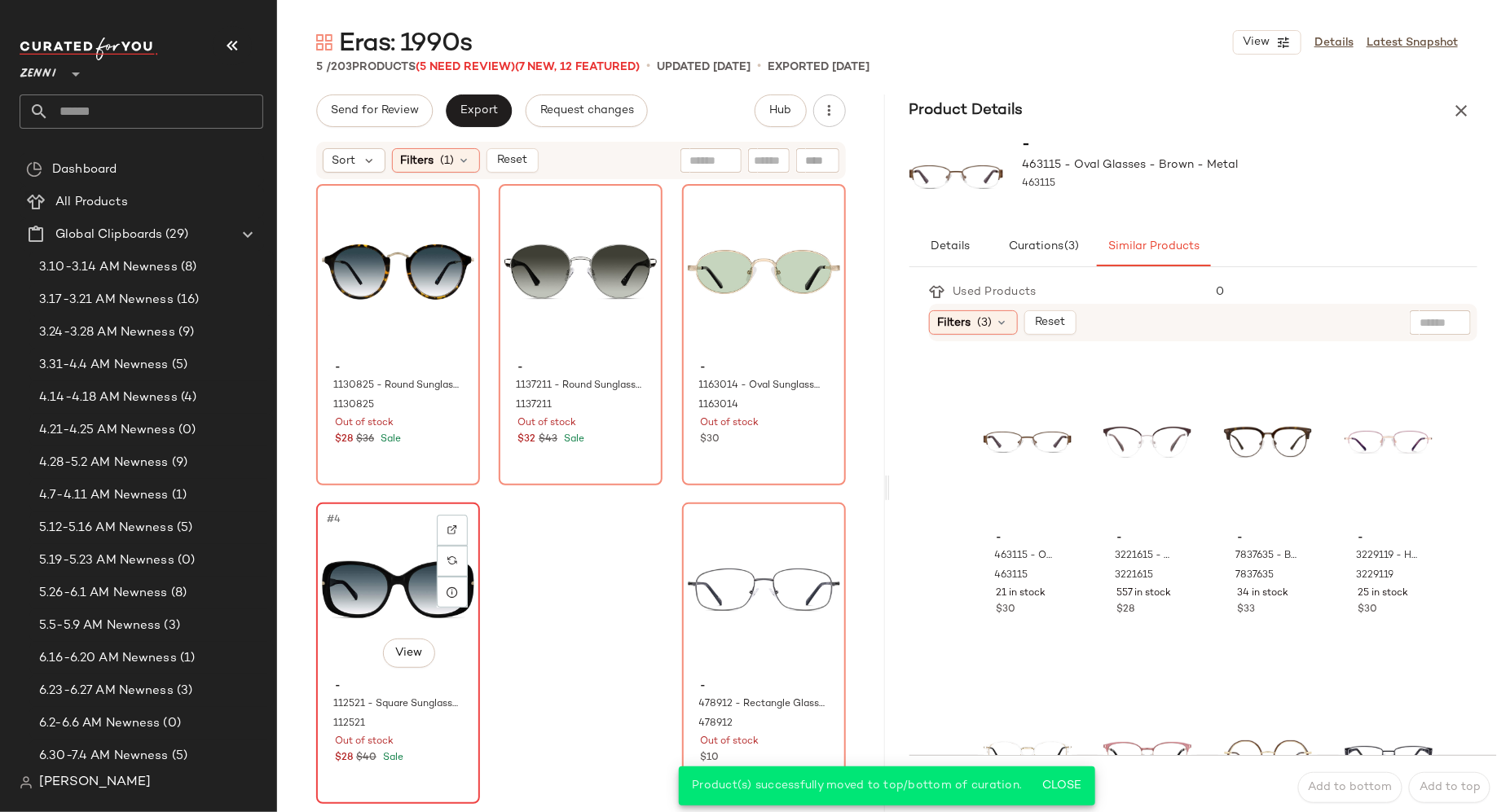
click at [359, 582] on div "#4 View" at bounding box center [397, 590] width 153 height 165
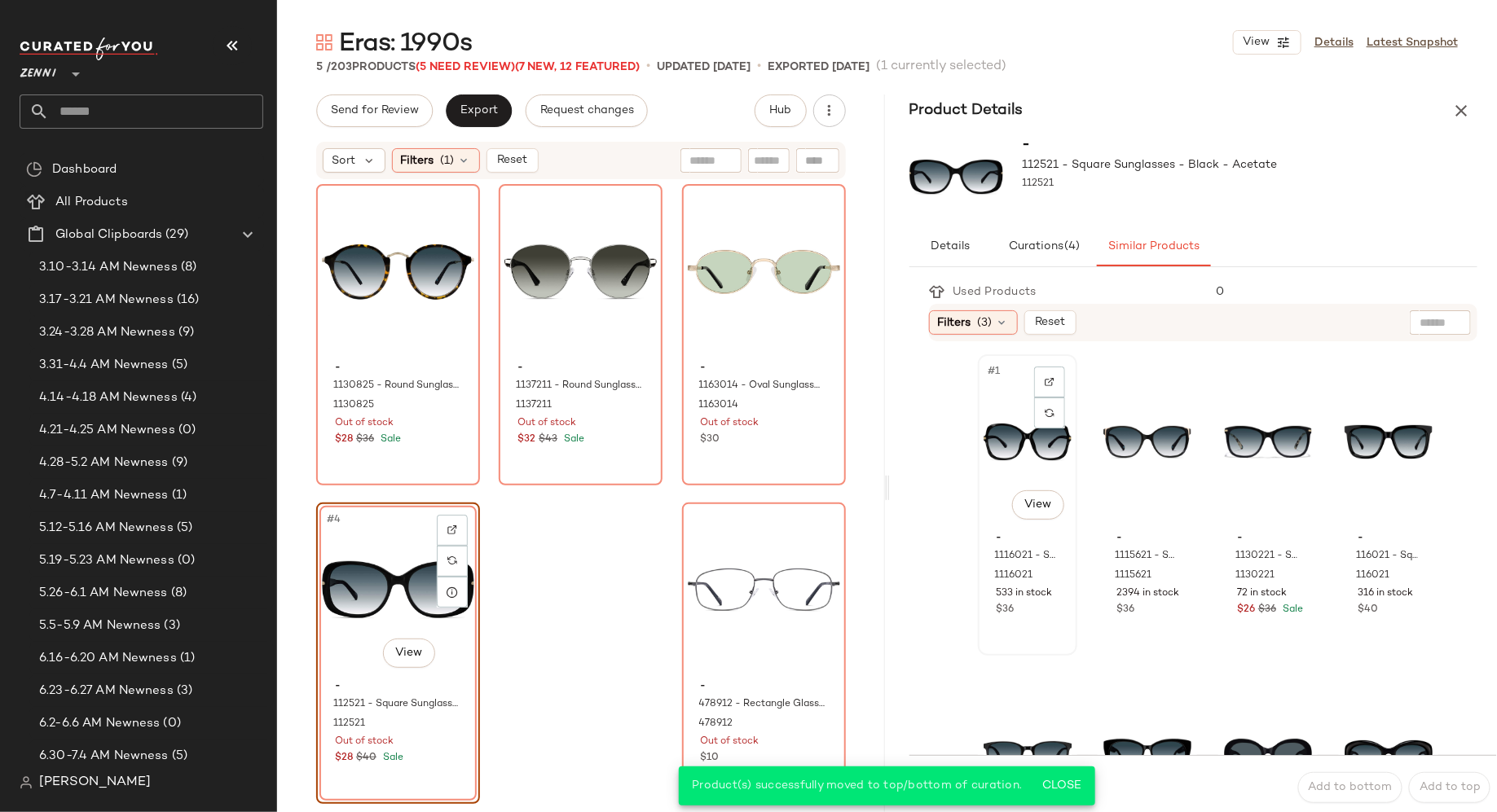
click at [1020, 450] on div "#1 View" at bounding box center [1027, 442] width 88 height 165
click at [1071, 783] on span "Close" at bounding box center [1061, 786] width 40 height 13
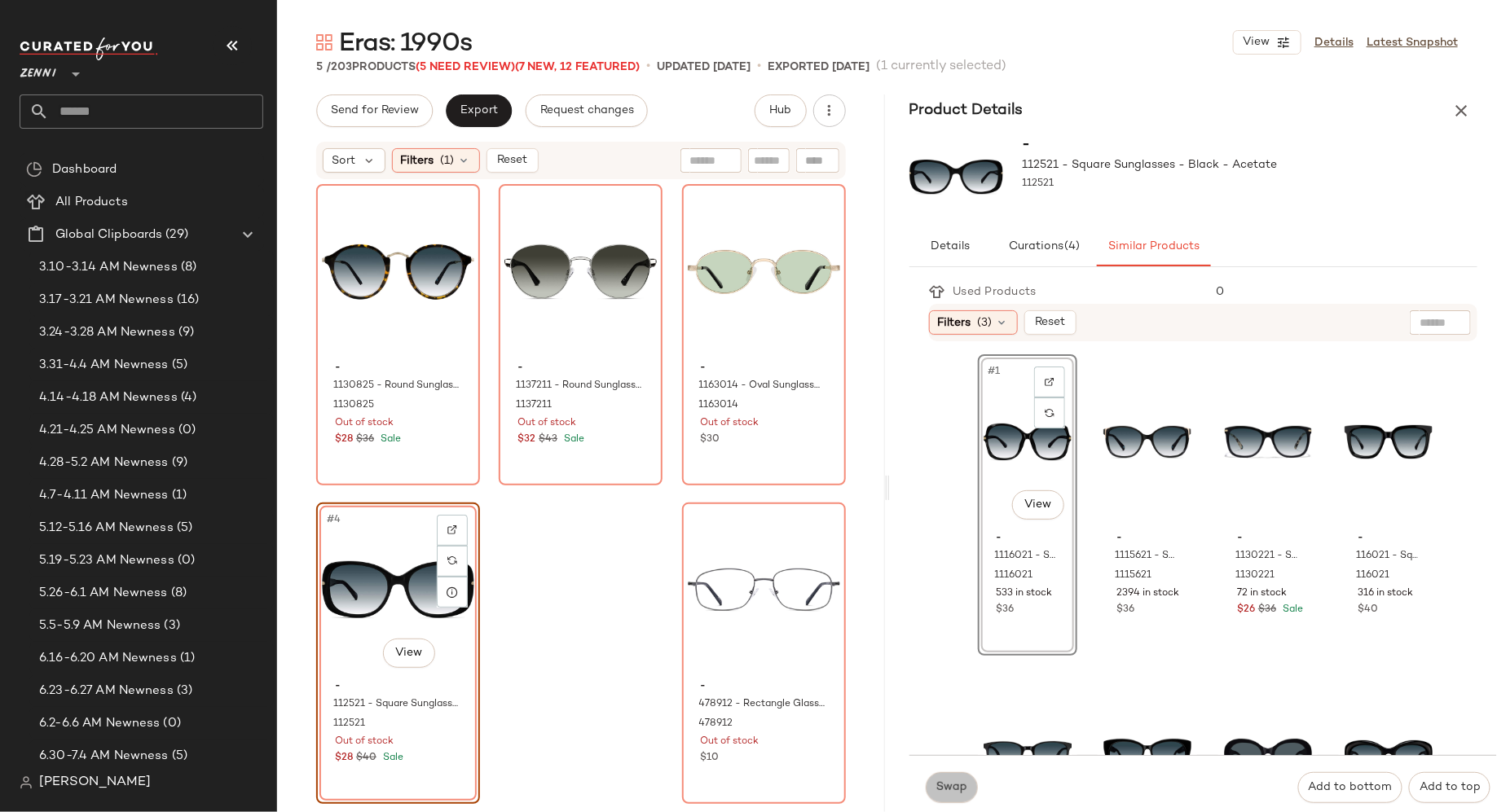
click at [954, 783] on span "Swap" at bounding box center [951, 787] width 32 height 13
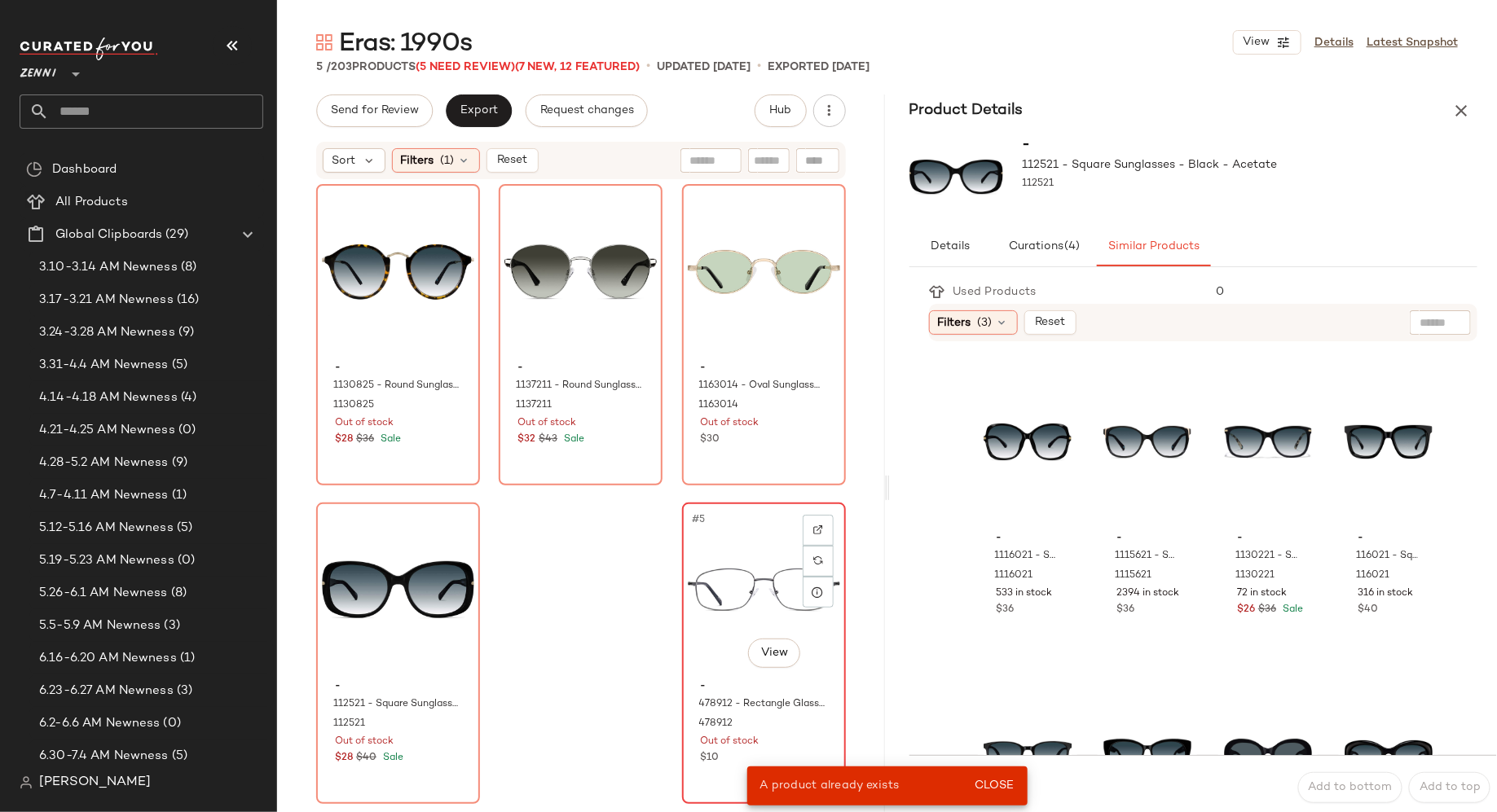
click at [734, 556] on div "#5 View" at bounding box center [763, 590] width 153 height 165
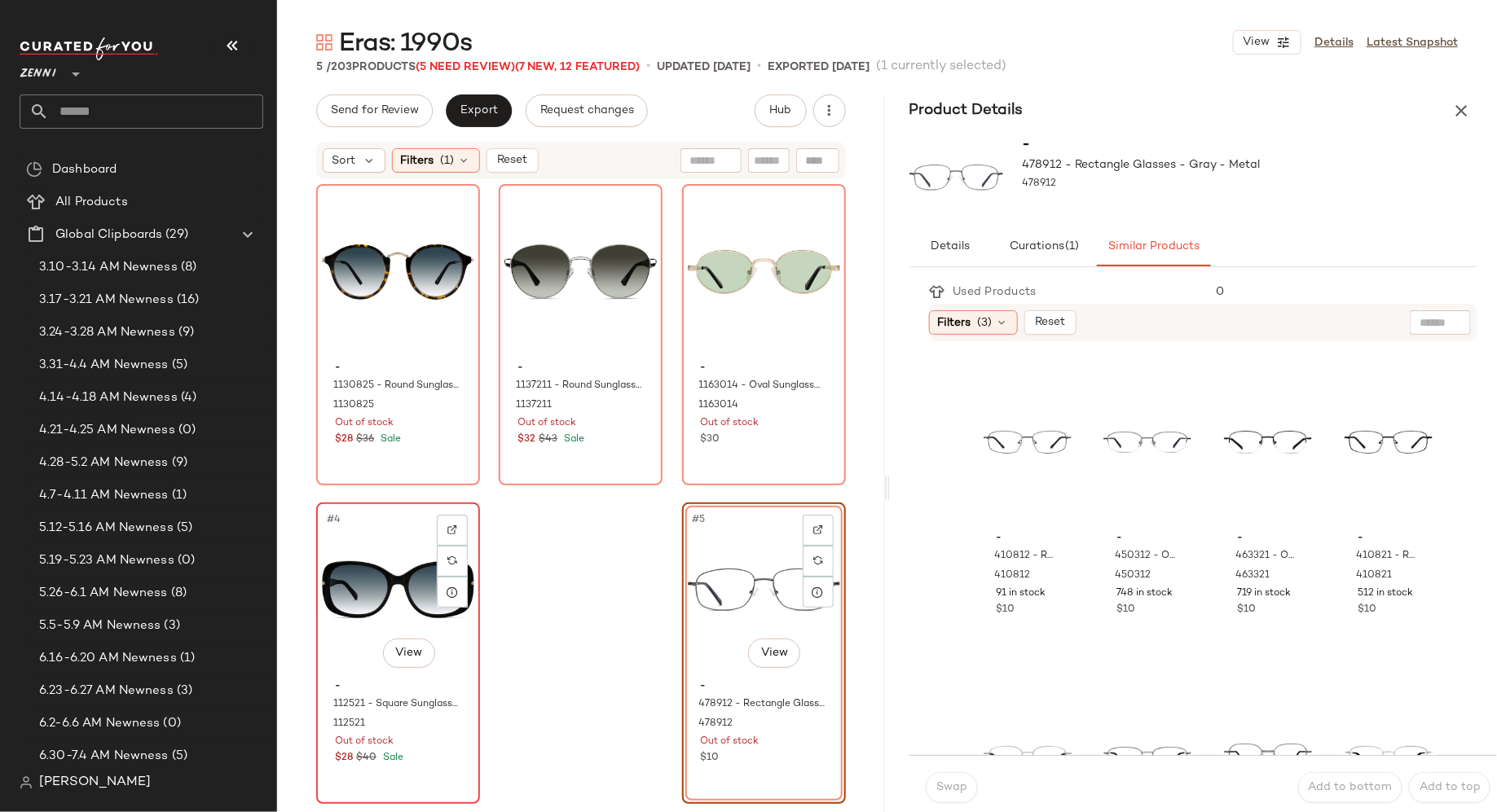
click at [354, 669] on div "#4 View - 112521 - Square Sunglasses - Black - Acetate 112521 Out of stock $28 …" at bounding box center [398, 653] width 160 height 299
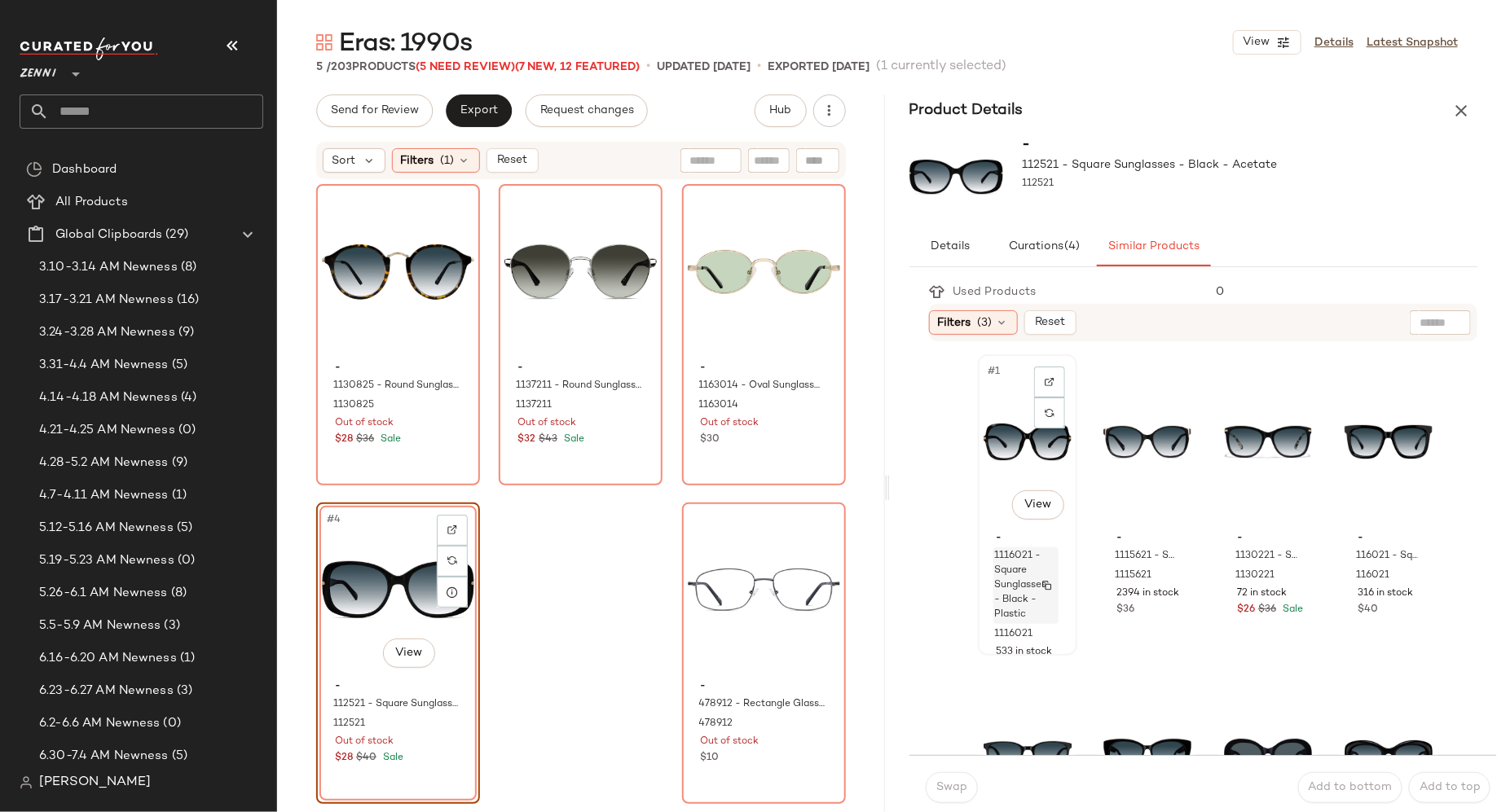
click at [1047, 587] on img "button" at bounding box center [1047, 585] width 9 height 9
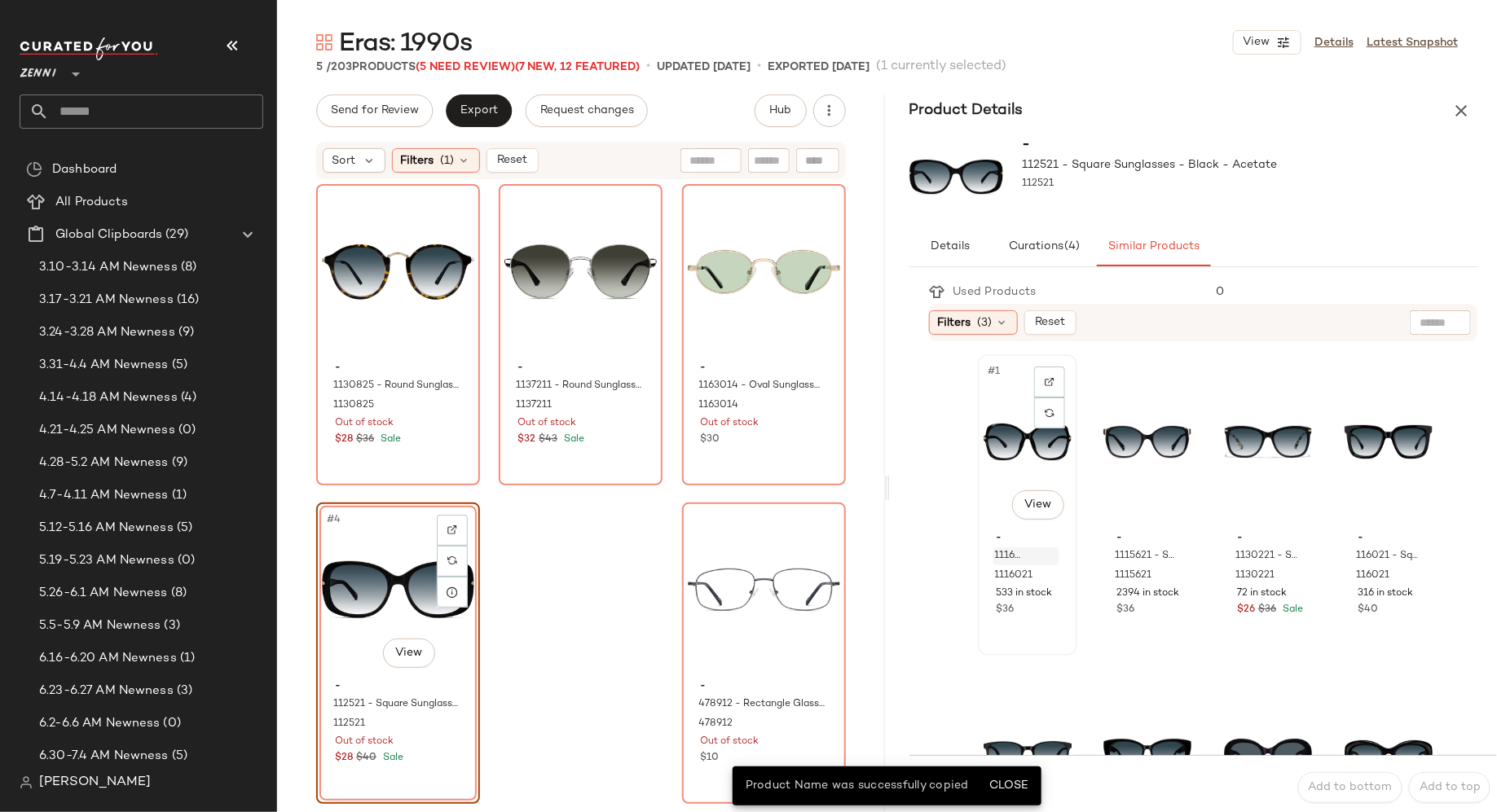
click at [1057, 629] on div "#1 View - 1116021 - Square Sunglasses - Black - Plastic 1116021 533 in stock $36" at bounding box center [1027, 505] width 96 height 299
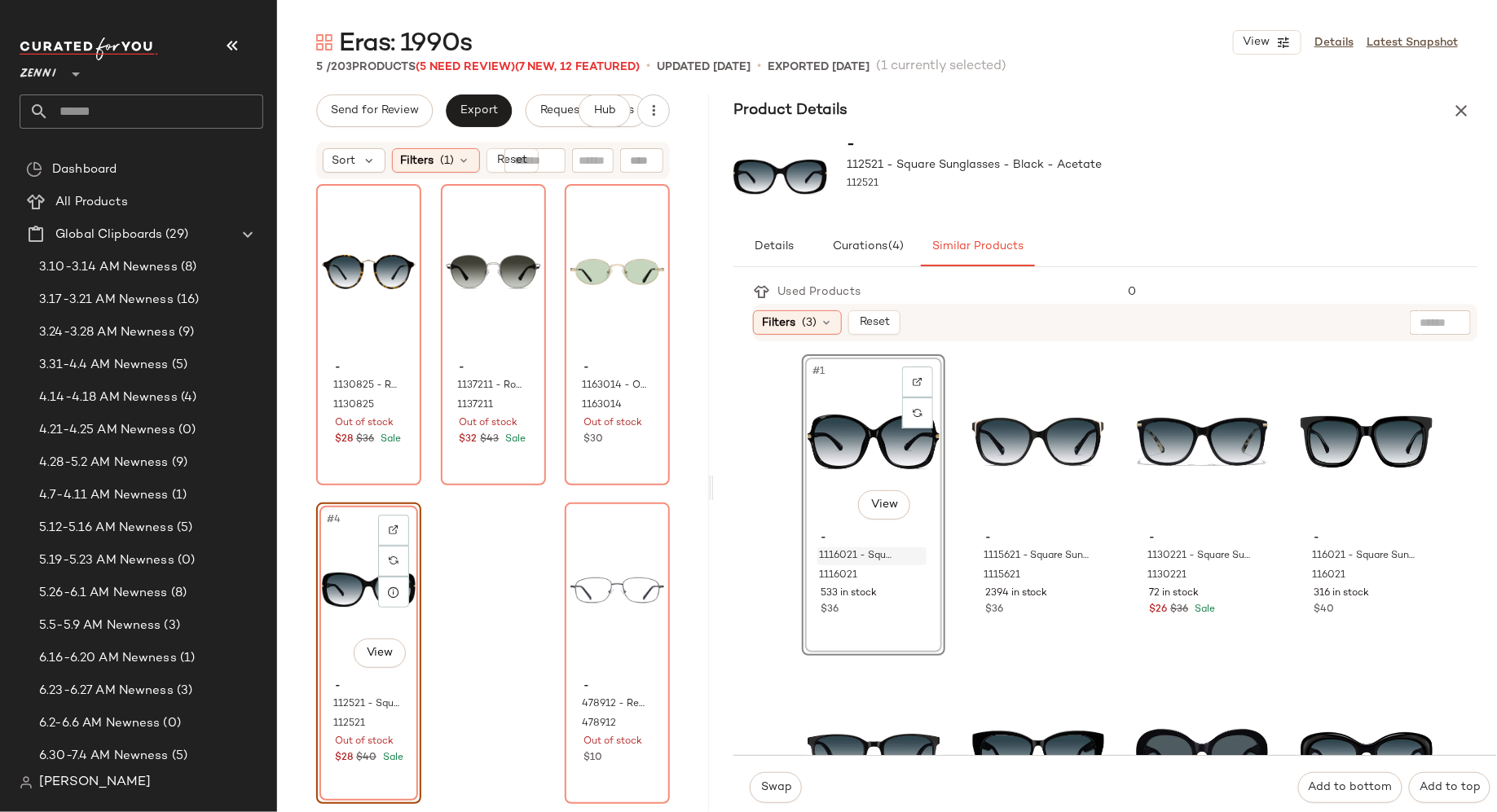
drag, startPoint x: 886, startPoint y: 492, endPoint x: 714, endPoint y: 484, distance: 172.2
click at [714, 484] on div "Eras: 1990s View Details Latest Snapshot 5 / 203 Products (5 Need Review) (7 Ne…" at bounding box center [887, 420] width 1220 height 786
click at [920, 575] on button "button" at bounding box center [914, 576] width 23 height 14
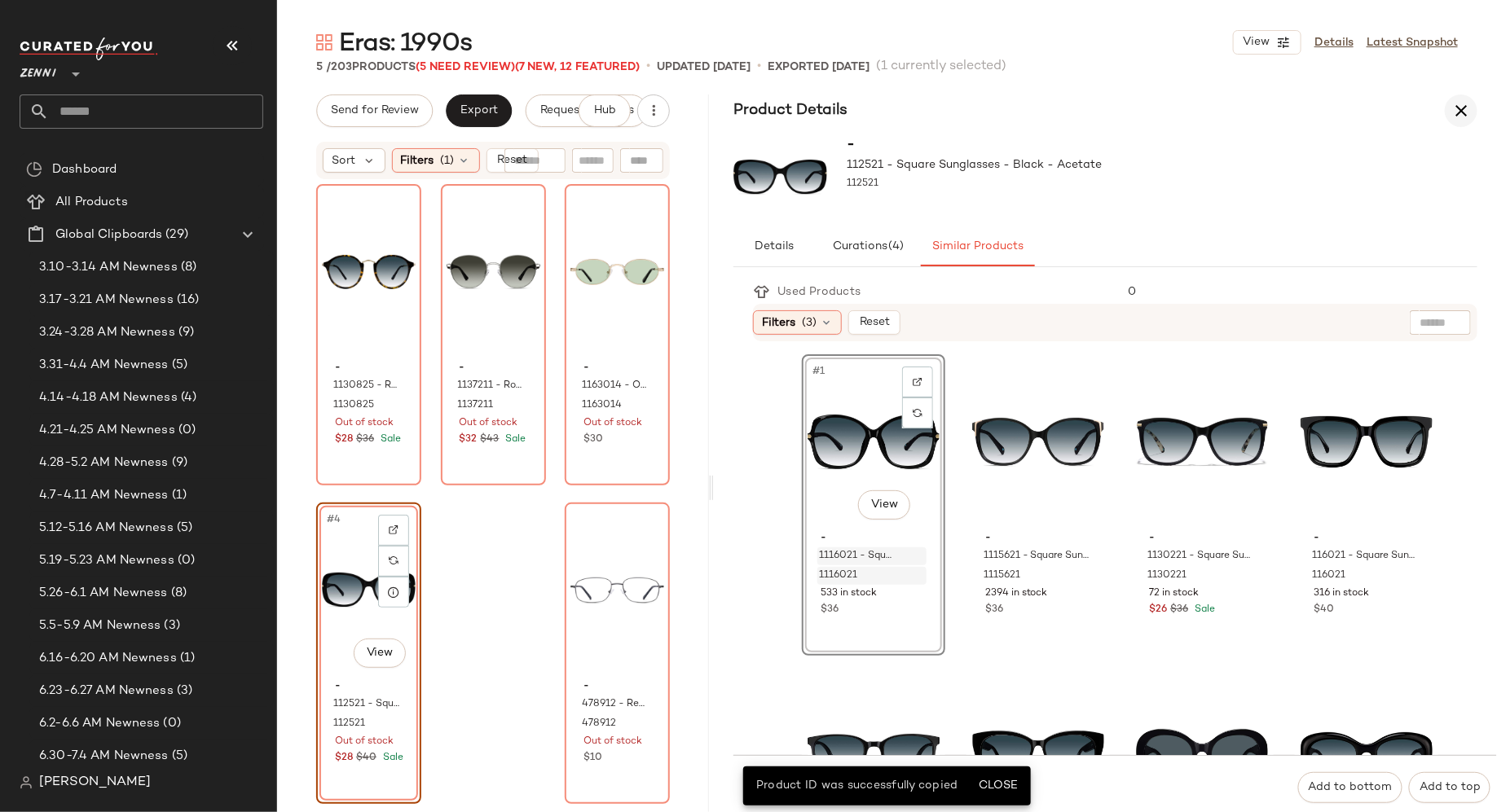
click at [1469, 112] on icon "button" at bounding box center [1460, 110] width 20 height 20
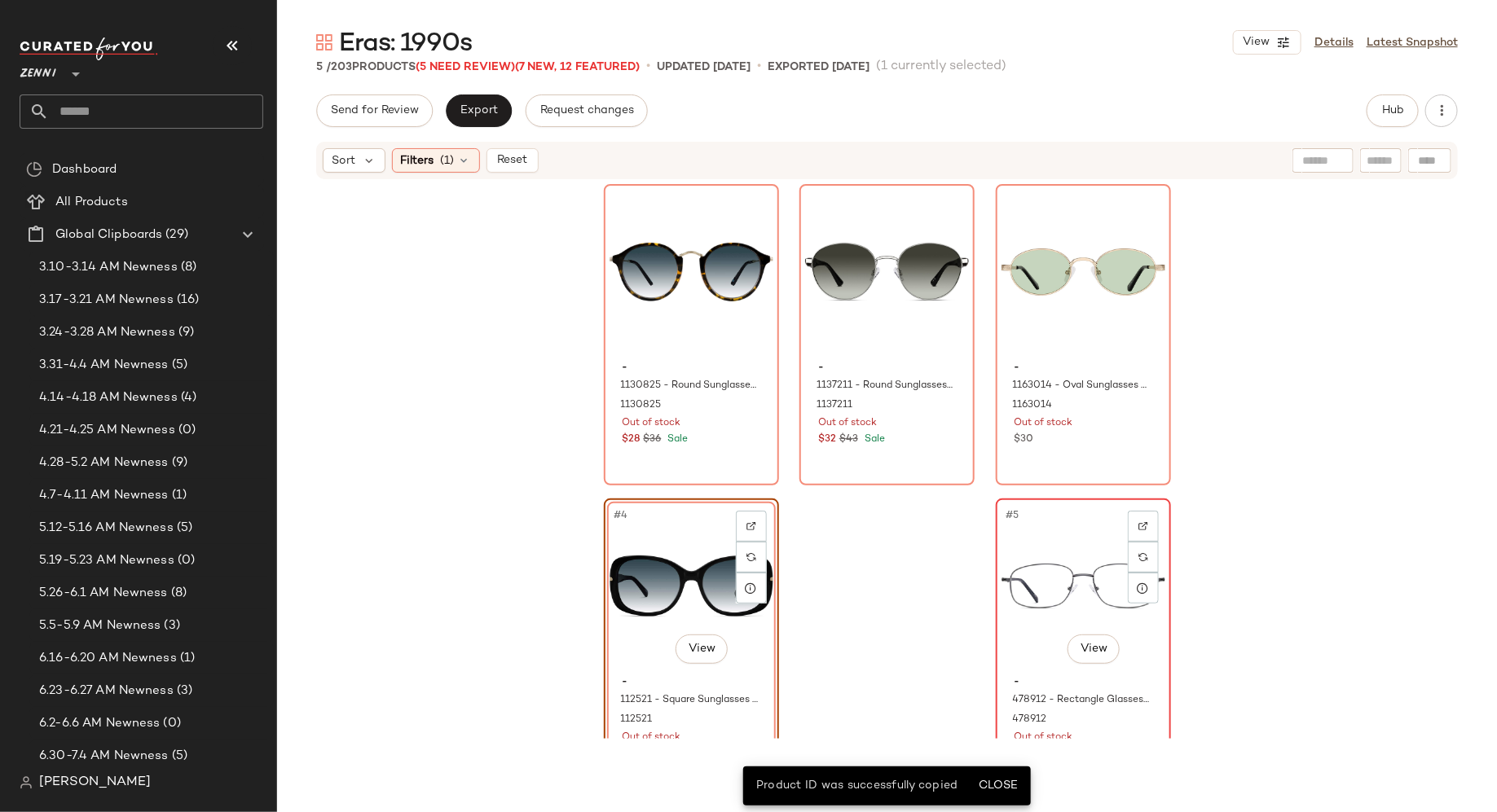
click at [1030, 566] on div "#5 View" at bounding box center [1083, 586] width 164 height 165
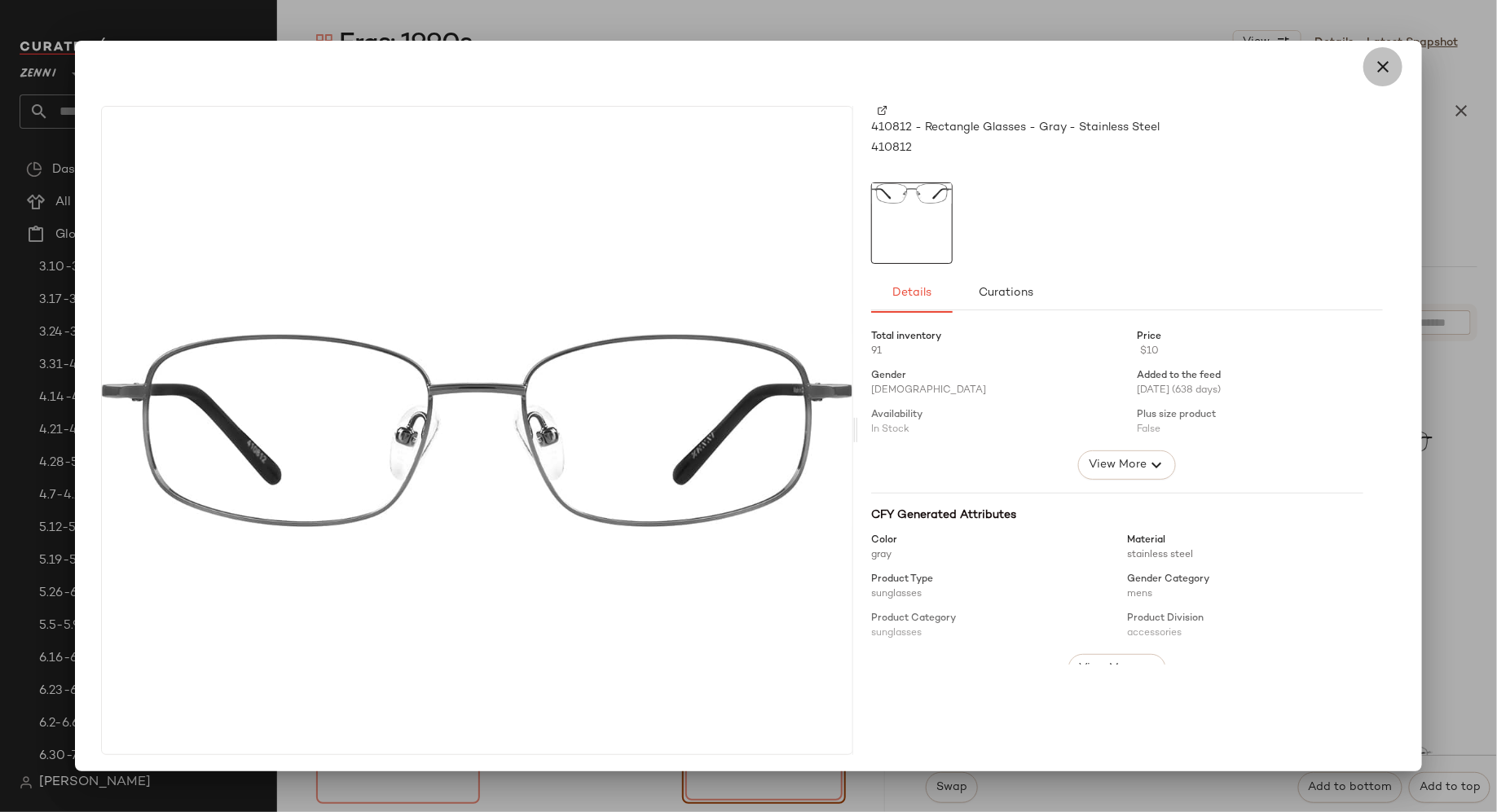
click at [1373, 67] on icon "button" at bounding box center [1383, 67] width 20 height 20
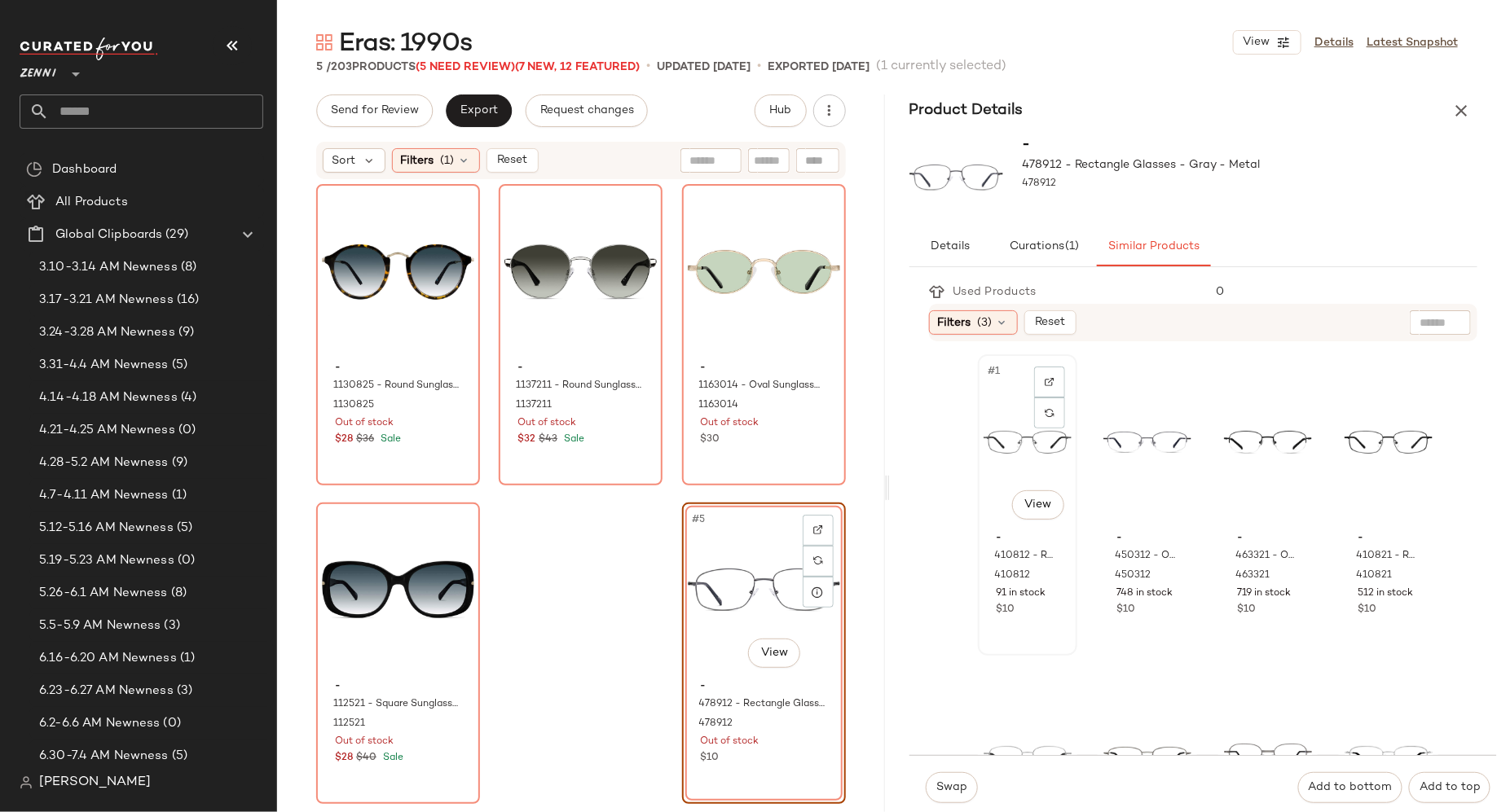
click at [1007, 448] on div "#1 View" at bounding box center [1027, 442] width 88 height 165
click at [954, 784] on span "Swap" at bounding box center [951, 787] width 32 height 13
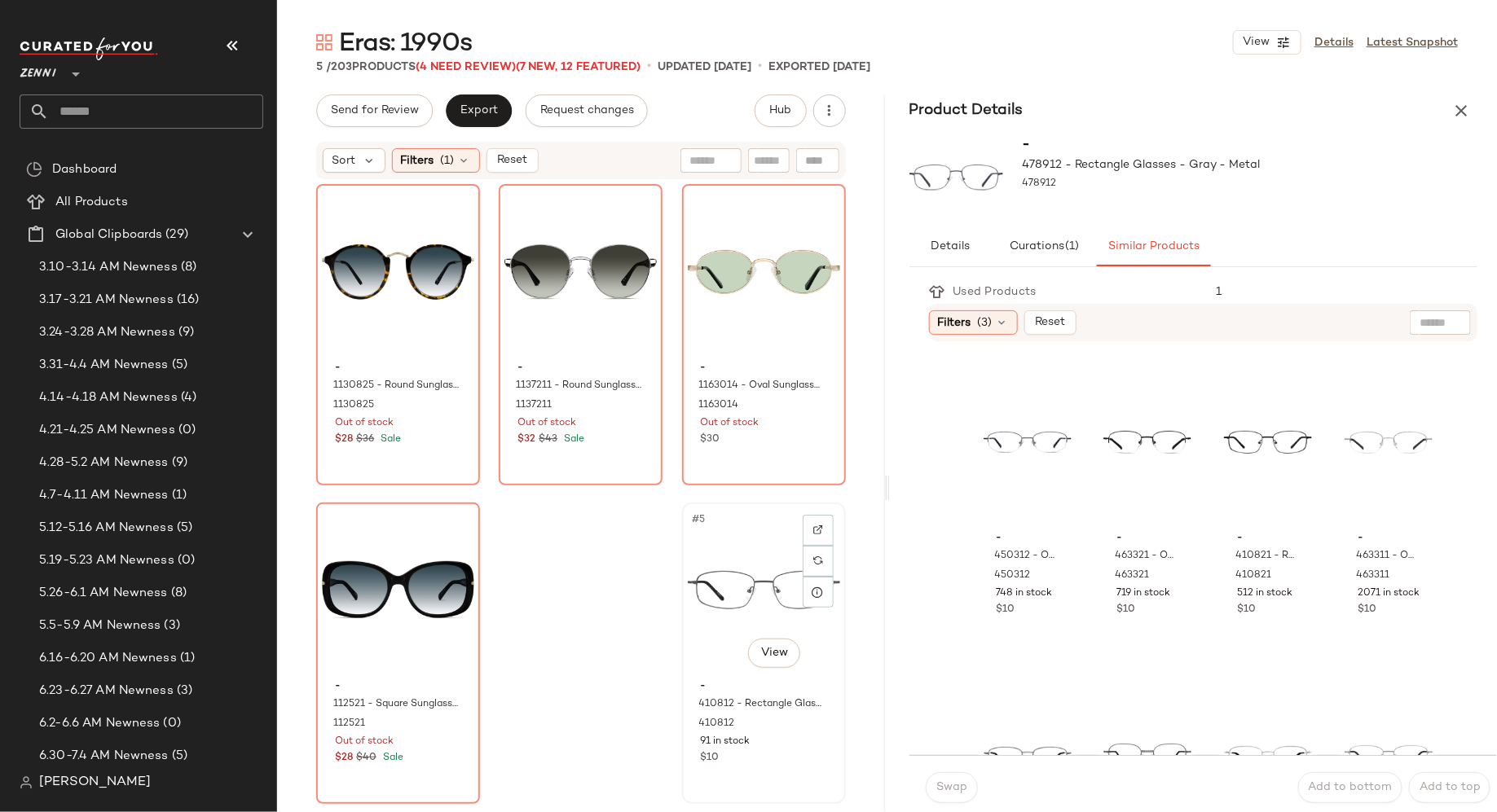
click at [728, 571] on div "#5 View" at bounding box center [763, 590] width 153 height 165
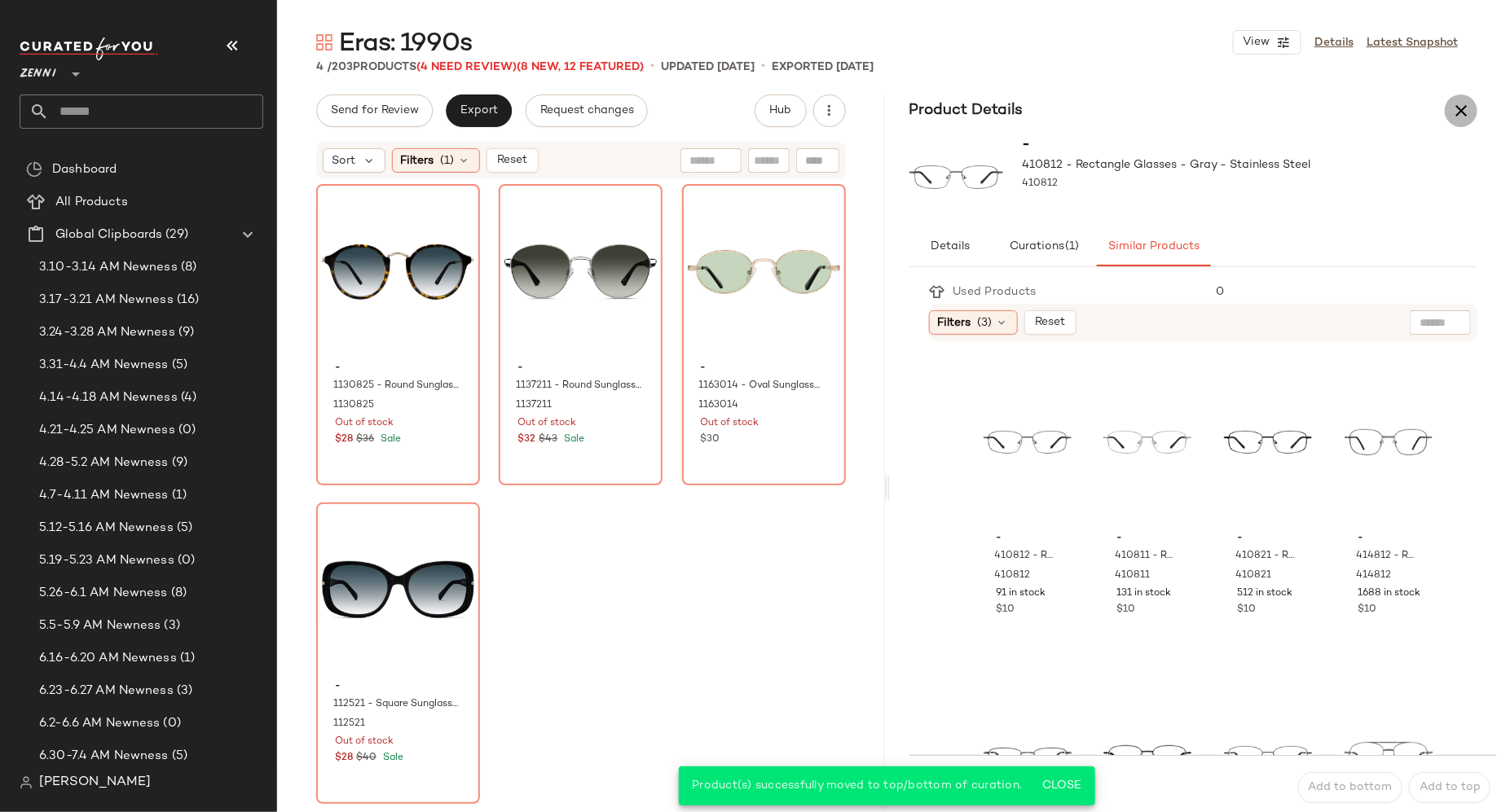
click at [1461, 102] on icon "button" at bounding box center [1460, 110] width 20 height 20
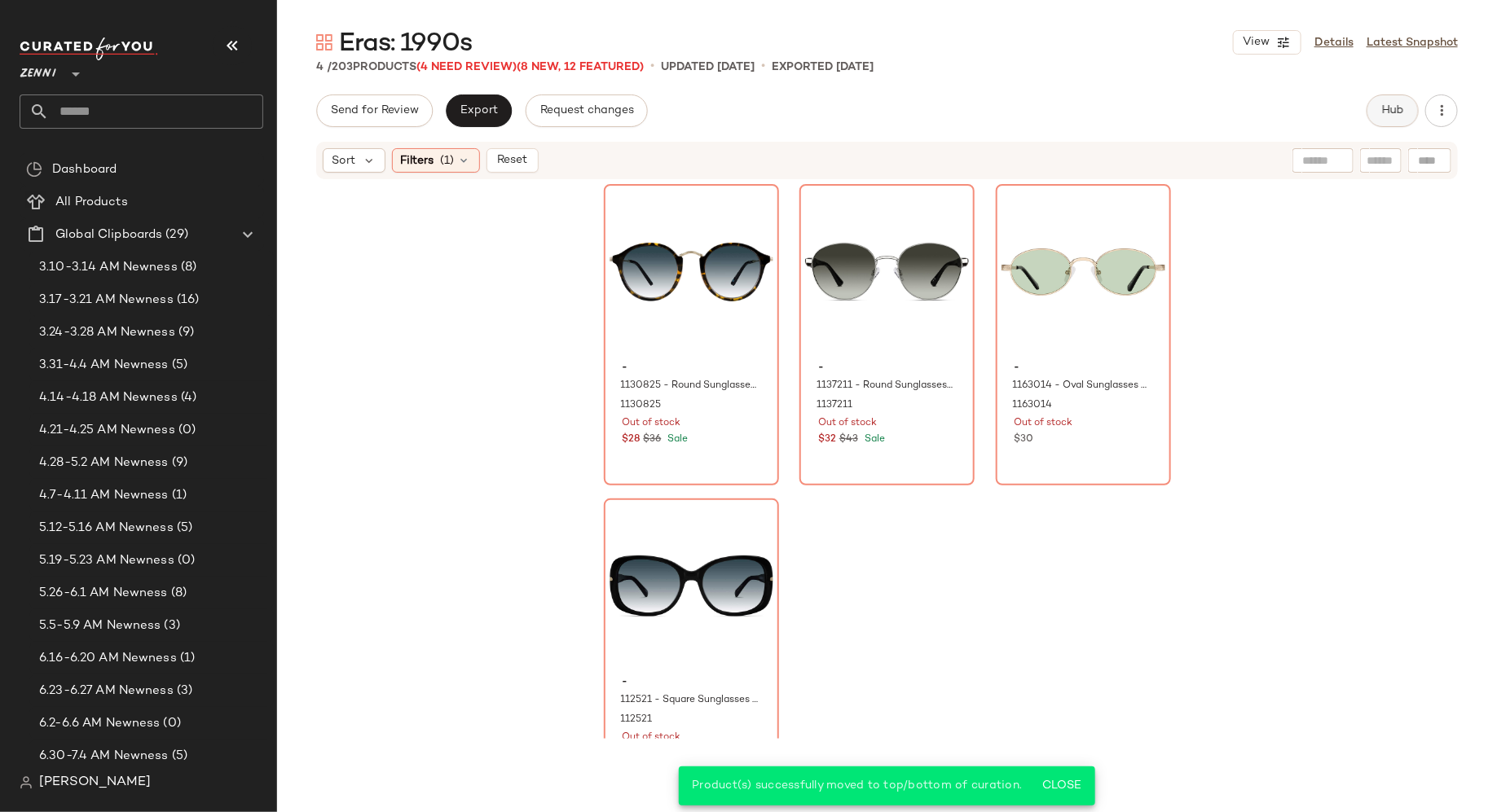
click at [1390, 109] on span "Hub" at bounding box center [1392, 110] width 23 height 13
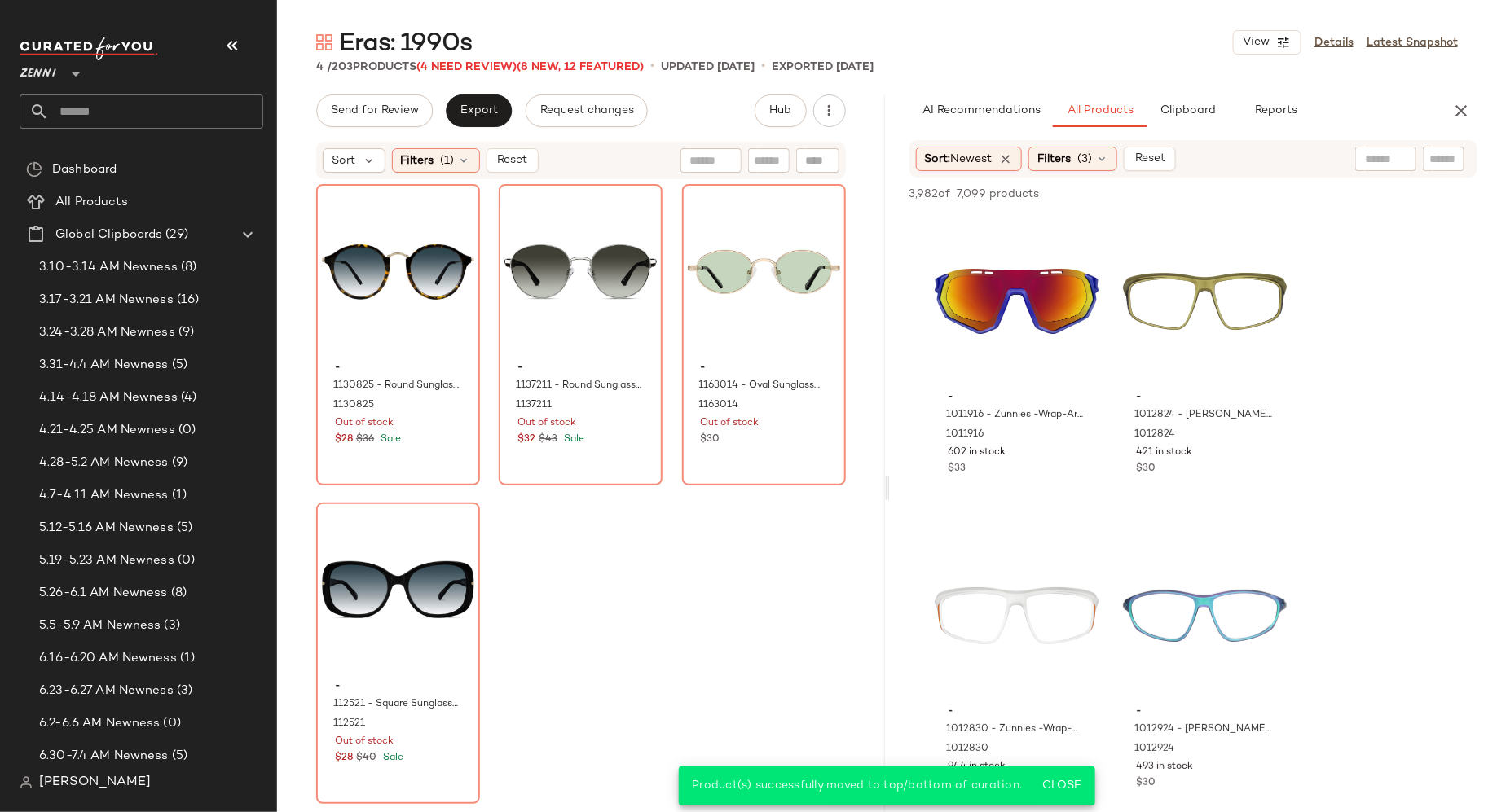
click at [1432, 159] on input "text" at bounding box center [1443, 160] width 28 height 17
paste input "*******"
type input "*******"
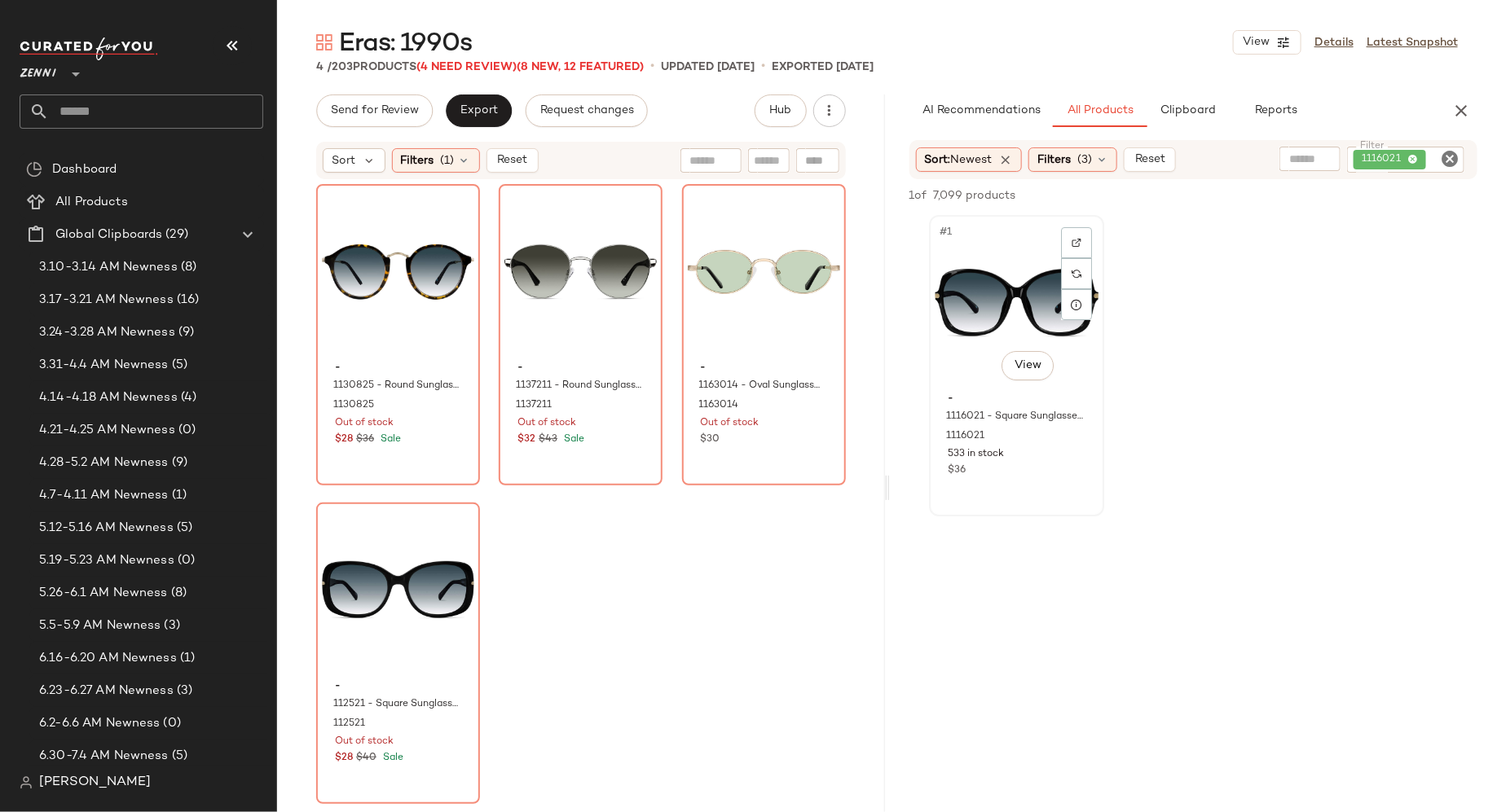
click at [1006, 334] on div "#1 View" at bounding box center [1017, 303] width 164 height 165
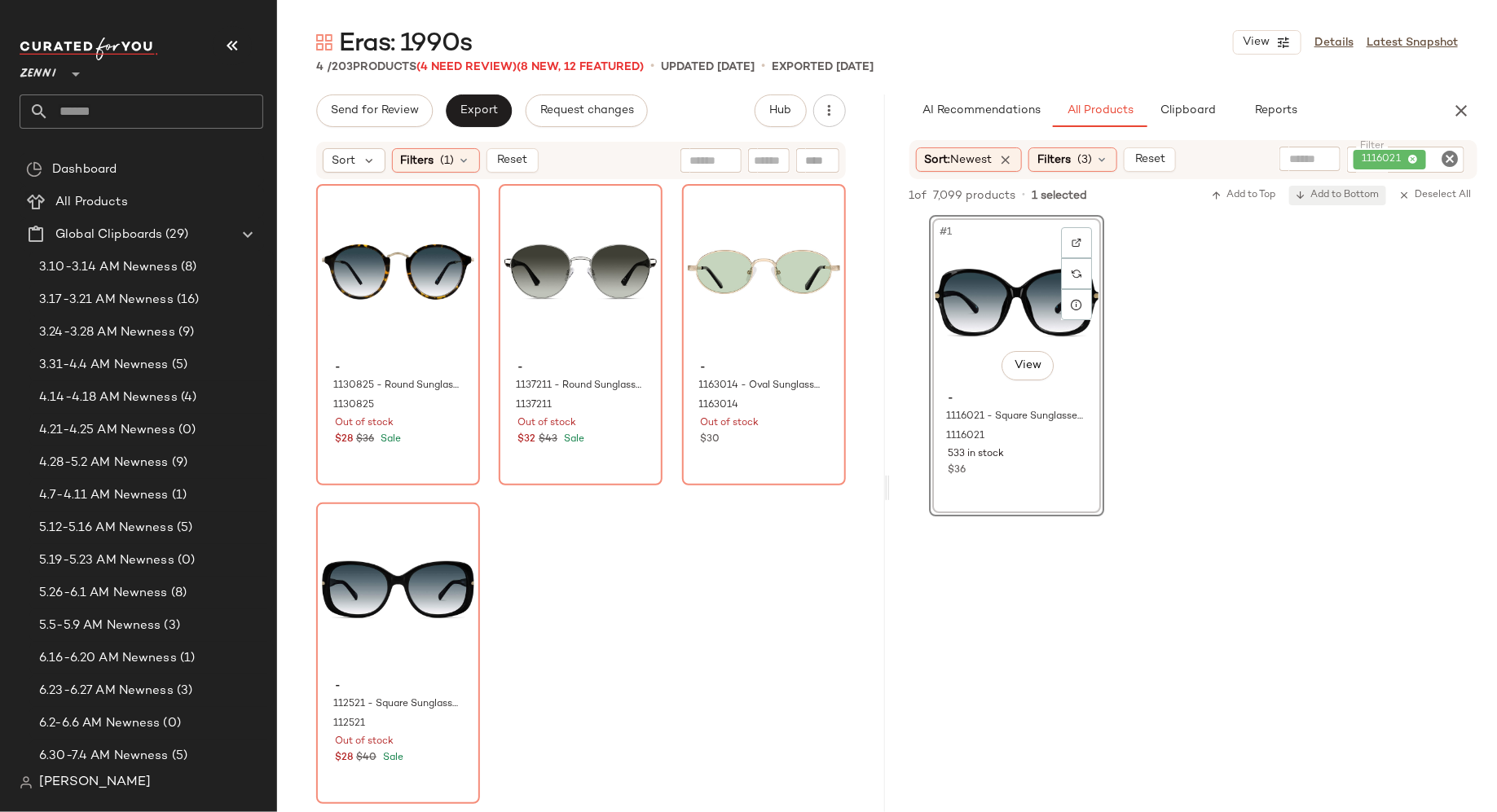
click at [1351, 194] on span "Add to Bottom" at bounding box center [1337, 195] width 84 height 11
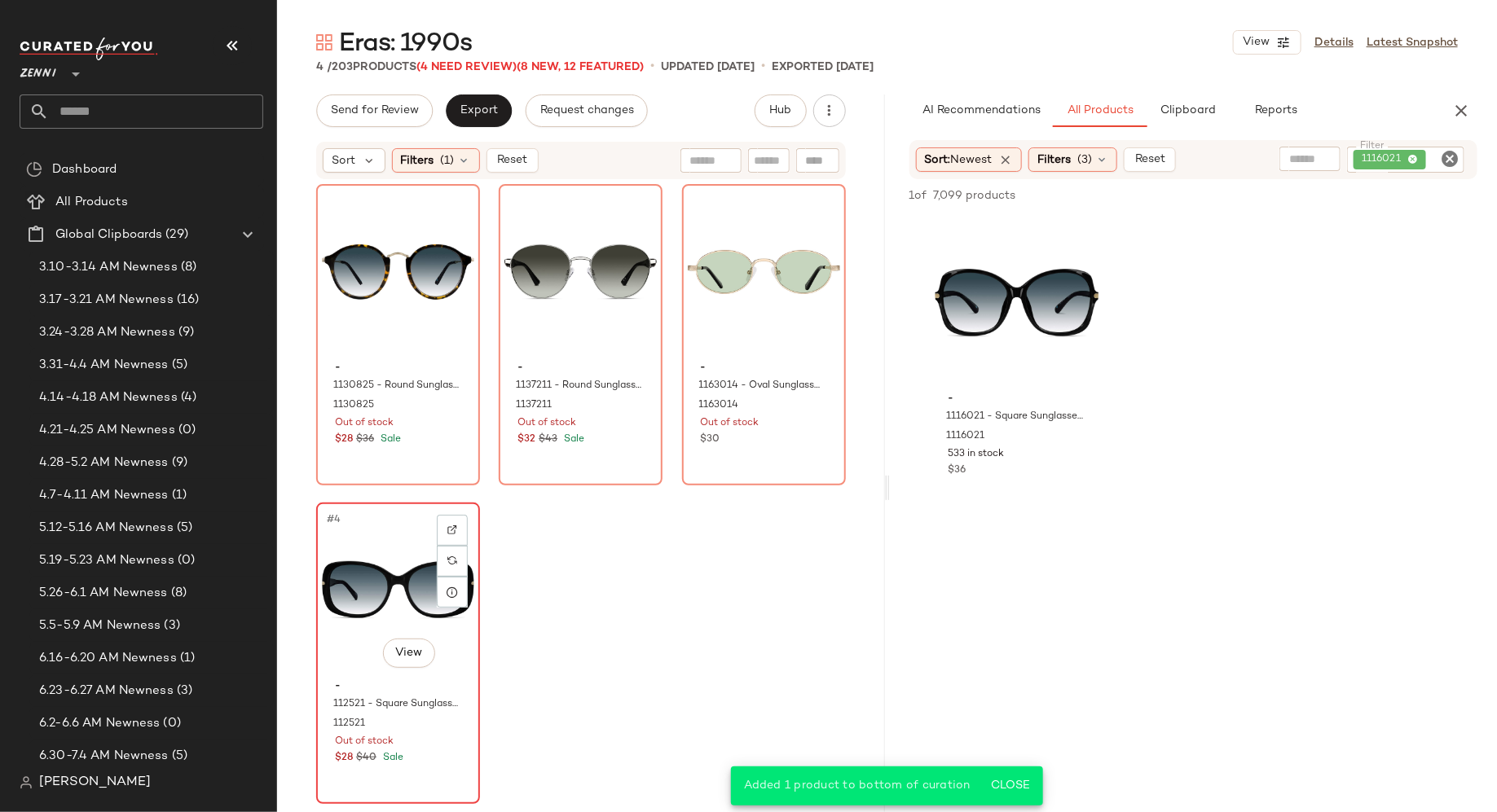
click at [378, 589] on div "#4 View" at bounding box center [397, 590] width 153 height 165
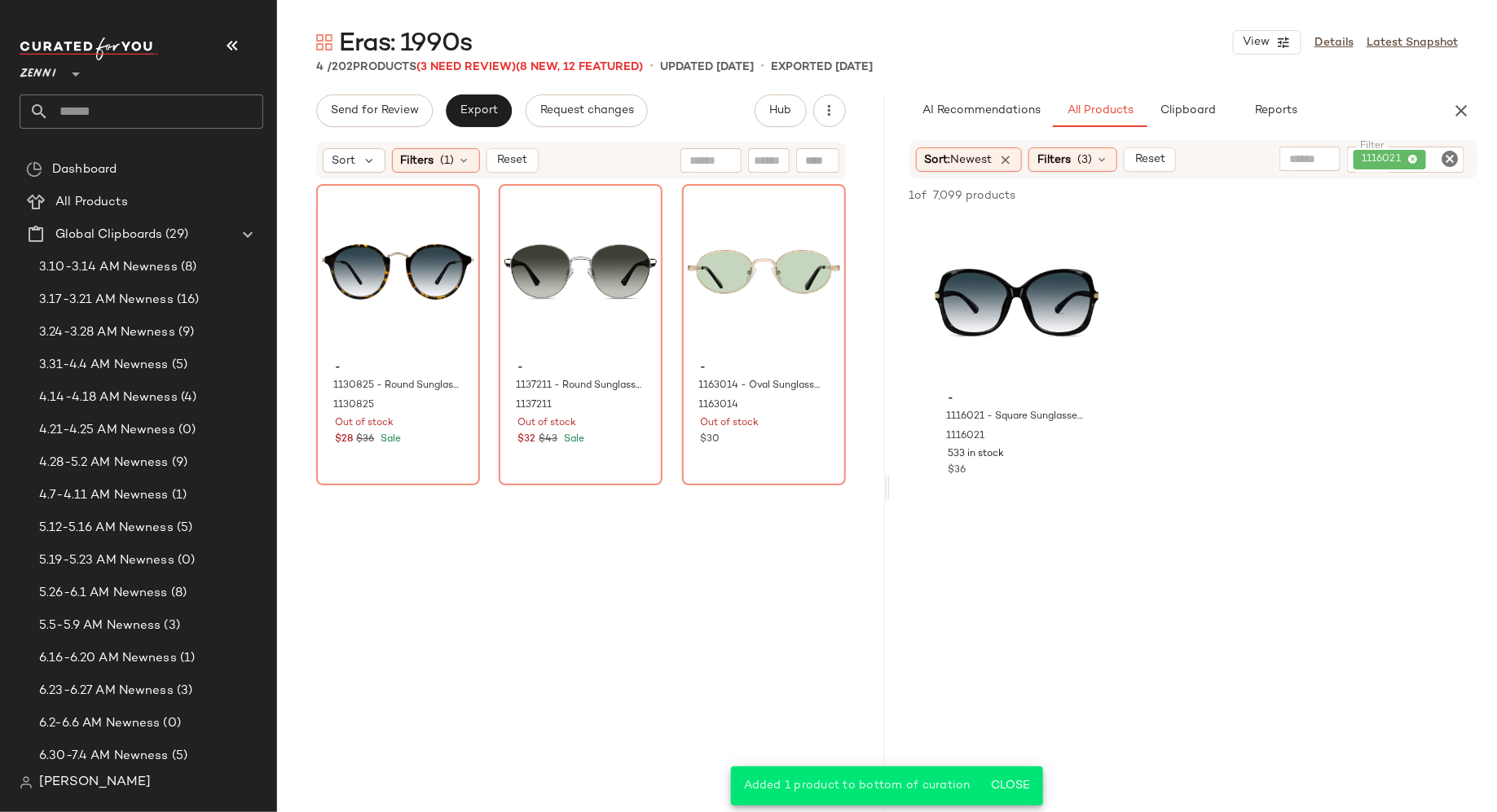
click at [1450, 156] on icon "Clear Filter" at bounding box center [1449, 159] width 20 height 20
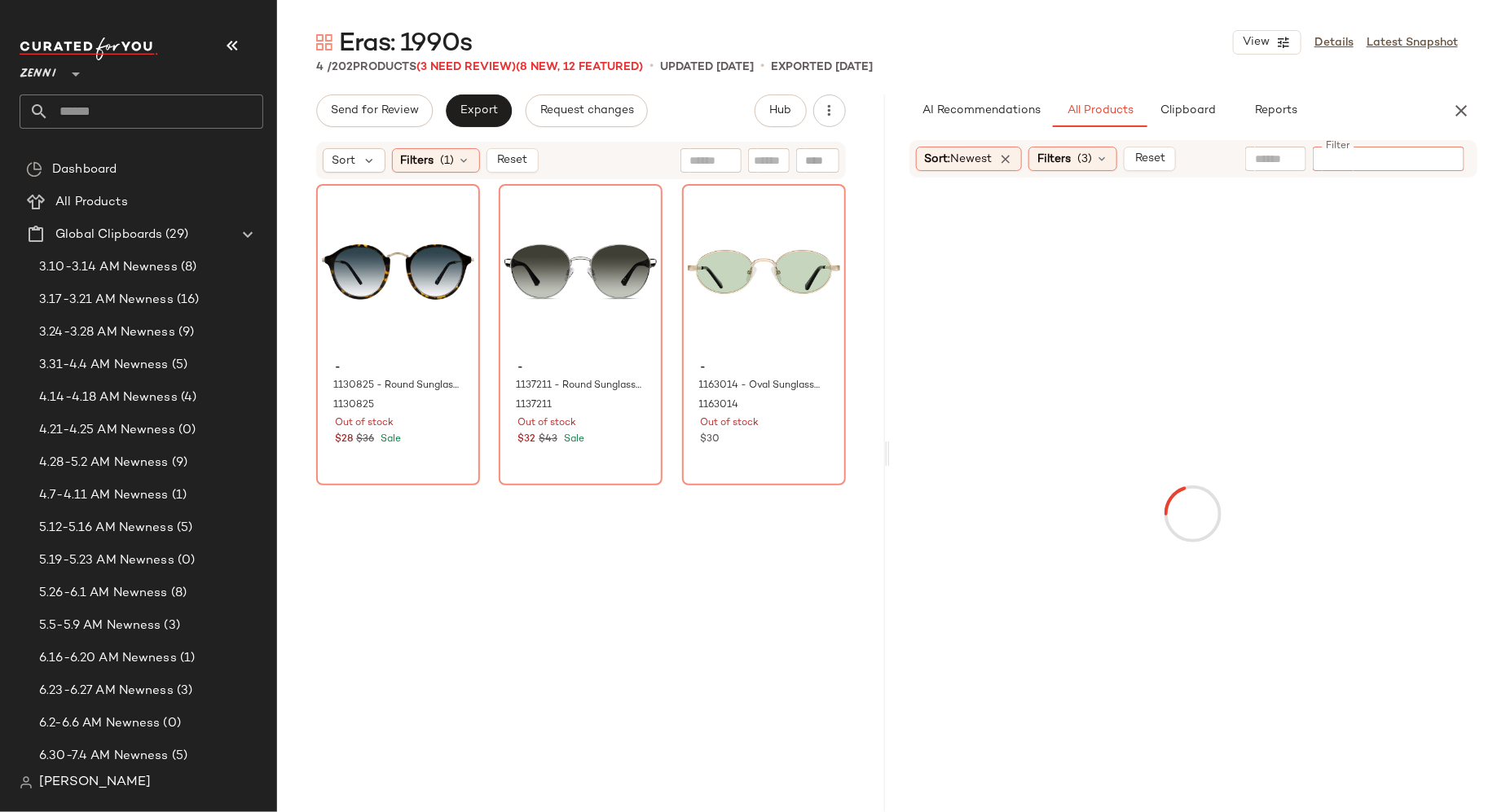
click at [1372, 159] on input "Filter" at bounding box center [1389, 160] width 138 height 17
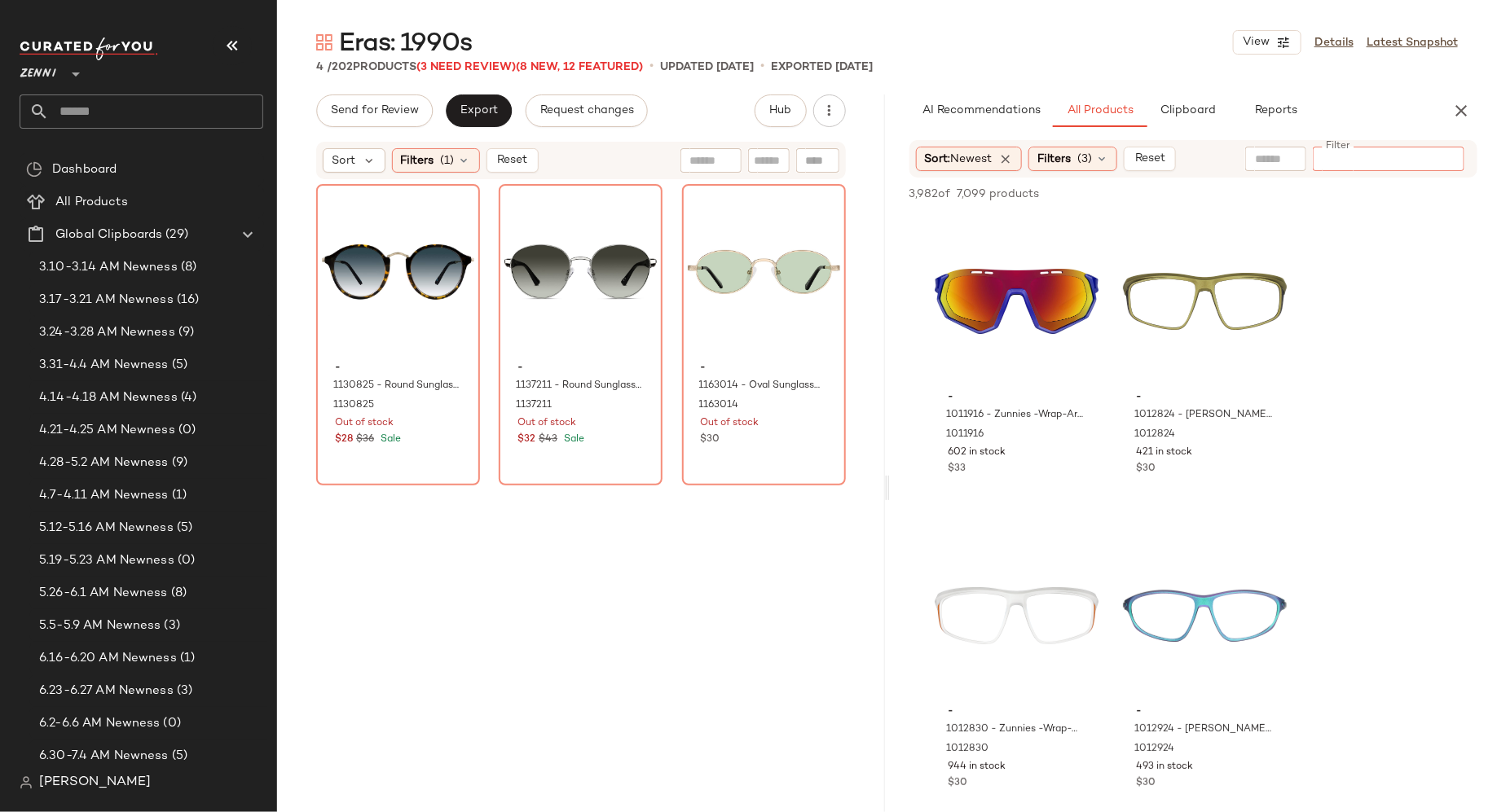
click at [1372, 159] on input "Filter" at bounding box center [1389, 160] width 138 height 17
type input "**********"
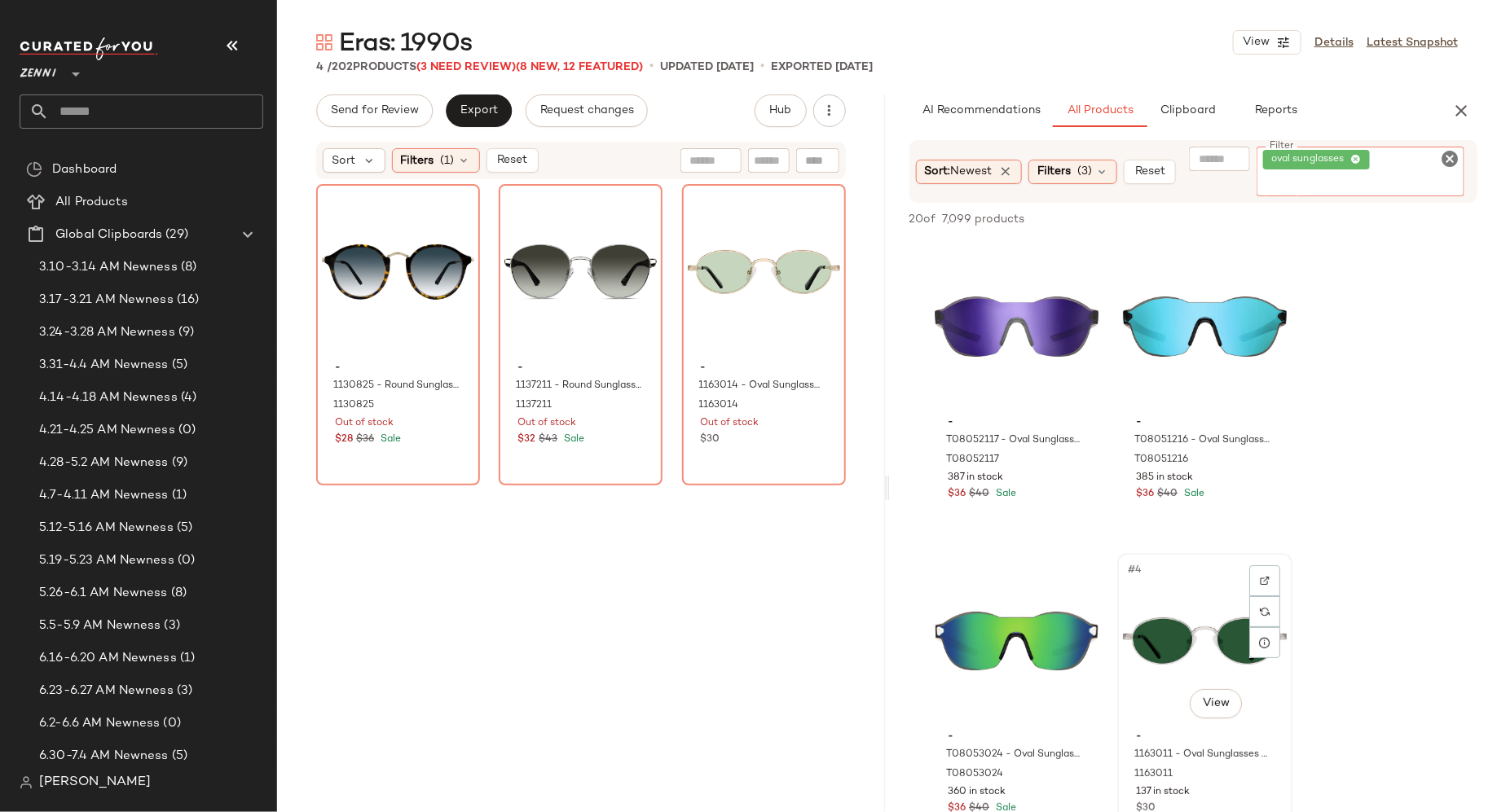
click at [1181, 640] on div "#4 View" at bounding box center [1204, 641] width 164 height 165
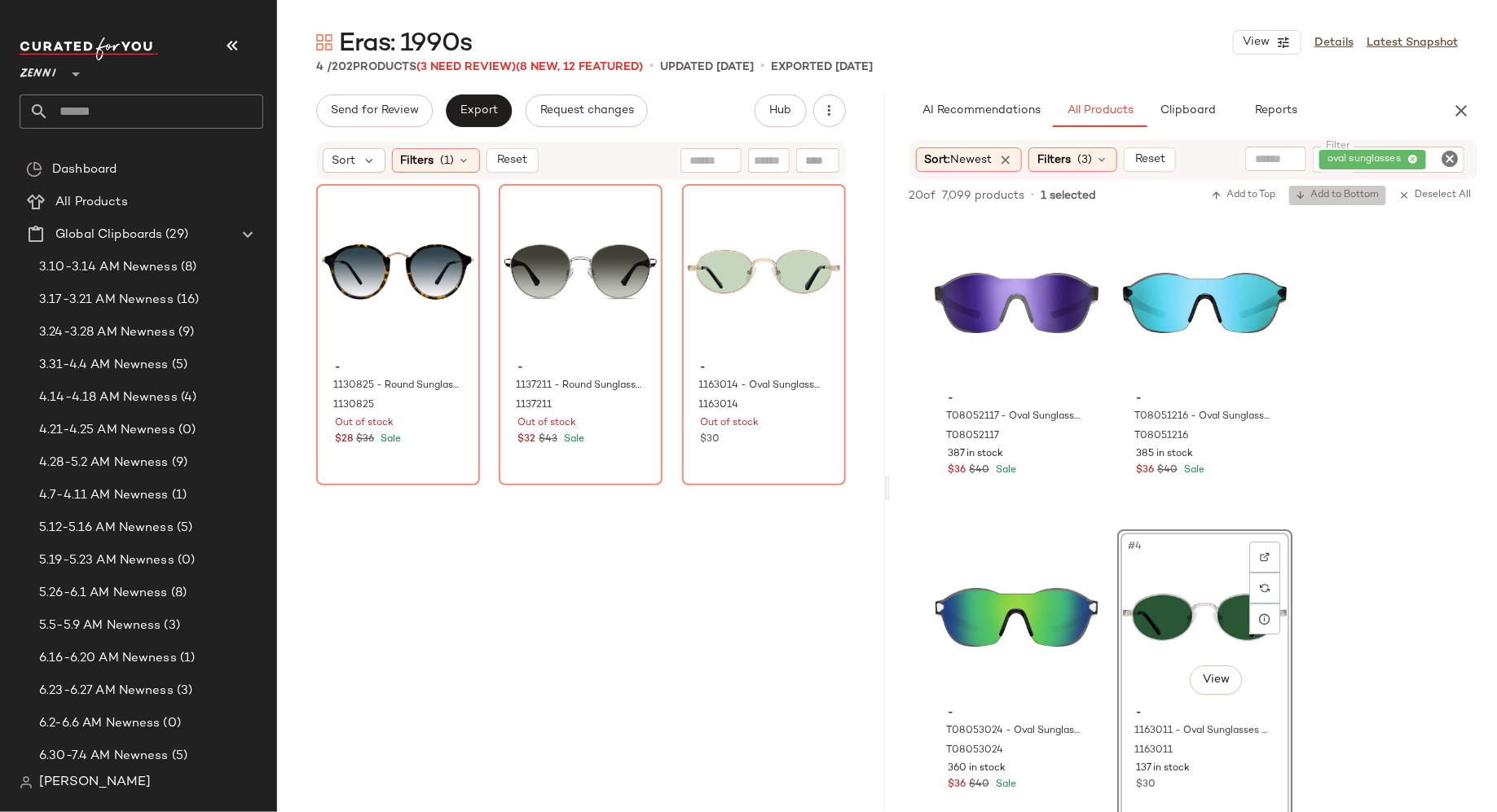
click at [1359, 192] on span "Add to Bottom" at bounding box center [1337, 195] width 84 height 11
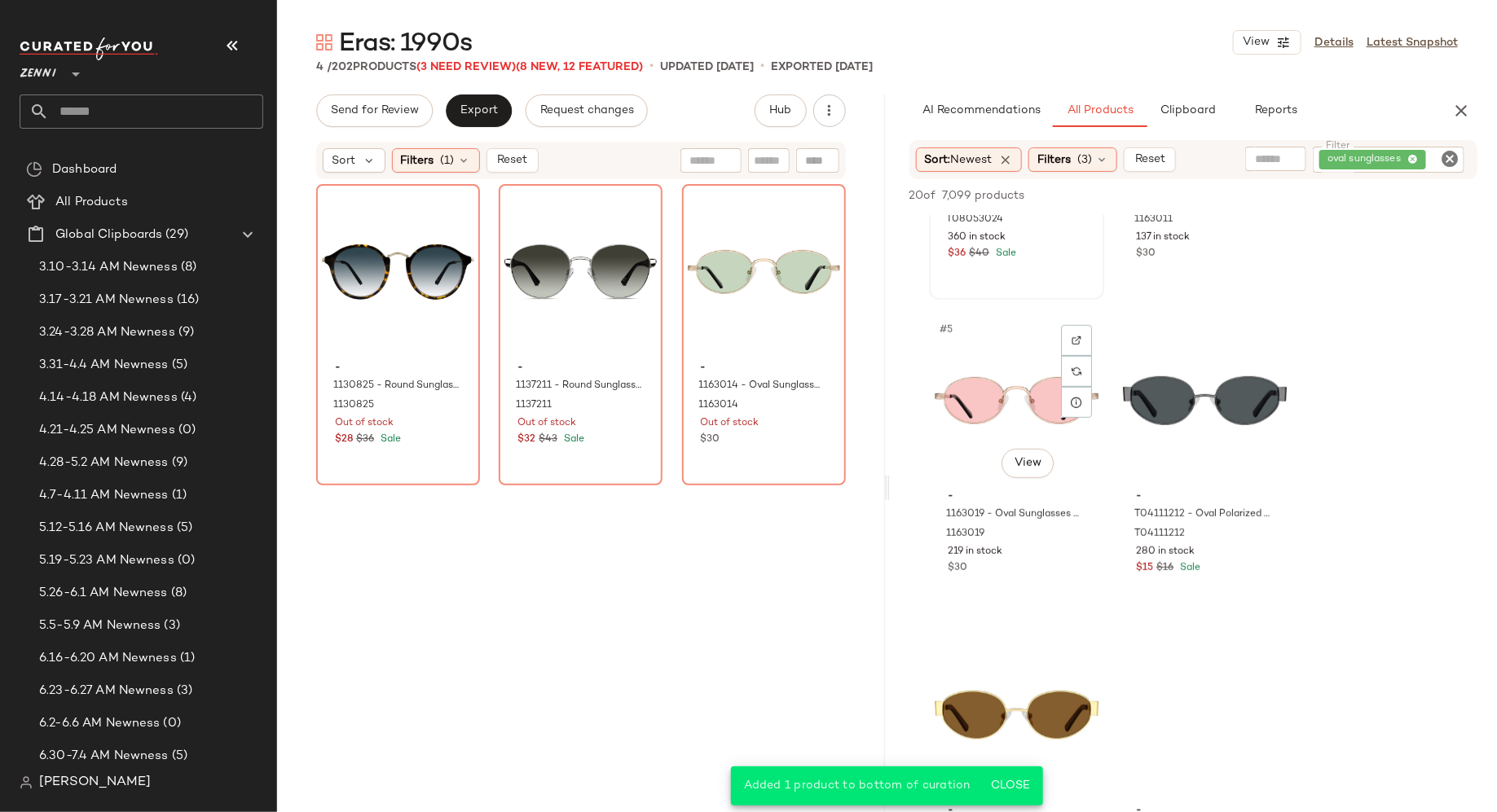
scroll to position [538, 0]
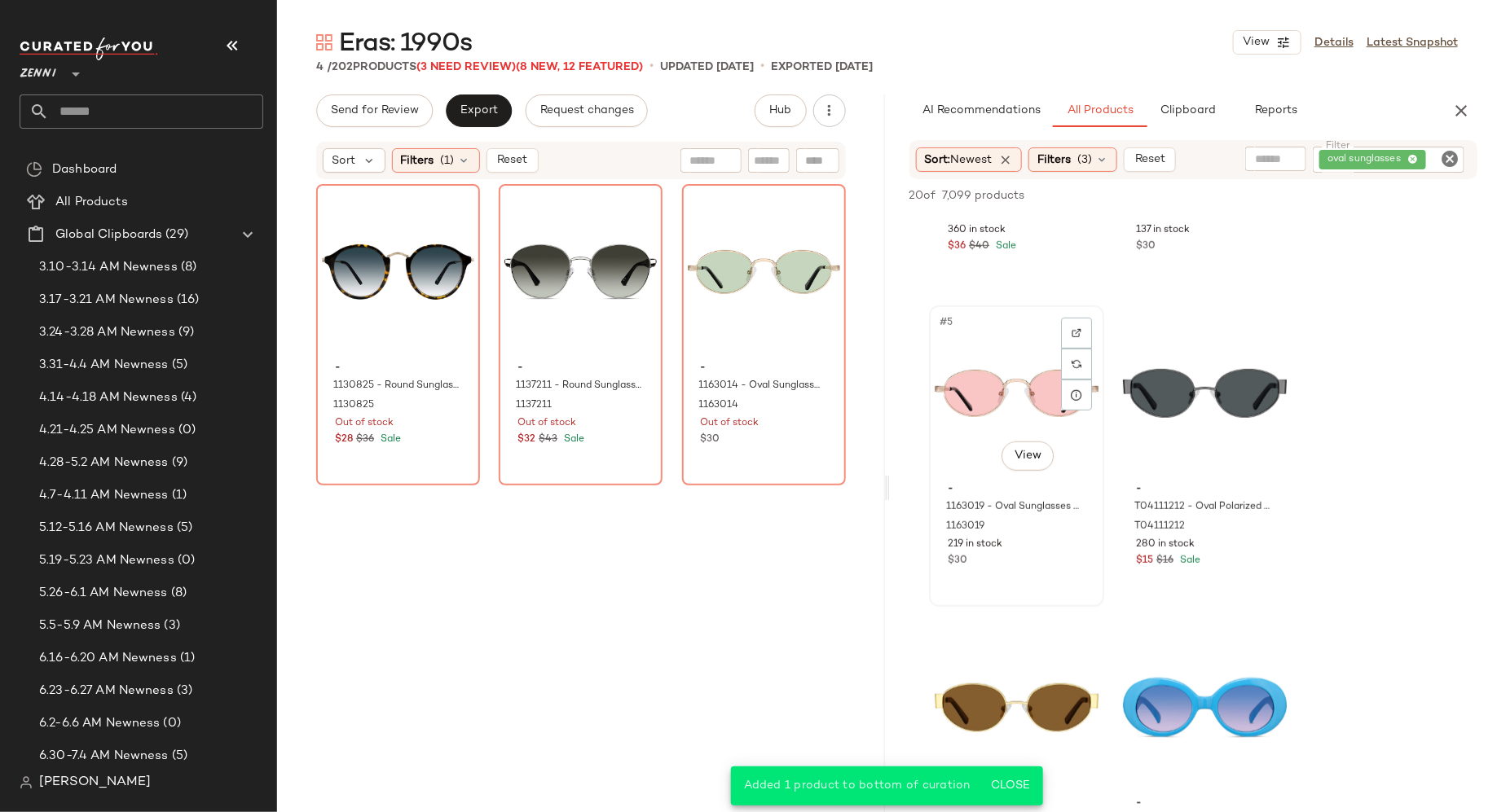
click at [982, 419] on div "#5 View" at bounding box center [1017, 393] width 164 height 165
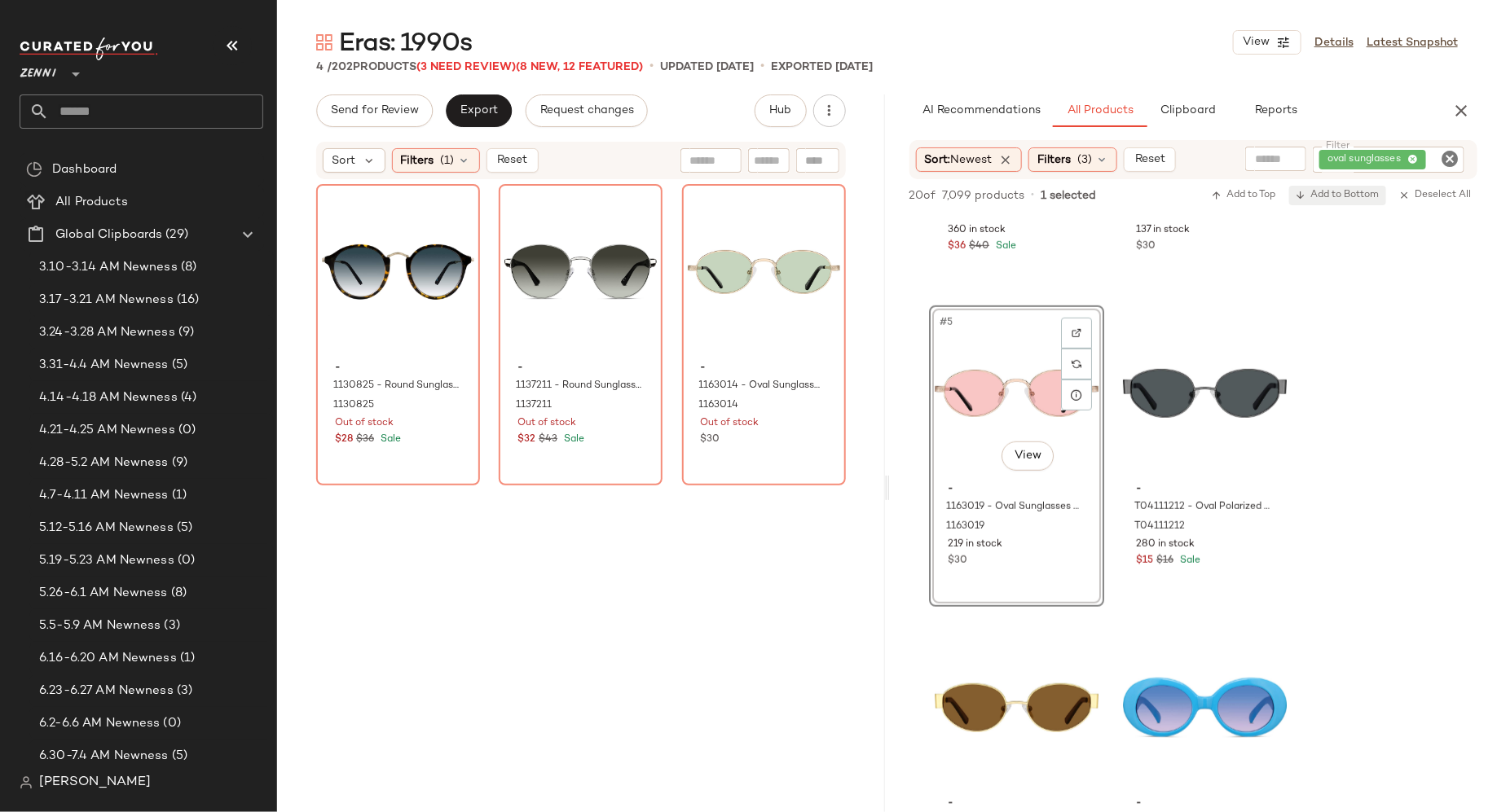
click at [1345, 186] on button "Add to Bottom" at bounding box center [1337, 195] width 97 height 20
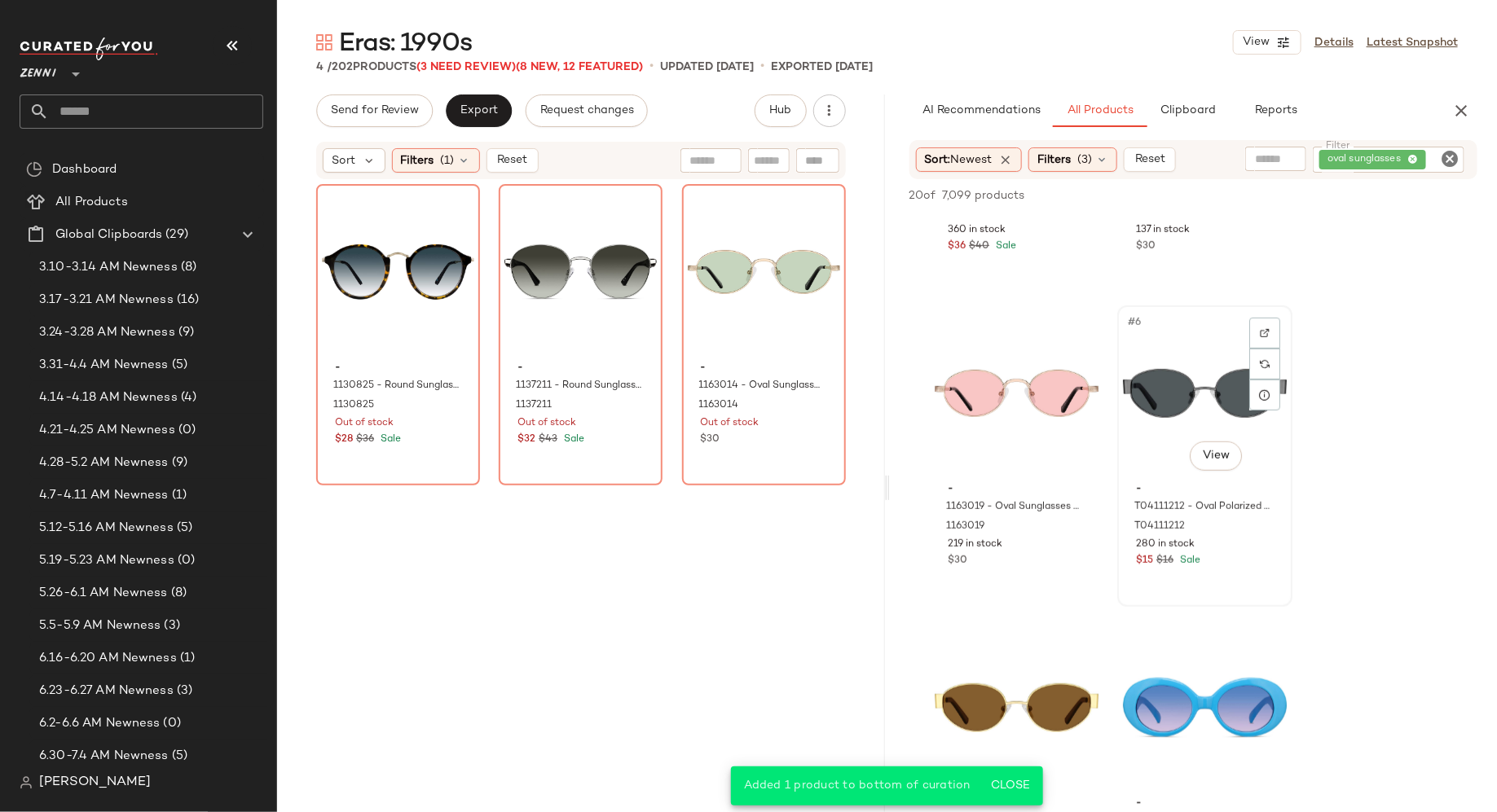
click at [1149, 370] on div "#6 View" at bounding box center [1204, 393] width 164 height 165
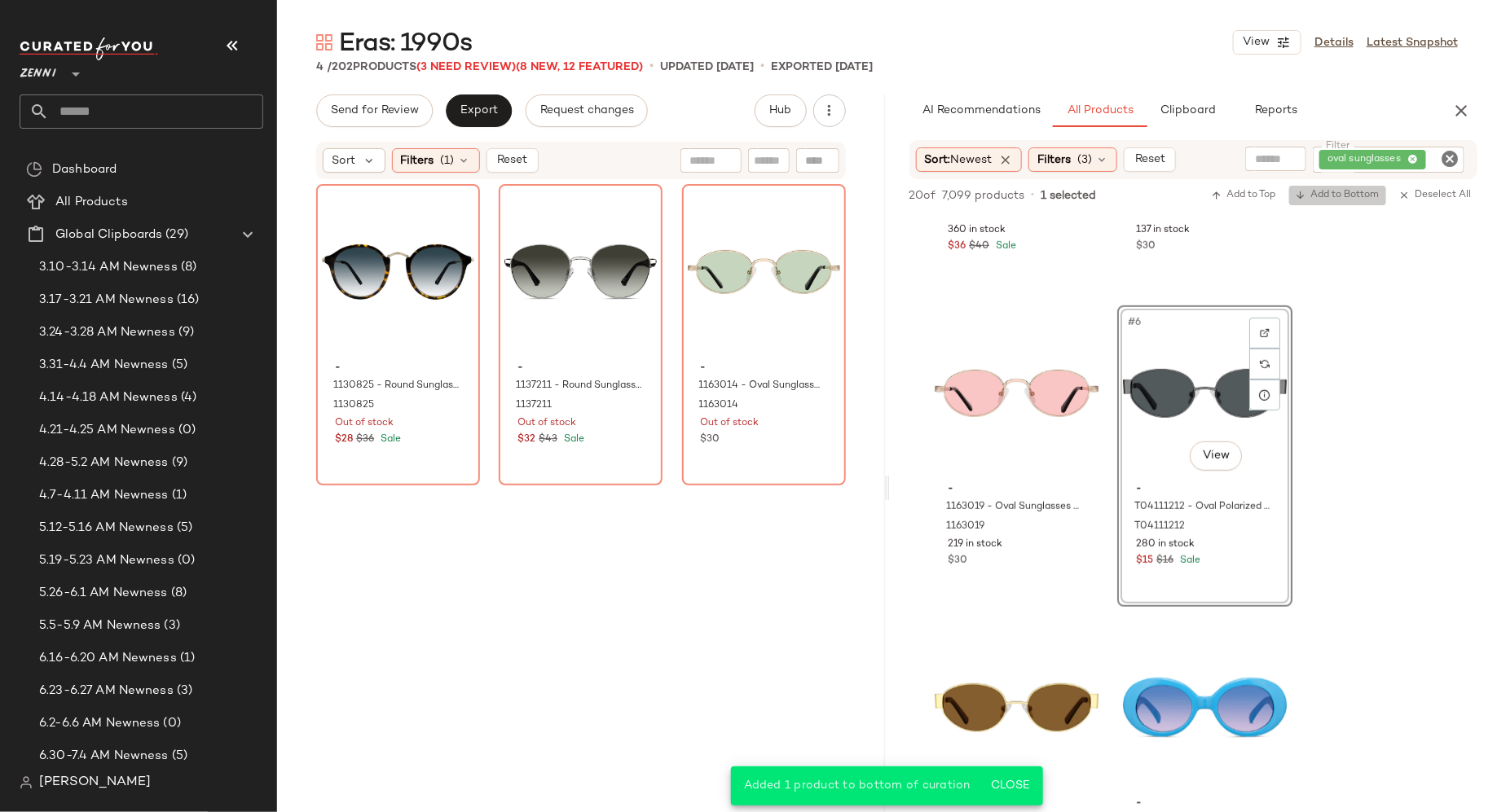
click at [1338, 200] on span "Add to Bottom" at bounding box center [1337, 195] width 84 height 11
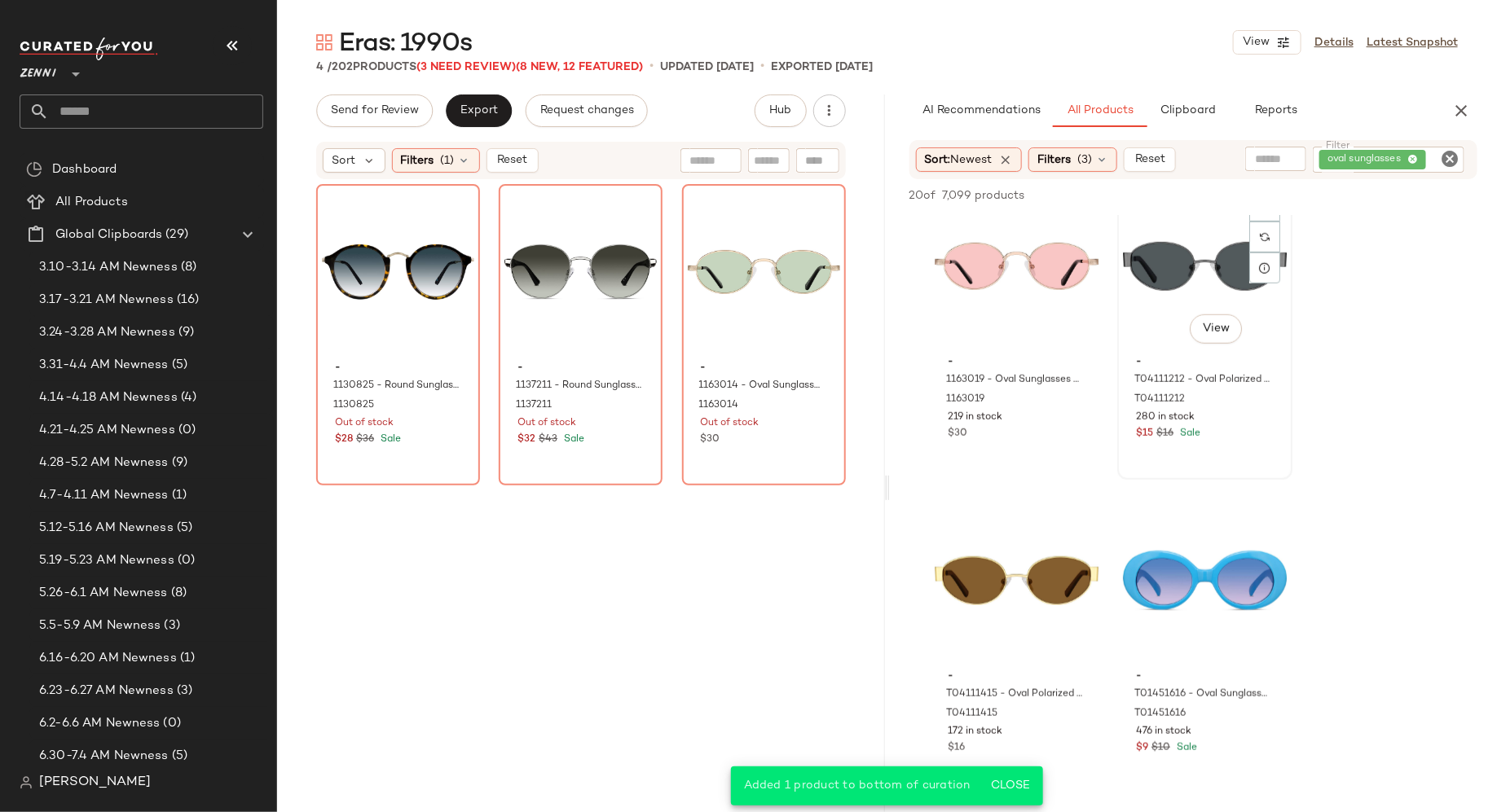
scroll to position [727, 0]
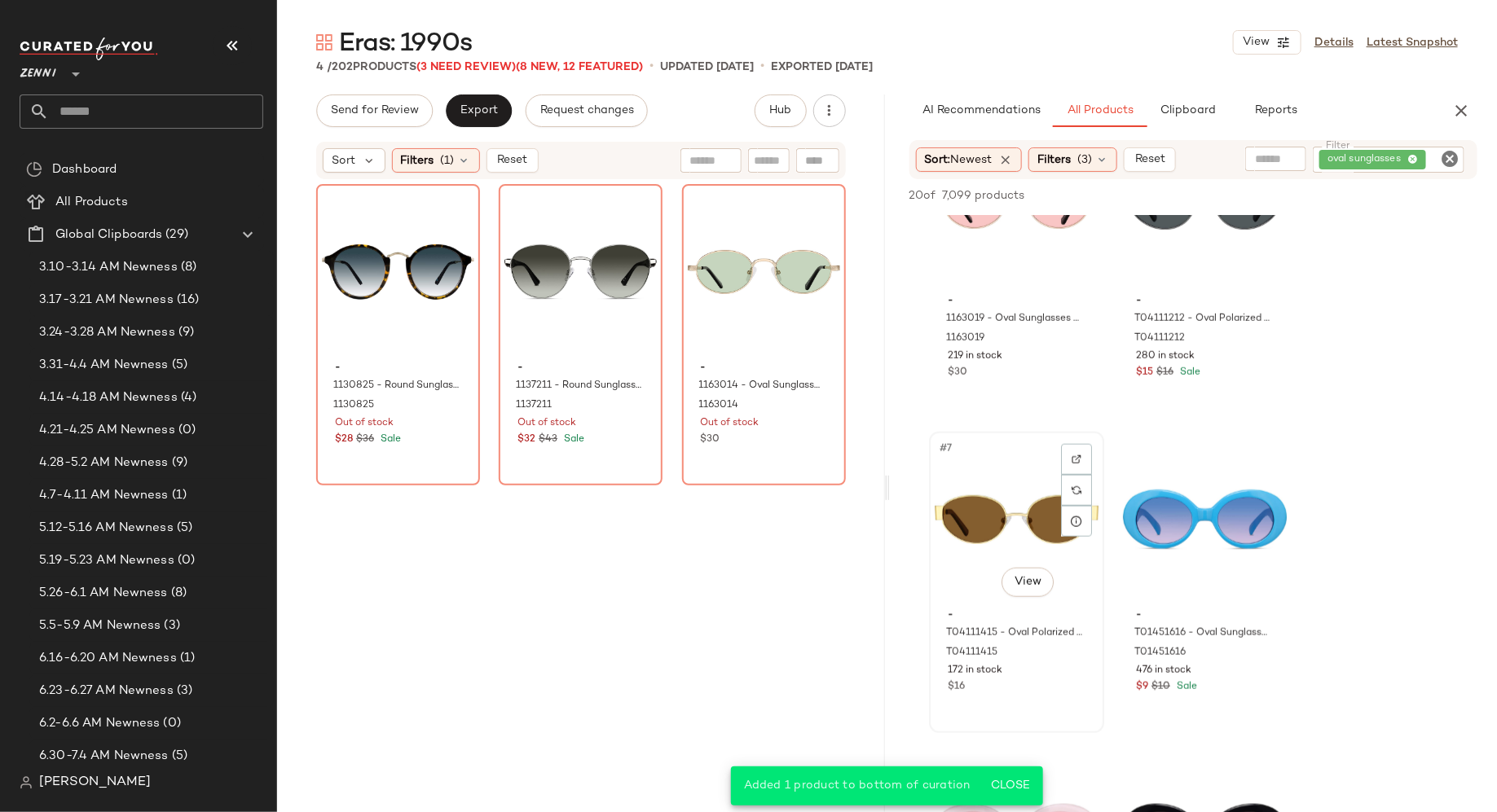
click at [1002, 498] on div "#7 View" at bounding box center [1017, 519] width 164 height 165
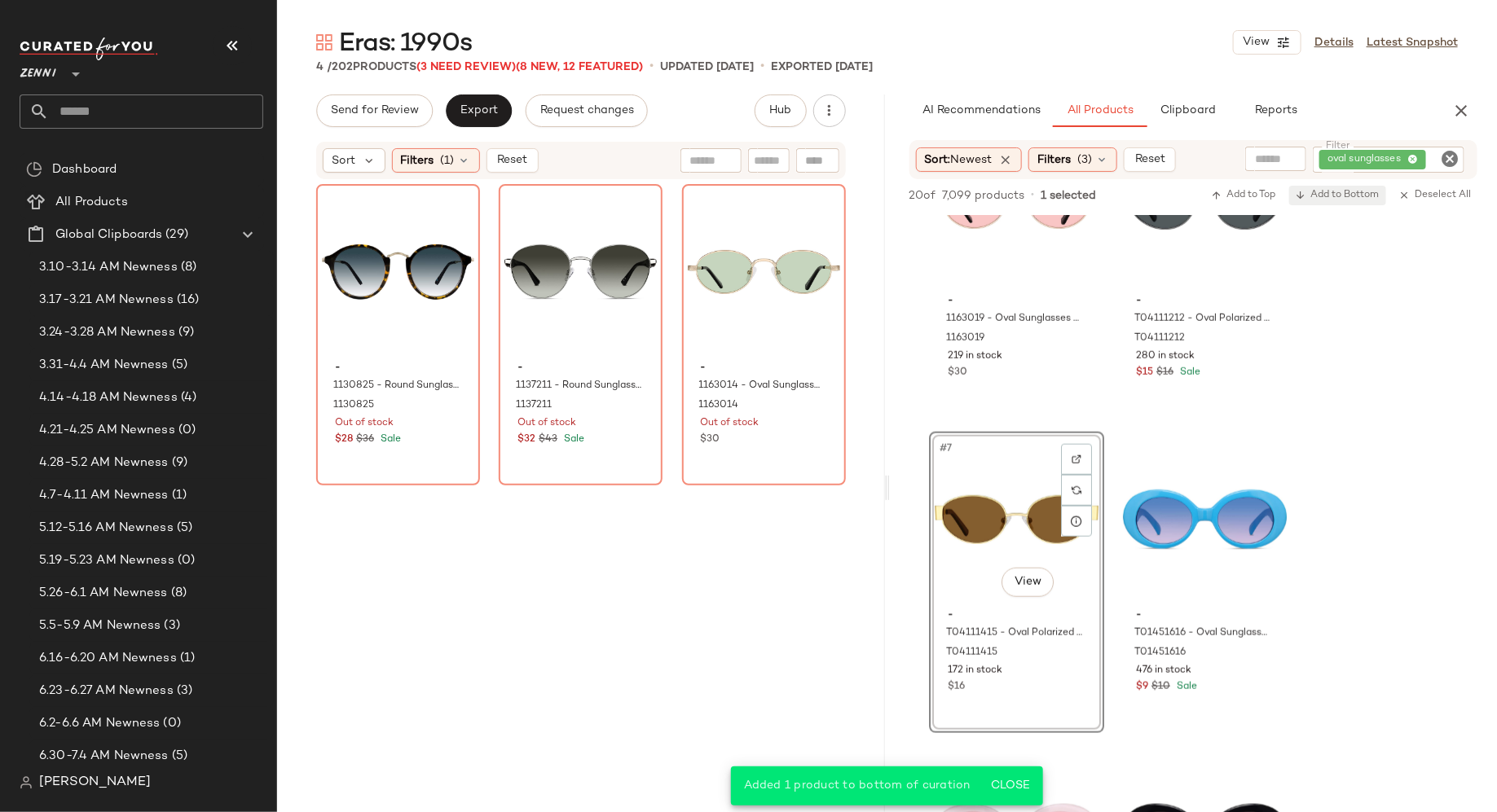
click at [1355, 194] on span "Add to Bottom" at bounding box center [1337, 195] width 84 height 11
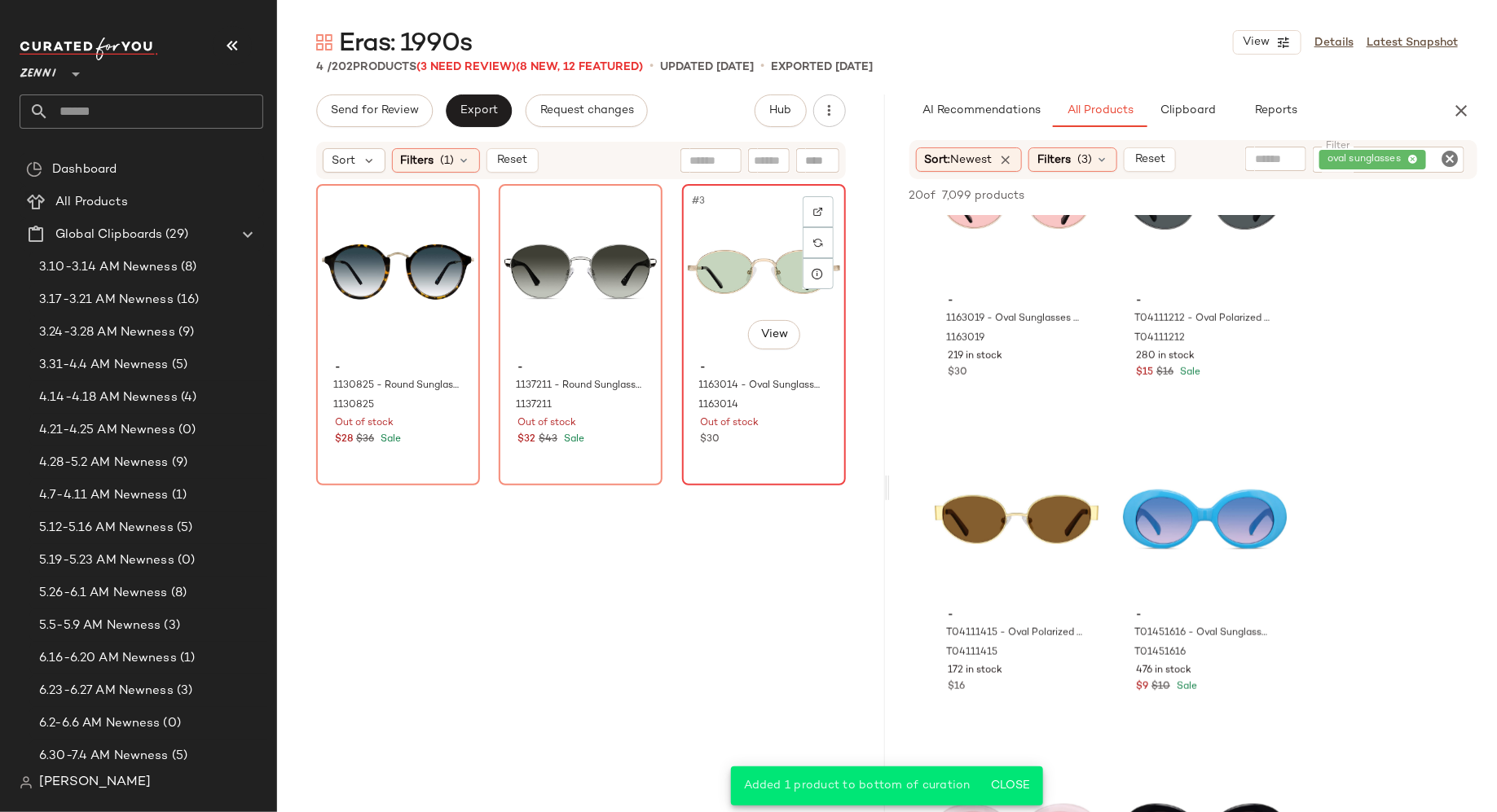
click at [695, 333] on div "#3 View" at bounding box center [763, 272] width 153 height 165
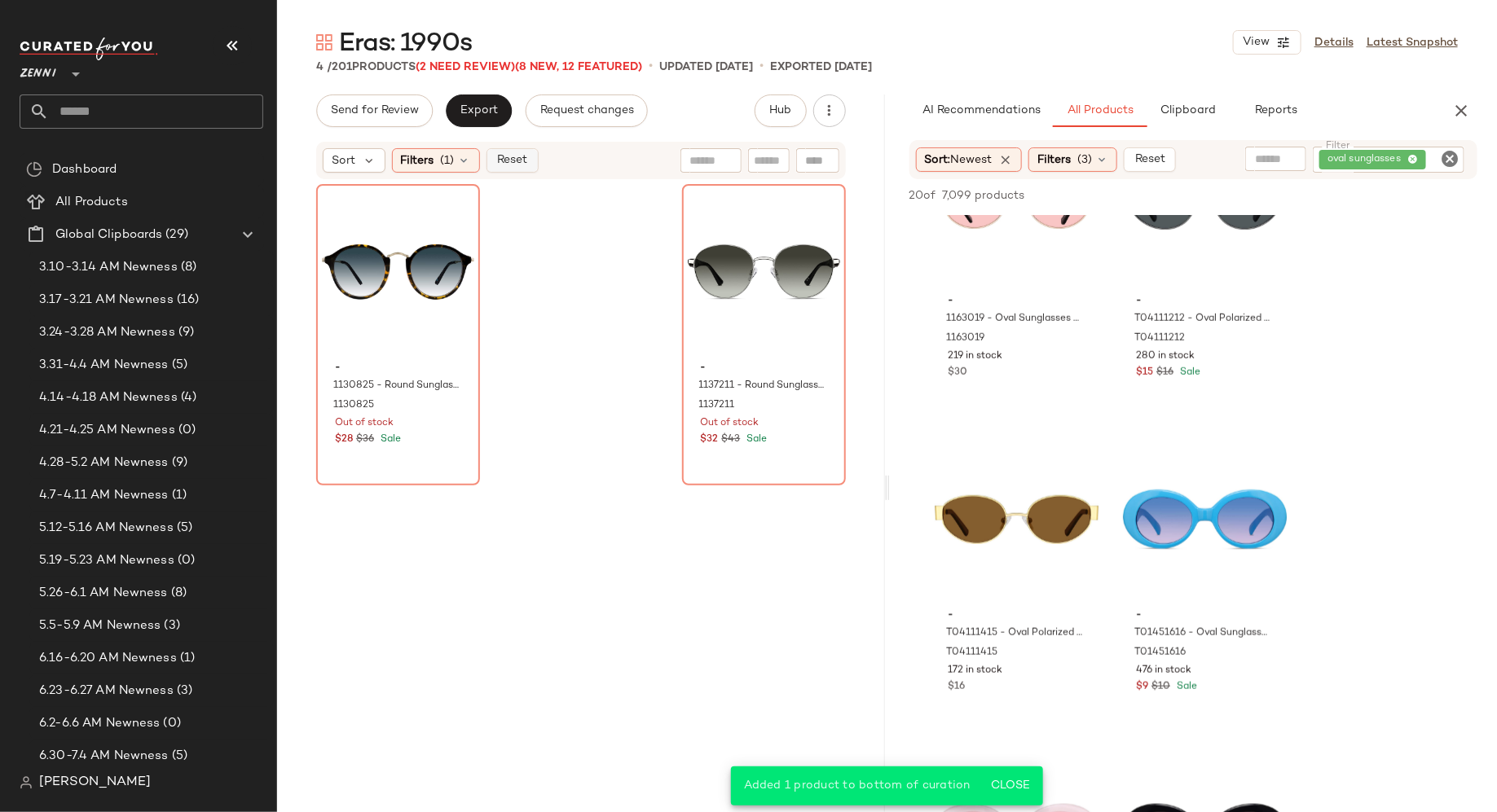
click at [508, 158] on span "Reset" at bounding box center [512, 160] width 31 height 13
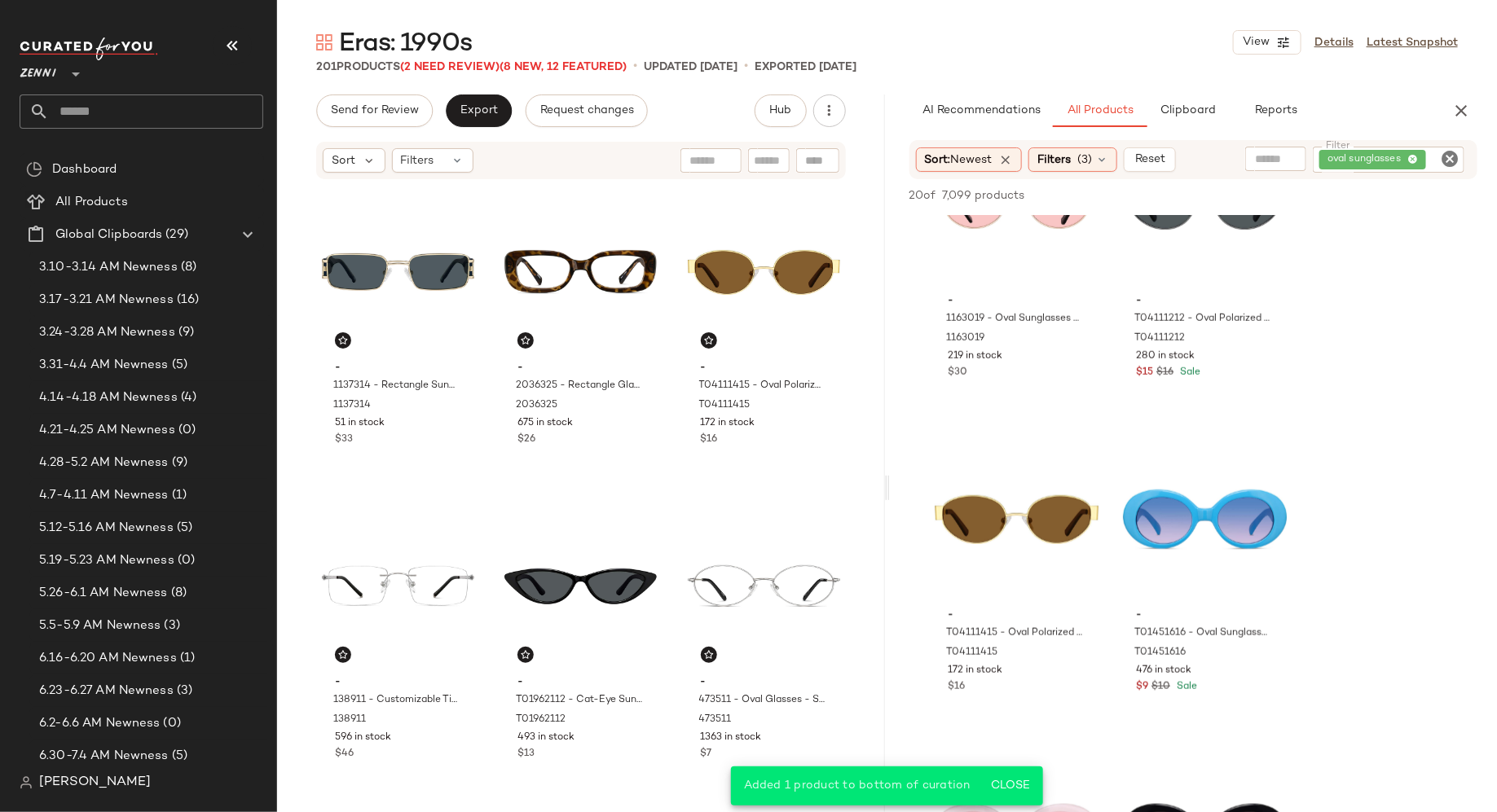
click at [1448, 154] on icon "Clear Filter" at bounding box center [1449, 159] width 20 height 20
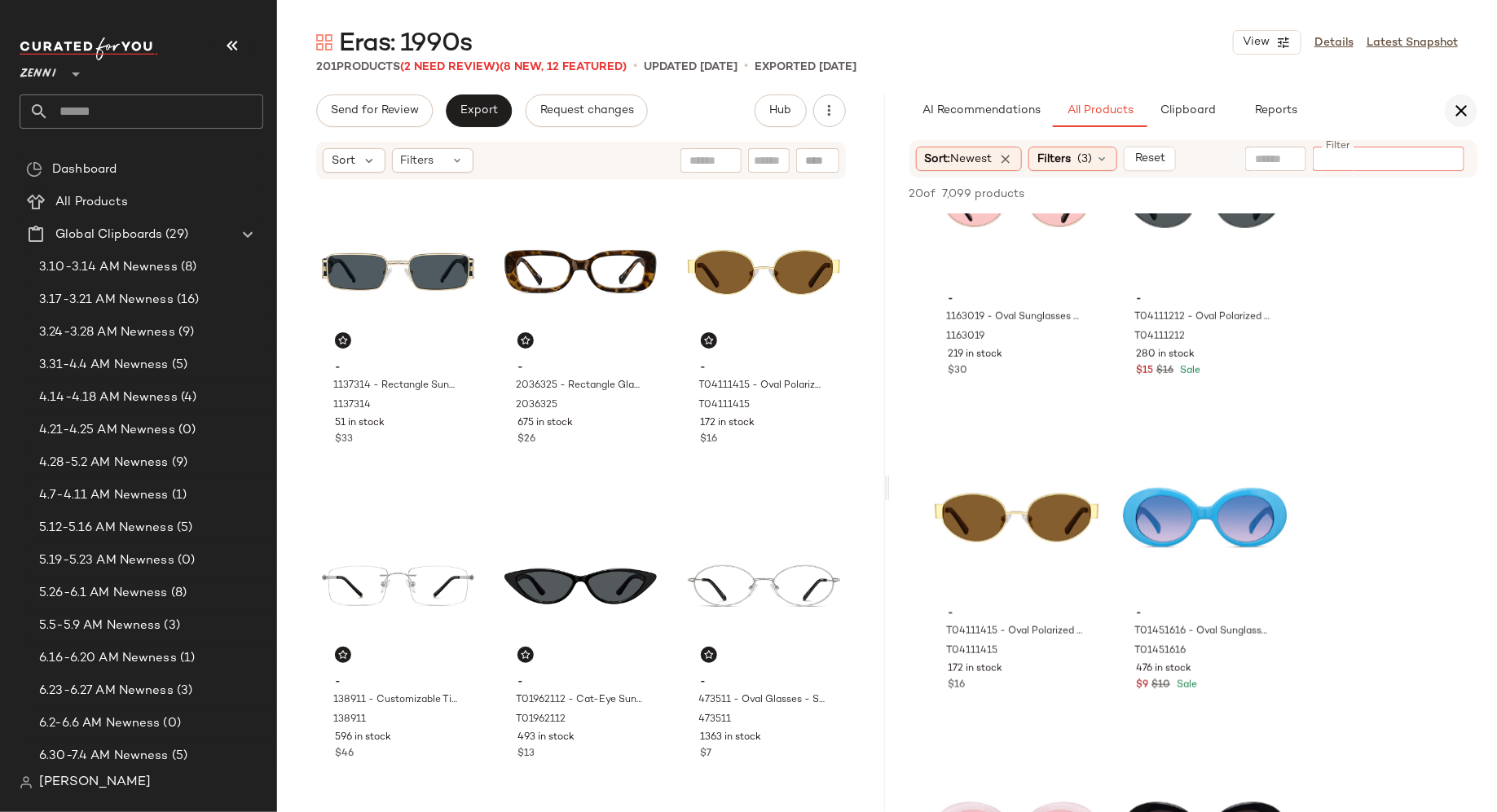
click at [1459, 108] on icon "button" at bounding box center [1460, 110] width 20 height 20
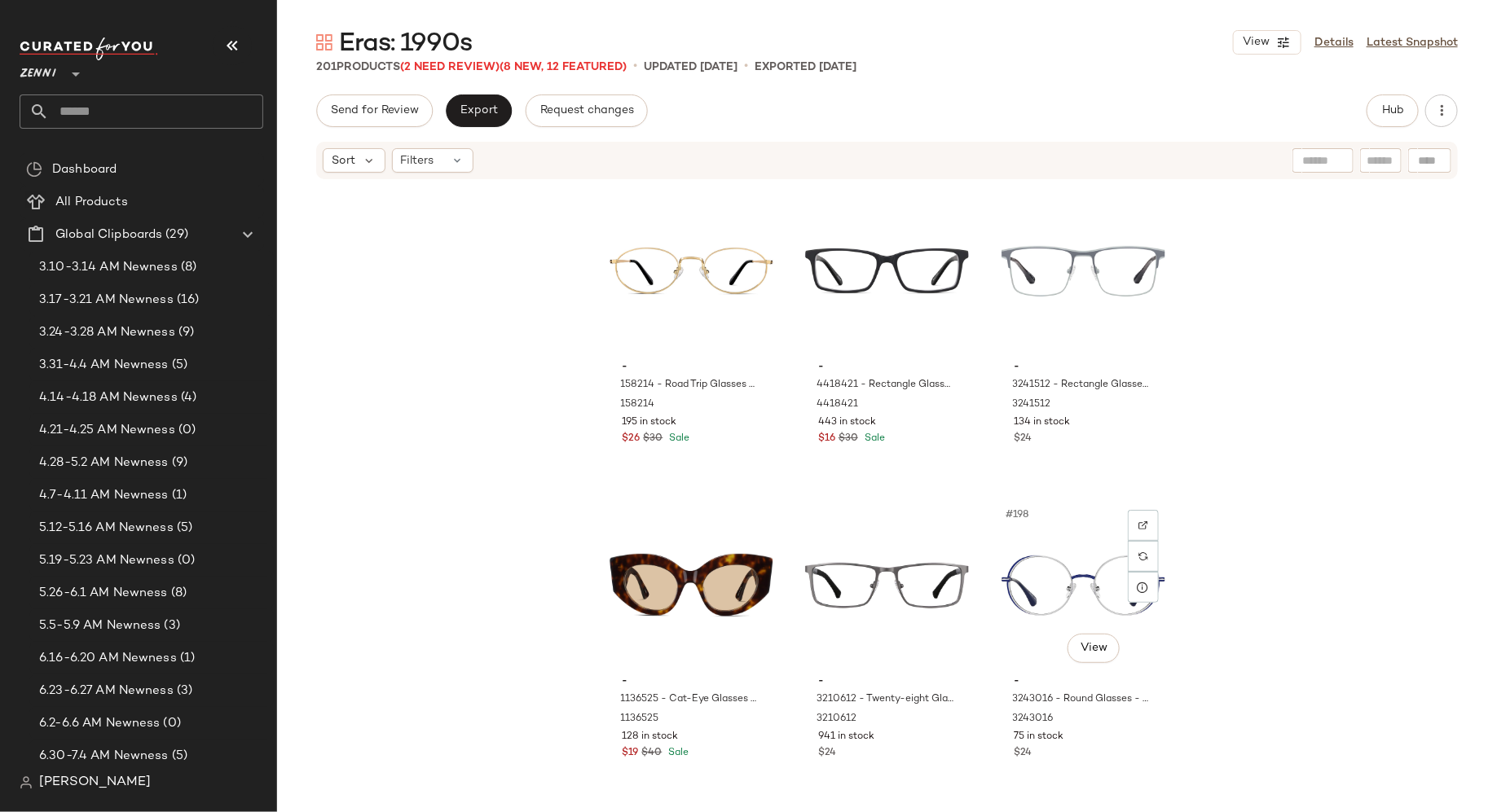
scroll to position [20143, 0]
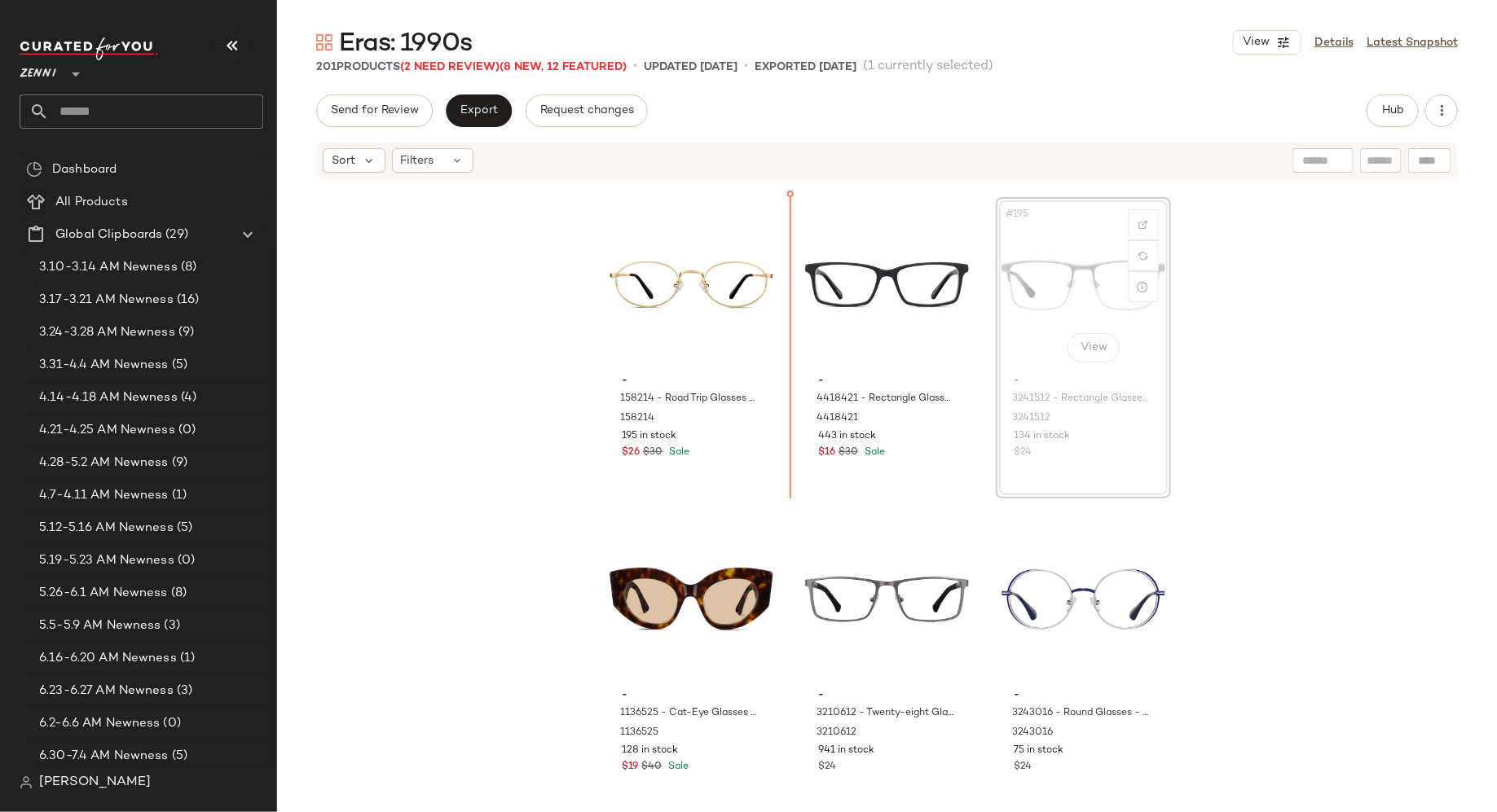
scroll to position [20123, 0]
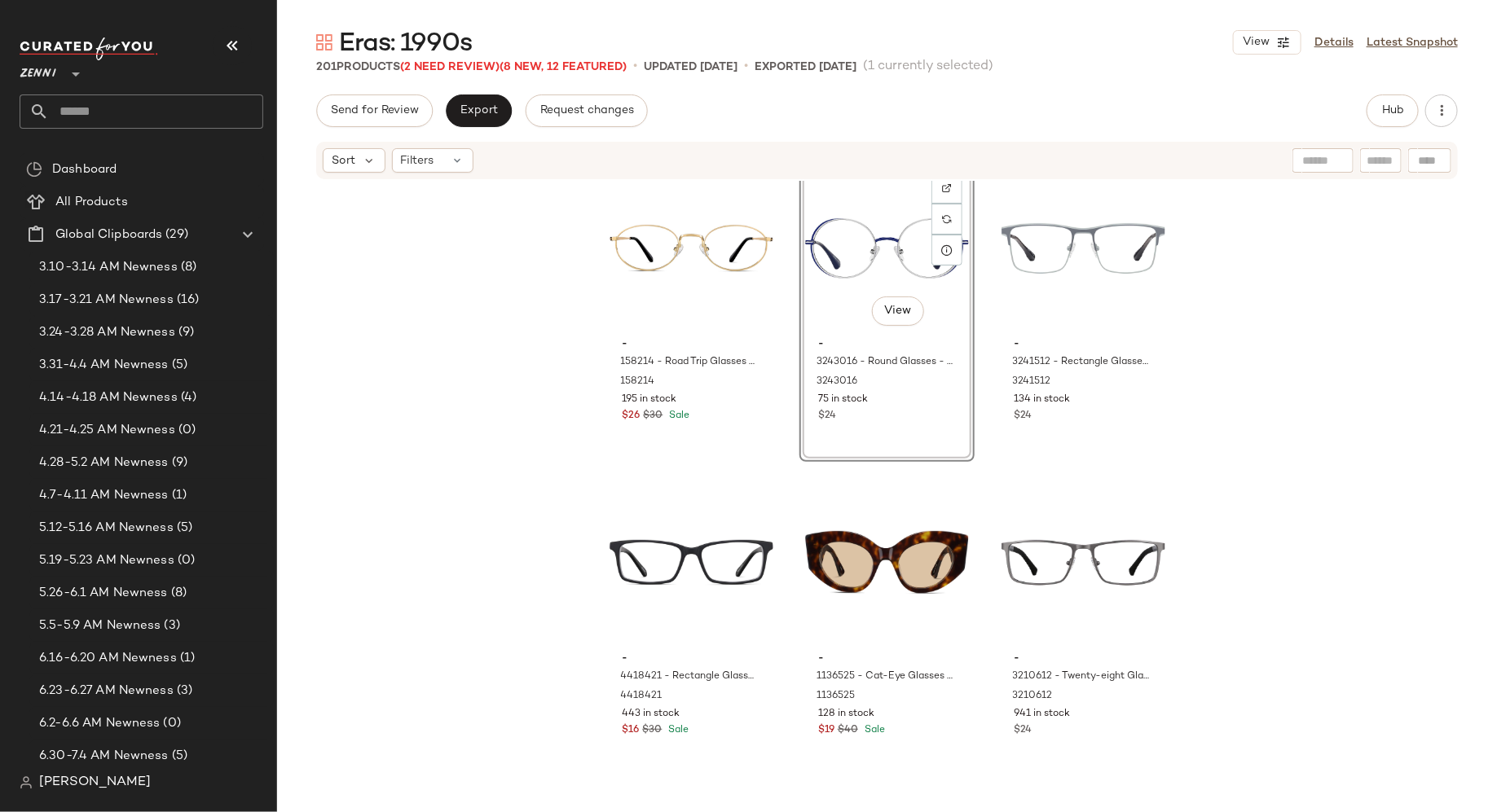
scroll to position [20176, 0]
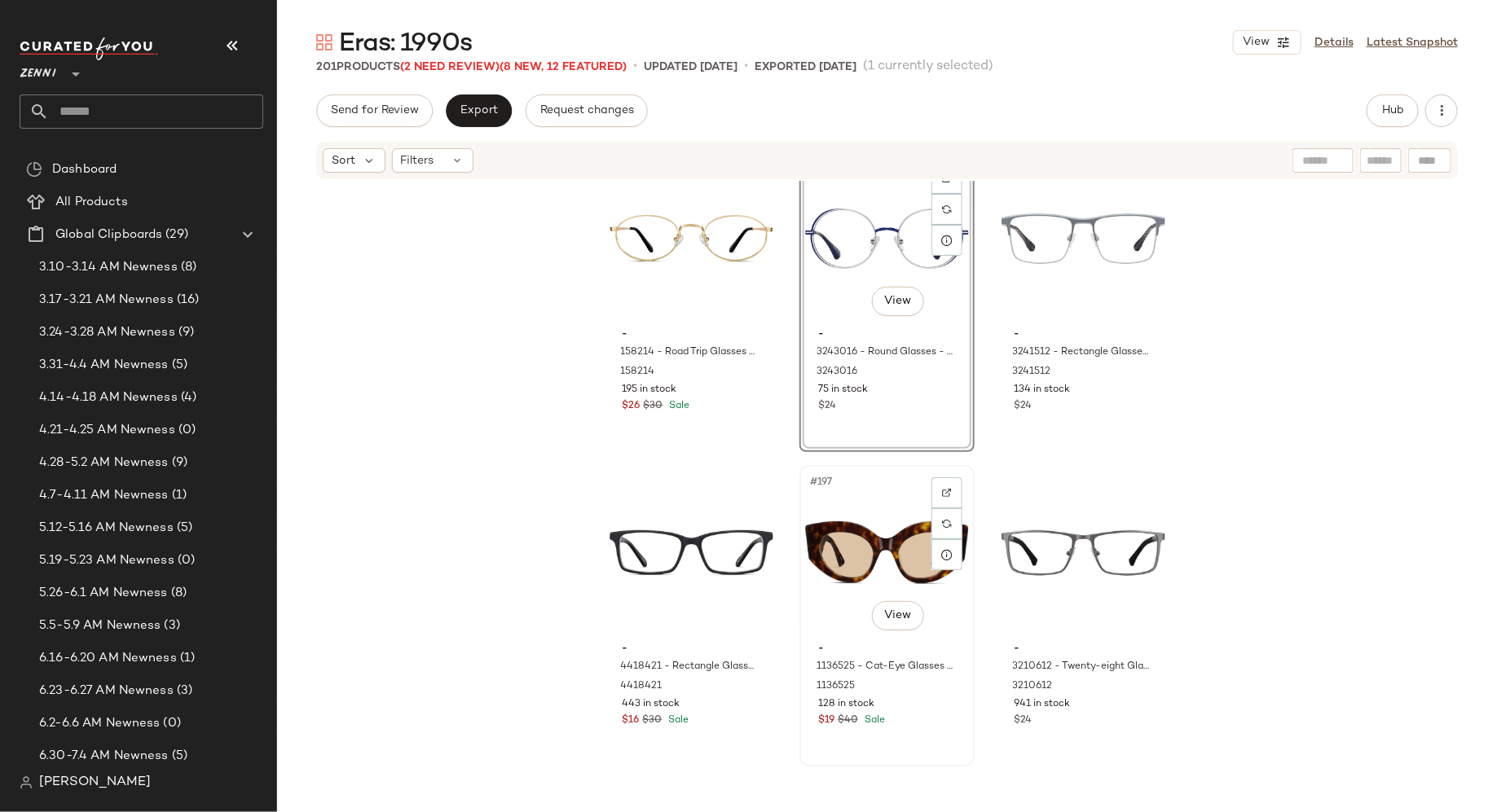
click at [835, 537] on div "#197 View" at bounding box center [887, 553] width 164 height 165
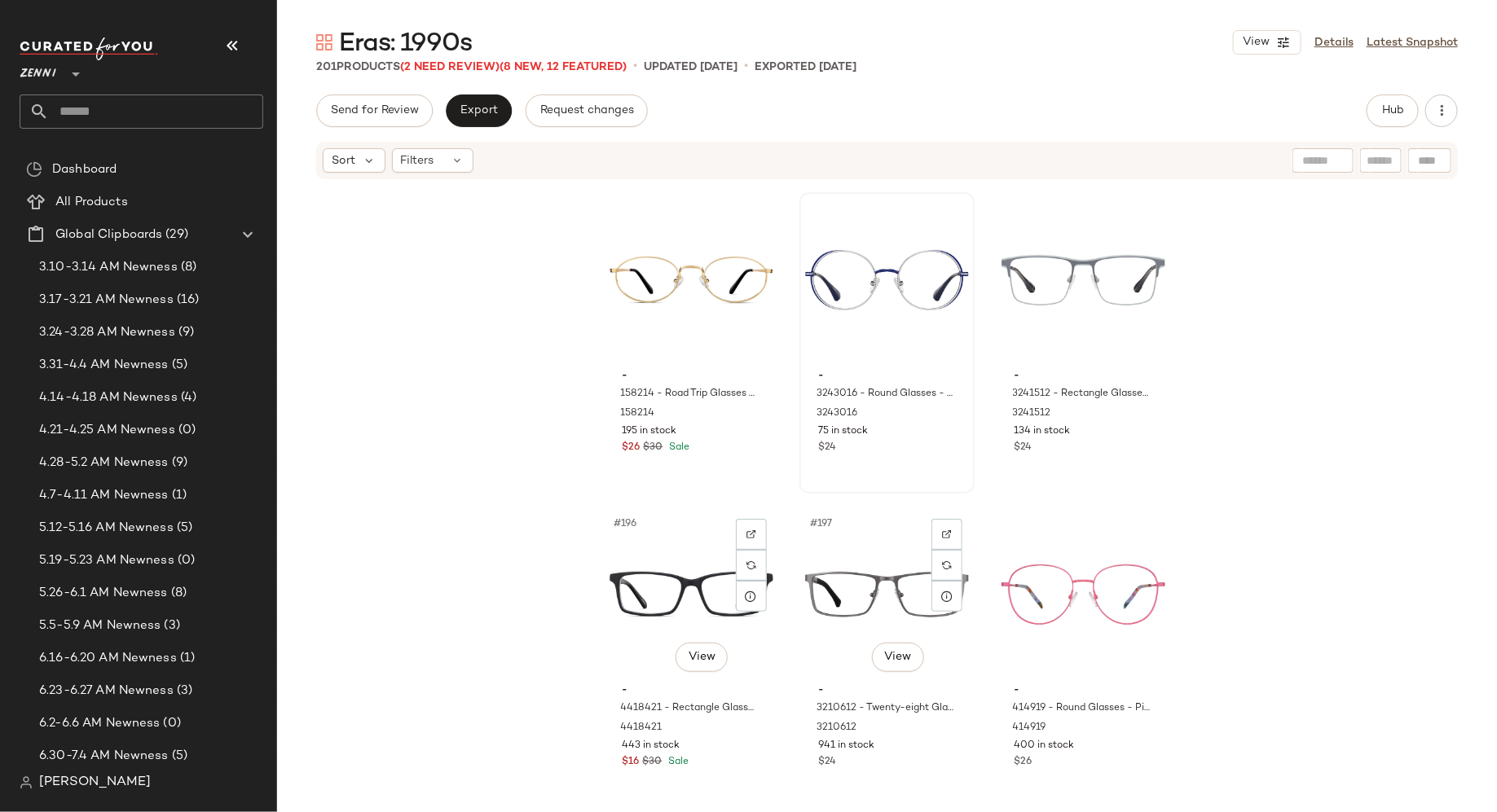
scroll to position [20133, 0]
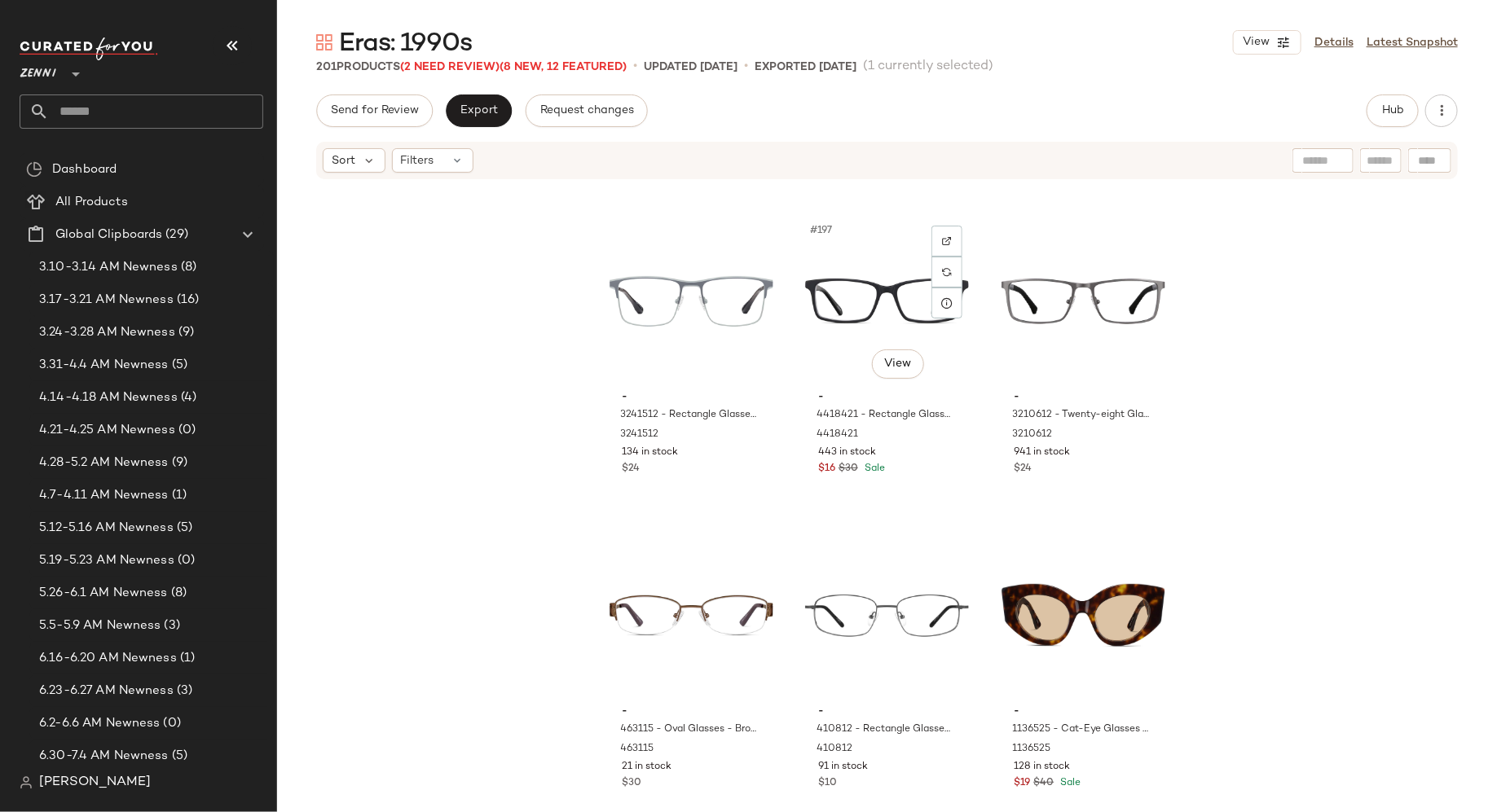
scroll to position [20449, 0]
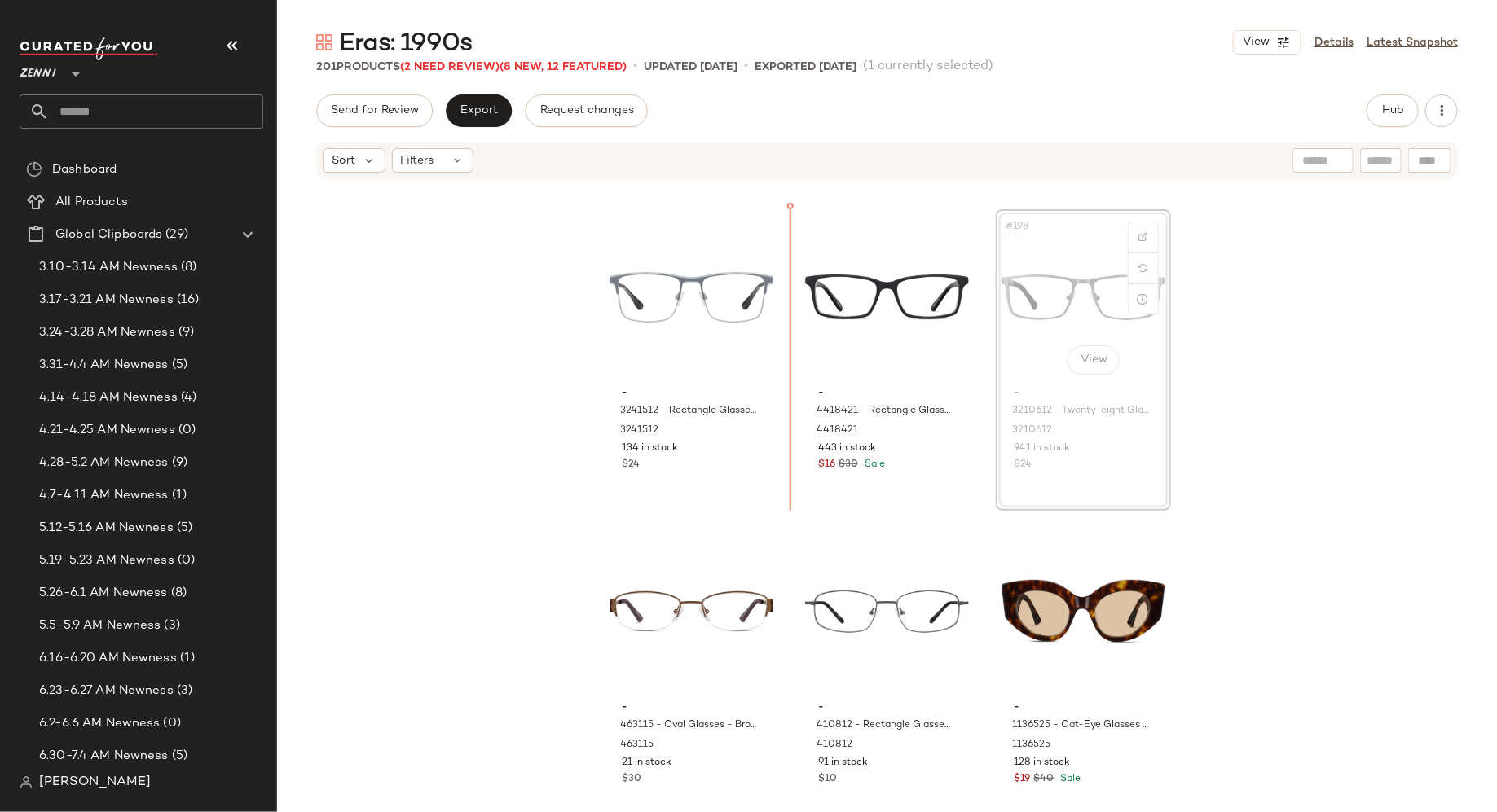
scroll to position [20422, 0]
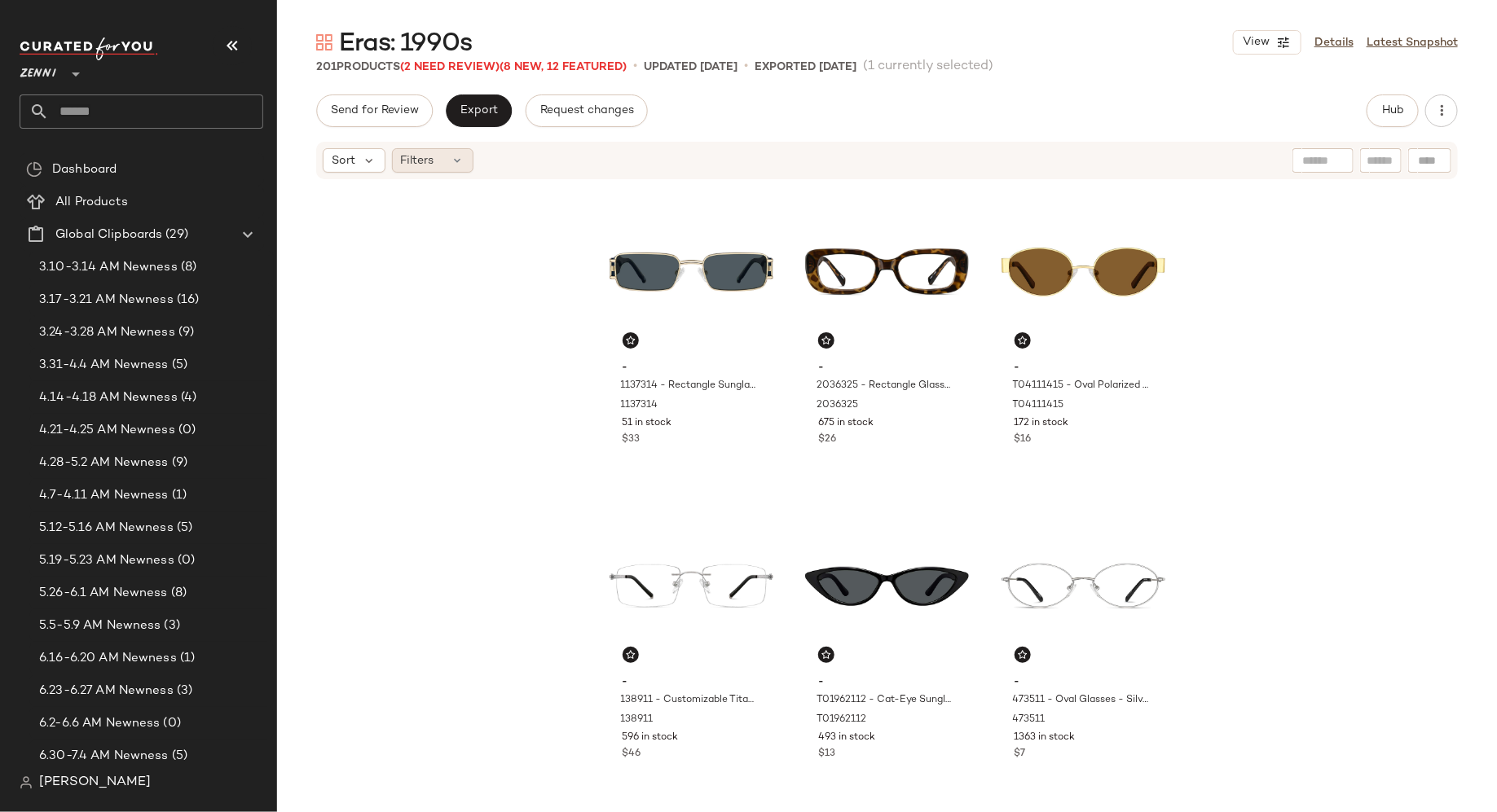
click at [440, 156] on div "Filters" at bounding box center [433, 160] width 82 height 25
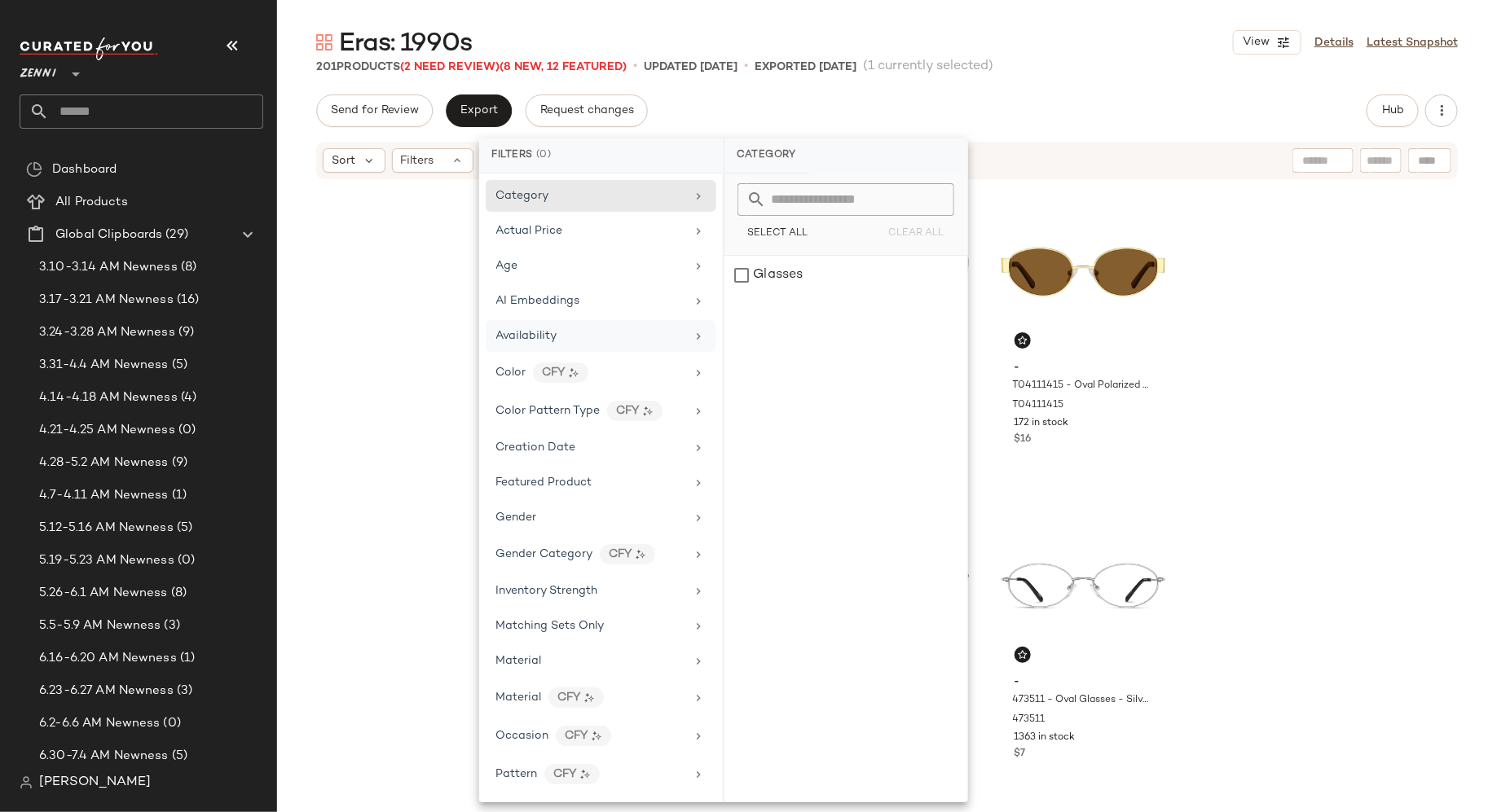
click at [526, 339] on div "Availability" at bounding box center [527, 336] width 61 height 17
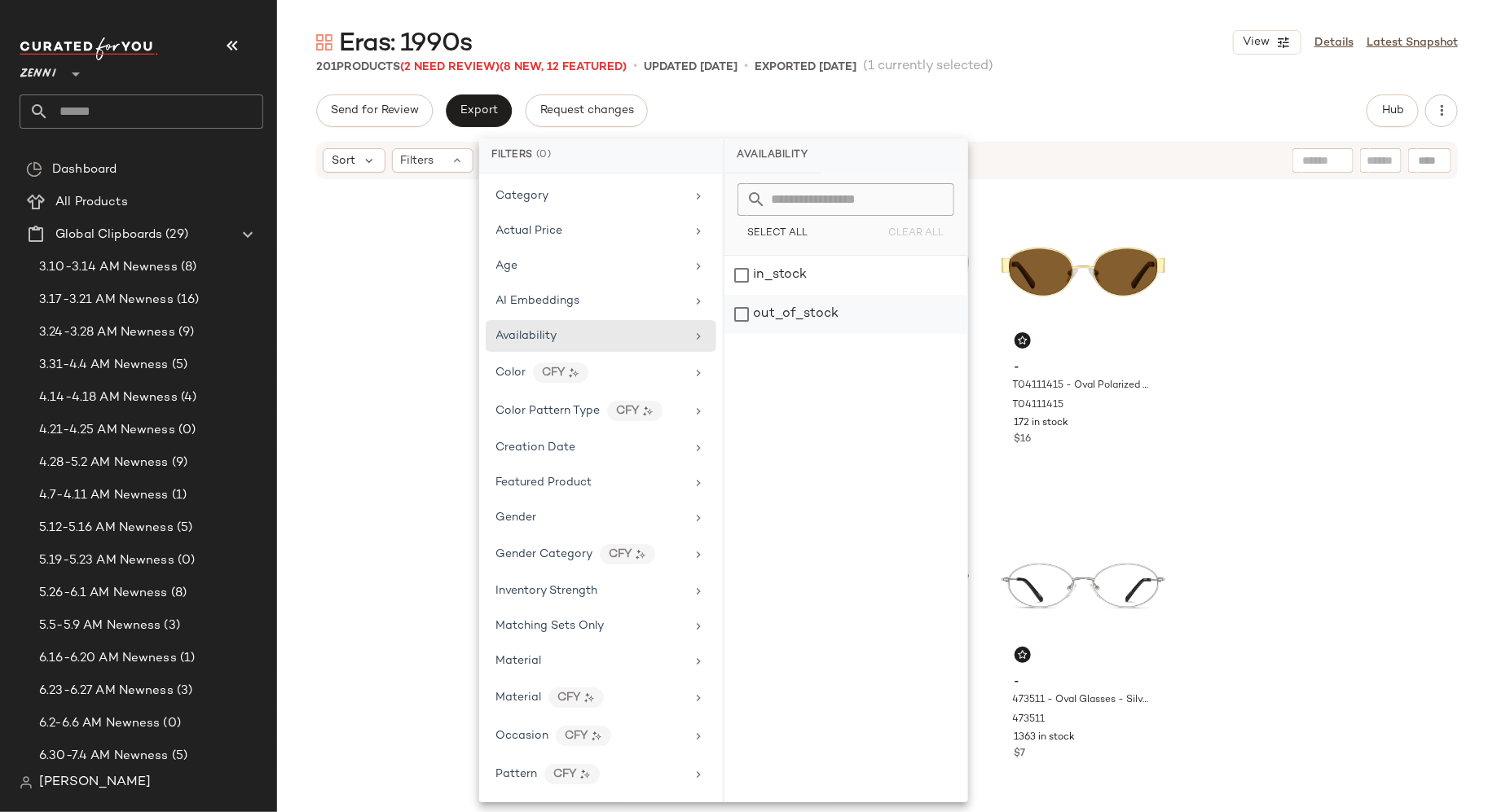
click at [734, 310] on div "out_of_stock" at bounding box center [845, 315] width 243 height 39
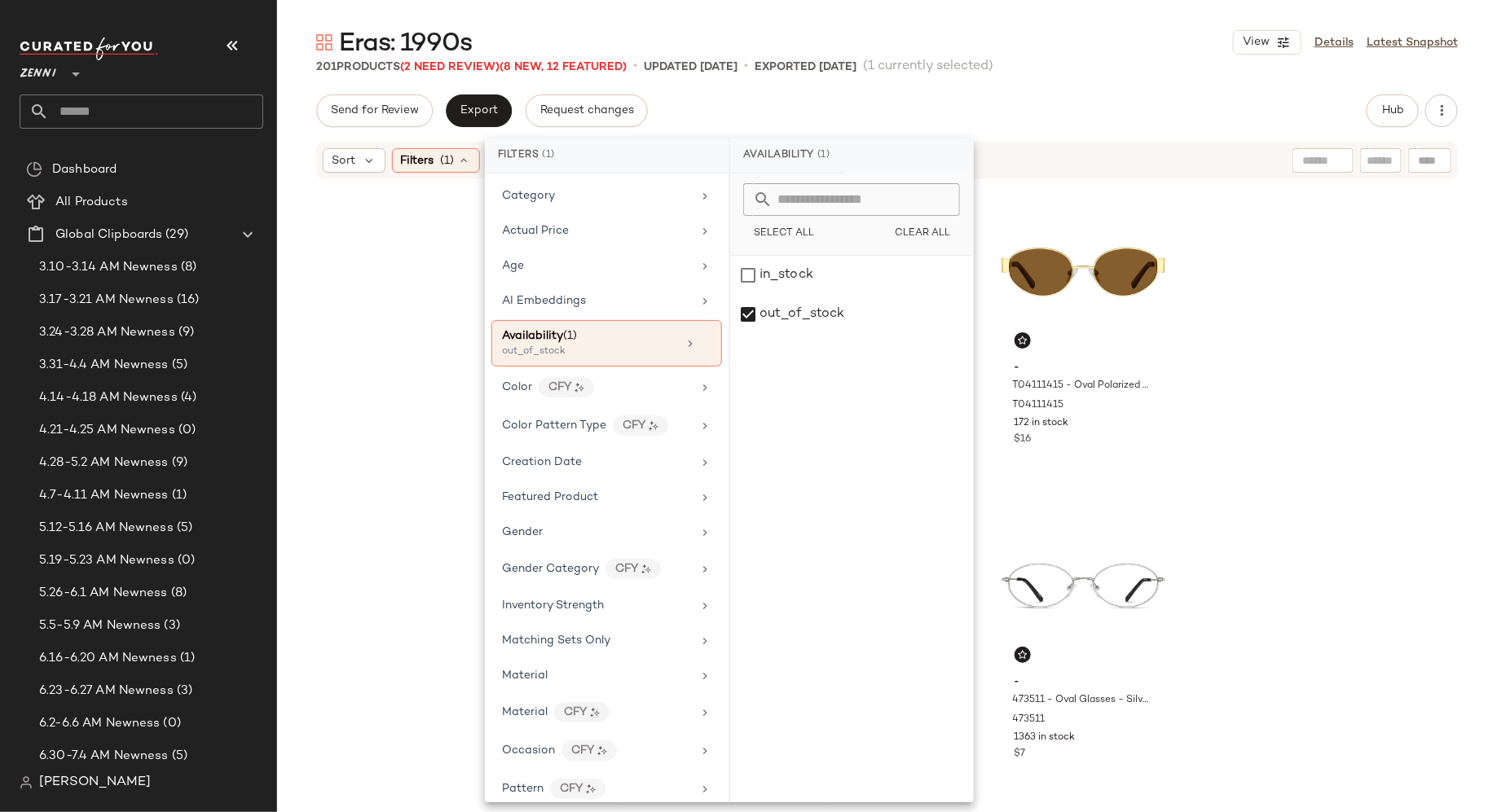
click at [417, 301] on div "- 1137314 - Rectangle Sunglasses - Gold - Mixed 1137314 51 in stock $33 - 20363…" at bounding box center [887, 494] width 1220 height 627
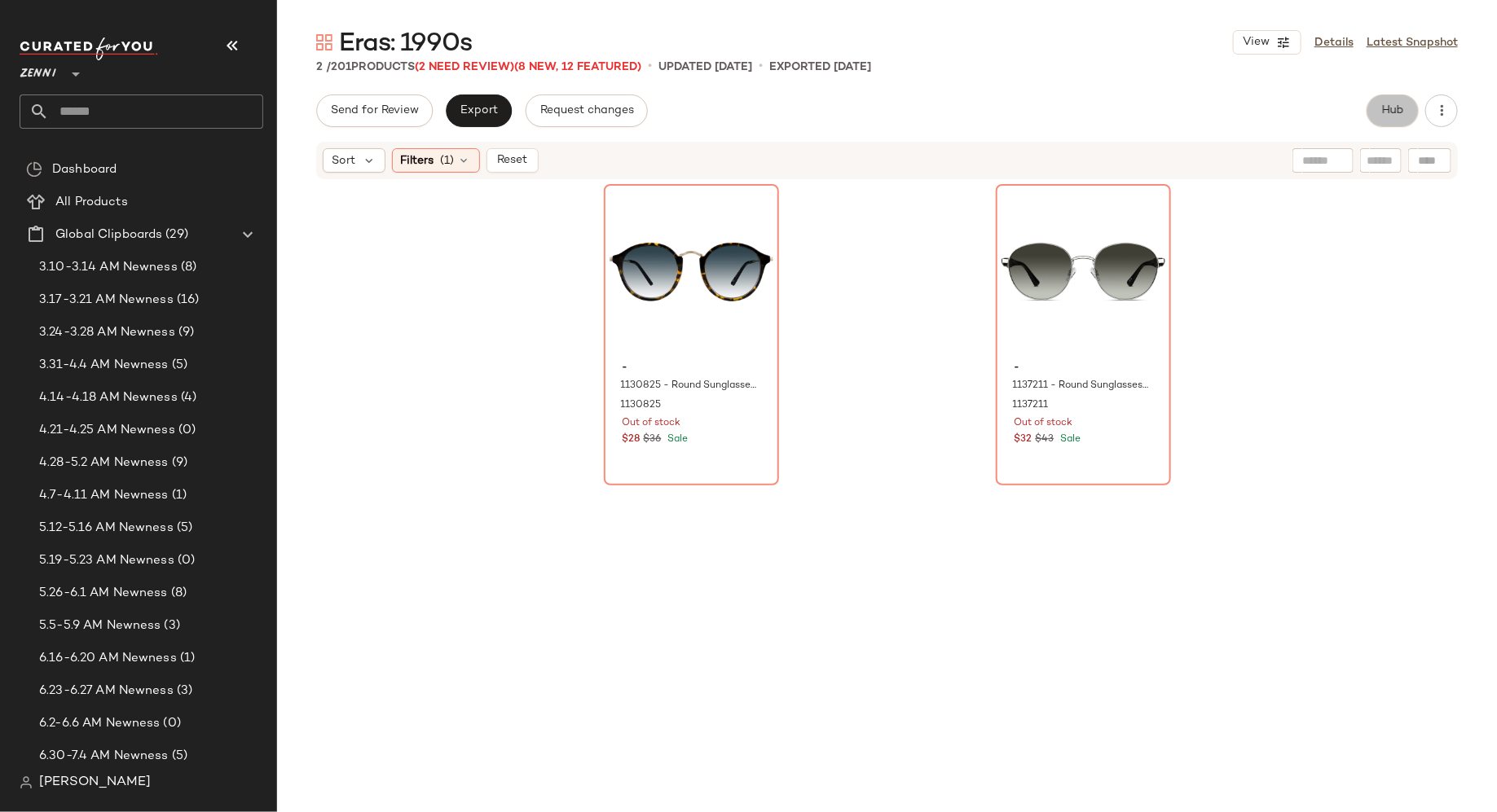
click at [1396, 101] on button "Hub" at bounding box center [1392, 111] width 52 height 32
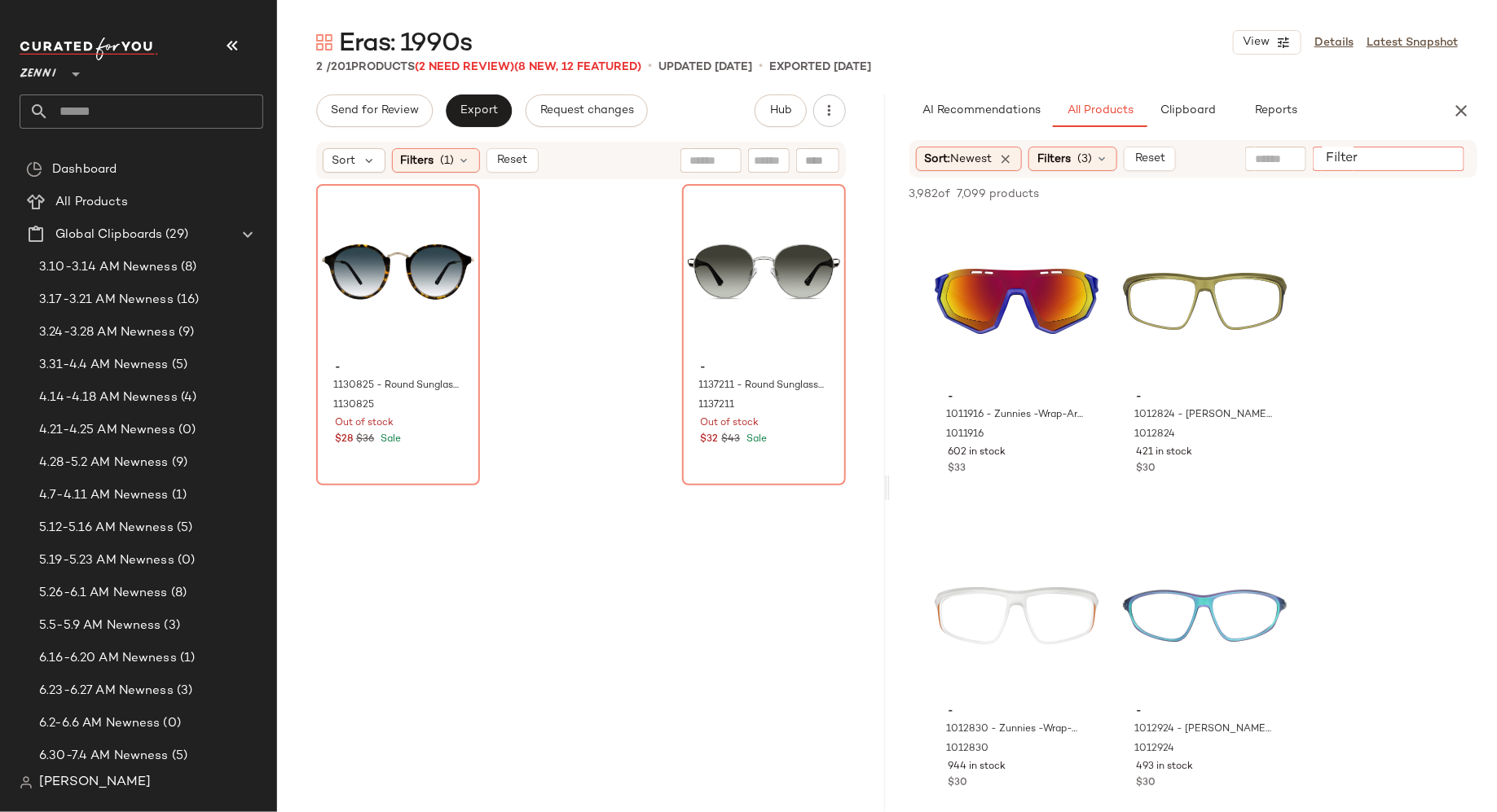
click at [1437, 155] on input "Filter" at bounding box center [1389, 160] width 138 height 17
type input "**********"
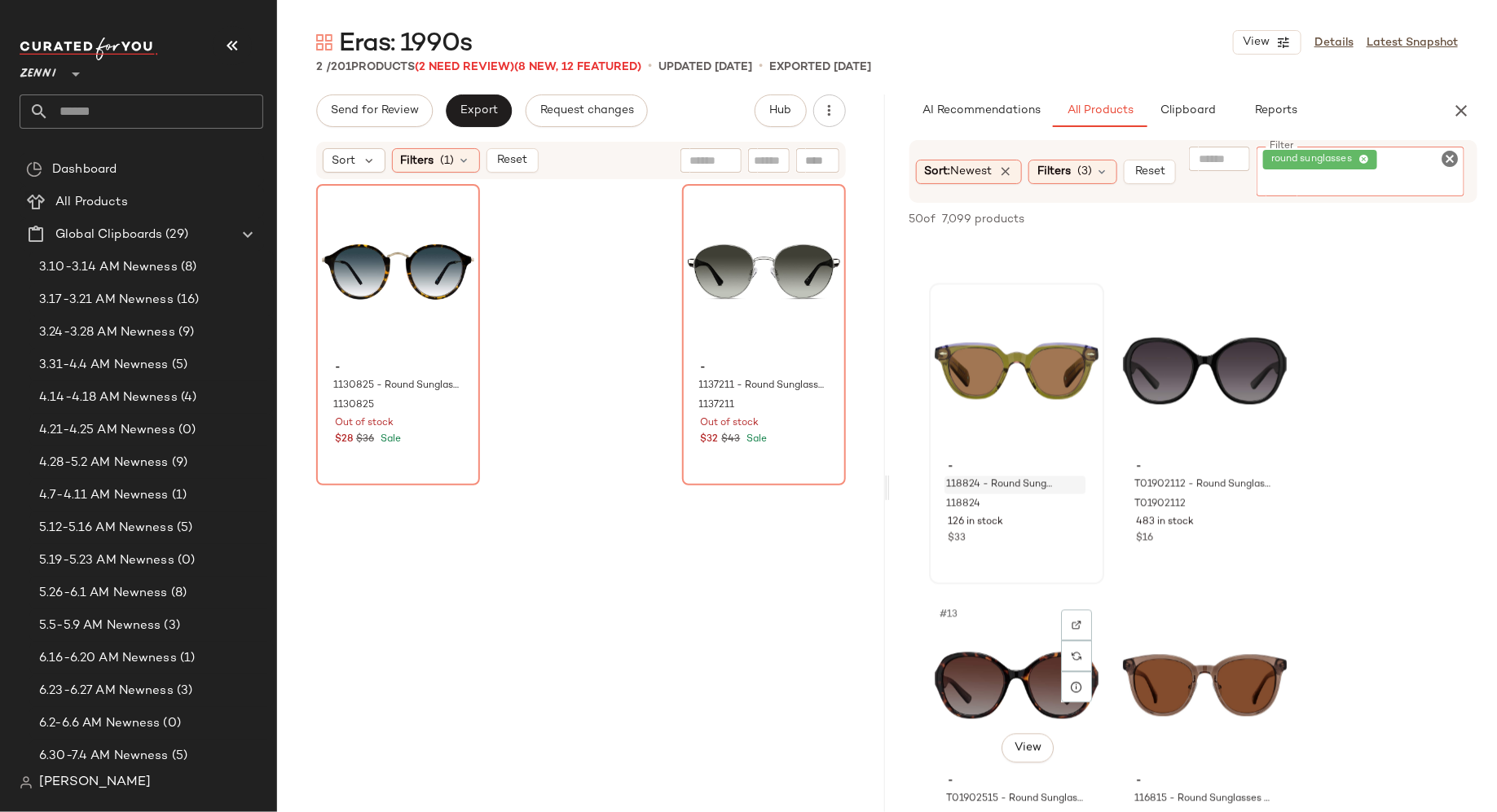
scroll to position [1567, 0]
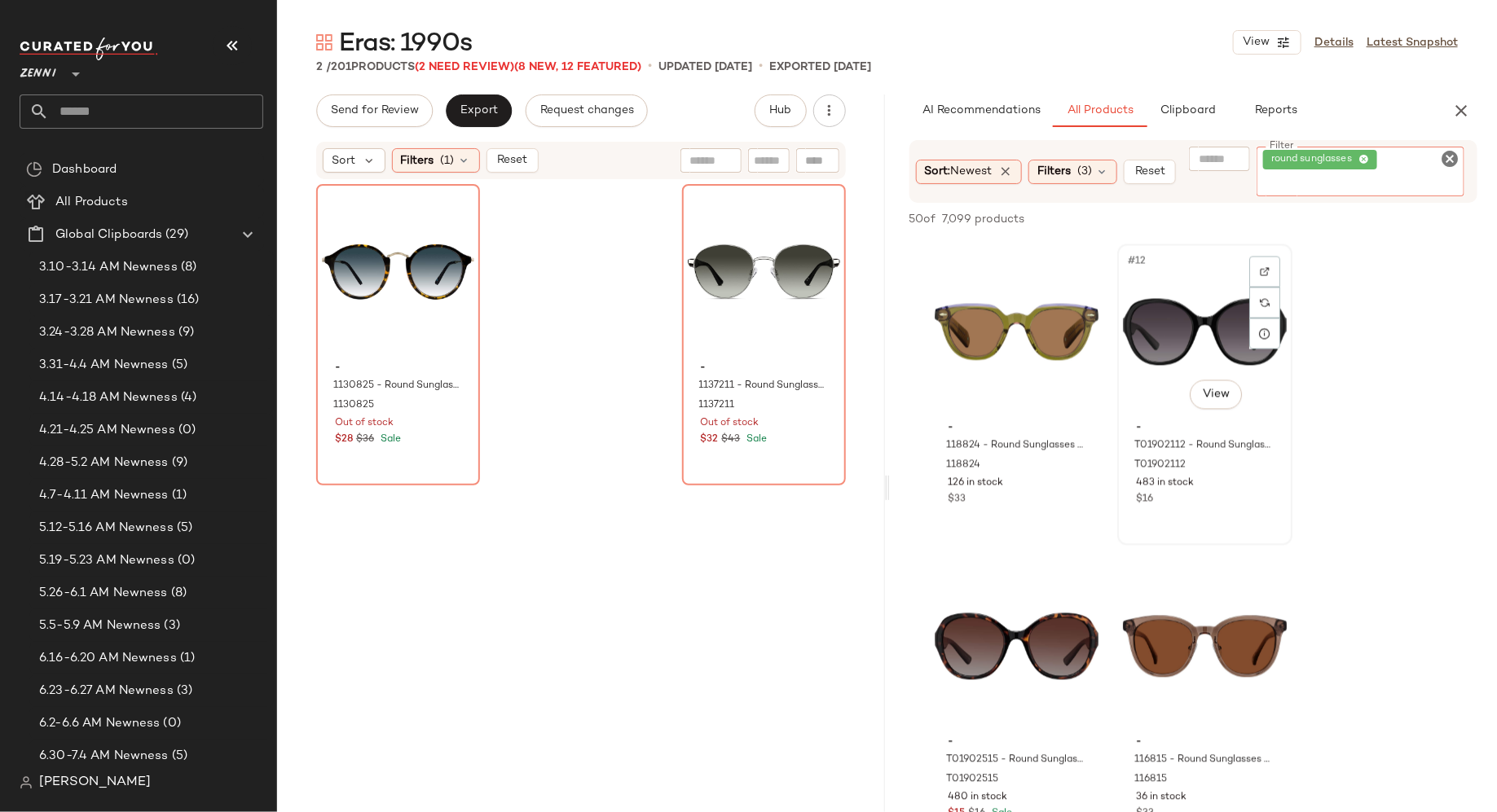
click at [1185, 322] on div "#12 View" at bounding box center [1204, 332] width 164 height 165
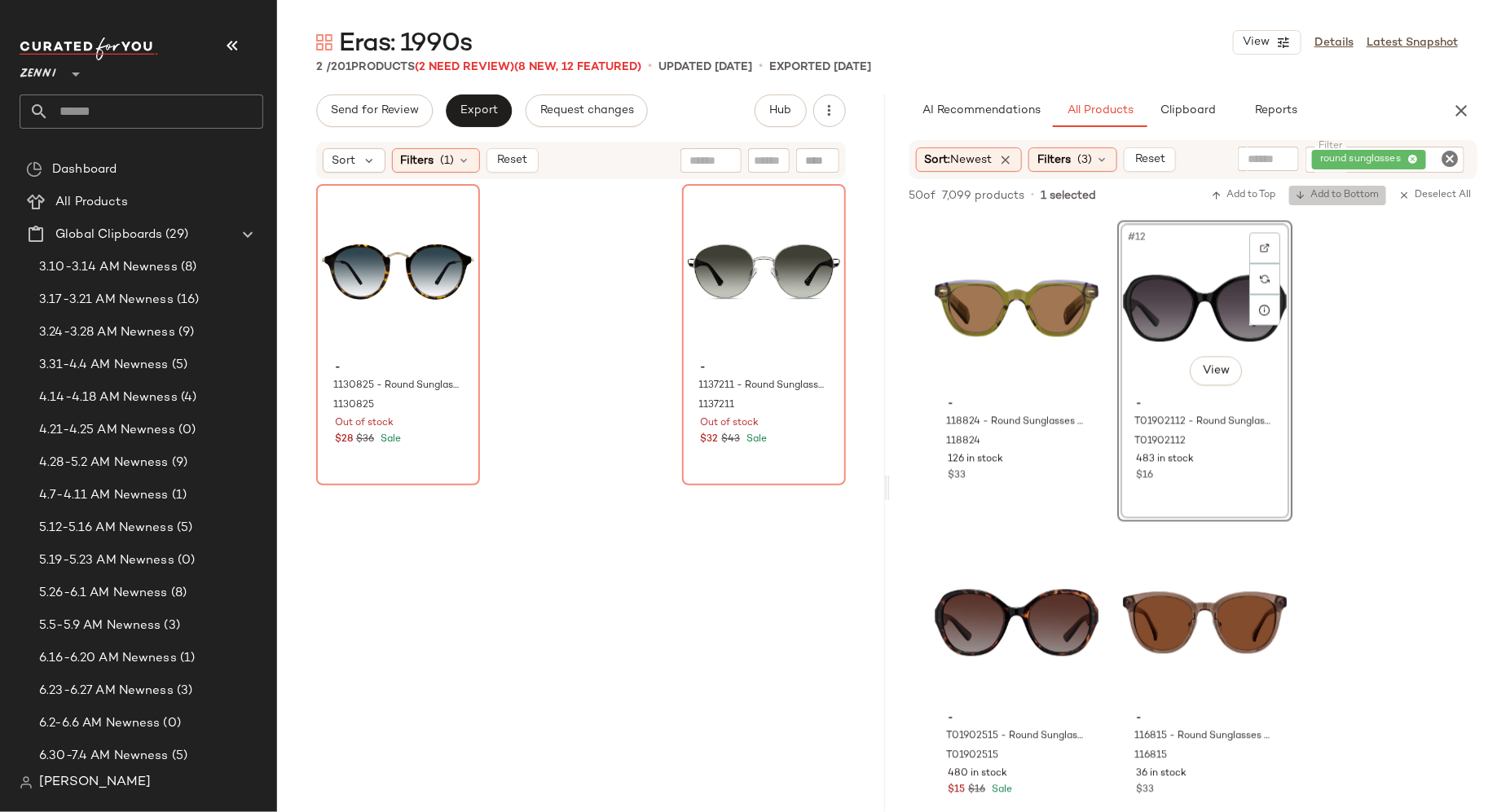
click at [1343, 200] on span "Add to Bottom" at bounding box center [1337, 195] width 84 height 11
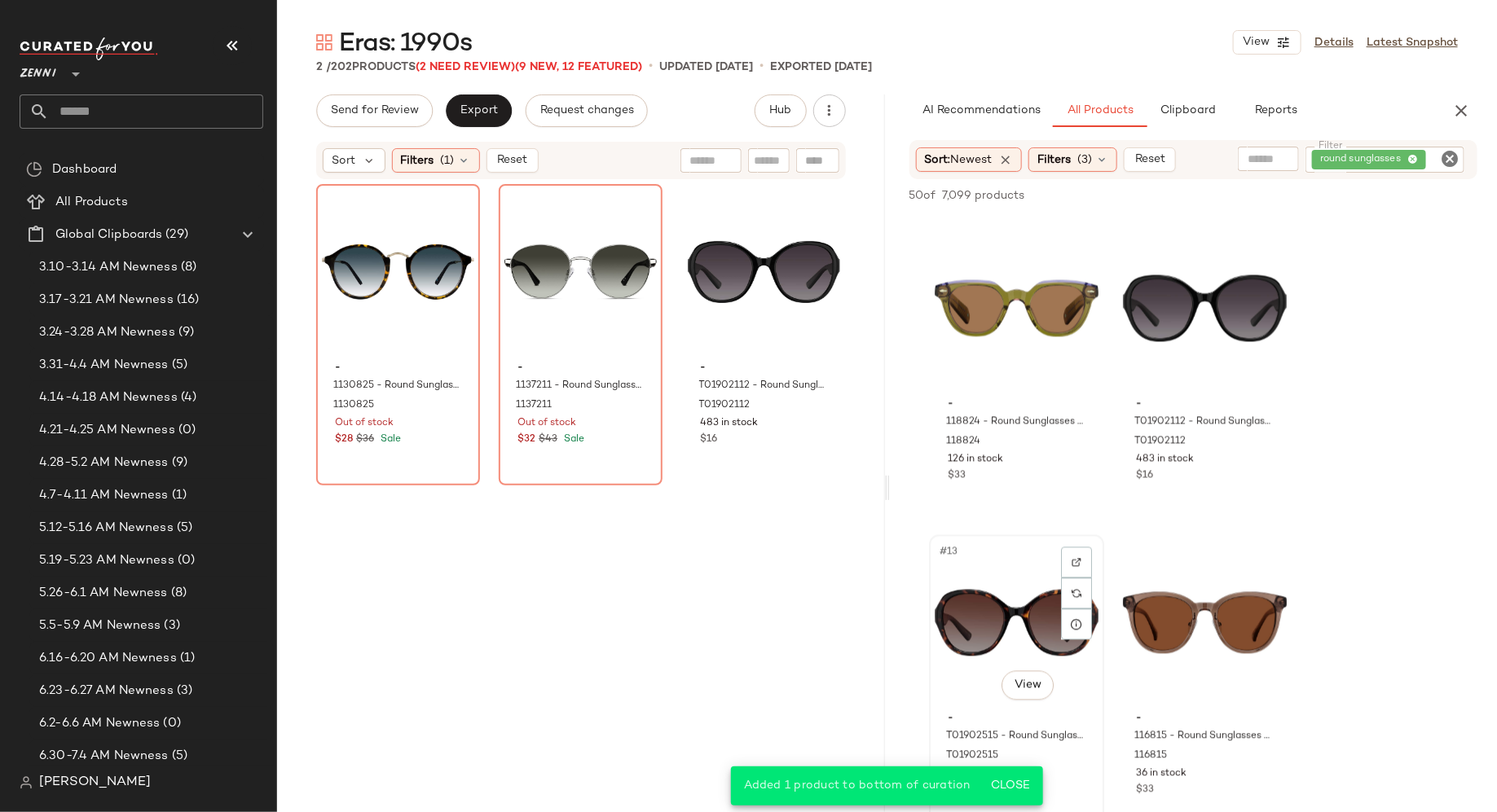
click at [995, 629] on div "#13 View" at bounding box center [1017, 623] width 164 height 165
click at [1355, 199] on span "Add to Bottom" at bounding box center [1337, 195] width 84 height 11
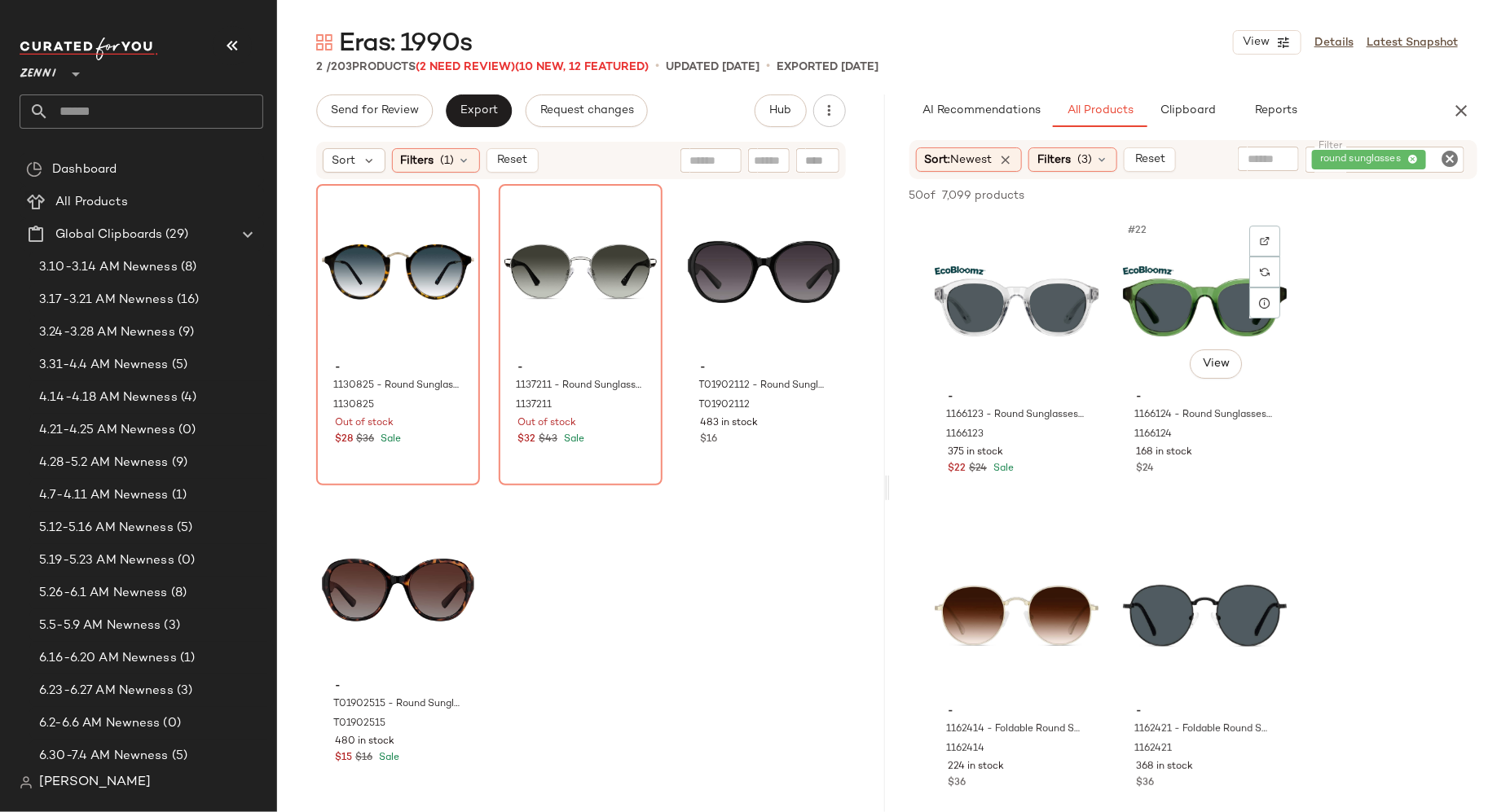
scroll to position [3152, 0]
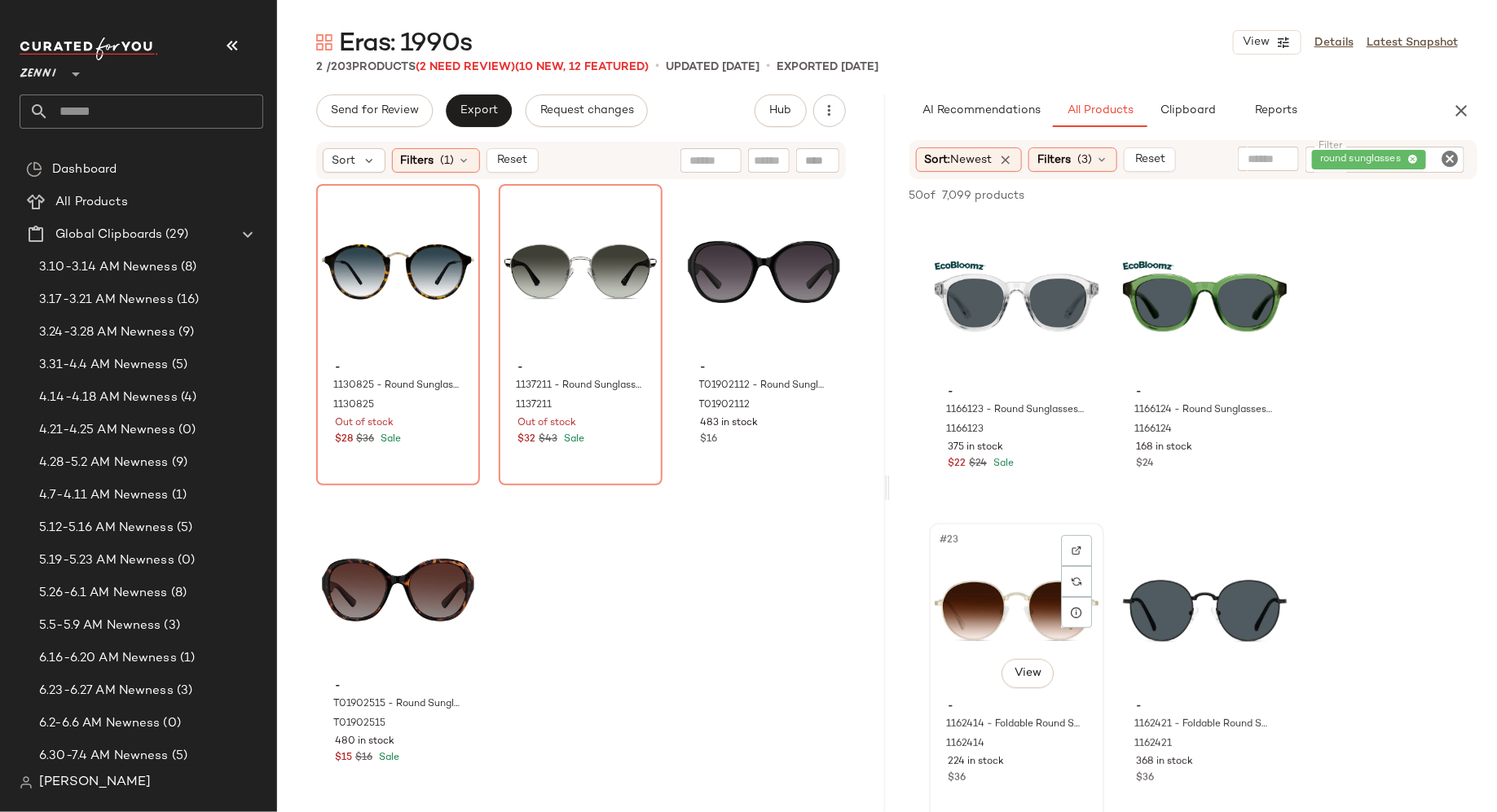
click at [1018, 609] on div "#23 View" at bounding box center [1017, 611] width 164 height 165
click at [1355, 195] on span "Add to Bottom" at bounding box center [1337, 195] width 84 height 11
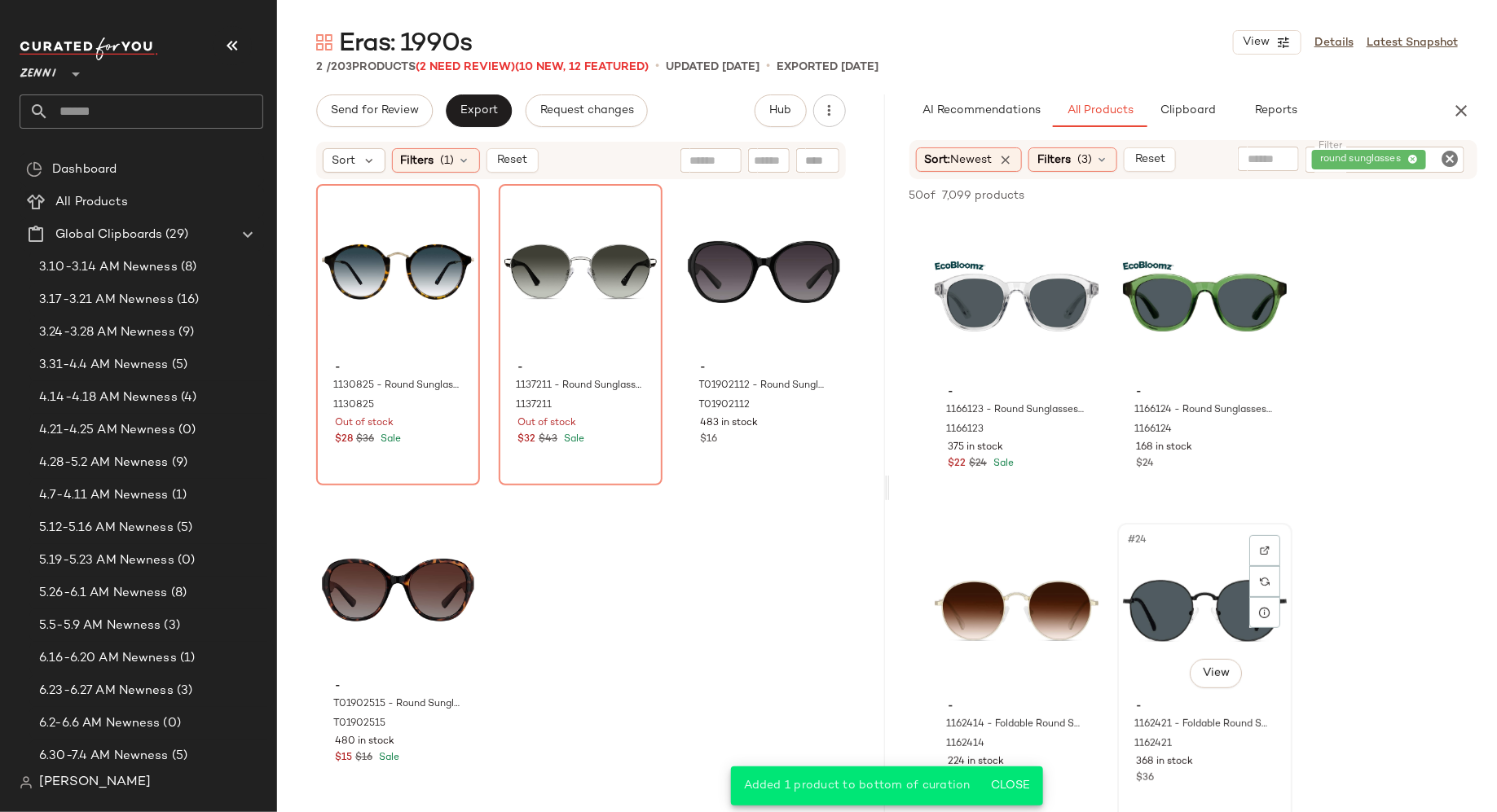
click at [1189, 593] on div "#24 View" at bounding box center [1204, 611] width 164 height 165
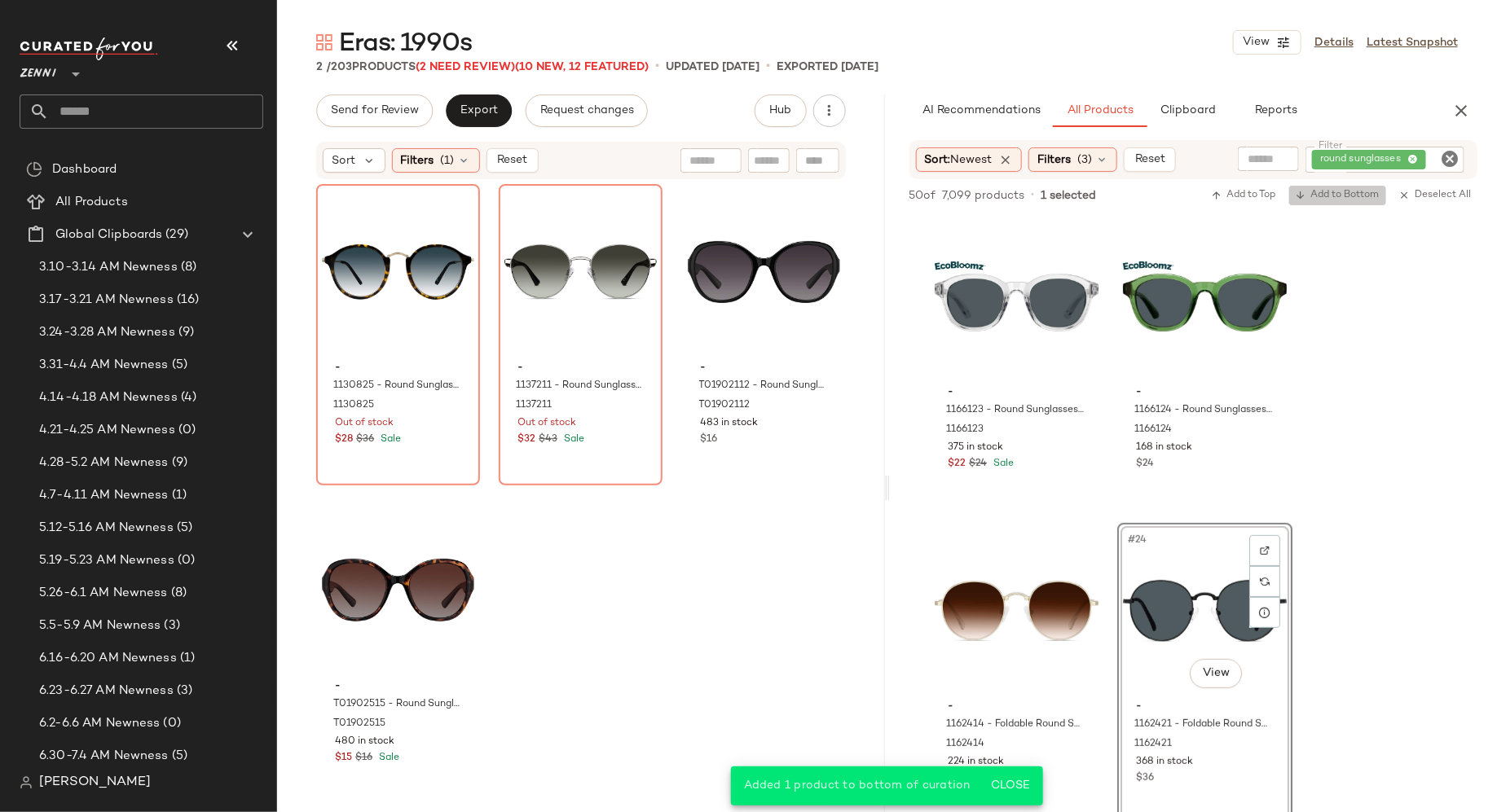
click at [1331, 194] on span "Add to Bottom" at bounding box center [1337, 195] width 84 height 11
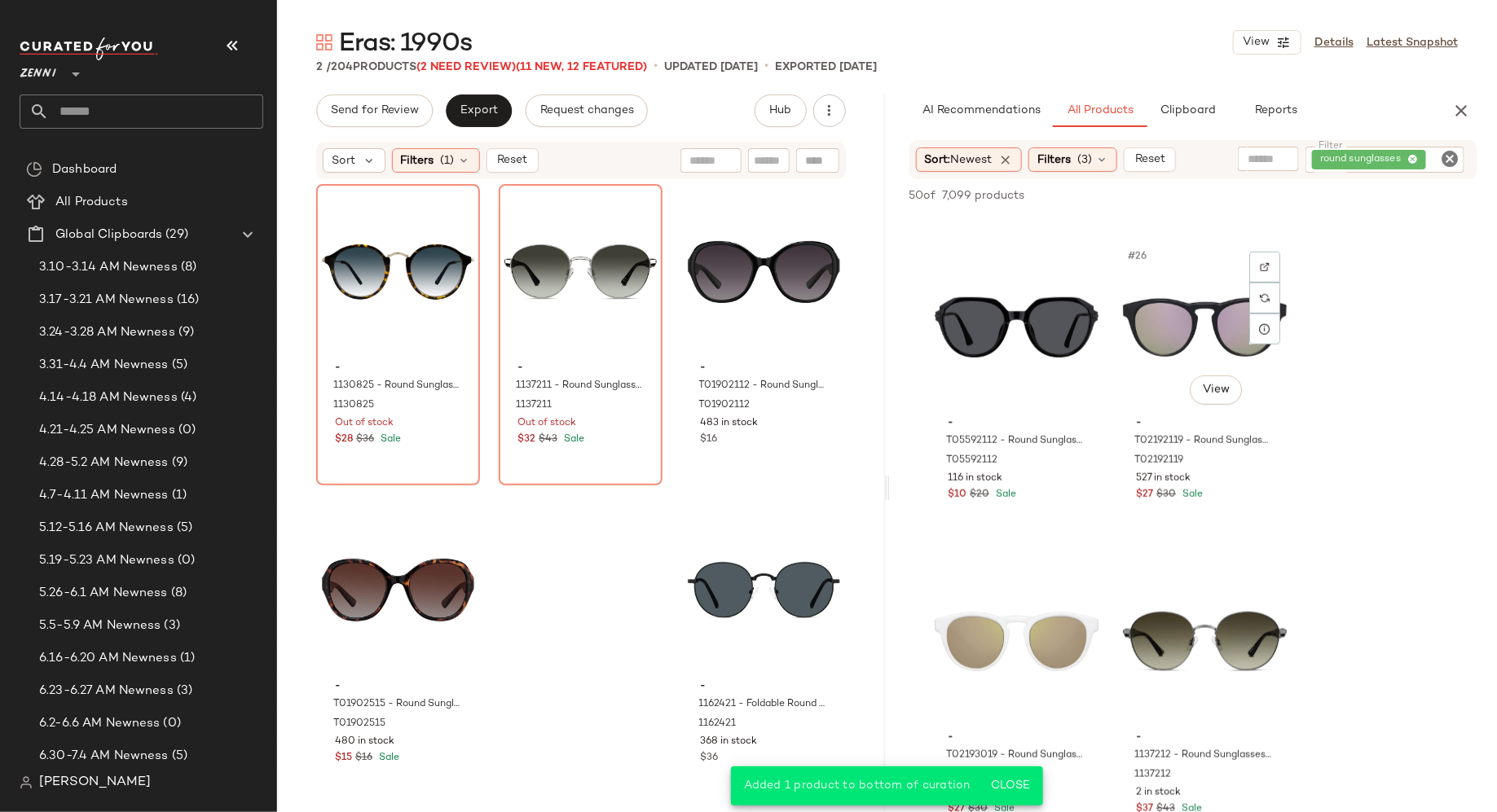
scroll to position [3759, 0]
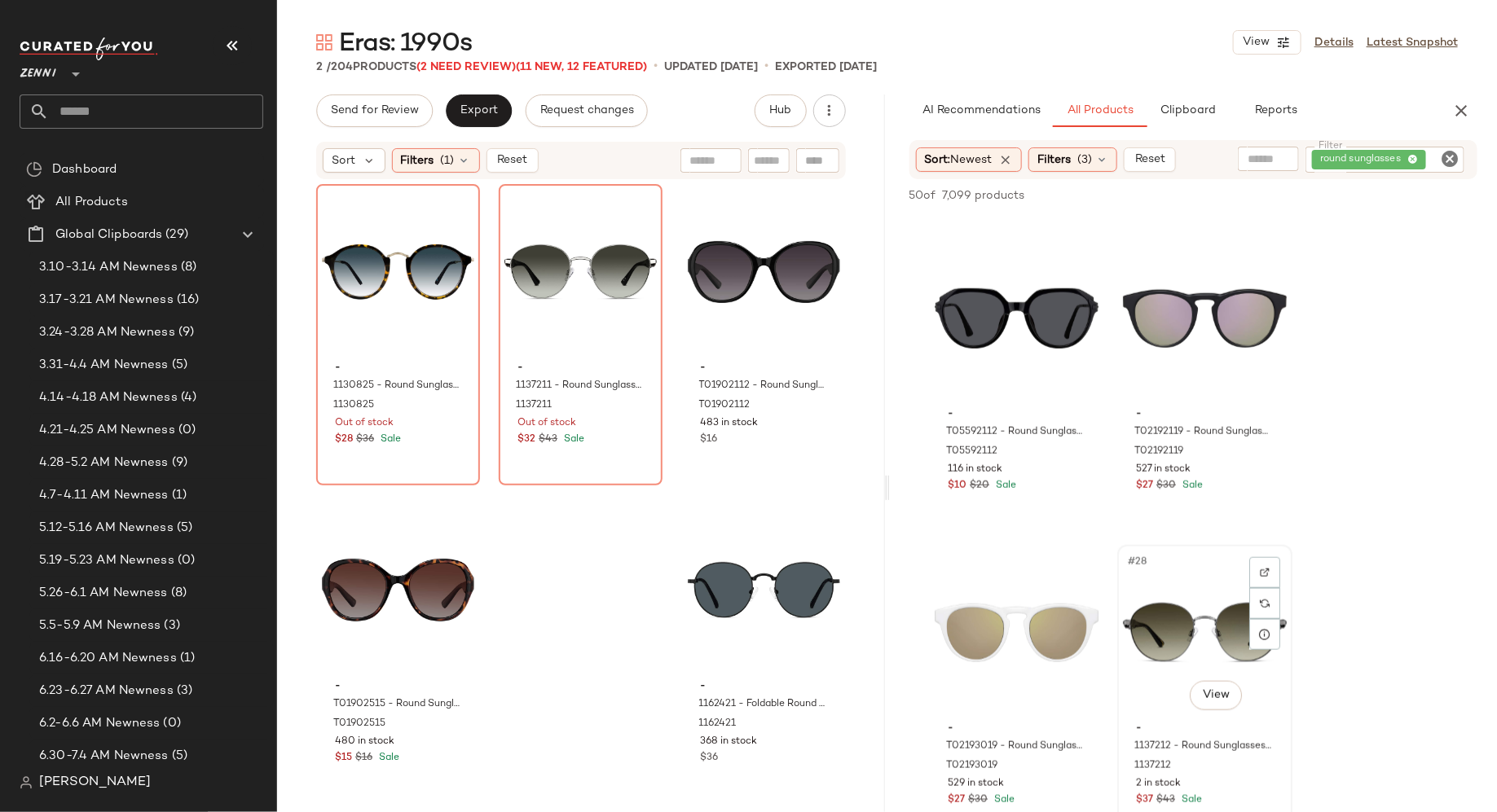
click at [1170, 598] on div "#28 View" at bounding box center [1204, 633] width 164 height 165
click at [1359, 197] on span "Add to Bottom" at bounding box center [1337, 195] width 84 height 11
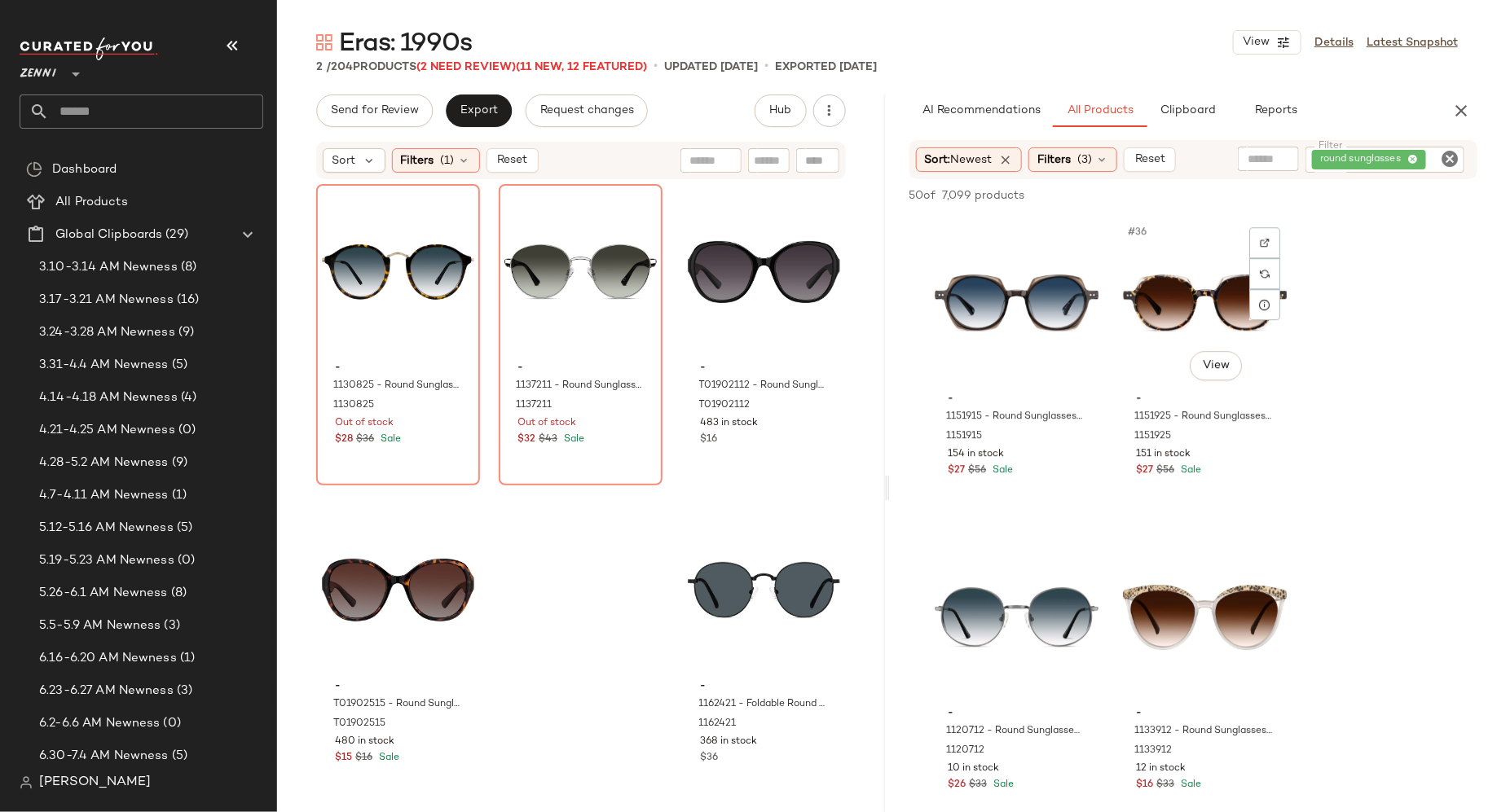
scroll to position [5350, 0]
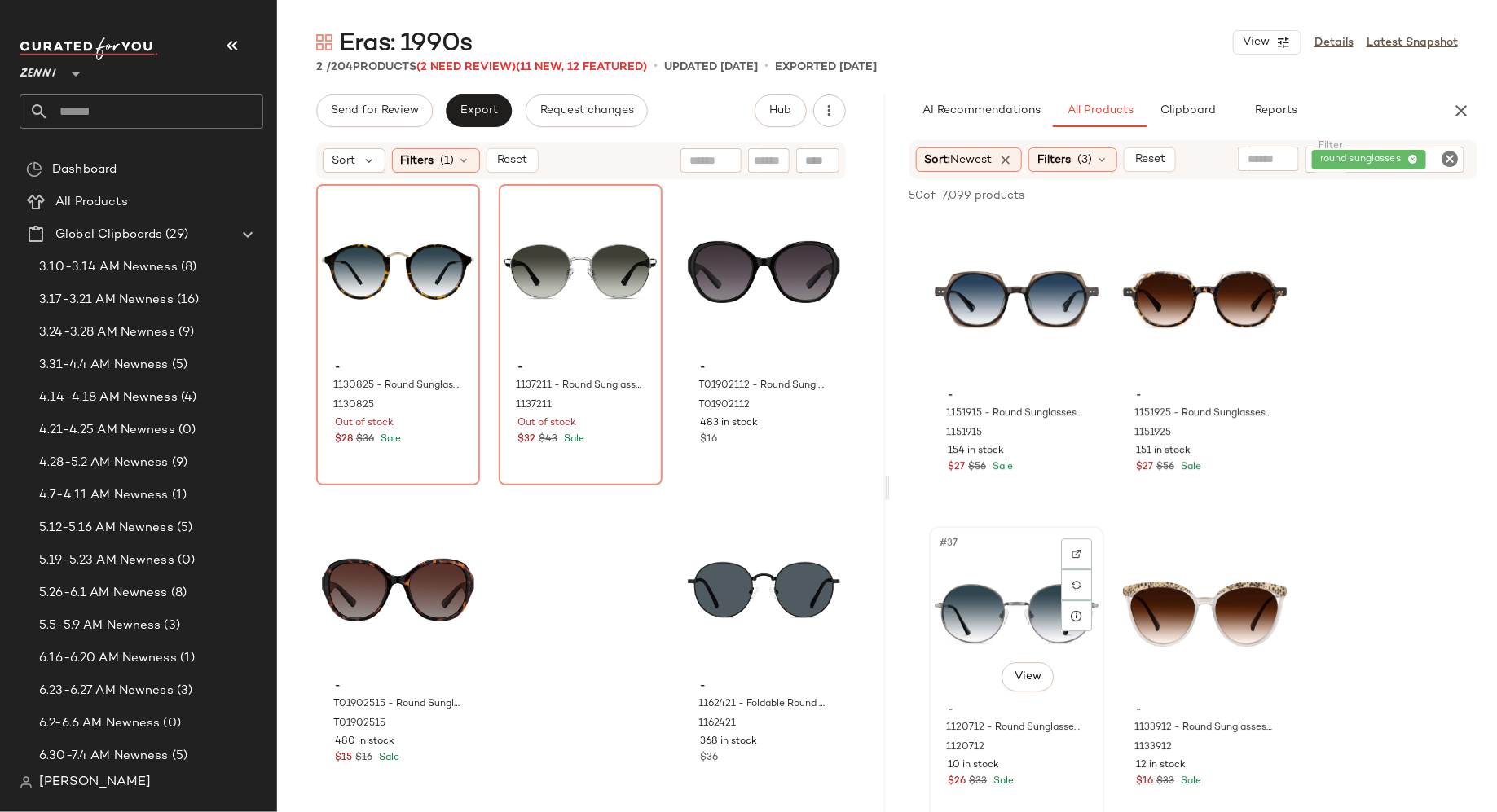
click at [1007, 606] on div "#37 View" at bounding box center [1017, 614] width 164 height 165
click at [1326, 199] on span "Add to Bottom" at bounding box center [1337, 195] width 84 height 11
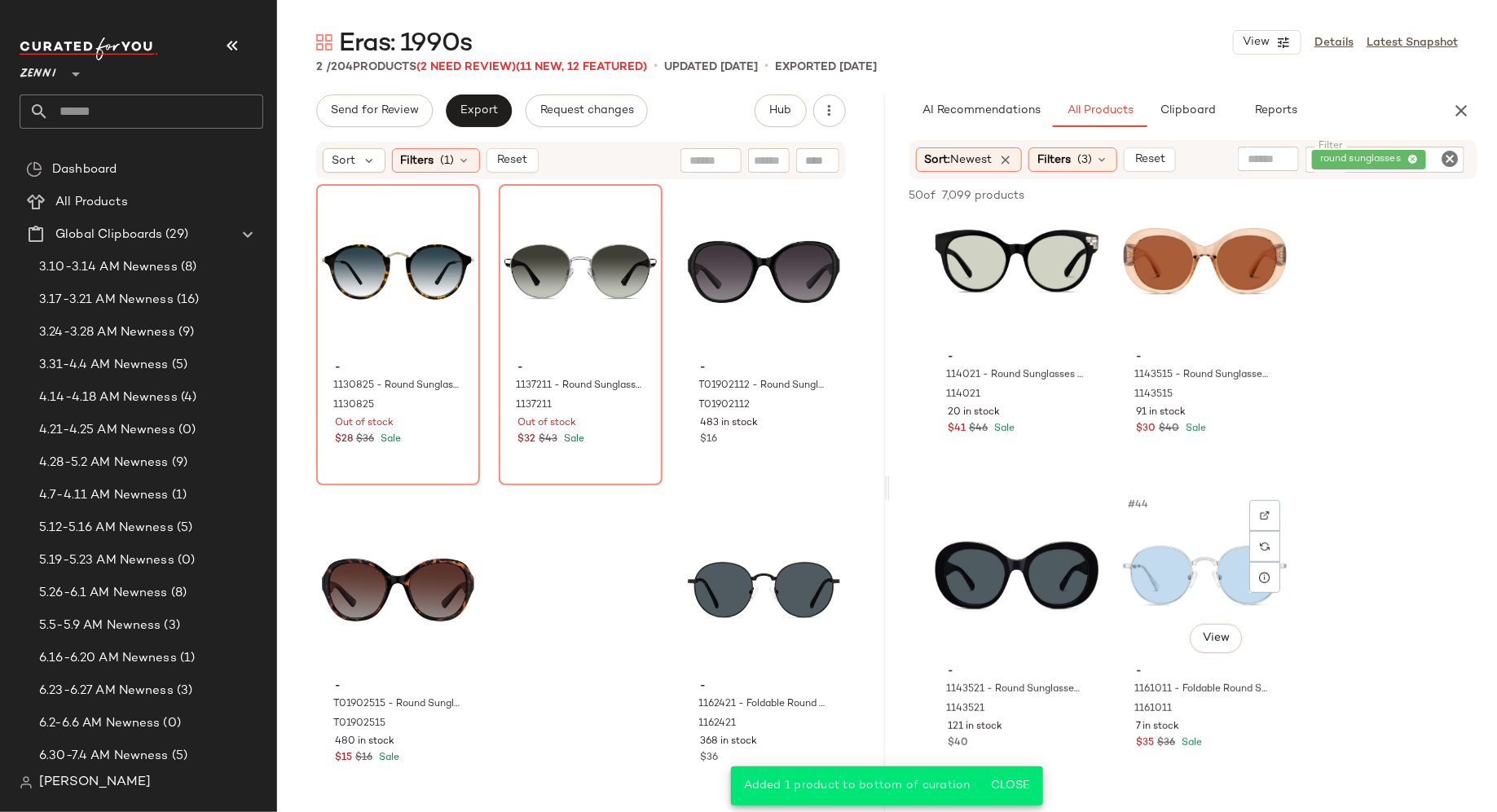
scroll to position [6336, 0]
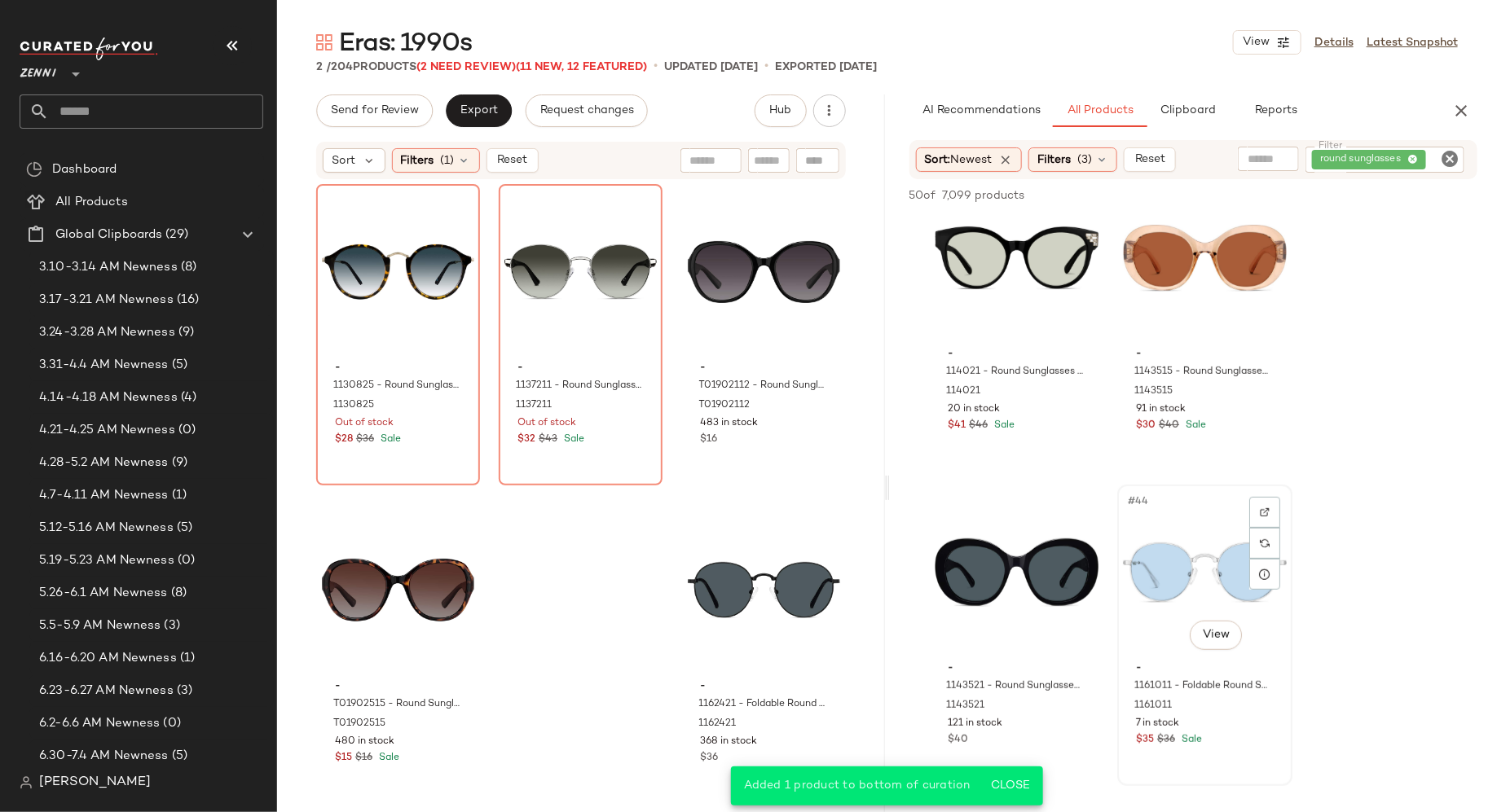
click at [1181, 554] on div "#44 View" at bounding box center [1204, 572] width 164 height 165
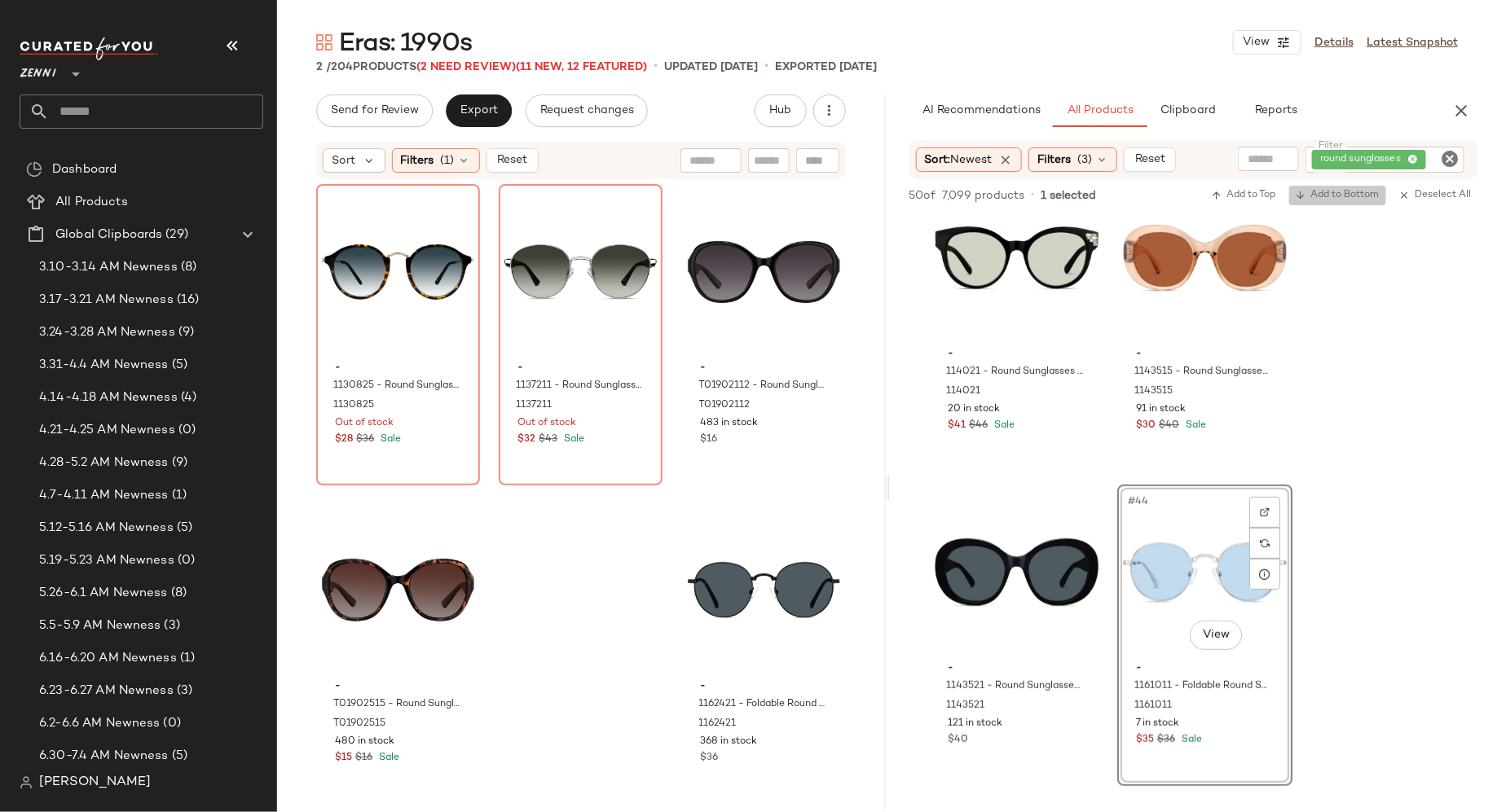
click at [1335, 200] on span "Add to Bottom" at bounding box center [1337, 195] width 84 height 11
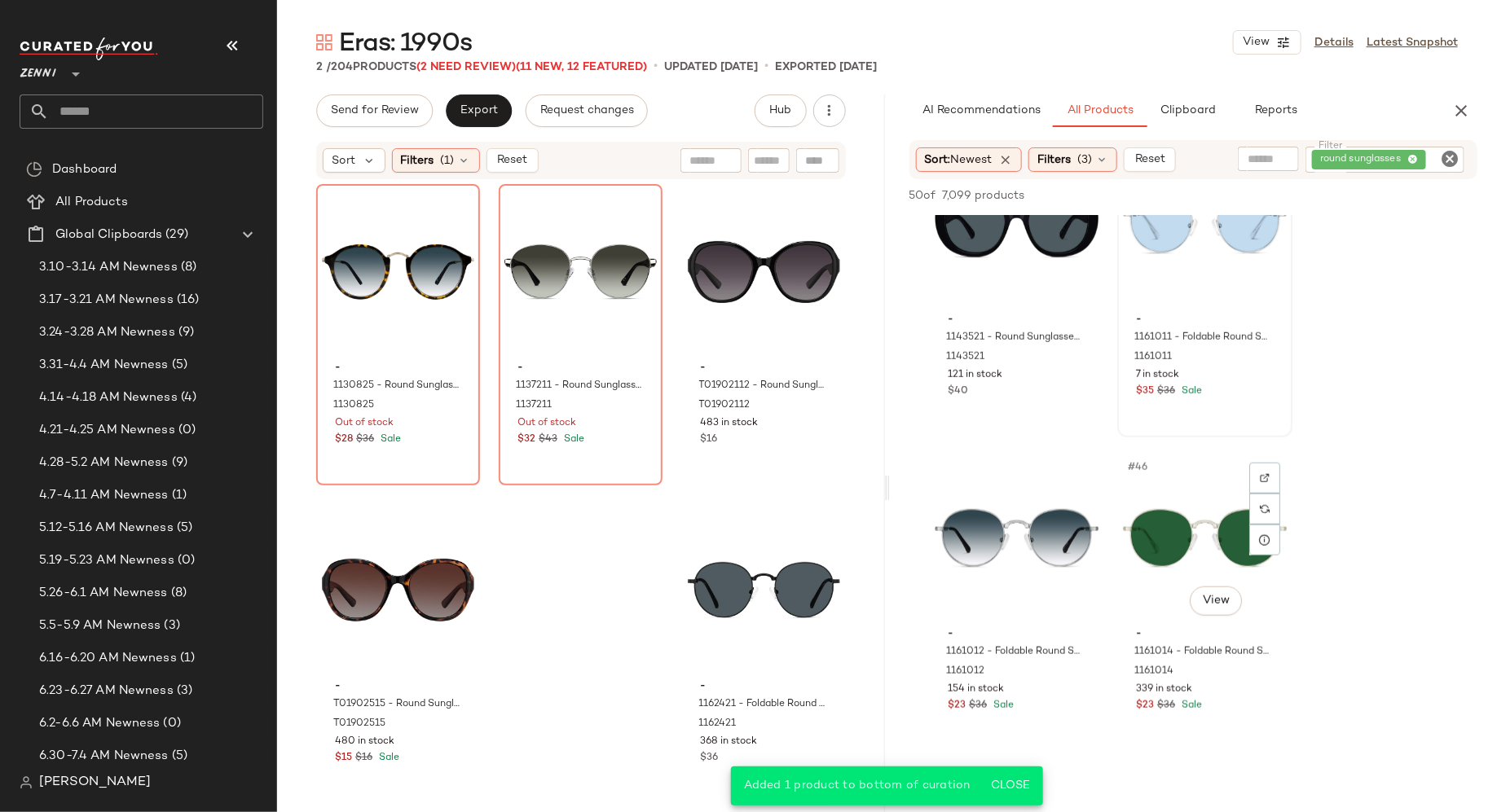
scroll to position [6695, 0]
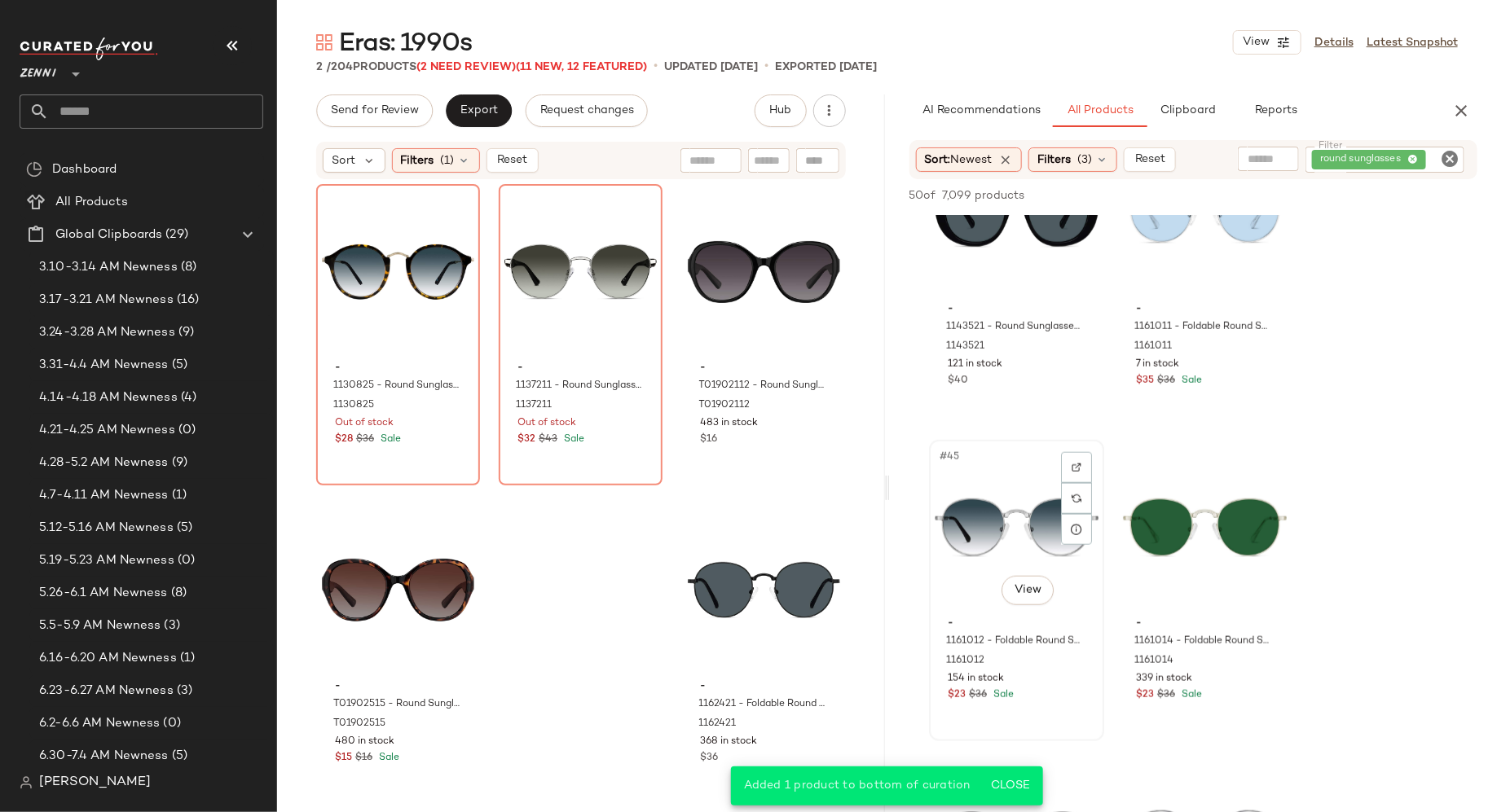
click at [1031, 549] on div "#45 View" at bounding box center [1017, 528] width 164 height 165
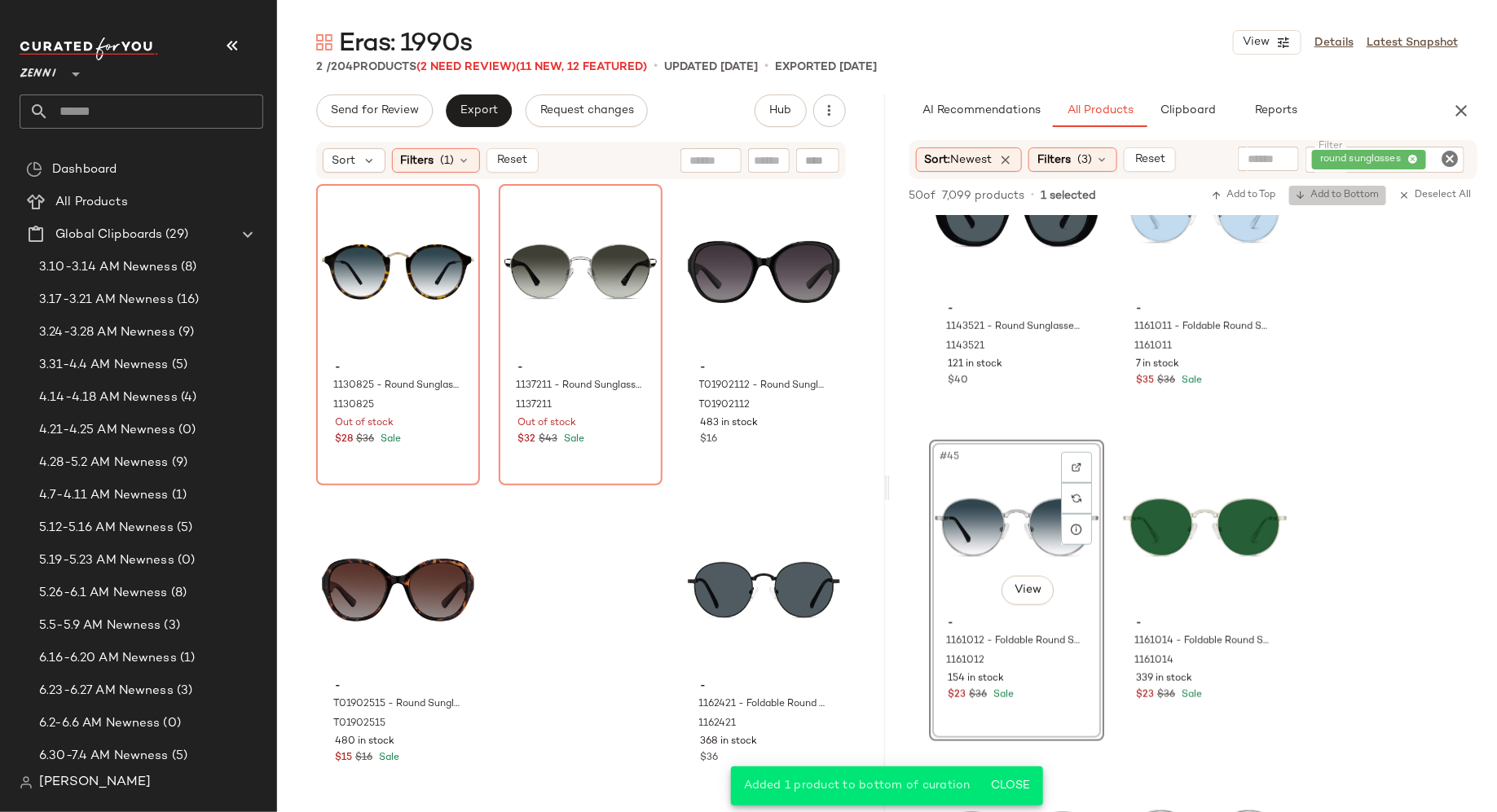
click at [1328, 193] on span "Add to Bottom" at bounding box center [1337, 195] width 84 height 11
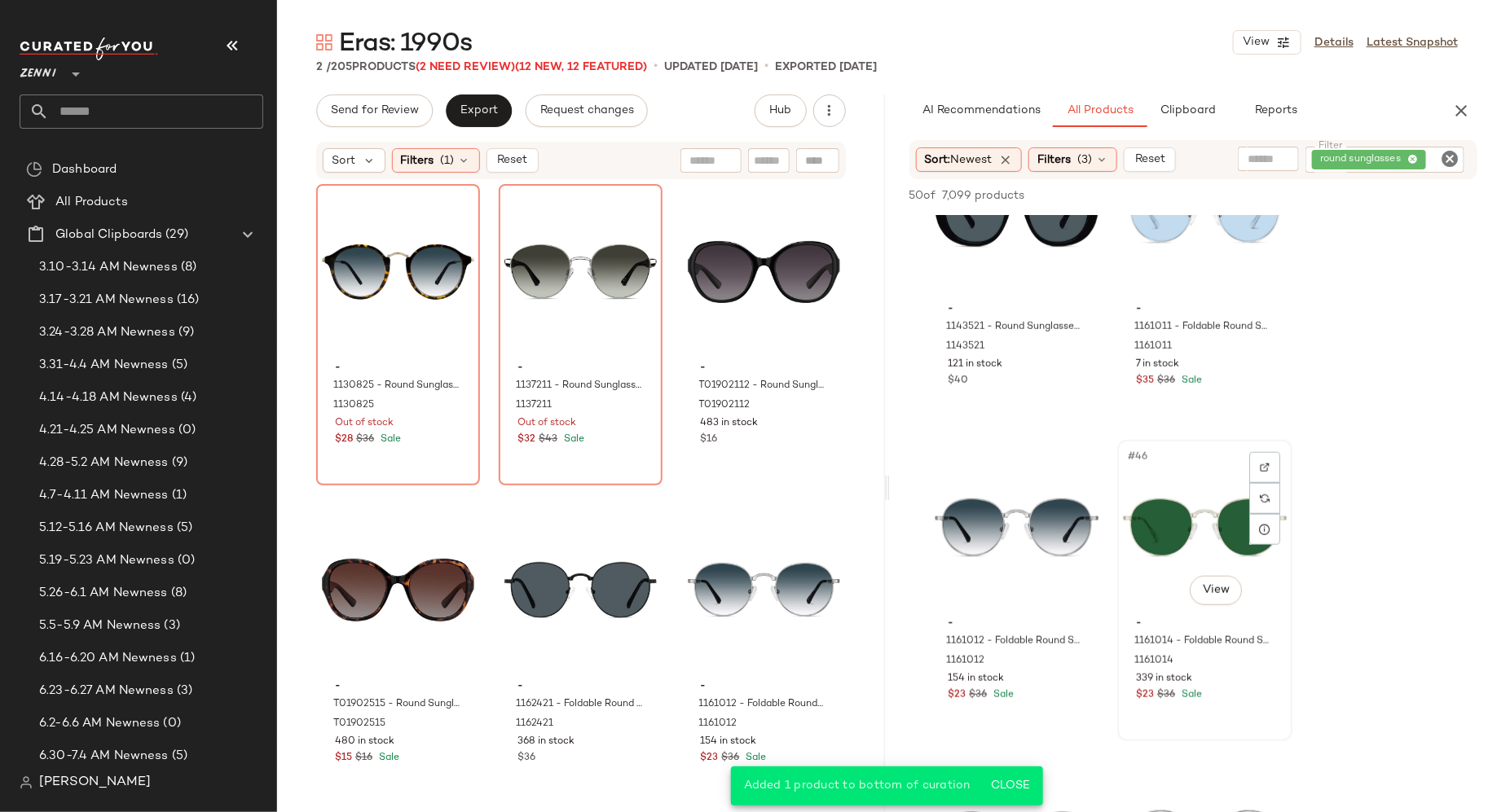
click at [1183, 502] on div "#46 View" at bounding box center [1204, 528] width 164 height 165
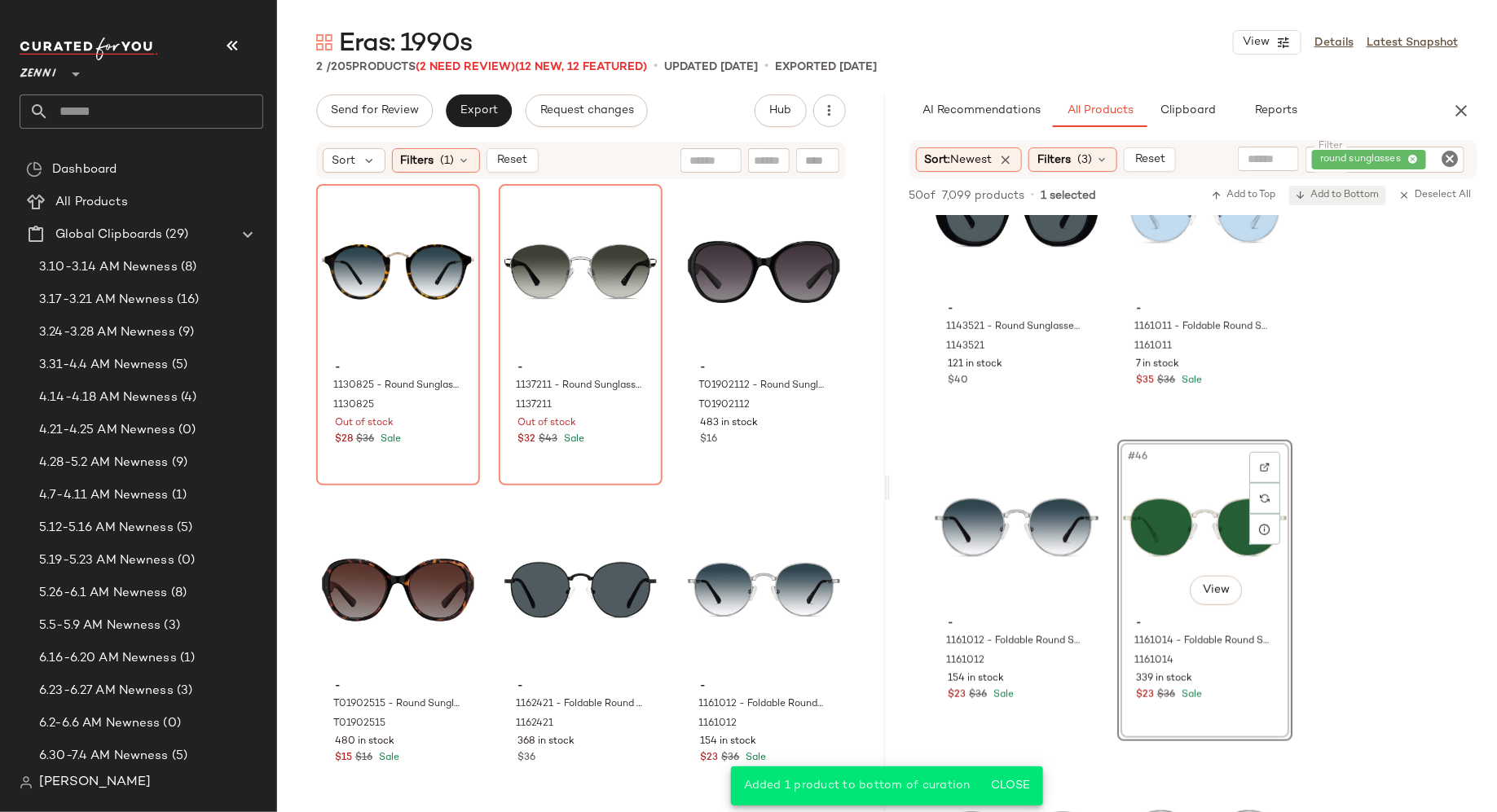
click at [1323, 193] on span "Add to Bottom" at bounding box center [1337, 195] width 84 height 11
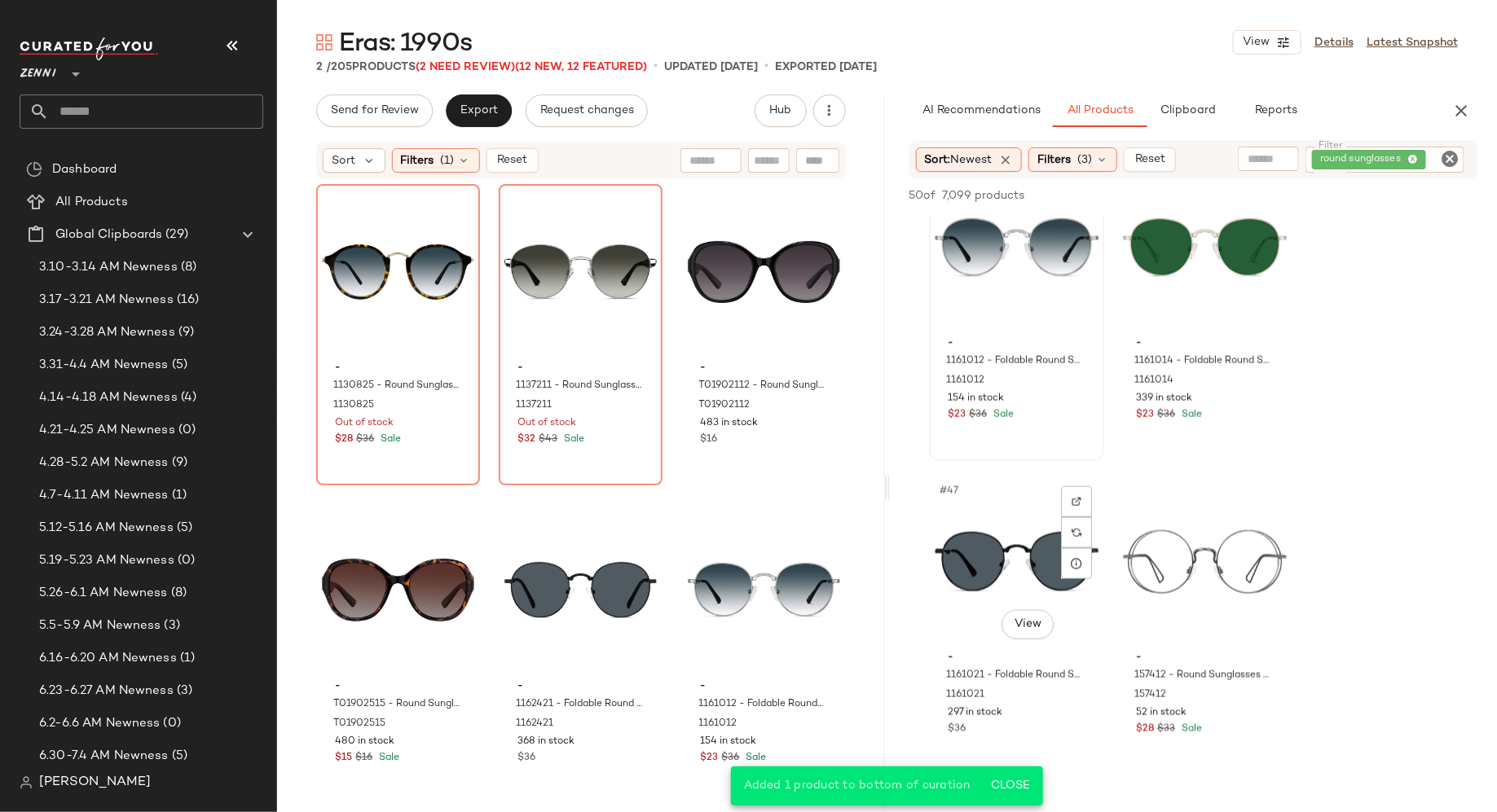
scroll to position [6984, 0]
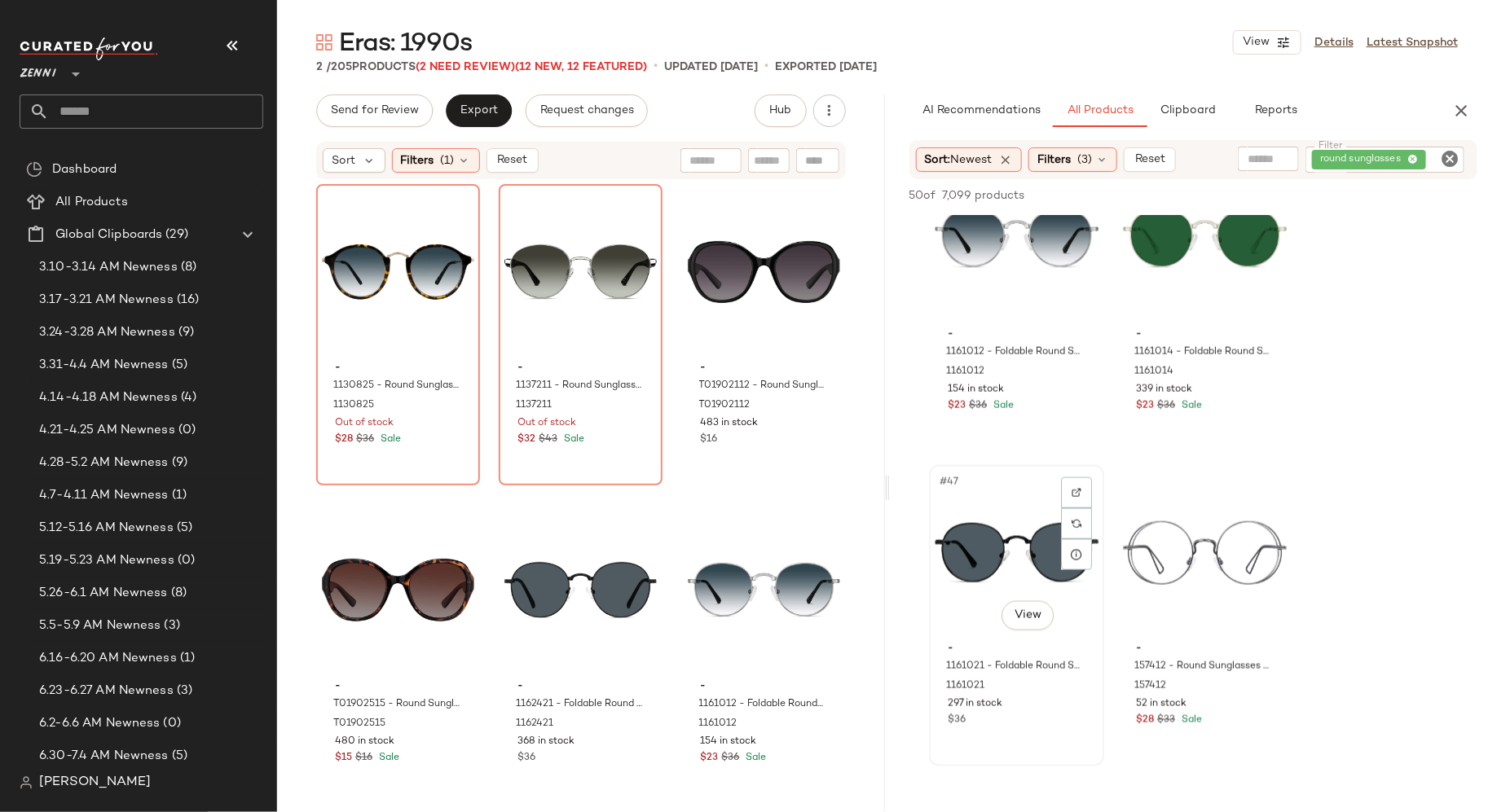
click at [960, 559] on div "#47 View" at bounding box center [1017, 553] width 164 height 165
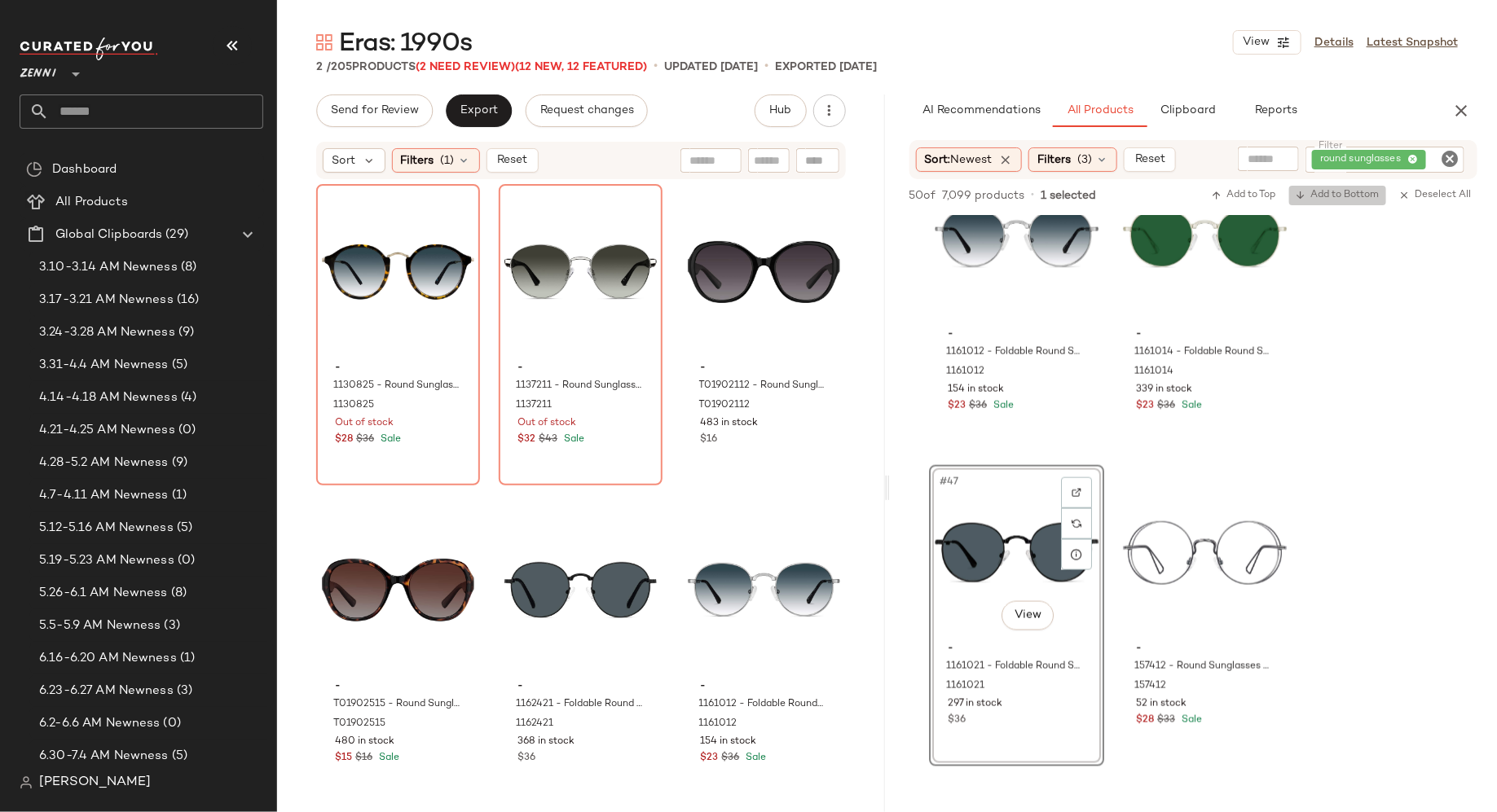
click at [1337, 198] on span "Add to Bottom" at bounding box center [1337, 195] width 84 height 11
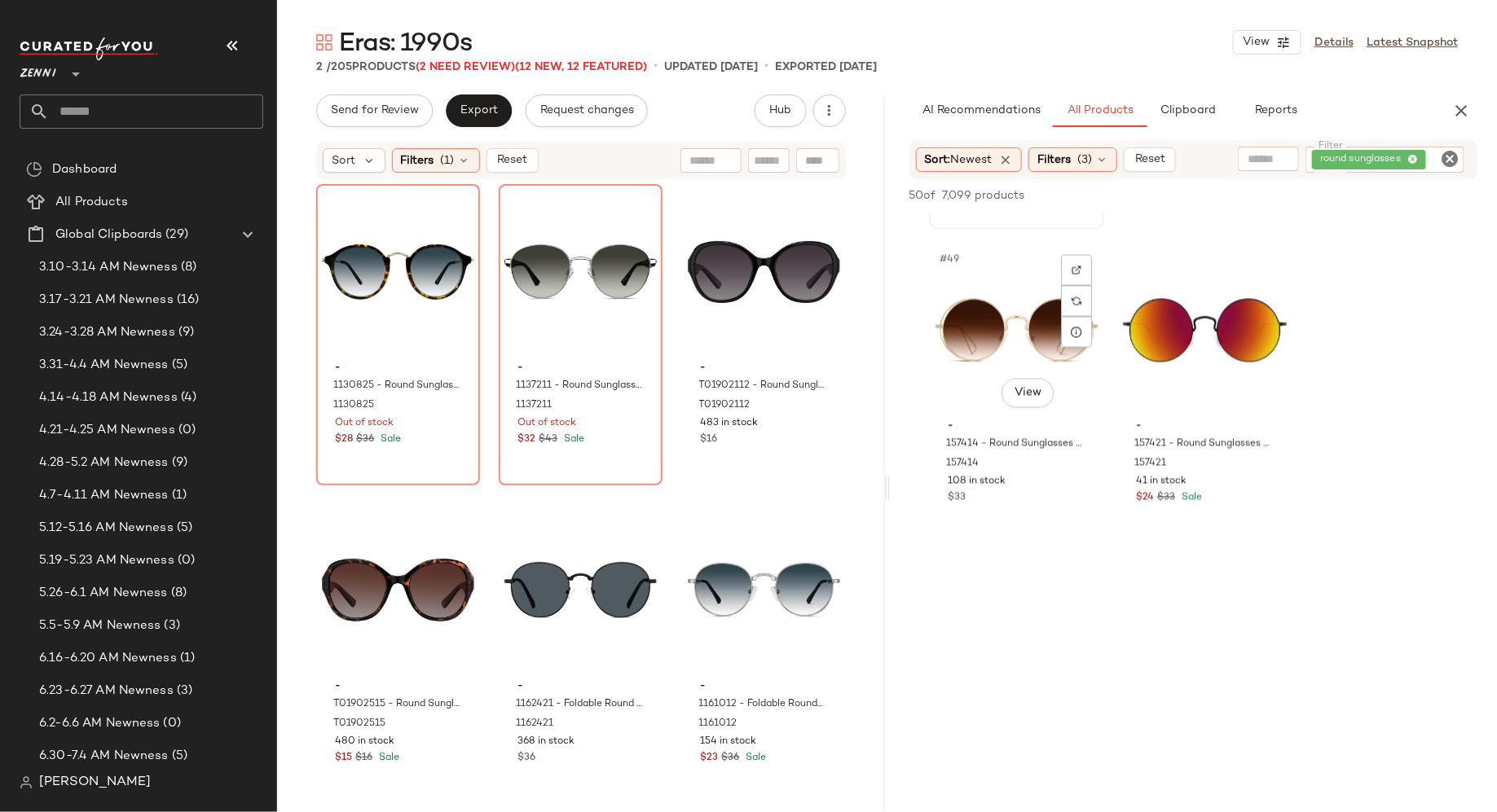
scroll to position [7522, 0]
click at [567, 278] on div "#2 View" at bounding box center [580, 272] width 153 height 165
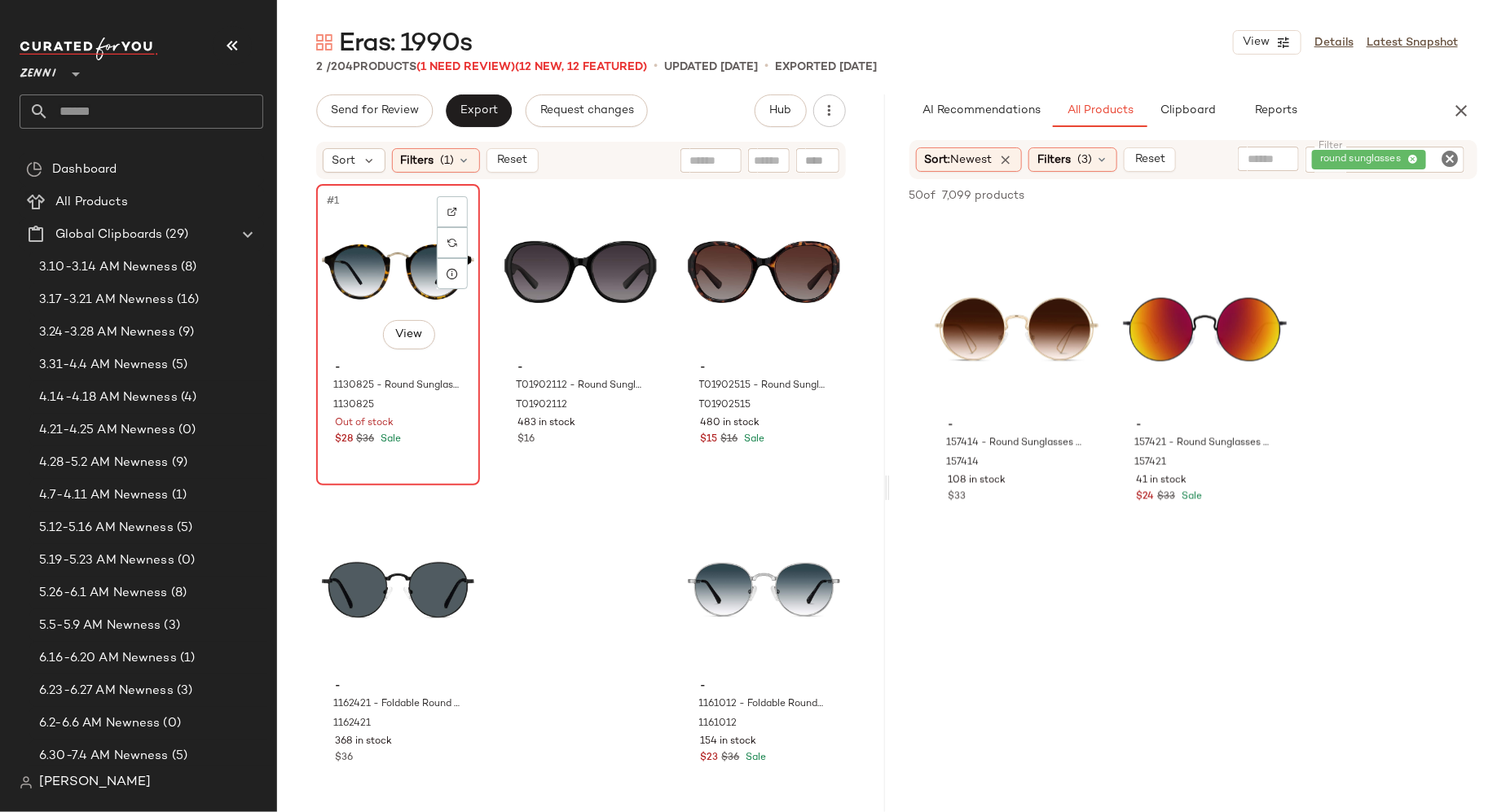
click at [359, 333] on div "#1 View" at bounding box center [397, 272] width 153 height 165
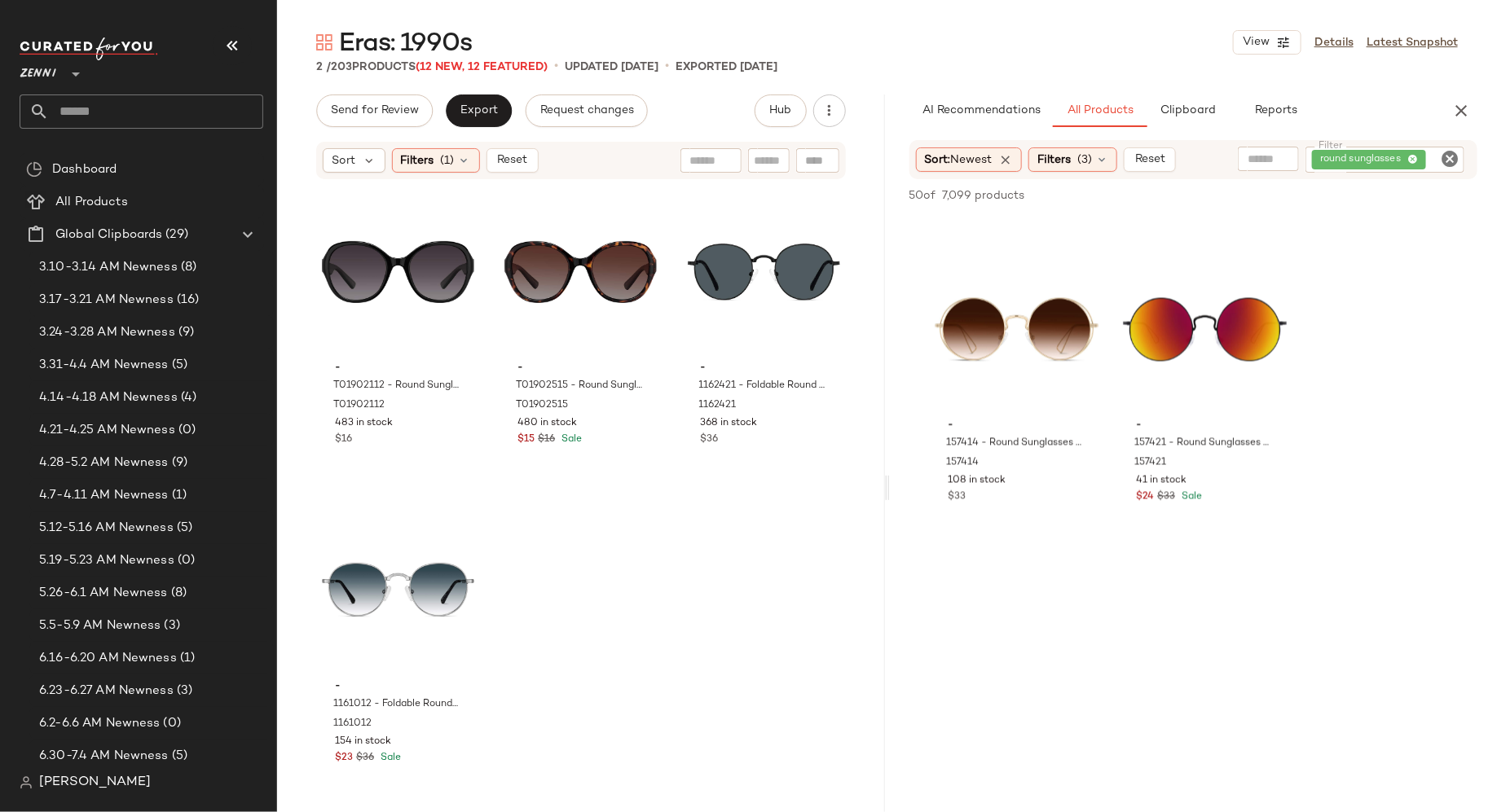
click at [1449, 161] on icon "Clear Filter" at bounding box center [1449, 159] width 20 height 20
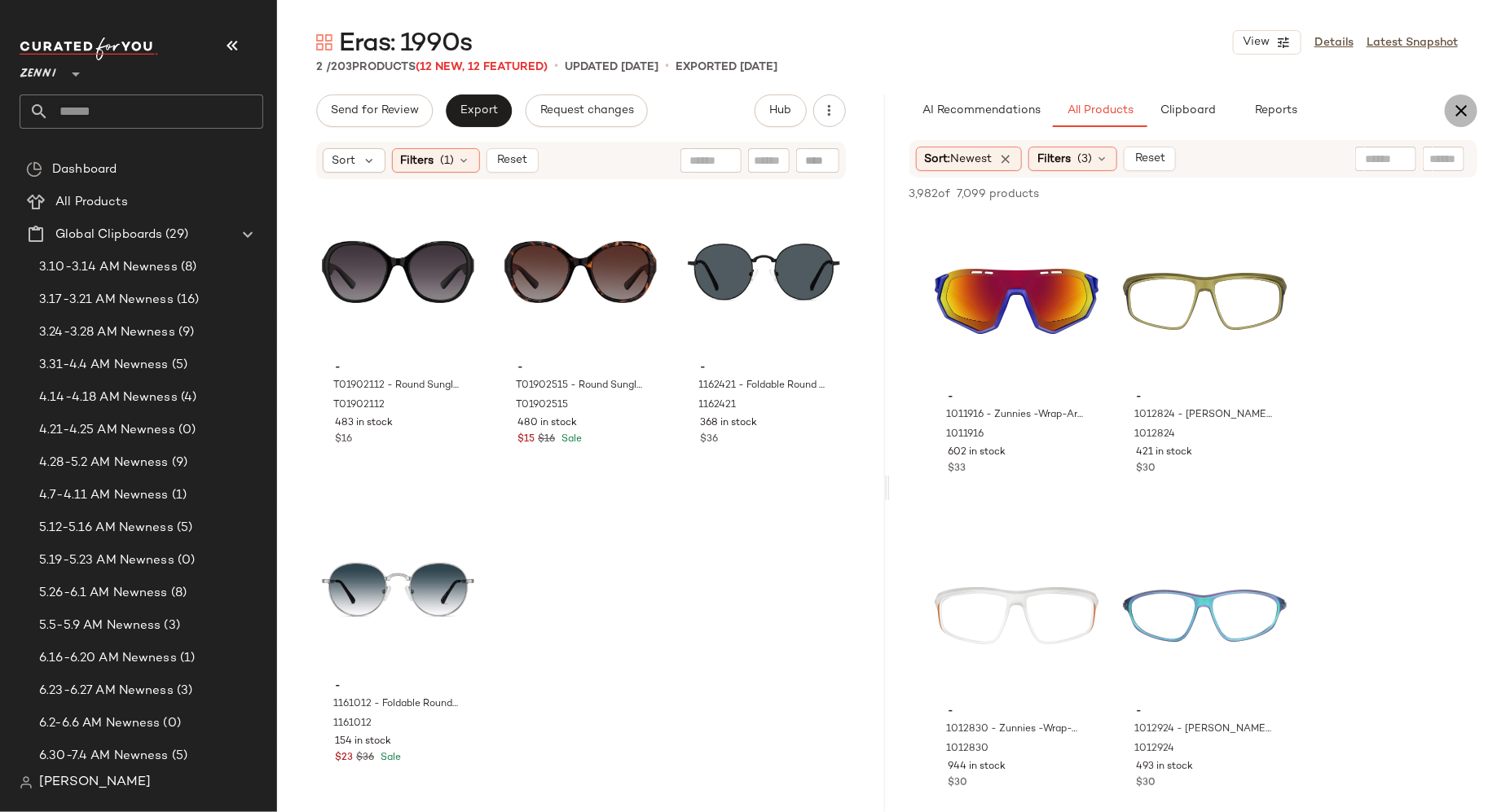
click at [1460, 109] on icon "button" at bounding box center [1460, 110] width 20 height 20
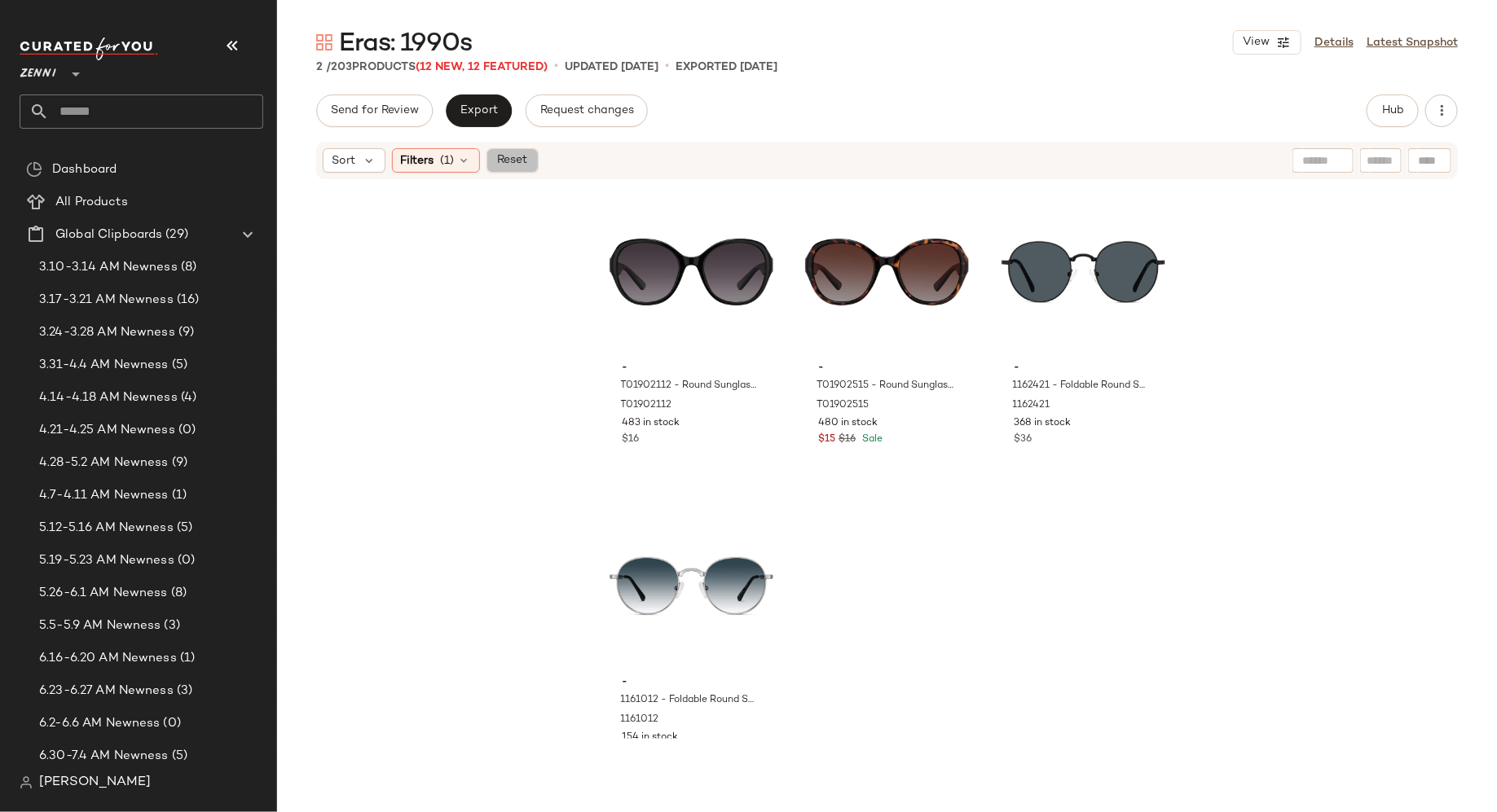
click at [514, 161] on span "Reset" at bounding box center [512, 160] width 31 height 13
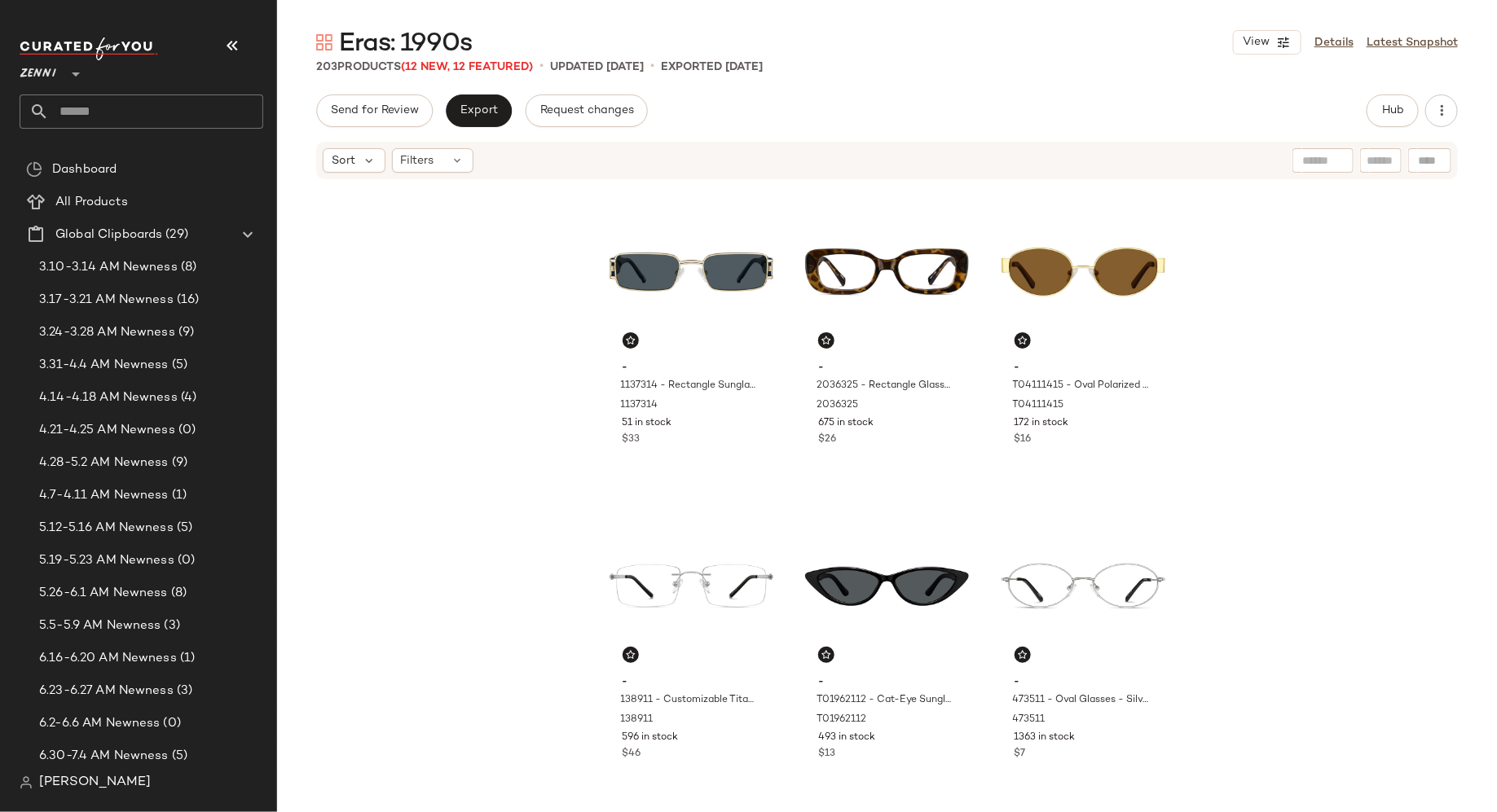
click at [1378, 158] on input "text" at bounding box center [1380, 161] width 28 height 17
type input "**********"
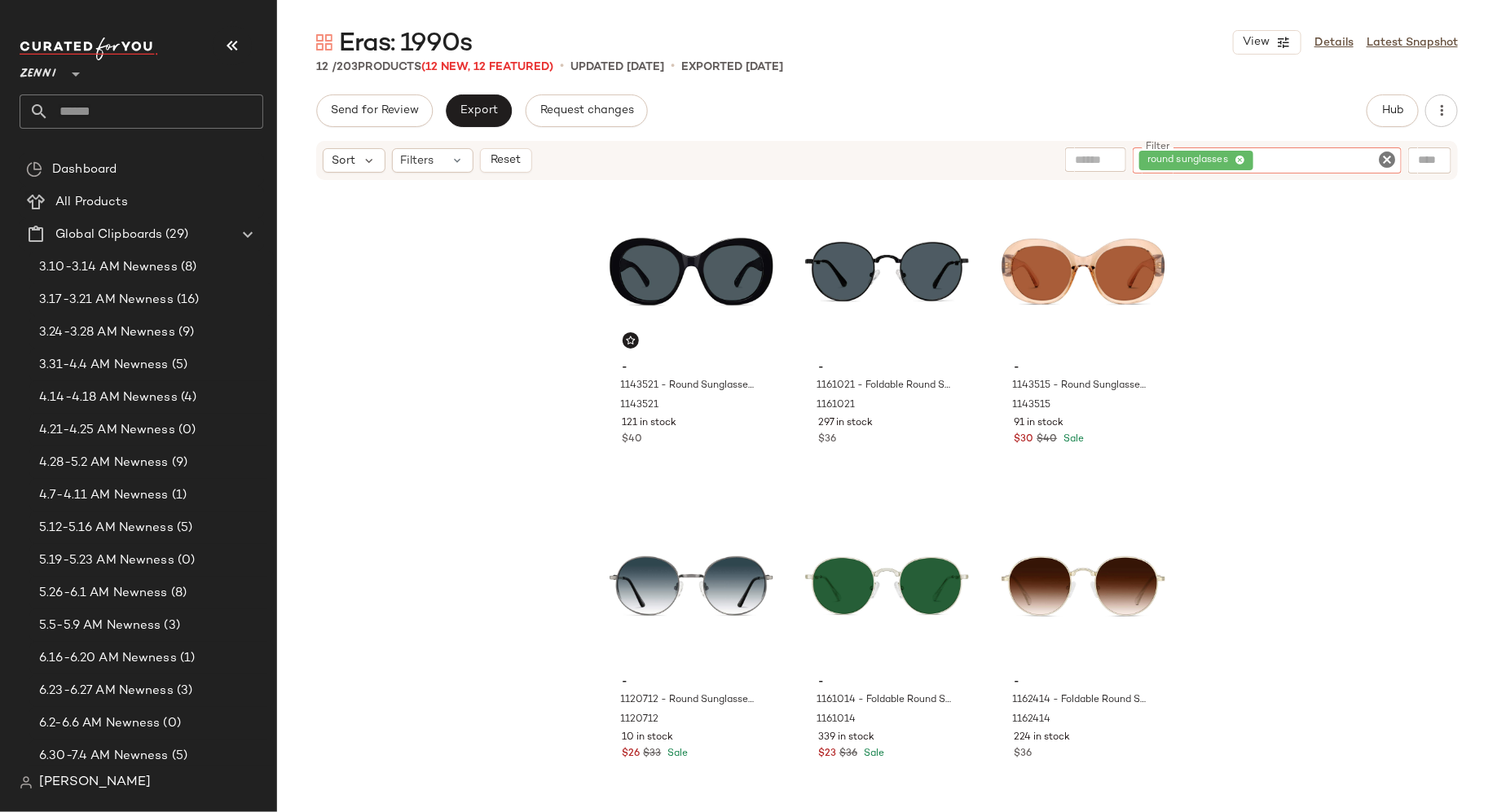
click at [1386, 164] on icon "Clear Filter" at bounding box center [1387, 160] width 20 height 20
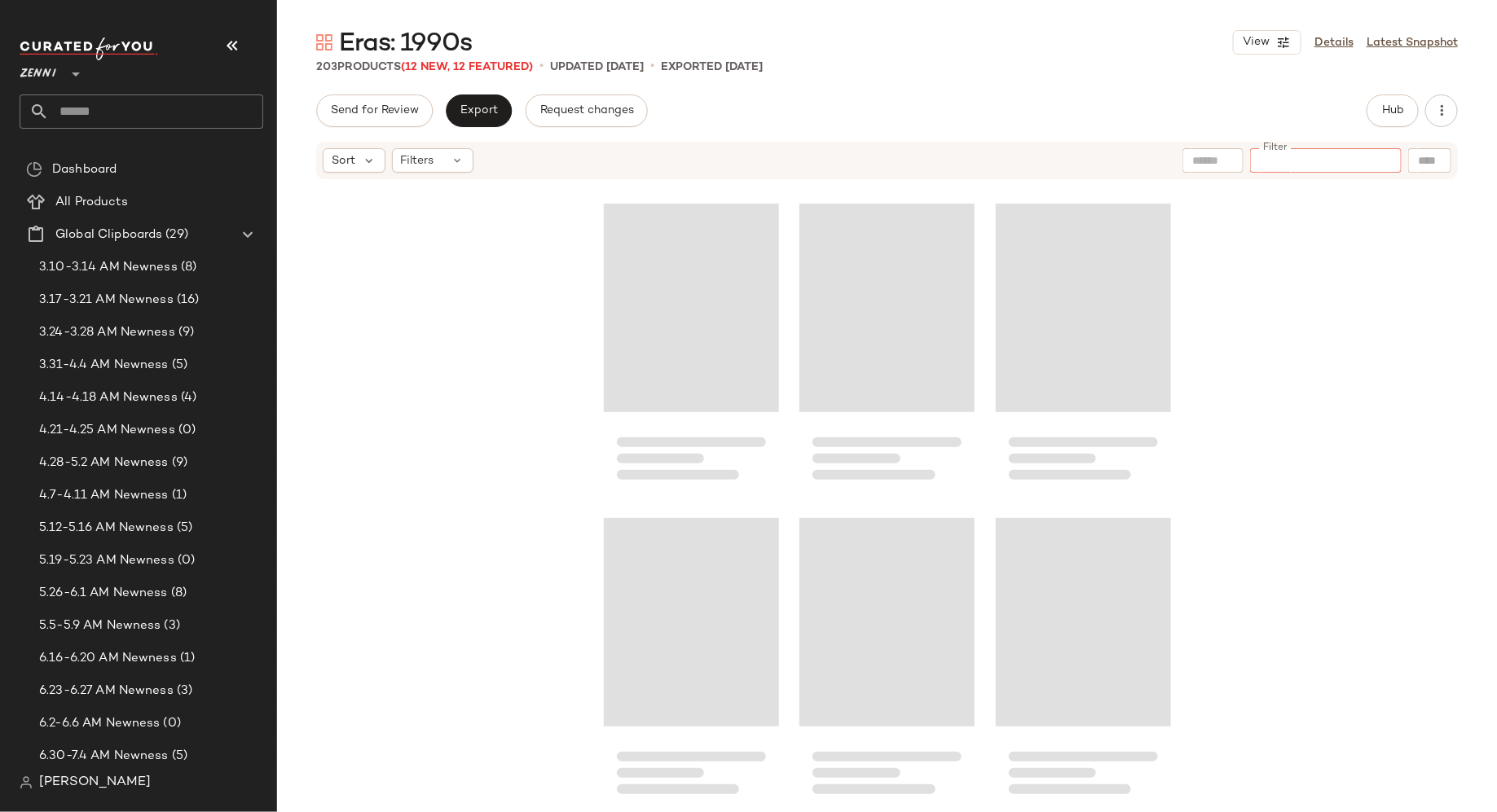
scroll to position [20764, 0]
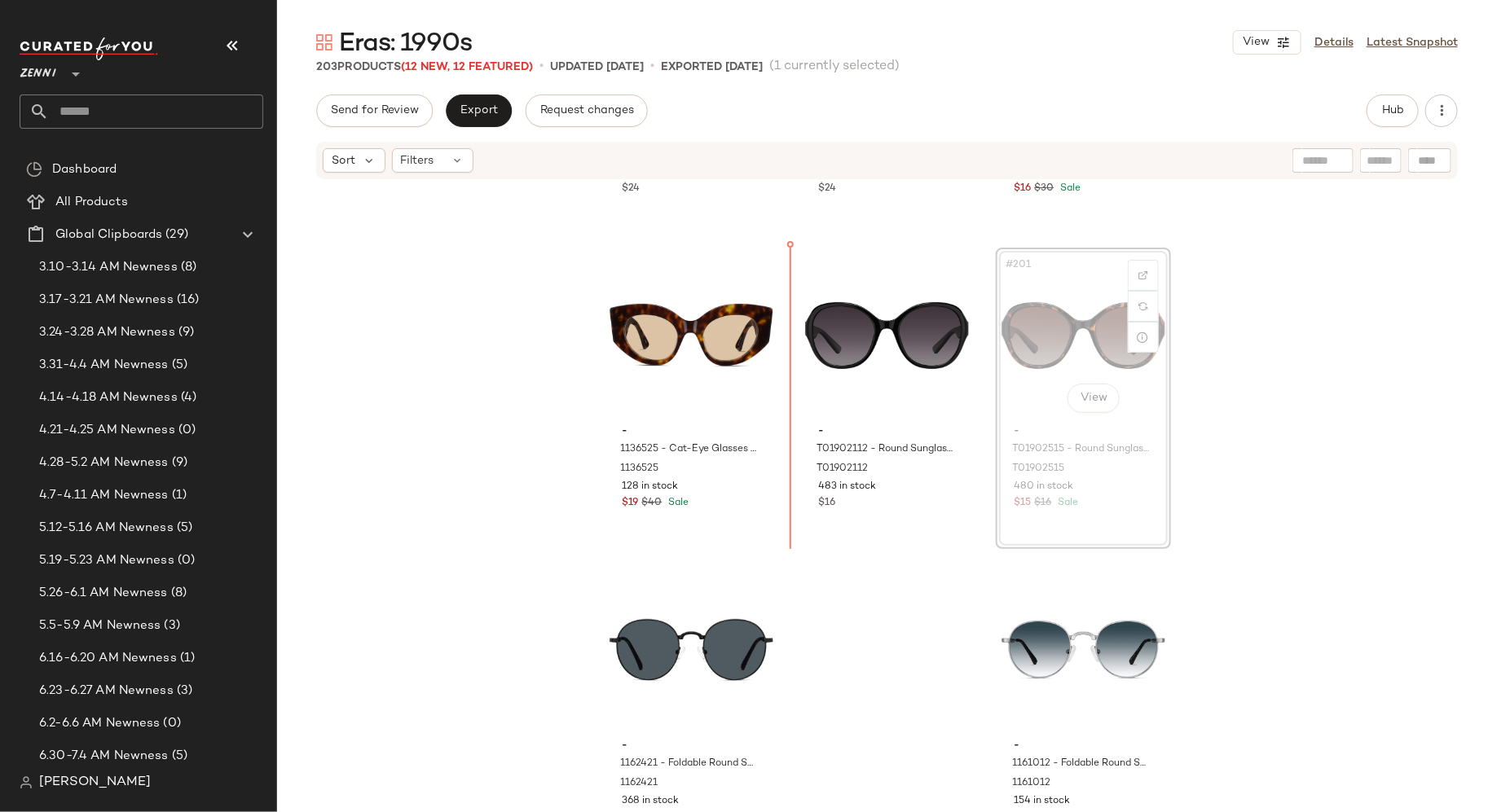
scroll to position [20706, 0]
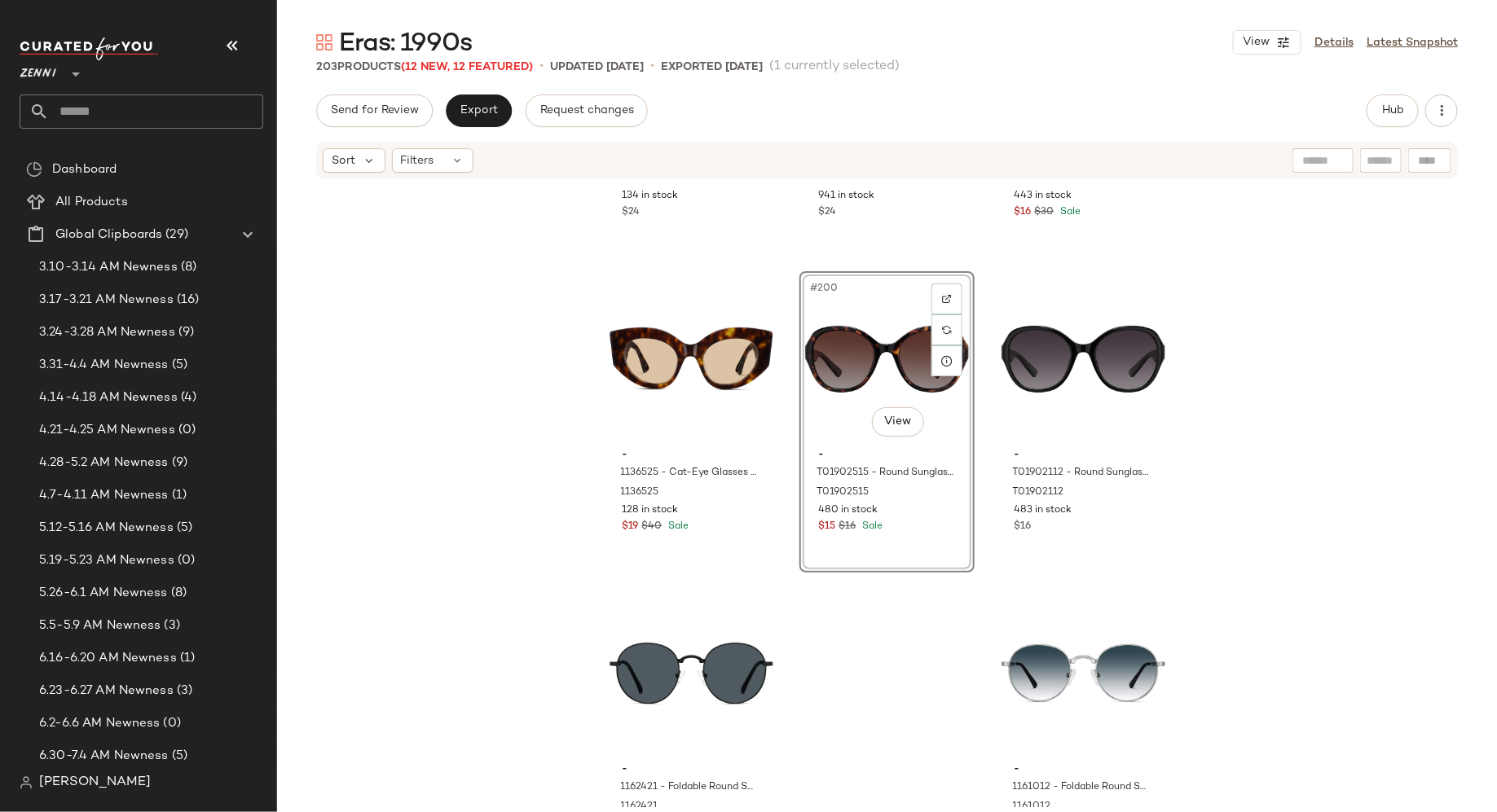
scroll to position [20764, 0]
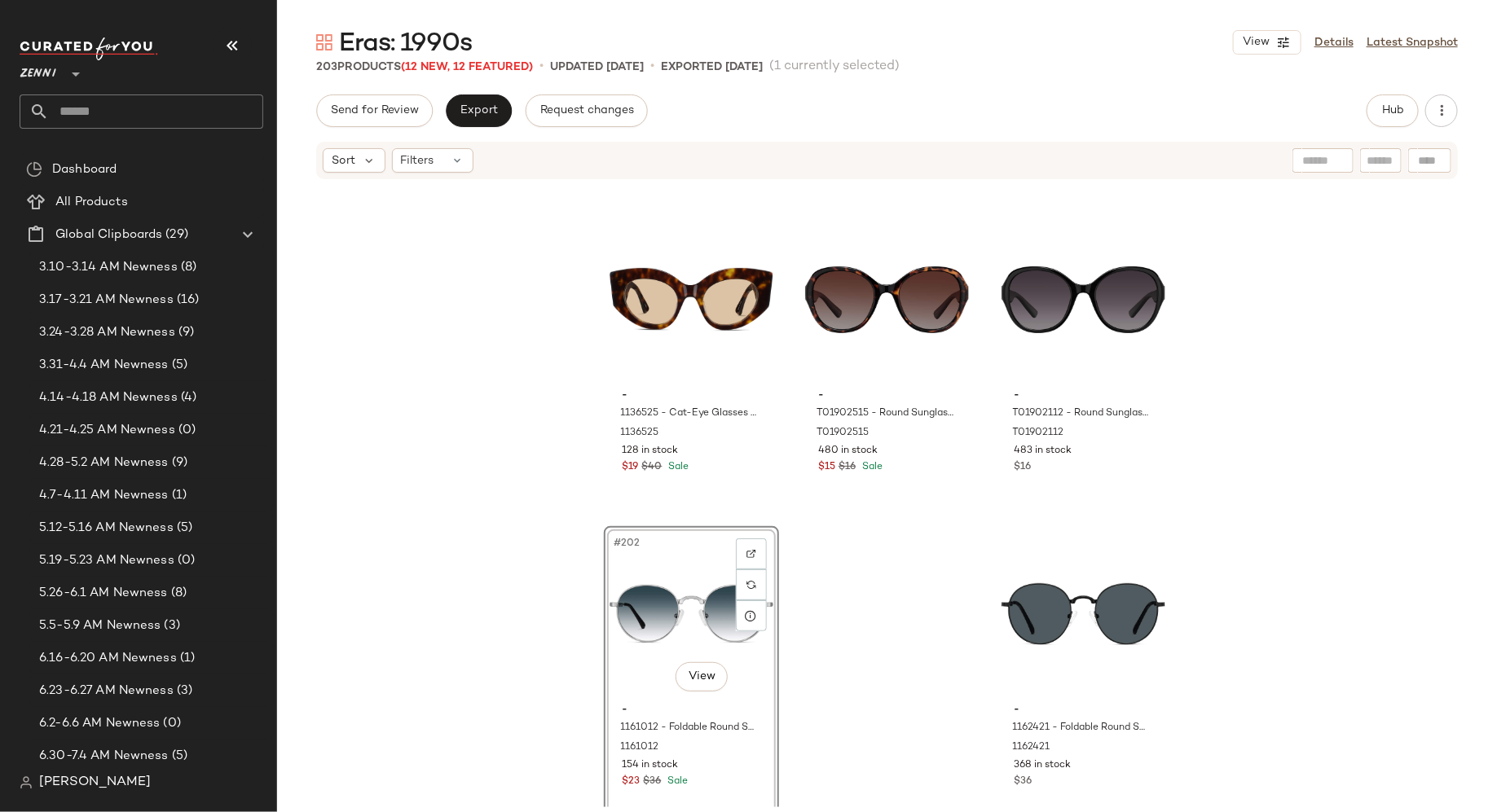
scroll to position [20764, 0]
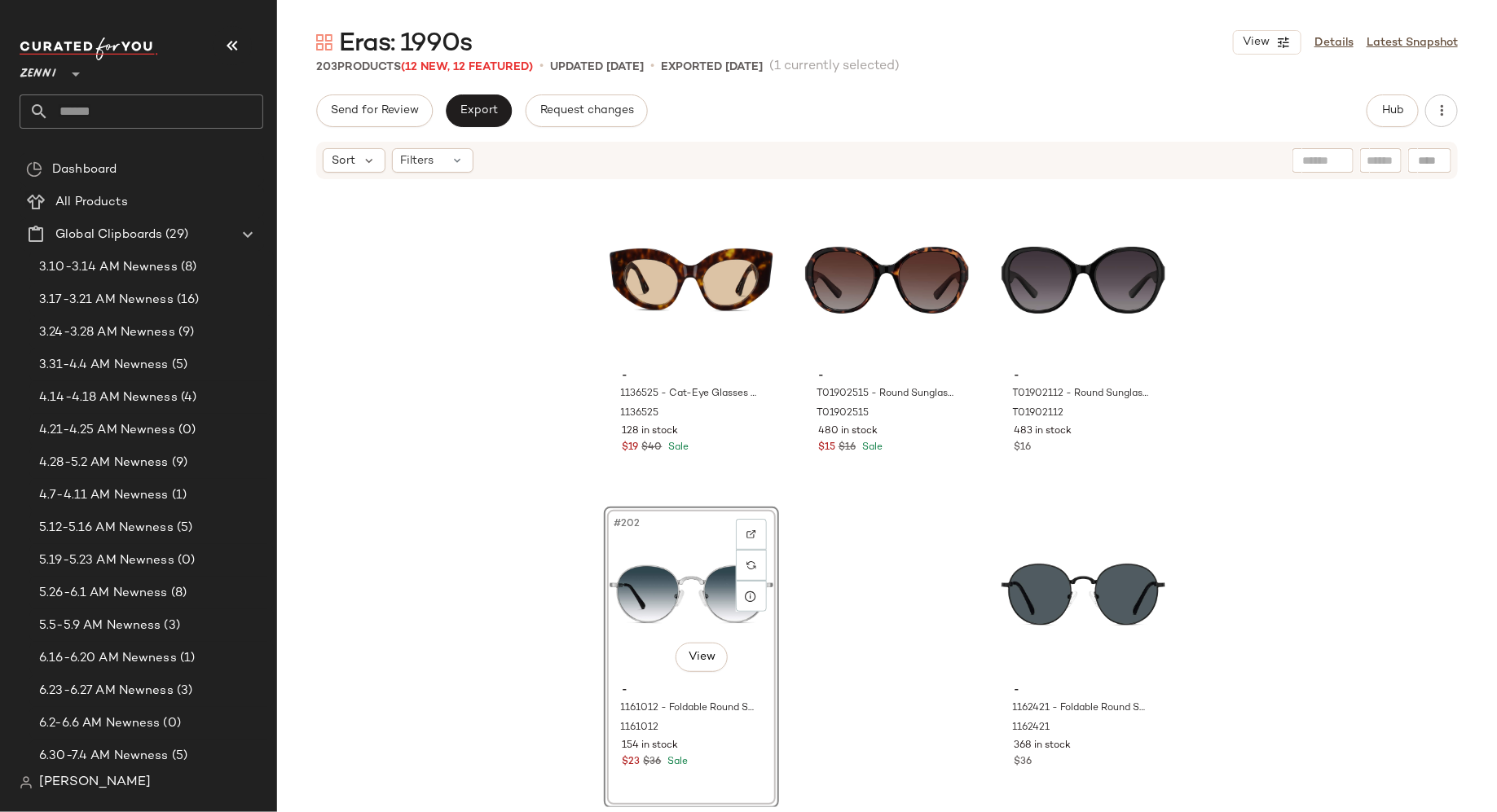
click at [843, 538] on div "- 3241512 - Rectangle Glasses - Gray - Stainless Steel 3241512 134 in stock $24…" at bounding box center [887, 494] width 1220 height 627
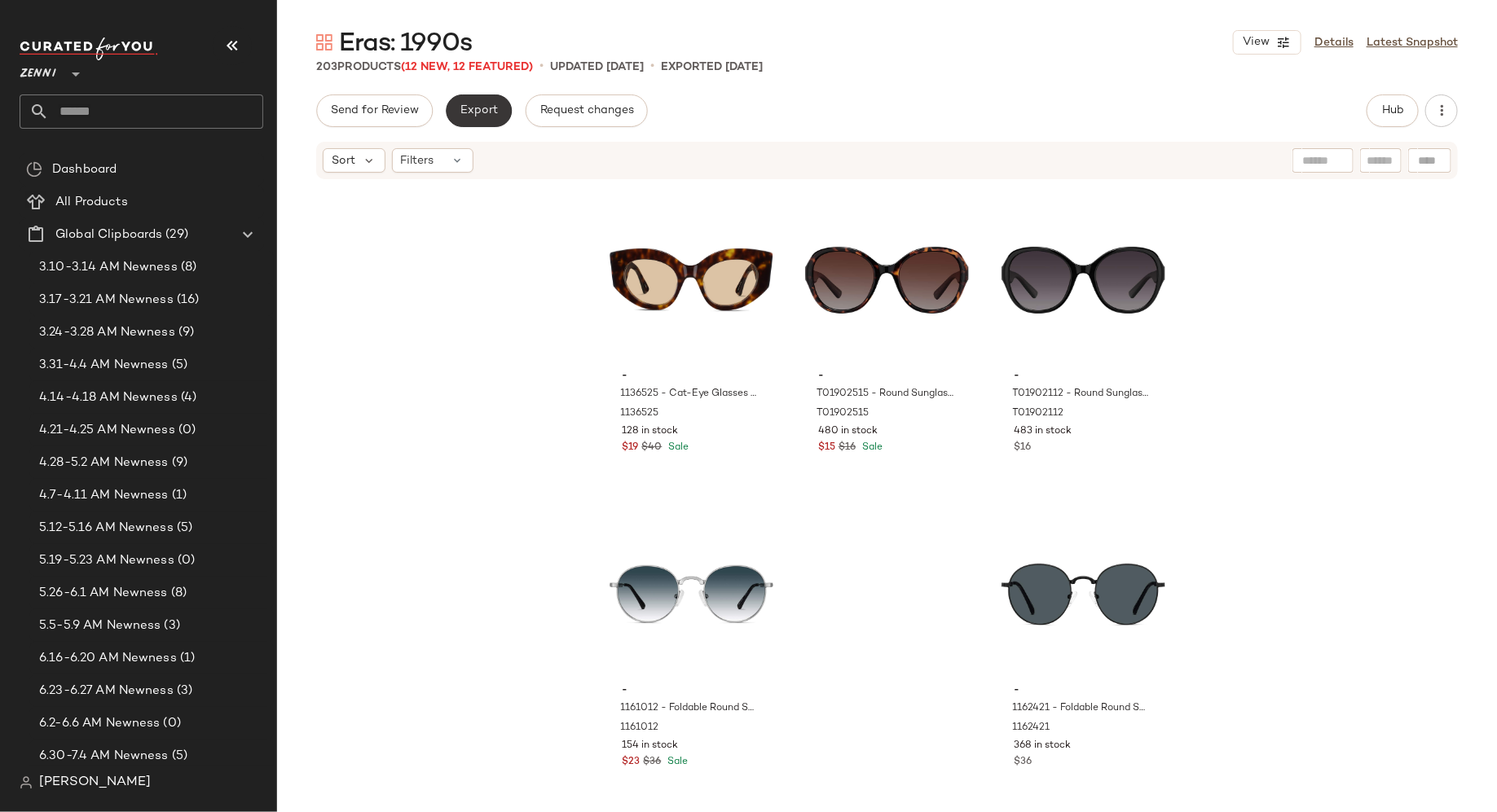
click at [481, 108] on span "Export" at bounding box center [479, 110] width 38 height 13
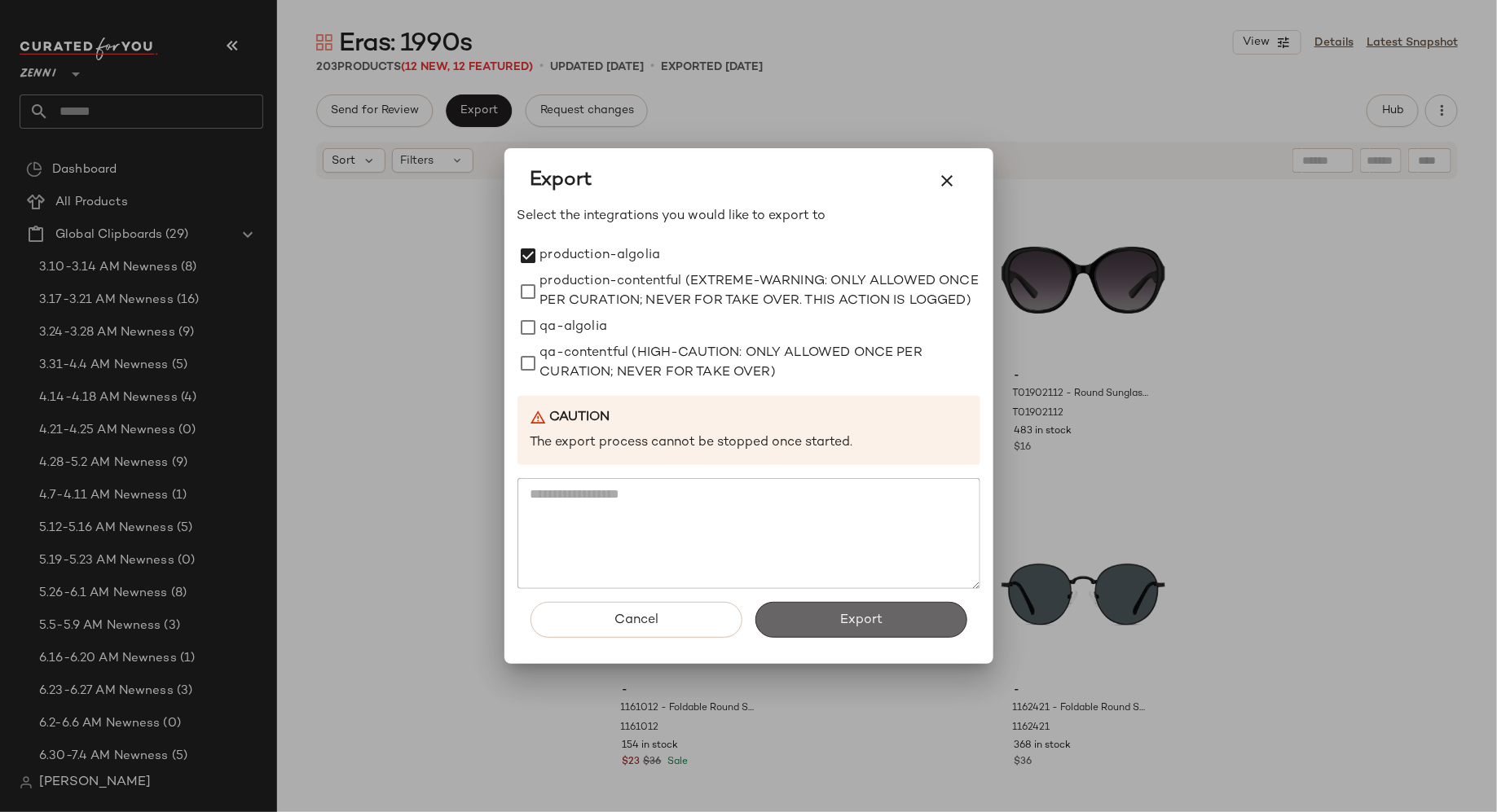
click at [812, 627] on button "Export" at bounding box center [862, 620] width 212 height 36
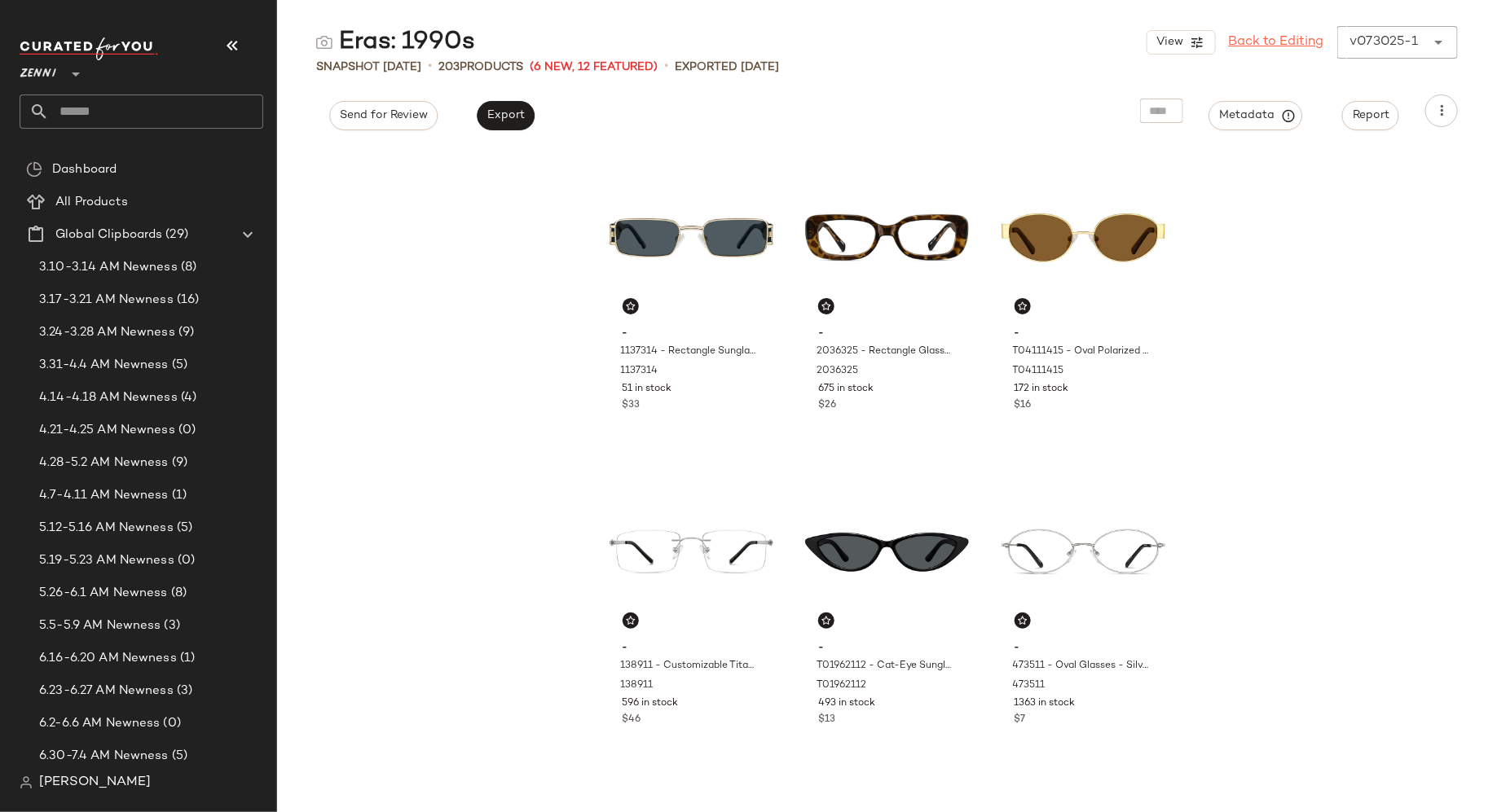
click at [1283, 41] on link "Back to Editing" at bounding box center [1277, 42] width 96 height 20
